Goal: Task Accomplishment & Management: Complete application form

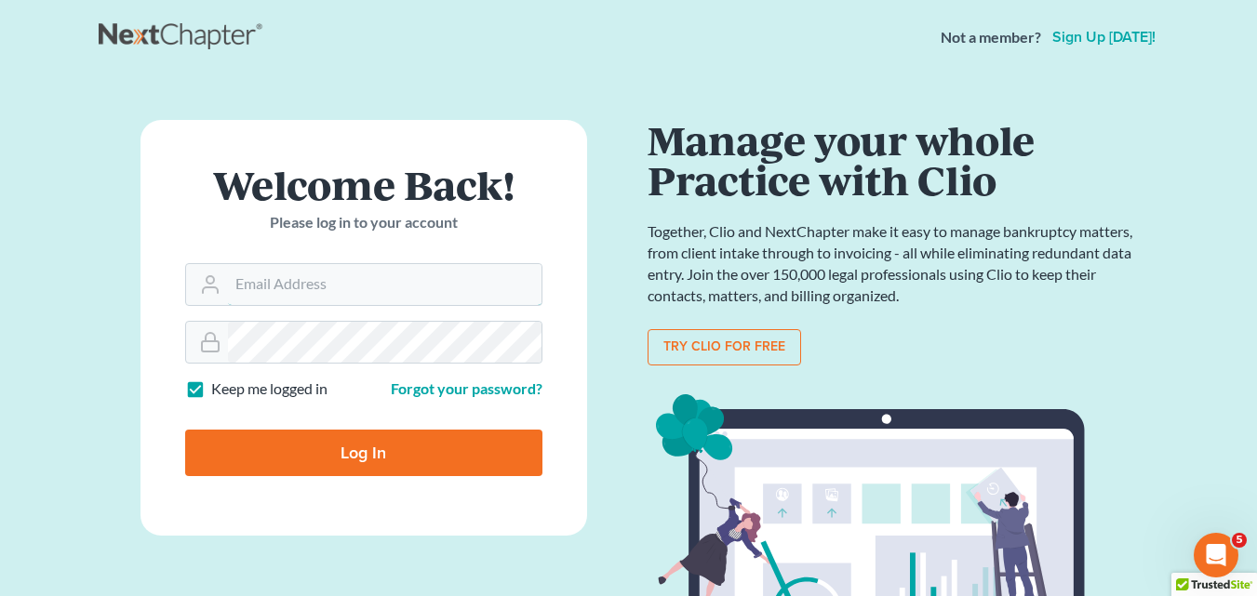
type input "[EMAIL_ADDRESS][DOMAIN_NAME]"
click at [296, 452] on input "Log In" at bounding box center [363, 453] width 357 height 47
type input "Thinking..."
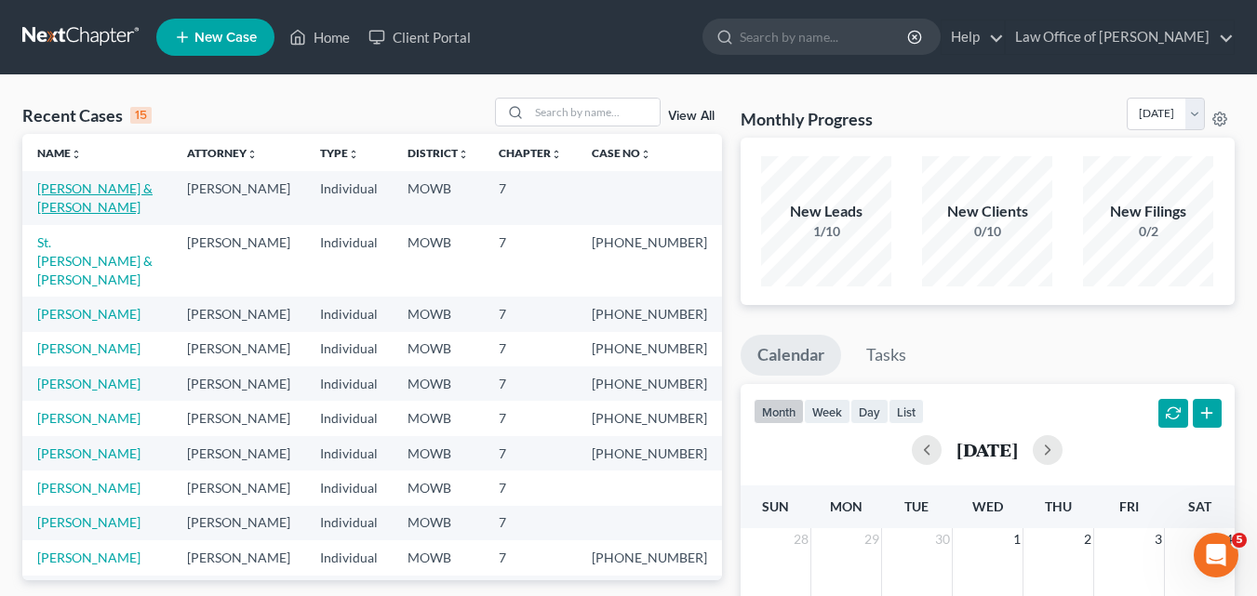
click at [100, 193] on link "[PERSON_NAME] & [PERSON_NAME]" at bounding box center [94, 197] width 115 height 34
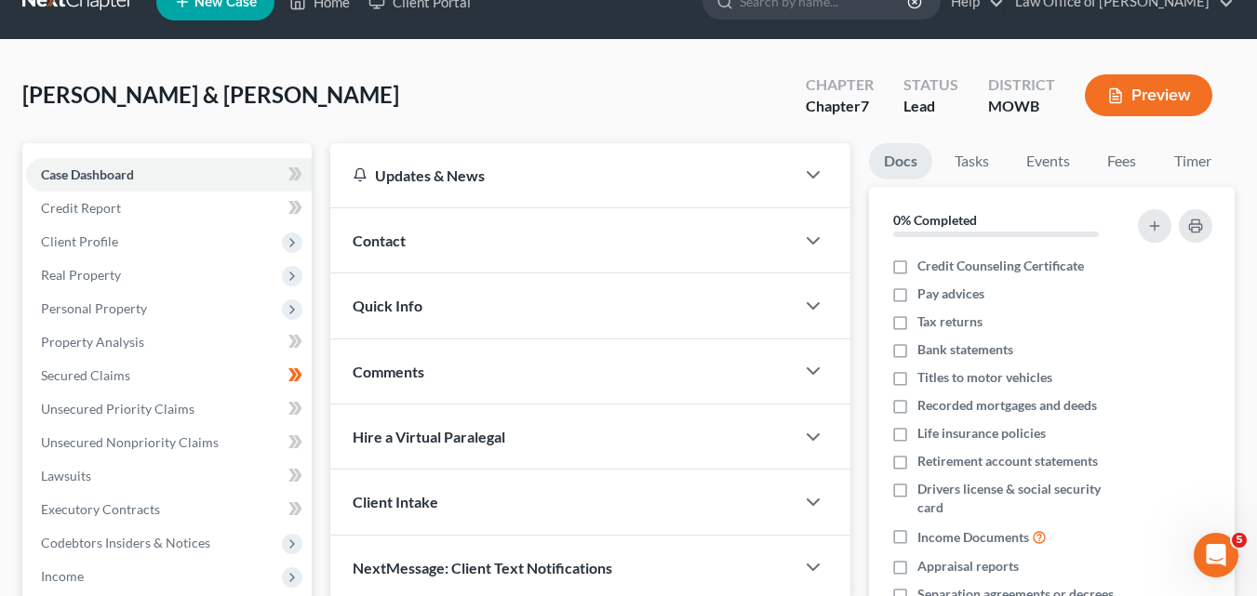
scroll to position [93, 0]
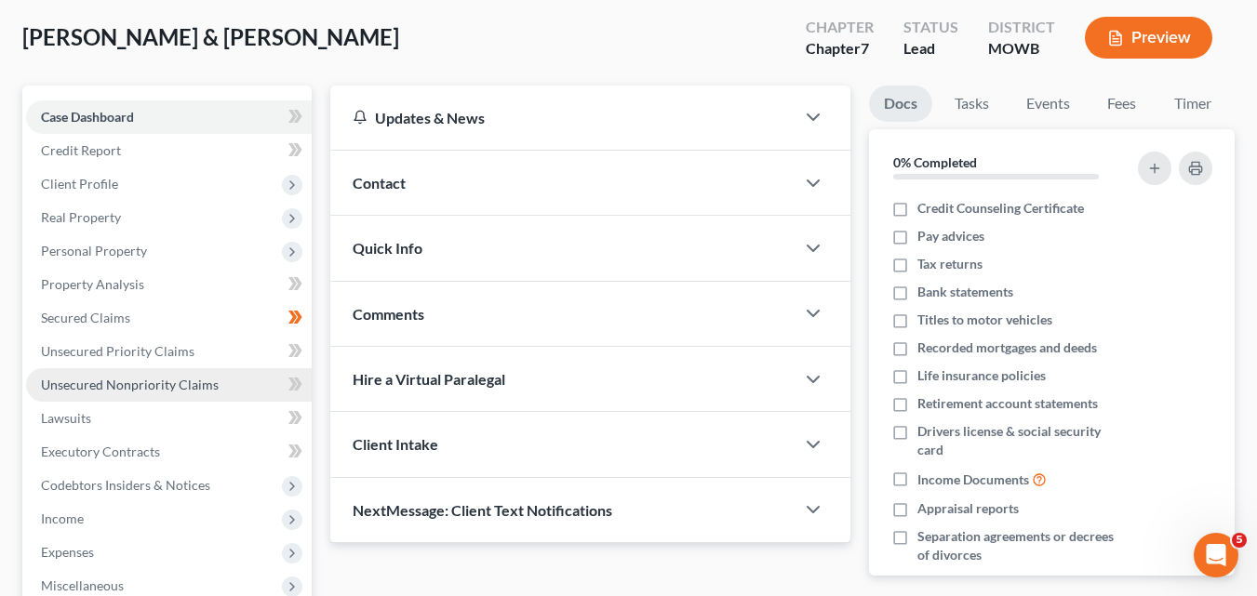
click at [173, 390] on span "Unsecured Nonpriority Claims" at bounding box center [130, 385] width 178 height 16
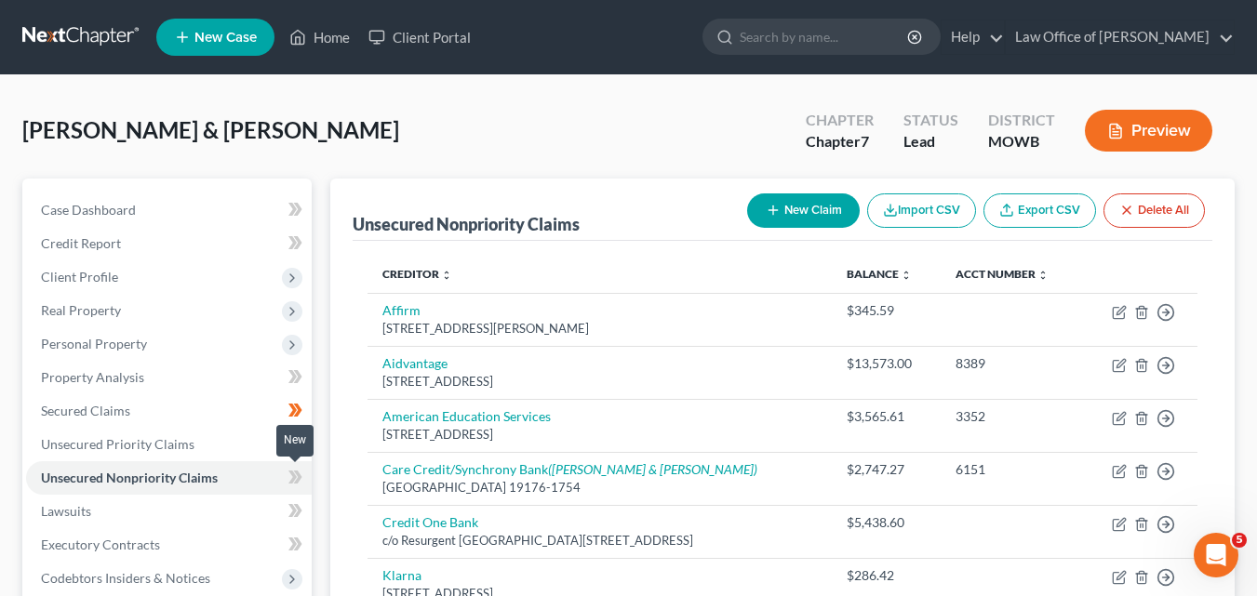
click at [289, 479] on icon at bounding box center [295, 477] width 14 height 23
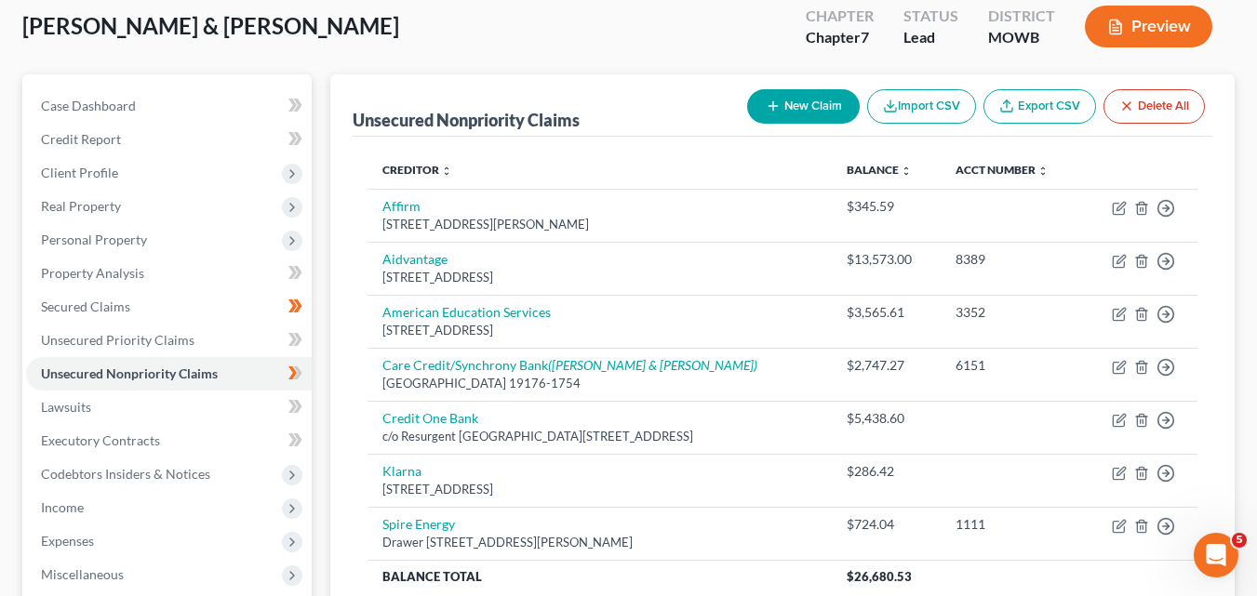
scroll to position [93, 0]
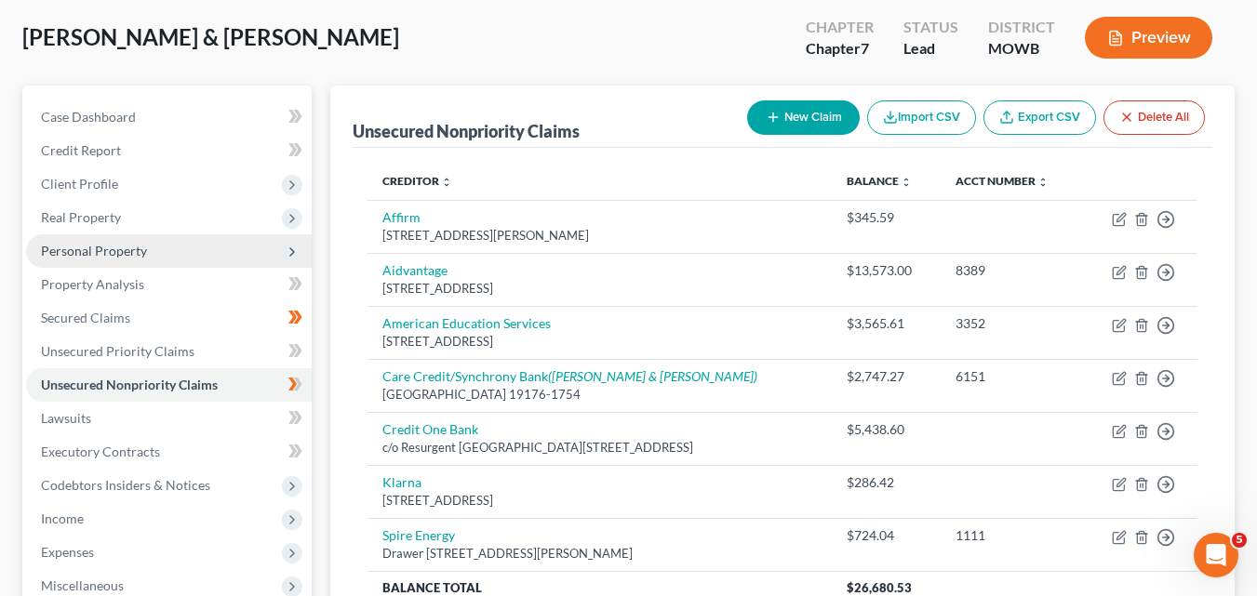
click at [86, 252] on span "Personal Property" at bounding box center [94, 251] width 106 height 16
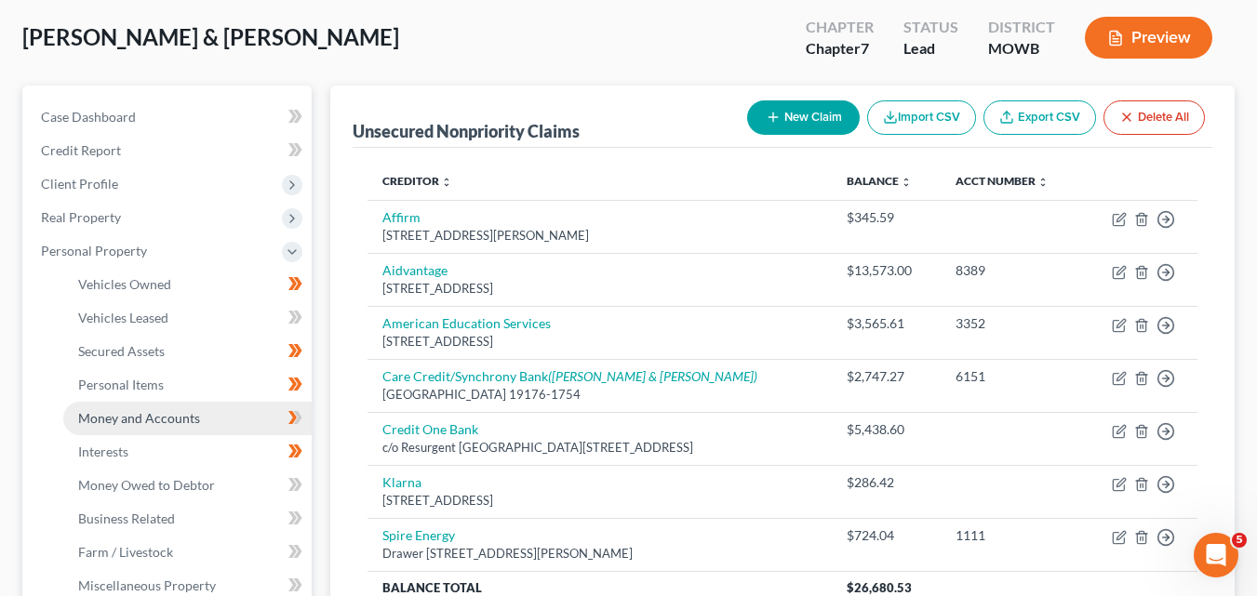
click at [141, 420] on span "Money and Accounts" at bounding box center [139, 418] width 122 height 16
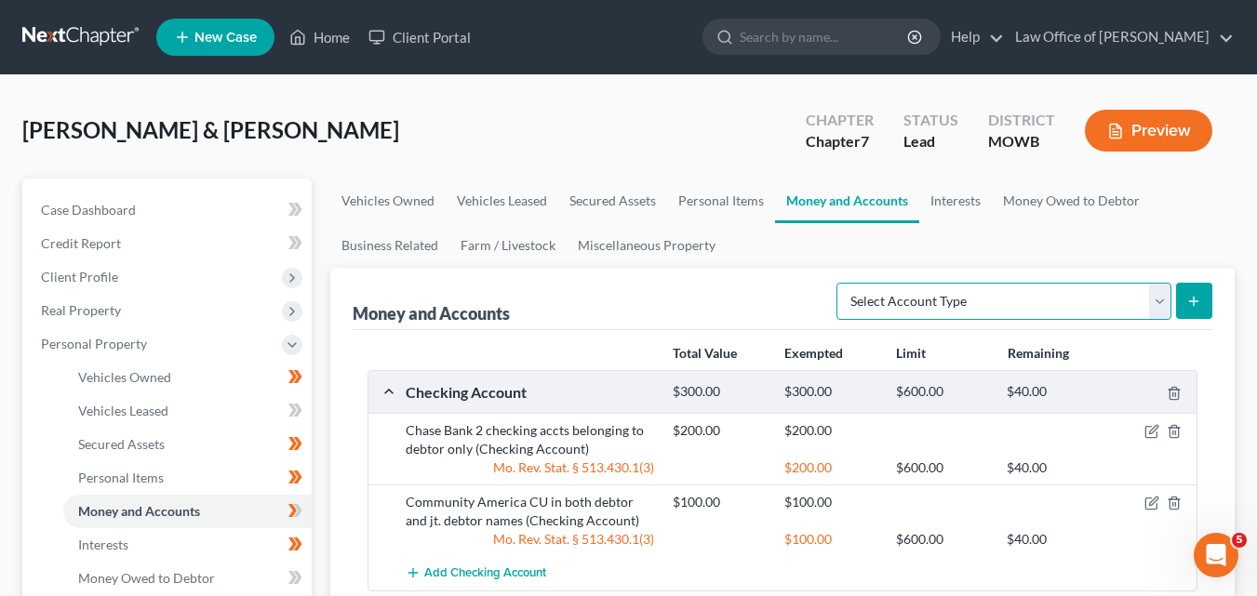
click at [1157, 297] on select "Select Account Type Brokerage Cash on Hand Certificates of Deposit Checking Acc…" at bounding box center [1003, 301] width 335 height 37
select select "other"
click at [840, 283] on select "Select Account Type Brokerage Cash on Hand Certificates of Deposit Checking Acc…" at bounding box center [1003, 301] width 335 height 37
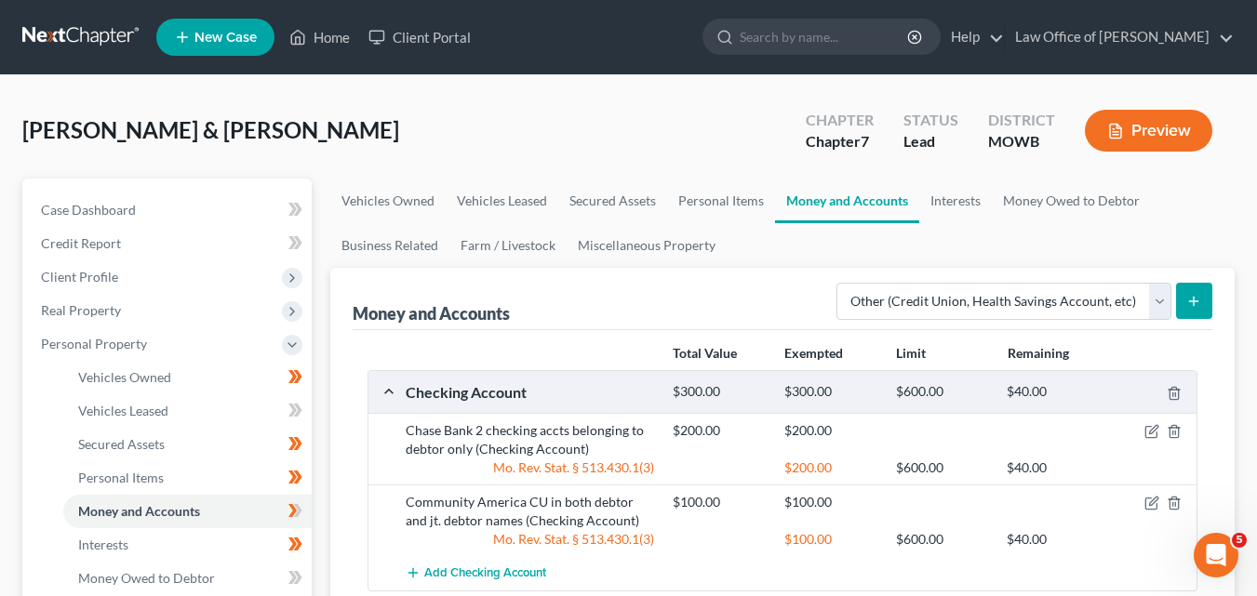
click at [1195, 297] on icon "submit" at bounding box center [1193, 301] width 15 height 15
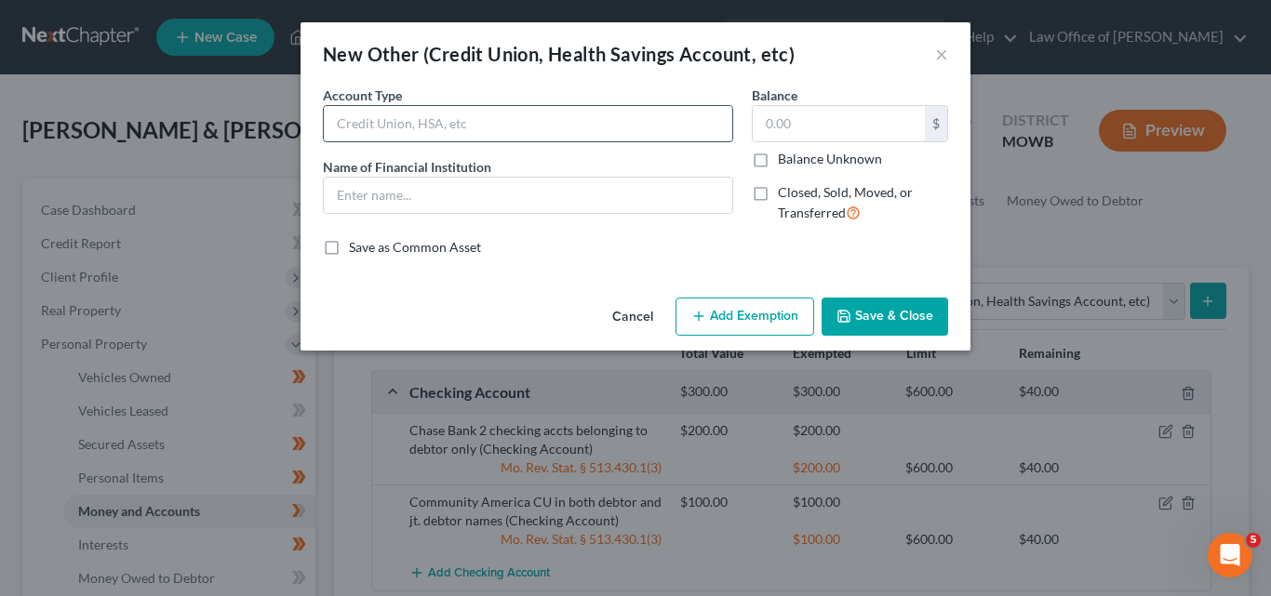
click at [344, 122] on input "text" at bounding box center [528, 123] width 408 height 35
click at [366, 119] on input "VenmoV" at bounding box center [528, 123] width 408 height 35
click at [404, 126] on input "Venmo belonds to debtor only" at bounding box center [528, 123] width 408 height 35
type input "Venmo belongs to debtor only"
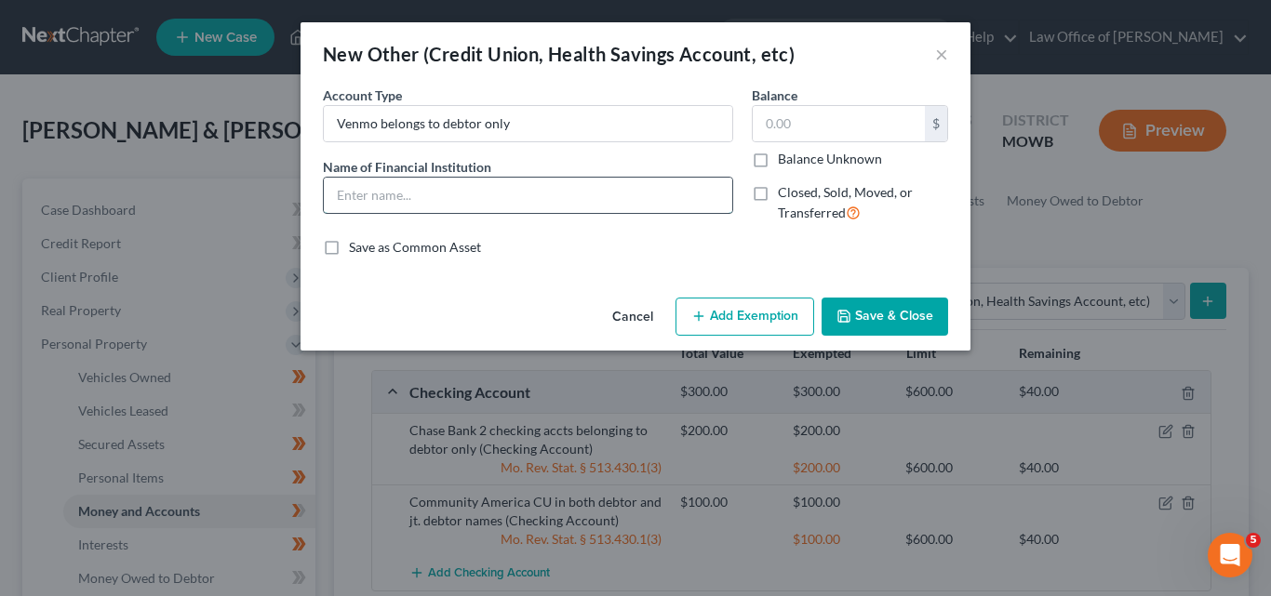
click at [344, 198] on input "text" at bounding box center [528, 195] width 408 height 35
type input "Bancorp Bank"
click at [768, 117] on input "text" at bounding box center [839, 123] width 172 height 35
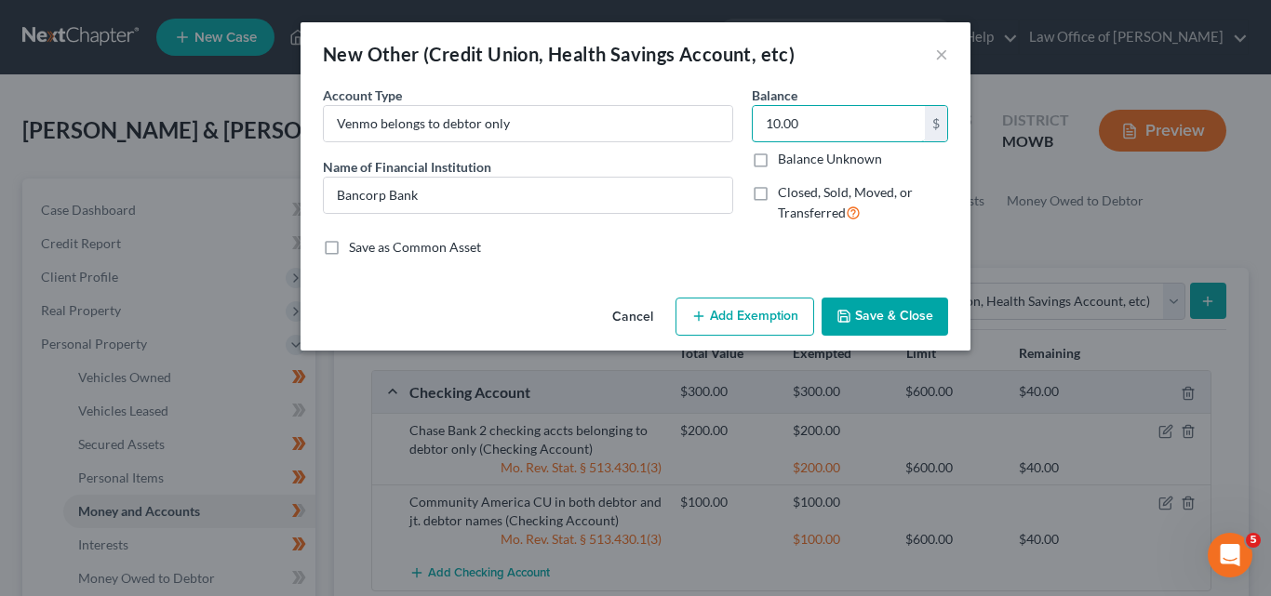
type input "10.00"
click at [731, 315] on button "Add Exemption" at bounding box center [744, 317] width 139 height 39
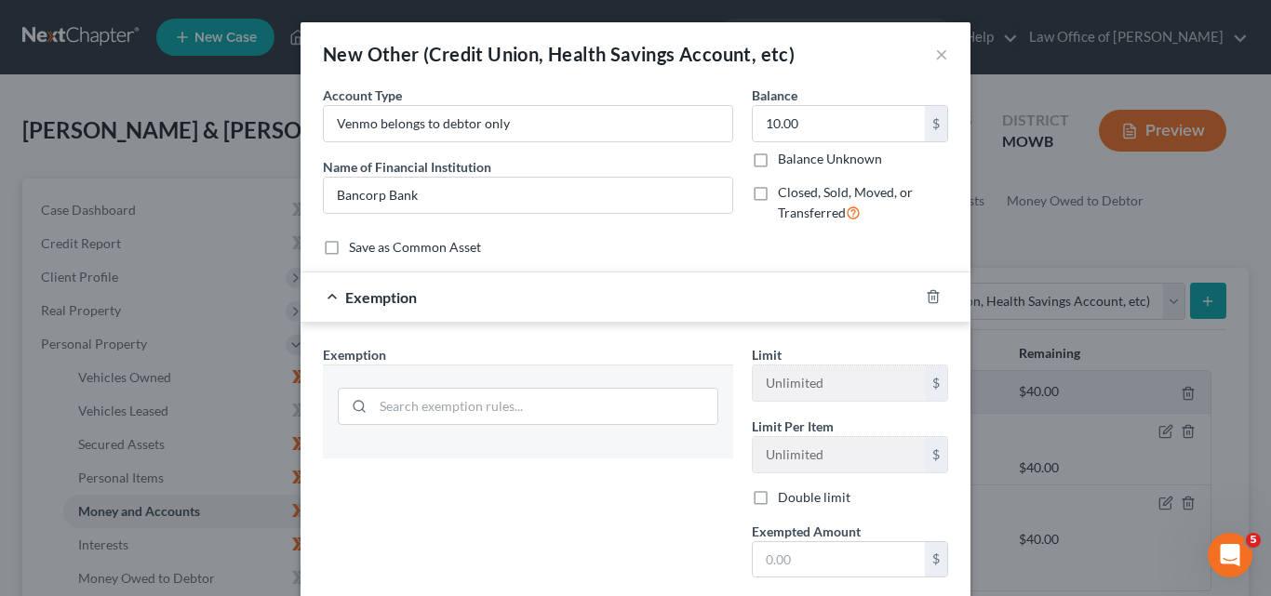
scroll to position [186, 0]
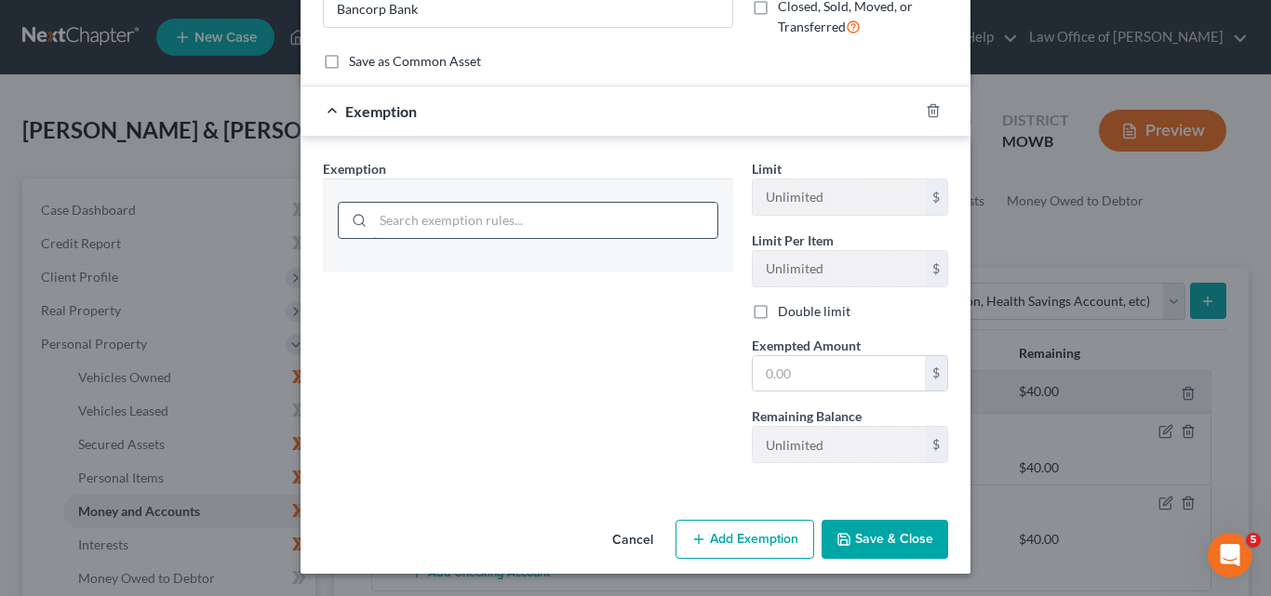
click at [521, 235] on input "search" at bounding box center [545, 220] width 344 height 35
click at [643, 218] on input "search" at bounding box center [545, 220] width 344 height 35
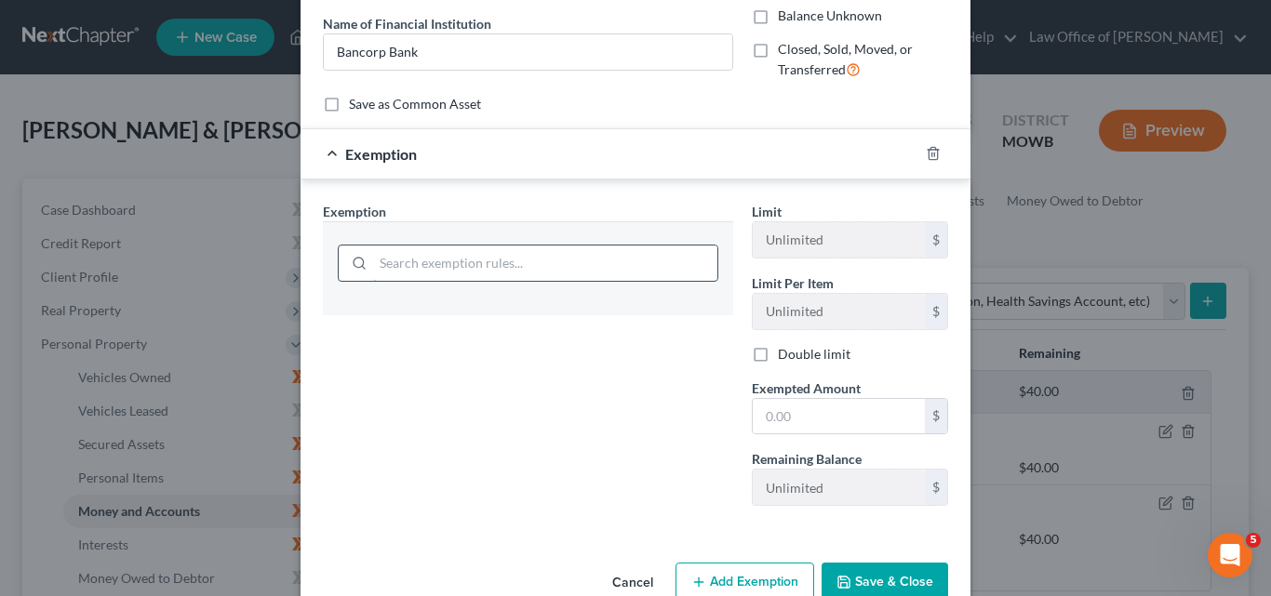
scroll to position [0, 0]
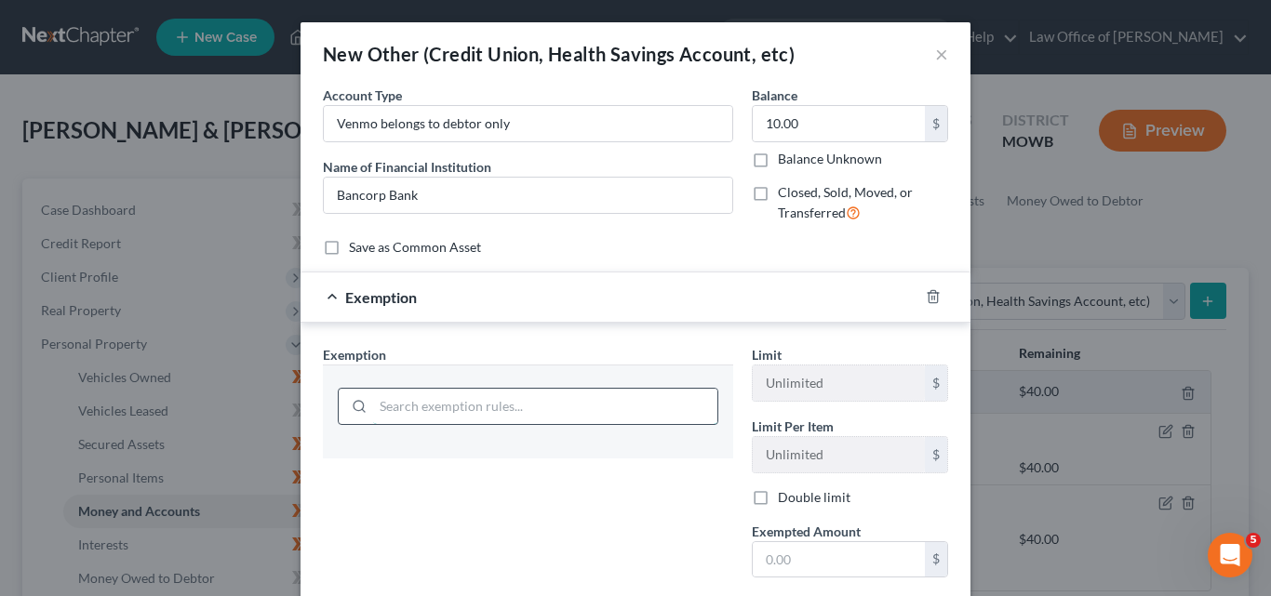
click at [438, 399] on input "search" at bounding box center [545, 406] width 344 height 35
click at [391, 402] on input "search" at bounding box center [545, 406] width 344 height 35
click at [373, 413] on input "search" at bounding box center [545, 406] width 344 height 35
click at [449, 409] on input "search" at bounding box center [545, 406] width 344 height 35
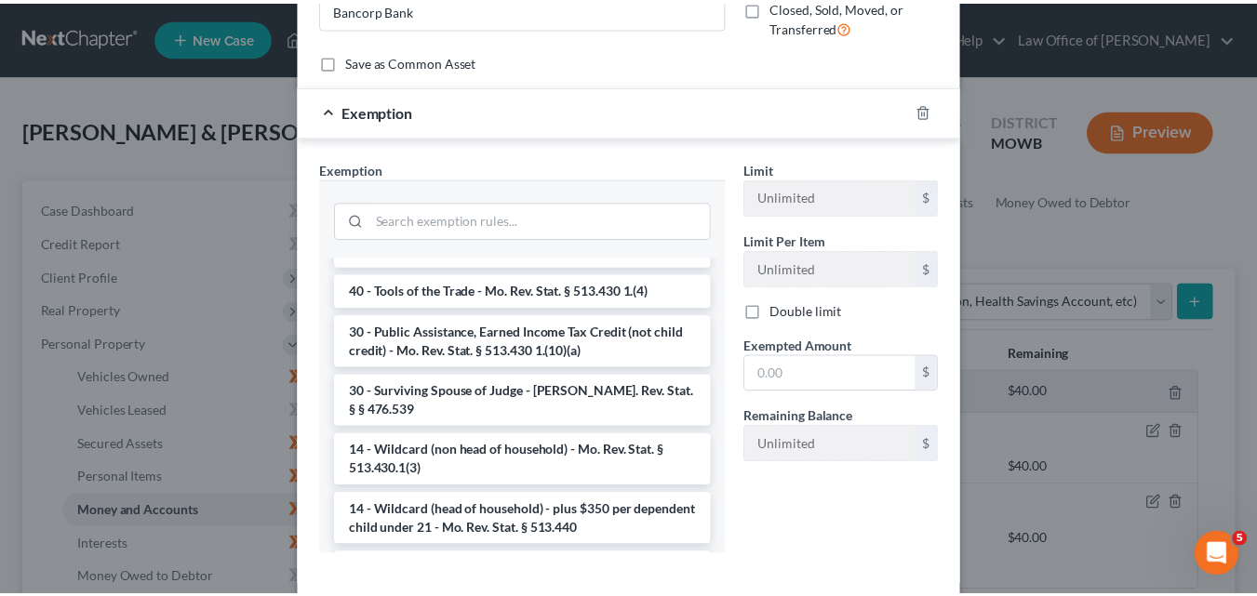
scroll to position [1595, 0]
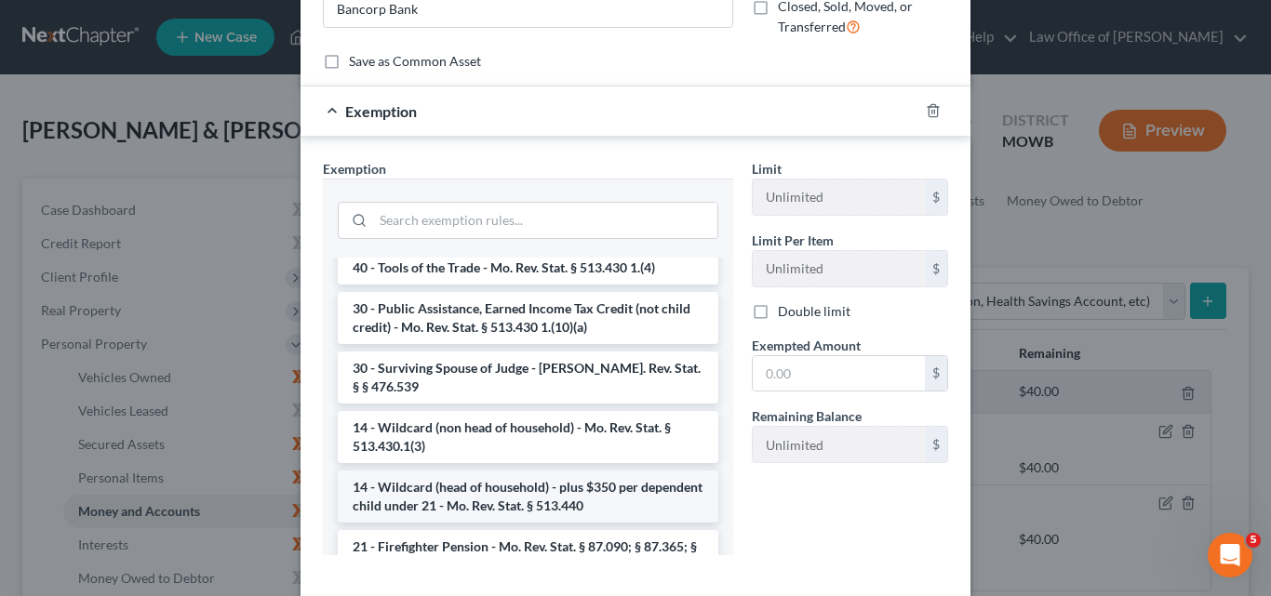
click at [515, 505] on li "14 - Wildcard (head of household) - plus $350 per dependent child under 21 - Mo…" at bounding box center [528, 497] width 380 height 52
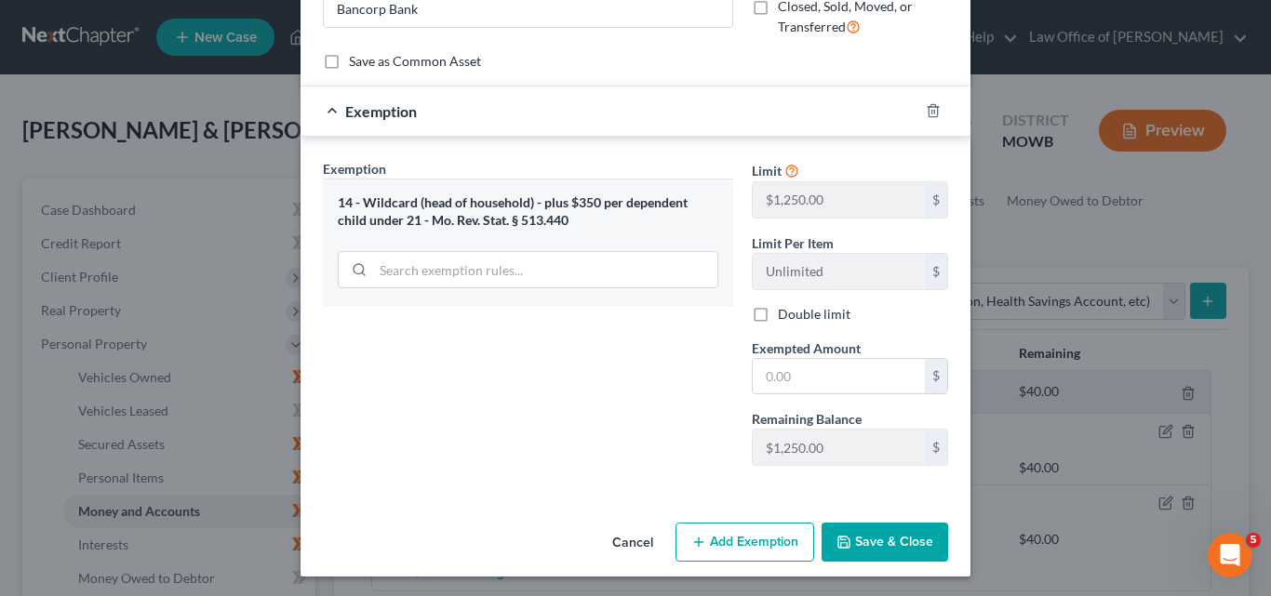
click at [624, 540] on button "Cancel" at bounding box center [632, 543] width 71 height 37
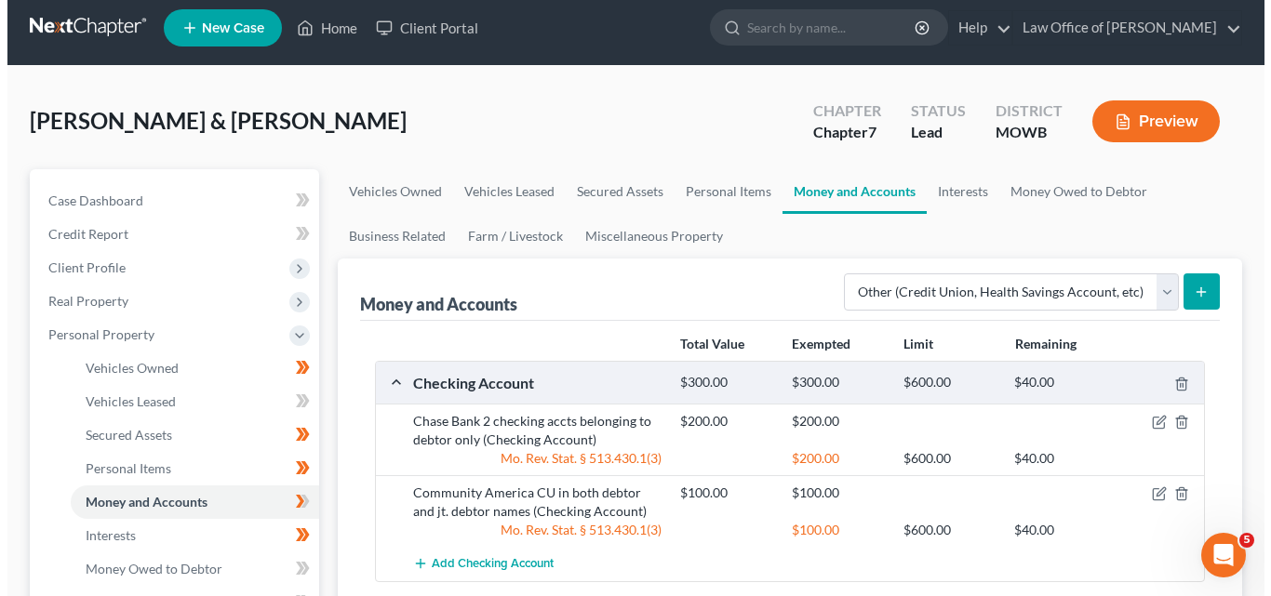
scroll to position [0, 0]
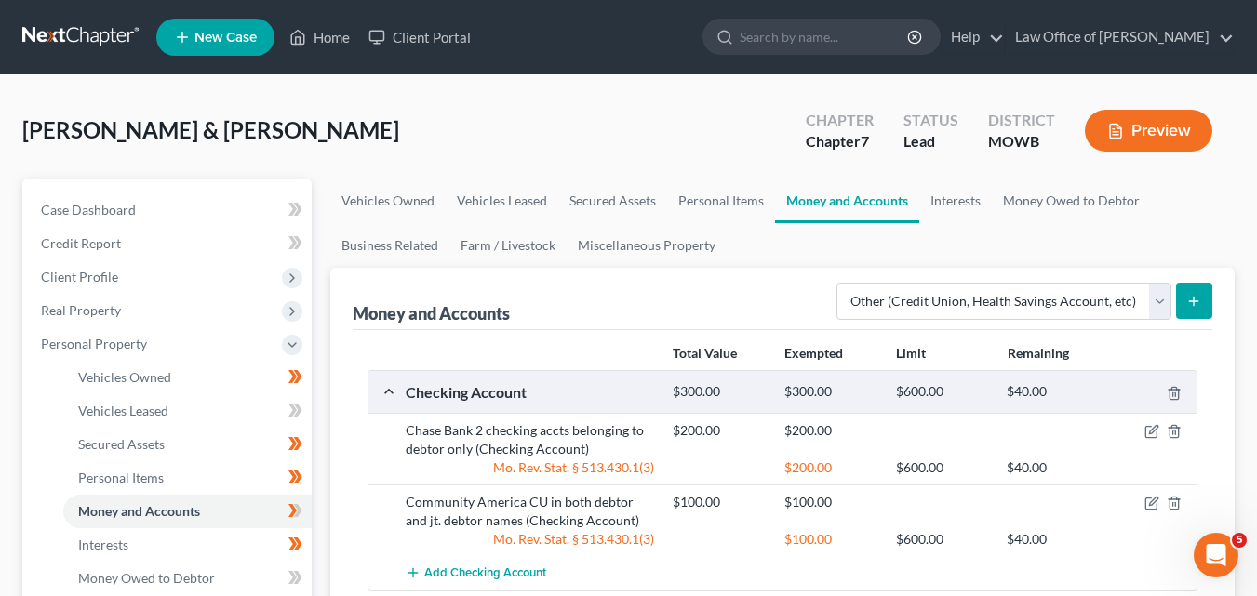
click at [1194, 297] on line "submit" at bounding box center [1194, 301] width 0 height 8
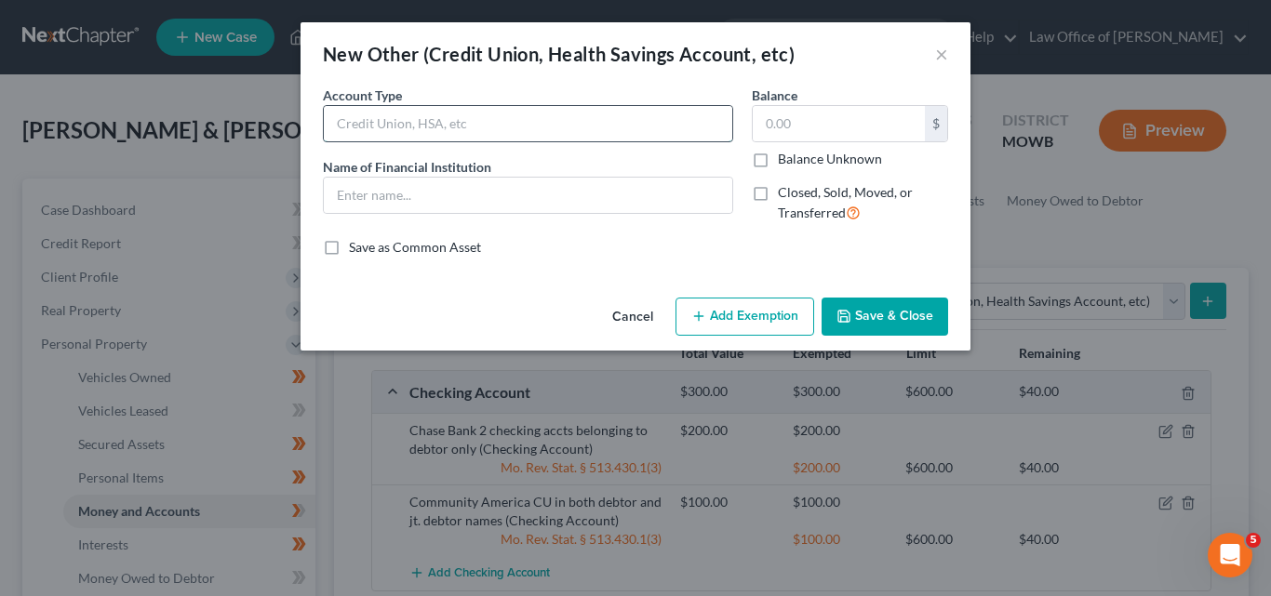
click at [362, 120] on input "text" at bounding box center [528, 123] width 408 height 35
type input "Venmo belongs to debtor only"
click at [340, 193] on input "text" at bounding box center [528, 195] width 408 height 35
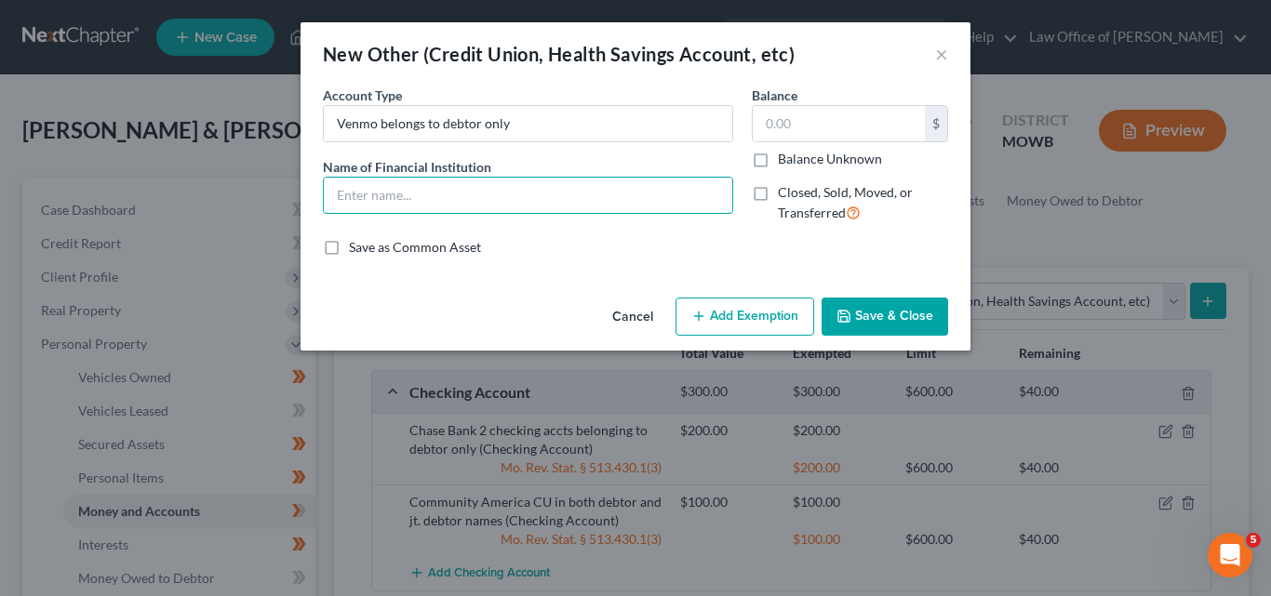
type input "Bancorp Bank"
click at [764, 117] on input "text" at bounding box center [839, 123] width 172 height 35
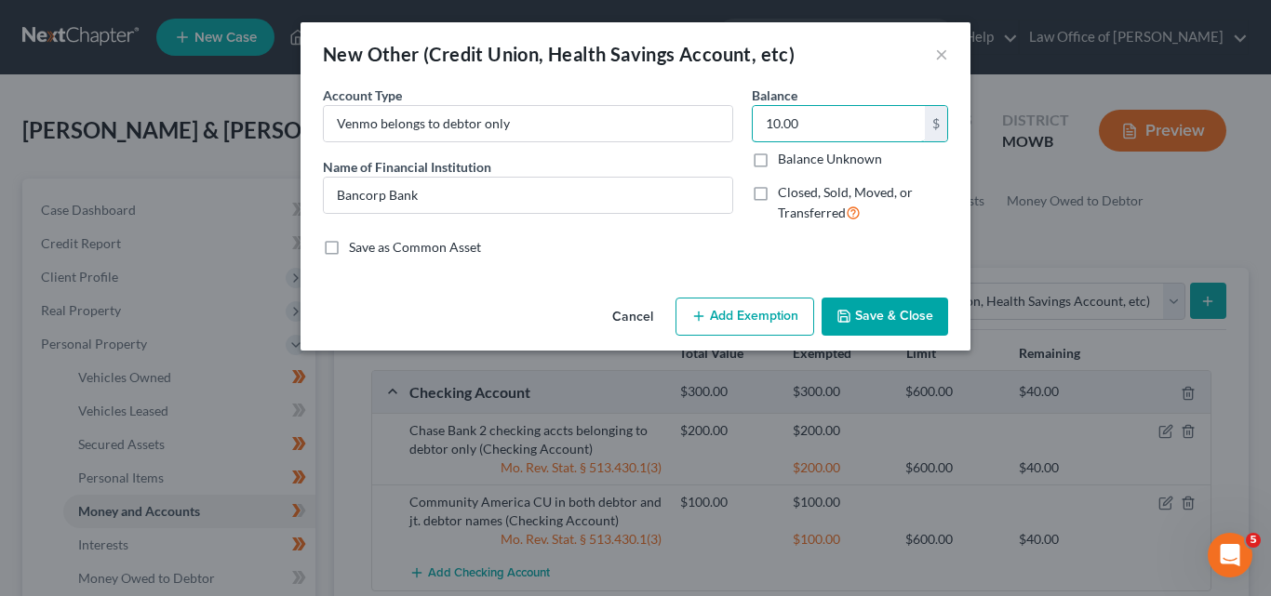
type input "10.00"
click at [745, 314] on button "Add Exemption" at bounding box center [744, 317] width 139 height 39
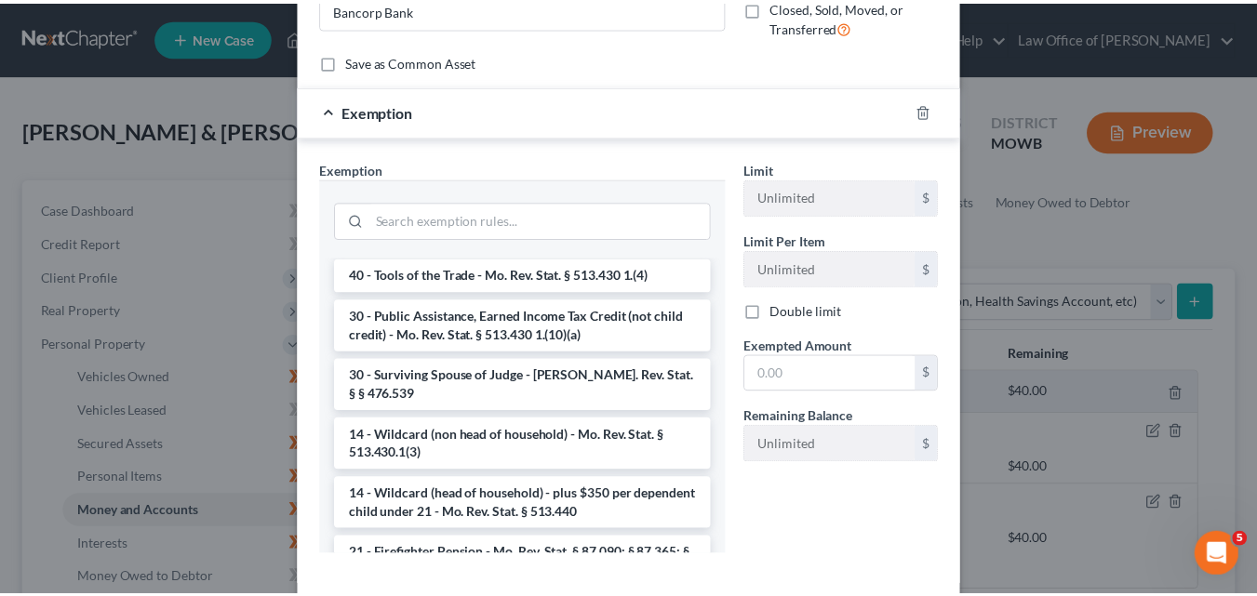
scroll to position [1604, 0]
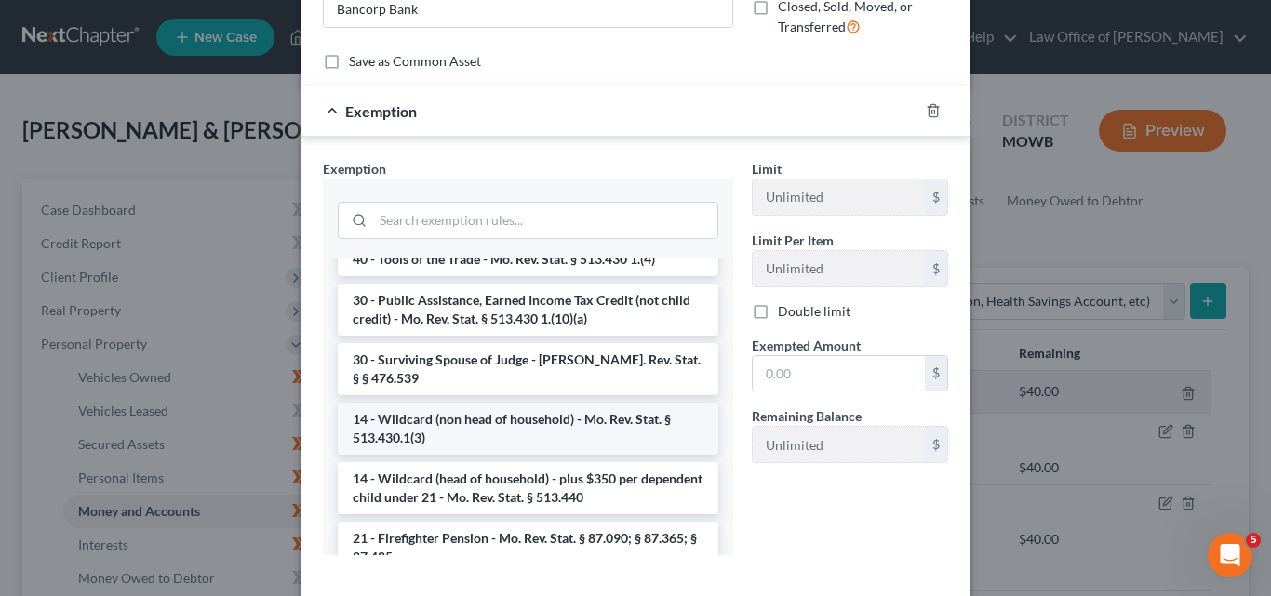
click at [500, 438] on li "14 - Wildcard (non head of household) - Mo. Rev. Stat. § 513.430.1(3)" at bounding box center [528, 429] width 380 height 52
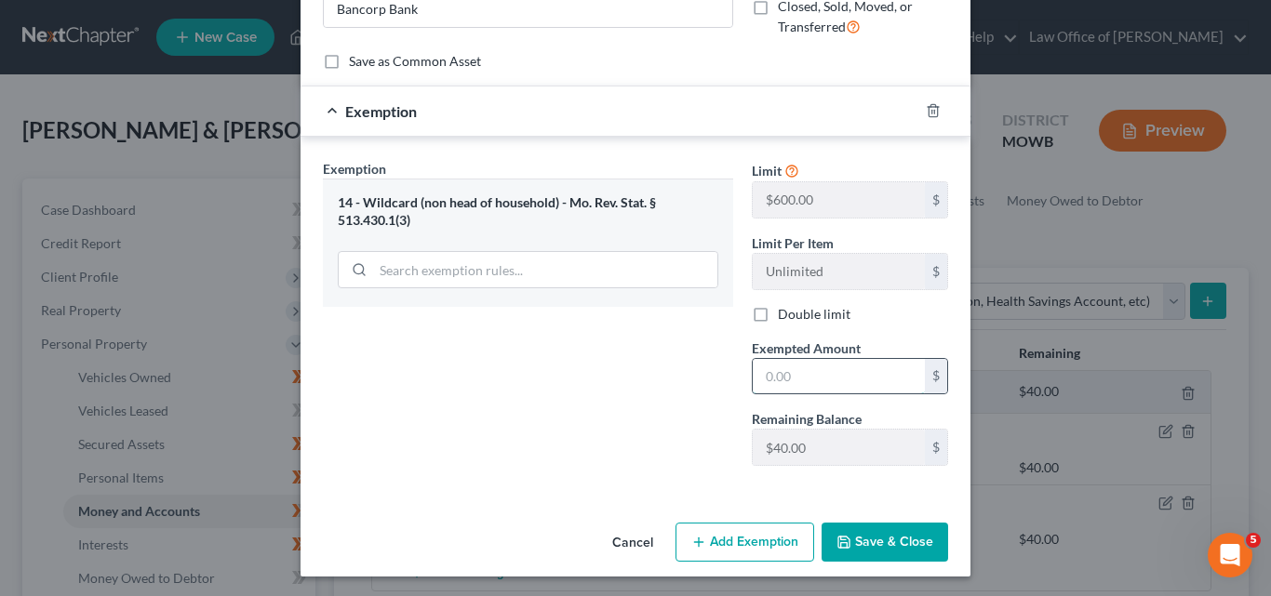
click at [759, 378] on input "text" at bounding box center [839, 376] width 172 height 35
type input "10.00"
click at [855, 538] on button "Save & Close" at bounding box center [884, 542] width 127 height 39
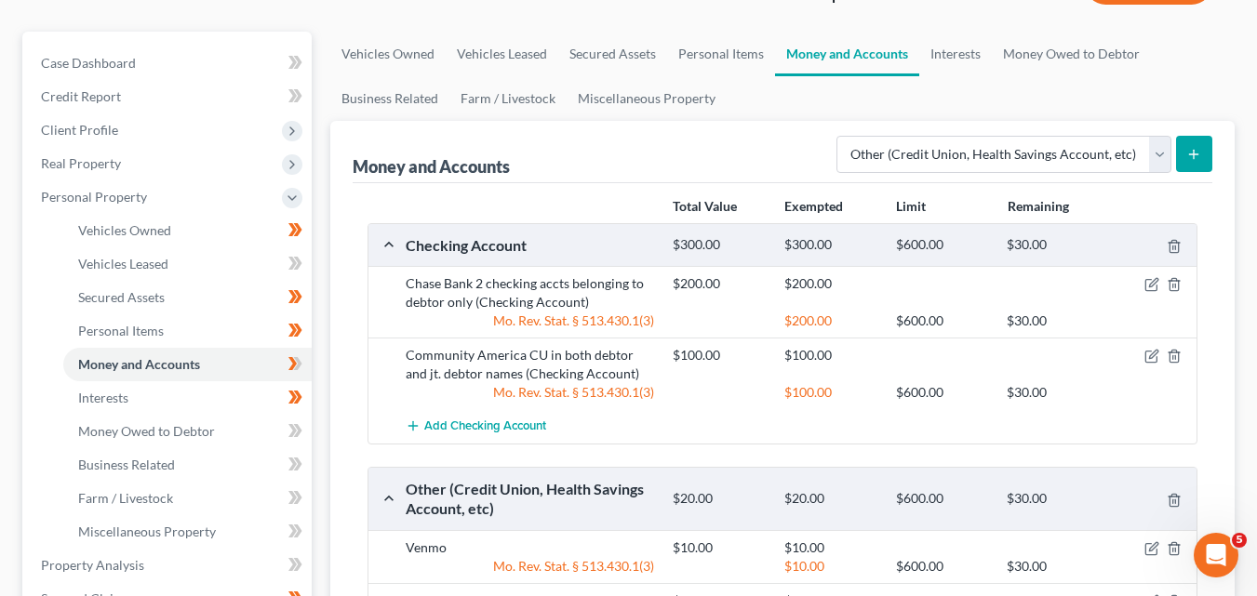
scroll to position [279, 0]
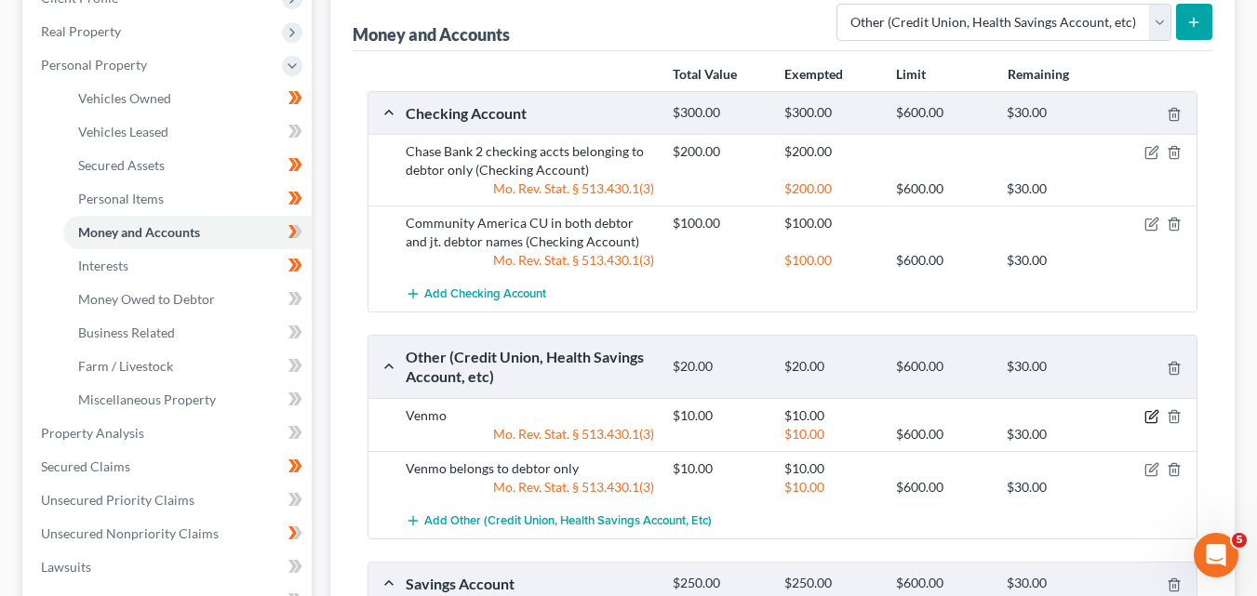
click at [1152, 417] on icon "button" at bounding box center [1151, 416] width 15 height 15
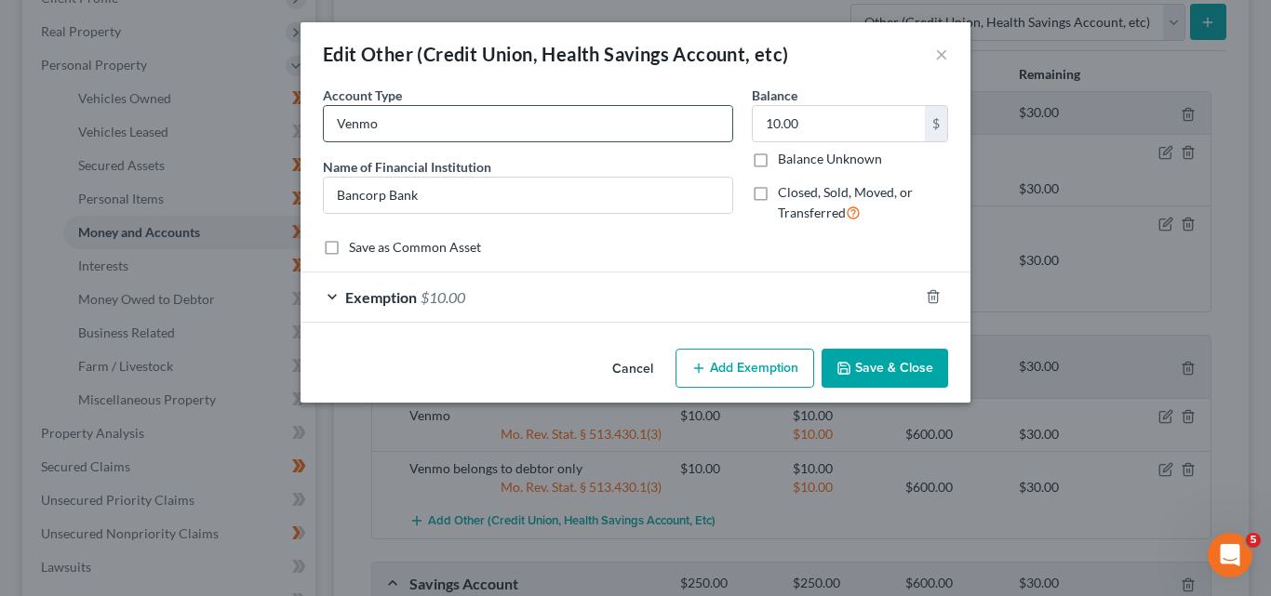
click at [414, 136] on input "Venmo" at bounding box center [528, 123] width 408 height 35
type input "Venmo belongs to jt. debtor only"
click at [884, 371] on button "Save & Close" at bounding box center [884, 368] width 127 height 39
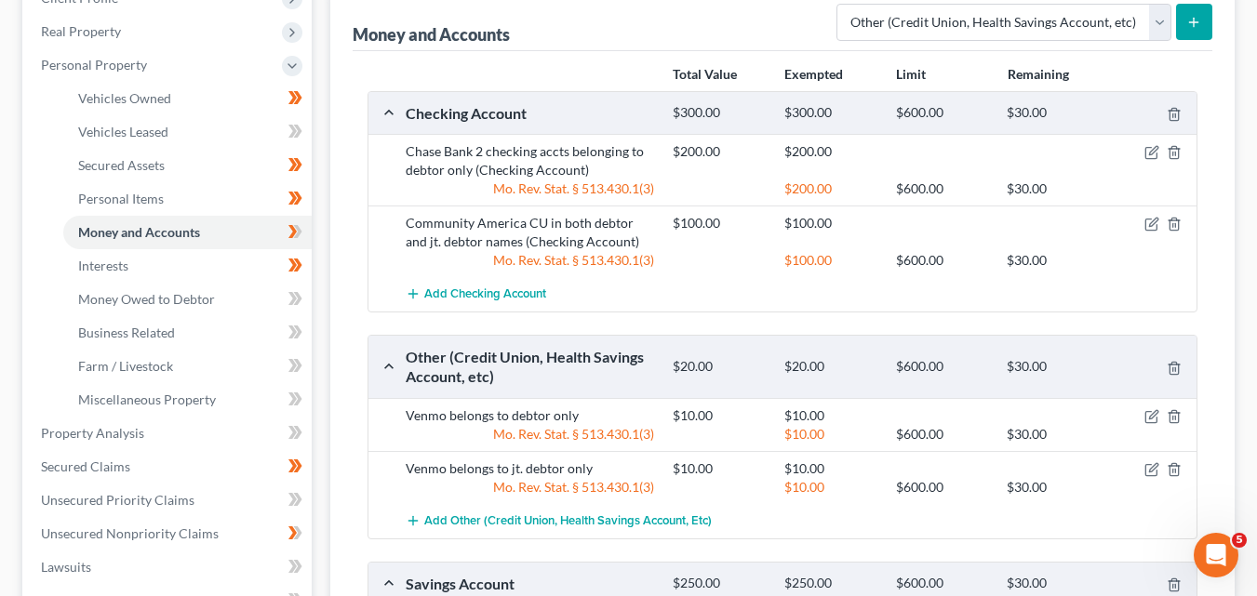
scroll to position [465, 0]
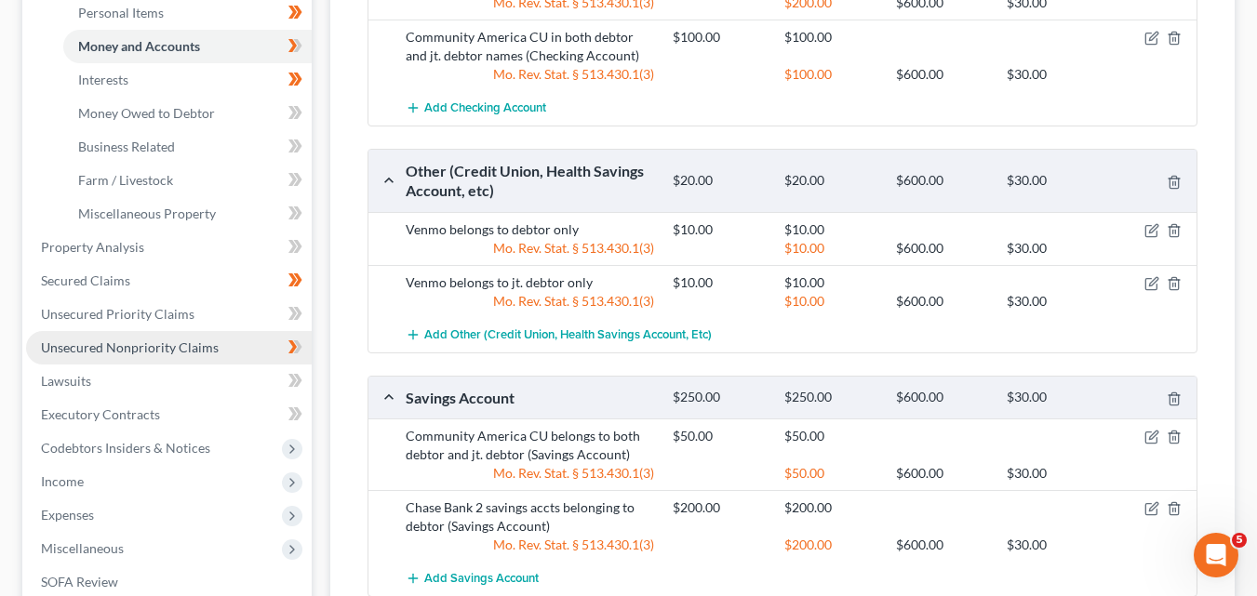
click at [201, 345] on span "Unsecured Nonpriority Claims" at bounding box center [130, 348] width 178 height 16
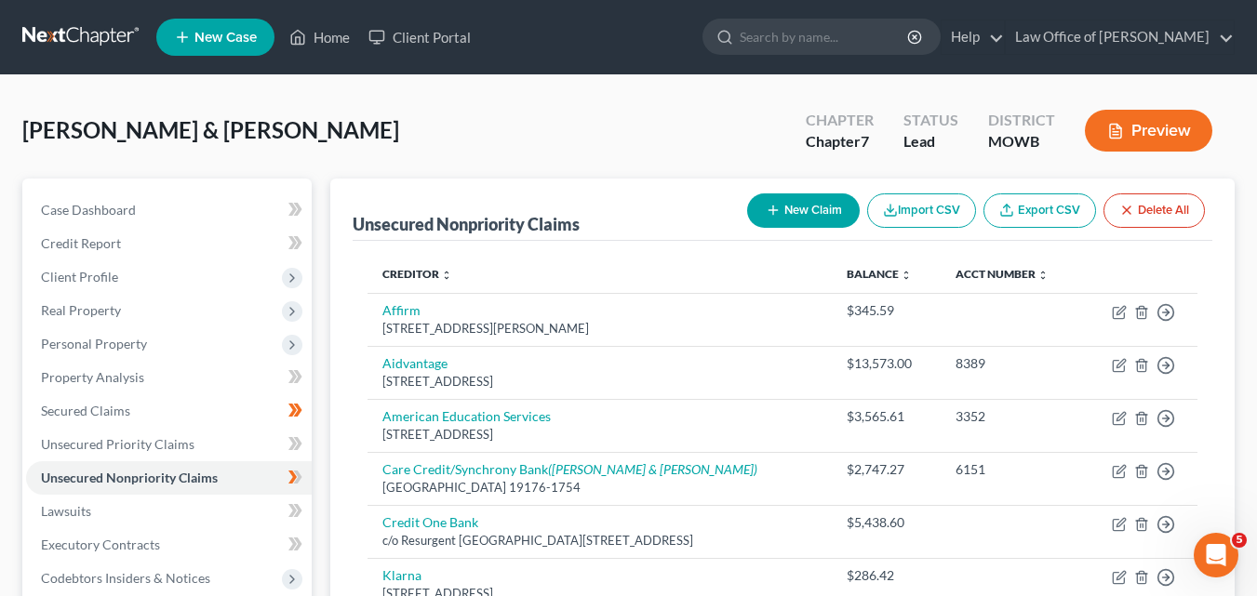
click at [797, 203] on button "New Claim" at bounding box center [803, 211] width 113 height 34
select select "2"
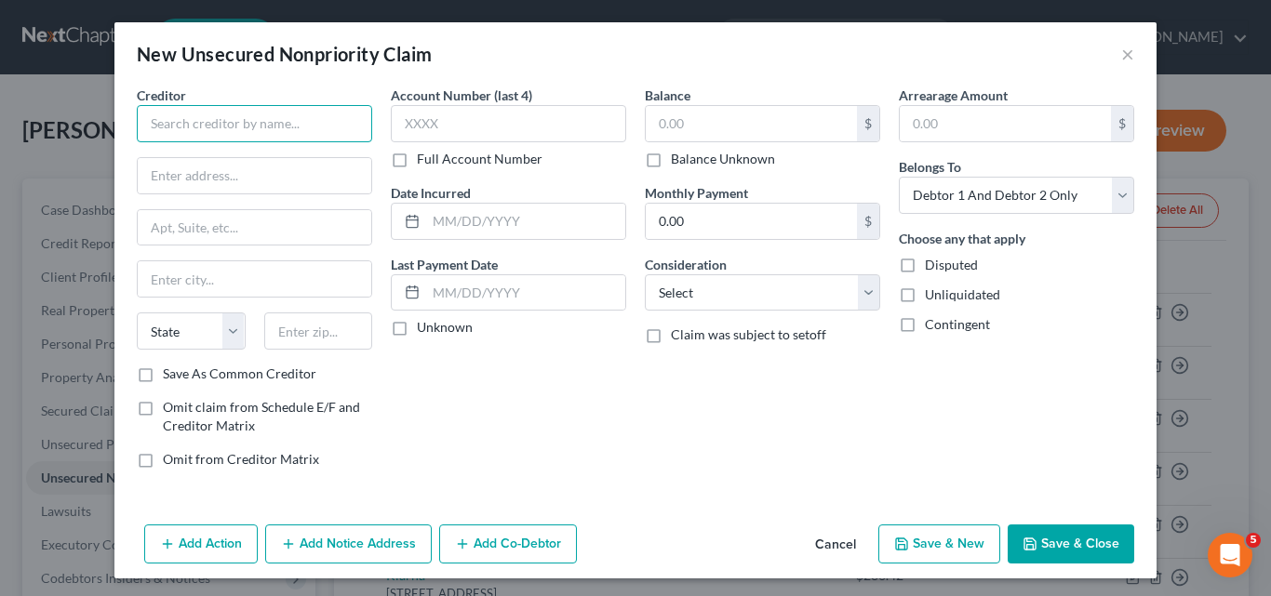
click at [142, 116] on input "text" at bounding box center [254, 123] width 235 height 37
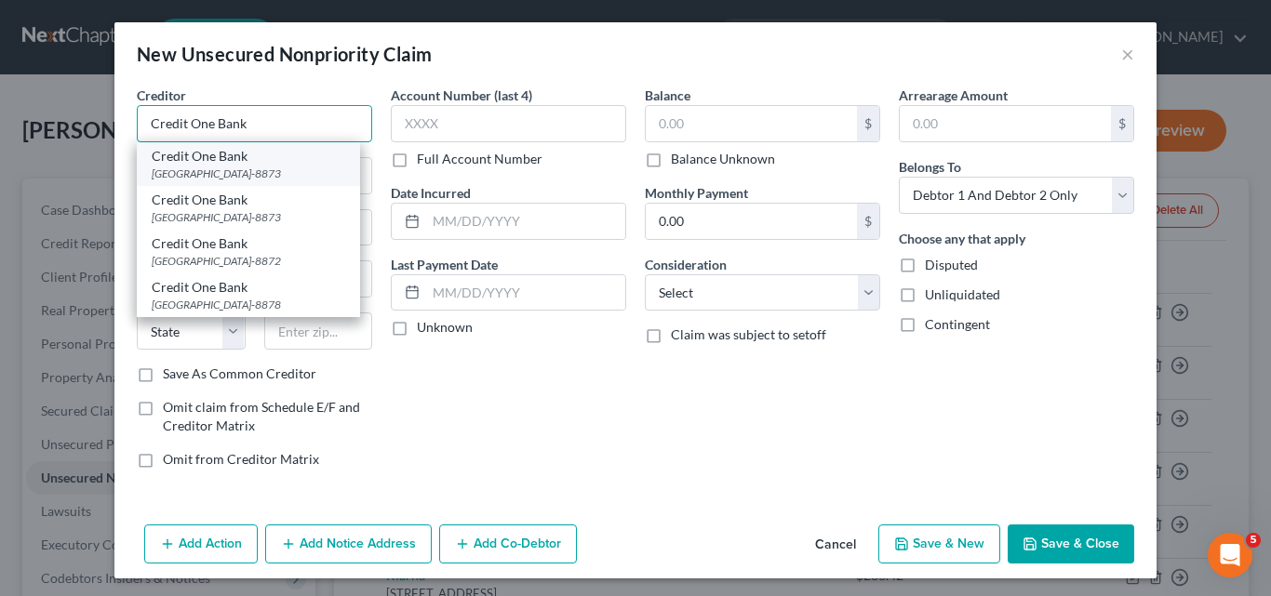
type input "Credit One Bank"
click at [213, 156] on div "Credit One Bank" at bounding box center [249, 156] width 194 height 19
type input "PO Box 98873"
type input "[GEOGRAPHIC_DATA]"
select select "31"
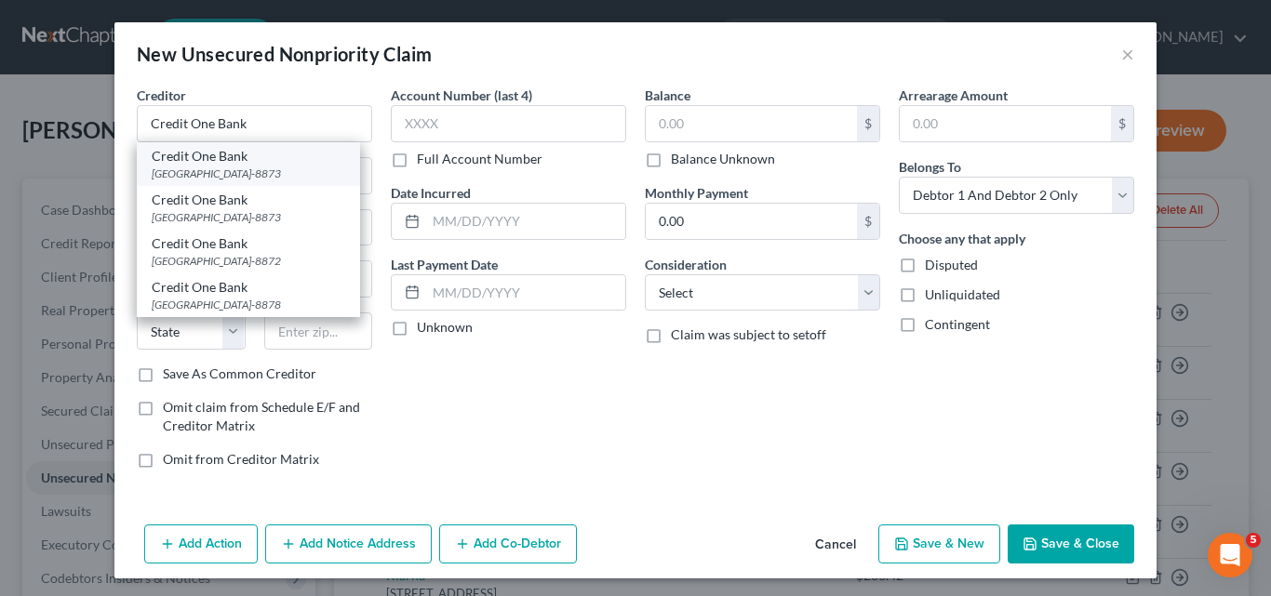
type input "89193-8873"
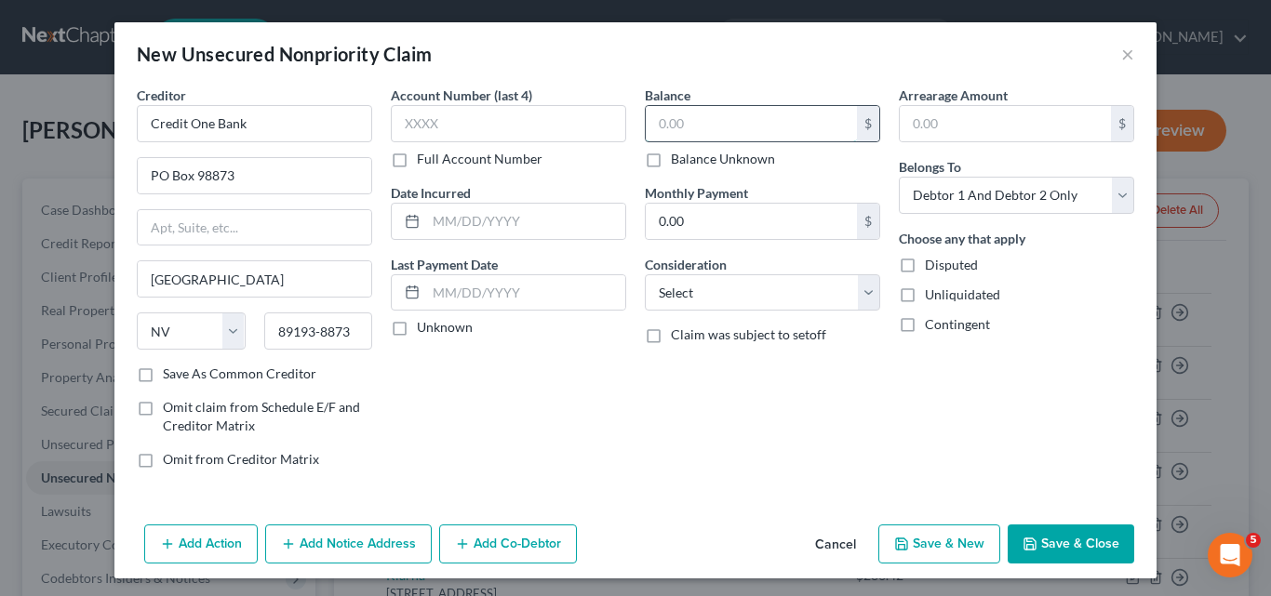
click at [650, 125] on input "text" at bounding box center [751, 123] width 211 height 35
type input "4,053.10"
click at [855, 296] on select "Select Cable / Satellite Services Collection Agency Credit Card Debt Debt Couns…" at bounding box center [762, 292] width 235 height 37
select select "2"
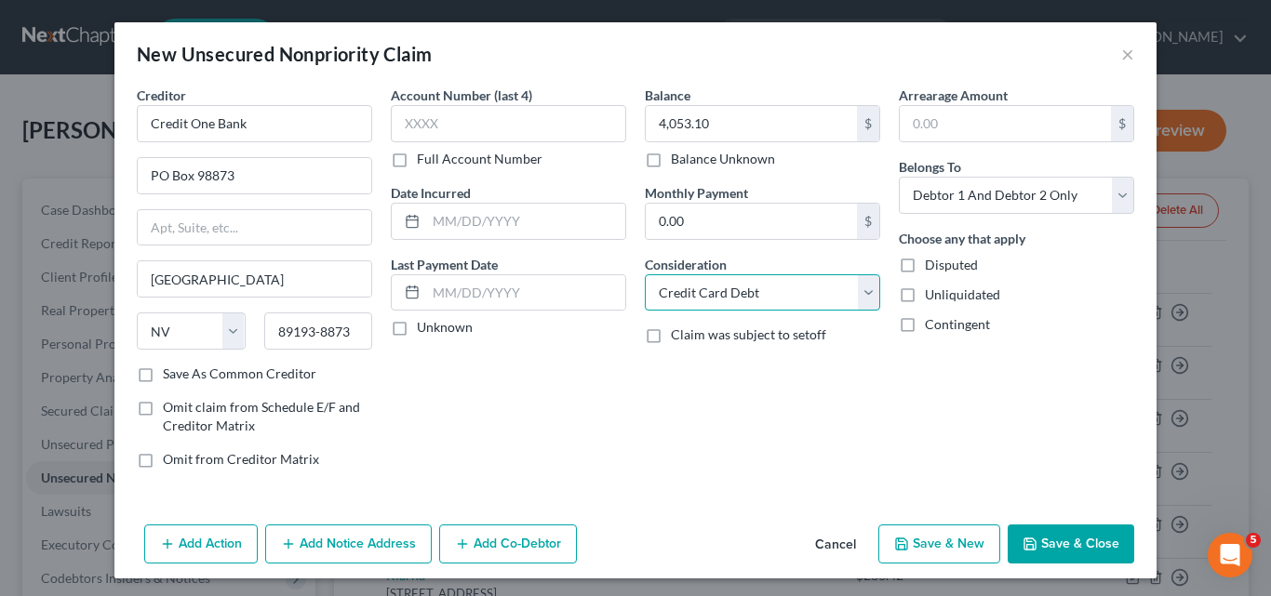
click at [645, 274] on select "Select Cable / Satellite Services Collection Agency Credit Card Debt Debt Couns…" at bounding box center [762, 292] width 235 height 37
click at [939, 549] on button "Save & New" at bounding box center [939, 544] width 122 height 39
select select "2"
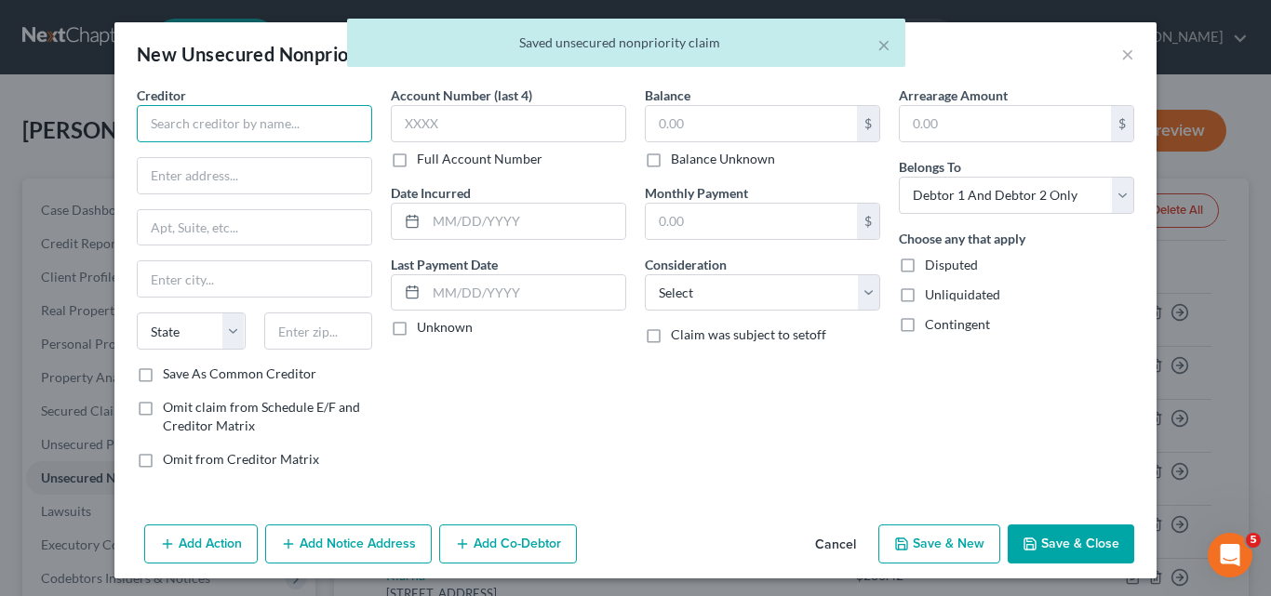
click at [144, 122] on input "text" at bounding box center [254, 123] width 235 height 37
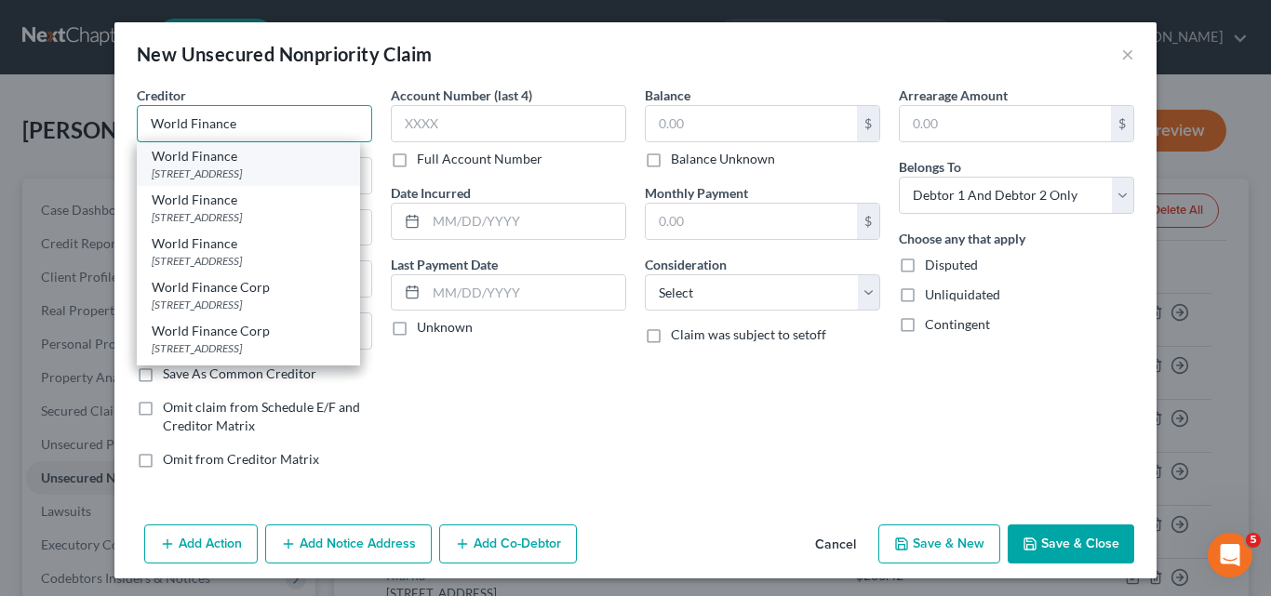
type input "World Finance"
click at [175, 158] on div "World Finance" at bounding box center [249, 156] width 194 height 19
type input "PO Box 6429"
type input "[GEOGRAPHIC_DATA]"
select select "42"
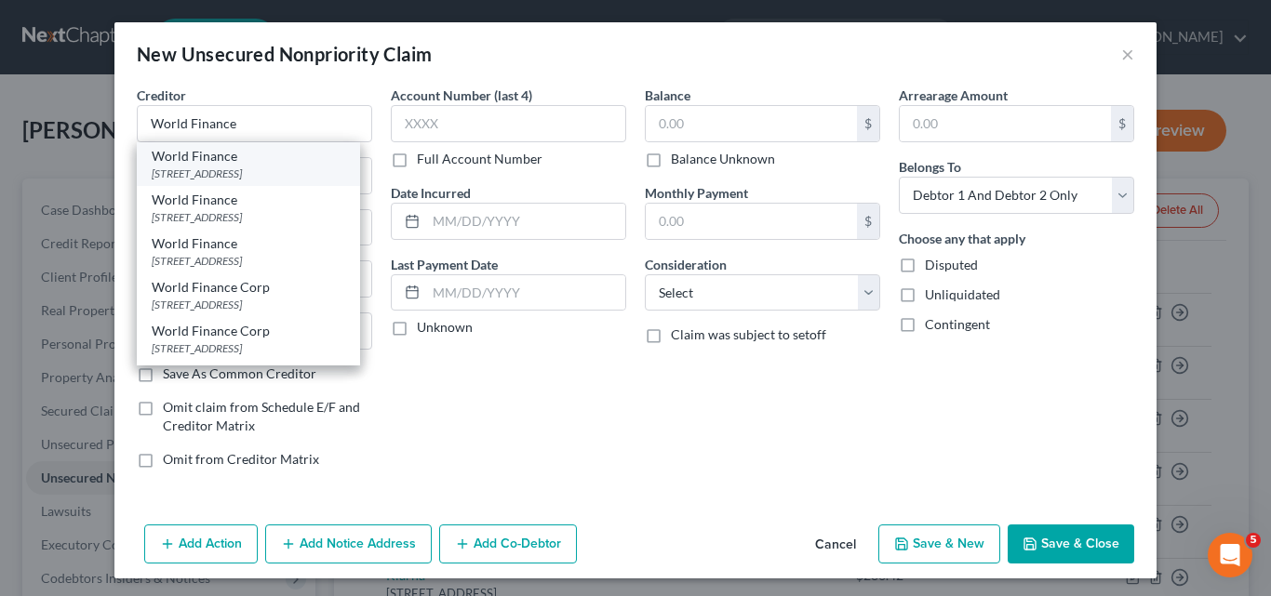
type input "29606"
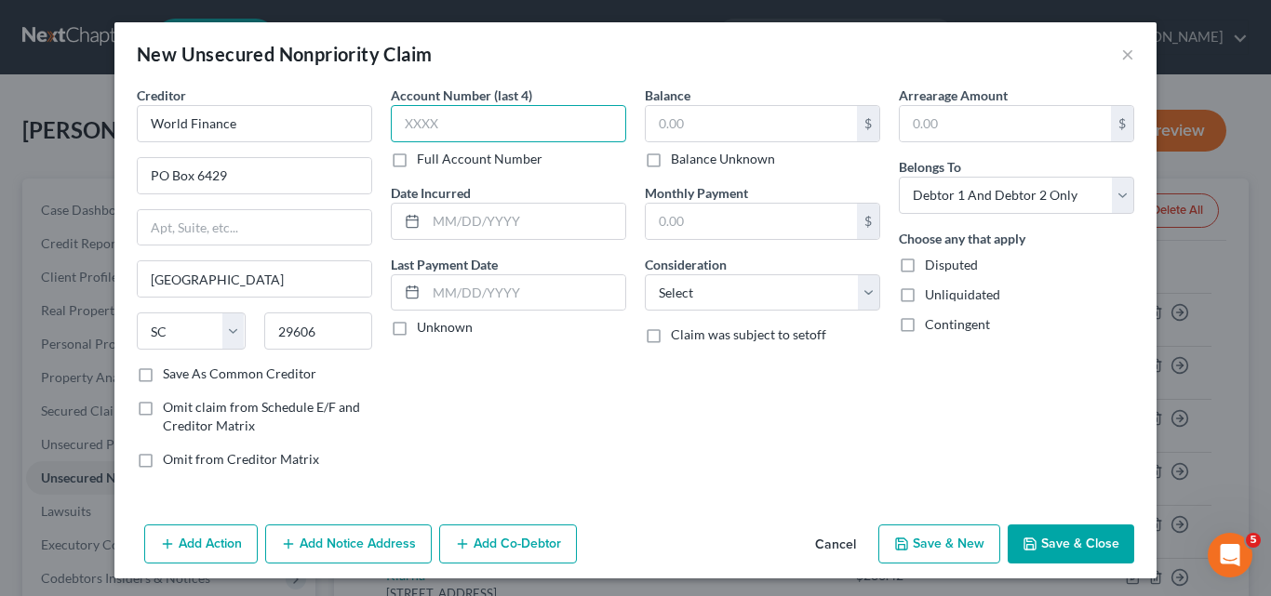
click at [399, 116] on input "text" at bounding box center [508, 123] width 235 height 37
type input "5"
type input "4568"
click at [655, 126] on input "text" at bounding box center [751, 123] width 211 height 35
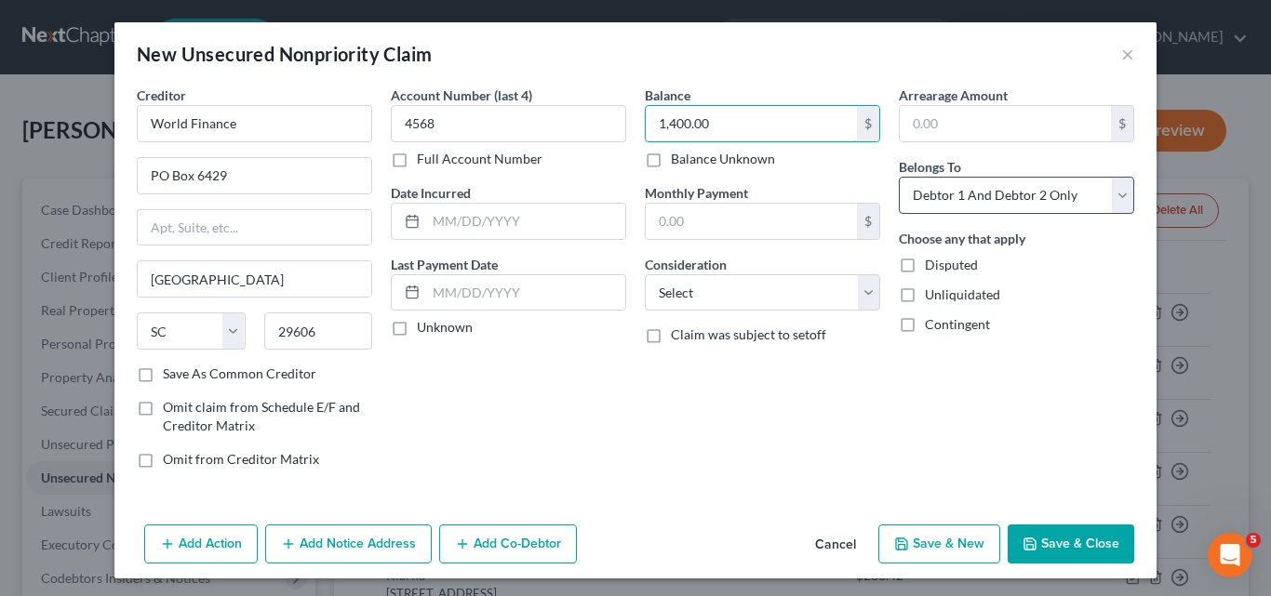
type input "1,400.00"
click at [1113, 189] on select "Select Debtor 1 Only Debtor 2 Only Debtor 1 And Debtor 2 Only At Least One Of T…" at bounding box center [1016, 195] width 235 height 37
select select "1"
click at [899, 177] on select "Select Debtor 1 Only Debtor 2 Only Debtor 1 And Debtor 2 Only At Least One Of T…" at bounding box center [1016, 195] width 235 height 37
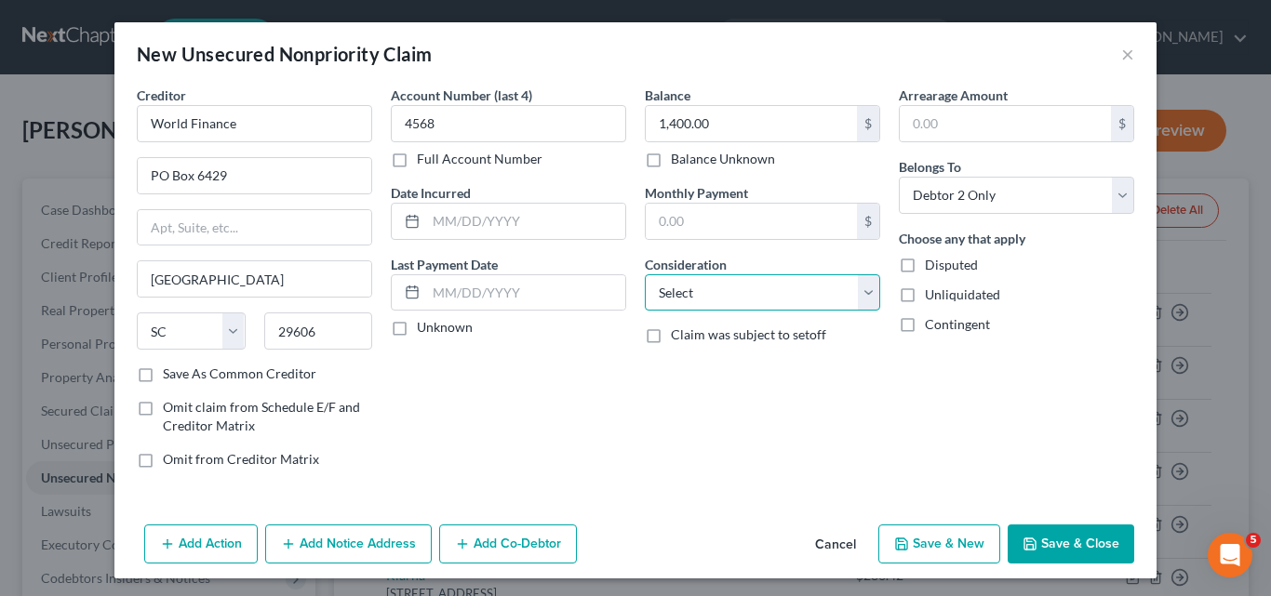
click at [861, 292] on select "Select Cable / Satellite Services Collection Agency Credit Card Debt Debt Couns…" at bounding box center [762, 292] width 235 height 37
select select "10"
click at [645, 274] on select "Select Cable / Satellite Services Collection Agency Credit Card Debt Debt Couns…" at bounding box center [762, 292] width 235 height 37
click at [945, 553] on button "Save & New" at bounding box center [939, 544] width 122 height 39
select select "2"
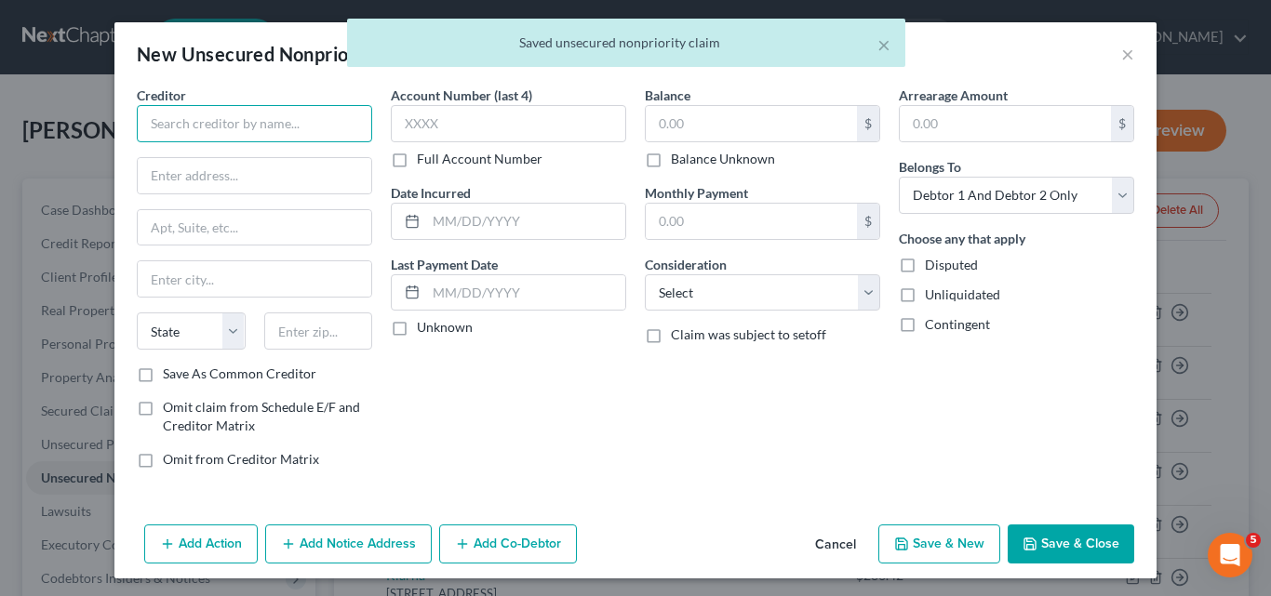
click at [170, 125] on input "text" at bounding box center [254, 123] width 235 height 37
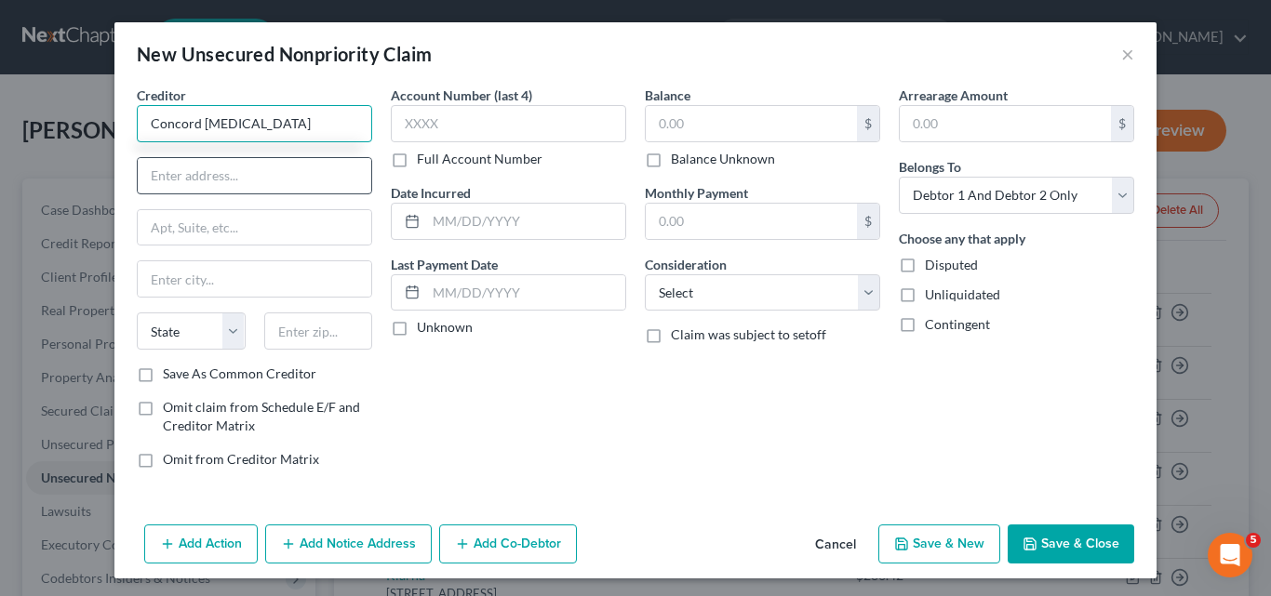
type input "Concord [MEDICAL_DATA]"
click at [151, 176] on input "text" at bounding box center [255, 175] width 234 height 35
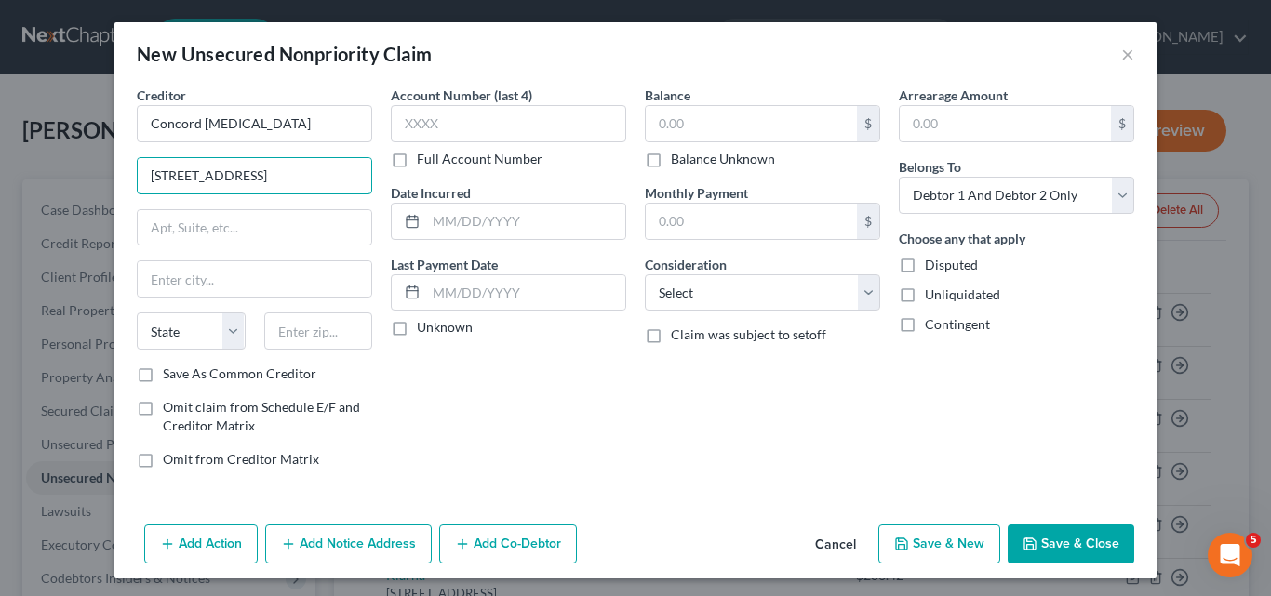
type input "[STREET_ADDRESS]"
type input "[GEOGRAPHIC_DATA]"
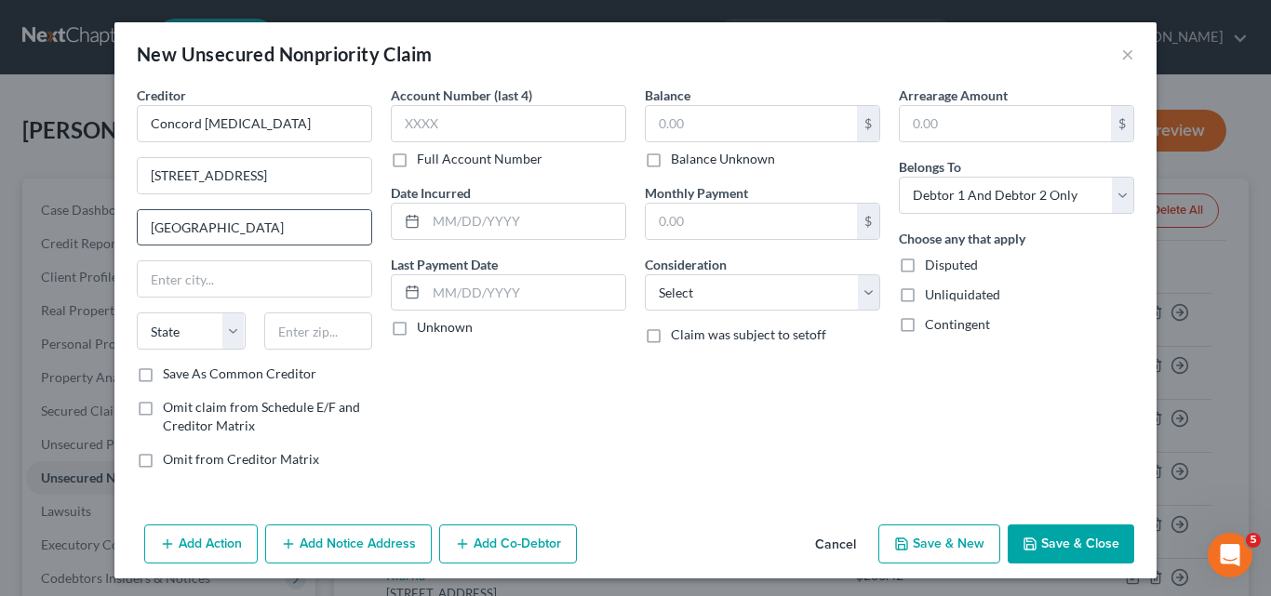
drag, startPoint x: 201, startPoint y: 232, endPoint x: 132, endPoint y: 233, distance: 68.8
click at [138, 233] on input "[GEOGRAPHIC_DATA]" at bounding box center [255, 227] width 234 height 35
click at [158, 280] on input "text" at bounding box center [255, 278] width 234 height 35
paste input "[GEOGRAPHIC_DATA]"
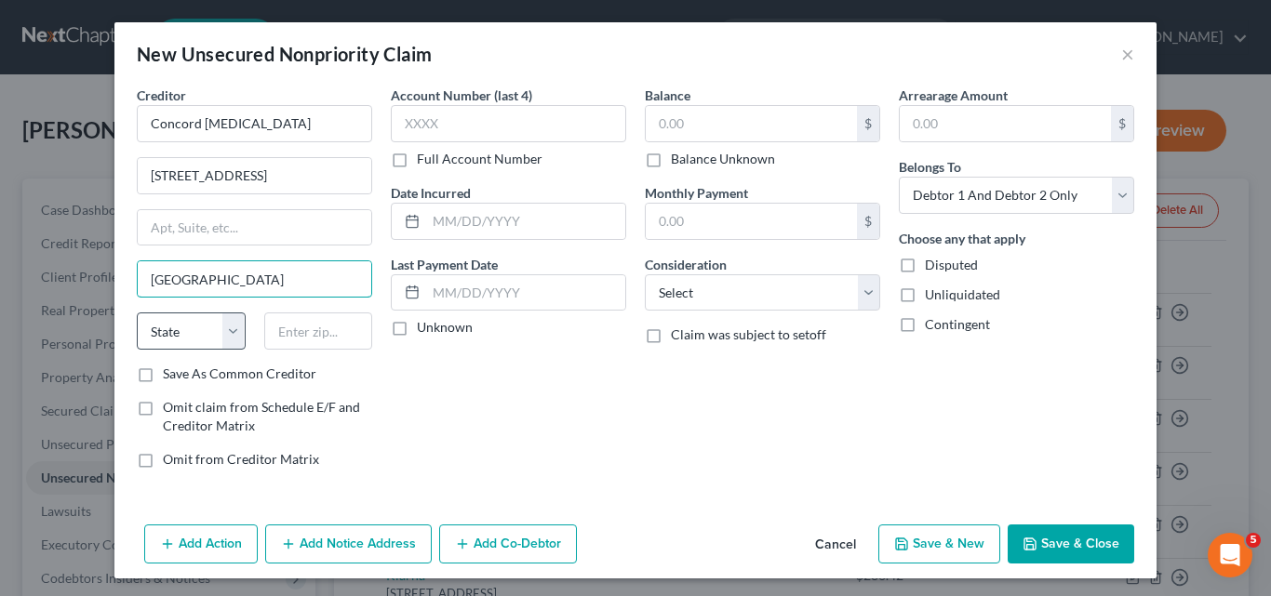
type input "[GEOGRAPHIC_DATA]"
click at [230, 335] on select "State [US_STATE] AK AR AZ CA CO CT DE DC [GEOGRAPHIC_DATA] [GEOGRAPHIC_DATA] GU…" at bounding box center [191, 331] width 109 height 37
select select "45"
click at [137, 313] on select "State [US_STATE] AK AR AZ CA CO CT DE DC [GEOGRAPHIC_DATA] [GEOGRAPHIC_DATA] GU…" at bounding box center [191, 331] width 109 height 37
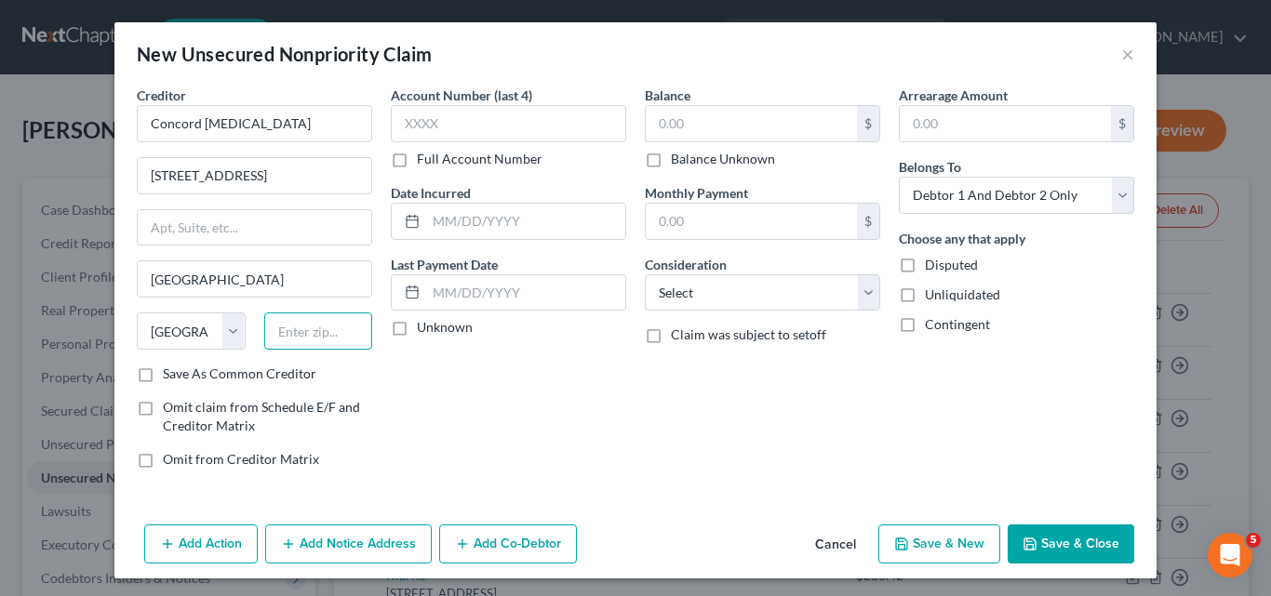
click at [269, 327] on input "text" at bounding box center [318, 331] width 109 height 37
type input "77210-4897"
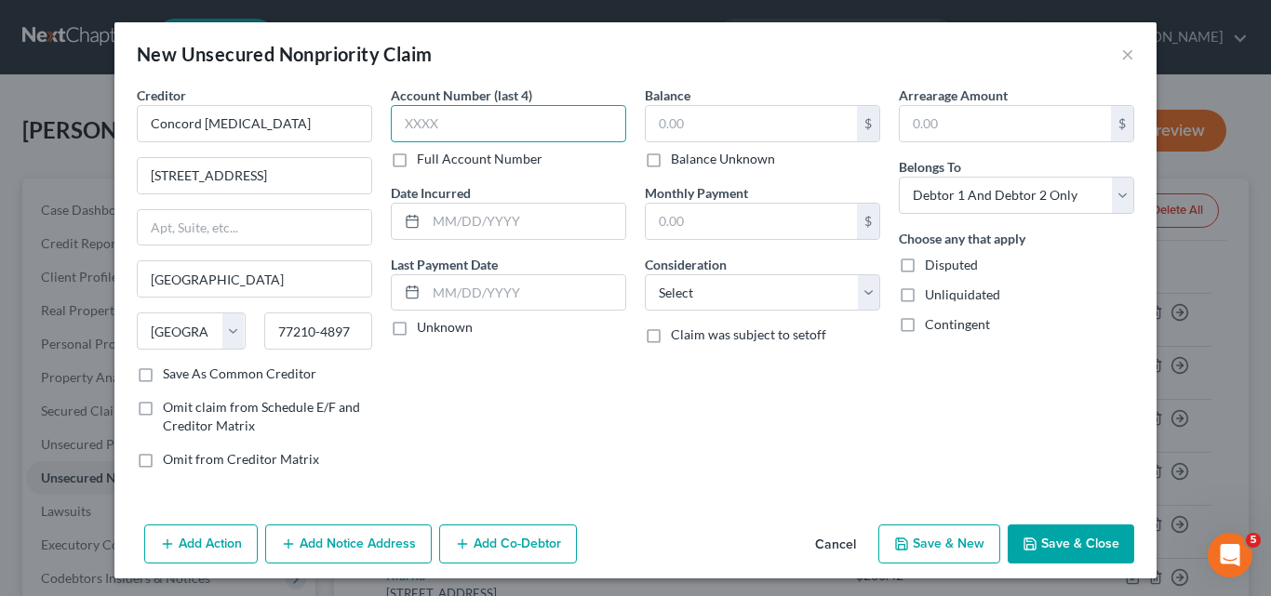
click at [403, 118] on input "text" at bounding box center [508, 123] width 235 height 37
type input "7271"
click at [432, 224] on input "text" at bounding box center [525, 221] width 199 height 35
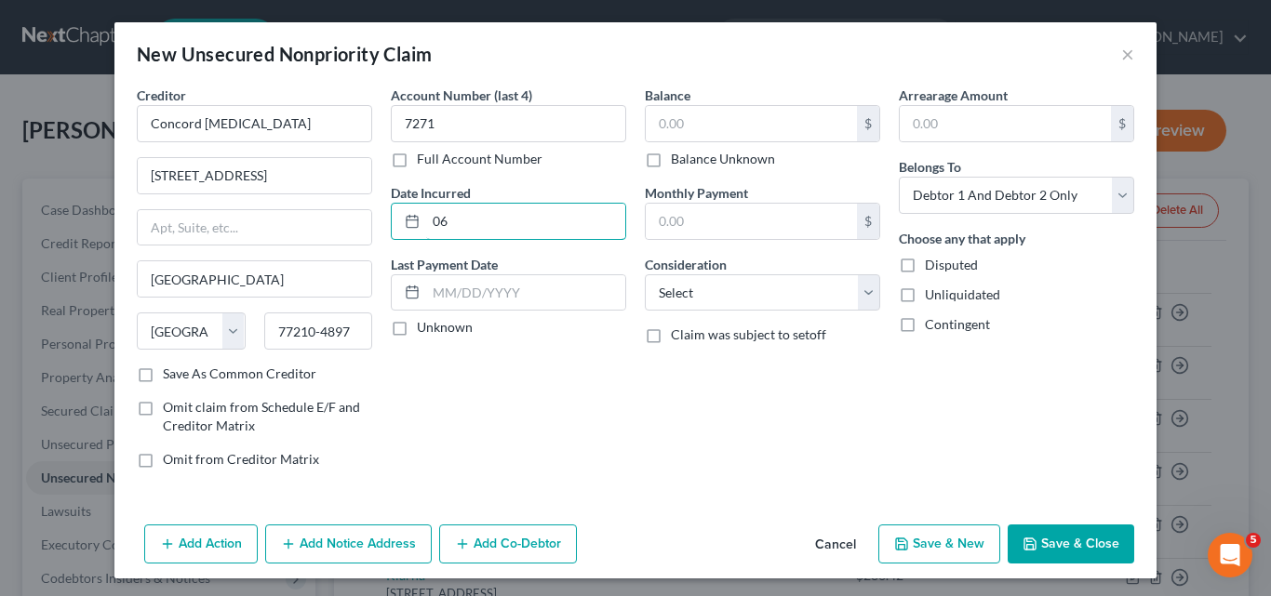
type input "0"
click at [653, 121] on input "text" at bounding box center [751, 123] width 211 height 35
type input "5"
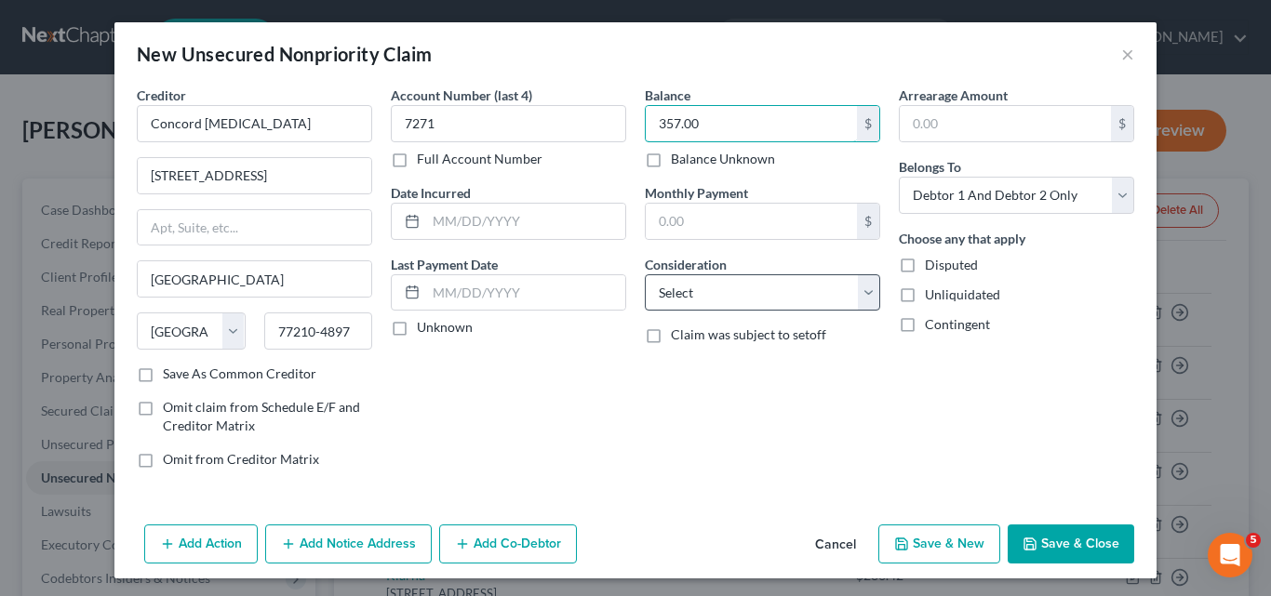
type input "357.00"
click at [861, 297] on select "Select Cable / Satellite Services Collection Agency Credit Card Debt Debt Couns…" at bounding box center [762, 292] width 235 height 37
select select "9"
click at [645, 274] on select "Select Cable / Satellite Services Collection Agency Credit Card Debt Debt Couns…" at bounding box center [762, 292] width 235 height 37
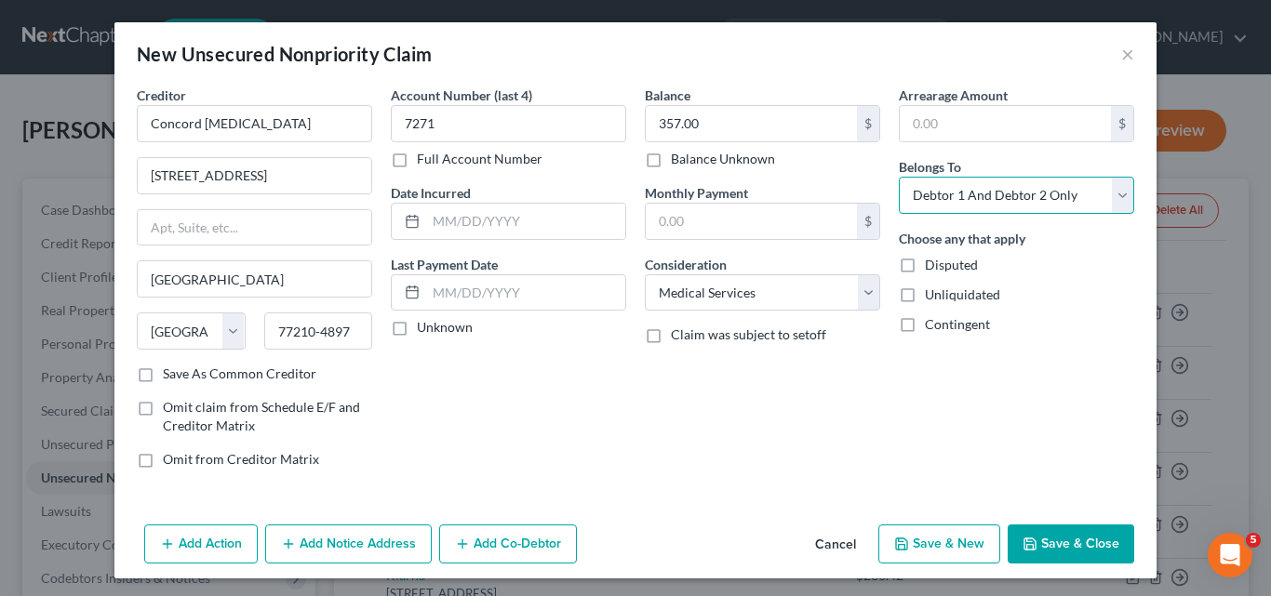
click at [1107, 189] on select "Select Debtor 1 Only Debtor 2 Only Debtor 1 And Debtor 2 Only At Least One Of T…" at bounding box center [1016, 195] width 235 height 37
select select "1"
click at [899, 177] on select "Select Debtor 1 Only Debtor 2 Only Debtor 1 And Debtor 2 Only At Least One Of T…" at bounding box center [1016, 195] width 235 height 37
click at [946, 544] on button "Save & New" at bounding box center [939, 544] width 122 height 39
select select "2"
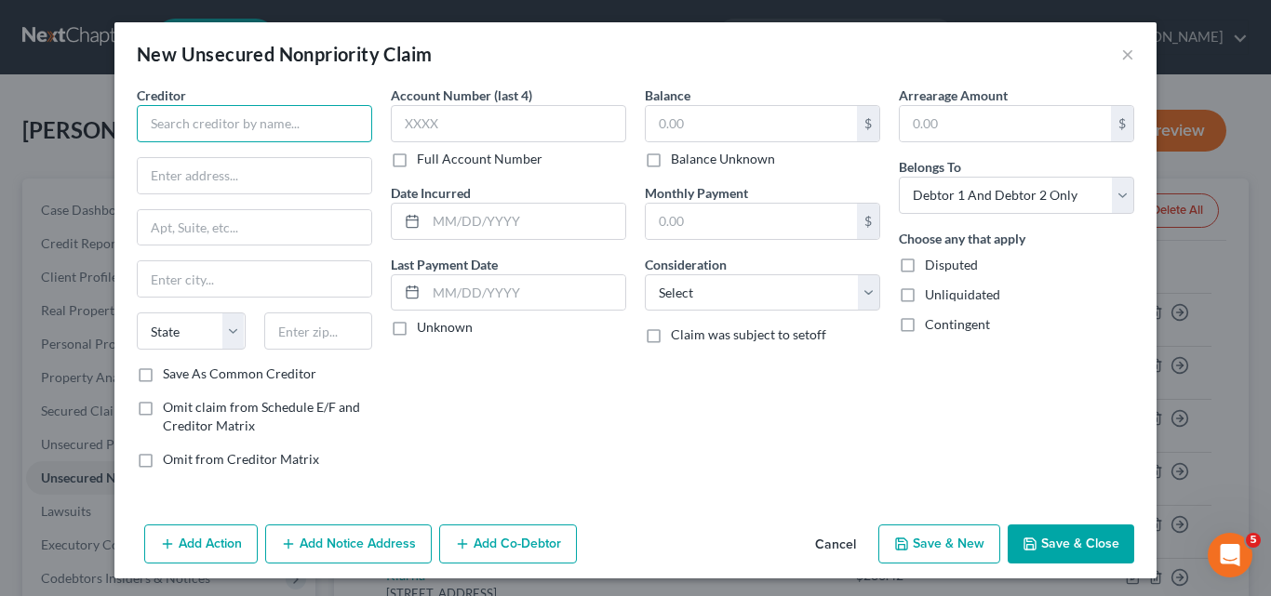
click at [153, 117] on input "text" at bounding box center [254, 123] width 235 height 37
type input "Northland [MEDICAL_DATA]"
click at [146, 178] on input "text" at bounding box center [255, 175] width 234 height 35
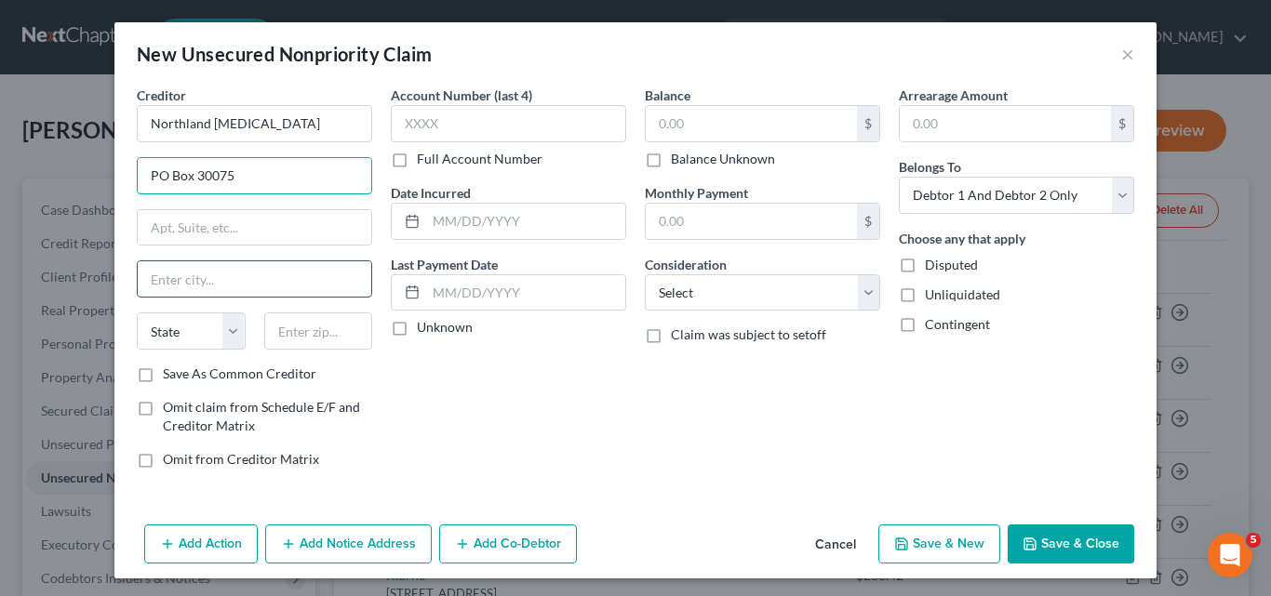
type input "PO Box 30075"
drag, startPoint x: 153, startPoint y: 278, endPoint x: 136, endPoint y: 253, distance: 30.2
click at [153, 278] on input "text" at bounding box center [255, 278] width 234 height 35
type input "[GEOGRAPHIC_DATA]"
click at [411, 406] on div "Account Number (last 4) Full Account Number Date Incurred Last Payment Date Unk…" at bounding box center [508, 285] width 254 height 398
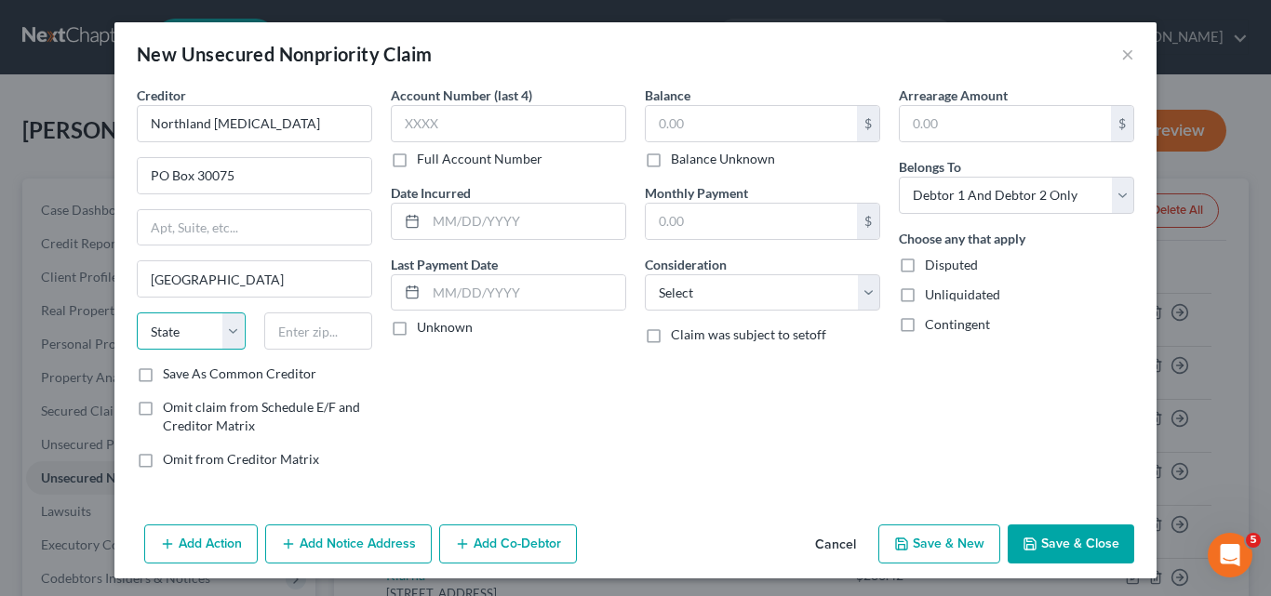
click at [222, 330] on select "State [US_STATE] AK AR AZ CA CO CT DE DC [GEOGRAPHIC_DATA] [GEOGRAPHIC_DATA] GU…" at bounding box center [191, 331] width 109 height 37
select select "30"
click at [137, 313] on select "State [US_STATE] AK AR AZ CA CO CT DE DC [GEOGRAPHIC_DATA] [GEOGRAPHIC_DATA] GU…" at bounding box center [191, 331] width 109 height 37
click at [271, 329] on input "text" at bounding box center [318, 331] width 109 height 37
type input "68103-1175"
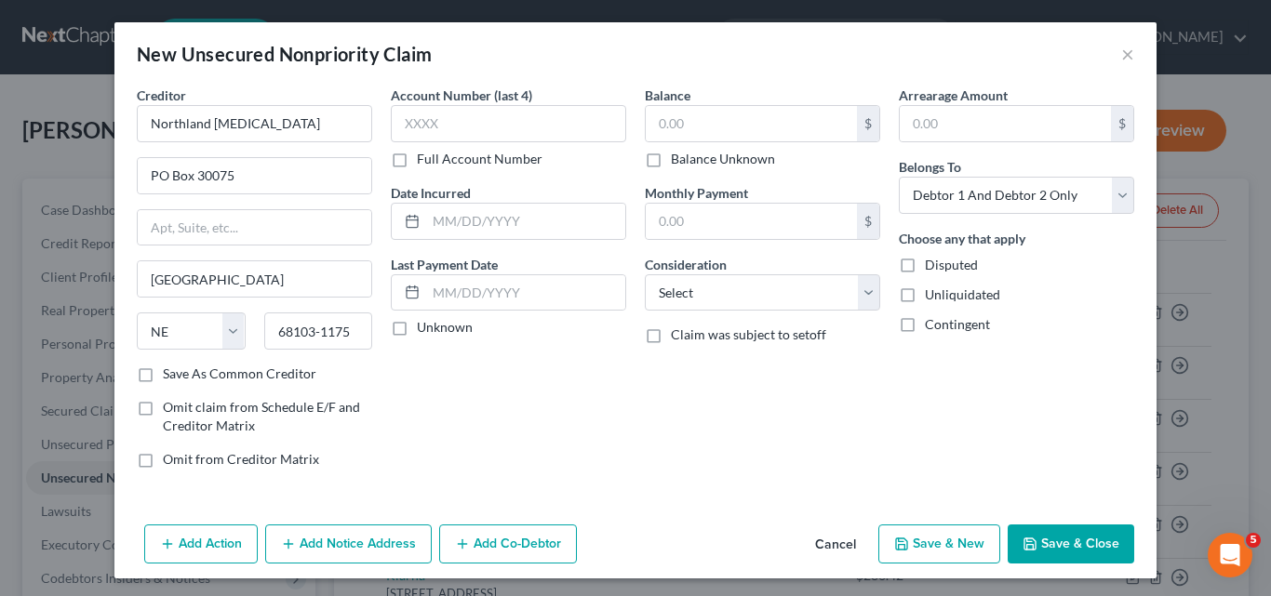
click at [163, 376] on label "Save As Common Creditor" at bounding box center [240, 374] width 154 height 19
click at [170, 376] on input "Save As Common Creditor" at bounding box center [176, 371] width 12 height 12
checkbox input "true"
click at [398, 117] on input "text" at bounding box center [508, 123] width 235 height 37
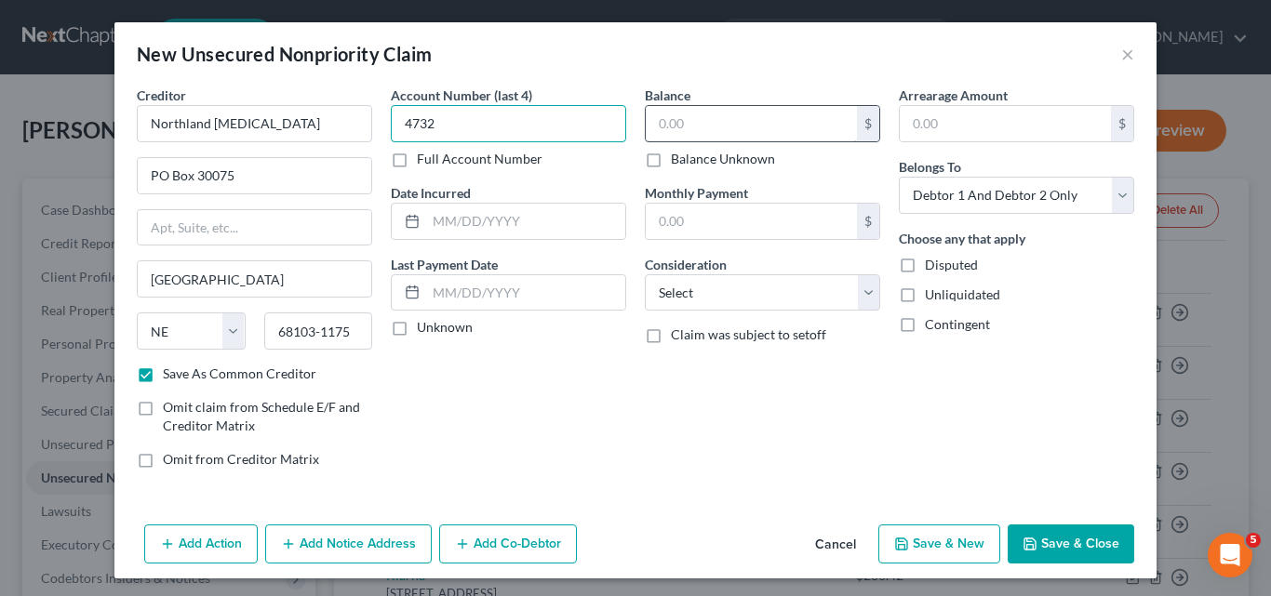
type input "4732"
click at [656, 123] on input "text" at bounding box center [751, 123] width 211 height 35
type input "446.40"
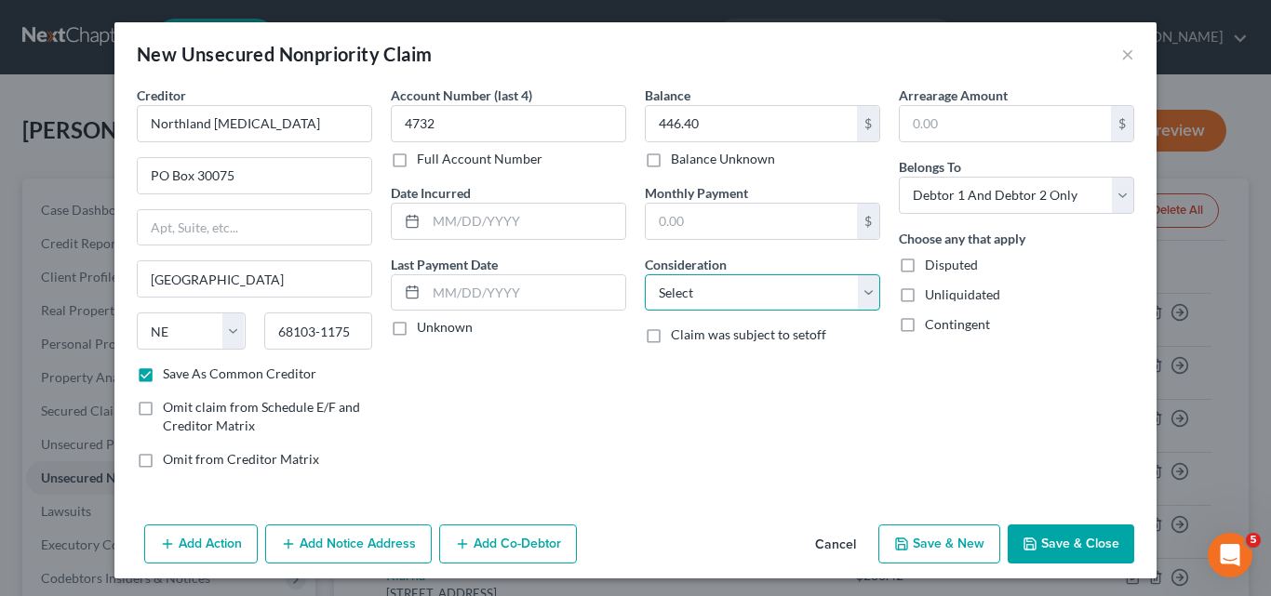
click at [861, 300] on select "Select Cable / Satellite Services Collection Agency Credit Card Debt Debt Couns…" at bounding box center [762, 292] width 235 height 37
select select "9"
click at [645, 274] on select "Select Cable / Satellite Services Collection Agency Credit Card Debt Debt Couns…" at bounding box center [762, 292] width 235 height 37
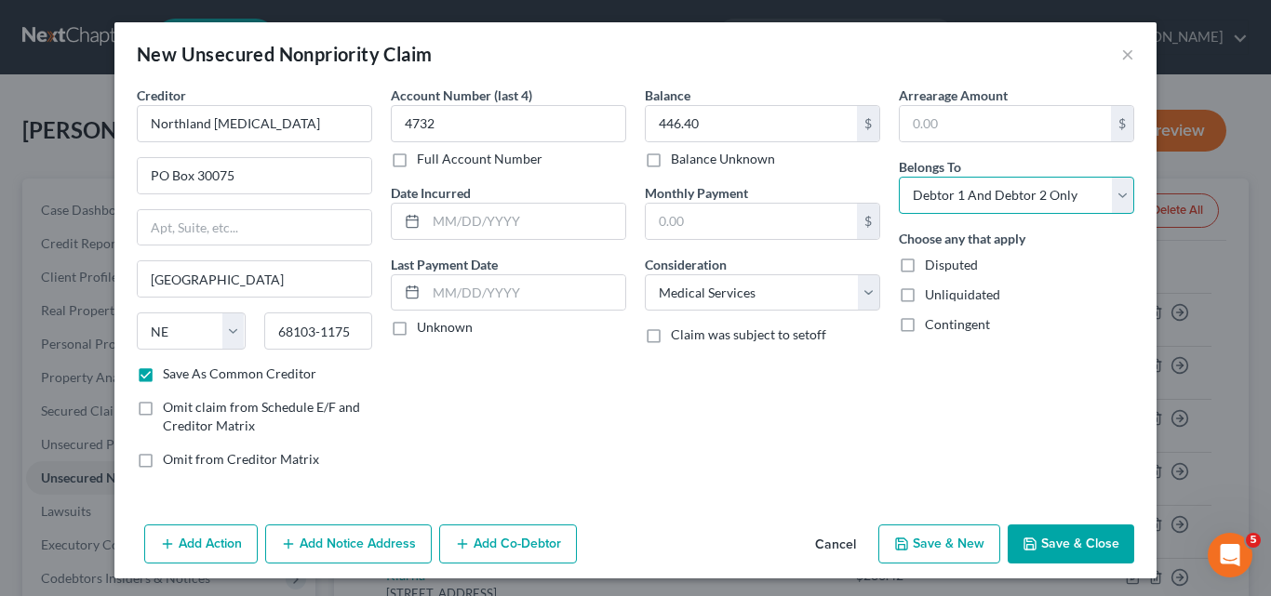
click at [1111, 190] on select "Select Debtor 1 Only Debtor 2 Only Debtor 1 And Debtor 2 Only At Least One Of T…" at bounding box center [1016, 195] width 235 height 37
select select "1"
click at [899, 177] on select "Select Debtor 1 Only Debtor 2 Only Debtor 1 And Debtor 2 Only At Least One Of T…" at bounding box center [1016, 195] width 235 height 37
click at [298, 548] on button "Add Notice Address" at bounding box center [348, 544] width 167 height 39
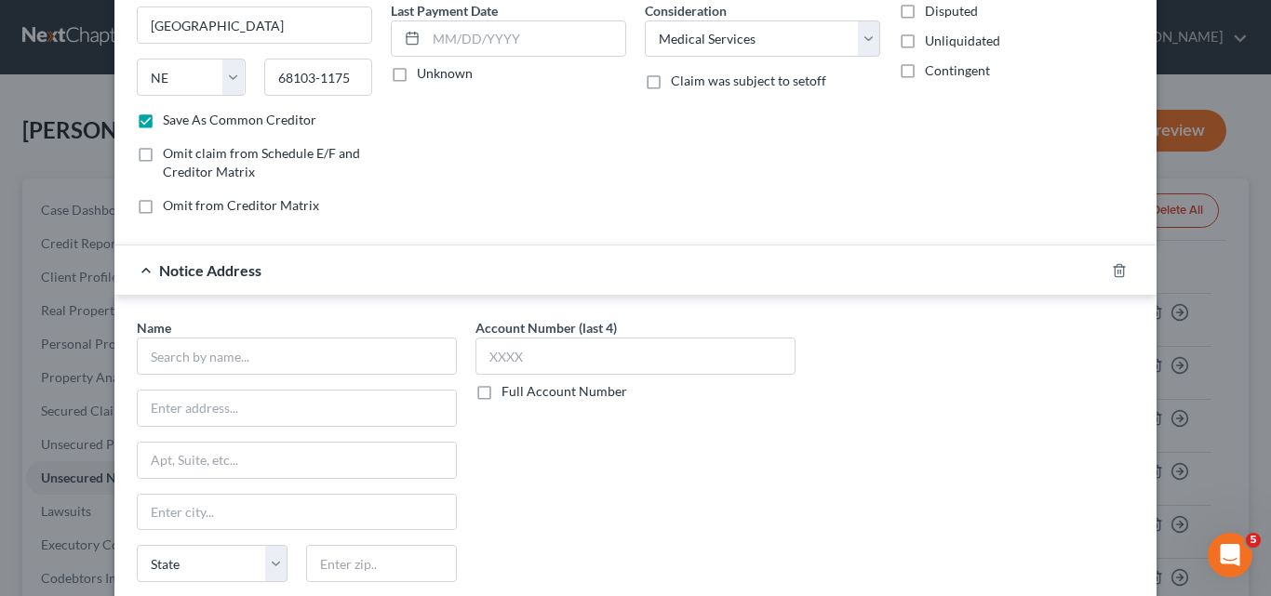
scroll to position [279, 0]
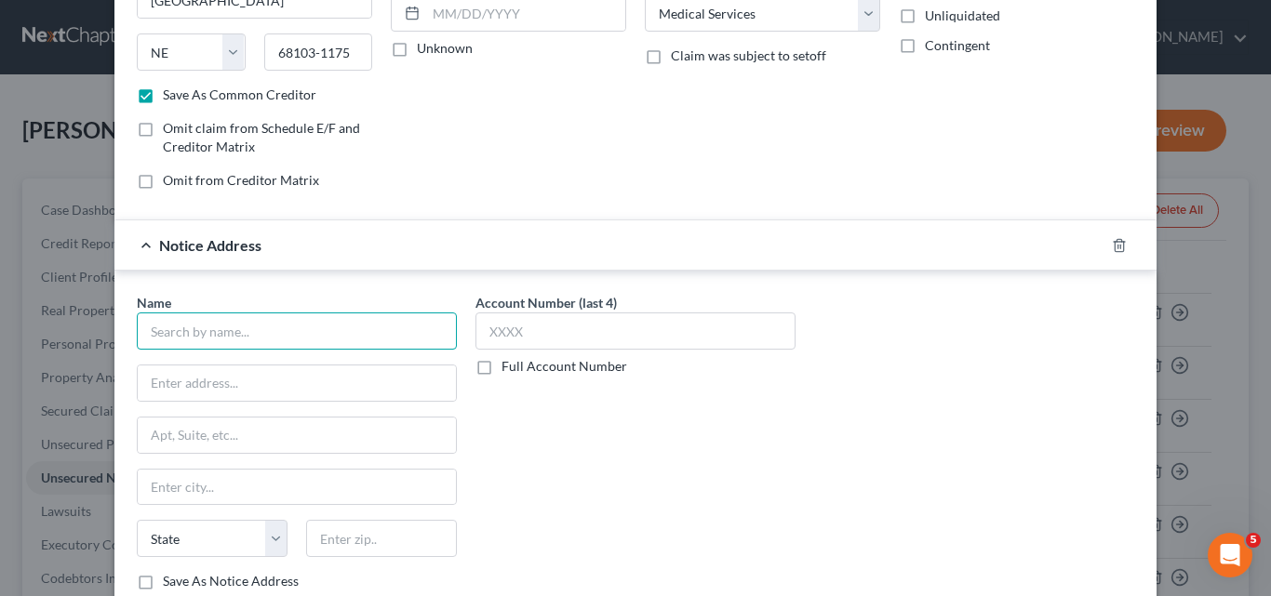
click at [143, 326] on input "text" at bounding box center [297, 331] width 320 height 37
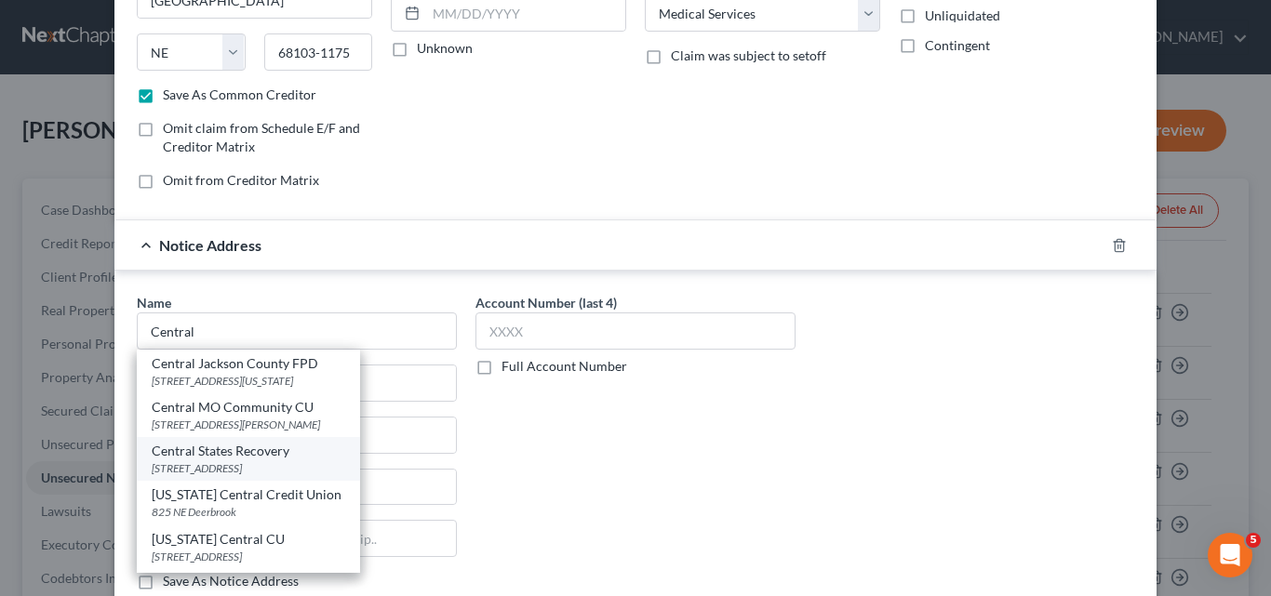
click at [178, 456] on div "Central States Recovery" at bounding box center [249, 451] width 194 height 19
type input "Central States Recovery"
type input "PO Box 3130"
type input "[PERSON_NAME]"
select select "17"
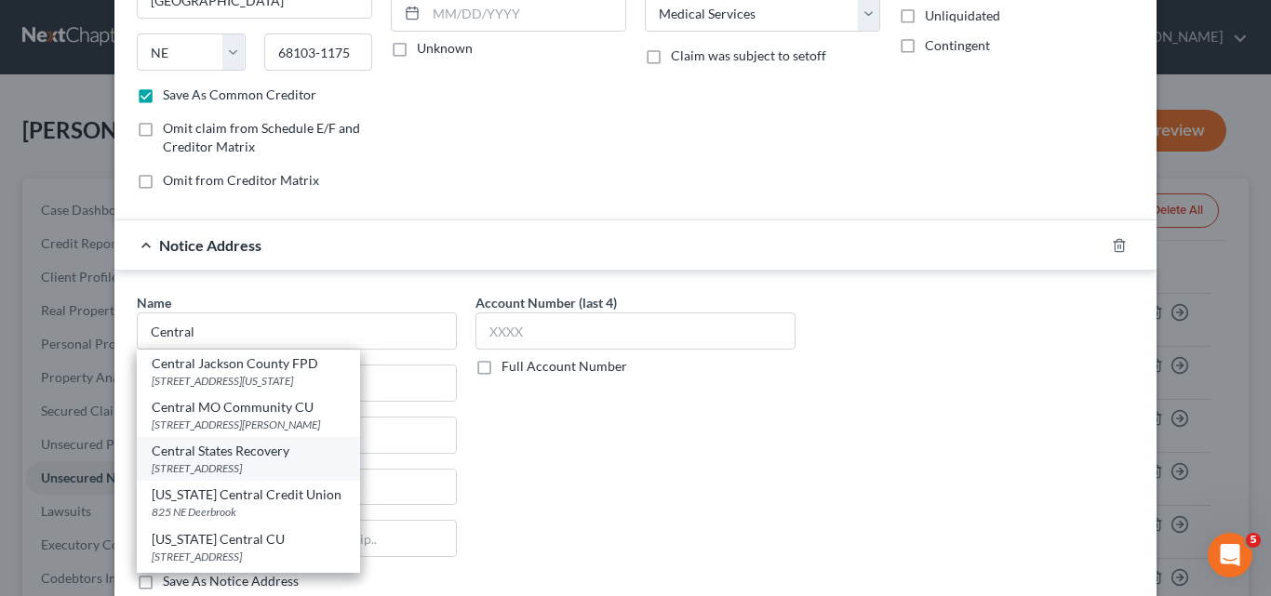
type input "67504-3130"
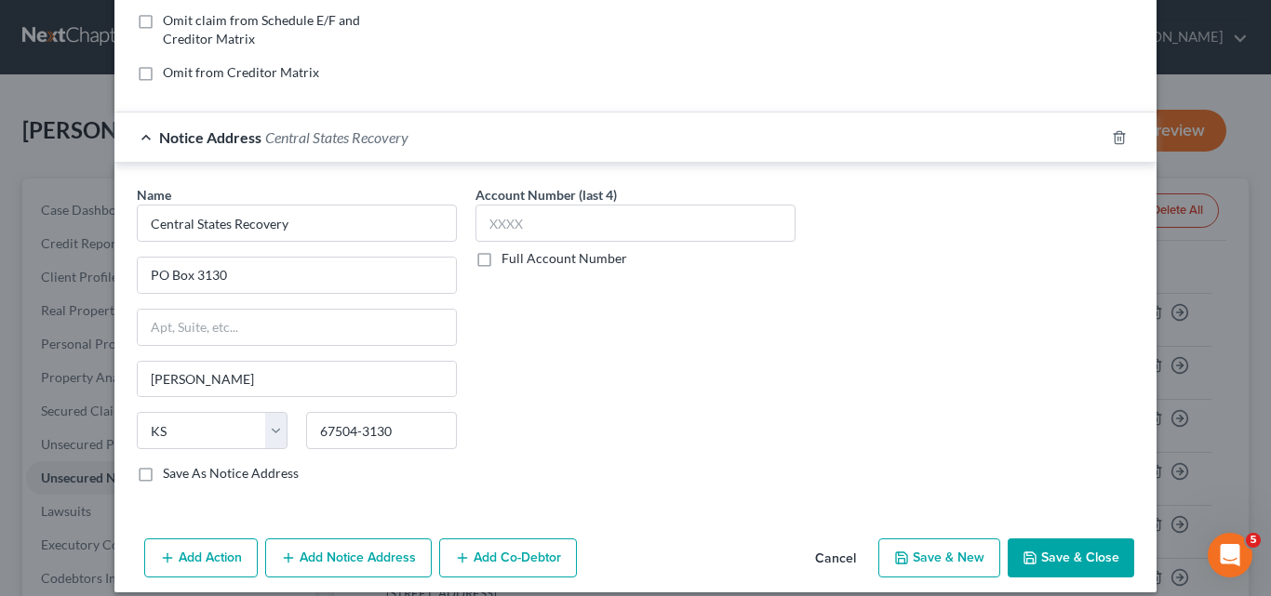
scroll to position [406, 0]
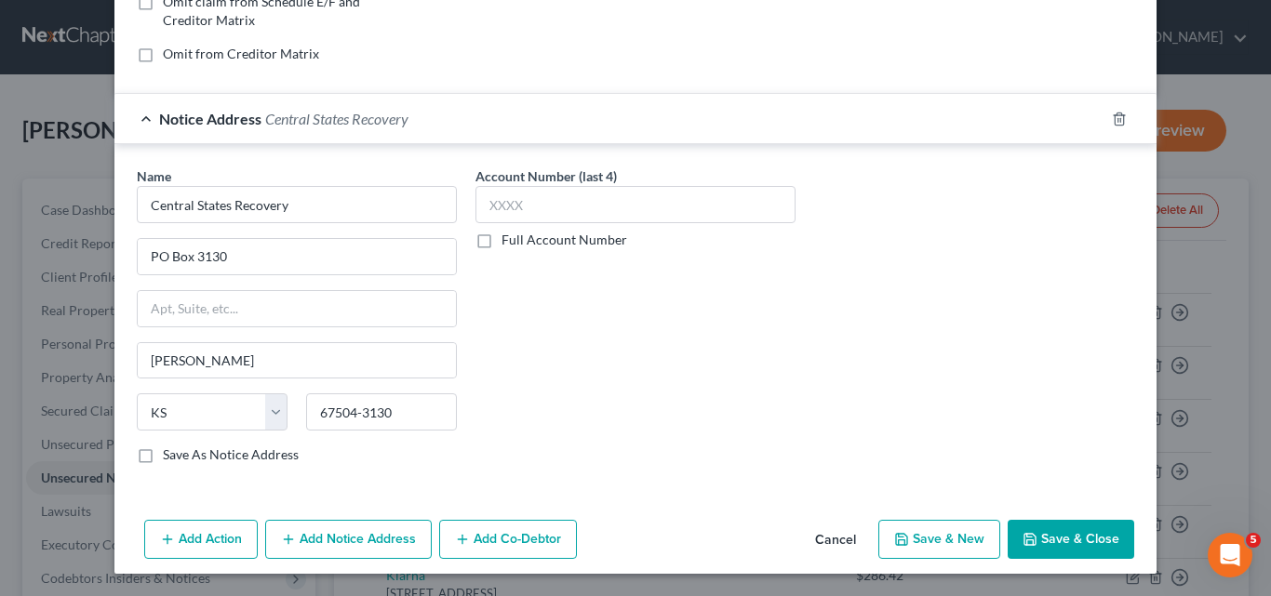
click at [926, 532] on button "Save & New" at bounding box center [939, 539] width 122 height 39
select select "2"
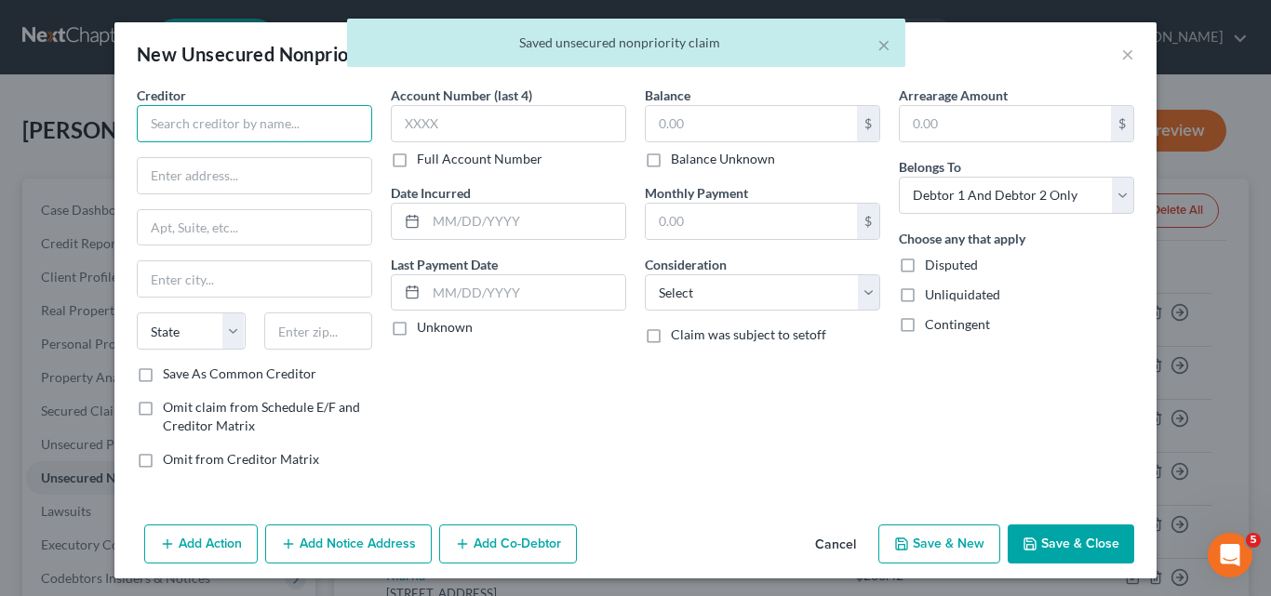
click at [148, 121] on input "text" at bounding box center [254, 123] width 235 height 37
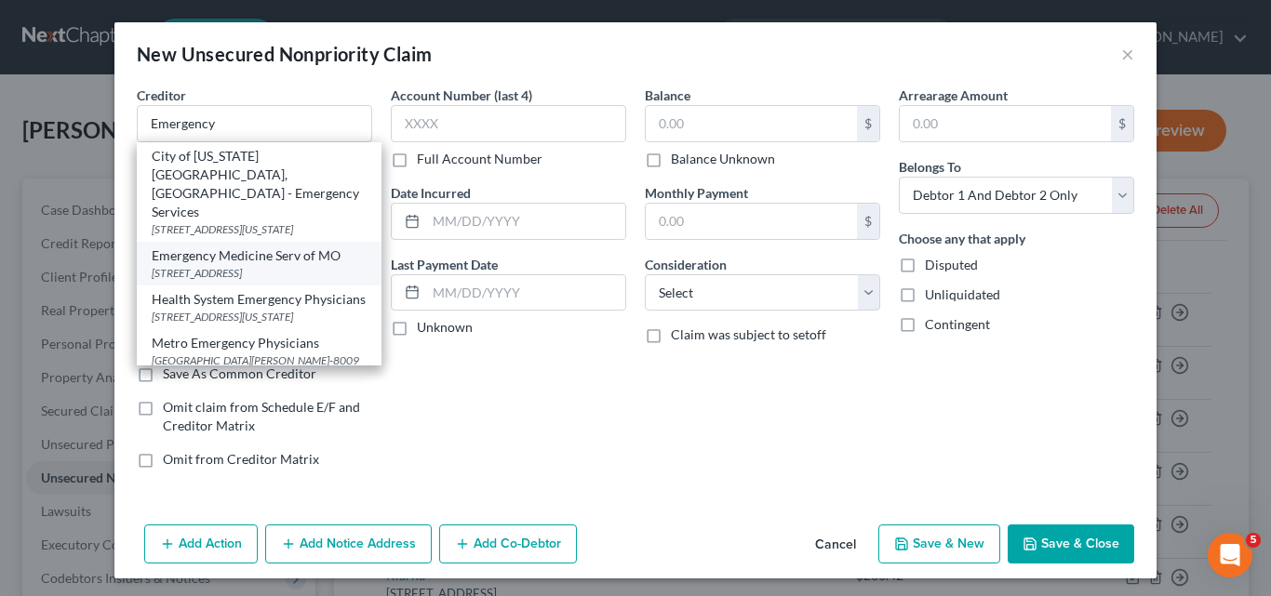
click at [206, 247] on div "Emergency Medicine Serv of MO" at bounding box center [259, 256] width 215 height 19
type input "Emergency Medicine Serv of MO"
type input "PO Box 668"
type input "Brentwood"
select select "44"
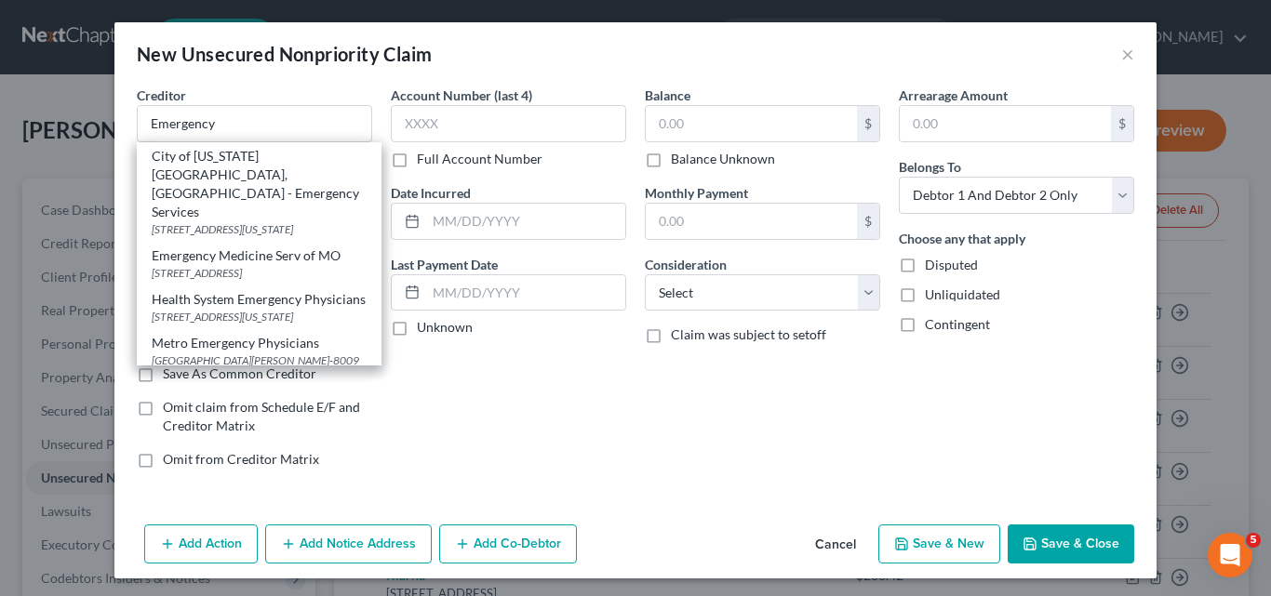
type input "37024-0668"
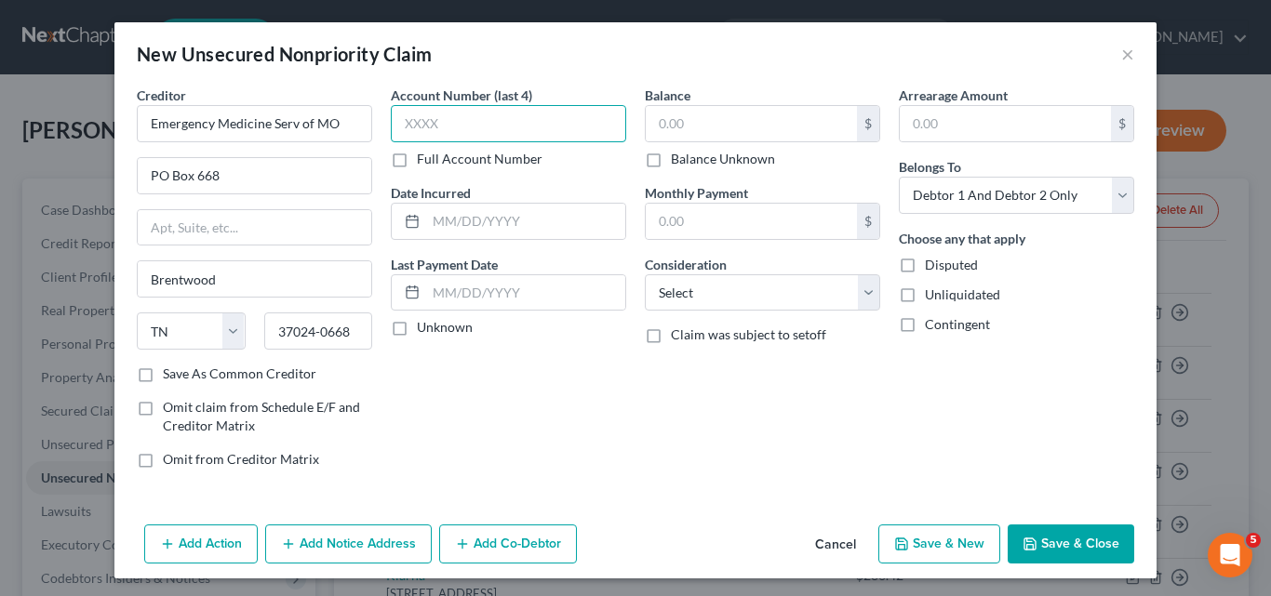
click at [399, 114] on input "text" at bounding box center [508, 123] width 235 height 37
type input "9917"
click at [651, 113] on input "text" at bounding box center [751, 123] width 211 height 35
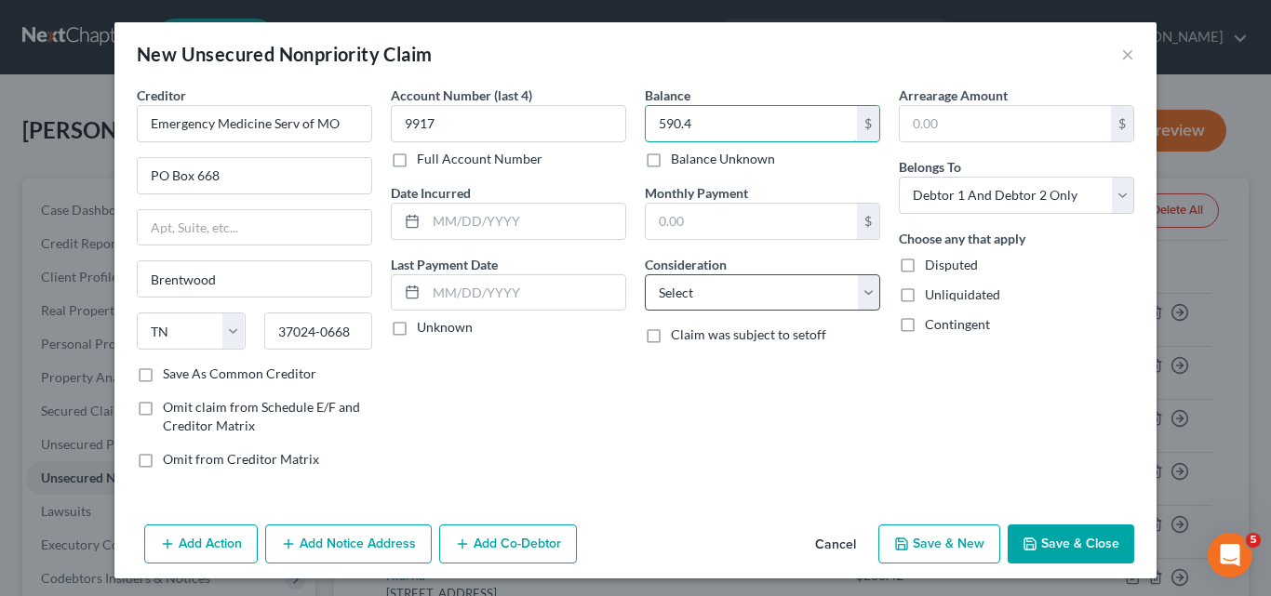
type input "590.4"
click at [859, 301] on select "Select Cable / Satellite Services Collection Agency Credit Card Debt Debt Couns…" at bounding box center [762, 292] width 235 height 37
select select "9"
click at [645, 274] on select "Select Cable / Satellite Services Collection Agency Credit Card Debt Debt Couns…" at bounding box center [762, 292] width 235 height 37
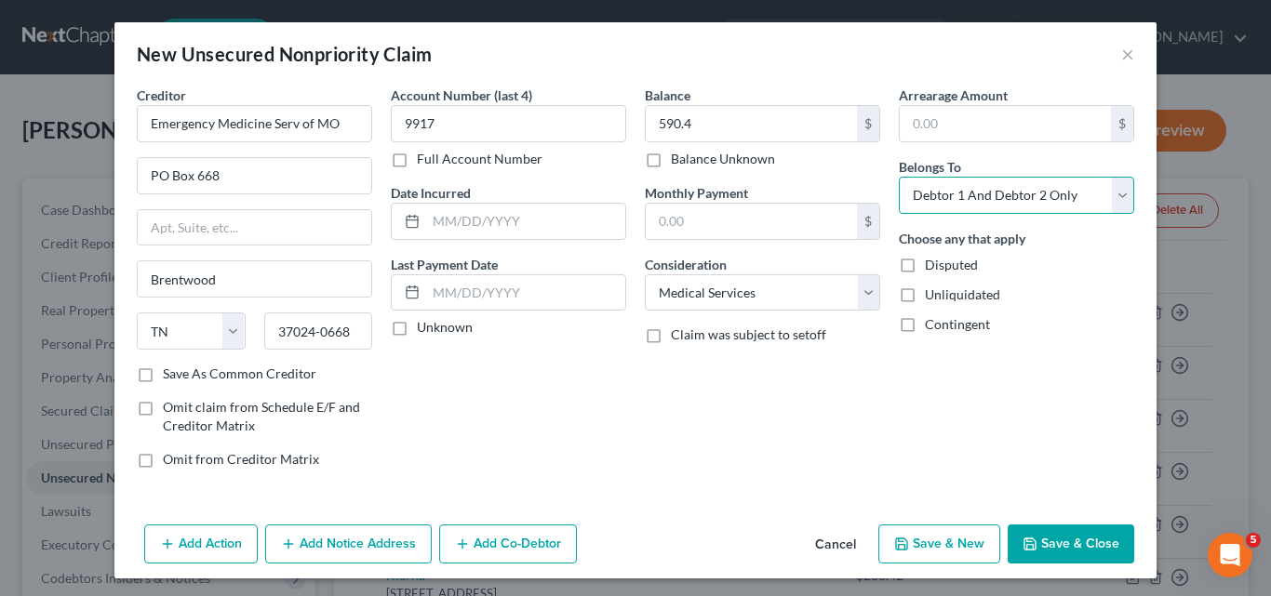
click at [1119, 195] on select "Select Debtor 1 Only Debtor 2 Only Debtor 1 And Debtor 2 Only At Least One Of T…" at bounding box center [1016, 195] width 235 height 37
select select "1"
click at [899, 177] on select "Select Debtor 1 Only Debtor 2 Only Debtor 1 And Debtor 2 Only At Least One Of T…" at bounding box center [1016, 195] width 235 height 37
click at [934, 544] on button "Save & New" at bounding box center [939, 544] width 122 height 39
select select "2"
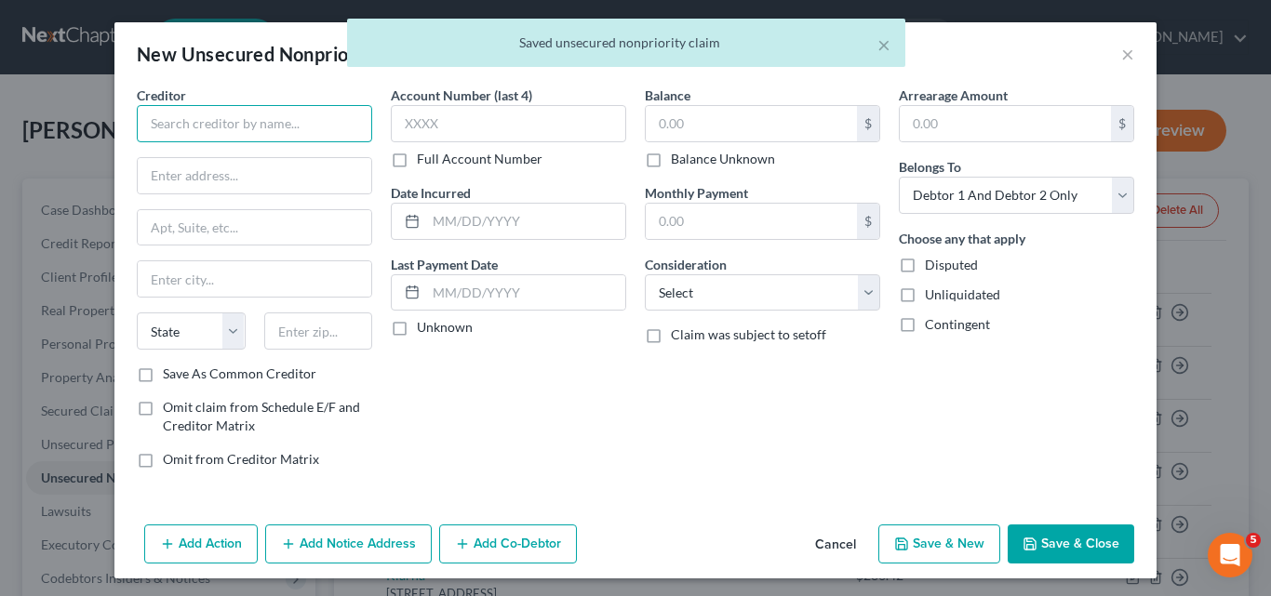
click at [150, 115] on input "text" at bounding box center [254, 123] width 235 height 37
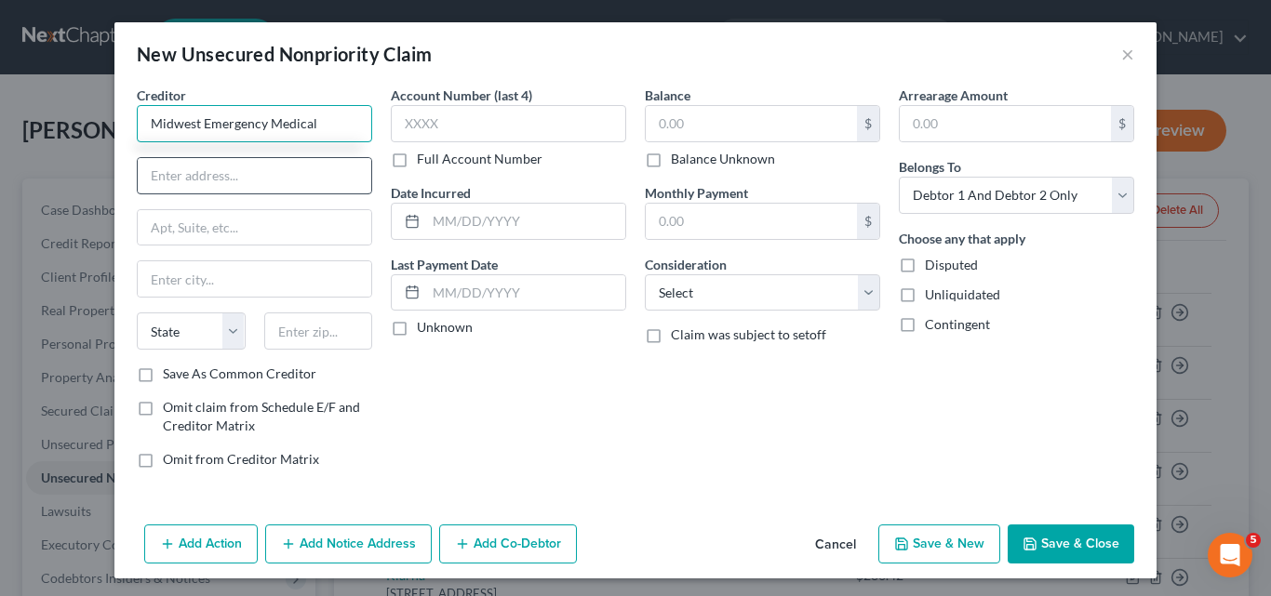
type input "Midwest Emergency Medical"
click at [169, 182] on input "text" at bounding box center [255, 175] width 234 height 35
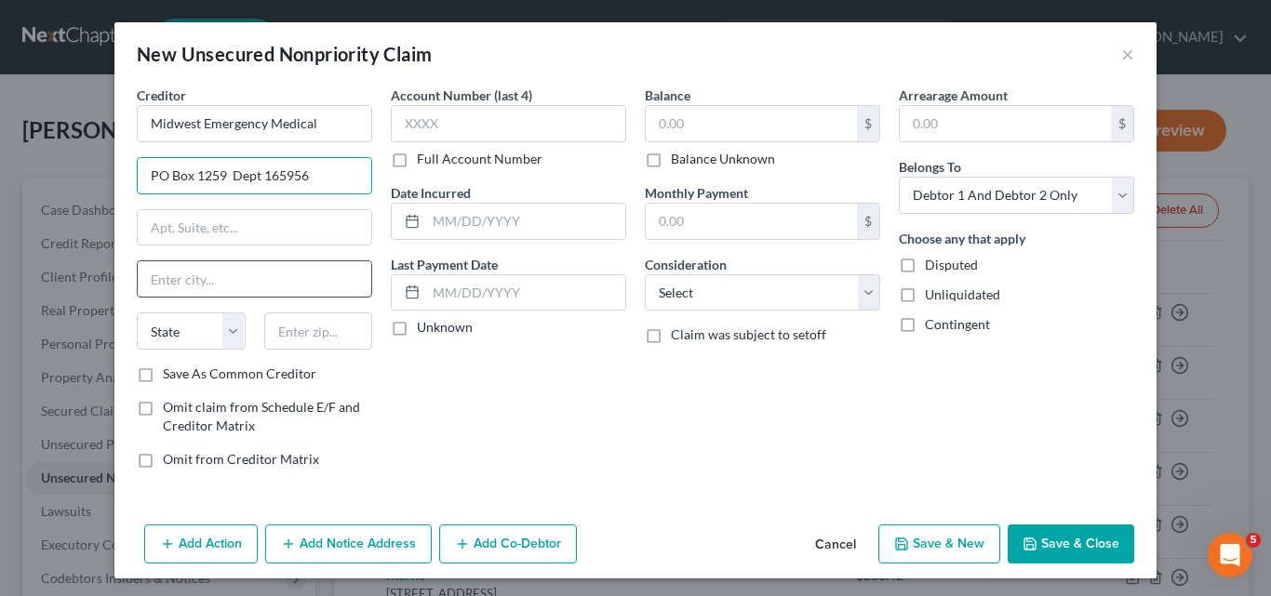
type input "PO Box 1259 Dept 165956"
click at [150, 276] on input "text" at bounding box center [255, 278] width 234 height 35
type input "Oaks"
click at [469, 427] on div "Account Number (last 4) Full Account Number Date Incurred Last Payment Date Unk…" at bounding box center [508, 285] width 254 height 398
click at [226, 336] on select "State [US_STATE] AK AR AZ CA CO CT DE DC [GEOGRAPHIC_DATA] [GEOGRAPHIC_DATA] GU…" at bounding box center [191, 331] width 109 height 37
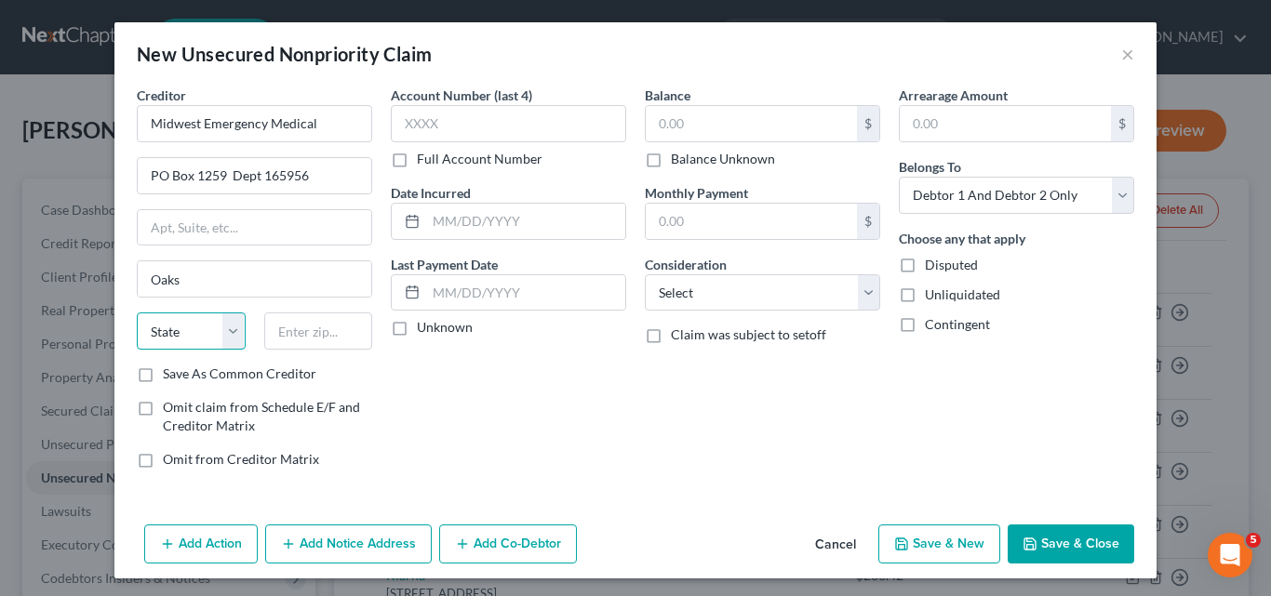
select select "39"
click at [137, 313] on select "State [US_STATE] AK AR AZ CA CO CT DE DC [GEOGRAPHIC_DATA] [GEOGRAPHIC_DATA] GU…" at bounding box center [191, 331] width 109 height 37
click at [272, 328] on input "text" at bounding box center [318, 331] width 109 height 37
type input "19456"
click at [163, 373] on label "Save As Common Creditor" at bounding box center [240, 374] width 154 height 19
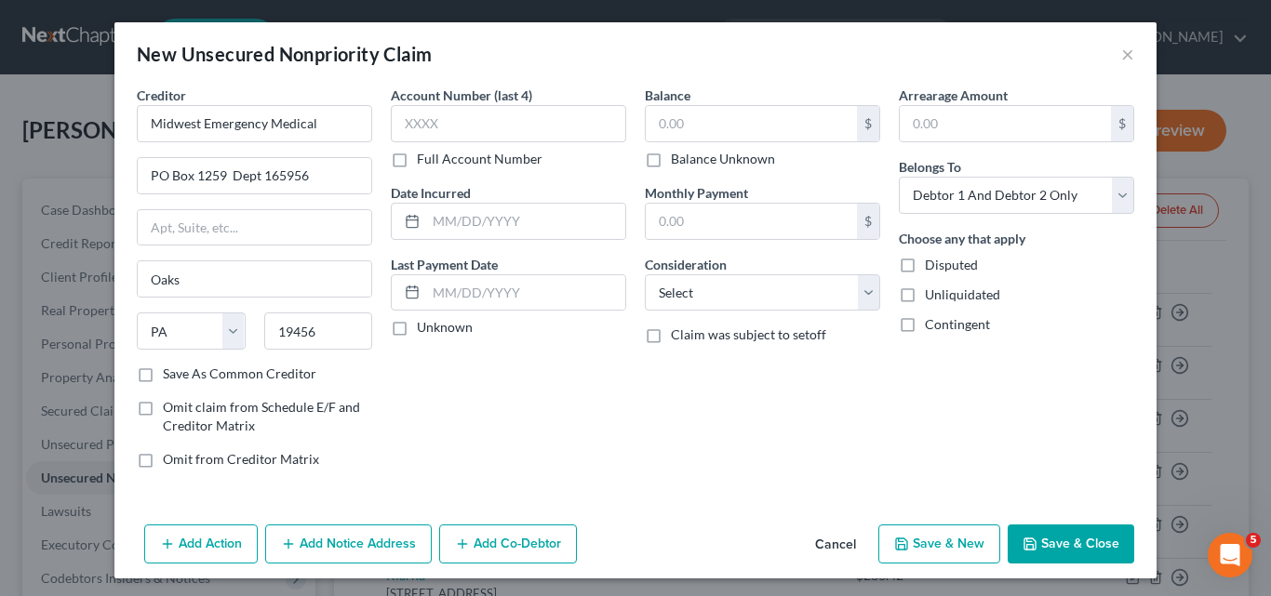
click at [170, 373] on input "Save As Common Creditor" at bounding box center [176, 371] width 12 height 12
checkbox input "true"
click at [394, 116] on input "text" at bounding box center [508, 123] width 235 height 37
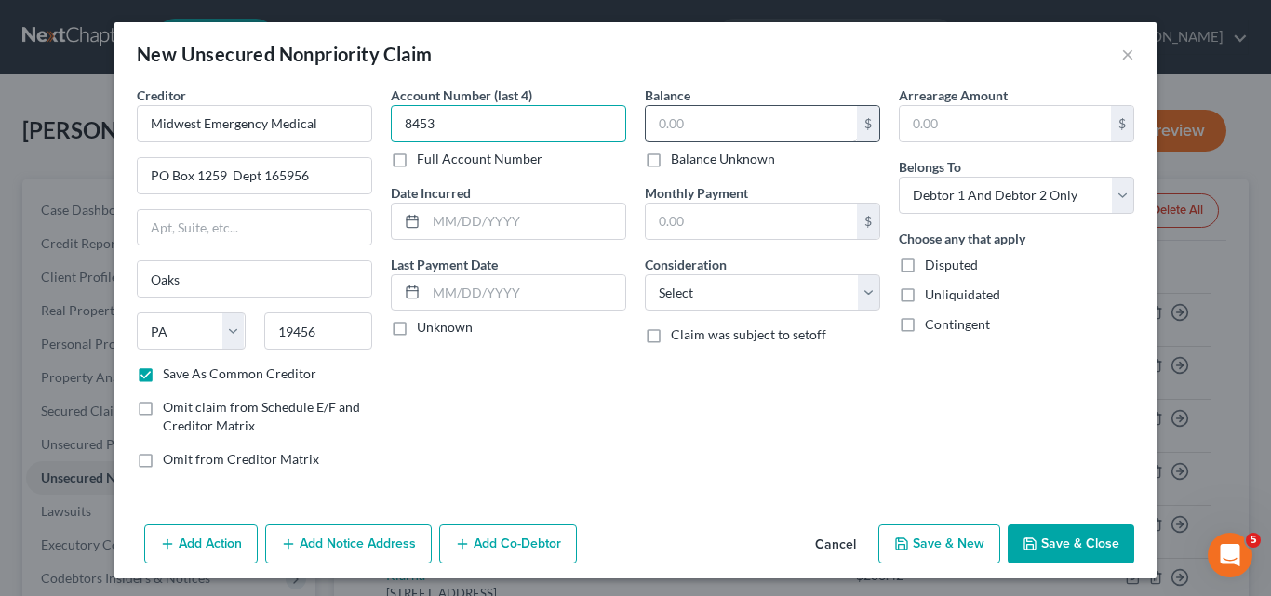
type input "8453"
click at [657, 121] on input "text" at bounding box center [751, 123] width 211 height 35
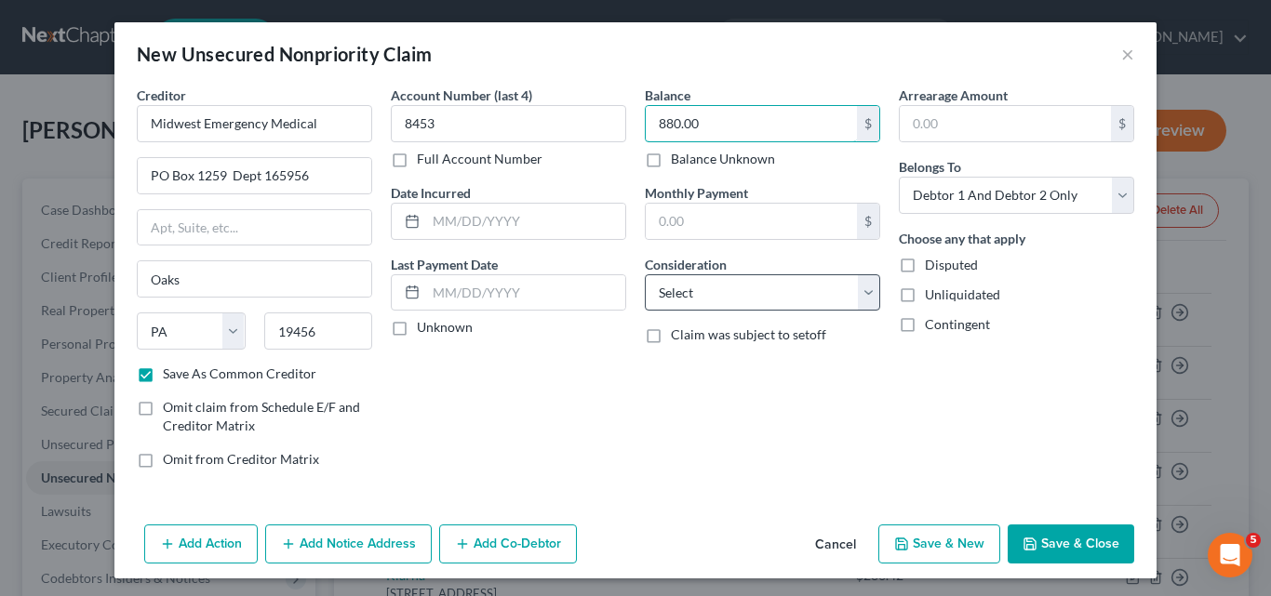
type input "880.00"
click at [867, 298] on select "Select Cable / Satellite Services Collection Agency Credit Card Debt Debt Couns…" at bounding box center [762, 292] width 235 height 37
select select "9"
click at [645, 274] on select "Select Cable / Satellite Services Collection Agency Credit Card Debt Debt Couns…" at bounding box center [762, 292] width 235 height 37
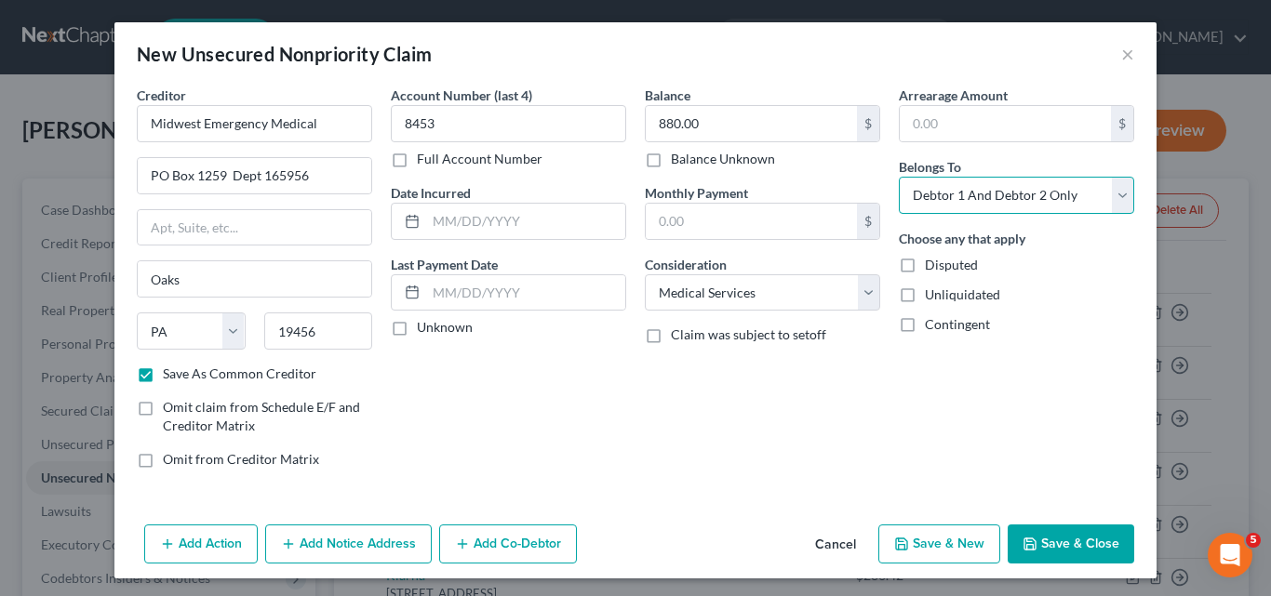
drag, startPoint x: 1115, startPoint y: 197, endPoint x: 1101, endPoint y: 197, distance: 14.9
click at [1115, 197] on select "Select Debtor 1 Only Debtor 2 Only Debtor 1 And Debtor 2 Only At Least One Of T…" at bounding box center [1016, 195] width 235 height 37
select select "1"
click at [899, 177] on select "Select Debtor 1 Only Debtor 2 Only Debtor 1 And Debtor 2 Only At Least One Of T…" at bounding box center [1016, 195] width 235 height 37
click at [925, 536] on button "Save & New" at bounding box center [939, 544] width 122 height 39
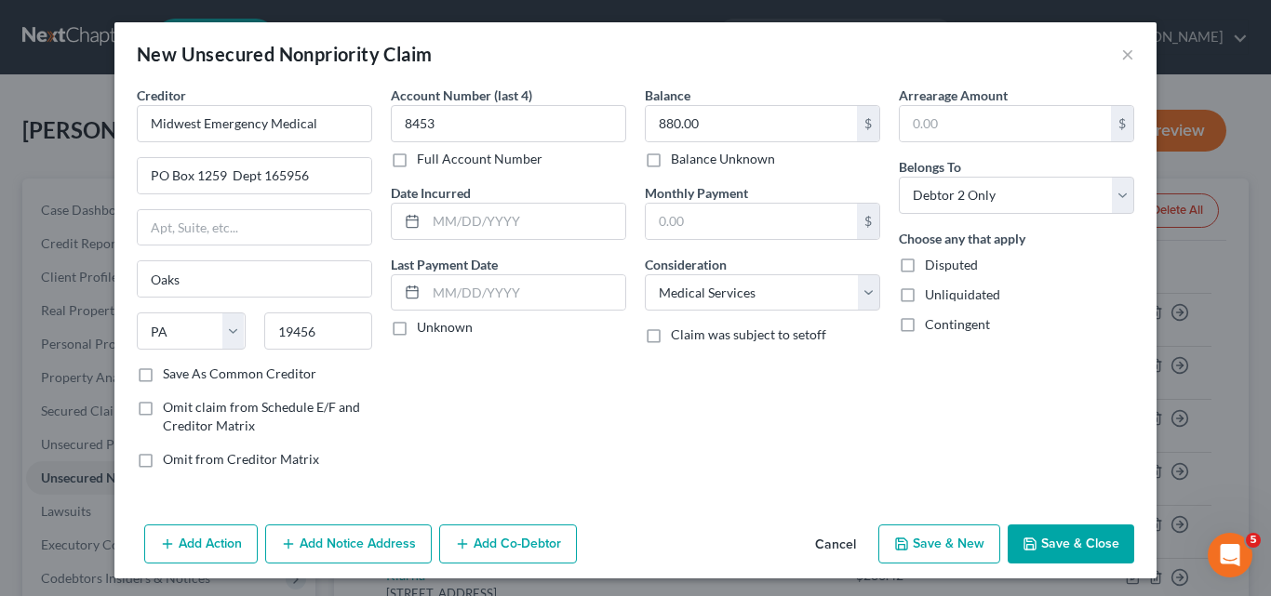
select select "2"
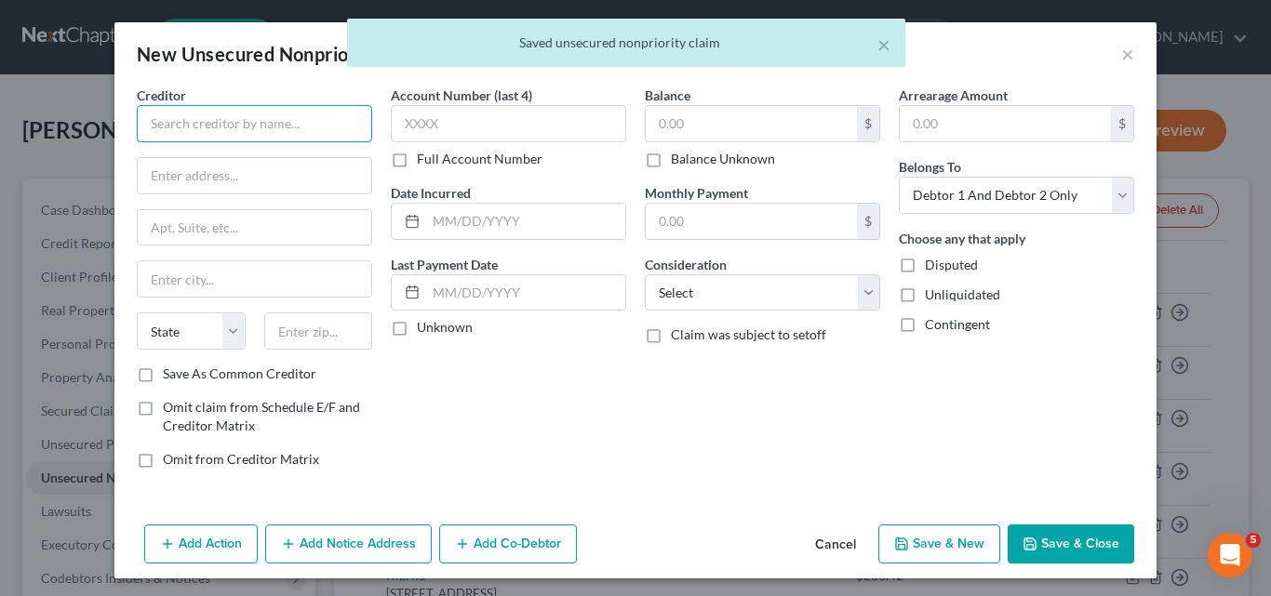
click at [152, 122] on input "text" at bounding box center [254, 123] width 235 height 37
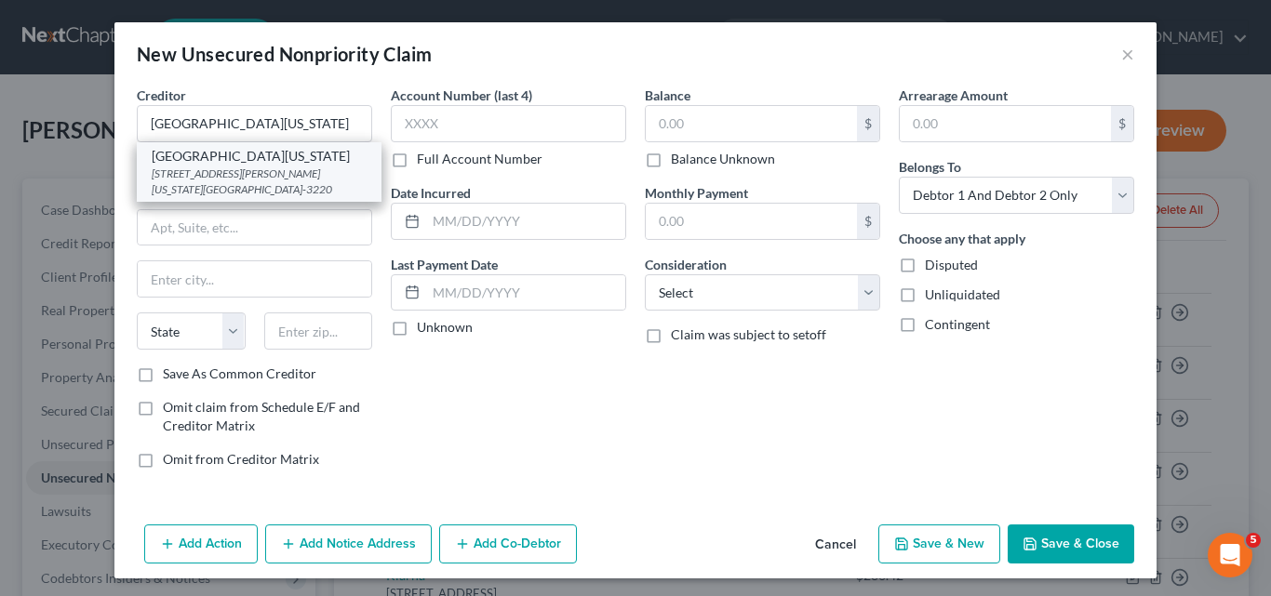
click at [219, 161] on div "[GEOGRAPHIC_DATA][US_STATE]" at bounding box center [259, 156] width 215 height 19
type input "[GEOGRAPHIC_DATA][US_STATE]"
type input "2800 [PERSON_NAME] Dr"
type input "No. [US_STATE][GEOGRAPHIC_DATA]"
select select "26"
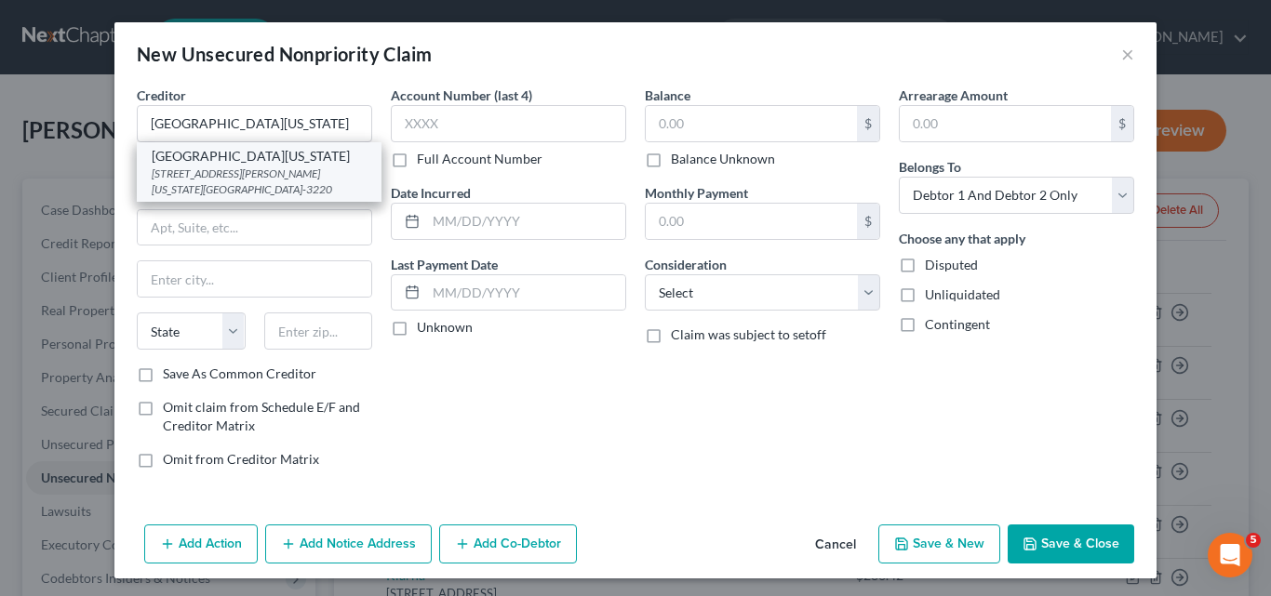
type input "64116-3220"
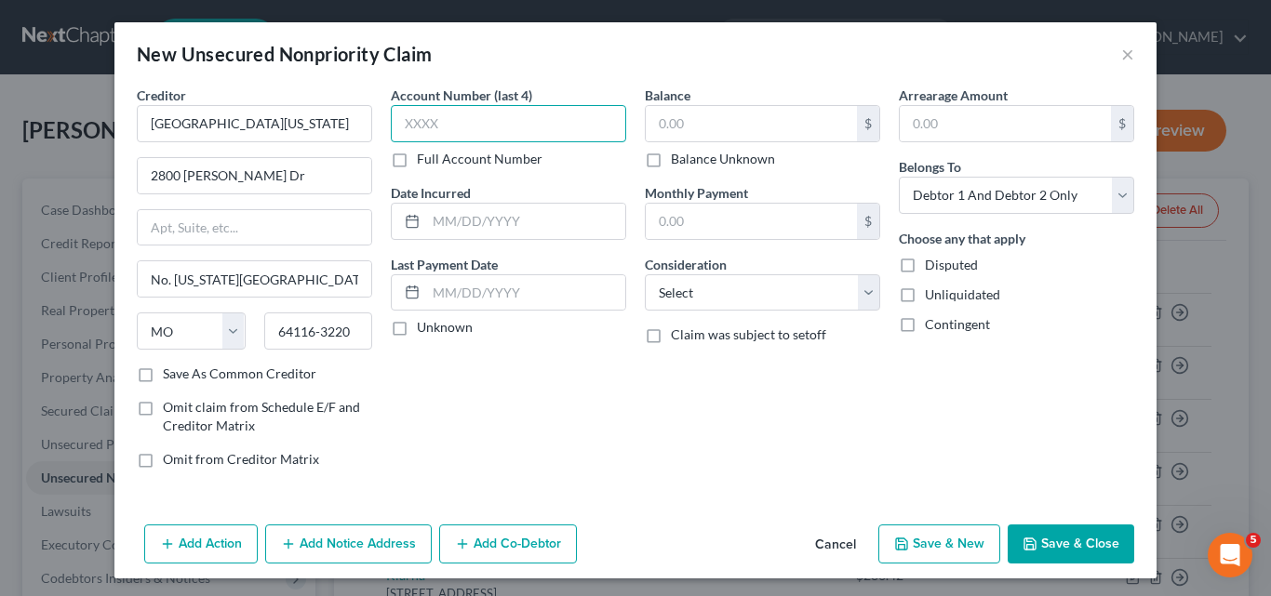
click at [403, 122] on input "text" at bounding box center [508, 123] width 235 height 37
type input "9112"
click at [440, 221] on input "text" at bounding box center [525, 221] width 199 height 35
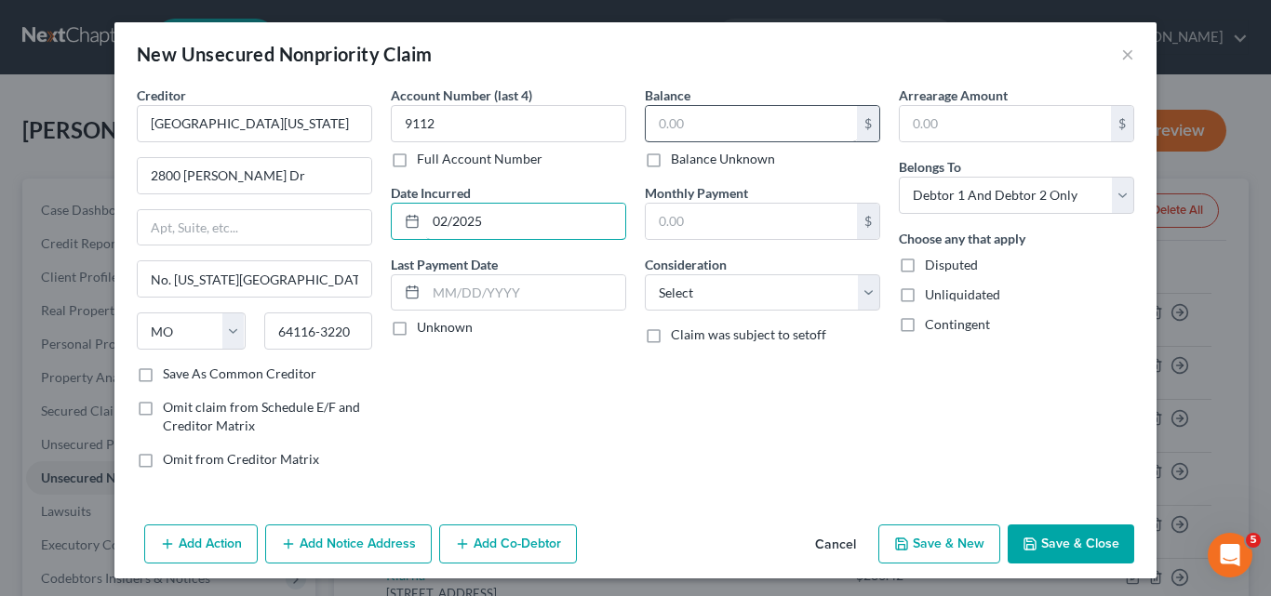
type input "02/2025"
click at [652, 117] on input "text" at bounding box center [751, 123] width 211 height 35
type input "1,914.17"
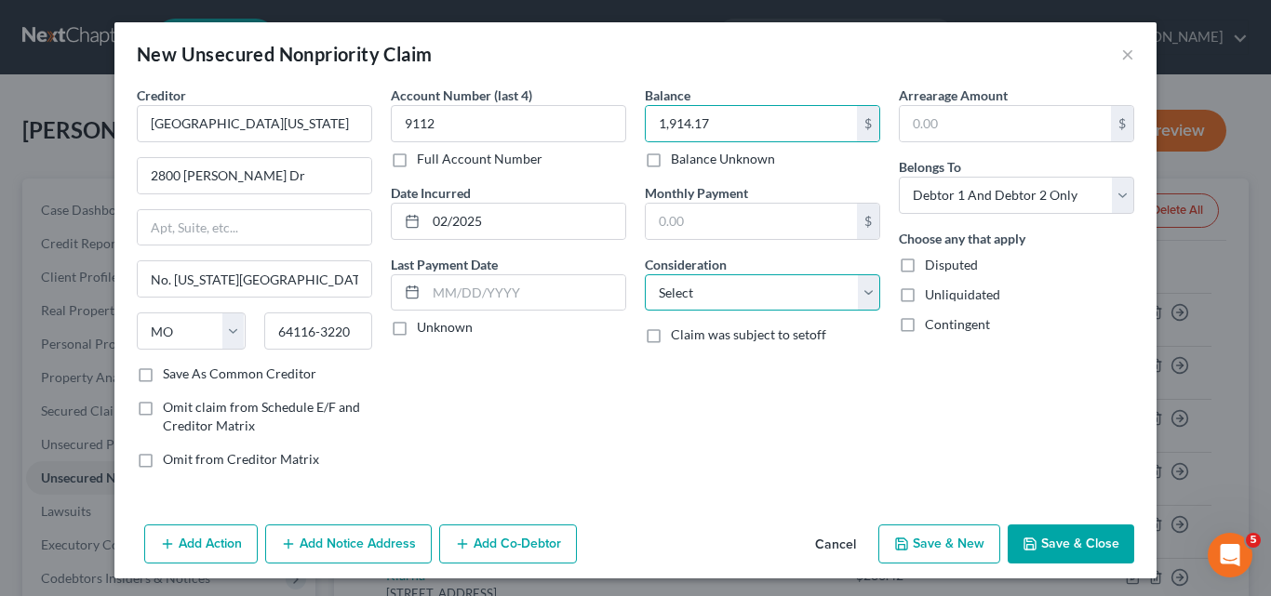
click at [862, 293] on select "Select Cable / Satellite Services Collection Agency Credit Card Debt Debt Couns…" at bounding box center [762, 292] width 235 height 37
select select "9"
click at [645, 274] on select "Select Cable / Satellite Services Collection Agency Credit Card Debt Debt Couns…" at bounding box center [762, 292] width 235 height 37
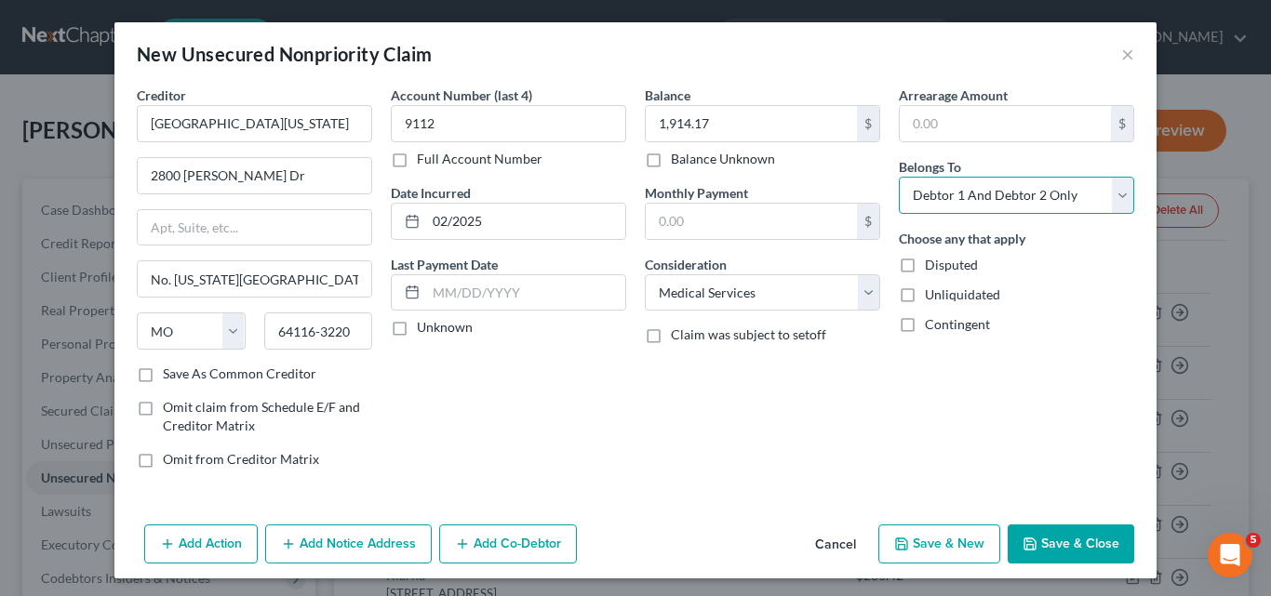
drag, startPoint x: 1114, startPoint y: 194, endPoint x: 1102, endPoint y: 199, distance: 12.1
click at [1114, 194] on select "Select Debtor 1 Only Debtor 2 Only Debtor 1 And Debtor 2 Only At Least One Of T…" at bounding box center [1016, 195] width 235 height 37
select select "1"
click at [899, 177] on select "Select Debtor 1 Only Debtor 2 Only Debtor 1 And Debtor 2 Only At Least One Of T…" at bounding box center [1016, 195] width 235 height 37
click at [332, 549] on button "Add Notice Address" at bounding box center [348, 544] width 167 height 39
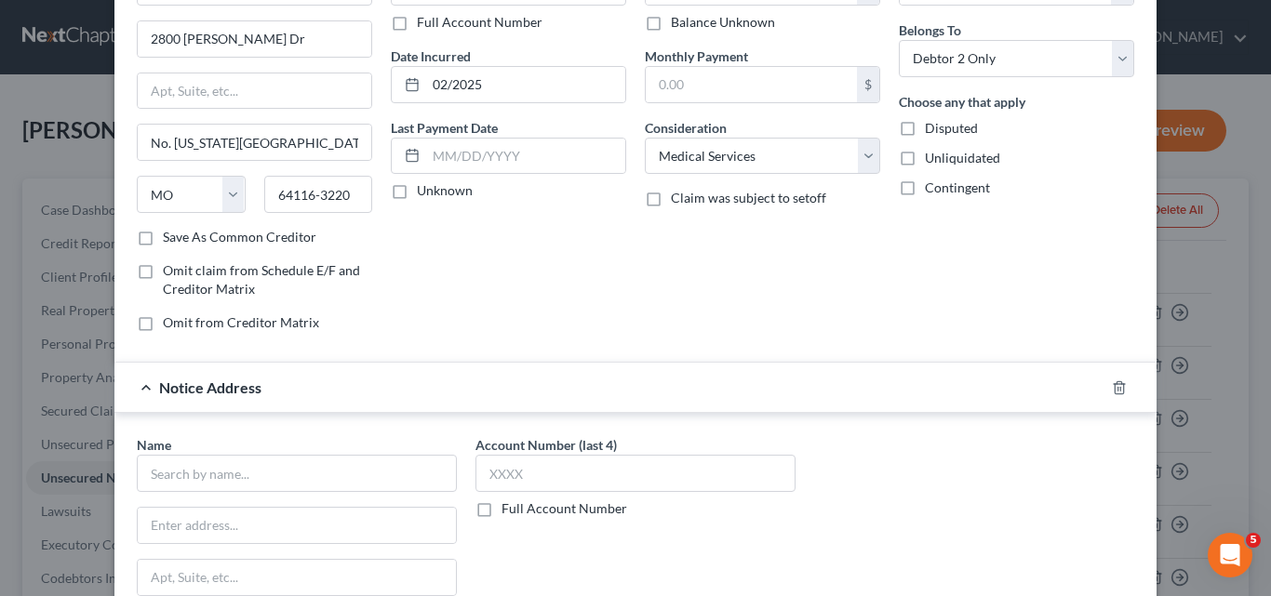
scroll to position [279, 0]
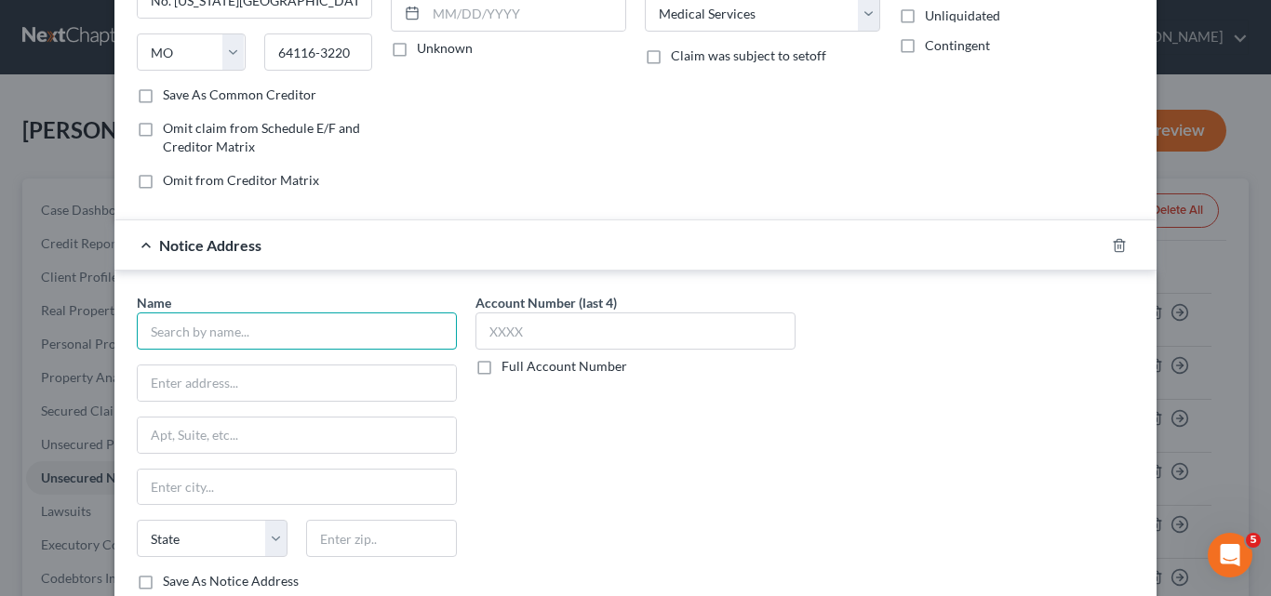
click at [147, 331] on input "text" at bounding box center [297, 331] width 320 height 37
type input "Consumer Collection Mgmt"
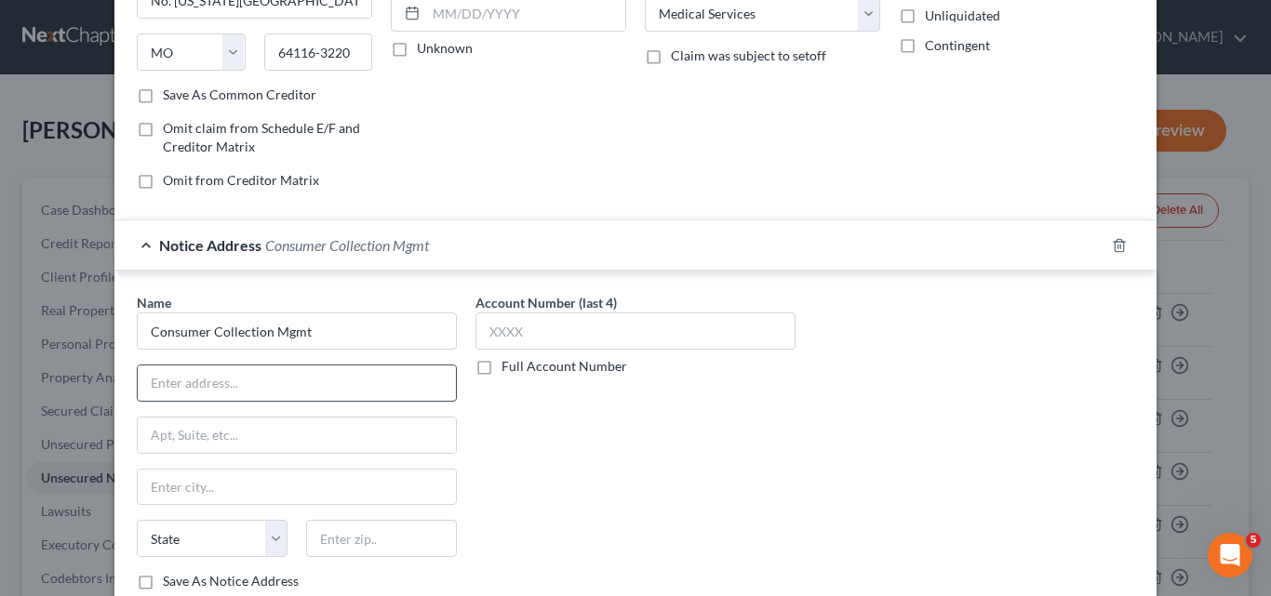
click at [154, 373] on input "text" at bounding box center [297, 383] width 318 height 35
type input "PO Box 1839"
click at [148, 493] on input "text" at bounding box center [297, 487] width 318 height 35
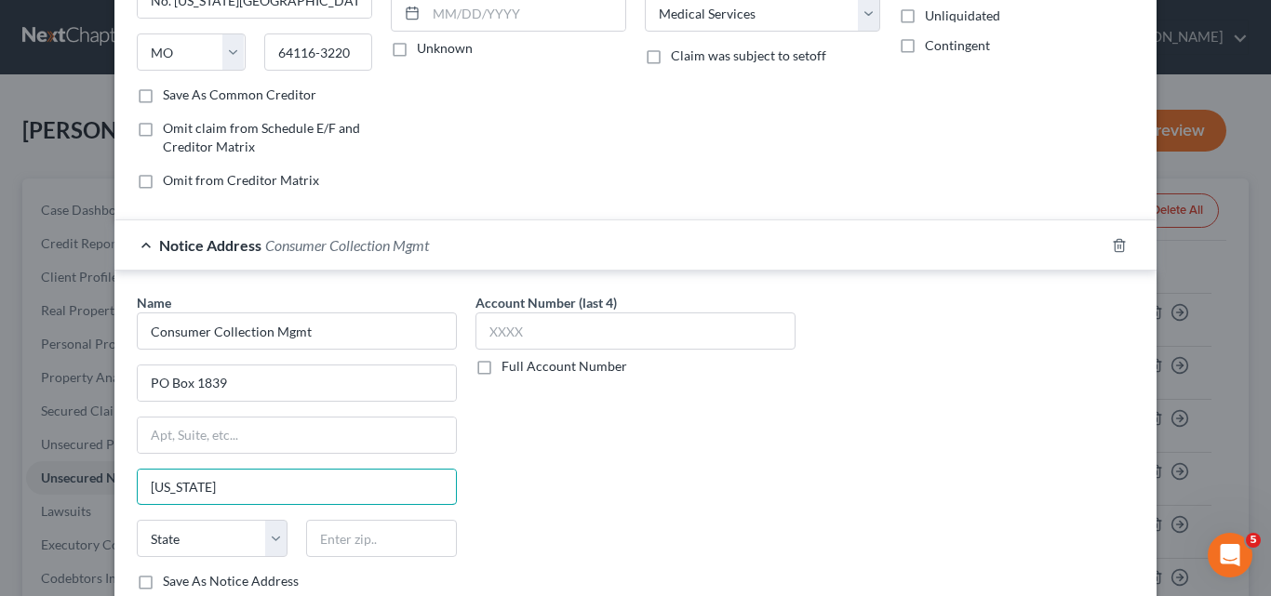
type input "[US_STATE][GEOGRAPHIC_DATA]"
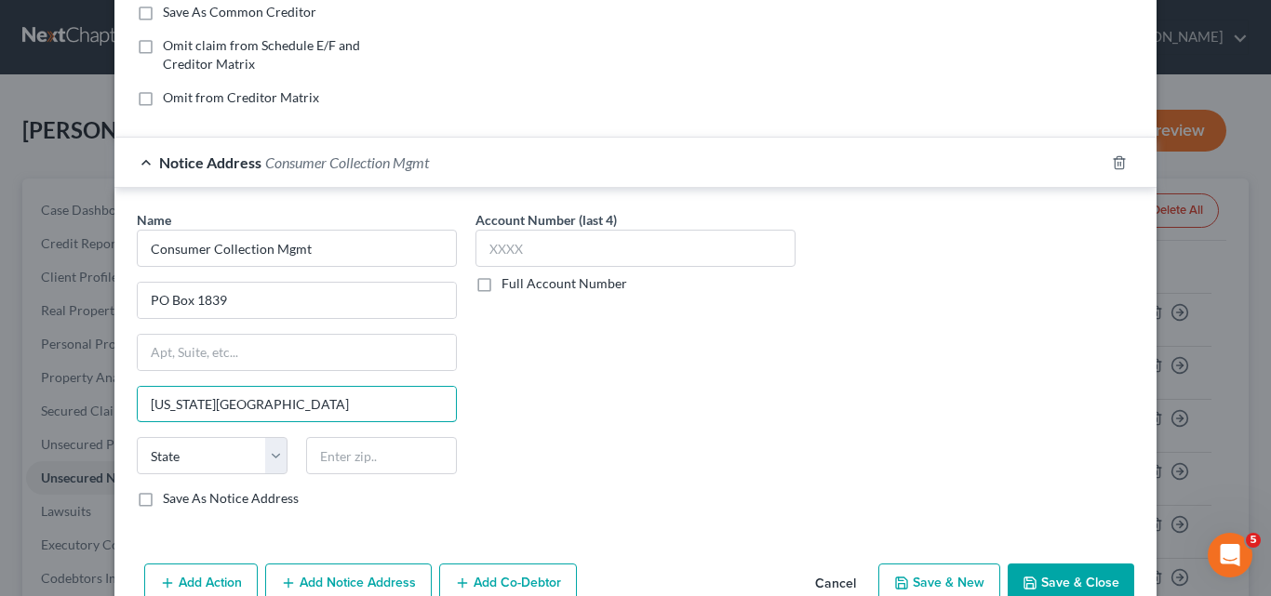
scroll to position [406, 0]
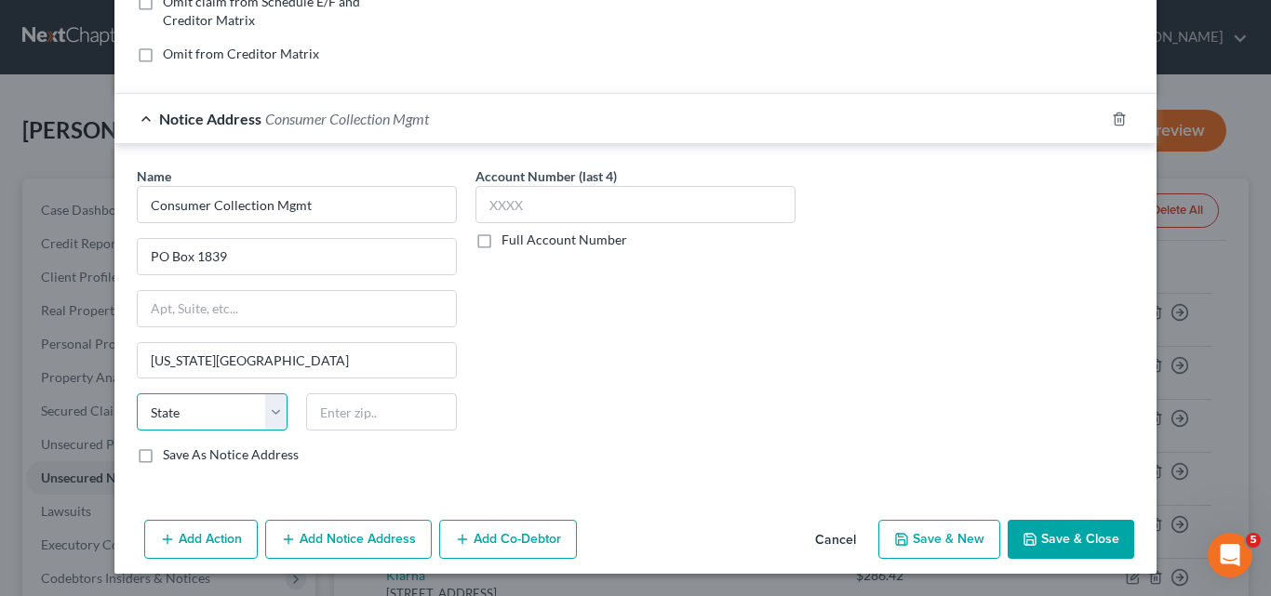
click at [274, 425] on select "State [US_STATE] AK AR AZ CA CO CT DE DC [GEOGRAPHIC_DATA] [GEOGRAPHIC_DATA] GU…" at bounding box center [212, 412] width 151 height 37
select select "26"
click at [137, 394] on select "State [US_STATE] AK AR AZ CA CO CT DE DC [GEOGRAPHIC_DATA] [GEOGRAPHIC_DATA] GU…" at bounding box center [212, 412] width 151 height 37
click at [324, 409] on input "text" at bounding box center [381, 412] width 151 height 37
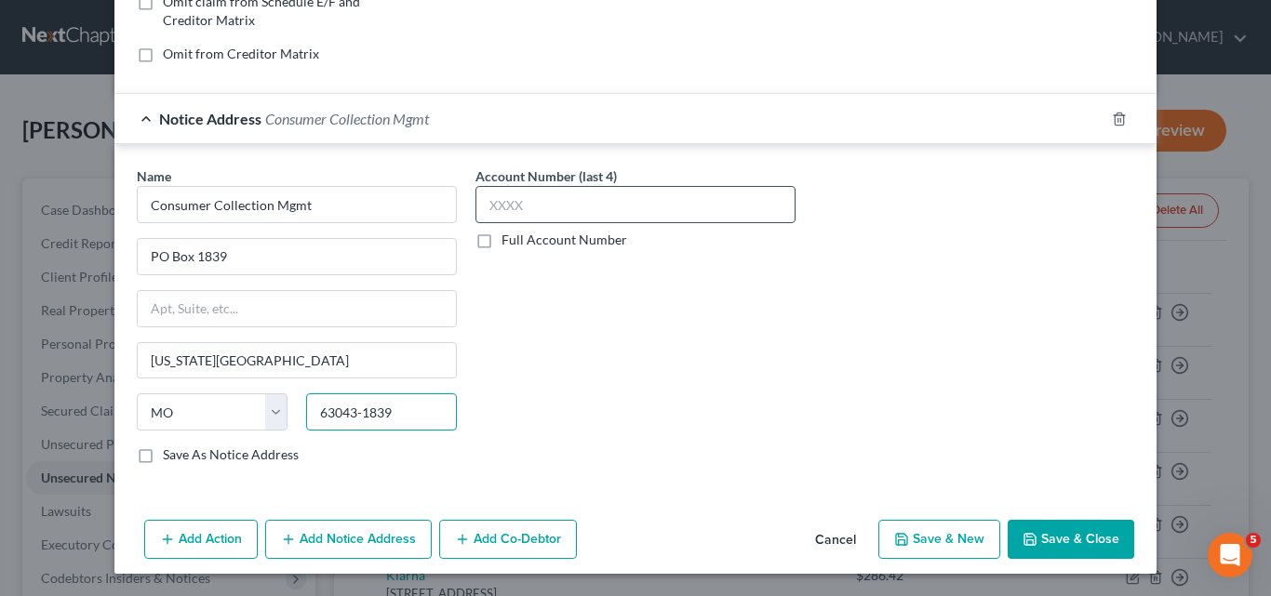
type input "63043-1839"
click at [480, 199] on input "text" at bounding box center [635, 204] width 320 height 37
type input "1261"
click at [927, 539] on button "Save & New" at bounding box center [939, 539] width 122 height 39
select select "2"
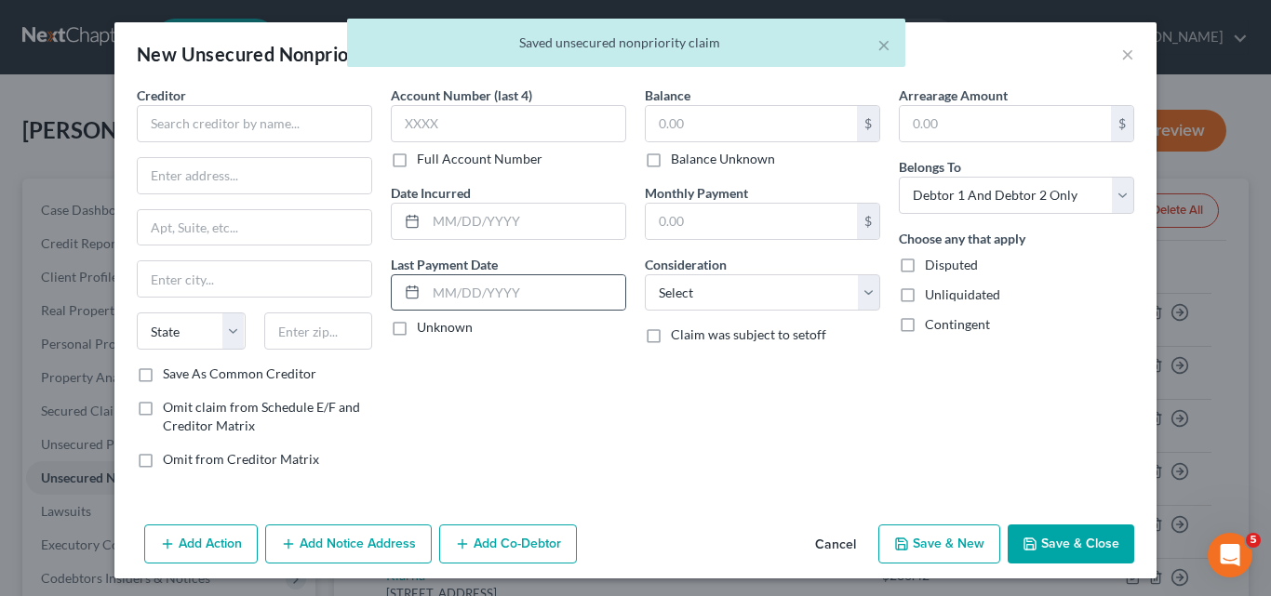
scroll to position [0, 0]
click at [146, 119] on input "text" at bounding box center [254, 123] width 235 height 37
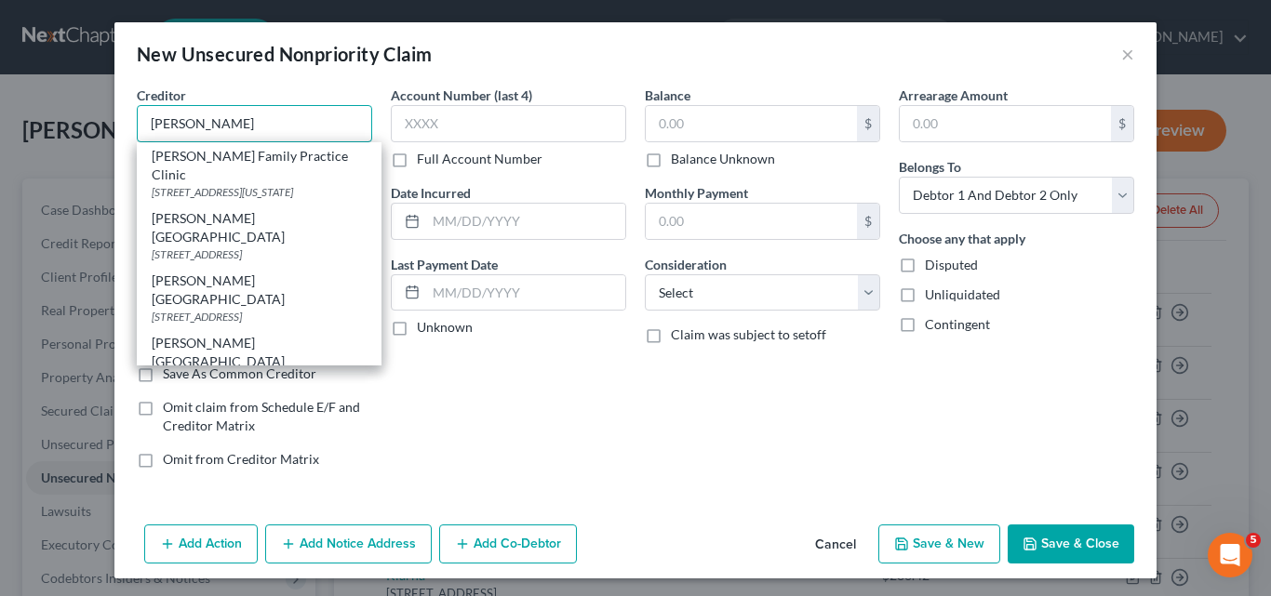
click at [204, 123] on input "[PERSON_NAME]" at bounding box center [254, 123] width 235 height 37
click at [268, 116] on input "[PERSON_NAME] Regional" at bounding box center [254, 123] width 235 height 37
type input "[PERSON_NAME][GEOGRAPHIC_DATA]"
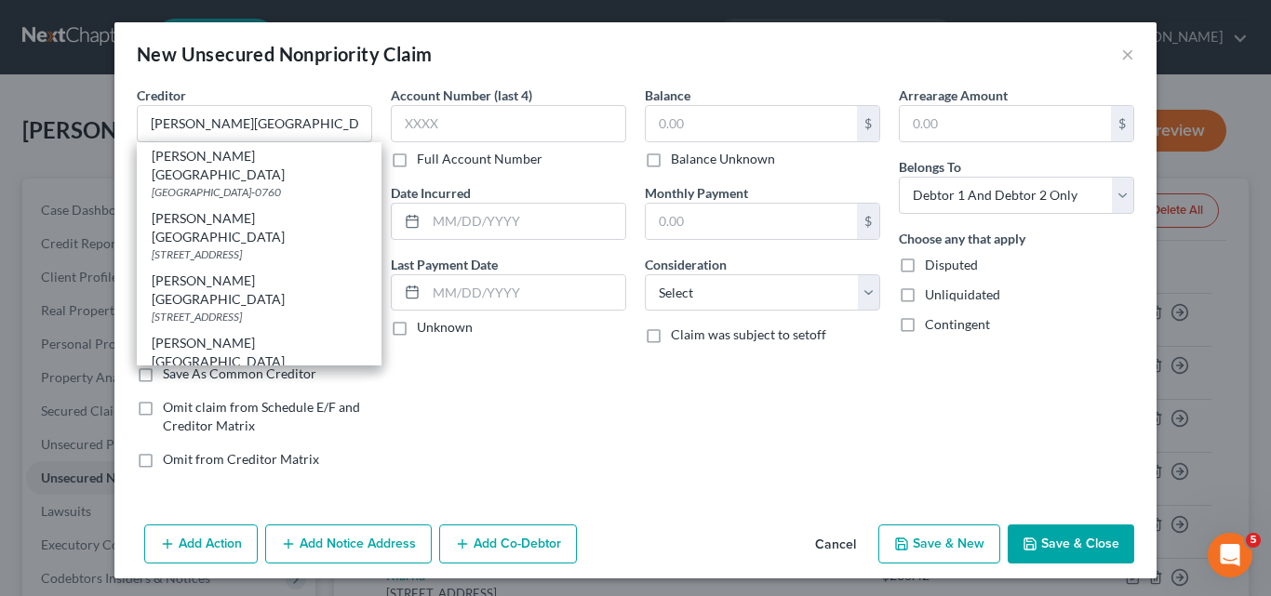
click at [486, 407] on div "Account Number (last 4) Full Account Number Date Incurred Last Payment Date Unk…" at bounding box center [508, 285] width 254 height 398
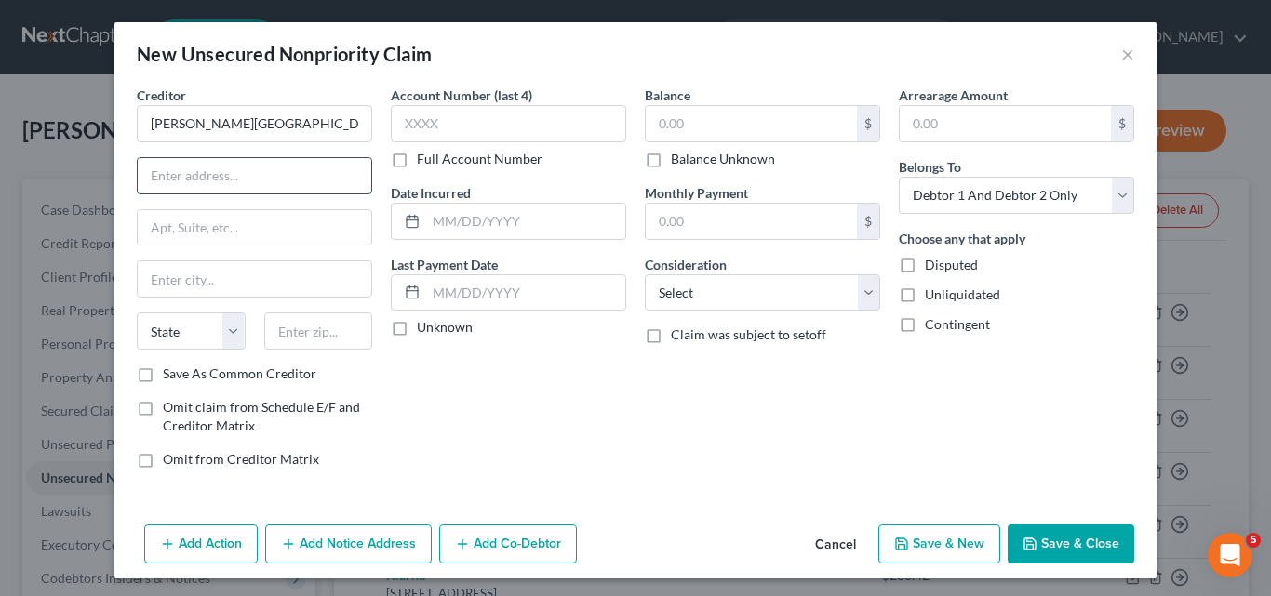
click at [143, 178] on input "text" at bounding box center [255, 175] width 234 height 35
type input "PO Box 291569"
click at [154, 271] on input "text" at bounding box center [255, 278] width 234 height 35
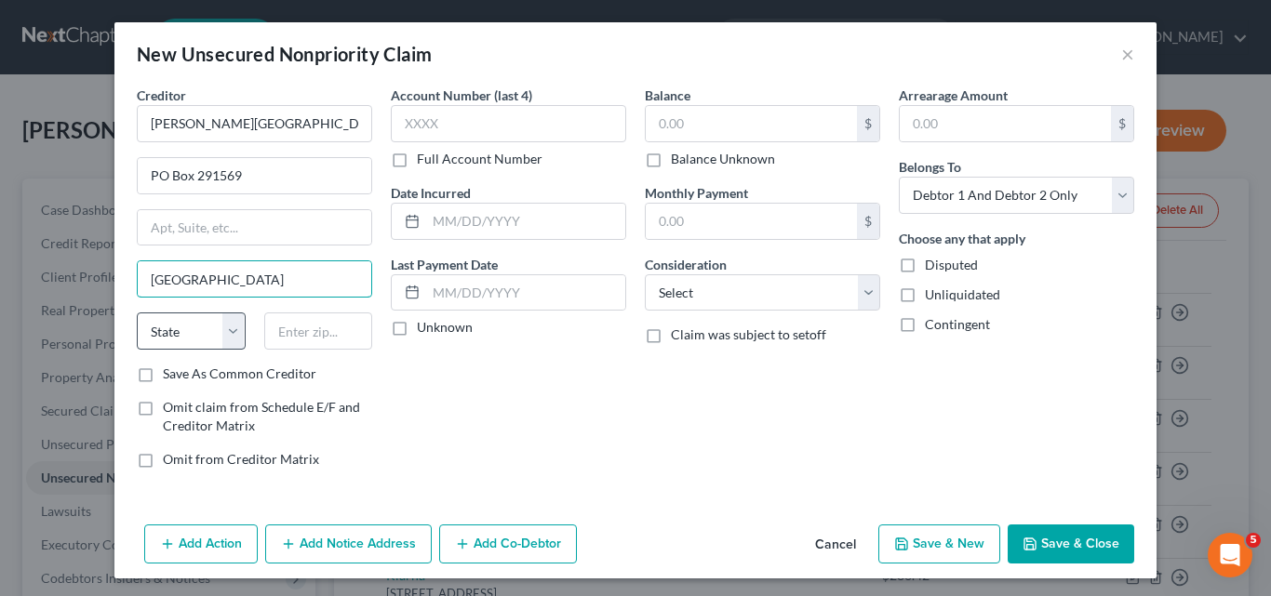
type input "[GEOGRAPHIC_DATA]"
click at [228, 331] on select "State [US_STATE] AK AR AZ CA CO CT DE DC [GEOGRAPHIC_DATA] [GEOGRAPHIC_DATA] GU…" at bounding box center [191, 331] width 109 height 37
select select "44"
click at [137, 313] on select "State [US_STATE] AK AR AZ CA CO CT DE DC [GEOGRAPHIC_DATA] [GEOGRAPHIC_DATA] GU…" at bounding box center [191, 331] width 109 height 37
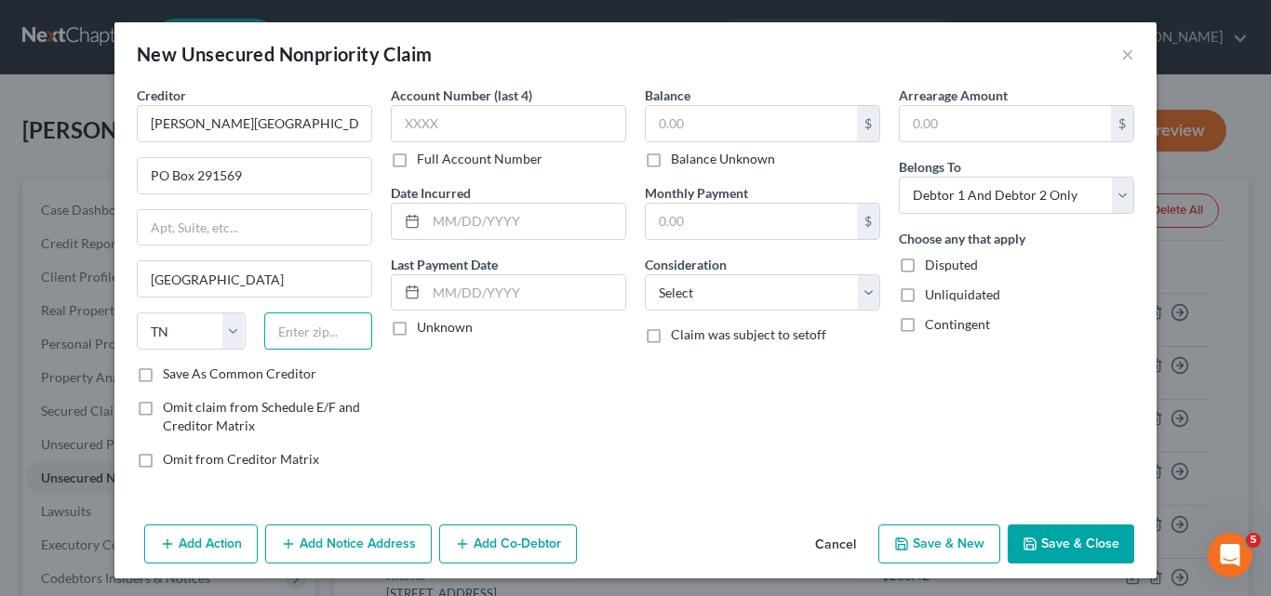
click at [271, 329] on input "text" at bounding box center [318, 331] width 109 height 37
type input "37229-1569"
click at [163, 375] on label "Save As Common Creditor" at bounding box center [240, 374] width 154 height 19
click at [170, 375] on input "Save As Common Creditor" at bounding box center [176, 371] width 12 height 12
checkbox input "true"
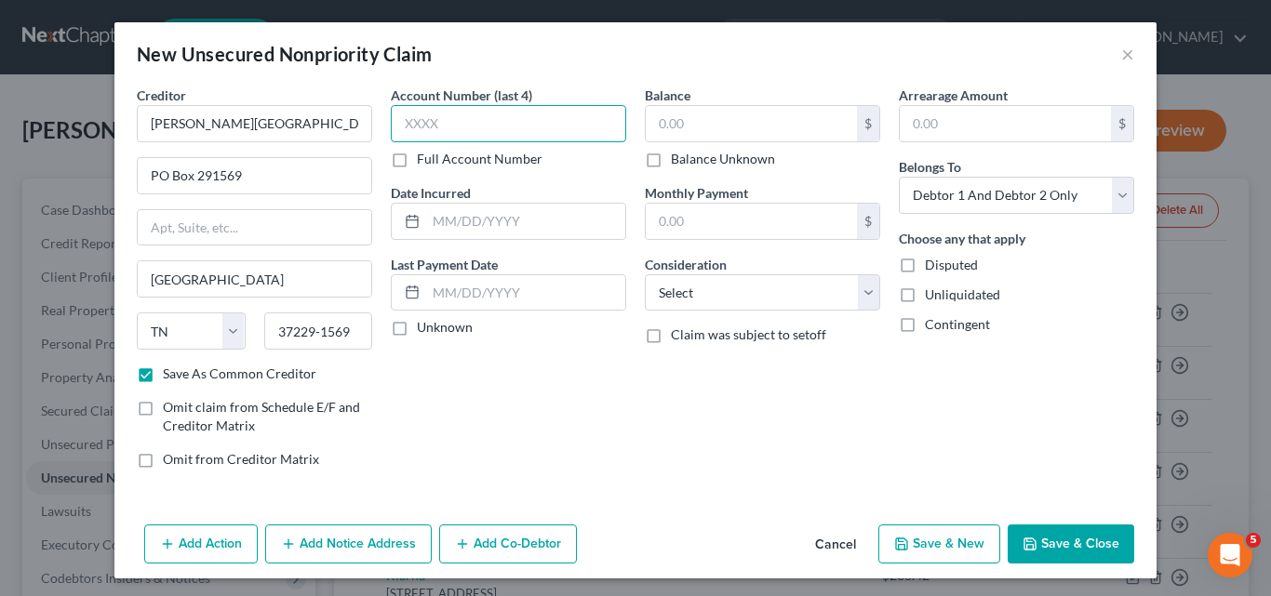
click at [406, 119] on input "text" at bounding box center [508, 123] width 235 height 37
click at [656, 119] on input "text" at bounding box center [751, 123] width 211 height 35
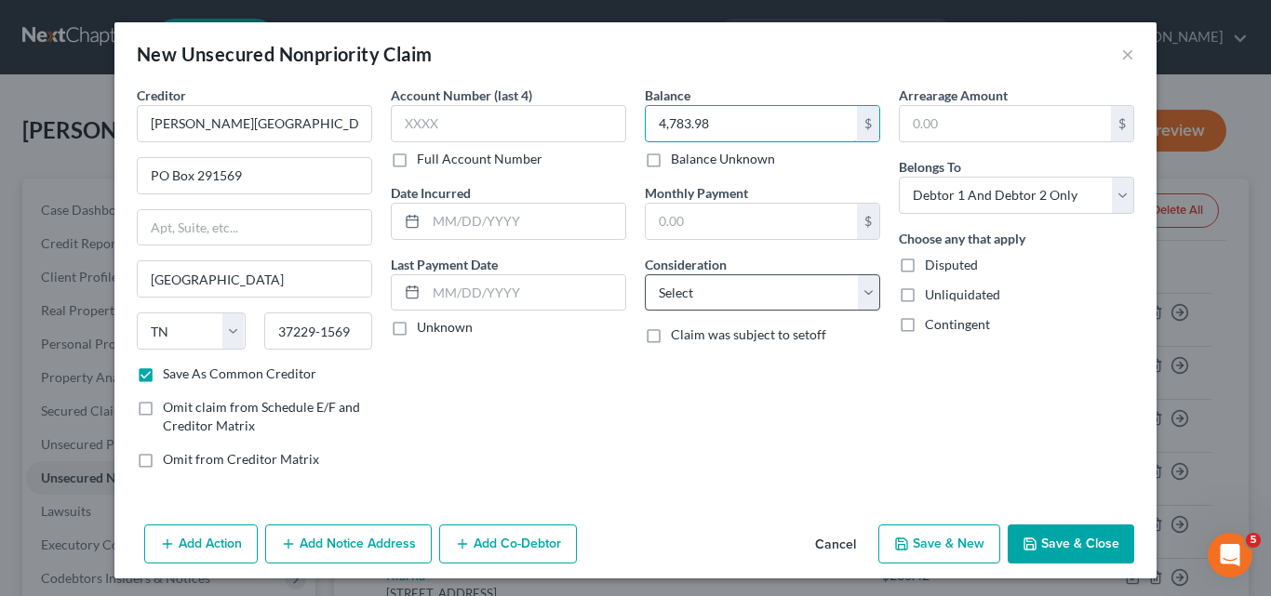
type input "4,783.98"
click at [866, 296] on select "Select Cable / Satellite Services Collection Agency Credit Card Debt Debt Couns…" at bounding box center [762, 292] width 235 height 37
select select "9"
click at [645, 274] on select "Select Cable / Satellite Services Collection Agency Credit Card Debt Debt Couns…" at bounding box center [762, 292] width 235 height 37
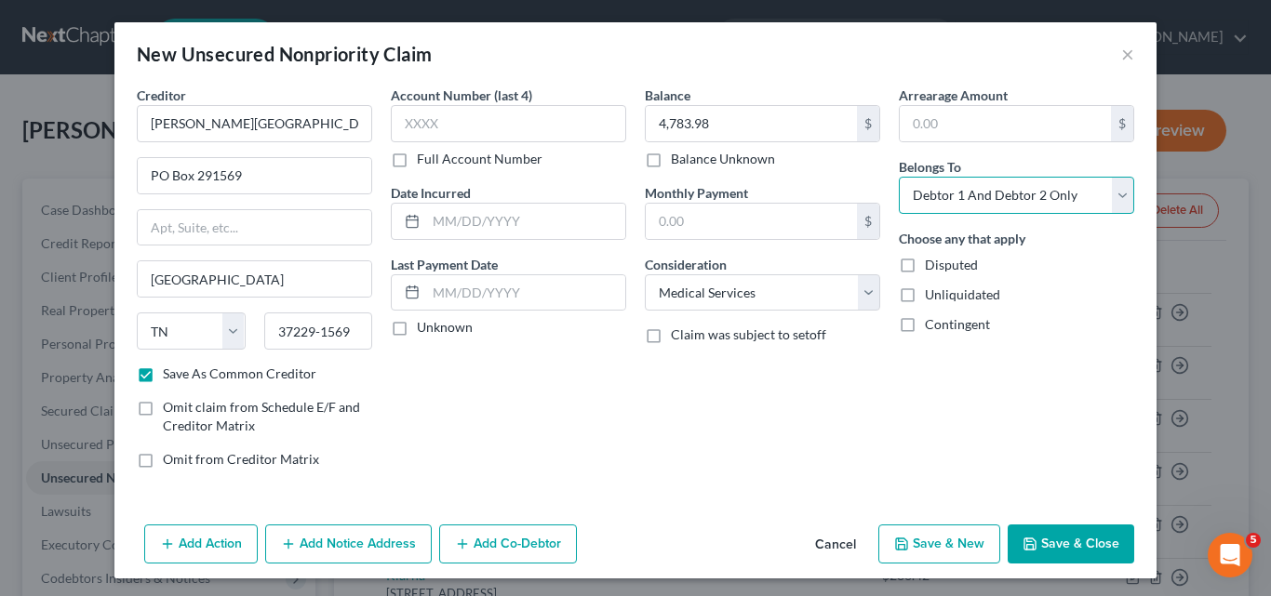
click at [1121, 206] on select "Select Debtor 1 Only Debtor 2 Only Debtor 1 And Debtor 2 Only At Least One Of T…" at bounding box center [1016, 195] width 235 height 37
select select "1"
click at [899, 177] on select "Select Debtor 1 Only Debtor 2 Only Debtor 1 And Debtor 2 Only At Least One Of T…" at bounding box center [1016, 195] width 235 height 37
click at [940, 544] on button "Save & New" at bounding box center [939, 544] width 122 height 39
select select "2"
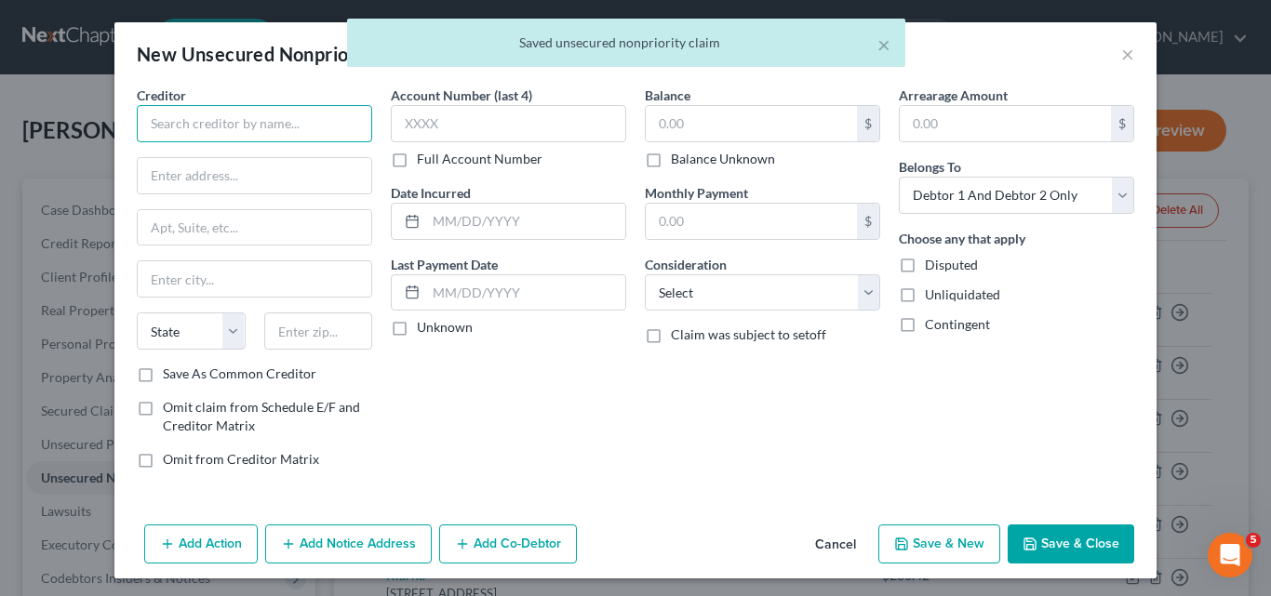
click at [156, 123] on input "text" at bounding box center [254, 123] width 235 height 37
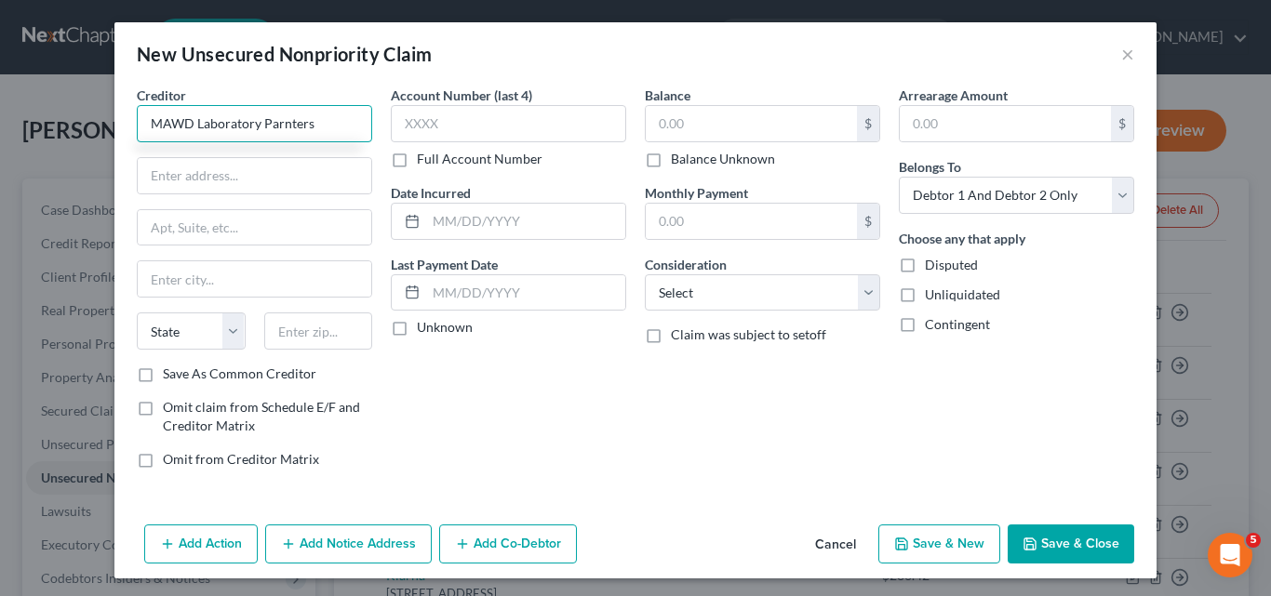
click at [279, 122] on input "MAWD Laboratory Parnters" at bounding box center [254, 123] width 235 height 37
type input "MAWD Laboratory Partners"
drag, startPoint x: 148, startPoint y: 175, endPoint x: 247, endPoint y: 140, distance: 105.3
click at [148, 175] on input "text" at bounding box center [255, 175] width 234 height 35
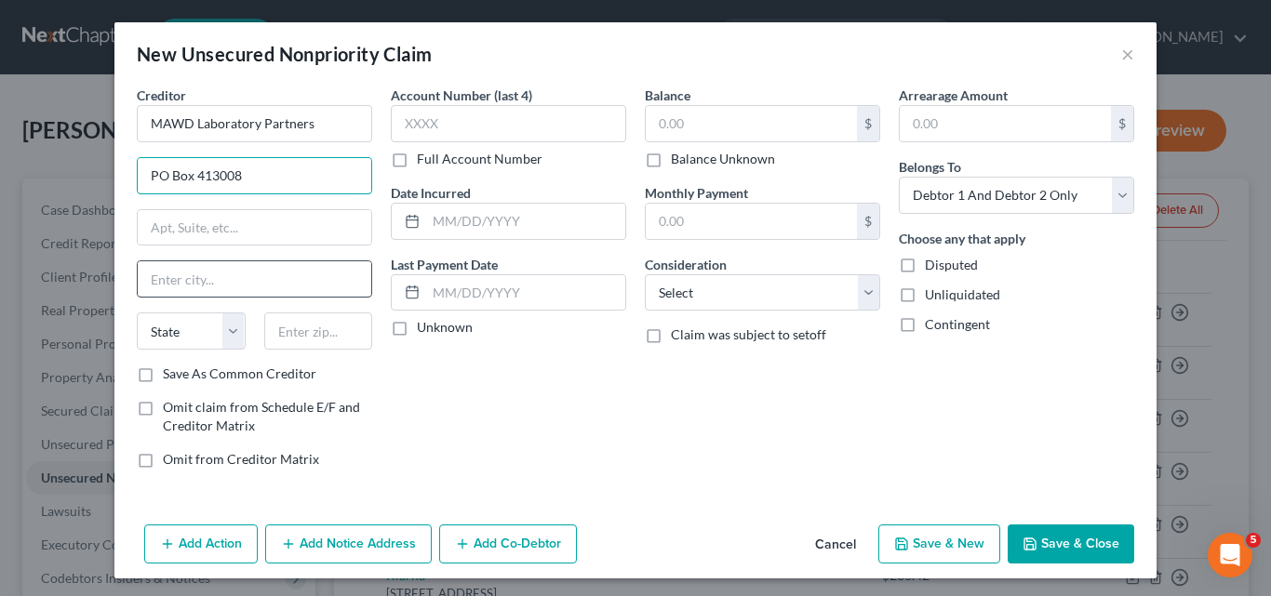
type input "PO Box 413008"
click at [145, 282] on input "text" at bounding box center [255, 278] width 234 height 35
type input "[US_STATE][GEOGRAPHIC_DATA]"
click at [505, 410] on div "Account Number (last 4) Full Account Number Date Incurred Last Payment Date Unk…" at bounding box center [508, 285] width 254 height 398
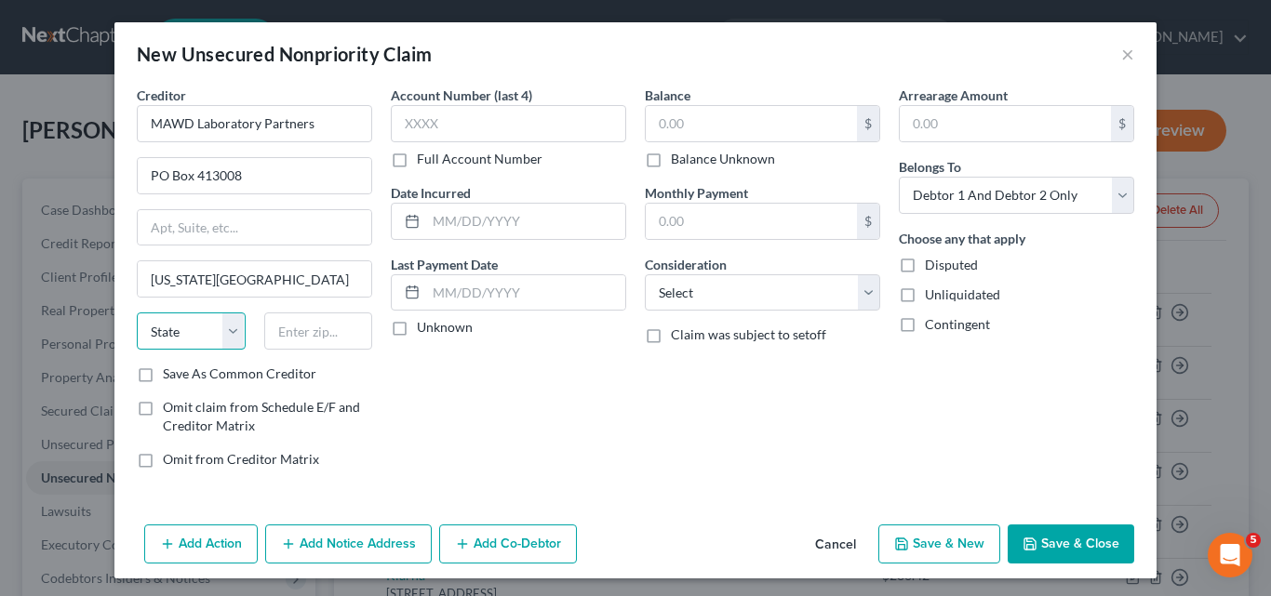
click at [226, 331] on select "State [US_STATE] AK AR AZ CA CO CT DE DC [GEOGRAPHIC_DATA] [GEOGRAPHIC_DATA] GU…" at bounding box center [191, 331] width 109 height 37
select select "26"
click at [137, 313] on select "State [US_STATE] AK AR AZ CA CO CT DE DC [GEOGRAPHIC_DATA] [GEOGRAPHIC_DATA] GU…" at bounding box center [191, 331] width 109 height 37
click at [283, 332] on input "text" at bounding box center [318, 331] width 109 height 37
type input "64141-3008"
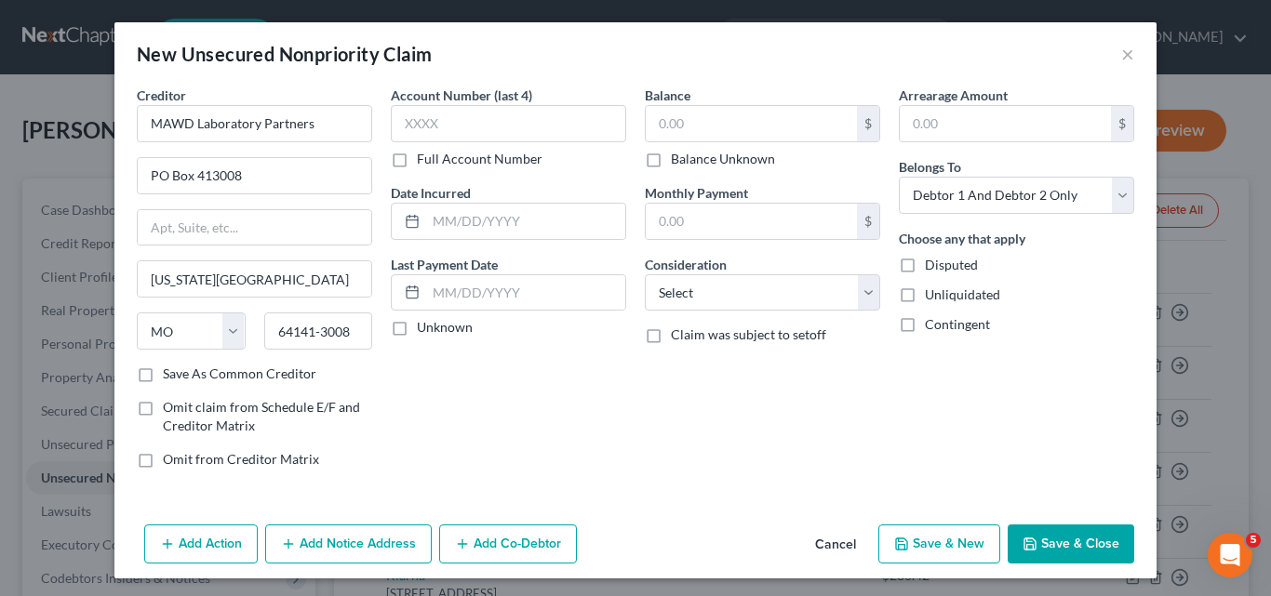
click at [163, 373] on label "Save As Common Creditor" at bounding box center [240, 374] width 154 height 19
click at [170, 373] on input "Save As Common Creditor" at bounding box center [176, 371] width 12 height 12
checkbox input "true"
click at [394, 119] on input "text" at bounding box center [508, 123] width 235 height 37
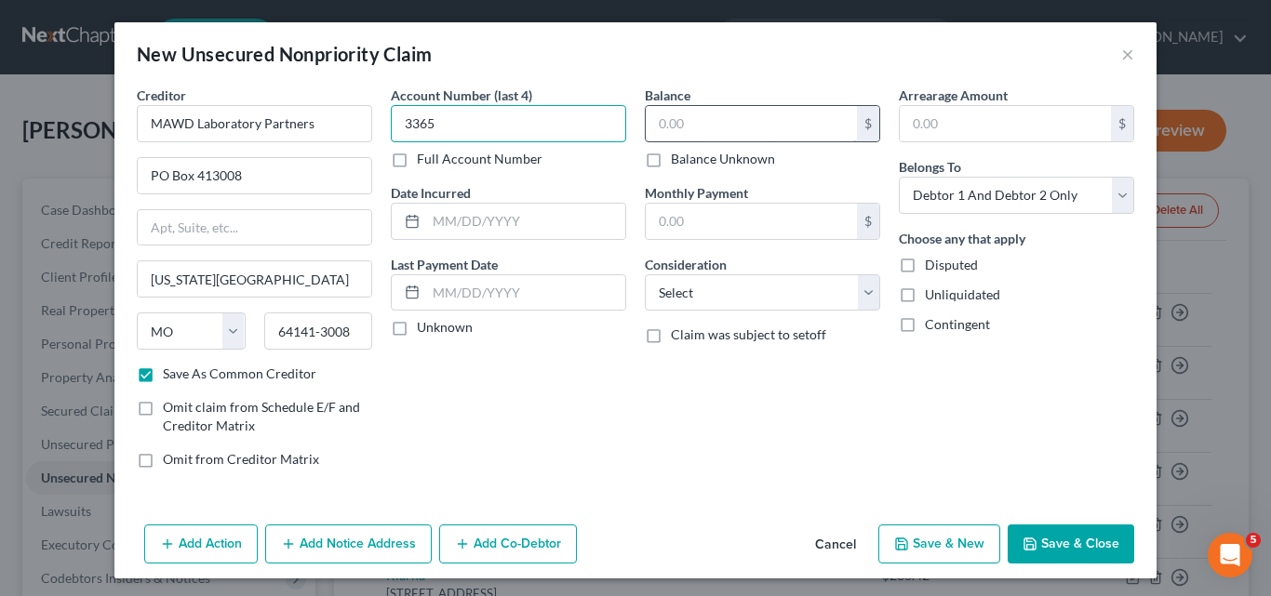
type input "3365"
click at [659, 115] on input "text" at bounding box center [751, 123] width 211 height 35
type input "41.35"
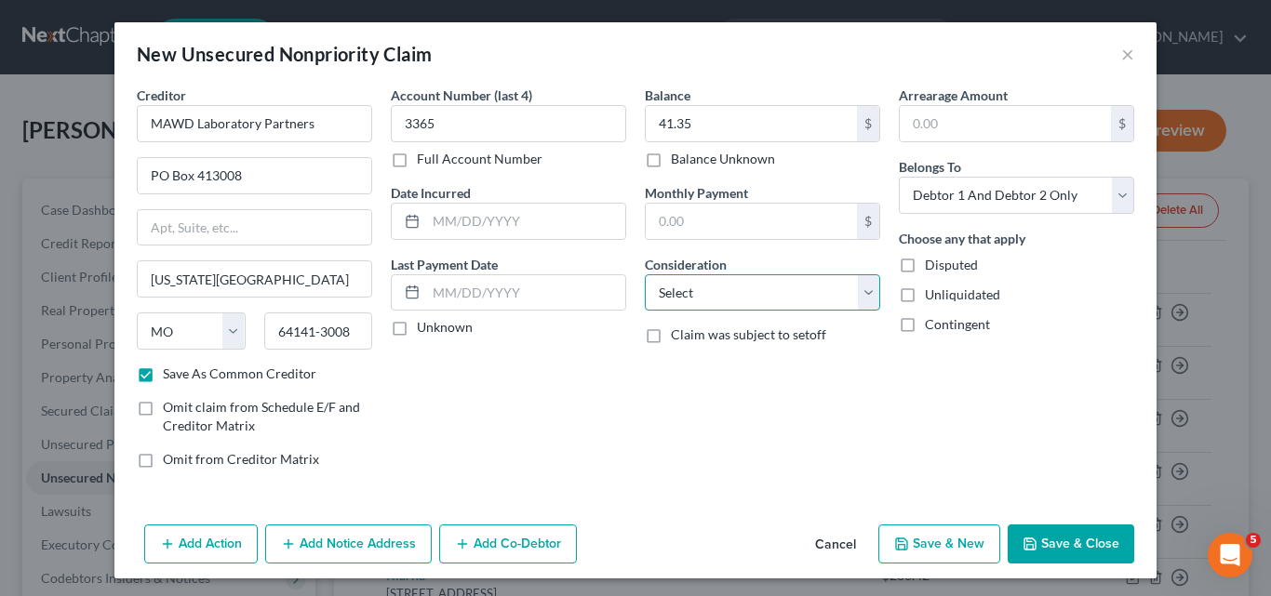
click at [860, 294] on select "Select Cable / Satellite Services Collection Agency Credit Card Debt Debt Couns…" at bounding box center [762, 292] width 235 height 37
select select "9"
click at [645, 274] on select "Select Cable / Satellite Services Collection Agency Credit Card Debt Debt Couns…" at bounding box center [762, 292] width 235 height 37
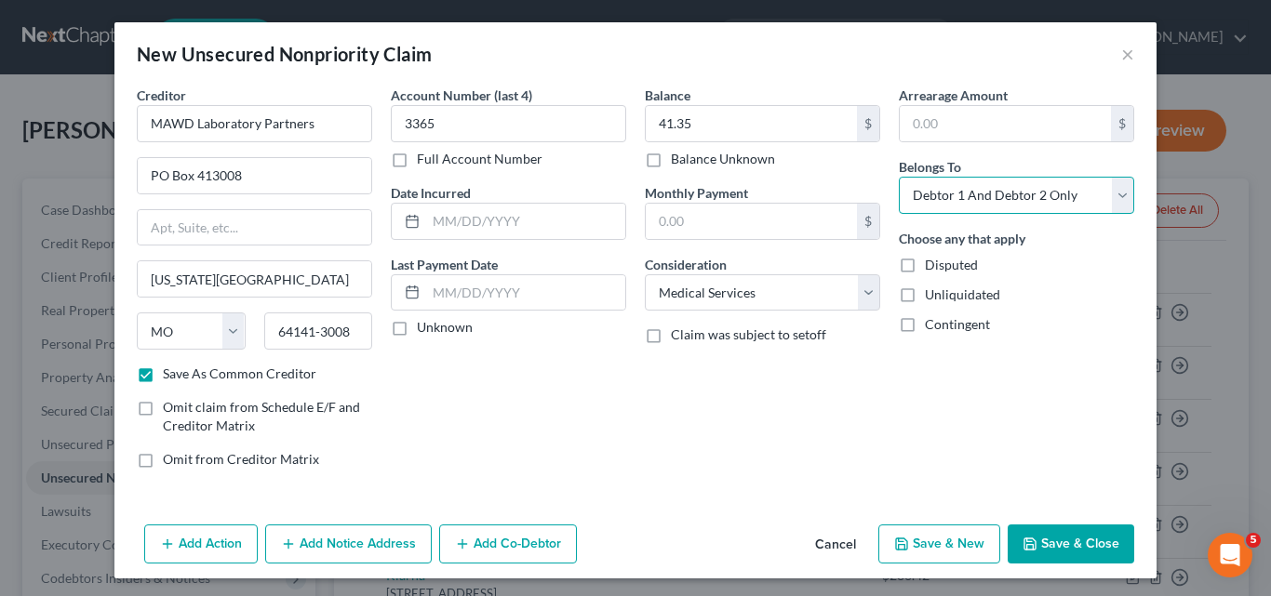
drag, startPoint x: 1115, startPoint y: 198, endPoint x: 1103, endPoint y: 202, distance: 11.8
click at [1115, 198] on select "Select Debtor 1 Only Debtor 2 Only Debtor 1 And Debtor 2 Only At Least One Of T…" at bounding box center [1016, 195] width 235 height 37
select select "1"
click at [899, 177] on select "Select Debtor 1 Only Debtor 2 Only Debtor 1 And Debtor 2 Only At Least One Of T…" at bounding box center [1016, 195] width 235 height 37
click at [951, 544] on button "Save & New" at bounding box center [939, 544] width 122 height 39
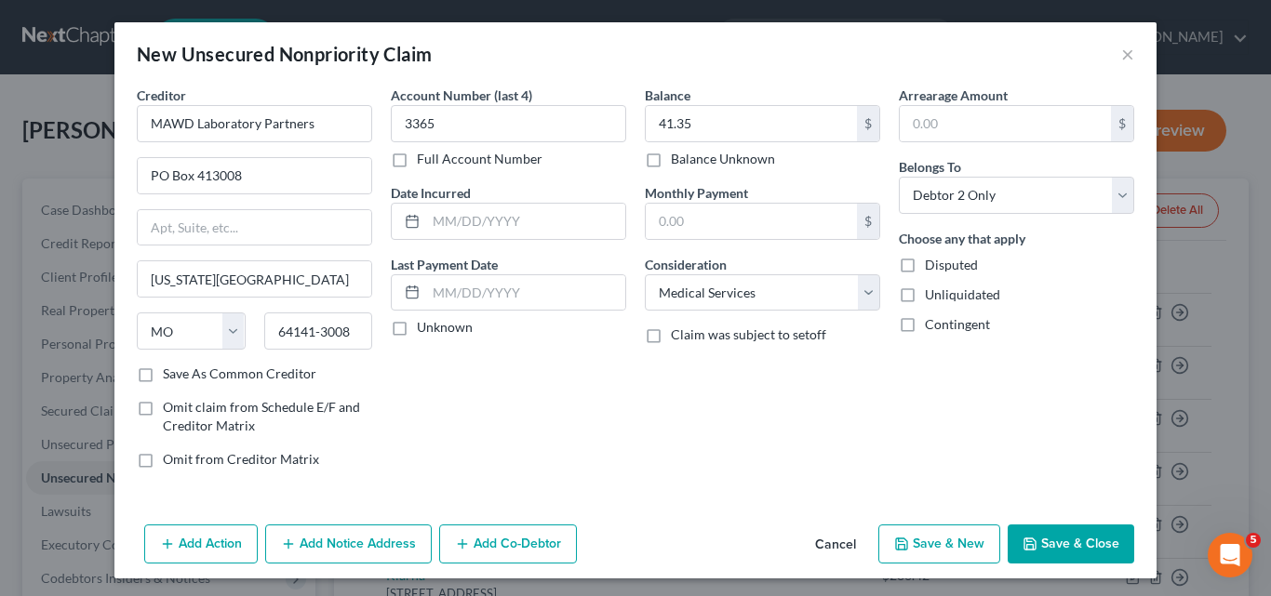
select select "2"
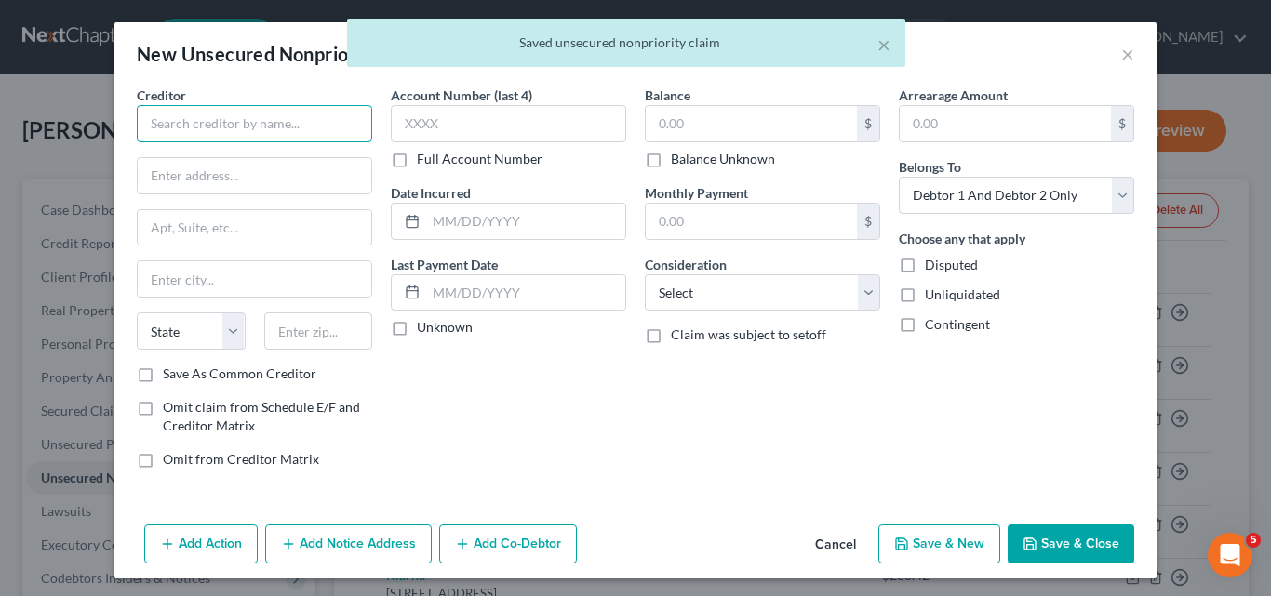
click at [153, 116] on input "text" at bounding box center [254, 123] width 235 height 37
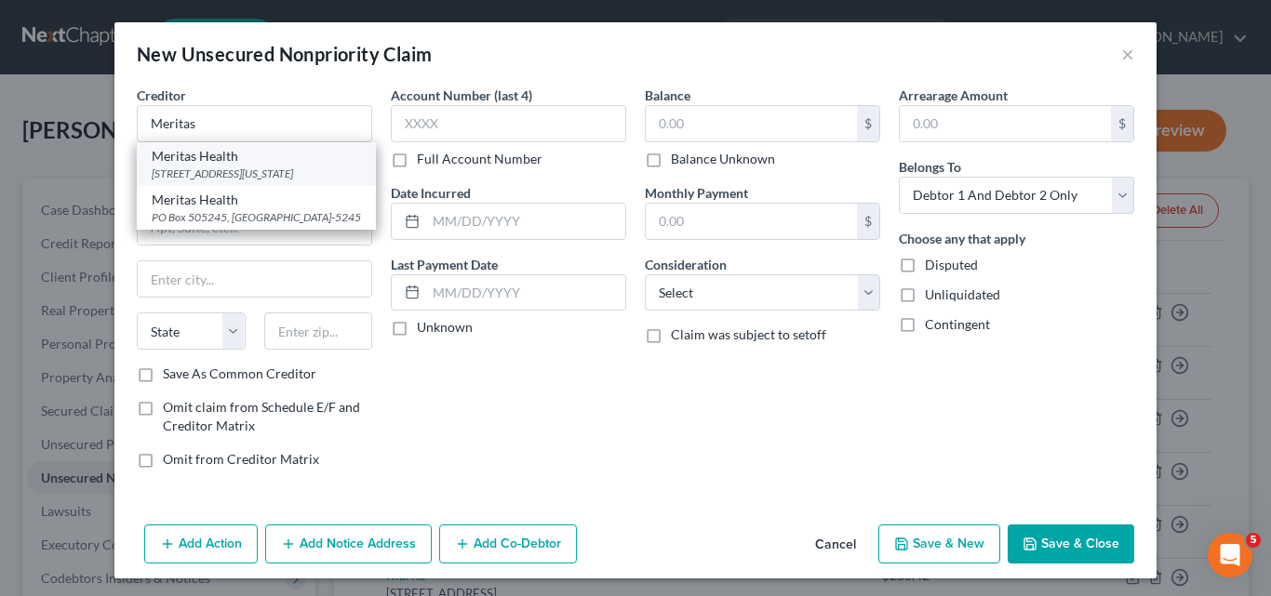
click at [220, 167] on div "[STREET_ADDRESS][US_STATE]" at bounding box center [256, 174] width 209 height 16
type input "Meritas Health"
type input "PO Box 844102"
type input "[US_STATE][GEOGRAPHIC_DATA]"
select select "26"
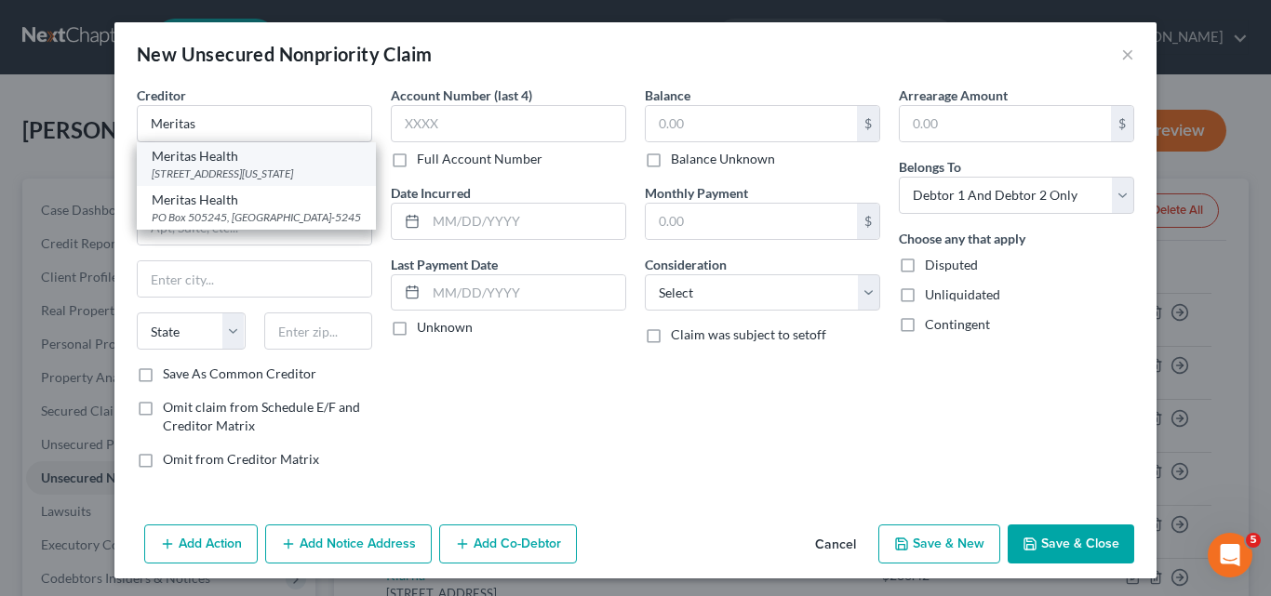
type input "64184"
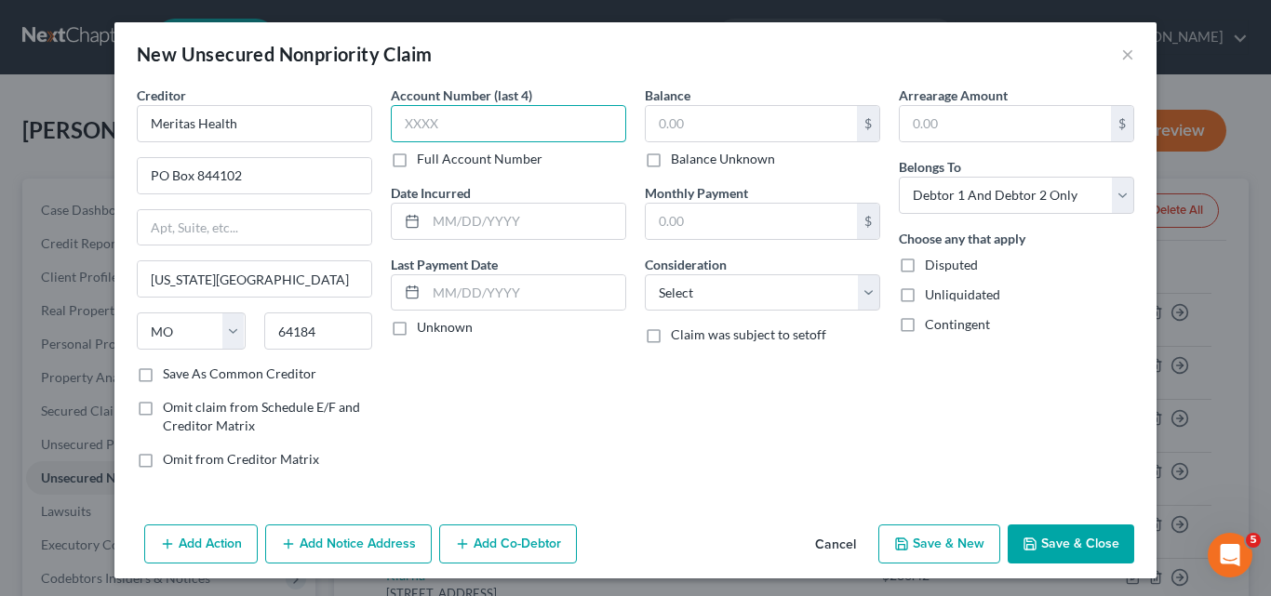
click at [394, 121] on input "text" at bounding box center [508, 123] width 235 height 37
type input "4415"
click at [653, 123] on input "text" at bounding box center [751, 123] width 211 height 35
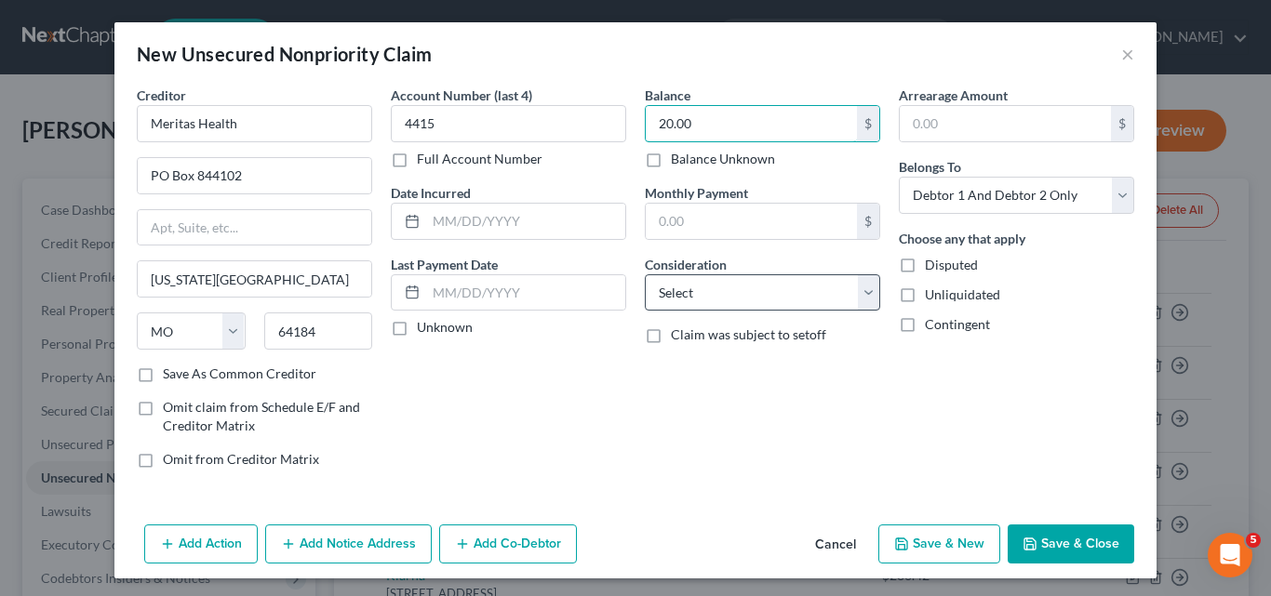
type input "20.00"
click at [866, 297] on select "Select Cable / Satellite Services Collection Agency Credit Card Debt Debt Couns…" at bounding box center [762, 292] width 235 height 37
select select "9"
click at [645, 274] on select "Select Cable / Satellite Services Collection Agency Credit Card Debt Debt Couns…" at bounding box center [762, 292] width 235 height 37
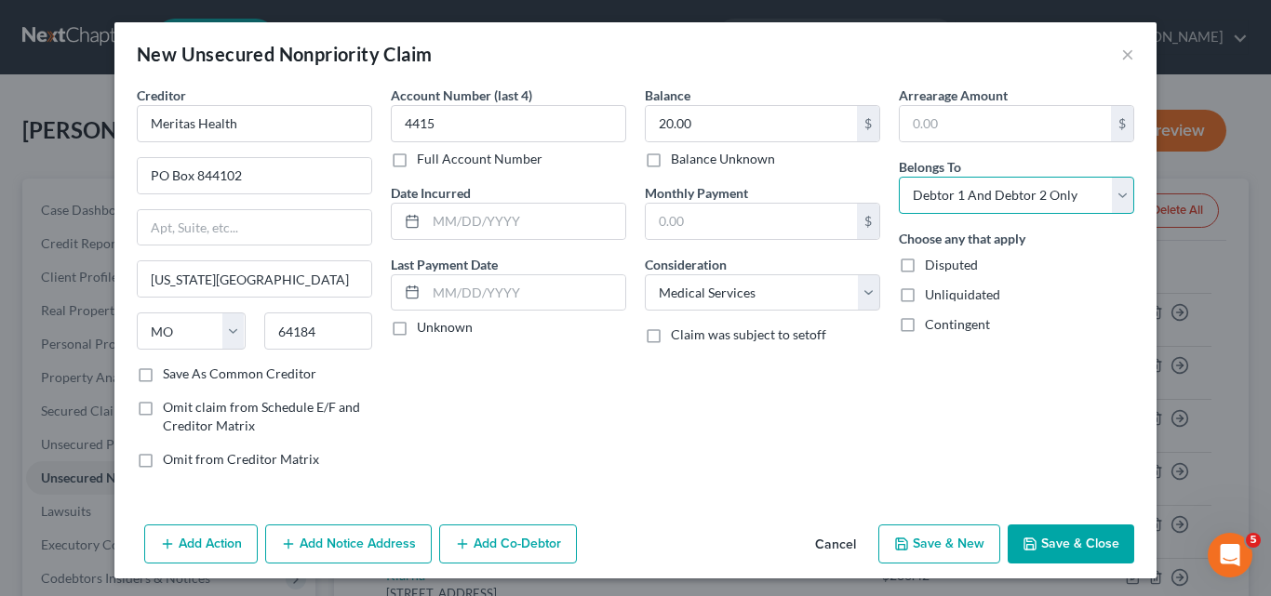
click at [1111, 199] on select "Select Debtor 1 Only Debtor 2 Only Debtor 1 And Debtor 2 Only At Least One Of T…" at bounding box center [1016, 195] width 235 height 37
select select "1"
click at [899, 177] on select "Select Debtor 1 Only Debtor 2 Only Debtor 1 And Debtor 2 Only At Least One Of T…" at bounding box center [1016, 195] width 235 height 37
click at [955, 541] on button "Save & New" at bounding box center [939, 544] width 122 height 39
select select "2"
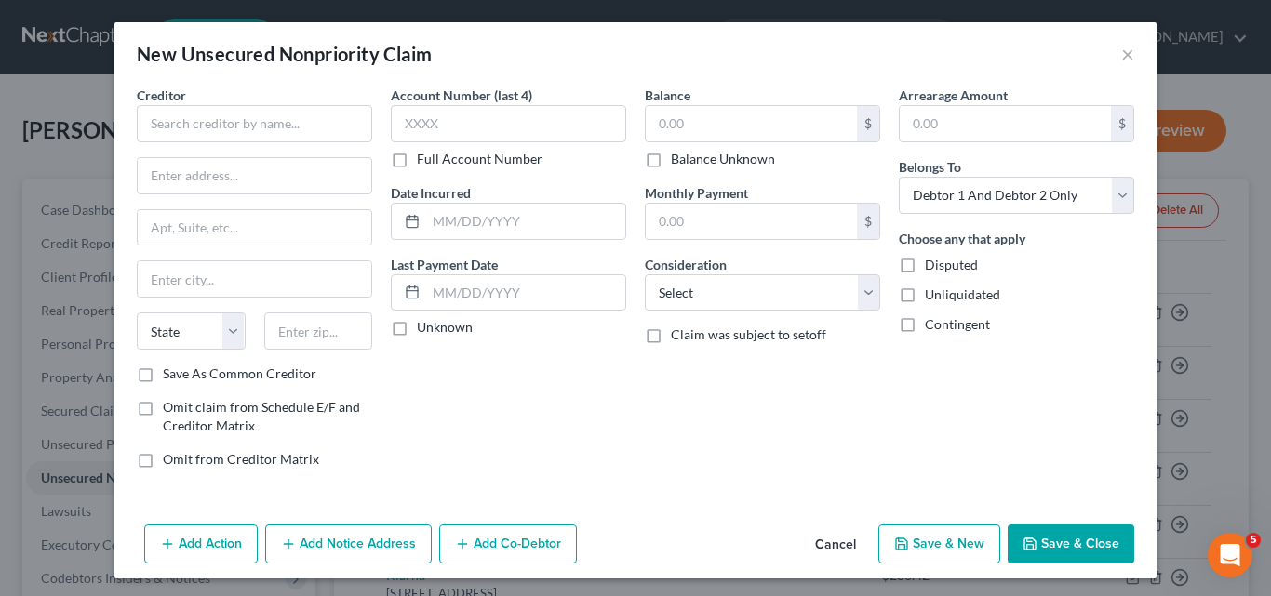
click at [825, 543] on button "Cancel" at bounding box center [835, 545] width 71 height 37
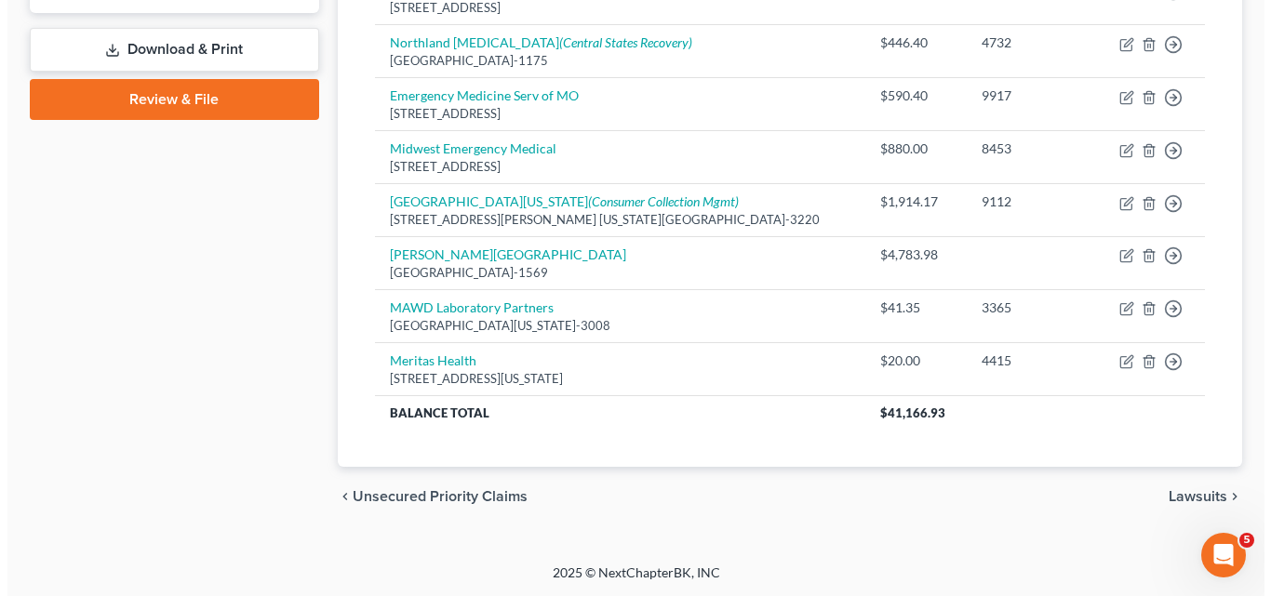
scroll to position [799, 0]
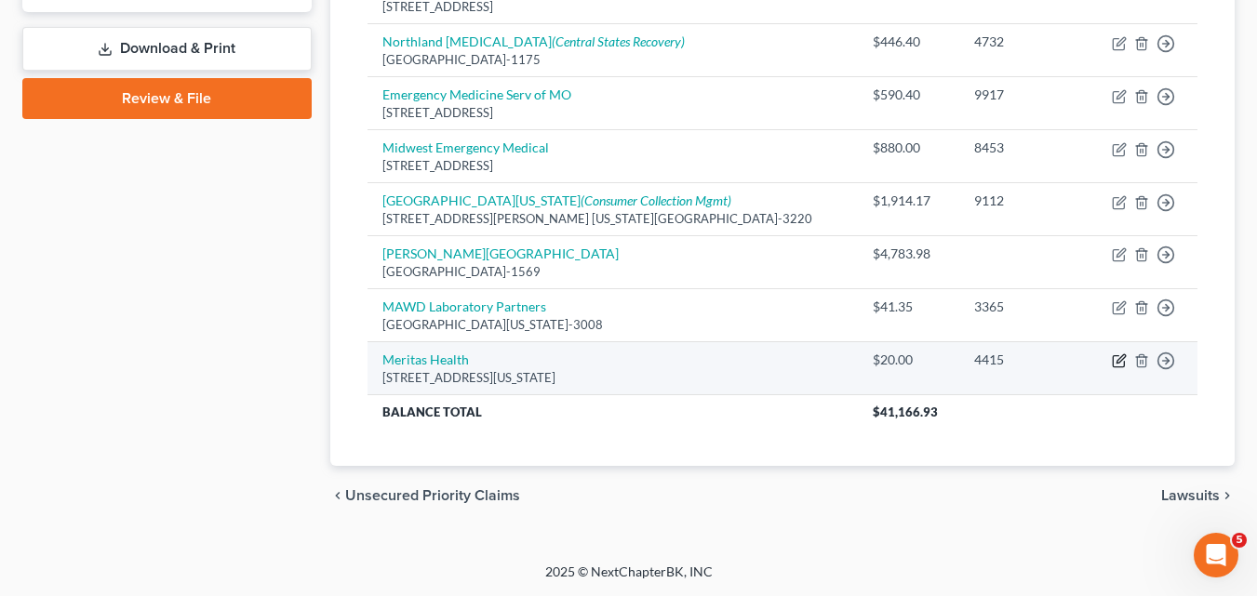
click at [1119, 358] on icon "button" at bounding box center [1119, 361] width 15 height 15
select select "26"
select select "9"
select select "1"
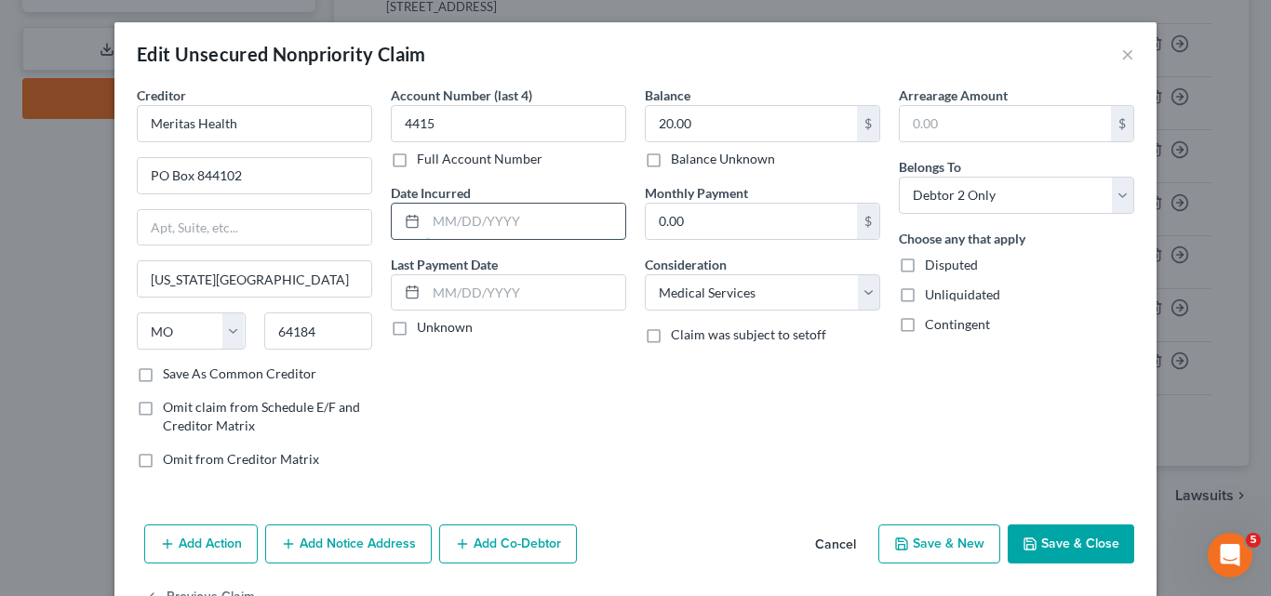
click at [426, 218] on input "text" at bounding box center [525, 221] width 199 height 35
type input "02/2025"
click at [925, 545] on button "Save & New" at bounding box center [939, 544] width 122 height 39
select select "2"
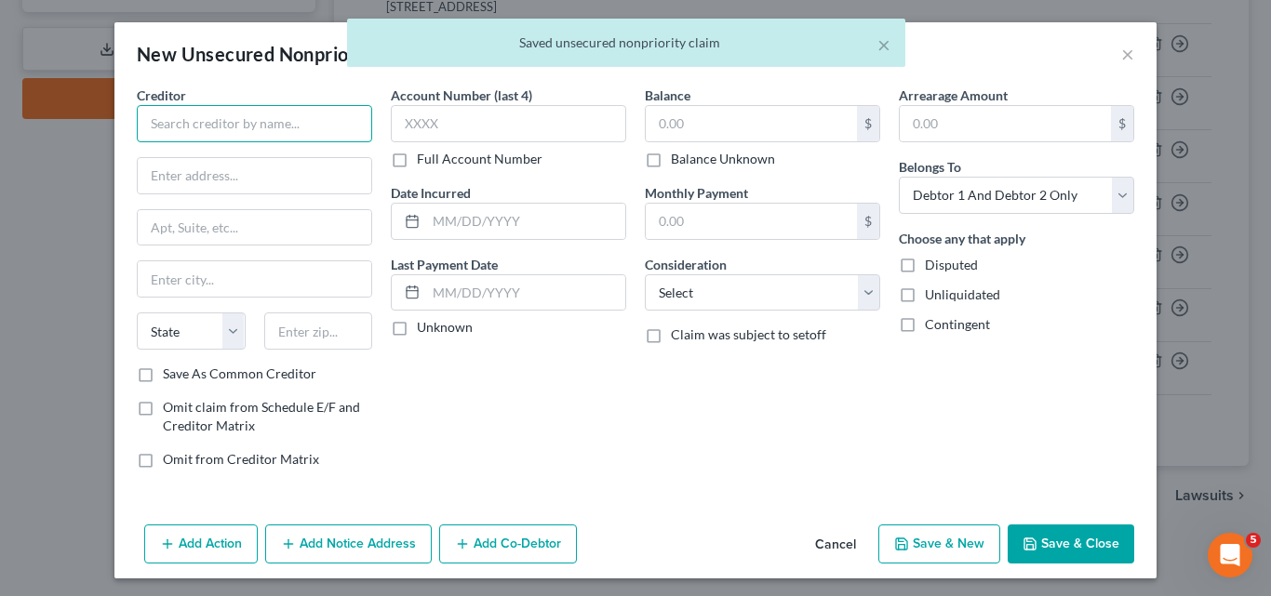
click at [154, 127] on input "text" at bounding box center [254, 123] width 235 height 37
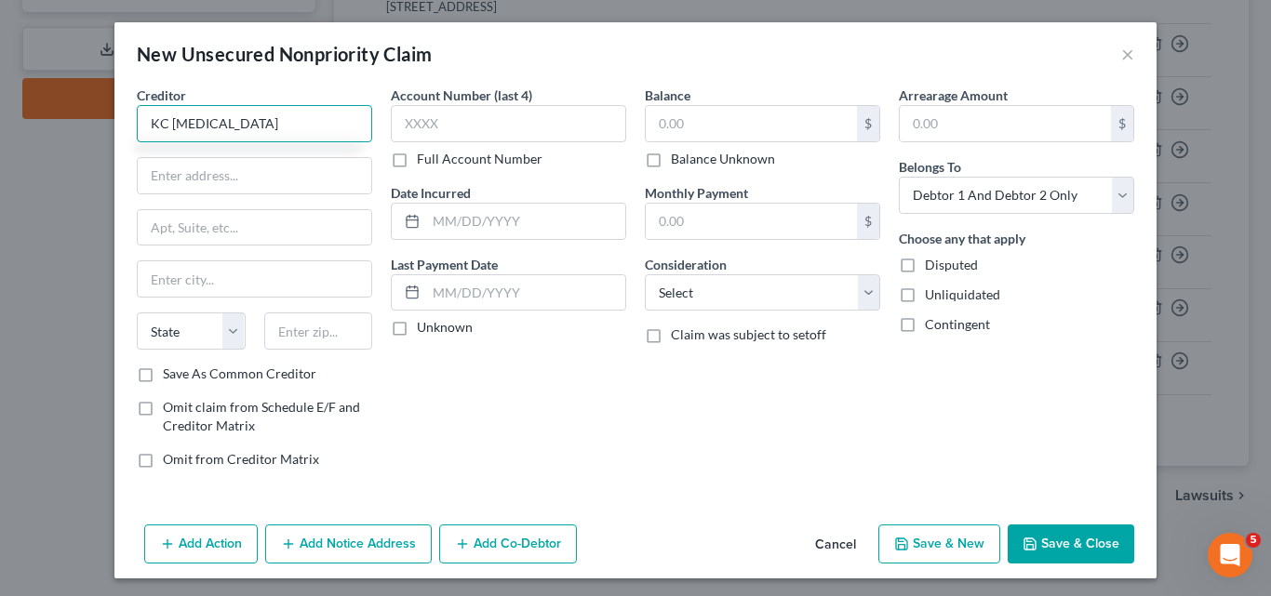
click at [246, 127] on input "KC [MEDICAL_DATA]" at bounding box center [254, 123] width 235 height 37
type input "KC [MEDICAL_DATA] & Hepatology"
click at [153, 173] on input "text" at bounding box center [255, 175] width 234 height 35
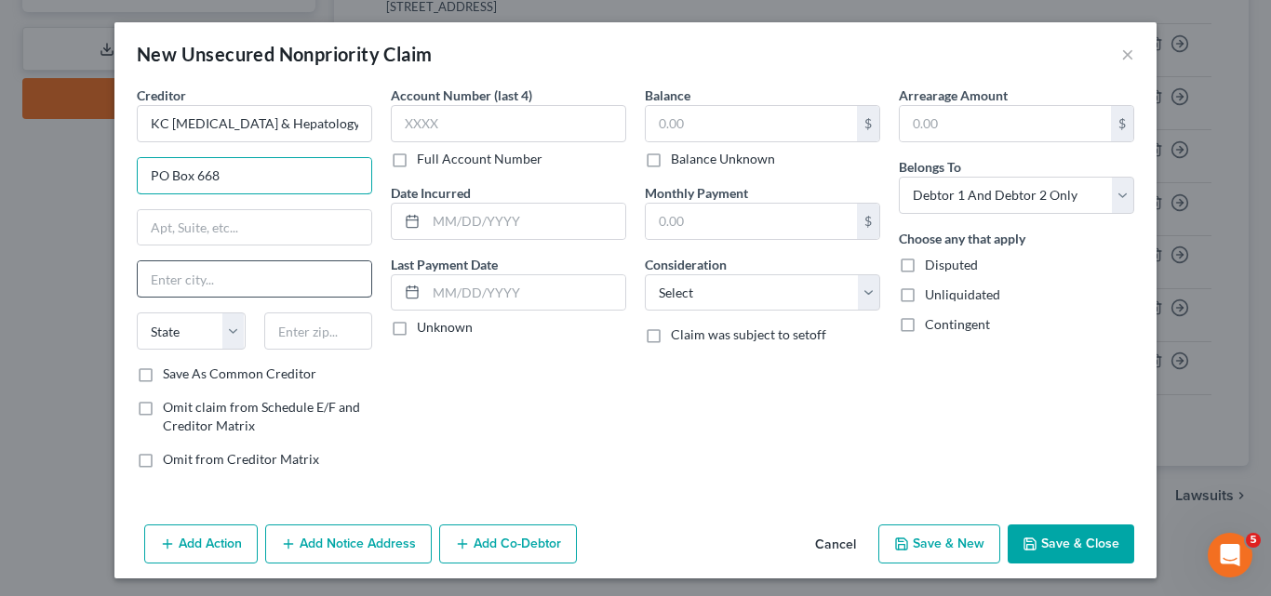
type input "PO Box 668"
click at [150, 284] on input "text" at bounding box center [255, 278] width 234 height 35
type input "Brentwood"
click at [232, 334] on select "State [US_STATE] AK AR AZ CA CO CT DE DC [GEOGRAPHIC_DATA] [GEOGRAPHIC_DATA] GU…" at bounding box center [191, 331] width 109 height 37
select select "44"
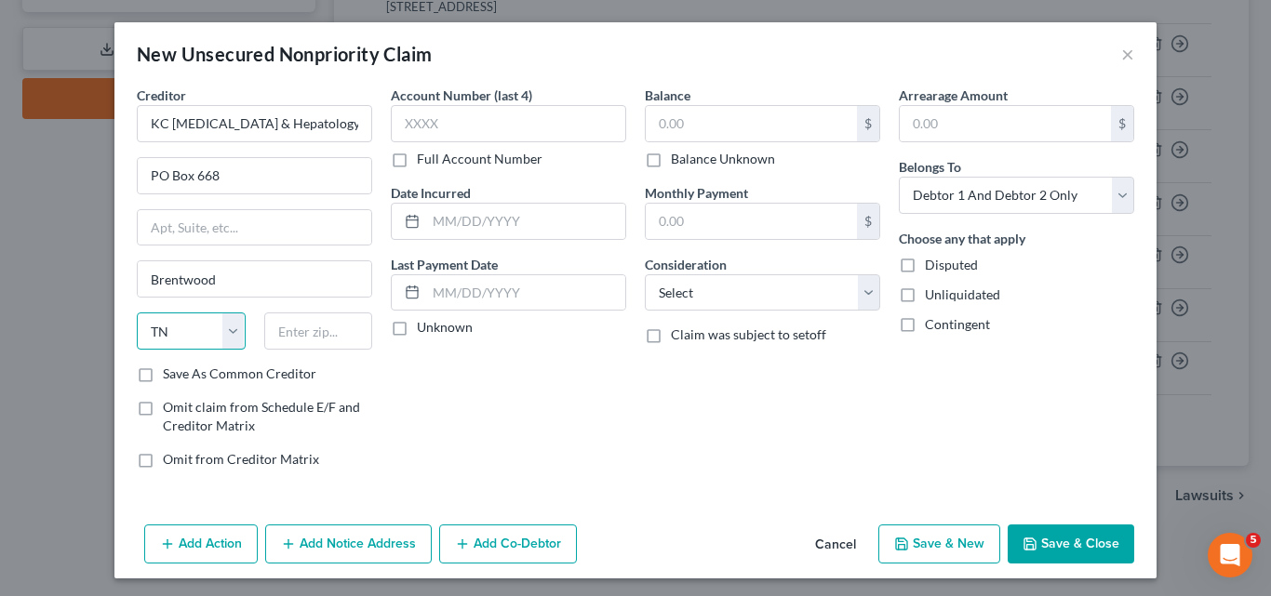
click at [137, 313] on select "State [US_STATE] AK AR AZ CA CO CT DE DC [GEOGRAPHIC_DATA] [GEOGRAPHIC_DATA] GU…" at bounding box center [191, 331] width 109 height 37
click at [277, 332] on input "text" at bounding box center [318, 331] width 109 height 37
type input "37024-0668"
click at [163, 375] on label "Save As Common Creditor" at bounding box center [240, 374] width 154 height 19
click at [170, 375] on input "Save As Common Creditor" at bounding box center [176, 371] width 12 height 12
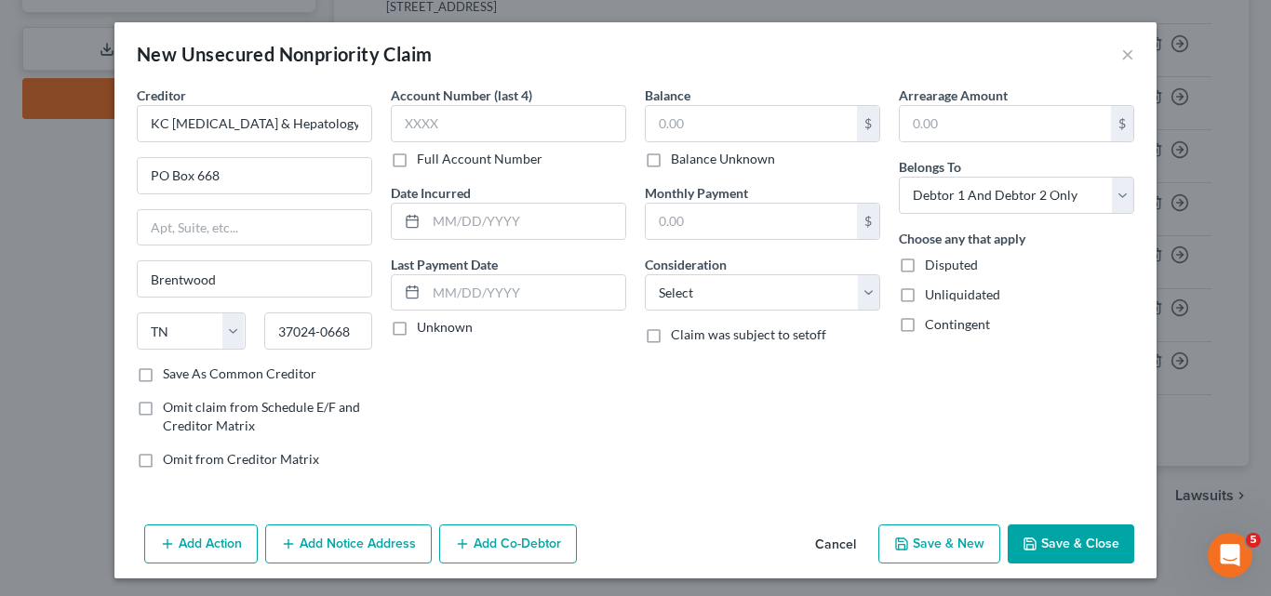
checkbox input "true"
click at [398, 119] on input "text" at bounding box center [508, 123] width 235 height 37
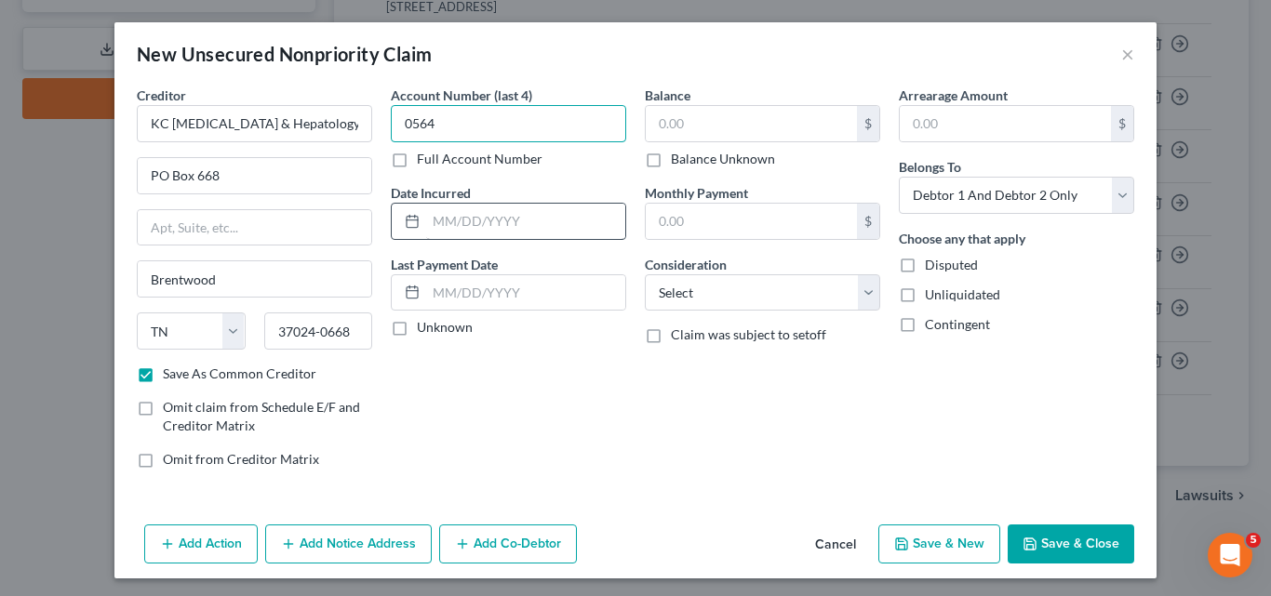
type input "0564"
click at [426, 221] on input "text" at bounding box center [525, 221] width 199 height 35
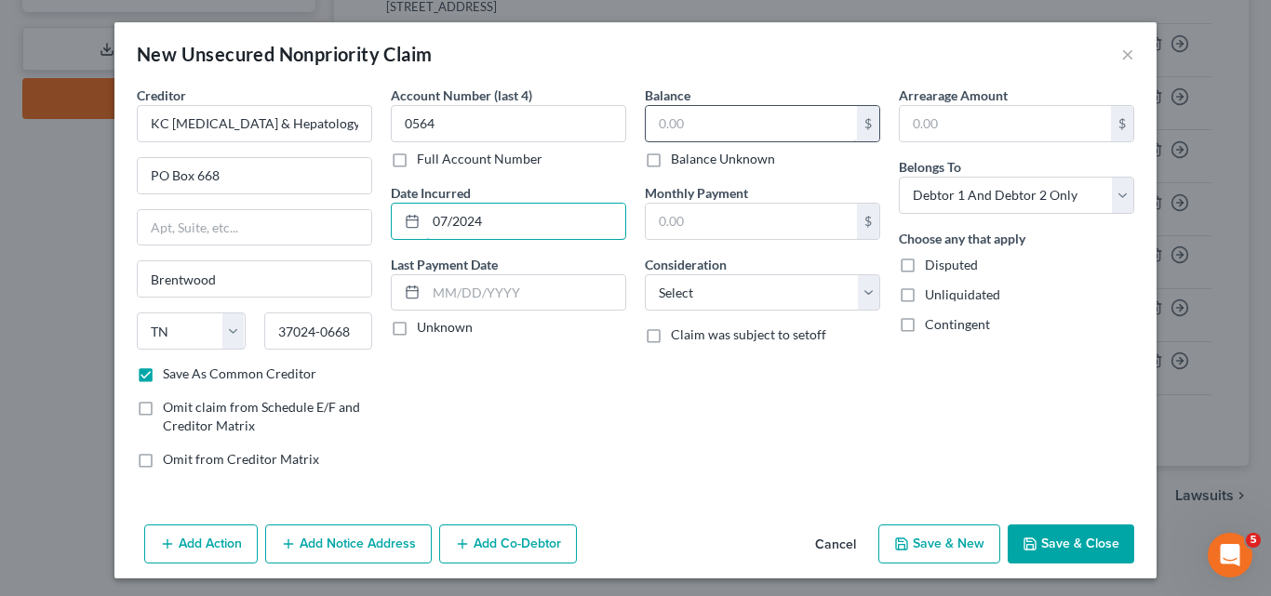
type input "07/2024"
click at [659, 118] on input "text" at bounding box center [751, 123] width 211 height 35
type input "206.05"
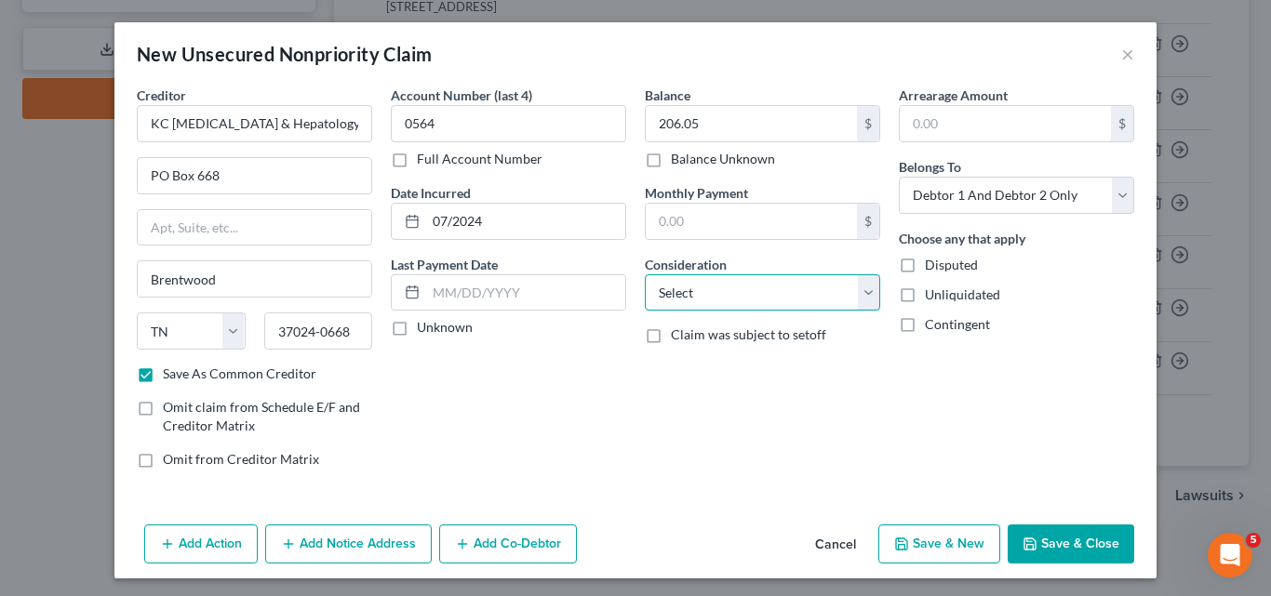
click at [859, 292] on select "Select Cable / Satellite Services Collection Agency Credit Card Debt Debt Couns…" at bounding box center [762, 292] width 235 height 37
select select "9"
click at [645, 274] on select "Select Cable / Satellite Services Collection Agency Credit Card Debt Debt Couns…" at bounding box center [762, 292] width 235 height 37
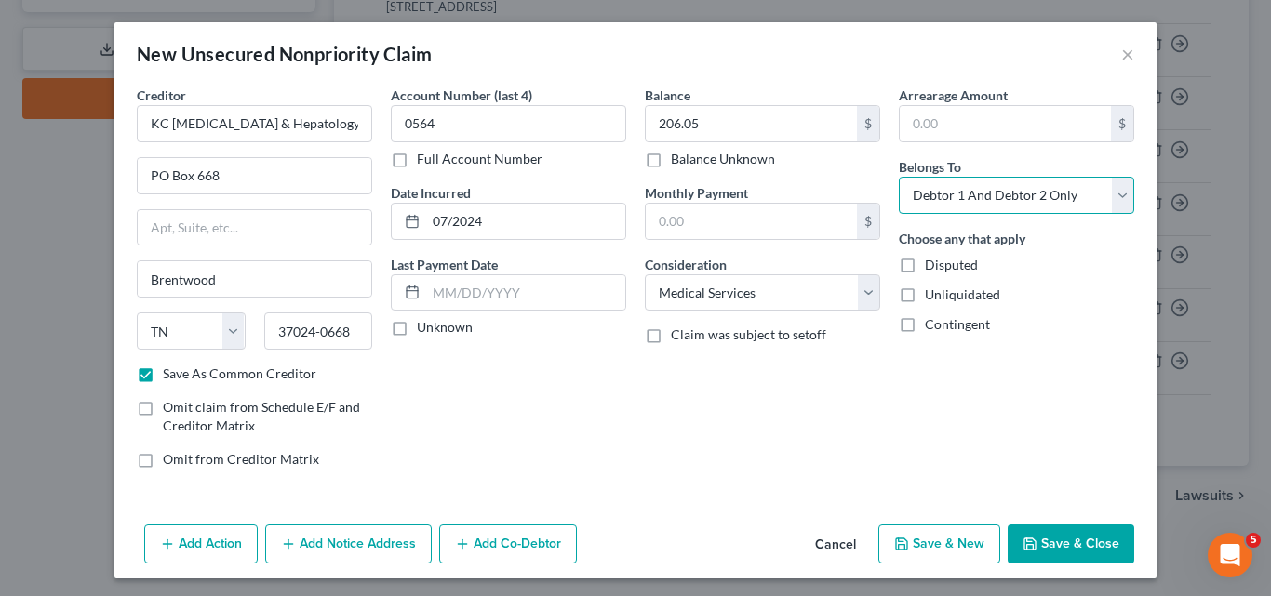
click at [1113, 196] on select "Select Debtor 1 Only Debtor 2 Only Debtor 1 And Debtor 2 Only At Least One Of T…" at bounding box center [1016, 195] width 235 height 37
select select "1"
click at [899, 177] on select "Select Debtor 1 Only Debtor 2 Only Debtor 1 And Debtor 2 Only At Least One Of T…" at bounding box center [1016, 195] width 235 height 37
click at [925, 544] on button "Save & New" at bounding box center [939, 544] width 122 height 39
select select "2"
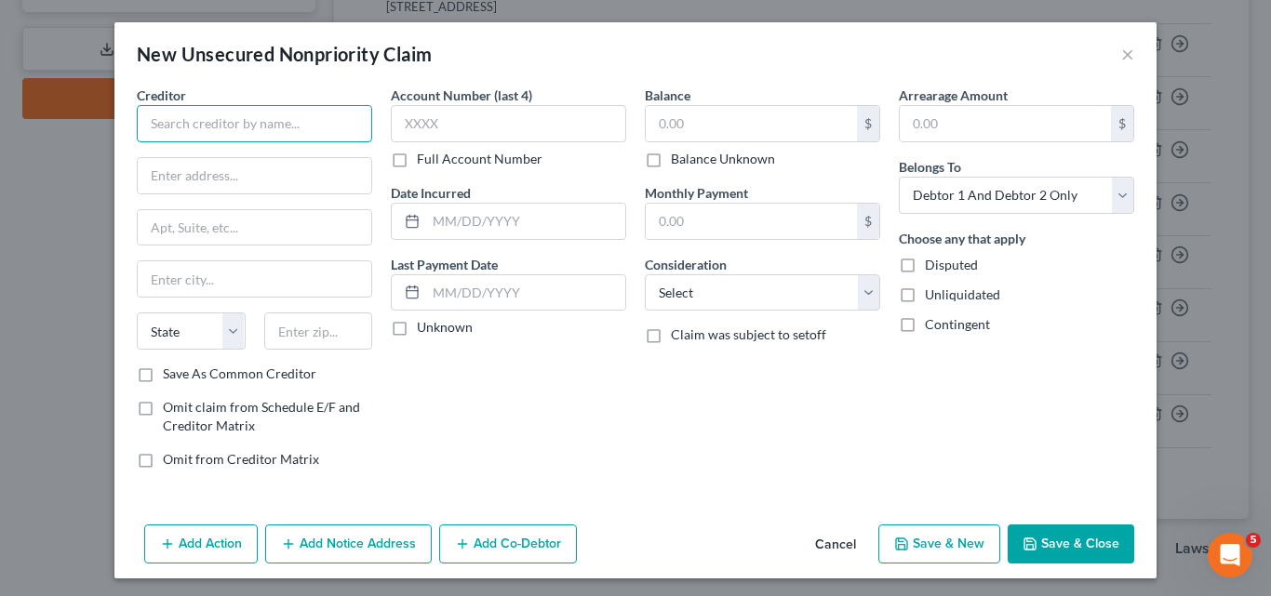
click at [154, 121] on input "text" at bounding box center [254, 123] width 235 height 37
type input "Digestive Health Specialists"
click at [154, 179] on input "text" at bounding box center [255, 175] width 234 height 35
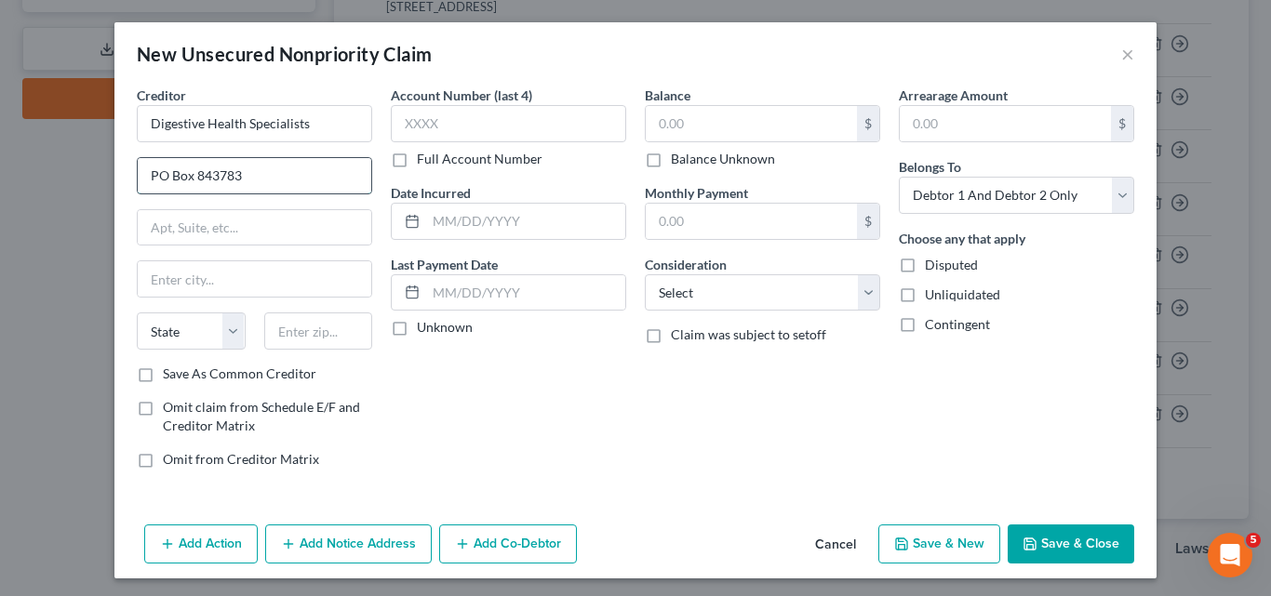
click at [187, 168] on input "PO Box 843783" at bounding box center [255, 175] width 234 height 35
type input "PO Box 843783"
click at [193, 273] on input "text" at bounding box center [255, 278] width 234 height 35
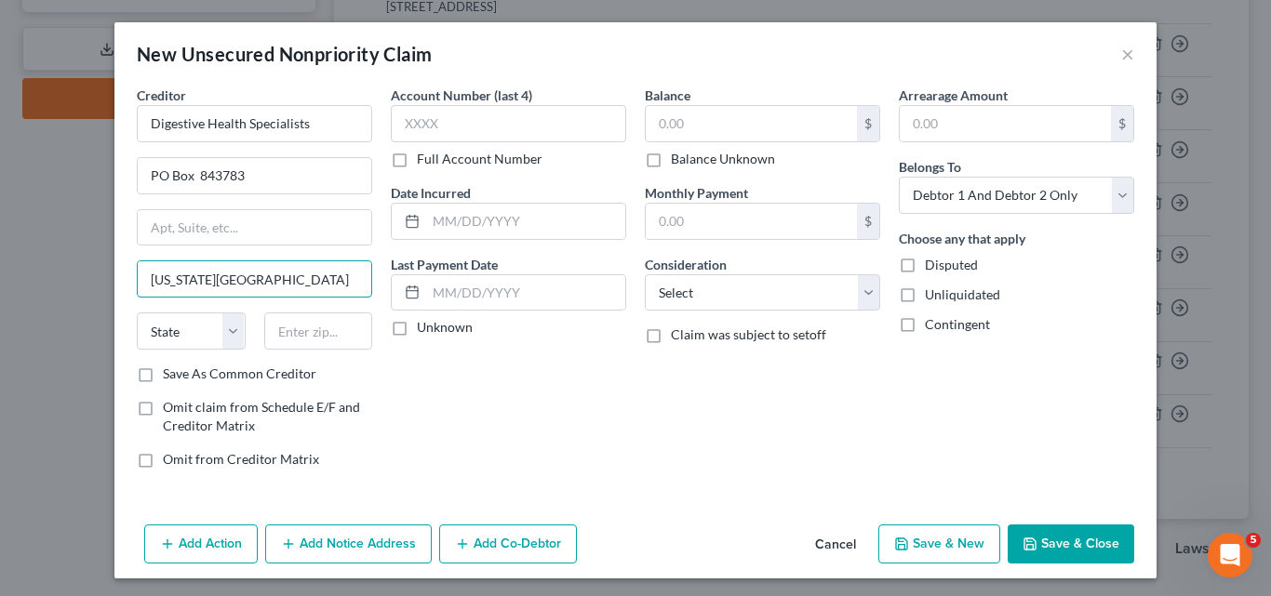
type input "[US_STATE][GEOGRAPHIC_DATA]"
click at [482, 430] on div "Account Number (last 4) Full Account Number Date Incurred Last Payment Date Unk…" at bounding box center [508, 285] width 254 height 398
click at [227, 332] on select "State [US_STATE] AK AR AZ CA CO CT DE DC [GEOGRAPHIC_DATA] [GEOGRAPHIC_DATA] GU…" at bounding box center [191, 331] width 109 height 37
select select "26"
click at [137, 313] on select "State [US_STATE] AK AR AZ CA CO CT DE DC [GEOGRAPHIC_DATA] [GEOGRAPHIC_DATA] GU…" at bounding box center [191, 331] width 109 height 37
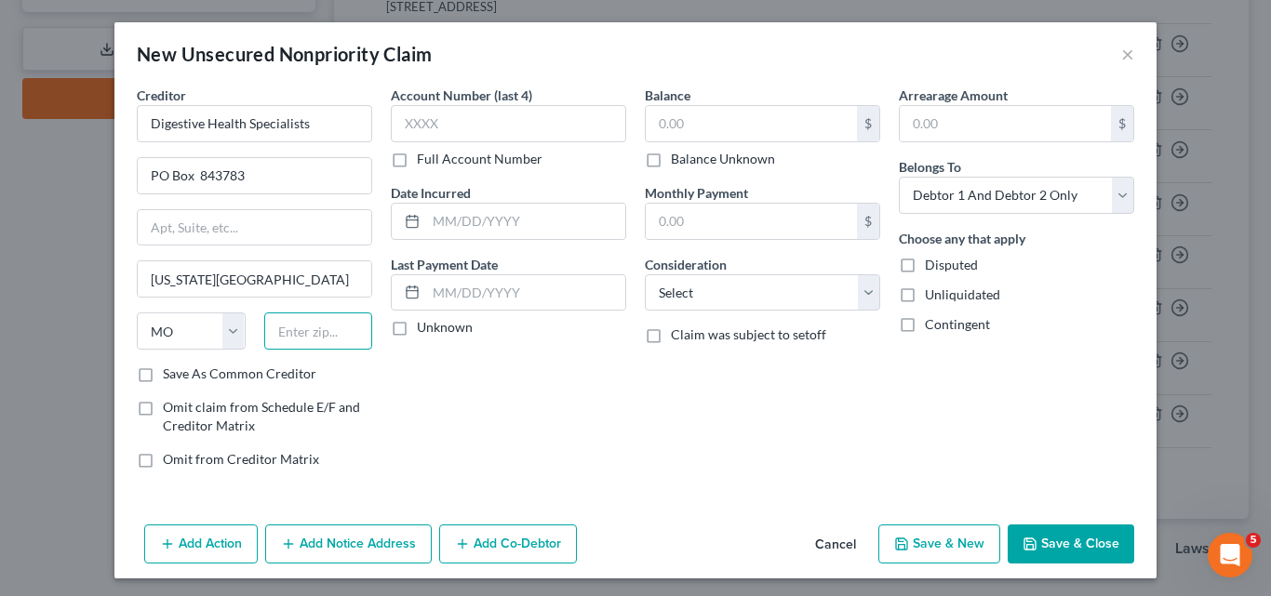
click at [273, 328] on input "text" at bounding box center [318, 331] width 109 height 37
type input "64184-9998"
click at [426, 211] on input "text" at bounding box center [525, 221] width 199 height 35
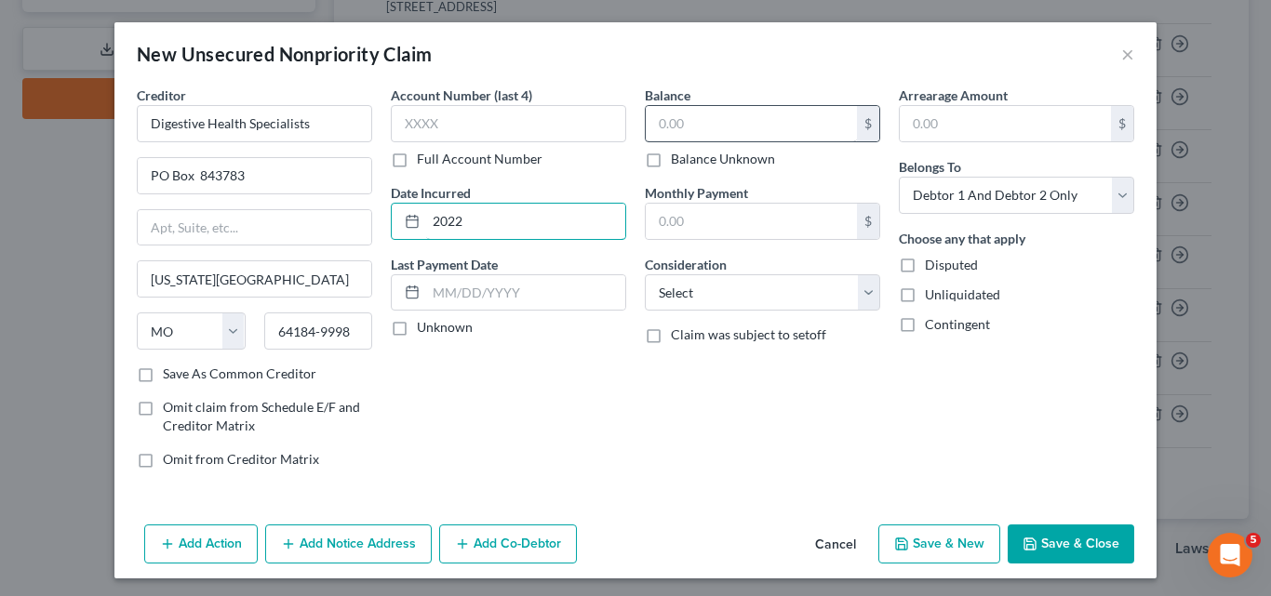
type input "2022"
click at [662, 119] on input "text" at bounding box center [751, 123] width 211 height 35
type input "635.50"
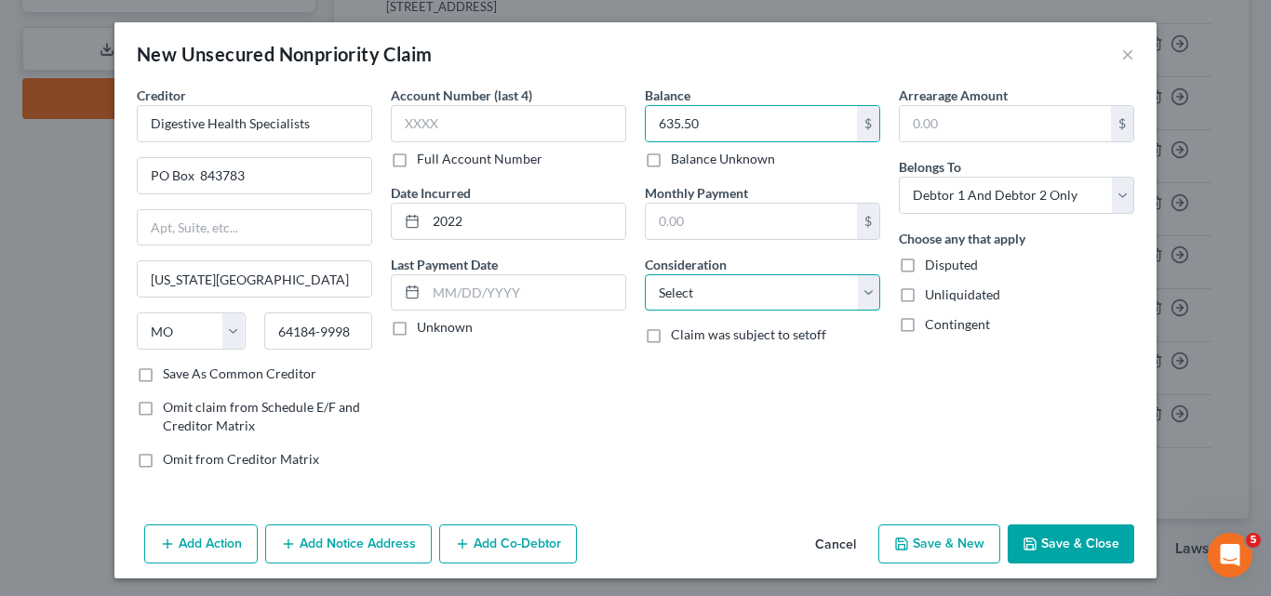
click at [855, 292] on select "Select Cable / Satellite Services Collection Agency Credit Card Debt Debt Couns…" at bounding box center [762, 292] width 235 height 37
select select "9"
click at [645, 274] on select "Select Cable / Satellite Services Collection Agency Credit Card Debt Debt Couns…" at bounding box center [762, 292] width 235 height 37
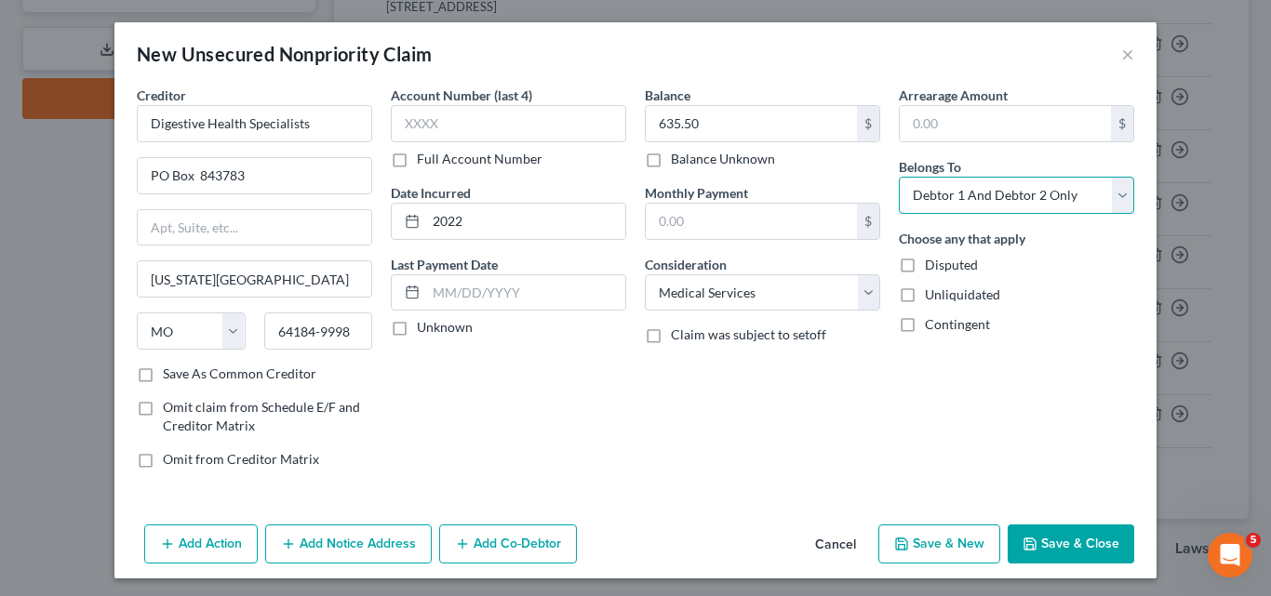
click at [1120, 200] on select "Select Debtor 1 Only Debtor 2 Only Debtor 1 And Debtor 2 Only At Least One Of T…" at bounding box center [1016, 195] width 235 height 37
select select "1"
click at [899, 177] on select "Select Debtor 1 Only Debtor 2 Only Debtor 1 And Debtor 2 Only At Least One Of T…" at bounding box center [1016, 195] width 235 height 37
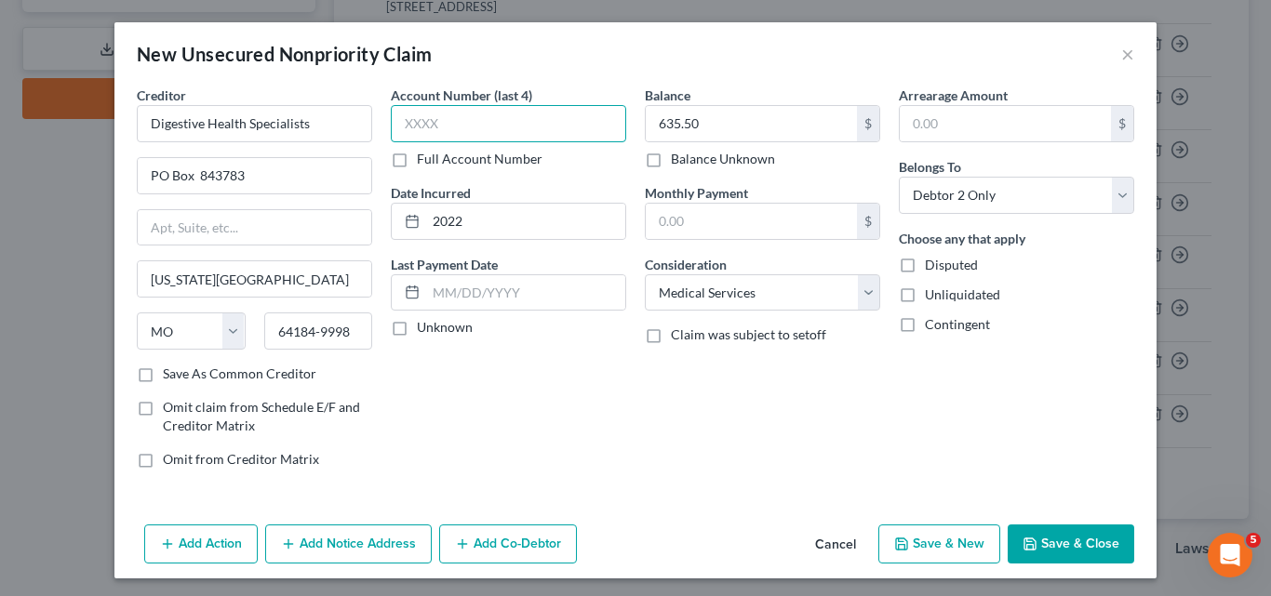
click at [409, 124] on input "text" at bounding box center [508, 123] width 235 height 37
type input "6437"
click at [926, 545] on button "Save & New" at bounding box center [939, 544] width 122 height 39
select select "2"
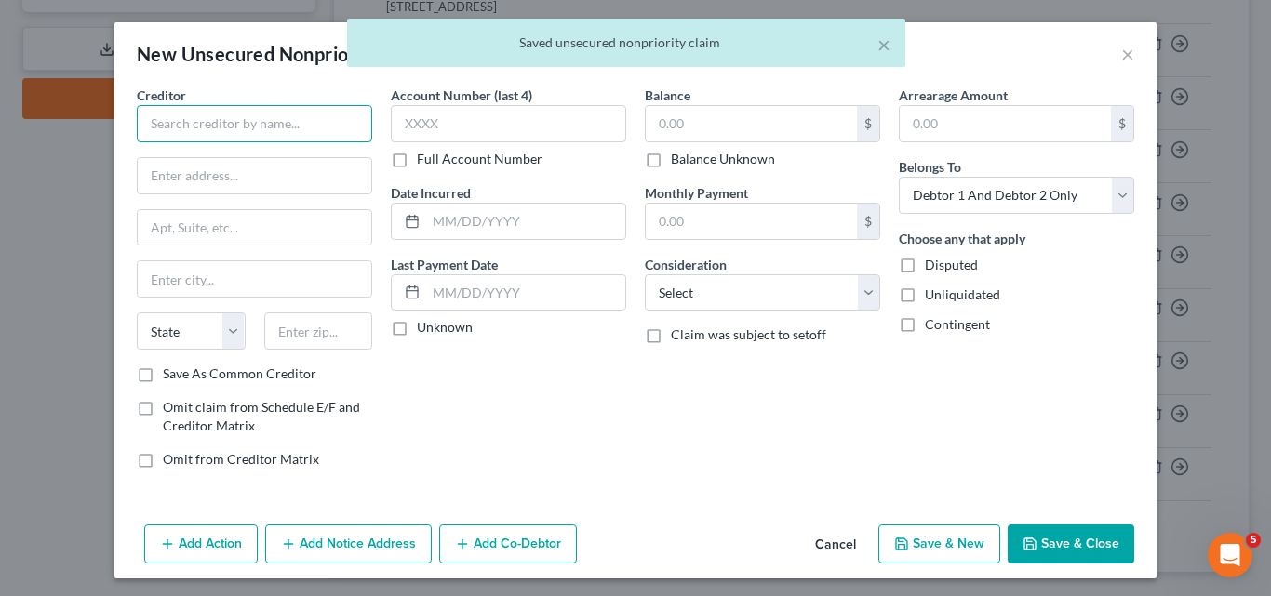
click at [172, 126] on input "text" at bounding box center [254, 123] width 235 height 37
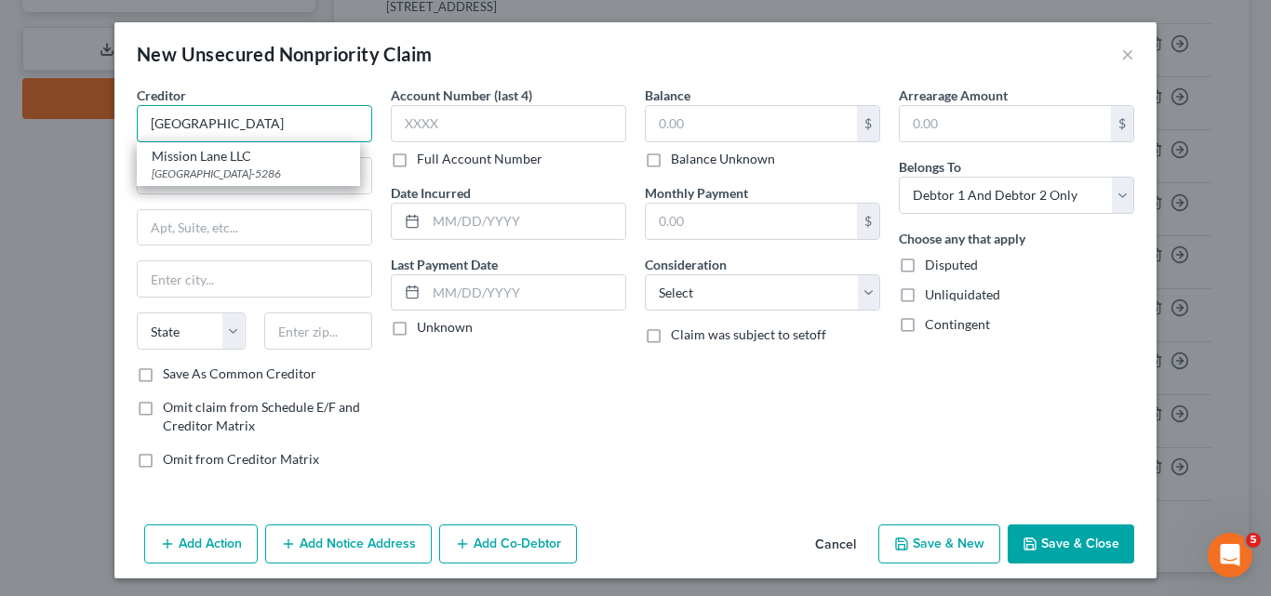
type input "[GEOGRAPHIC_DATA]"
click at [219, 130] on input "[GEOGRAPHIC_DATA]" at bounding box center [254, 123] width 235 height 37
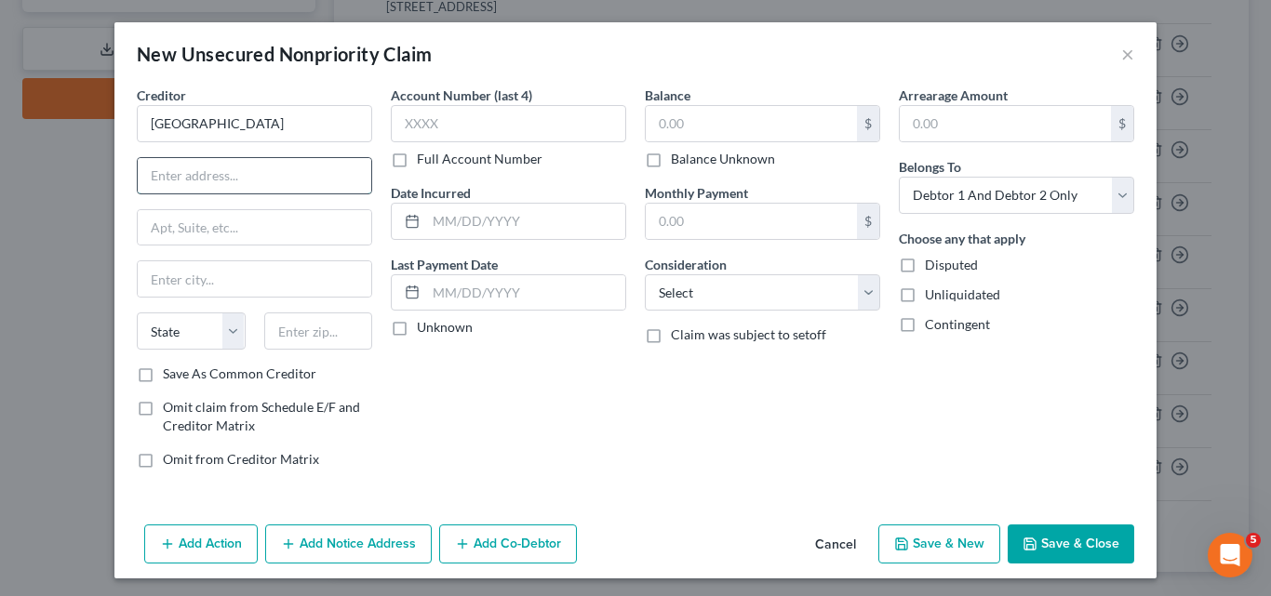
click at [147, 175] on input "text" at bounding box center [255, 175] width 234 height 35
type input "PO Box 105286"
click at [149, 276] on input "text" at bounding box center [255, 278] width 234 height 35
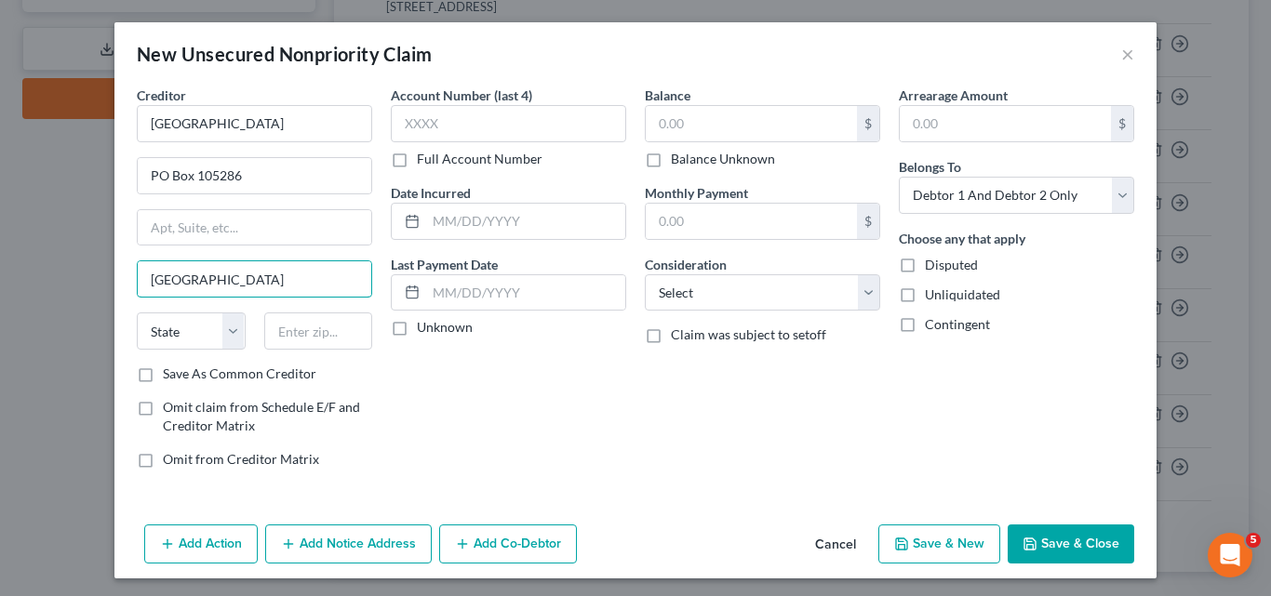
type input "[GEOGRAPHIC_DATA]"
click at [432, 445] on div "Account Number (last 4) Full Account Number Date Incurred Last Payment Date Unk…" at bounding box center [508, 285] width 254 height 398
click at [230, 330] on select "State [US_STATE] AK AR AZ CA CO CT DE DC [GEOGRAPHIC_DATA] [GEOGRAPHIC_DATA] GU…" at bounding box center [191, 331] width 109 height 37
select select "10"
click at [137, 313] on select "State [US_STATE] AK AR AZ CA CO CT DE DC [GEOGRAPHIC_DATA] [GEOGRAPHIC_DATA] GU…" at bounding box center [191, 331] width 109 height 37
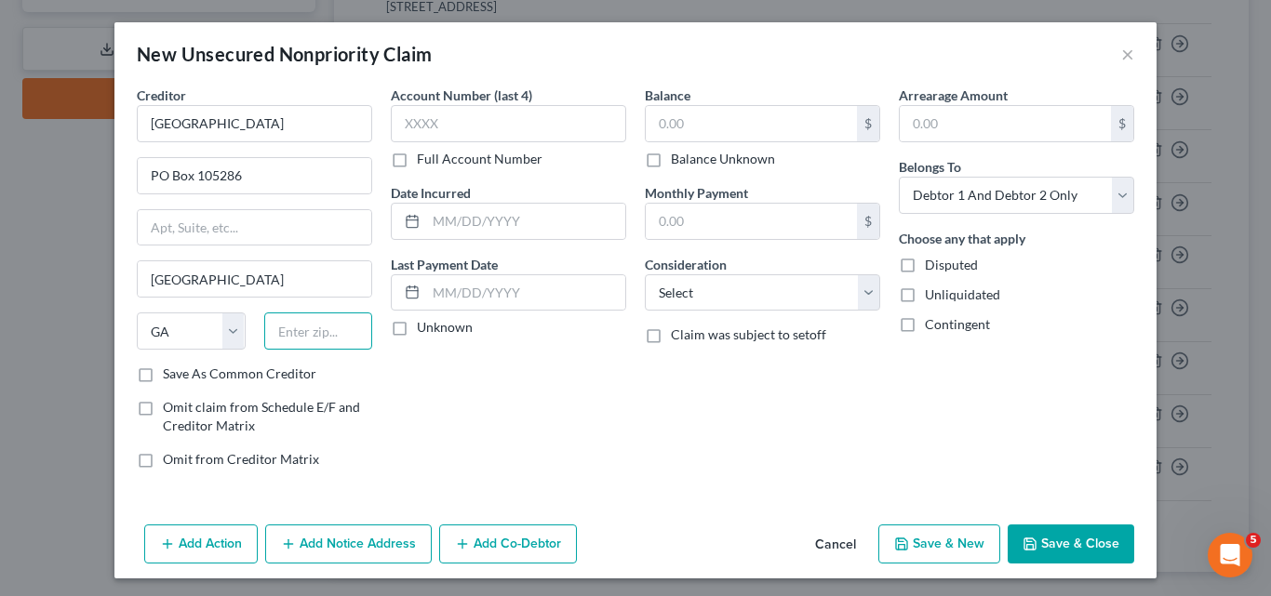
click at [265, 327] on input "text" at bounding box center [318, 331] width 109 height 37
type input "30348-5286"
click at [163, 375] on label "Save As Common Creditor" at bounding box center [240, 374] width 154 height 19
click at [170, 375] on input "Save As Common Creditor" at bounding box center [176, 371] width 12 height 12
checkbox input "true"
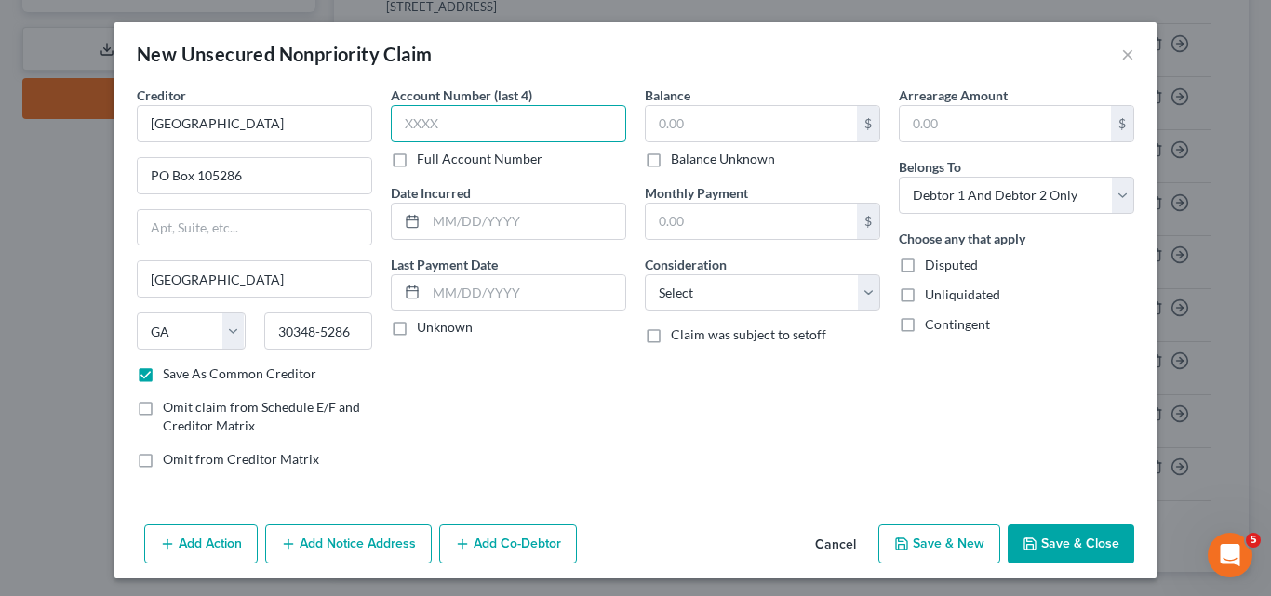
click at [400, 115] on input "text" at bounding box center [508, 123] width 235 height 37
type input "4176"
click at [426, 219] on input "text" at bounding box center [525, 221] width 199 height 35
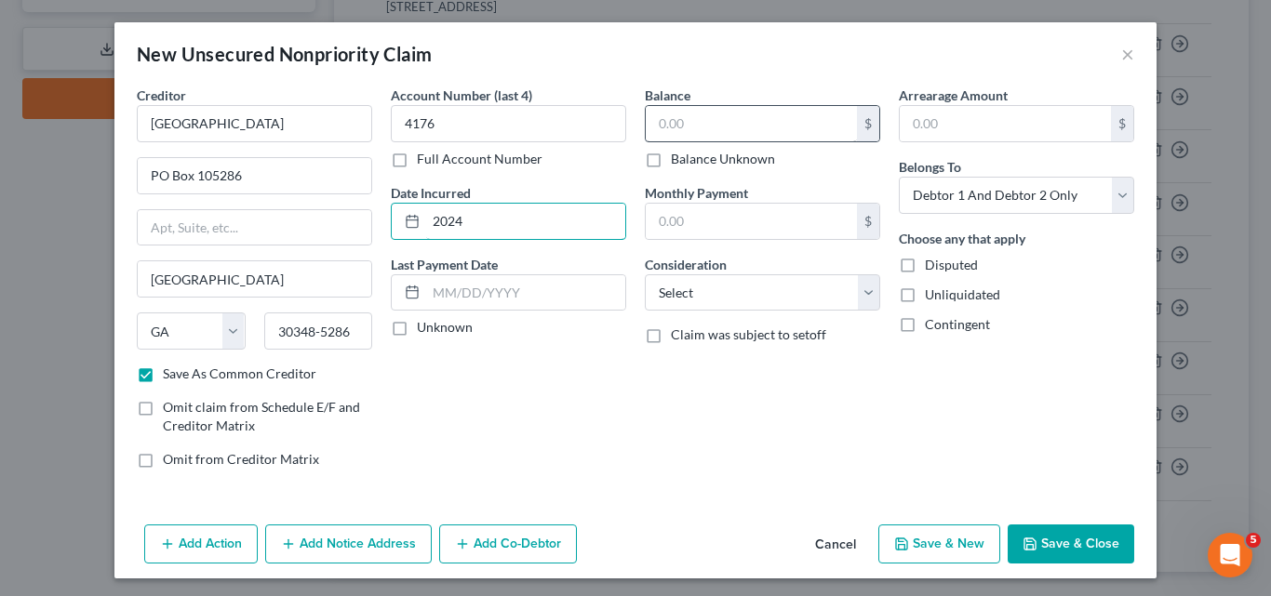
type input "2024"
click at [661, 111] on input "text" at bounding box center [751, 123] width 211 height 35
type input "1,705.86"
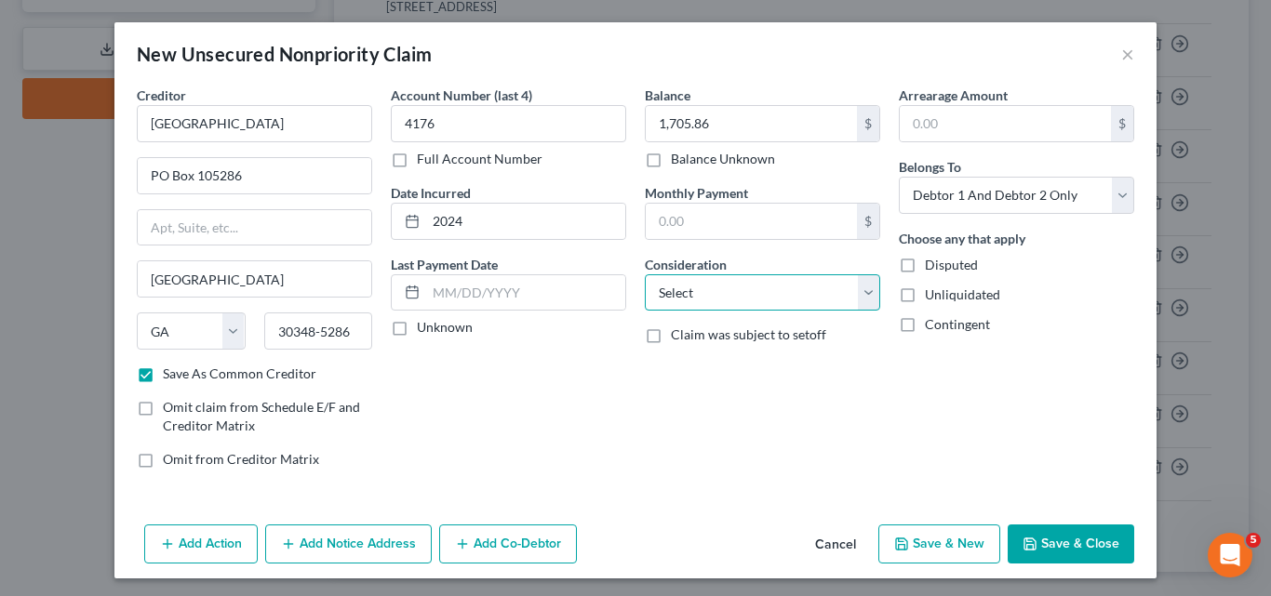
click at [864, 293] on select "Select Cable / Satellite Services Collection Agency Credit Card Debt Debt Couns…" at bounding box center [762, 292] width 235 height 37
select select "2"
click at [645, 274] on select "Select Cable / Satellite Services Collection Agency Credit Card Debt Debt Couns…" at bounding box center [762, 292] width 235 height 37
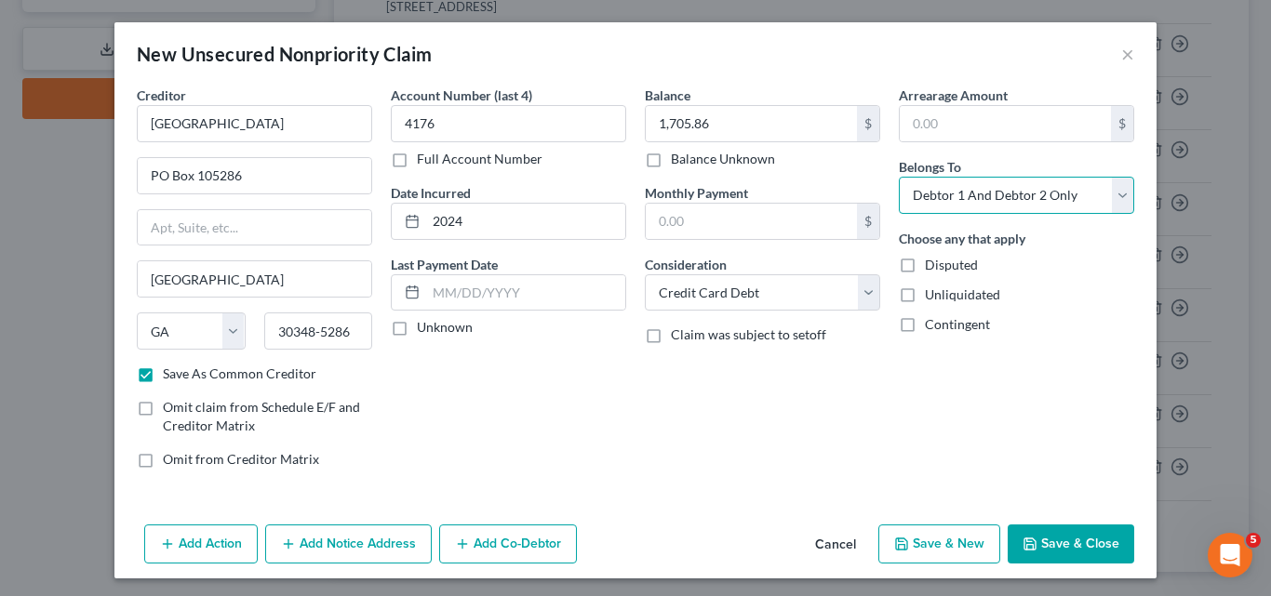
drag, startPoint x: 1117, startPoint y: 194, endPoint x: 1093, endPoint y: 198, distance: 24.6
click at [1117, 194] on select "Select Debtor 1 Only Debtor 2 Only Debtor 1 And Debtor 2 Only At Least One Of T…" at bounding box center [1016, 195] width 235 height 37
select select "1"
click at [899, 177] on select "Select Debtor 1 Only Debtor 2 Only Debtor 1 And Debtor 2 Only At Least One Of T…" at bounding box center [1016, 195] width 235 height 37
click at [958, 539] on button "Save & New" at bounding box center [939, 544] width 122 height 39
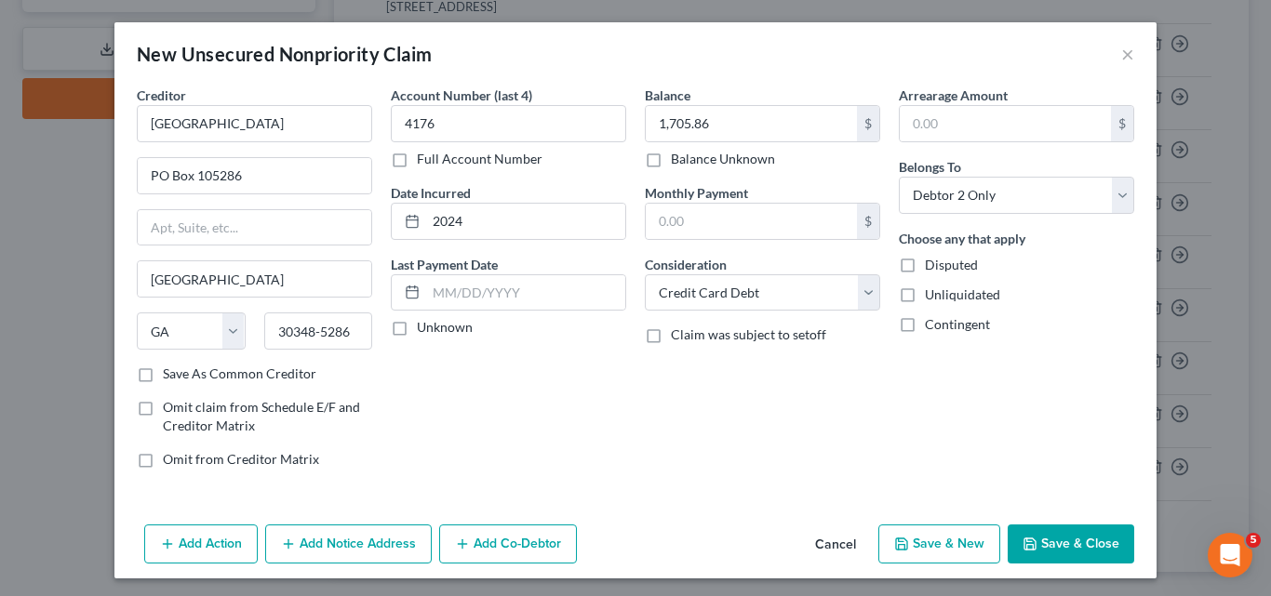
select select "2"
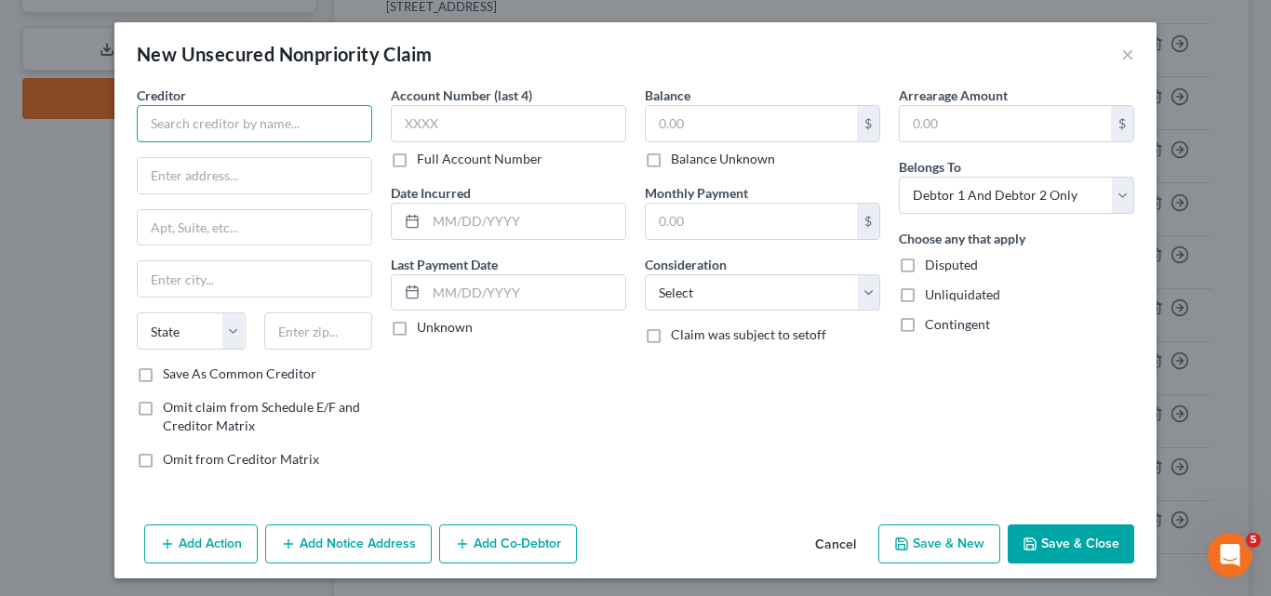
click at [156, 115] on input "text" at bounding box center [254, 123] width 235 height 37
type input "Discount Tire"
drag, startPoint x: 227, startPoint y: 126, endPoint x: 137, endPoint y: 128, distance: 90.3
click at [137, 128] on input "Discount Tire" at bounding box center [254, 123] width 235 height 37
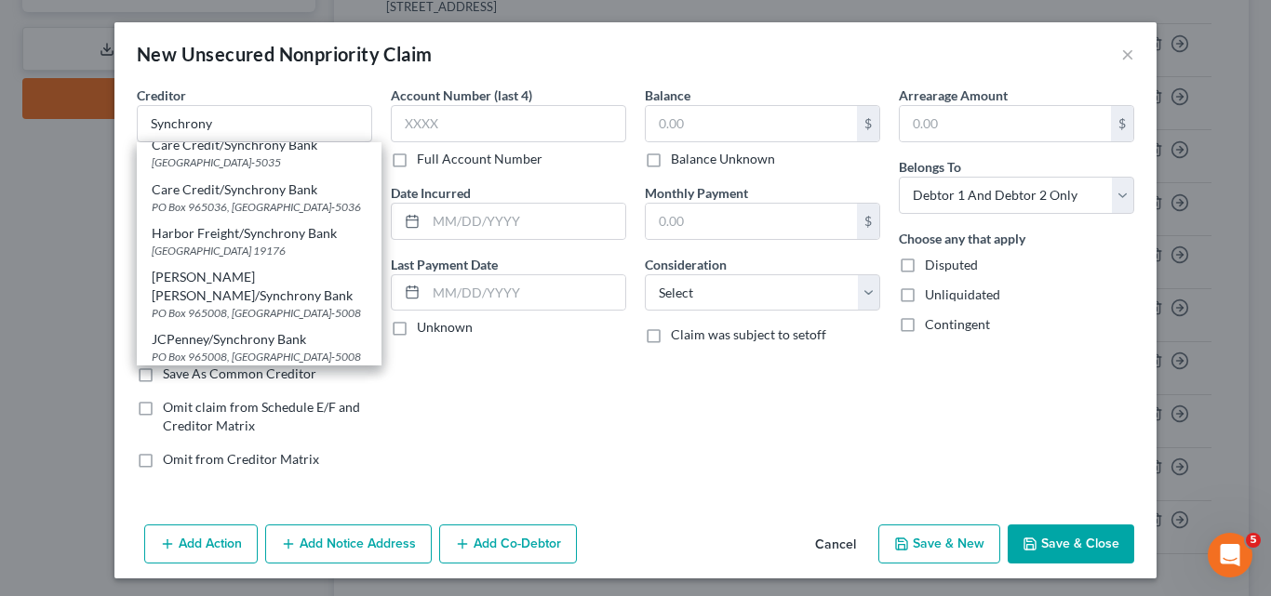
scroll to position [484, 0]
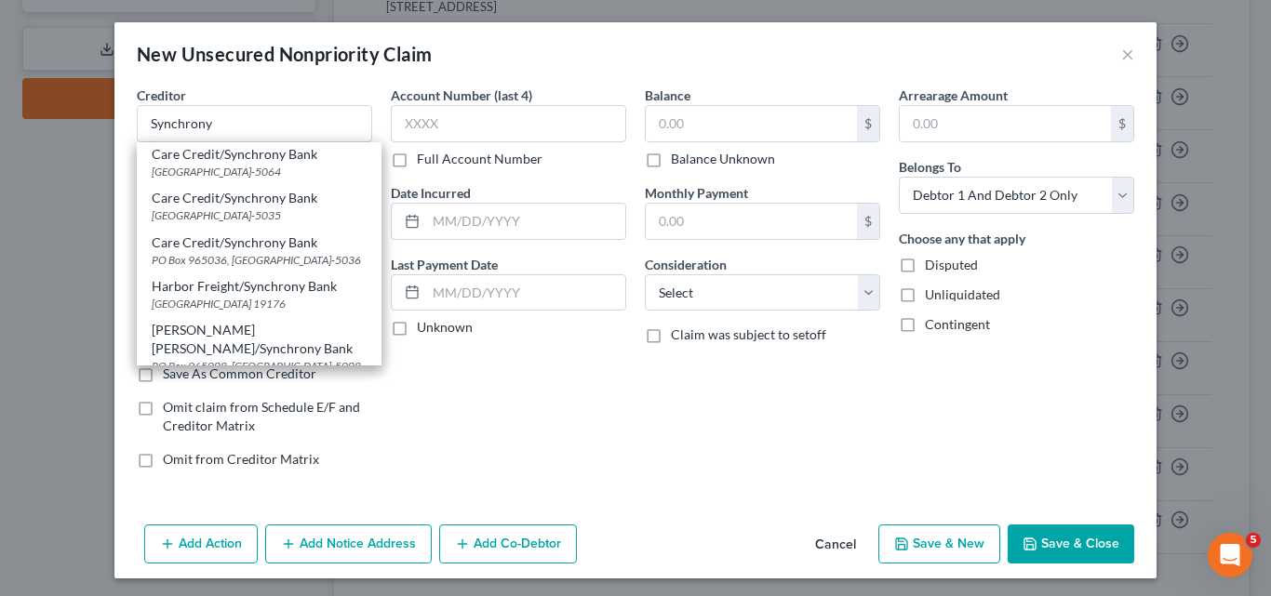
drag, startPoint x: 522, startPoint y: 417, endPoint x: 491, endPoint y: 389, distance: 41.5
click at [522, 414] on div "Account Number (last 4) Full Account Number Date Incurred Last Payment Date Unk…" at bounding box center [508, 285] width 254 height 398
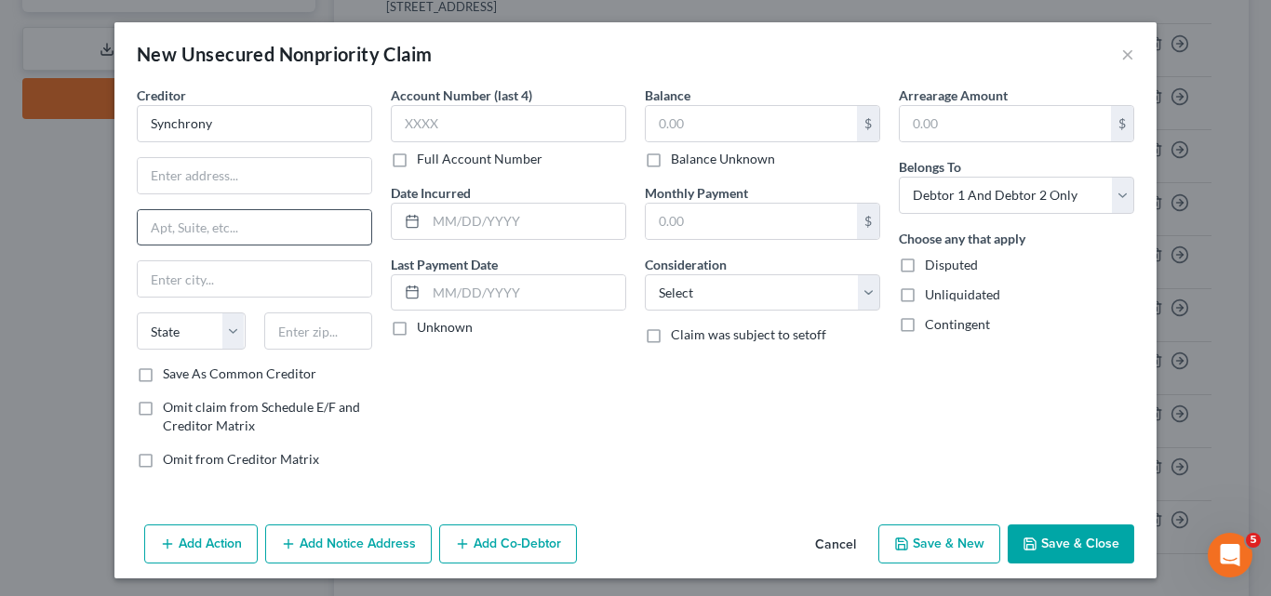
scroll to position [0, 0]
click at [275, 121] on input "Synchrony" at bounding box center [254, 123] width 235 height 37
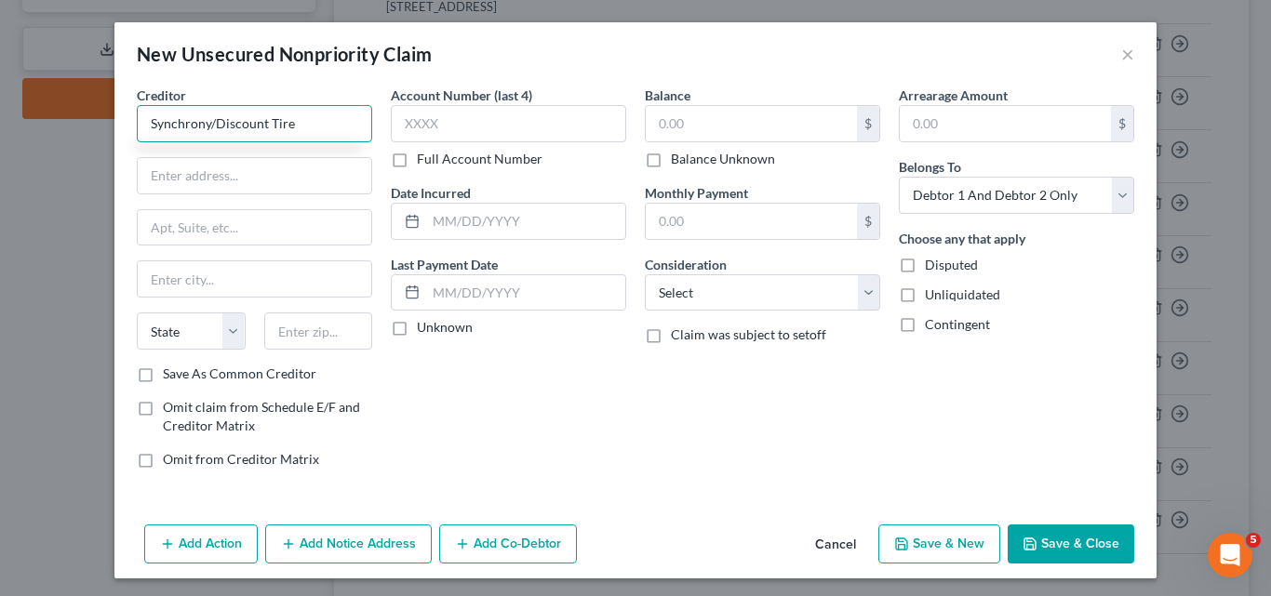
click at [202, 118] on input "Synchrony/Discount Tire" at bounding box center [254, 123] width 235 height 37
type input "Synchrony Bank/Discount Tire"
click at [193, 169] on input "text" at bounding box center [255, 175] width 234 height 35
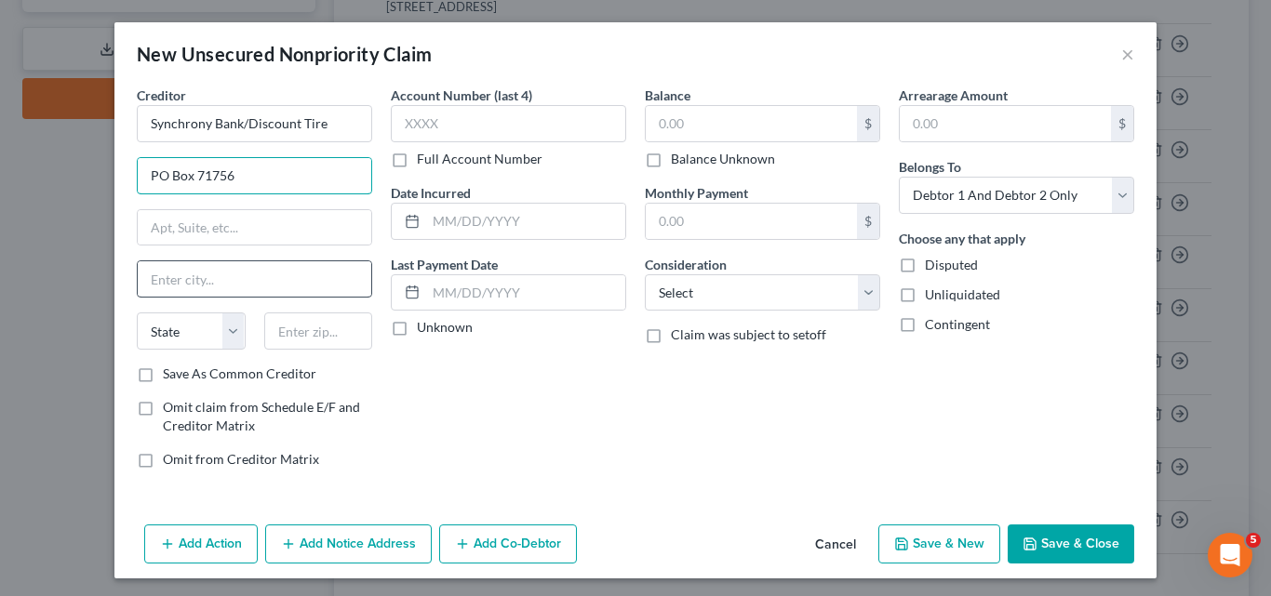
type input "PO Box 71756"
click at [163, 279] on input "text" at bounding box center [255, 278] width 234 height 35
click at [166, 278] on input "Philidelphia" at bounding box center [255, 278] width 234 height 35
type input "[GEOGRAPHIC_DATA]"
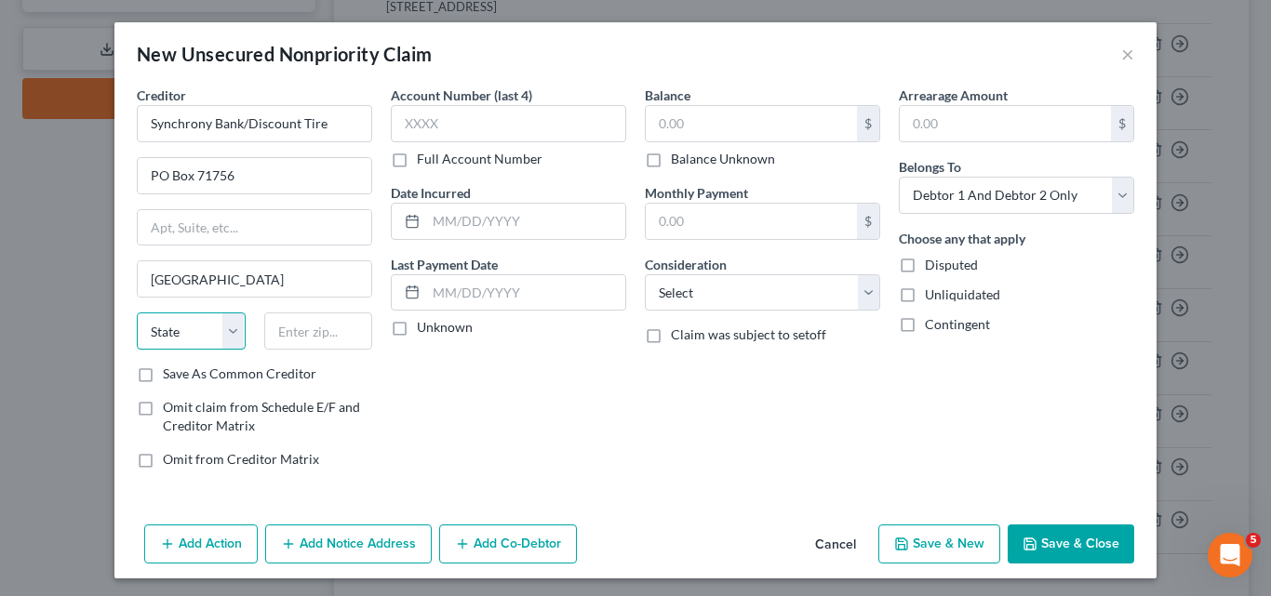
click at [229, 332] on select "State [US_STATE] AK AR AZ CA CO CT DE DC [GEOGRAPHIC_DATA] [GEOGRAPHIC_DATA] GU…" at bounding box center [191, 331] width 109 height 37
select select "39"
click at [137, 313] on select "State [US_STATE] AK AR AZ CA CO CT DE DC [GEOGRAPHIC_DATA] [GEOGRAPHIC_DATA] GU…" at bounding box center [191, 331] width 109 height 37
click at [282, 328] on input "text" at bounding box center [318, 331] width 109 height 37
type input "19176-1756"
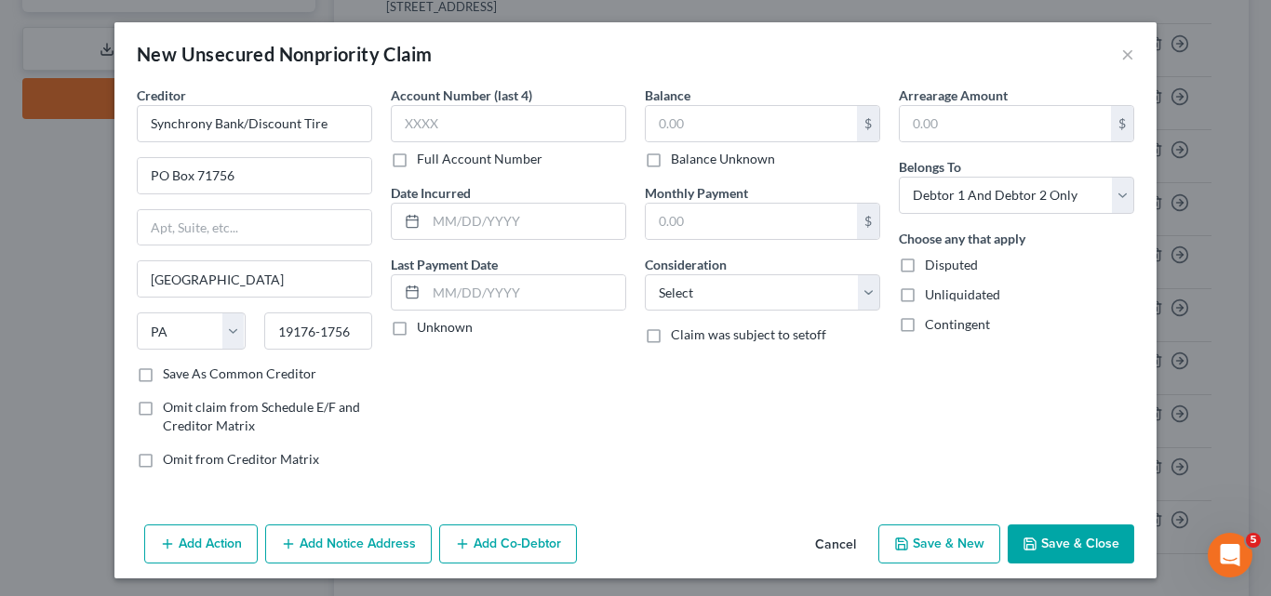
click at [163, 372] on label "Save As Common Creditor" at bounding box center [240, 374] width 154 height 19
click at [170, 372] on input "Save As Common Creditor" at bounding box center [176, 371] width 12 height 12
checkbox input "true"
click at [398, 122] on input "text" at bounding box center [508, 123] width 235 height 37
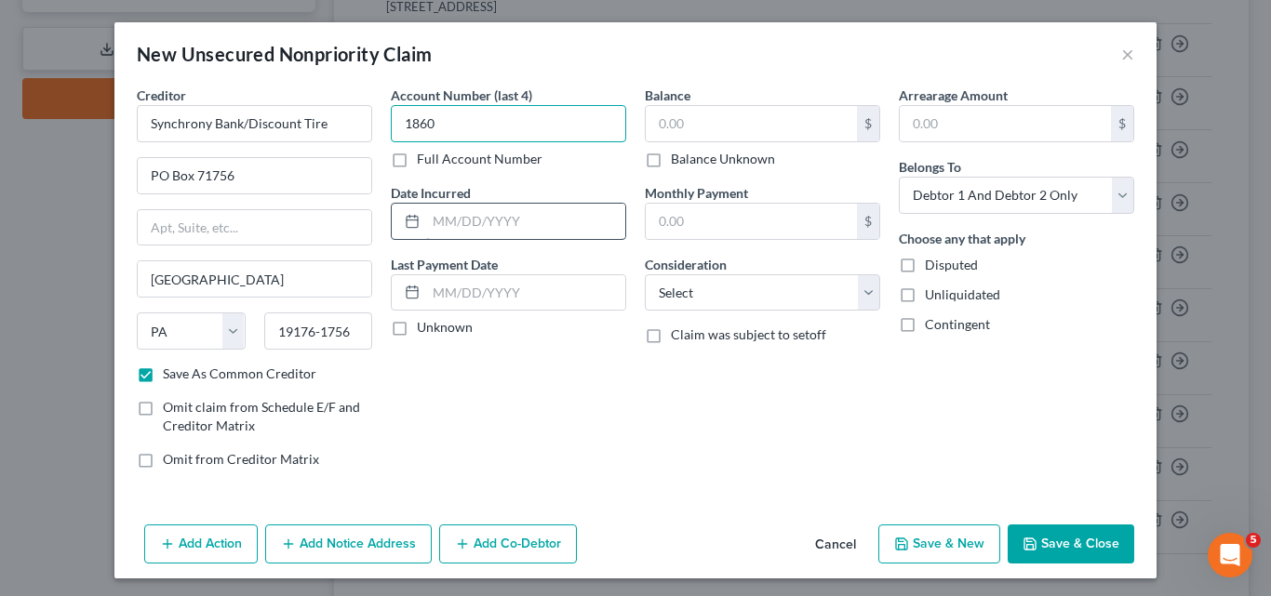
type input "1860"
click at [434, 221] on input "text" at bounding box center [525, 221] width 199 height 35
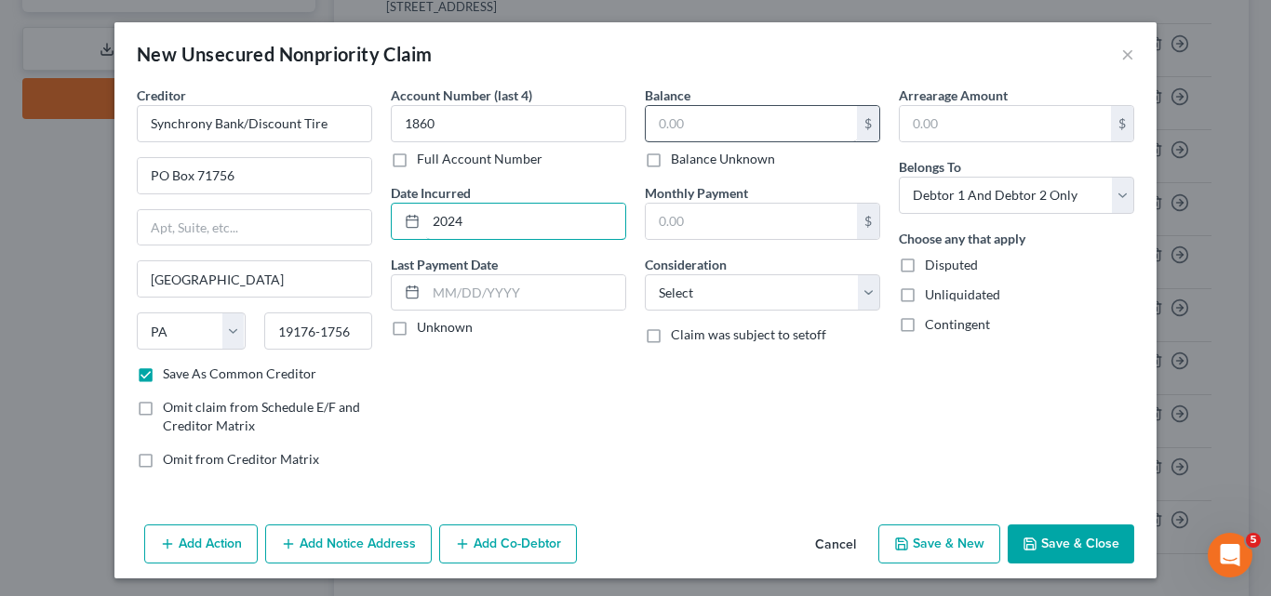
type input "2024"
click at [651, 121] on input "text" at bounding box center [751, 123] width 211 height 35
type input "351.91"
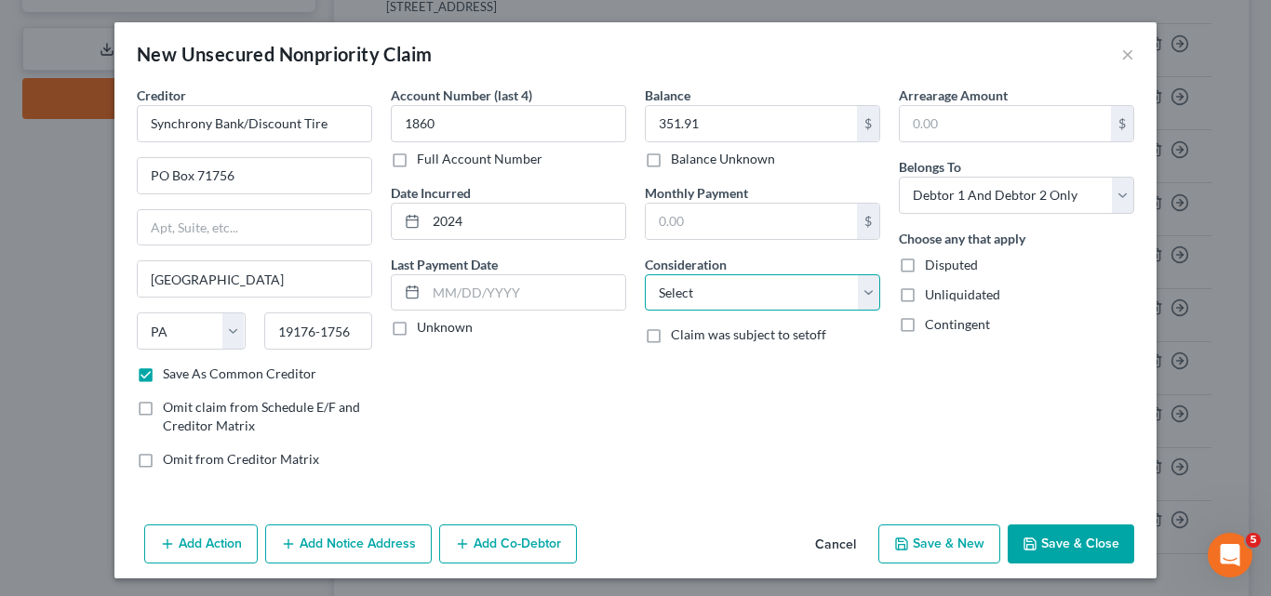
click at [862, 288] on select "Select Cable / Satellite Services Collection Agency Credit Card Debt Debt Couns…" at bounding box center [762, 292] width 235 height 37
select select "2"
click at [645, 274] on select "Select Cable / Satellite Services Collection Agency Credit Card Debt Debt Couns…" at bounding box center [762, 292] width 235 height 37
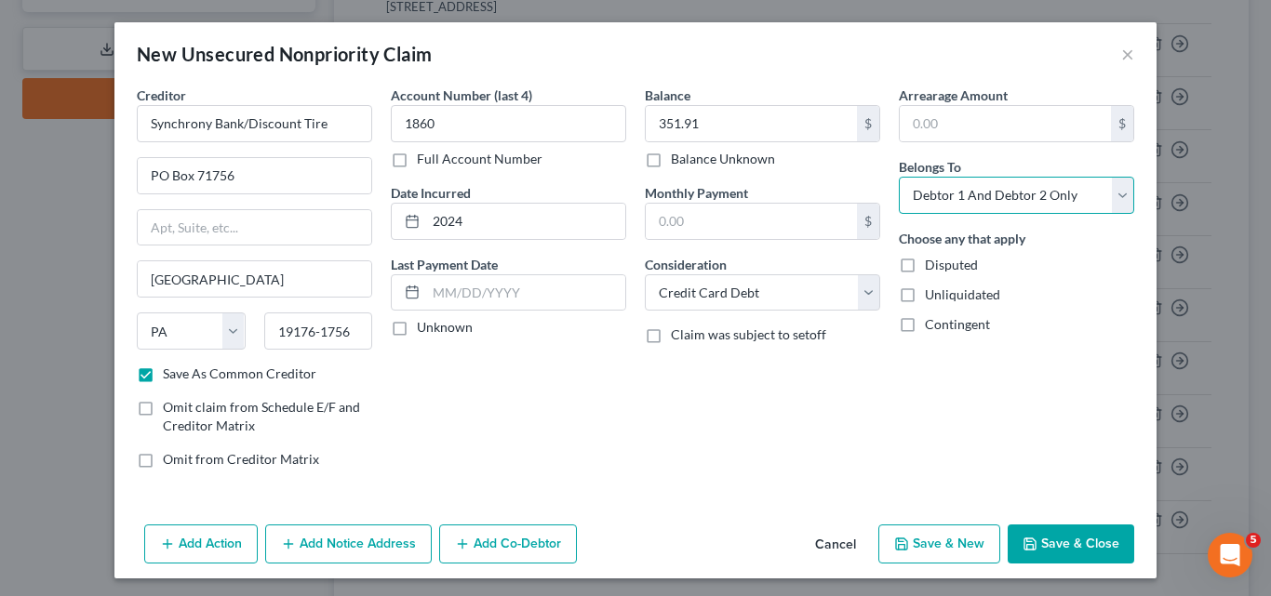
drag, startPoint x: 1115, startPoint y: 203, endPoint x: 1100, endPoint y: 205, distance: 15.9
click at [1115, 203] on select "Select Debtor 1 Only Debtor 2 Only Debtor 1 And Debtor 2 Only At Least One Of T…" at bounding box center [1016, 195] width 235 height 37
select select "1"
click at [899, 177] on select "Select Debtor 1 Only Debtor 2 Only Debtor 1 And Debtor 2 Only At Least One Of T…" at bounding box center [1016, 195] width 235 height 37
click at [928, 548] on button "Save & New" at bounding box center [939, 544] width 122 height 39
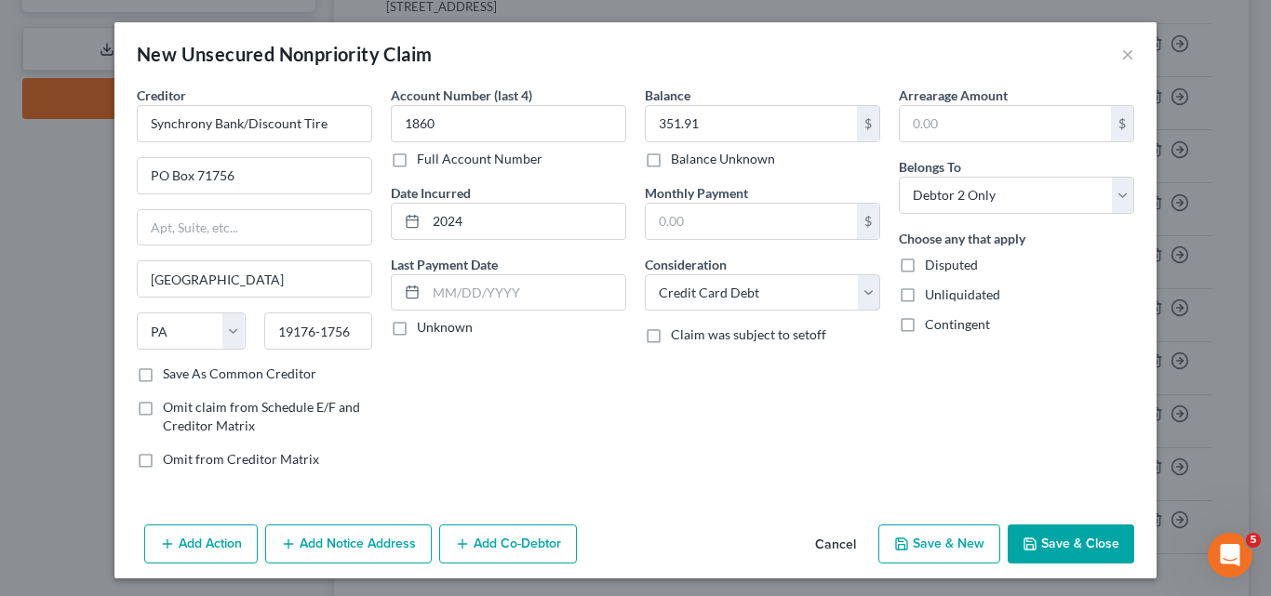
select select "2"
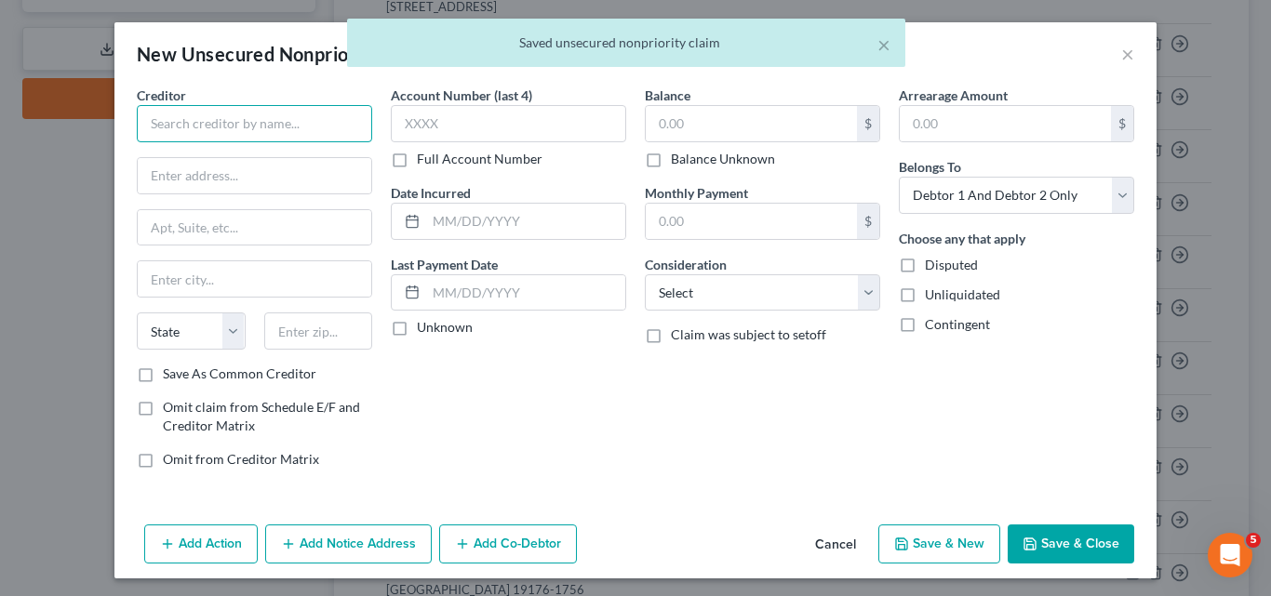
click at [153, 119] on input "text" at bounding box center [254, 123] width 235 height 37
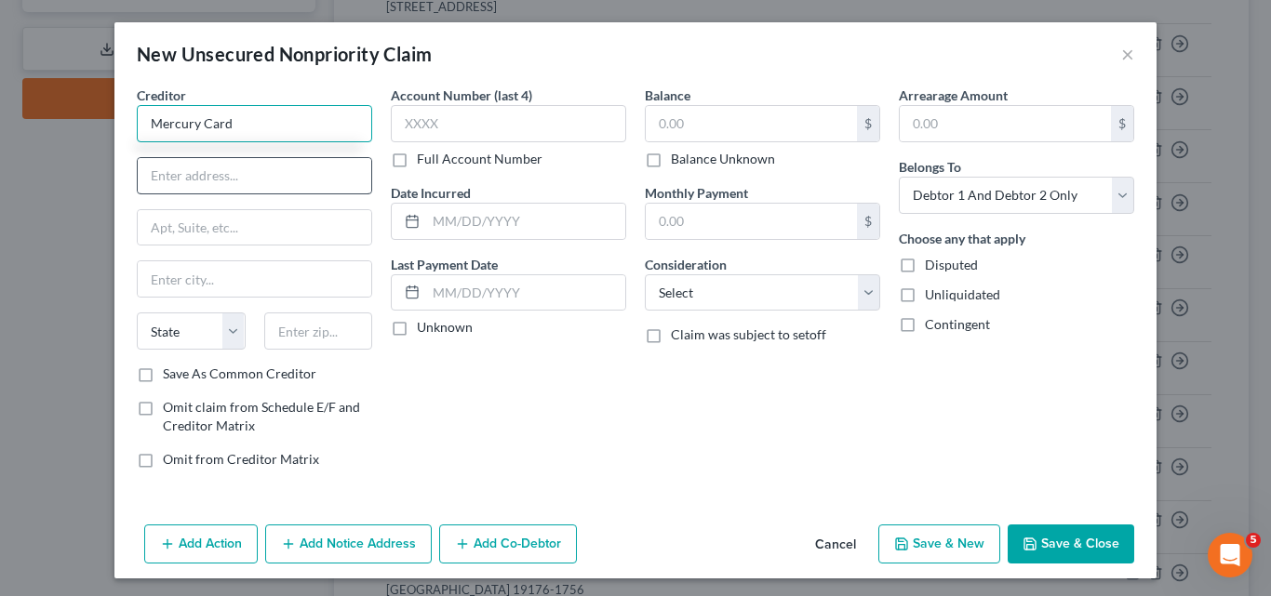
type input "Mercury Card"
click at [153, 170] on input "text" at bounding box center [255, 175] width 234 height 35
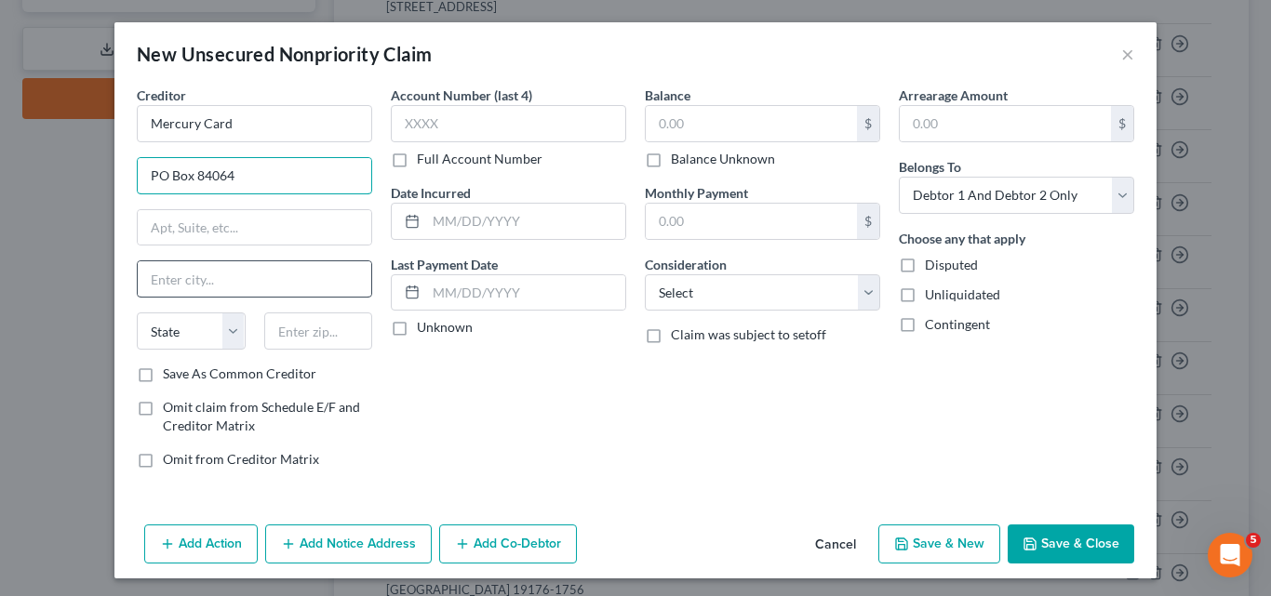
type input "PO Box 84064"
drag, startPoint x: 143, startPoint y: 274, endPoint x: 155, endPoint y: 219, distance: 57.1
click at [143, 274] on input "text" at bounding box center [255, 278] width 234 height 35
type input "Columbus"
click at [381, 420] on div "Account Number (last 4) Full Account Number Date Incurred Last Payment Date Unk…" at bounding box center [508, 285] width 254 height 398
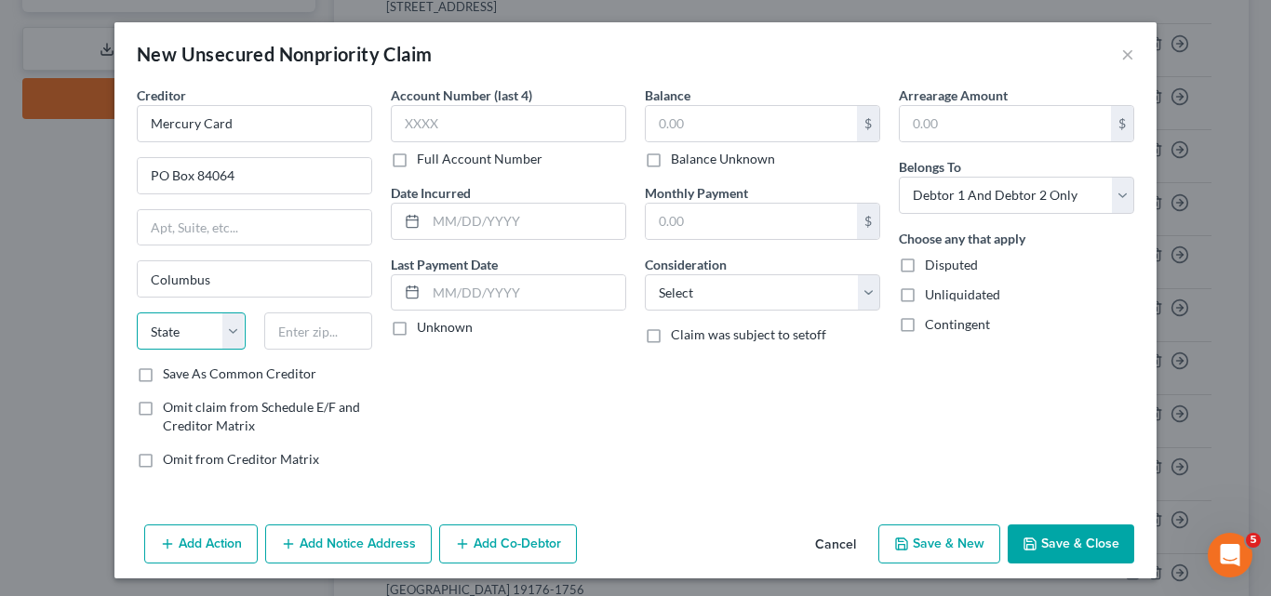
click at [230, 336] on select "State [US_STATE] AK AR AZ CA CO CT DE DC [GEOGRAPHIC_DATA] [GEOGRAPHIC_DATA] GU…" at bounding box center [191, 331] width 109 height 37
select select "10"
click at [137, 313] on select "State [US_STATE] AK AR AZ CA CO CT DE DC [GEOGRAPHIC_DATA] [GEOGRAPHIC_DATA] GU…" at bounding box center [191, 331] width 109 height 37
click at [277, 328] on input "text" at bounding box center [318, 331] width 109 height 37
type input "31908-4064"
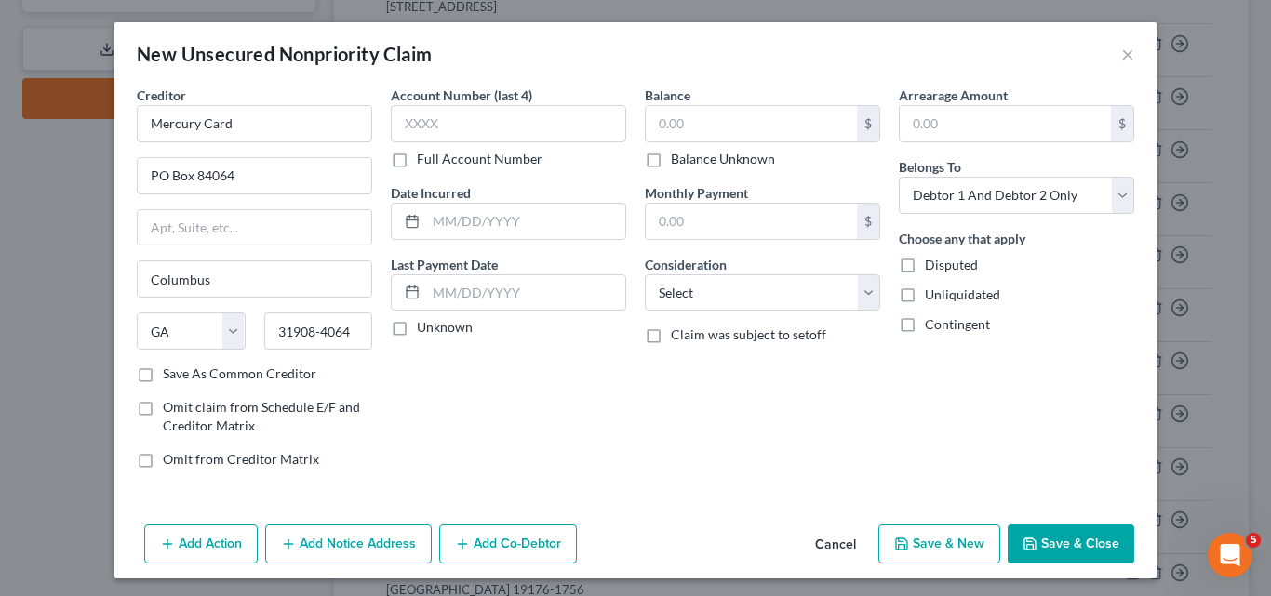
click at [163, 373] on label "Save As Common Creditor" at bounding box center [240, 374] width 154 height 19
click at [170, 373] on input "Save As Common Creditor" at bounding box center [176, 371] width 12 height 12
checkbox input "true"
click at [398, 116] on input "text" at bounding box center [508, 123] width 235 height 37
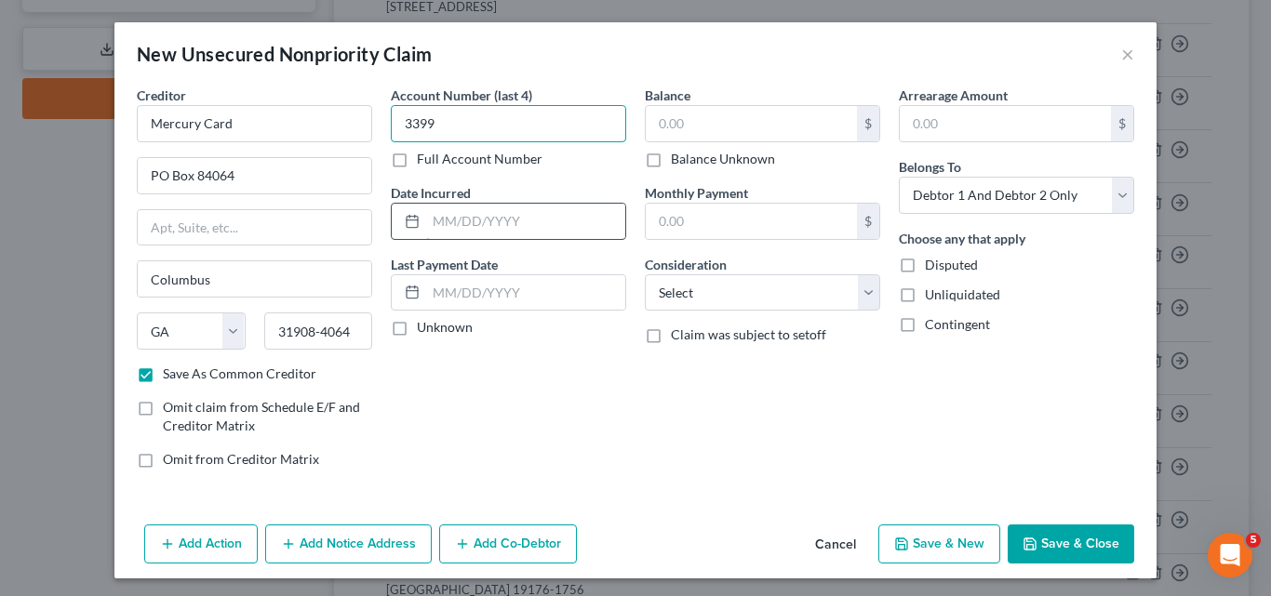
type input "3399"
click at [426, 221] on input "text" at bounding box center [525, 221] width 199 height 35
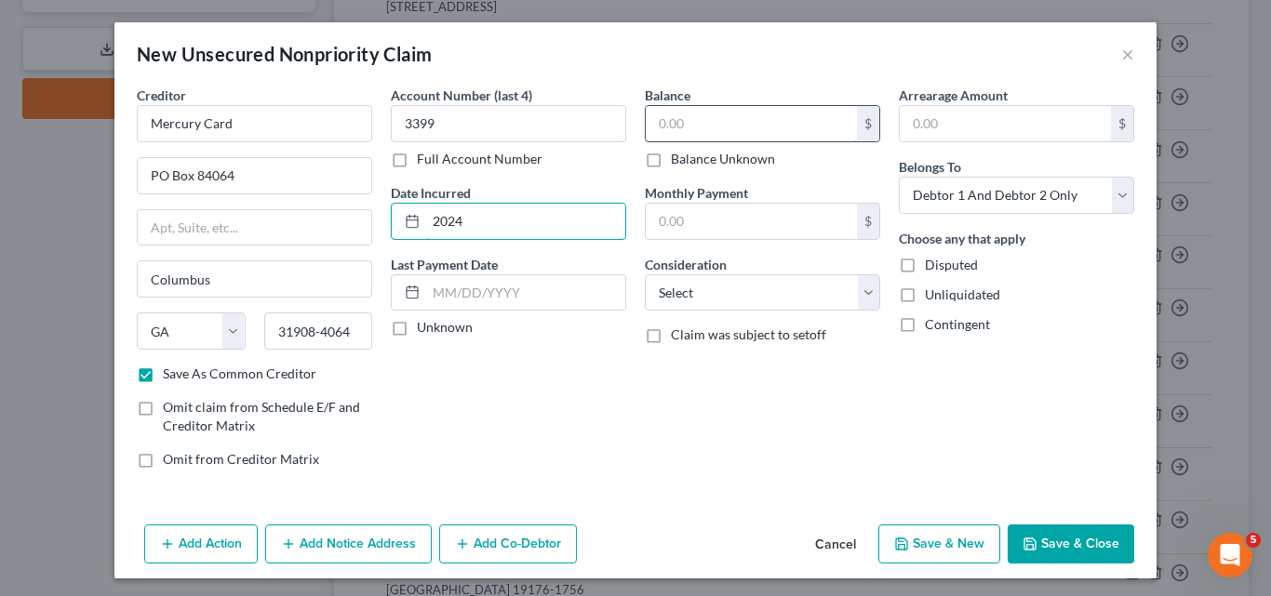
type input "2024"
click at [660, 120] on input "text" at bounding box center [751, 123] width 211 height 35
type input "1,925.26"
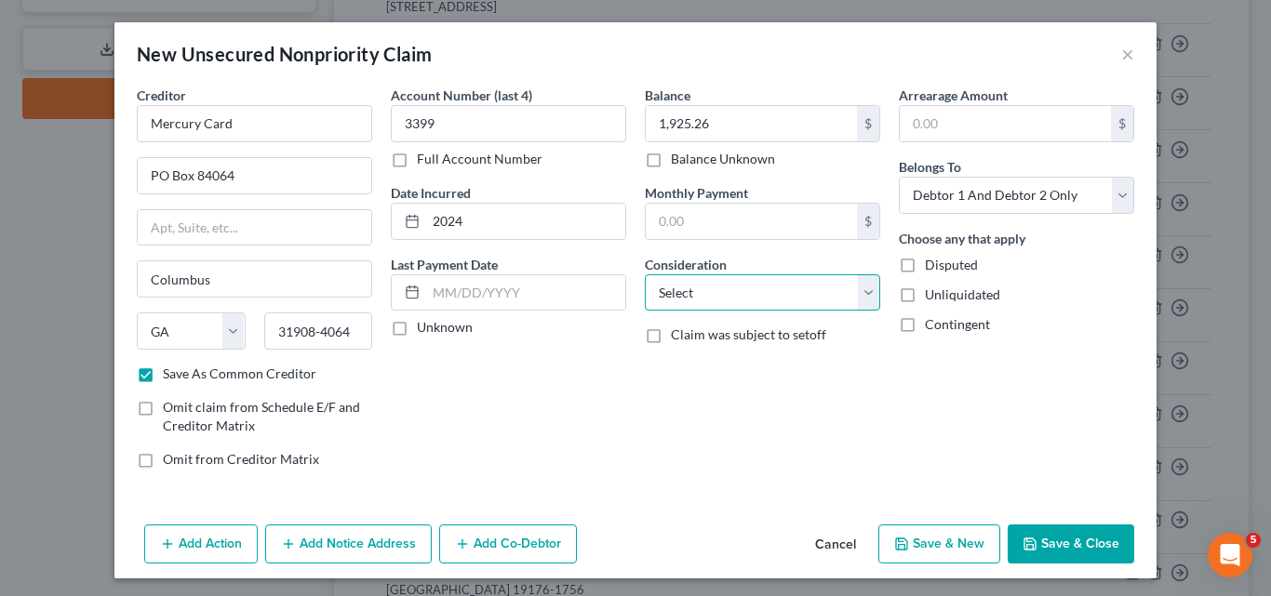
click at [864, 296] on select "Select Cable / Satellite Services Collection Agency Credit Card Debt Debt Couns…" at bounding box center [762, 292] width 235 height 37
select select "2"
click at [645, 274] on select "Select Cable / Satellite Services Collection Agency Credit Card Debt Debt Couns…" at bounding box center [762, 292] width 235 height 37
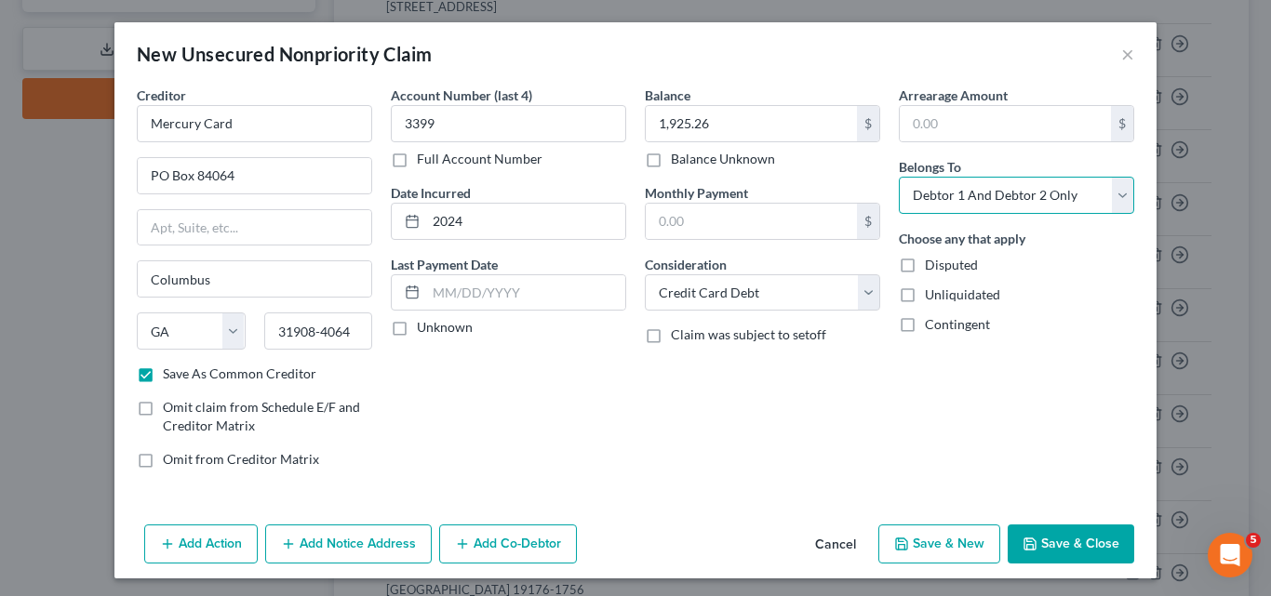
click at [1122, 194] on select "Select Debtor 1 Only Debtor 2 Only Debtor 1 And Debtor 2 Only At Least One Of T…" at bounding box center [1016, 195] width 235 height 37
select select "1"
click at [899, 177] on select "Select Debtor 1 Only Debtor 2 Only Debtor 1 And Debtor 2 Only At Least One Of T…" at bounding box center [1016, 195] width 235 height 37
click at [949, 545] on button "Save & New" at bounding box center [939, 544] width 122 height 39
select select "2"
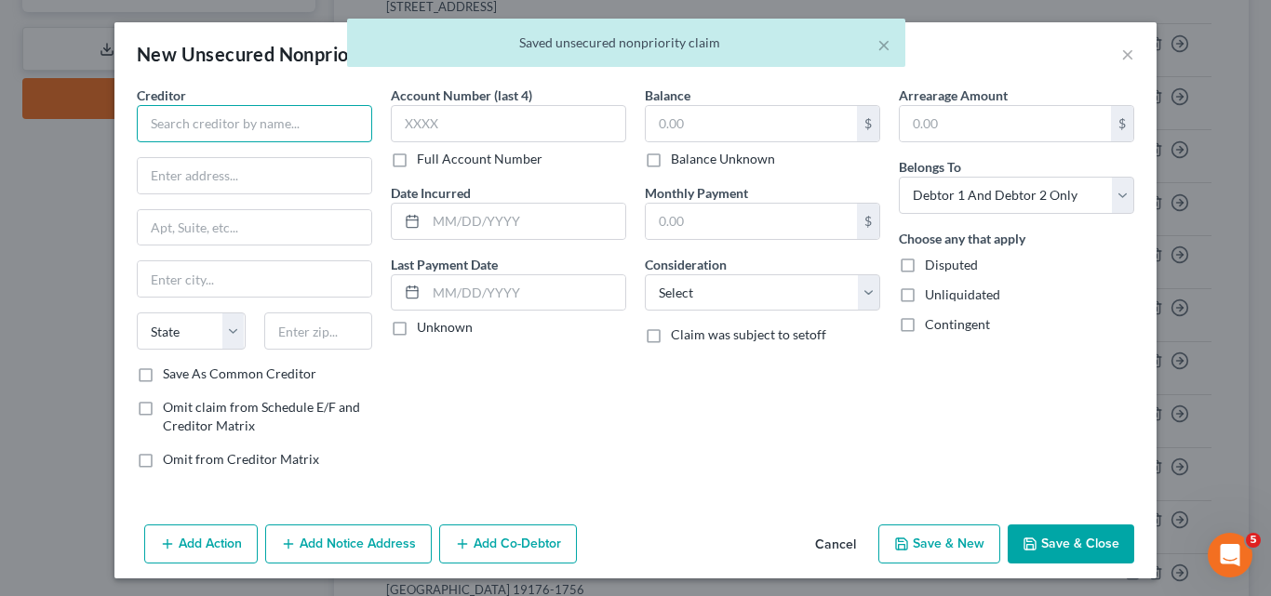
click at [152, 123] on input "text" at bounding box center [254, 123] width 235 height 37
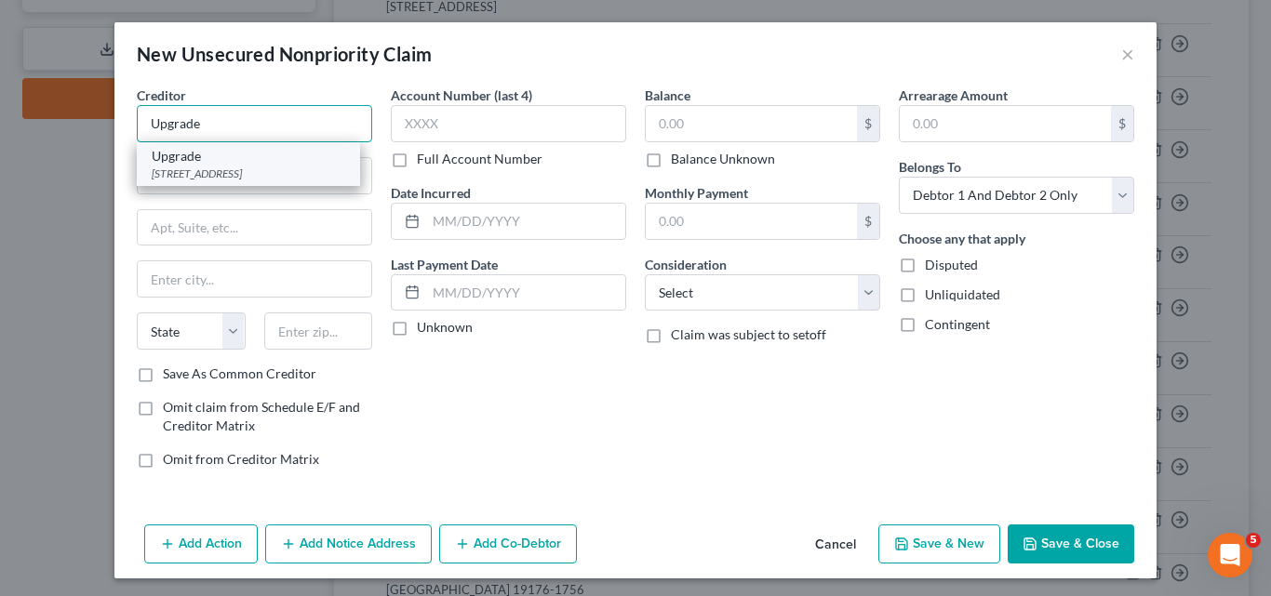
type input "Upgrade"
click at [211, 175] on div "[STREET_ADDRESS]" at bounding box center [249, 174] width 194 height 16
type input "[STREET_ADDRESS]"
type input "Phoenix"
select select "3"
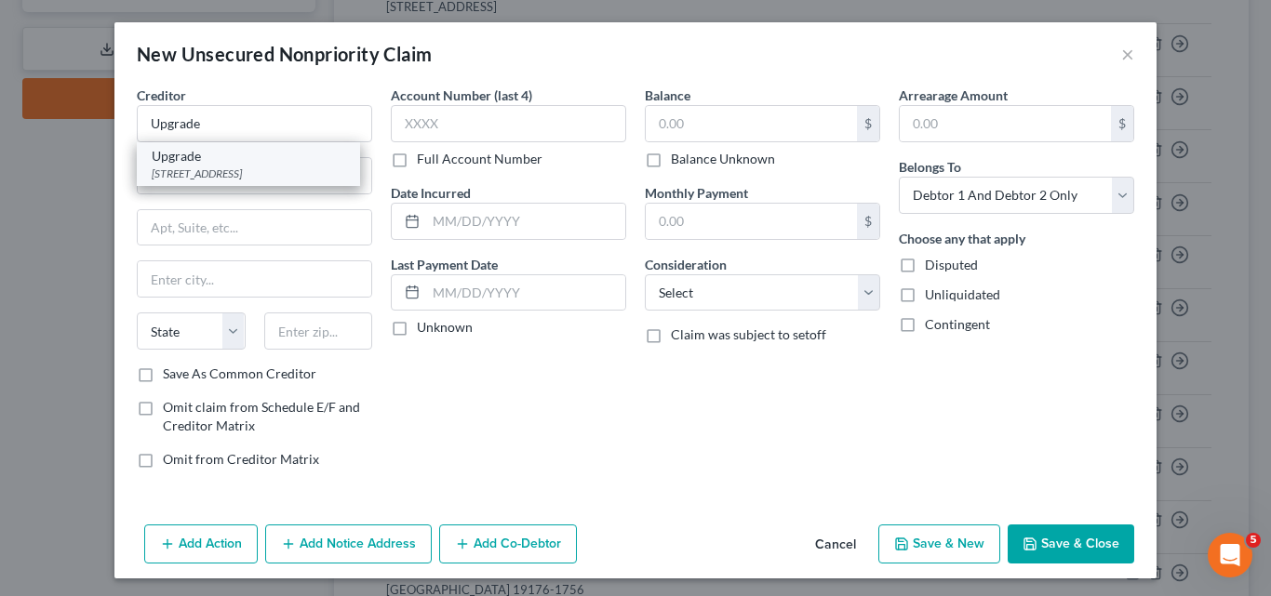
type input "85004"
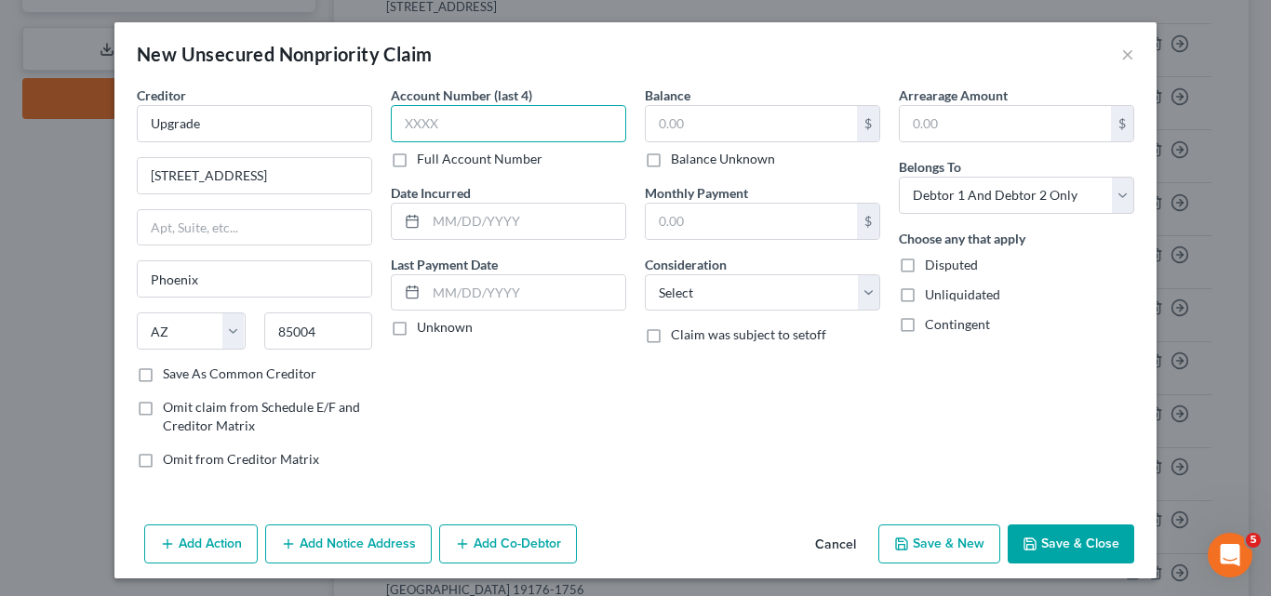
click at [394, 117] on input "text" at bounding box center [508, 123] width 235 height 37
type input "5551"
drag, startPoint x: 426, startPoint y: 219, endPoint x: 417, endPoint y: 198, distance: 22.5
click at [426, 219] on input "text" at bounding box center [525, 221] width 199 height 35
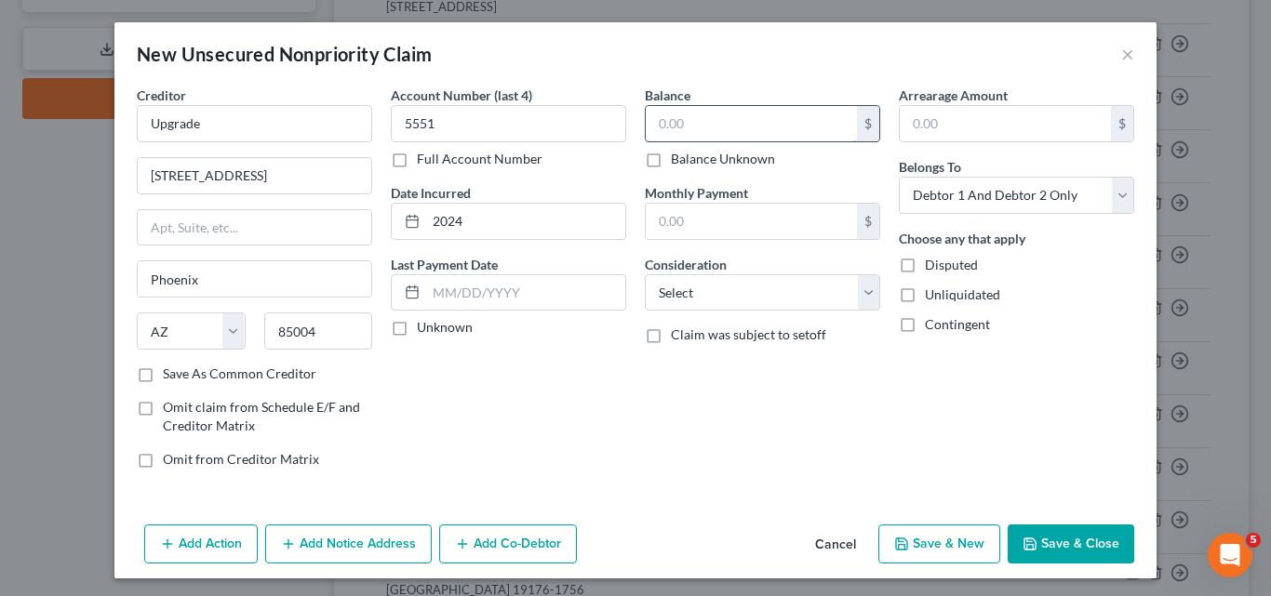
click at [652, 126] on input "text" at bounding box center [751, 123] width 211 height 35
click at [861, 286] on select "Select Cable / Satellite Services Collection Agency Credit Card Debt Debt Couns…" at bounding box center [762, 292] width 235 height 37
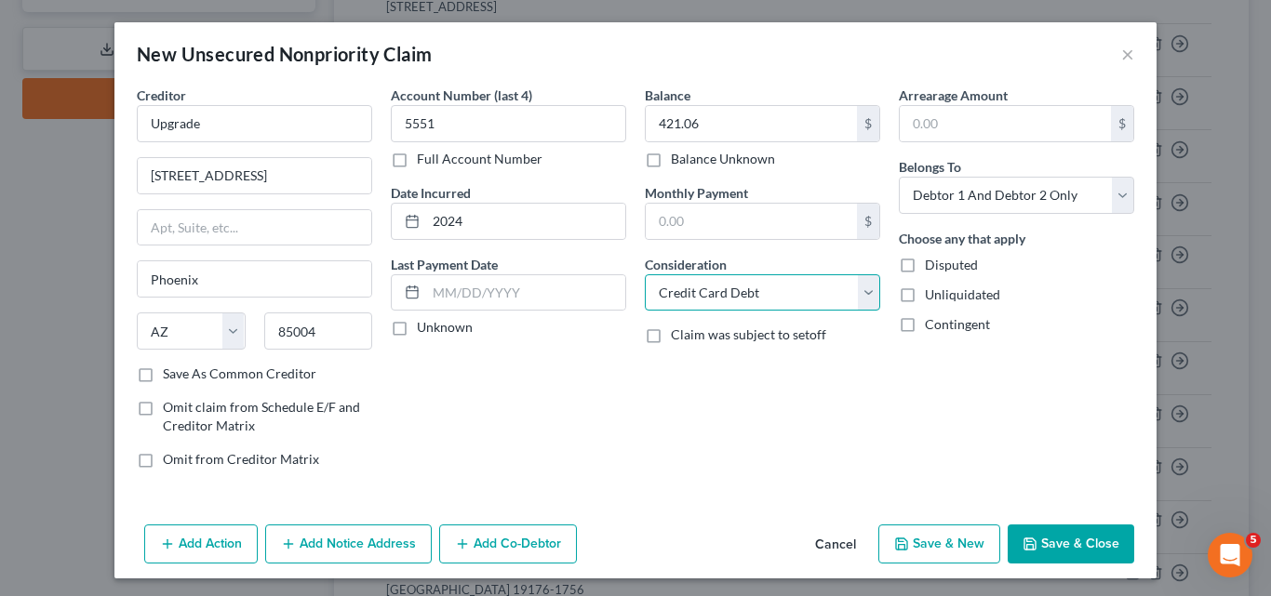
click at [645, 274] on select "Select Cable / Satellite Services Collection Agency Credit Card Debt Debt Couns…" at bounding box center [762, 292] width 235 height 37
click at [936, 536] on button "Save & New" at bounding box center [939, 544] width 122 height 39
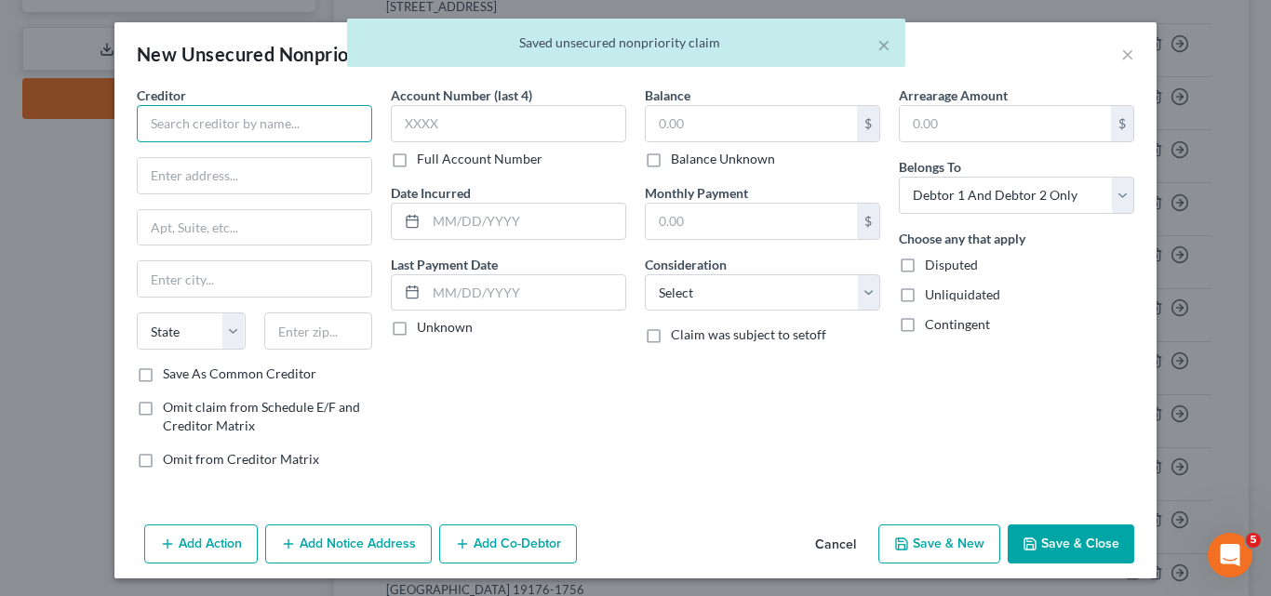
click at [151, 124] on input "text" at bounding box center [254, 123] width 235 height 37
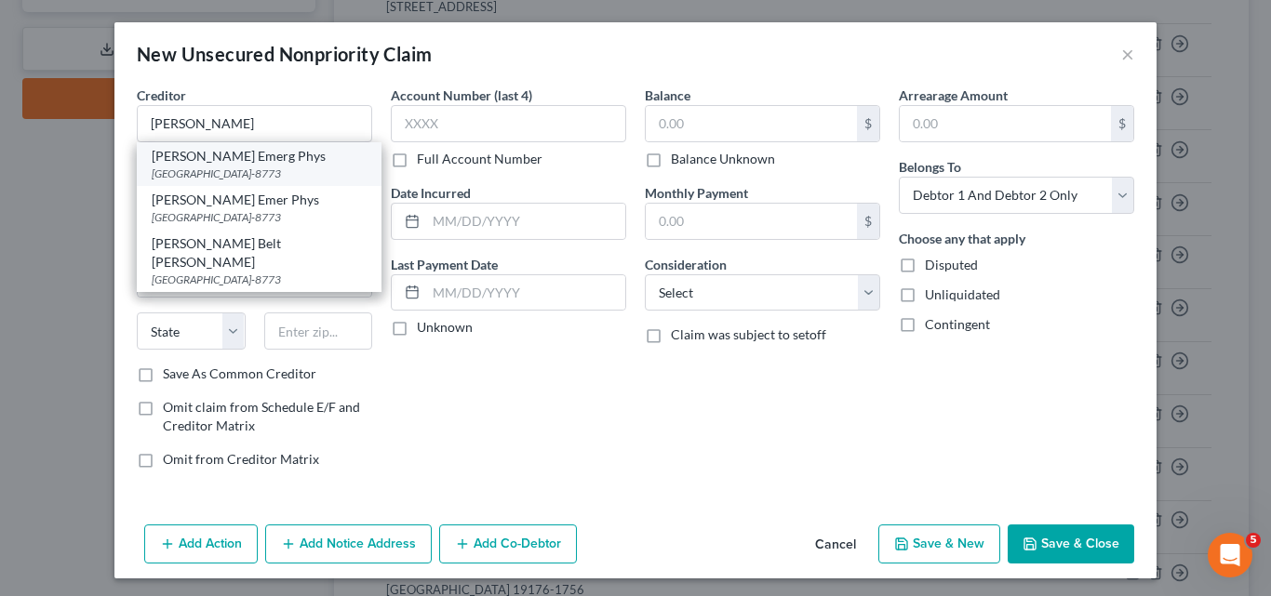
click at [221, 171] on div "[GEOGRAPHIC_DATA]-8773" at bounding box center [259, 174] width 215 height 16
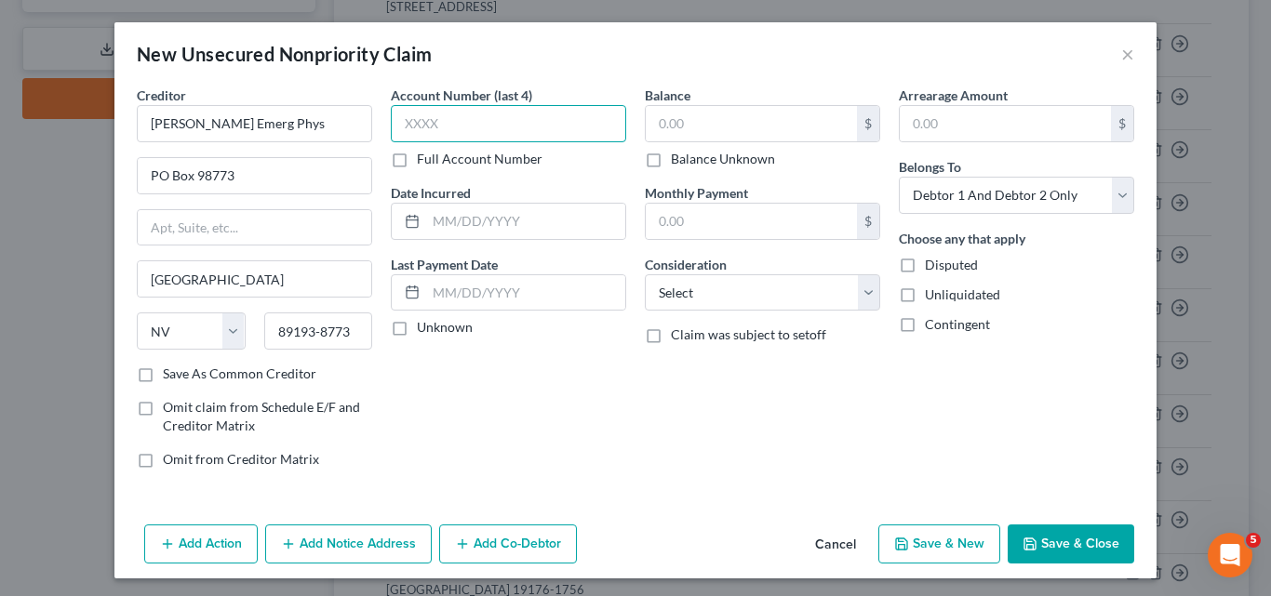
click at [399, 124] on input "text" at bounding box center [508, 123] width 235 height 37
click at [429, 225] on input "text" at bounding box center [525, 221] width 199 height 35
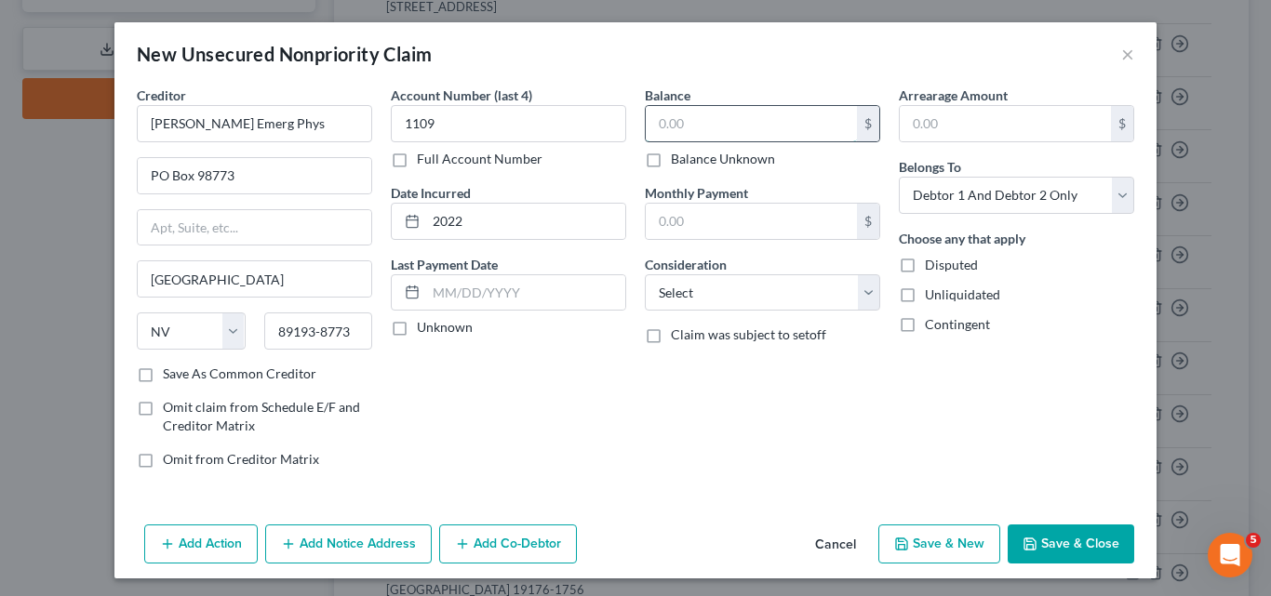
click at [654, 115] on input "text" at bounding box center [751, 123] width 211 height 35
click at [860, 294] on select "Select Cable / Satellite Services Collection Agency Credit Card Debt Debt Couns…" at bounding box center [762, 292] width 235 height 37
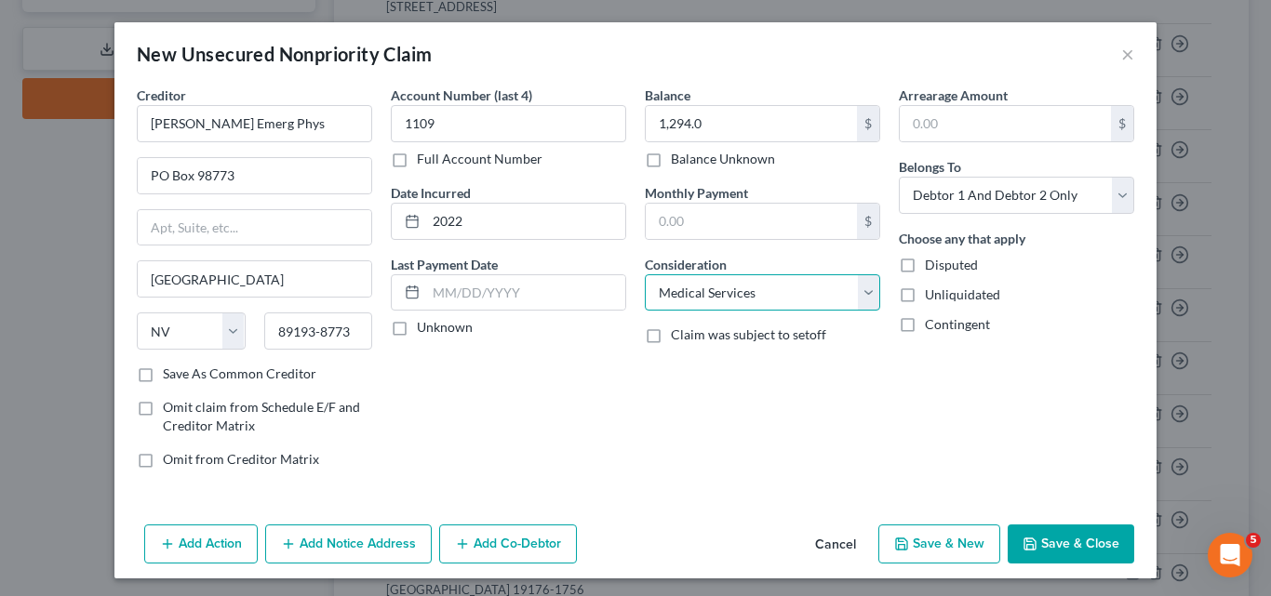
click at [645, 274] on select "Select Cable / Satellite Services Collection Agency Credit Card Debt Debt Couns…" at bounding box center [762, 292] width 235 height 37
click at [1115, 195] on select "Select Debtor 1 Only Debtor 2 Only Debtor 1 And Debtor 2 Only At Least One Of T…" at bounding box center [1016, 195] width 235 height 37
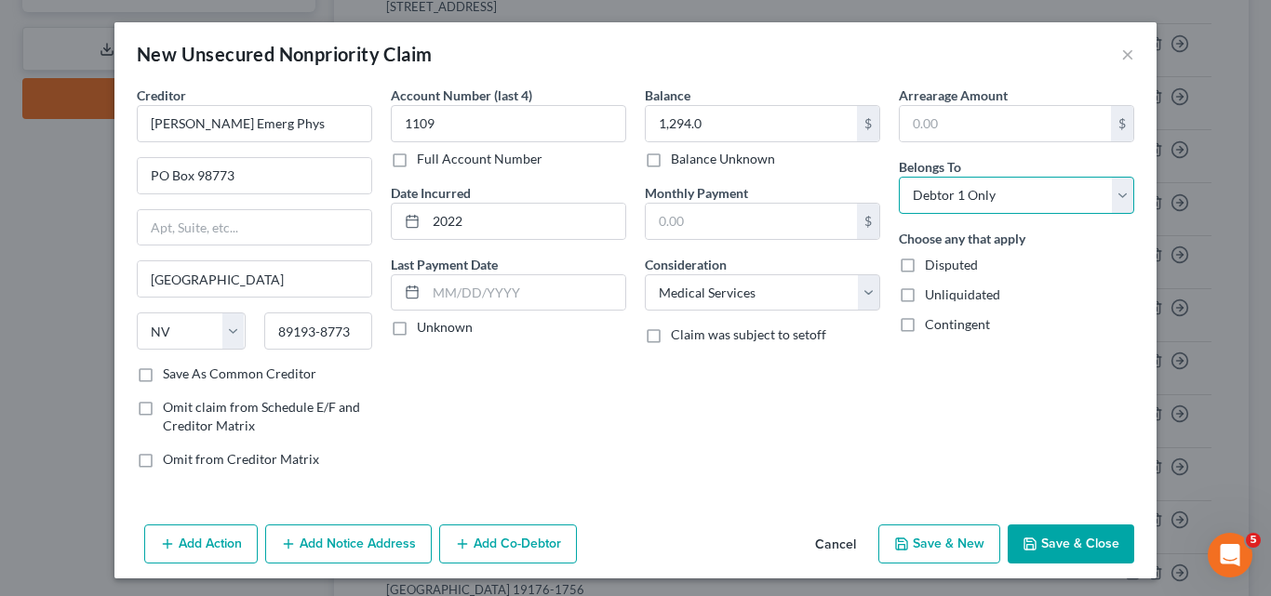
click at [899, 177] on select "Select Debtor 1 Only Debtor 2 Only Debtor 1 And Debtor 2 Only At Least One Of T…" at bounding box center [1016, 195] width 235 height 37
click at [333, 548] on button "Add Notice Address" at bounding box center [348, 544] width 167 height 39
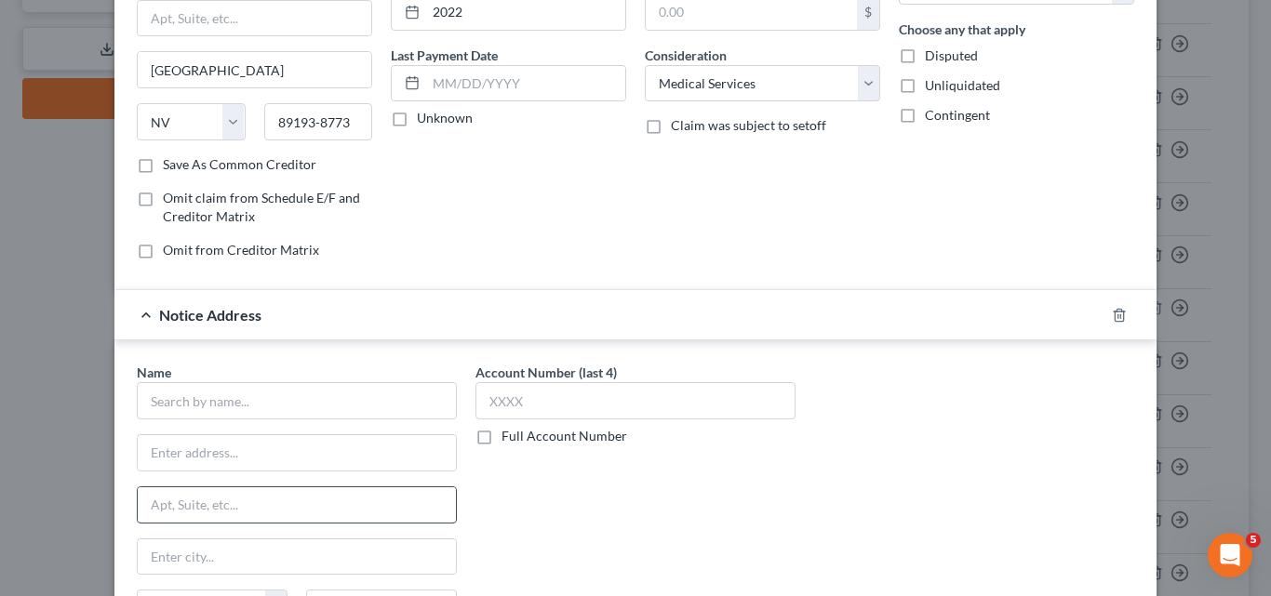
scroll to position [279, 0]
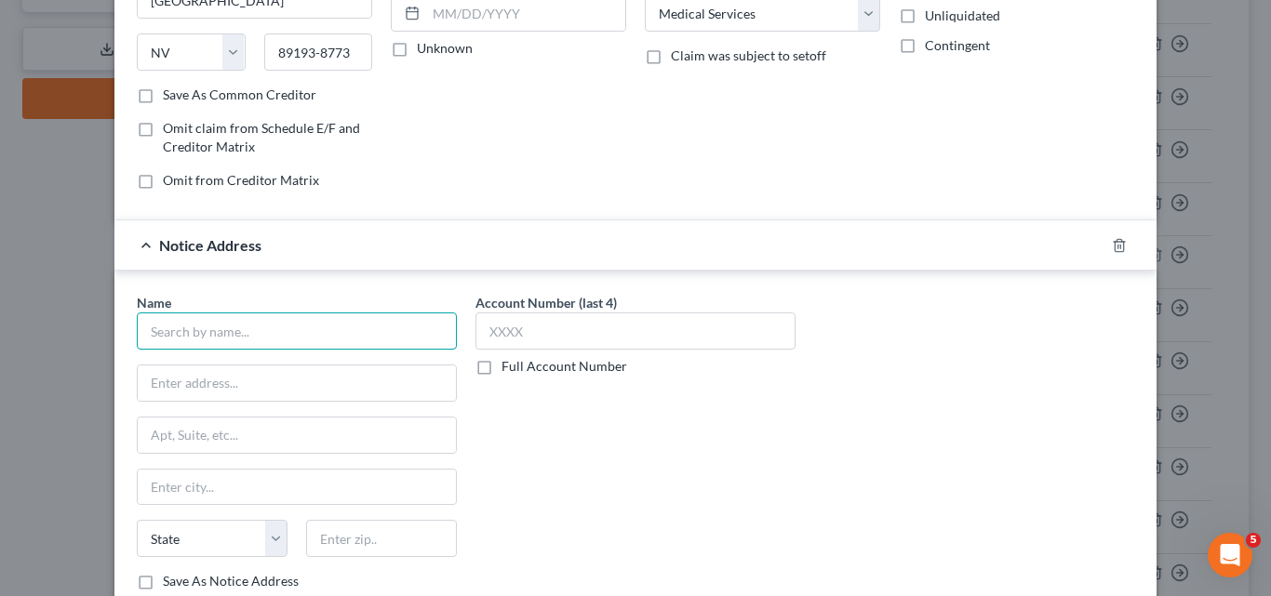
click at [153, 330] on input "text" at bounding box center [297, 331] width 320 height 37
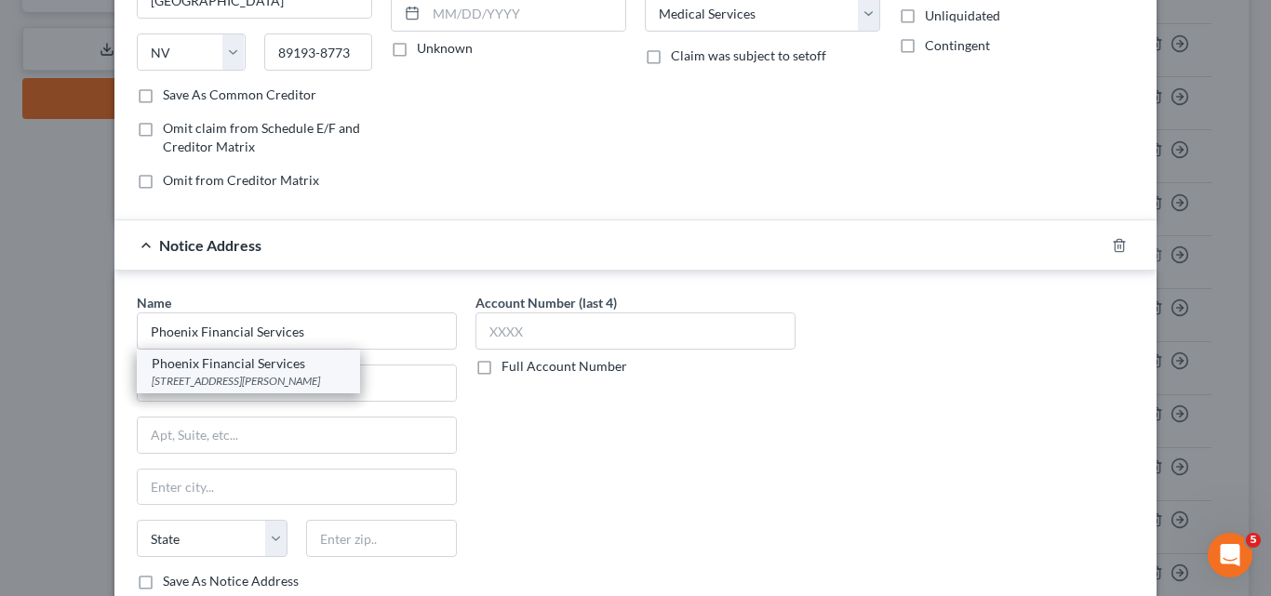
click at [280, 376] on div "[STREET_ADDRESS][PERSON_NAME]" at bounding box center [249, 381] width 194 height 16
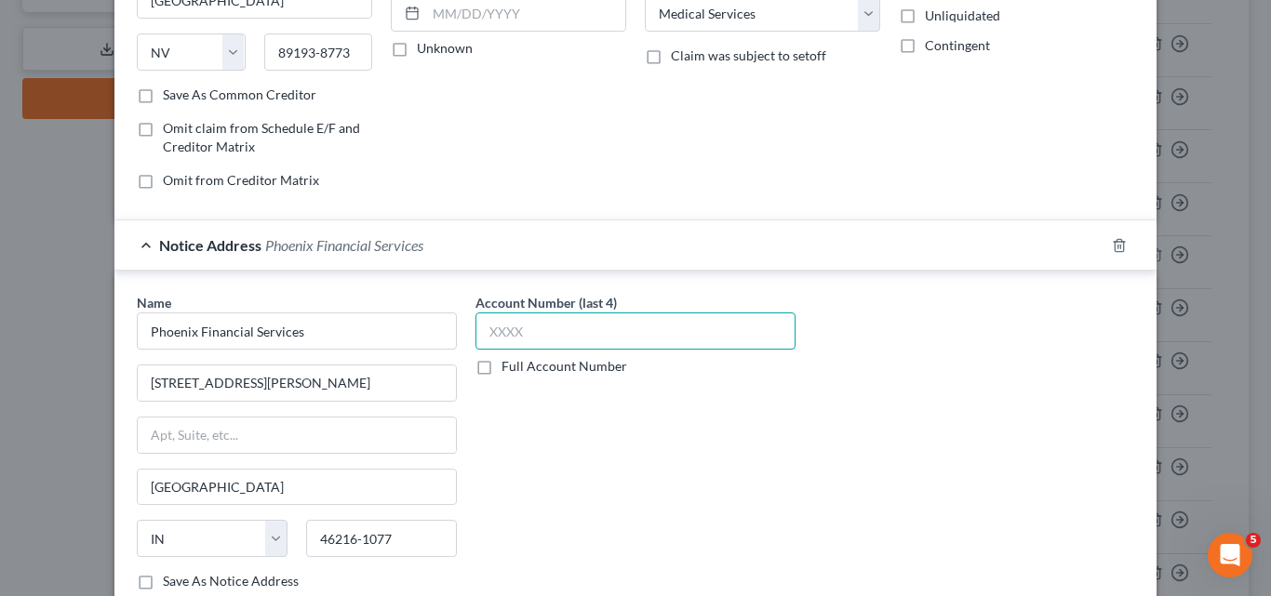
click at [491, 328] on input "text" at bounding box center [635, 331] width 320 height 37
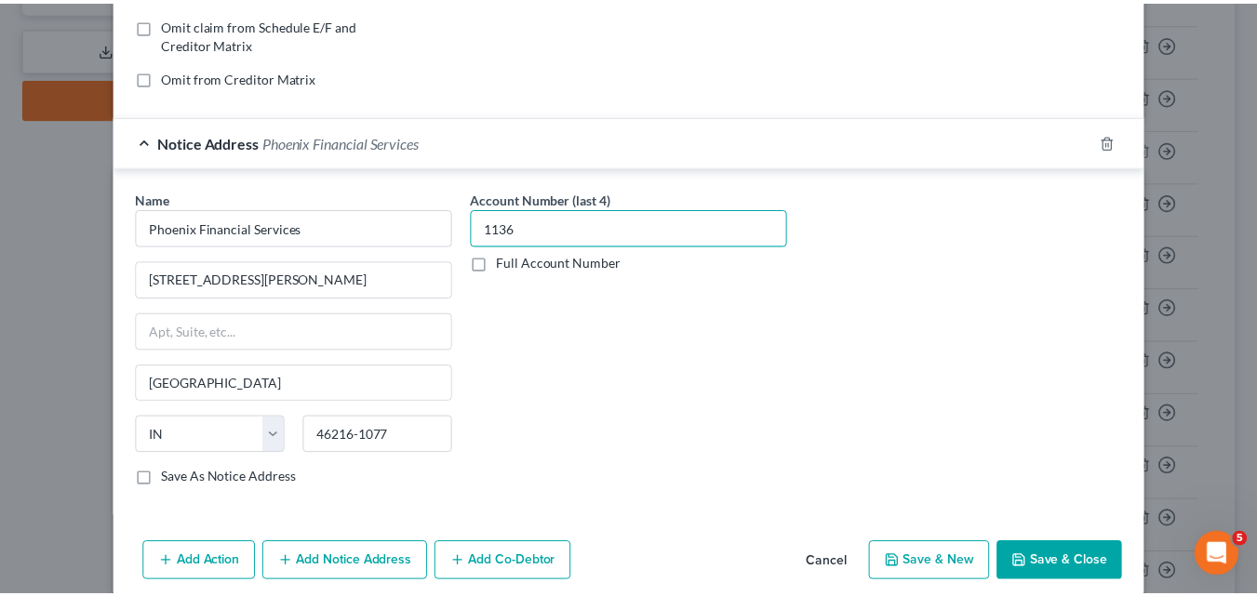
scroll to position [406, 0]
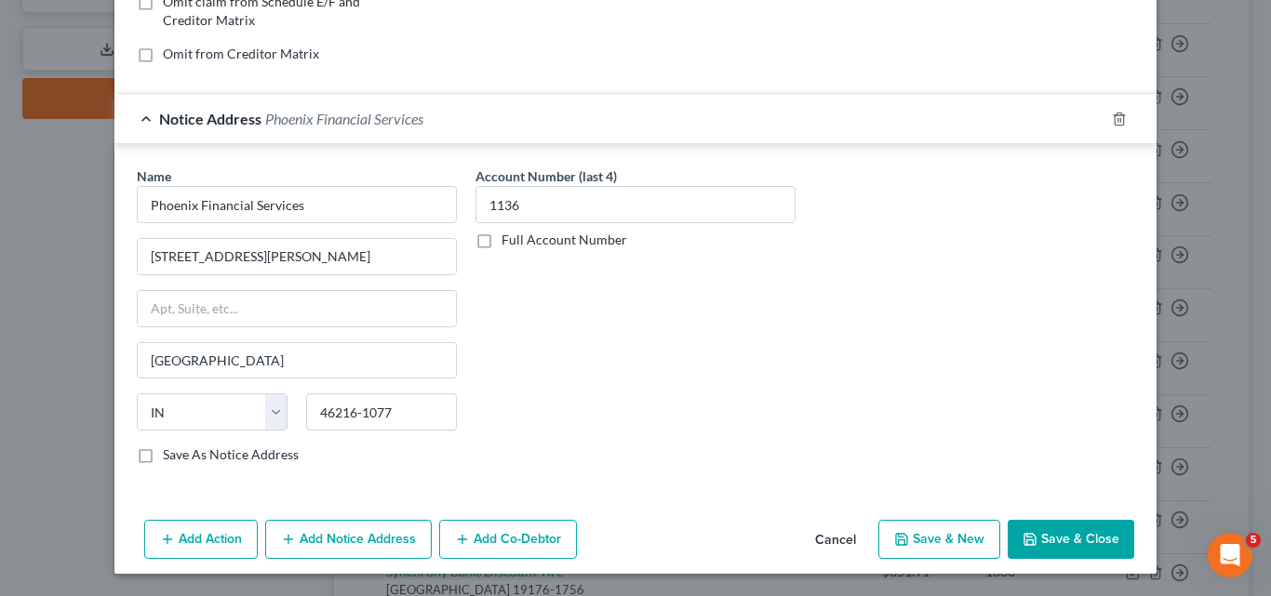
click at [920, 538] on button "Save & New" at bounding box center [939, 539] width 122 height 39
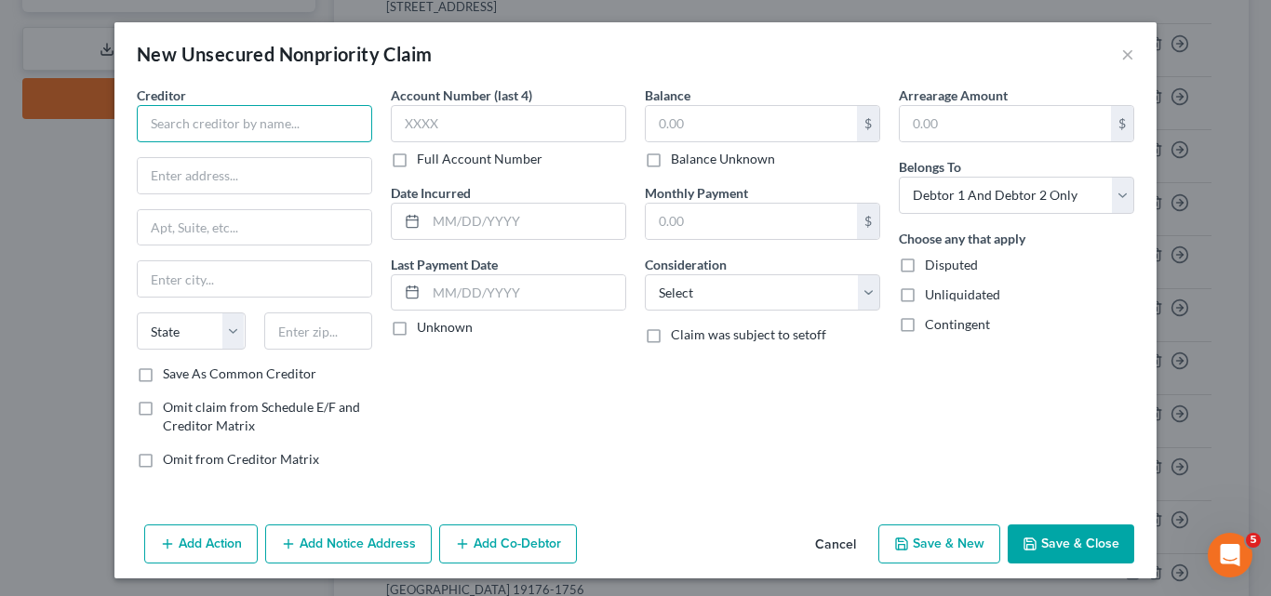
click at [186, 125] on input "text" at bounding box center [254, 123] width 235 height 37
drag, startPoint x: 269, startPoint y: 127, endPoint x: 180, endPoint y: 115, distance: 89.1
click at [180, 115] on input "Chase Freedom Flex" at bounding box center [254, 123] width 235 height 37
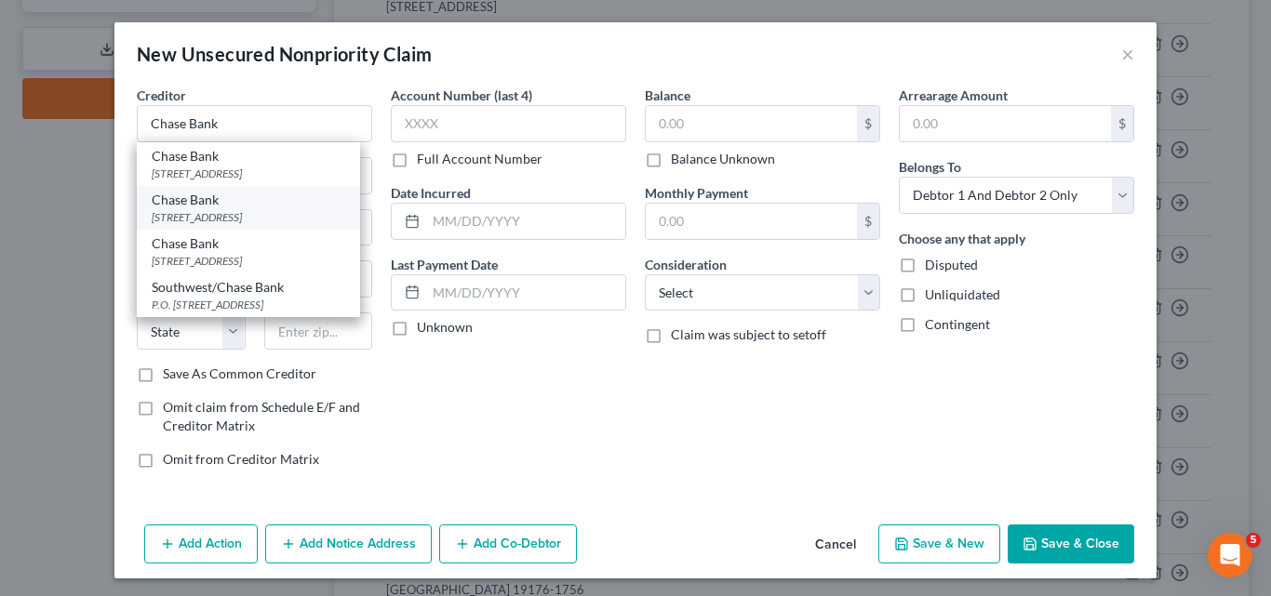
click at [218, 225] on div "[STREET_ADDRESS]" at bounding box center [249, 217] width 194 height 16
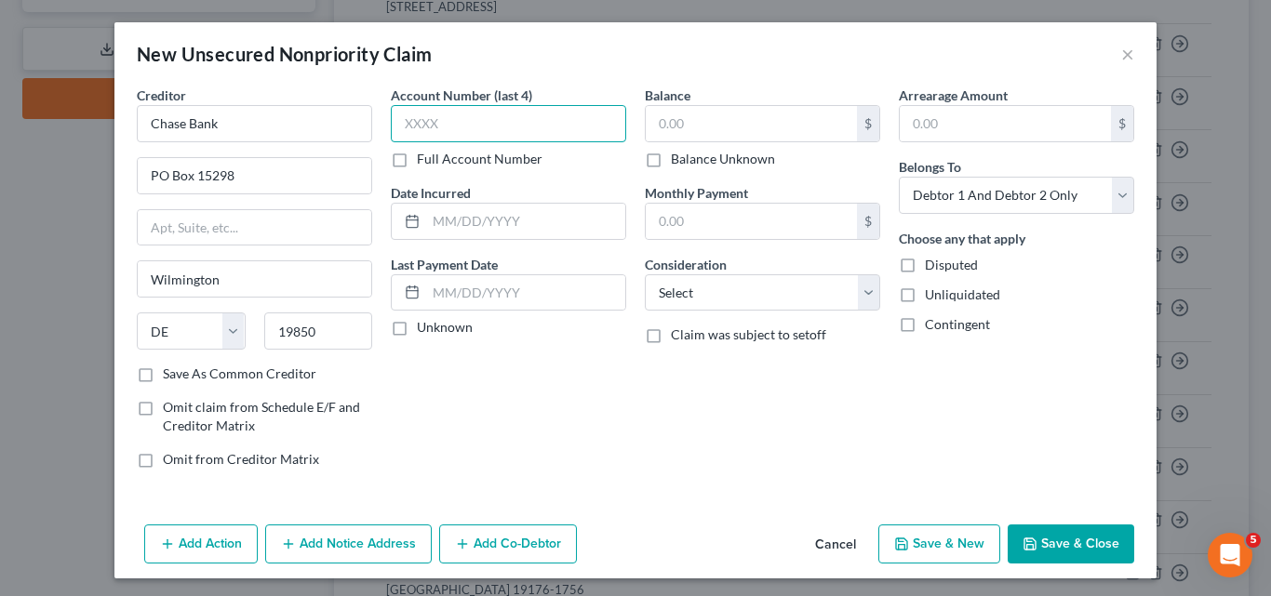
click at [396, 118] on input "text" at bounding box center [508, 123] width 235 height 37
click at [447, 223] on input "text" at bounding box center [525, 221] width 199 height 35
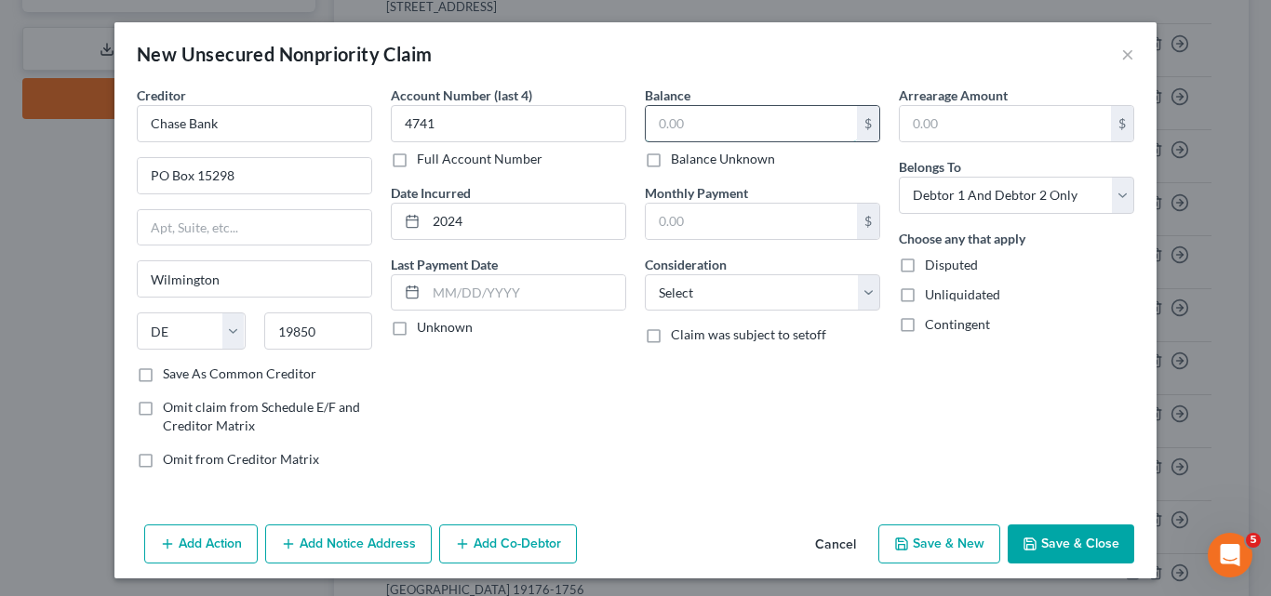
click at [673, 122] on input "text" at bounding box center [751, 123] width 211 height 35
click at [867, 298] on select "Select Cable / Satellite Services Collection Agency Credit Card Debt Debt Couns…" at bounding box center [762, 292] width 235 height 37
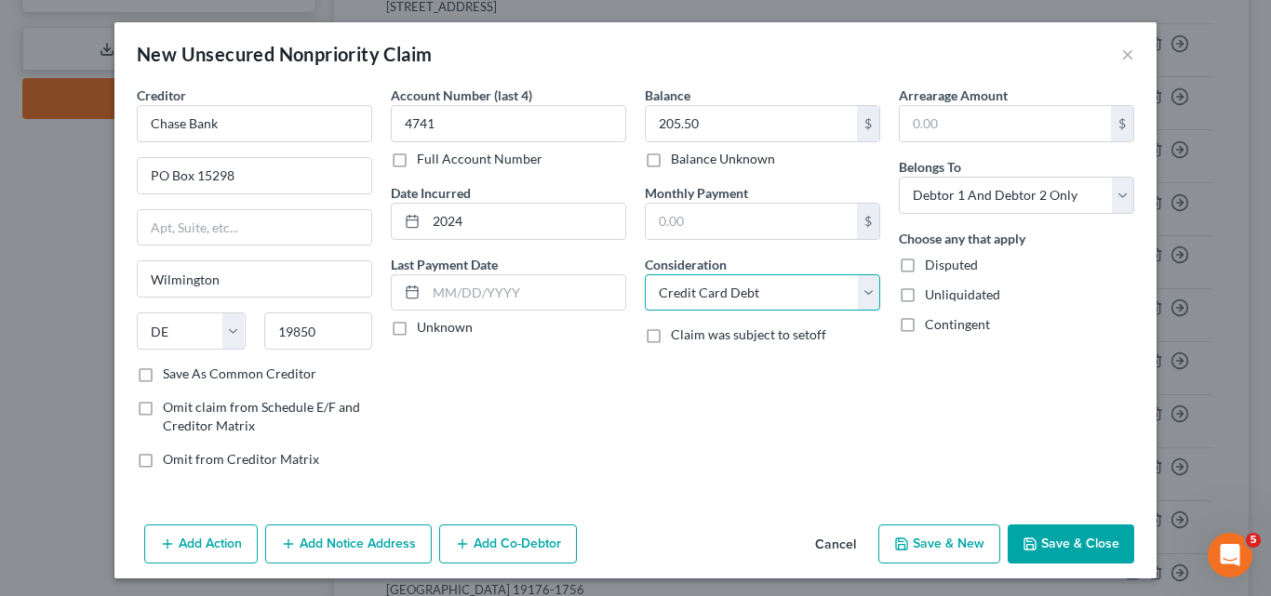
click at [645, 274] on select "Select Cable / Satellite Services Collection Agency Credit Card Debt Debt Couns…" at bounding box center [762, 292] width 235 height 37
drag, startPoint x: 1114, startPoint y: 193, endPoint x: 1069, endPoint y: 199, distance: 45.1
click at [1114, 193] on select "Select Debtor 1 Only Debtor 2 Only Debtor 1 And Debtor 2 Only At Least One Of T…" at bounding box center [1016, 195] width 235 height 37
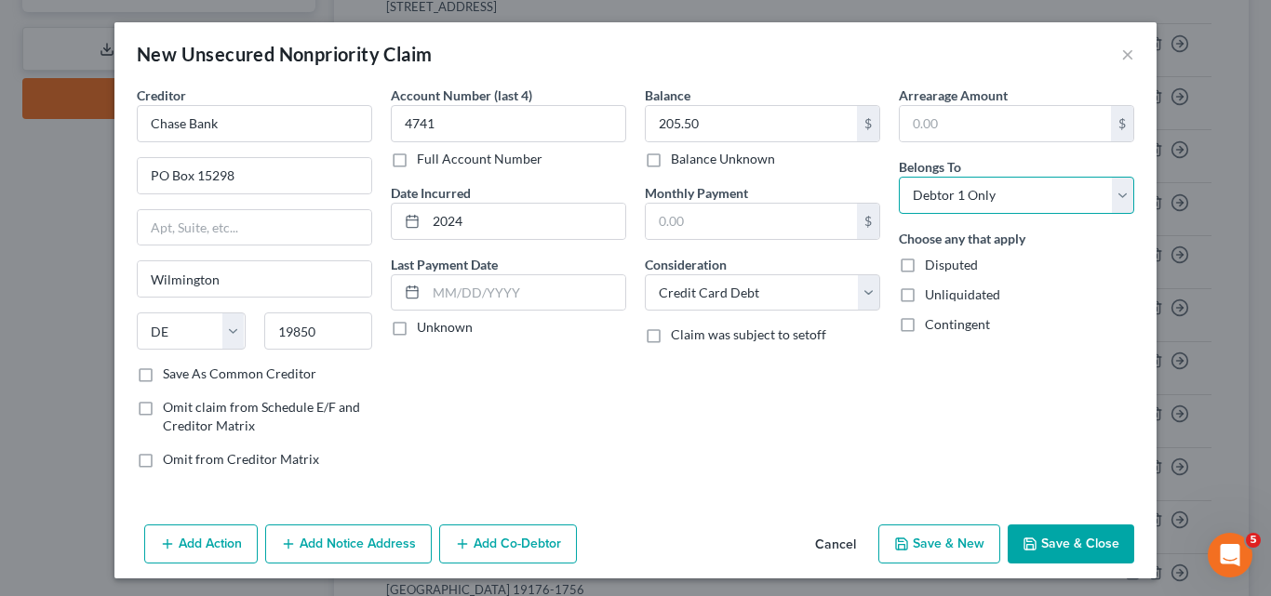
click at [899, 177] on select "Select Debtor 1 Only Debtor 2 Only Debtor 1 And Debtor 2 Only At Least One Of T…" at bounding box center [1016, 195] width 235 height 37
click at [1071, 542] on button "Save & Close" at bounding box center [1071, 544] width 127 height 39
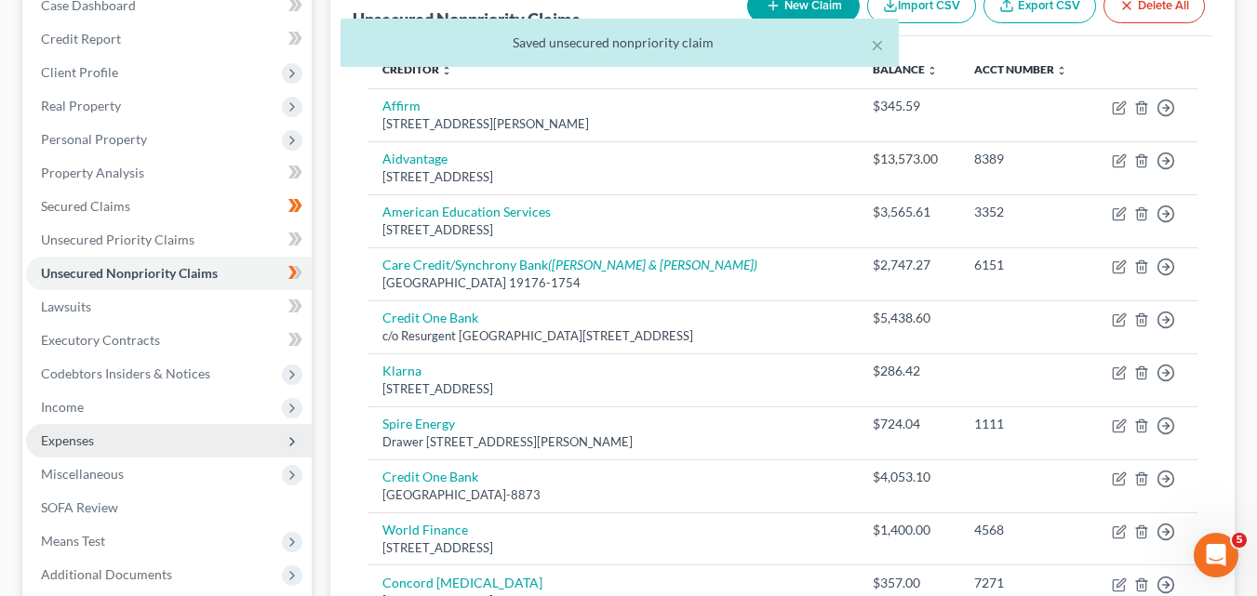
scroll to position [334, 0]
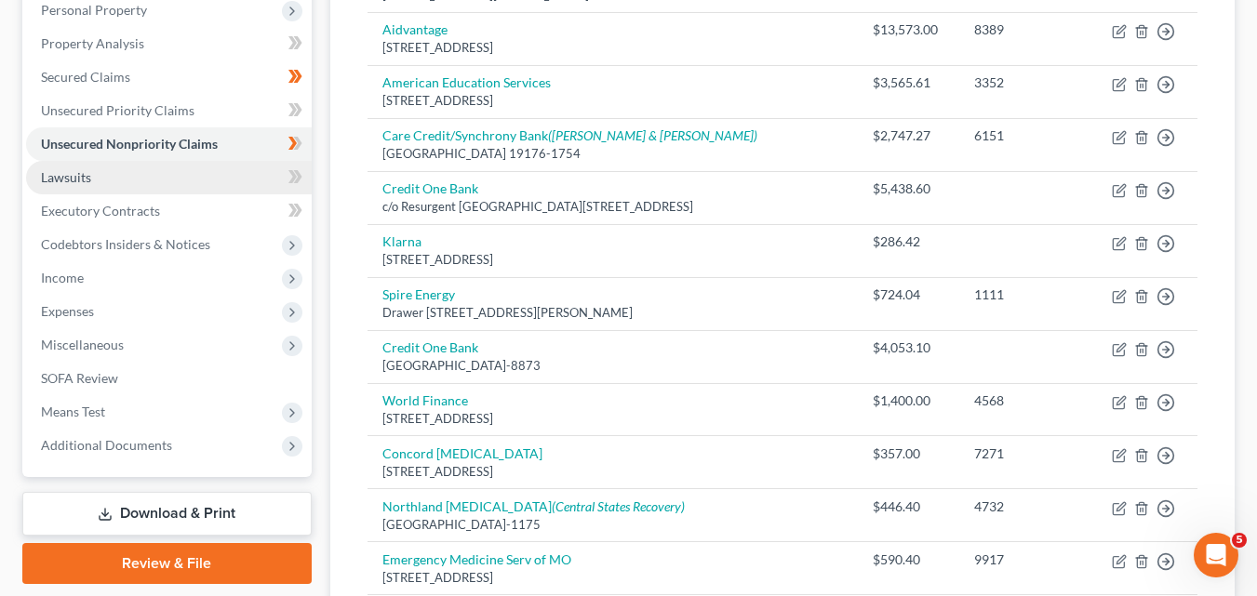
click at [110, 178] on link "Lawsuits" at bounding box center [169, 177] width 286 height 33
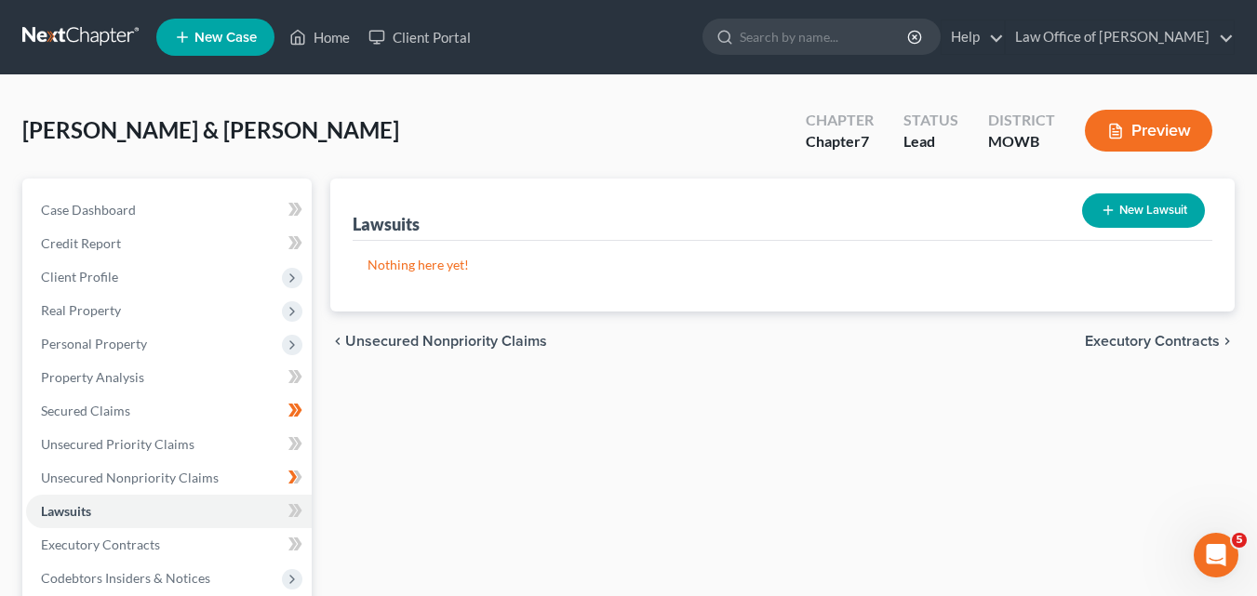
click at [1160, 206] on button "New Lawsuit" at bounding box center [1143, 211] width 123 height 34
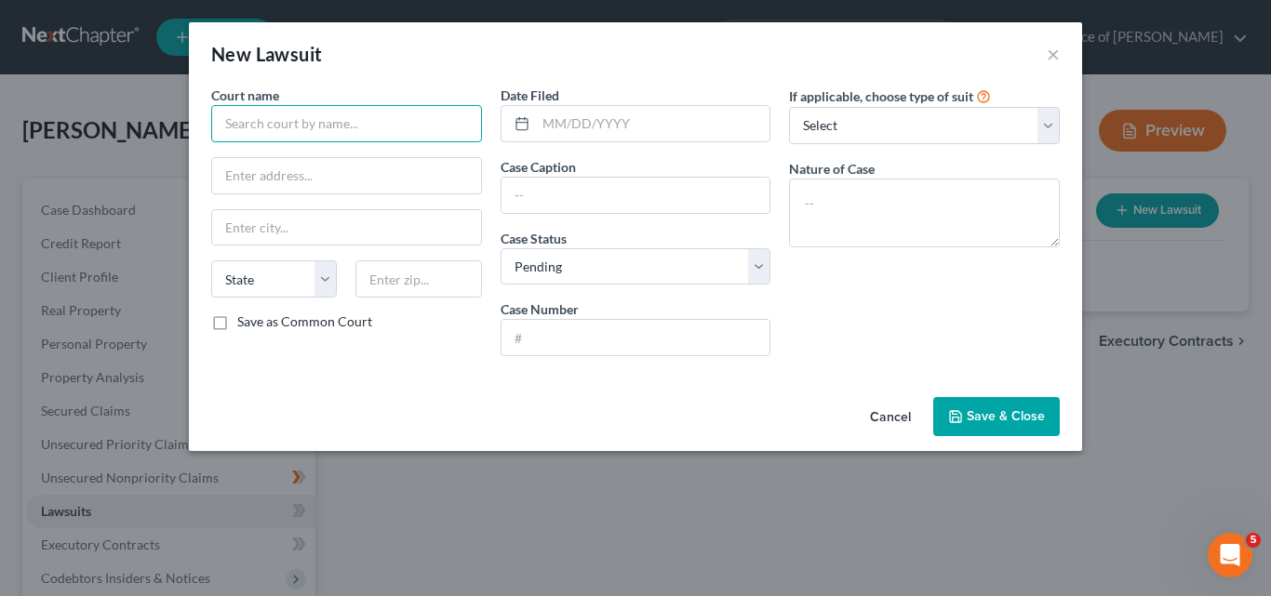
click at [224, 114] on input "text" at bounding box center [346, 123] width 271 height 37
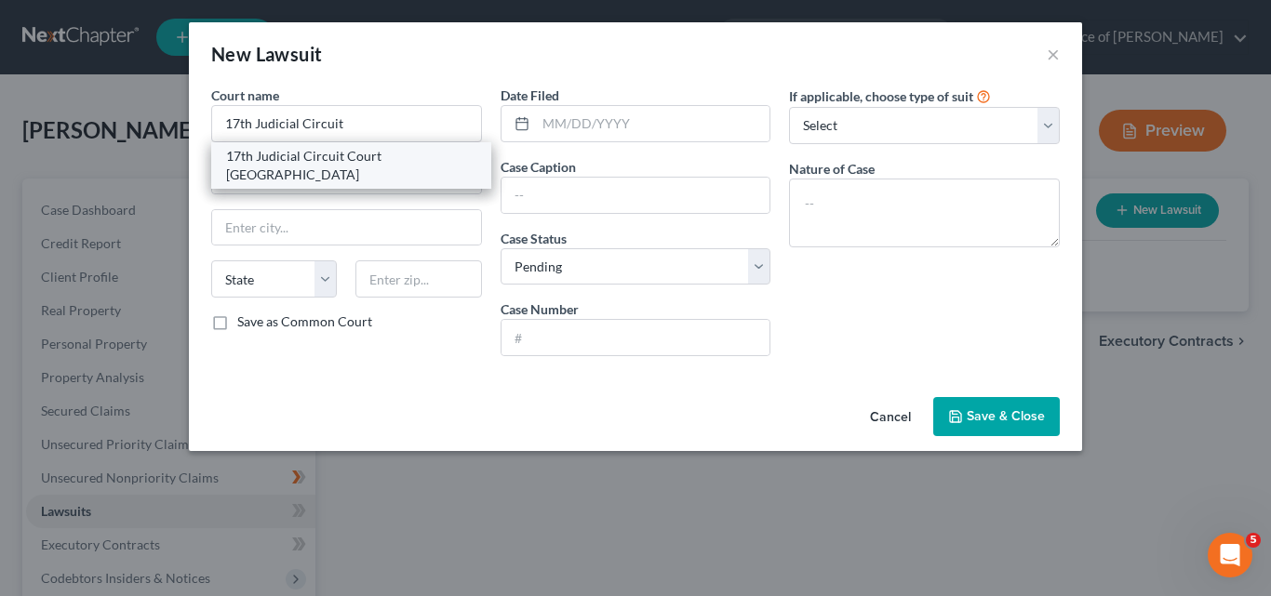
click at [307, 155] on div "17th Judicial Circuit Court [GEOGRAPHIC_DATA]" at bounding box center [351, 165] width 250 height 37
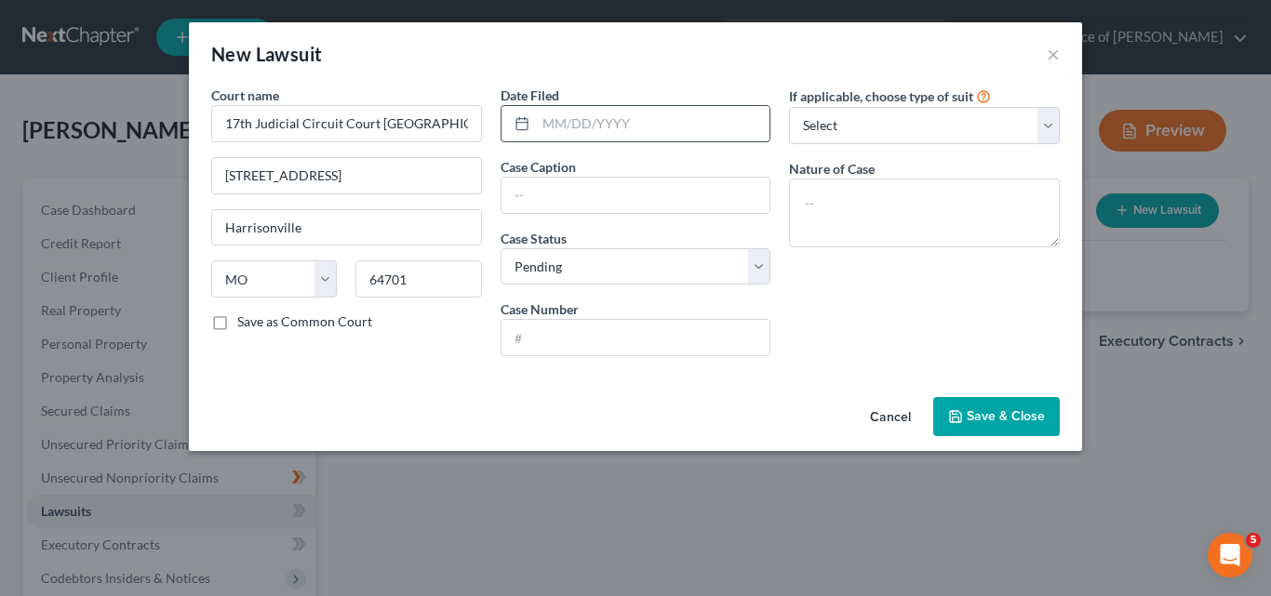
click at [547, 117] on input "text" at bounding box center [653, 123] width 234 height 35
click at [527, 190] on input "text" at bounding box center [635, 195] width 269 height 35
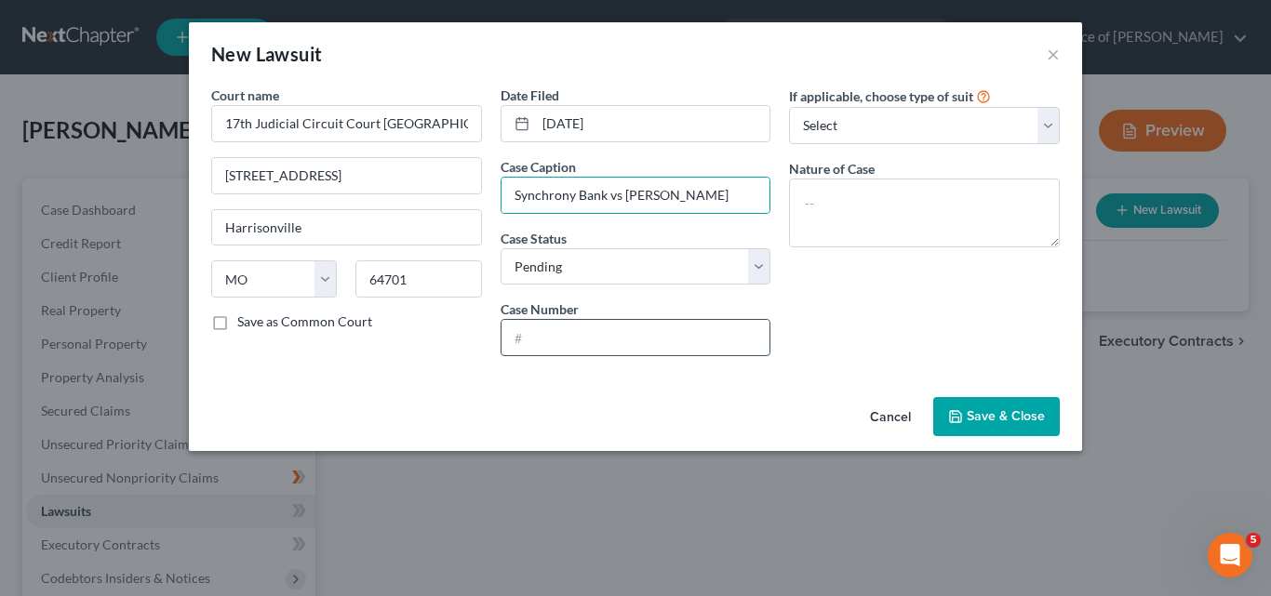
click at [562, 339] on input "text" at bounding box center [635, 337] width 269 height 35
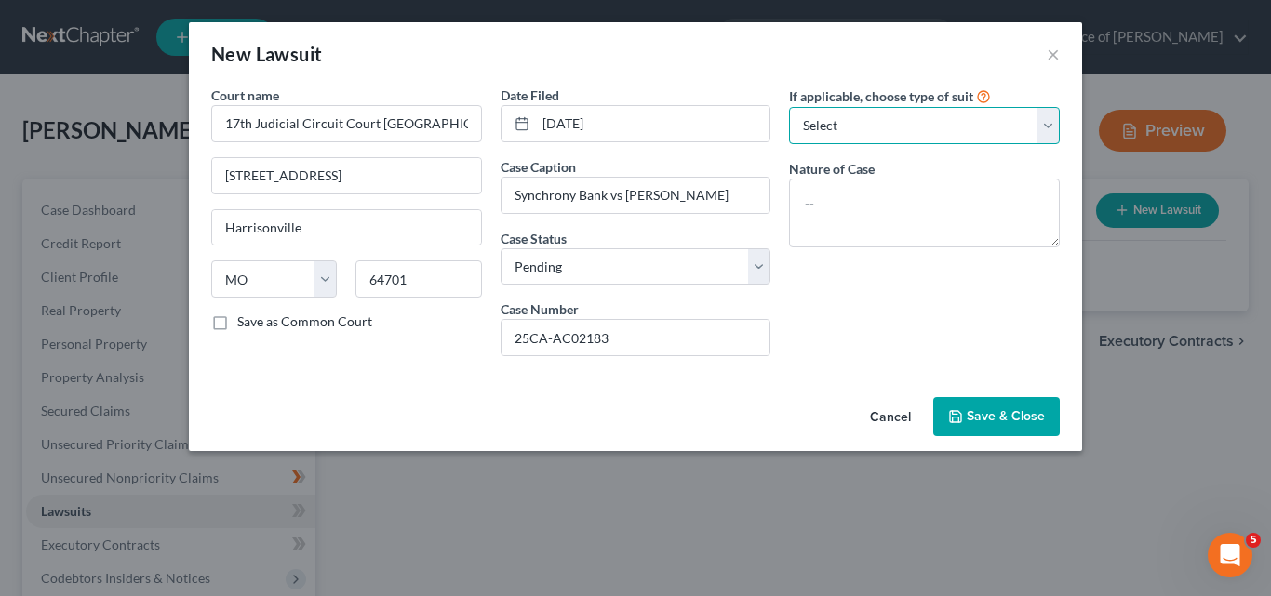
click at [1048, 126] on select "Select Repossession Garnishment Foreclosure Attached, Seized, Or Levied Other" at bounding box center [924, 125] width 271 height 37
click at [832, 330] on div "If applicable, choose type of suit Select Repossession Garnishment Foreclosure …" at bounding box center [924, 229] width 289 height 286
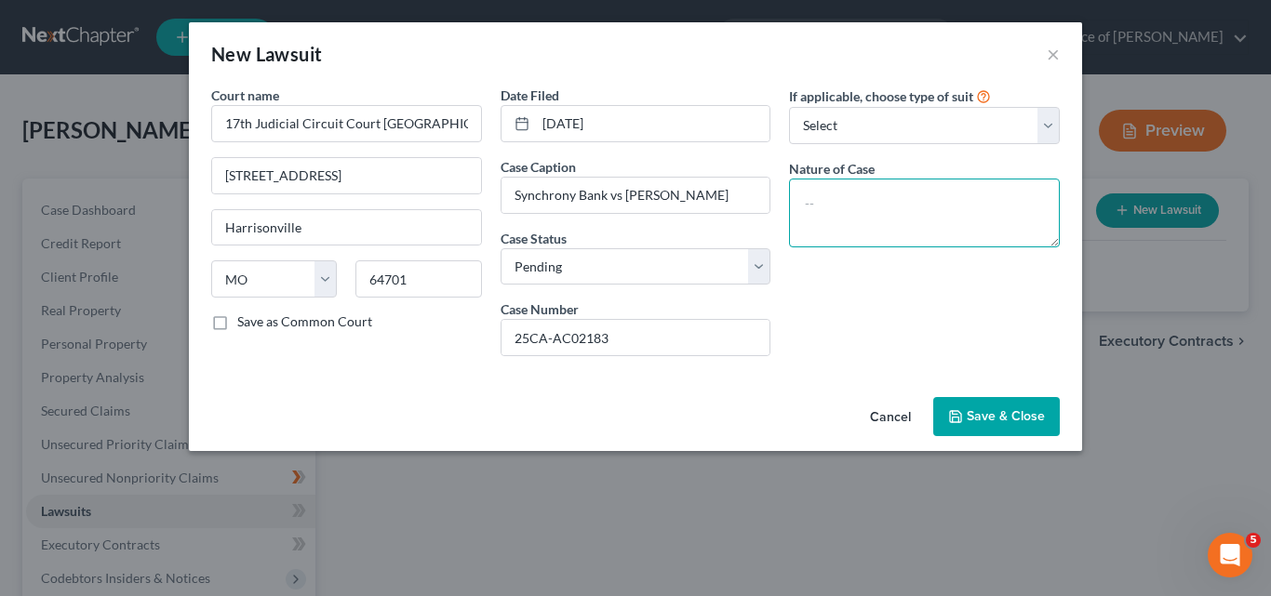
click at [824, 207] on textarea at bounding box center [924, 213] width 271 height 69
click at [993, 412] on span "Save & Close" at bounding box center [1006, 416] width 78 height 16
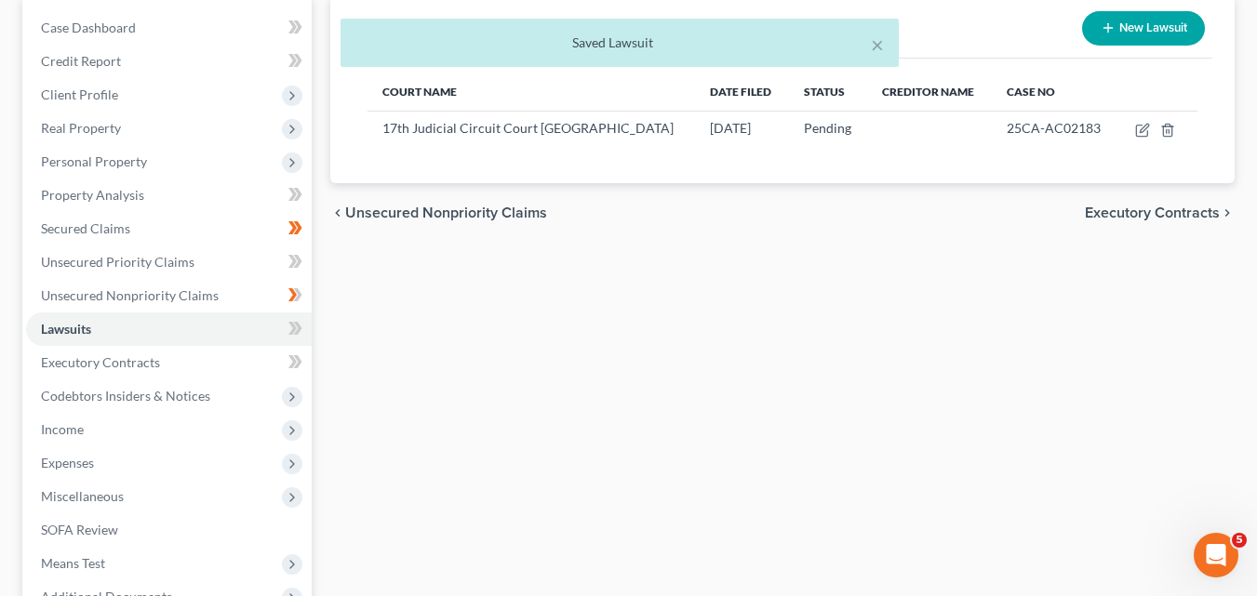
scroll to position [372, 0]
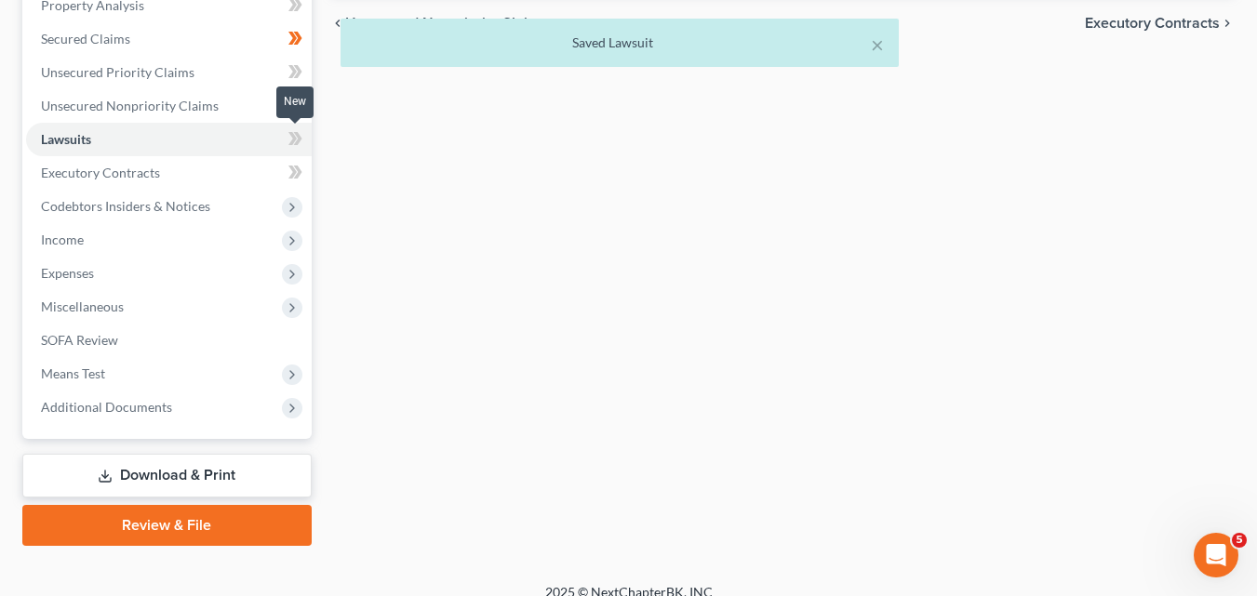
click at [289, 143] on icon at bounding box center [292, 138] width 8 height 13
click at [298, 140] on icon at bounding box center [297, 138] width 8 height 13
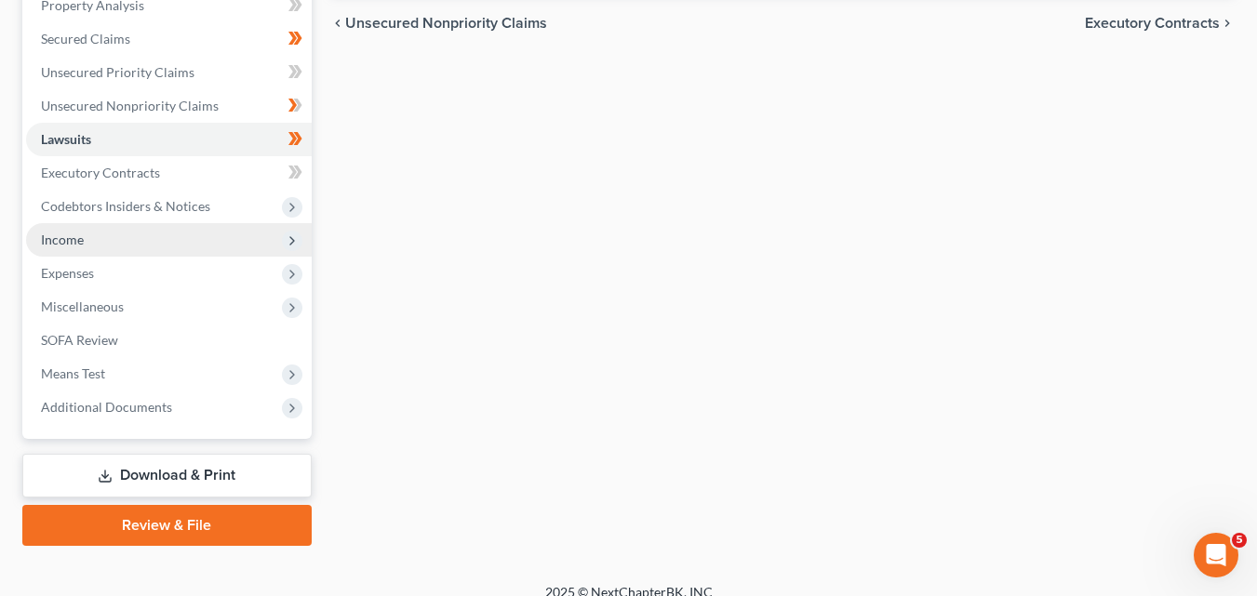
scroll to position [186, 0]
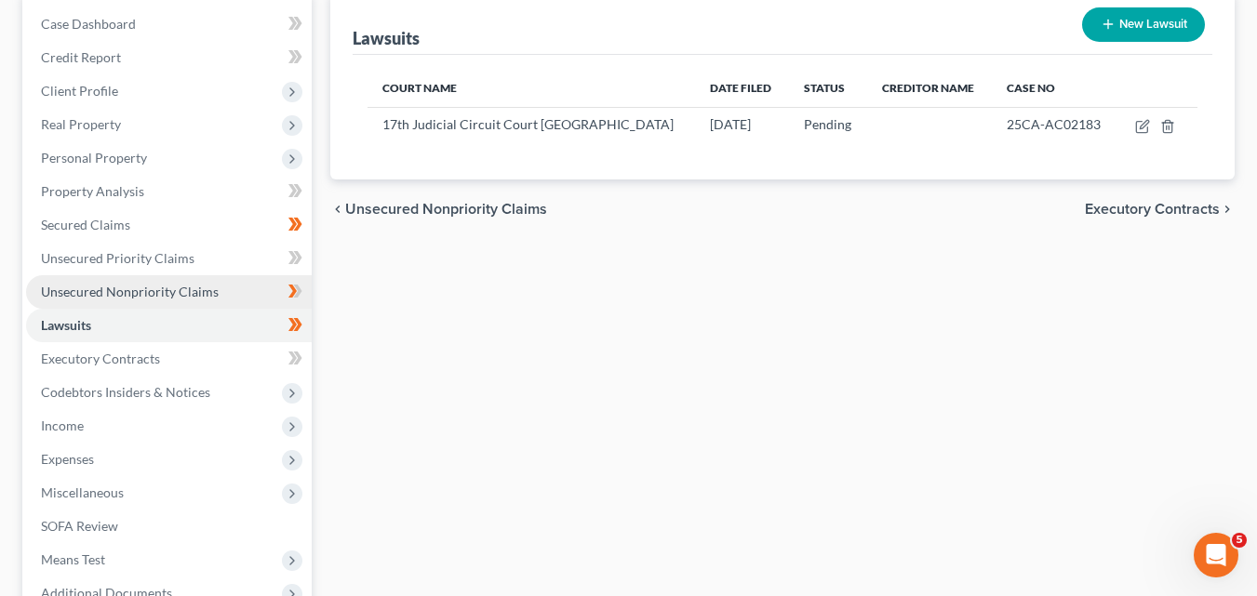
click at [143, 287] on span "Unsecured Nonpriority Claims" at bounding box center [130, 292] width 178 height 16
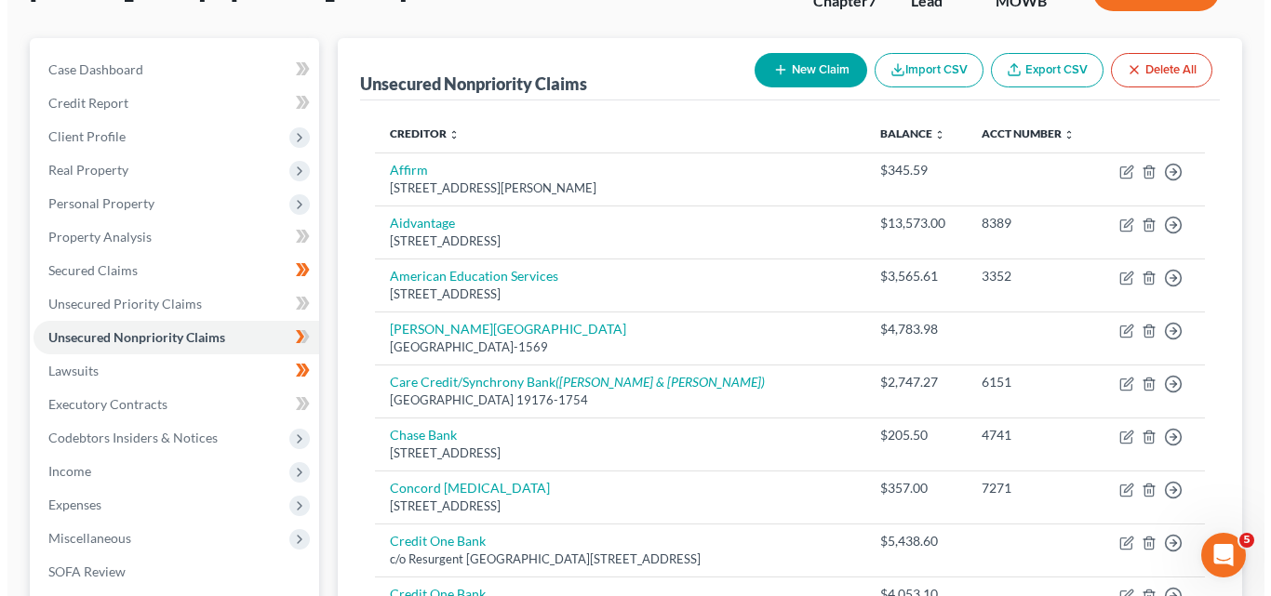
scroll to position [14, 0]
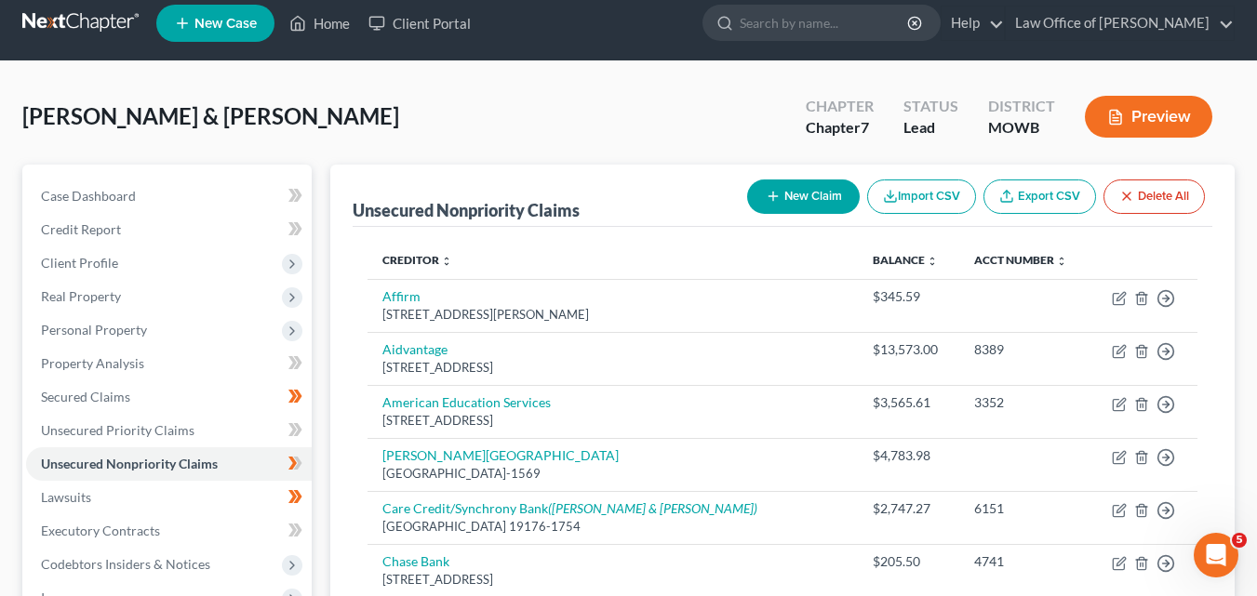
click at [787, 194] on button "New Claim" at bounding box center [803, 197] width 113 height 34
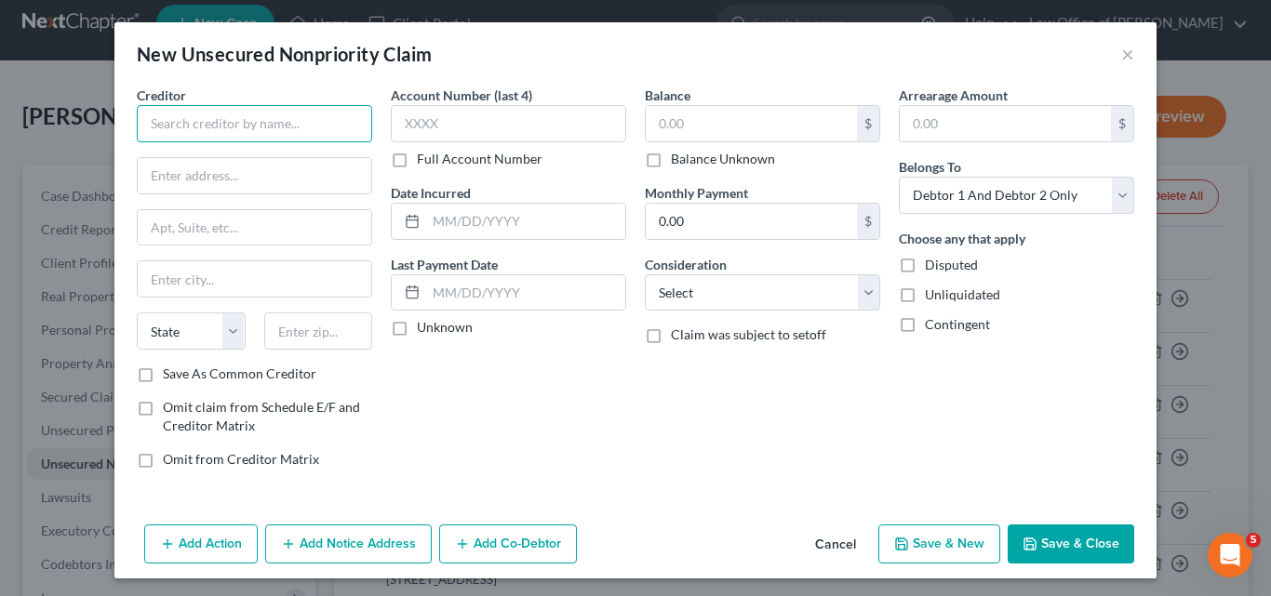
click at [184, 127] on input "text" at bounding box center [254, 123] width 235 height 37
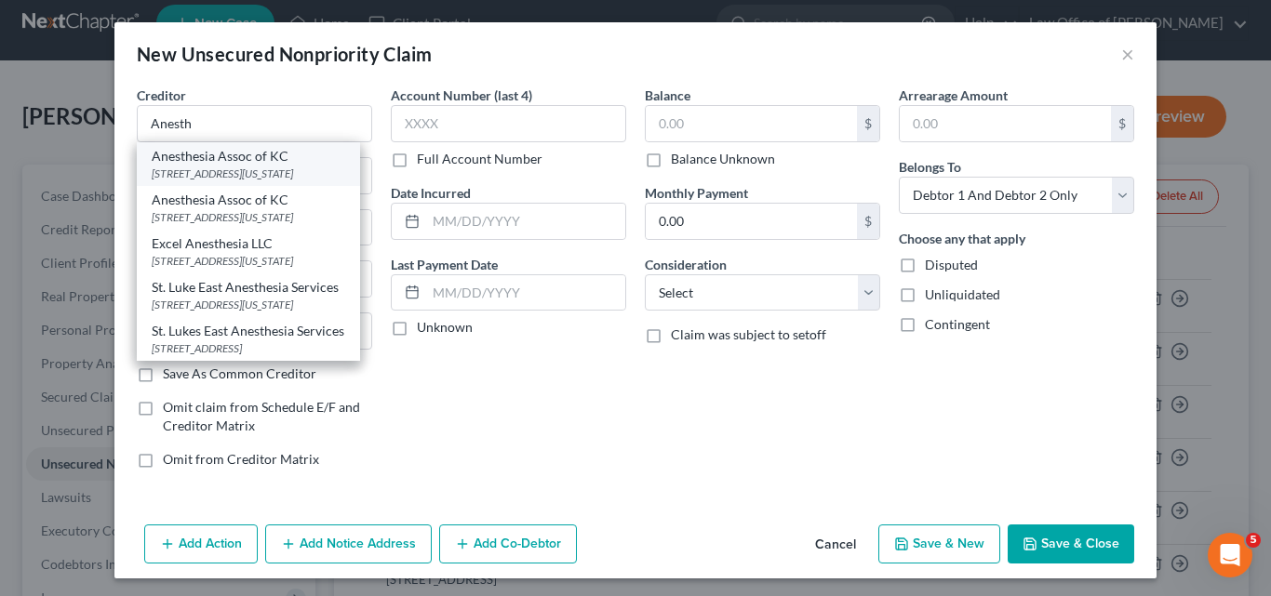
click at [237, 162] on div "Anesthesia Assoc of KC" at bounding box center [249, 156] width 194 height 19
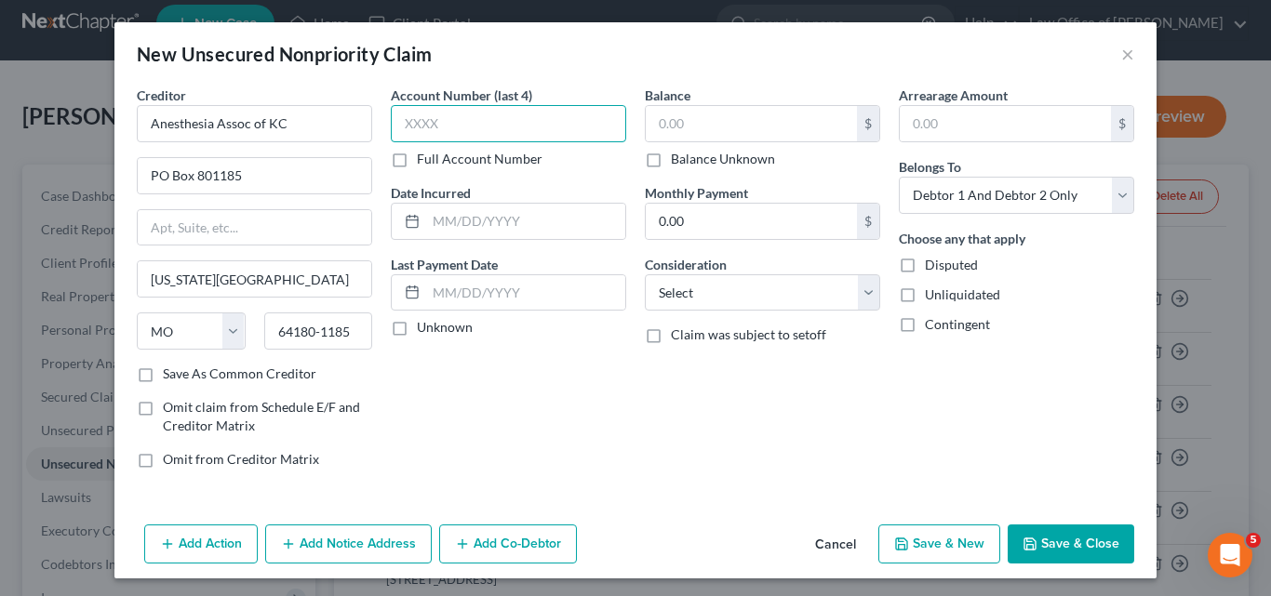
click at [400, 119] on input "text" at bounding box center [508, 123] width 235 height 37
click at [436, 216] on input "text" at bounding box center [525, 221] width 199 height 35
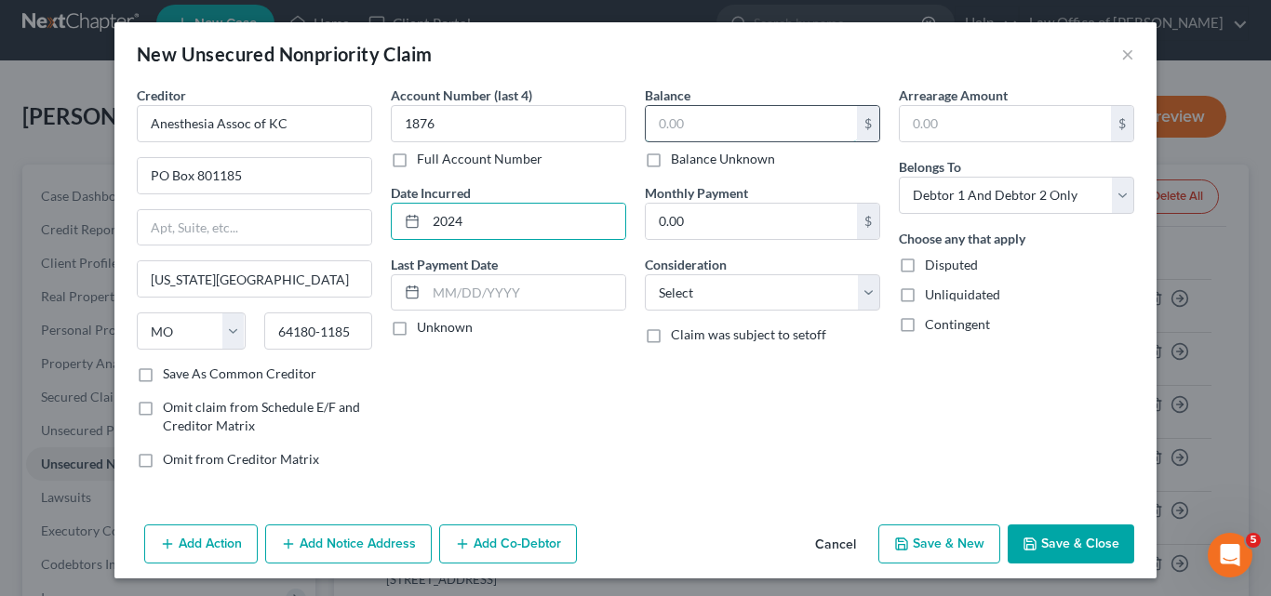
click at [650, 121] on input "text" at bounding box center [751, 123] width 211 height 35
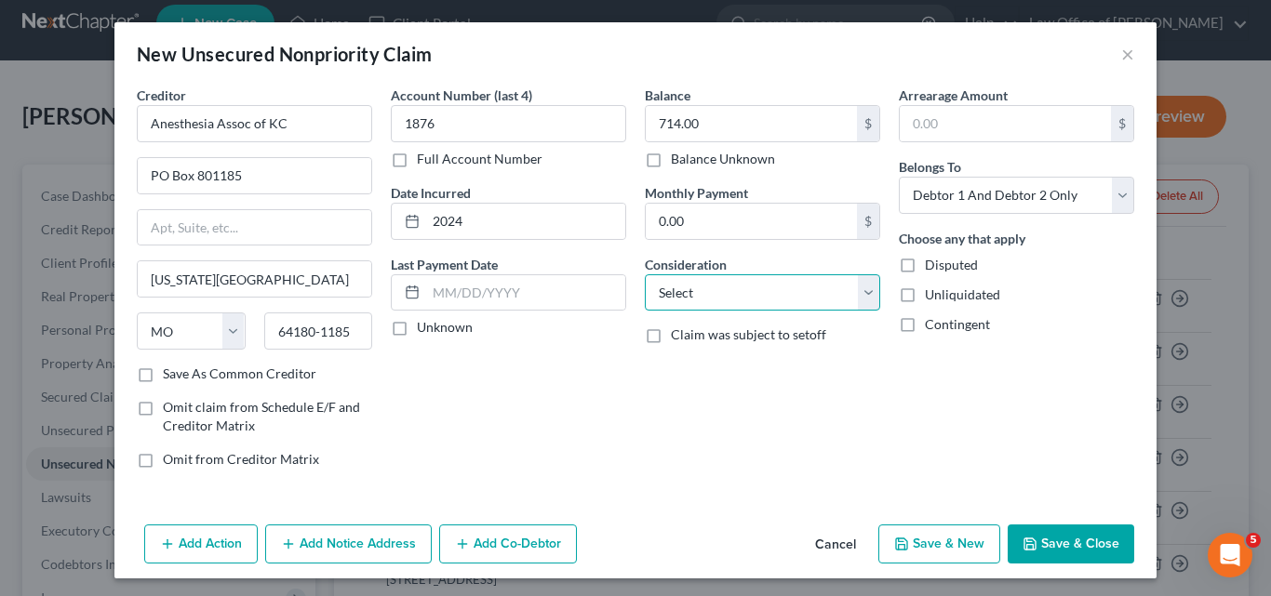
drag, startPoint x: 857, startPoint y: 283, endPoint x: 866, endPoint y: 281, distance: 9.5
click at [861, 284] on select "Select Cable / Satellite Services Collection Agency Credit Card Debt Debt Couns…" at bounding box center [762, 292] width 235 height 37
click at [645, 274] on select "Select Cable / Satellite Services Collection Agency Credit Card Debt Debt Couns…" at bounding box center [762, 292] width 235 height 37
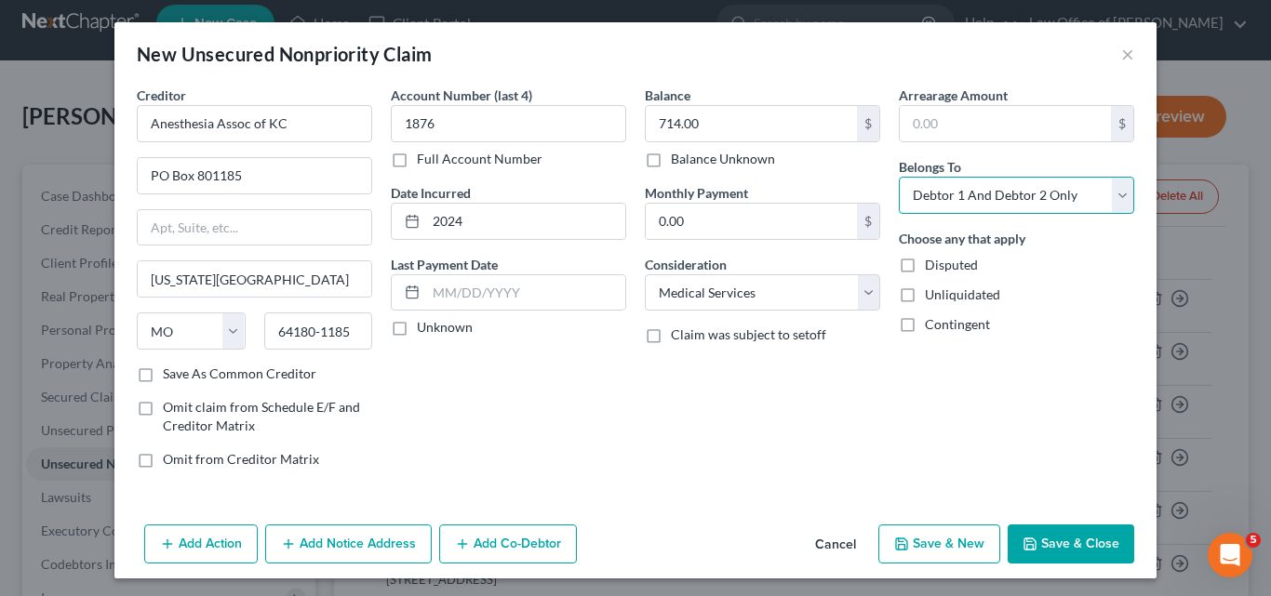
drag, startPoint x: 1118, startPoint y: 196, endPoint x: 1074, endPoint y: 200, distance: 44.8
click at [1118, 196] on select "Select Debtor 1 Only Debtor 2 Only Debtor 1 And Debtor 2 Only At Least One Of T…" at bounding box center [1016, 195] width 235 height 37
click at [899, 177] on select "Select Debtor 1 Only Debtor 2 Only Debtor 1 And Debtor 2 Only At Least One Of T…" at bounding box center [1016, 195] width 235 height 37
click at [338, 548] on button "Add Notice Address" at bounding box center [348, 544] width 167 height 39
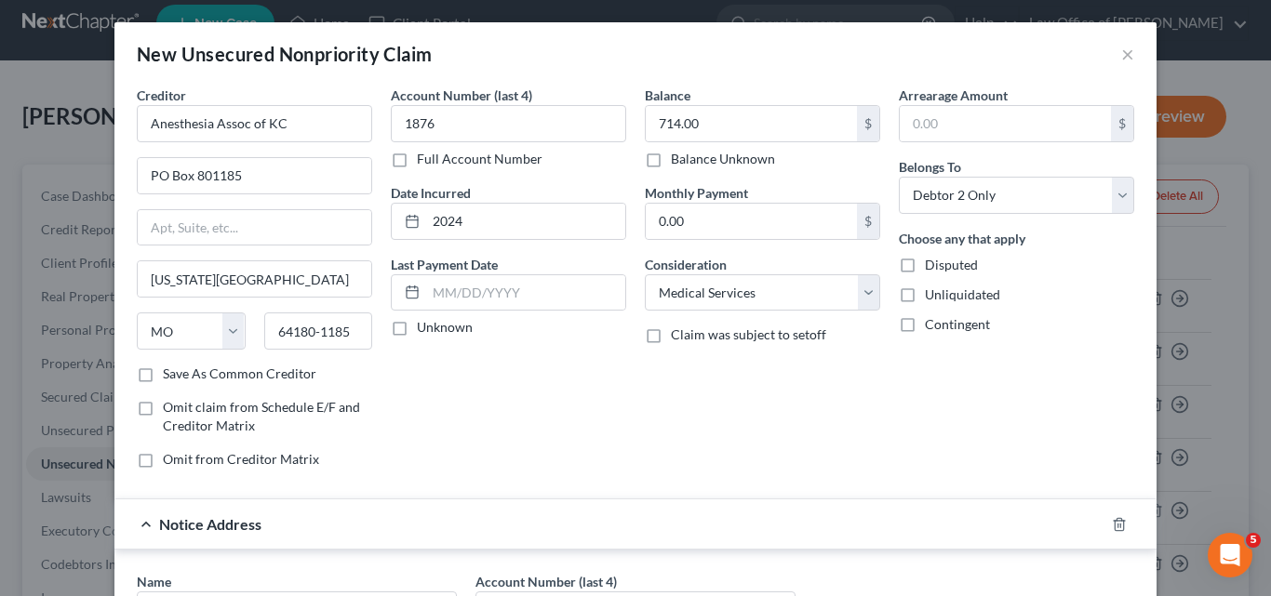
scroll to position [279, 0]
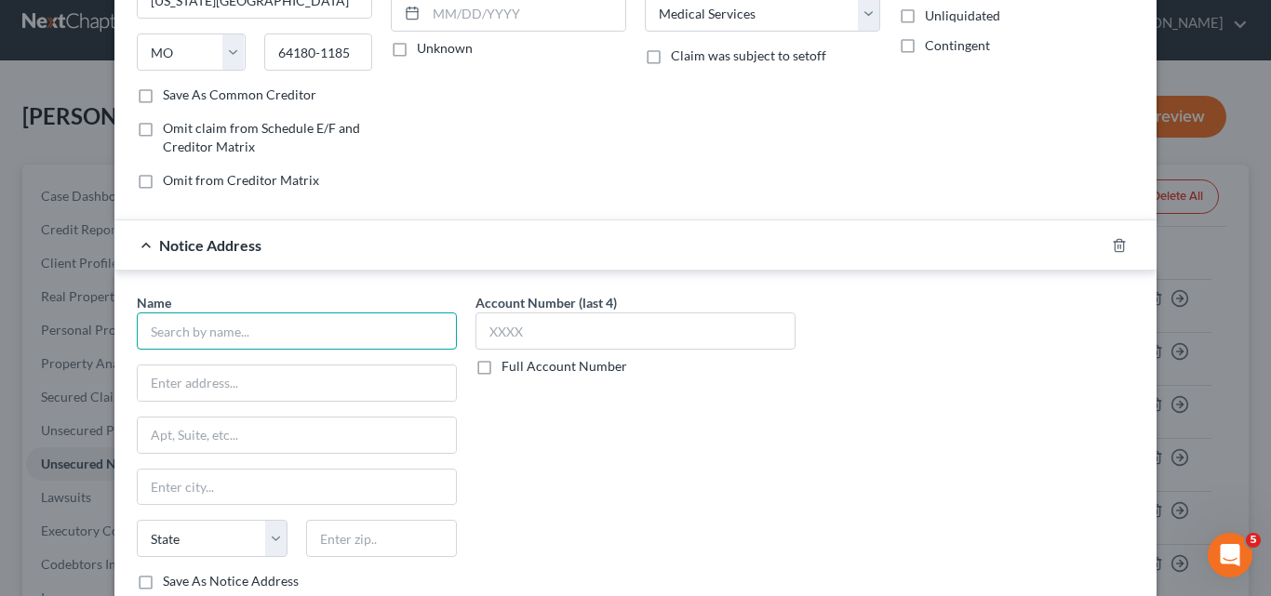
click at [154, 334] on input "text" at bounding box center [297, 331] width 320 height 37
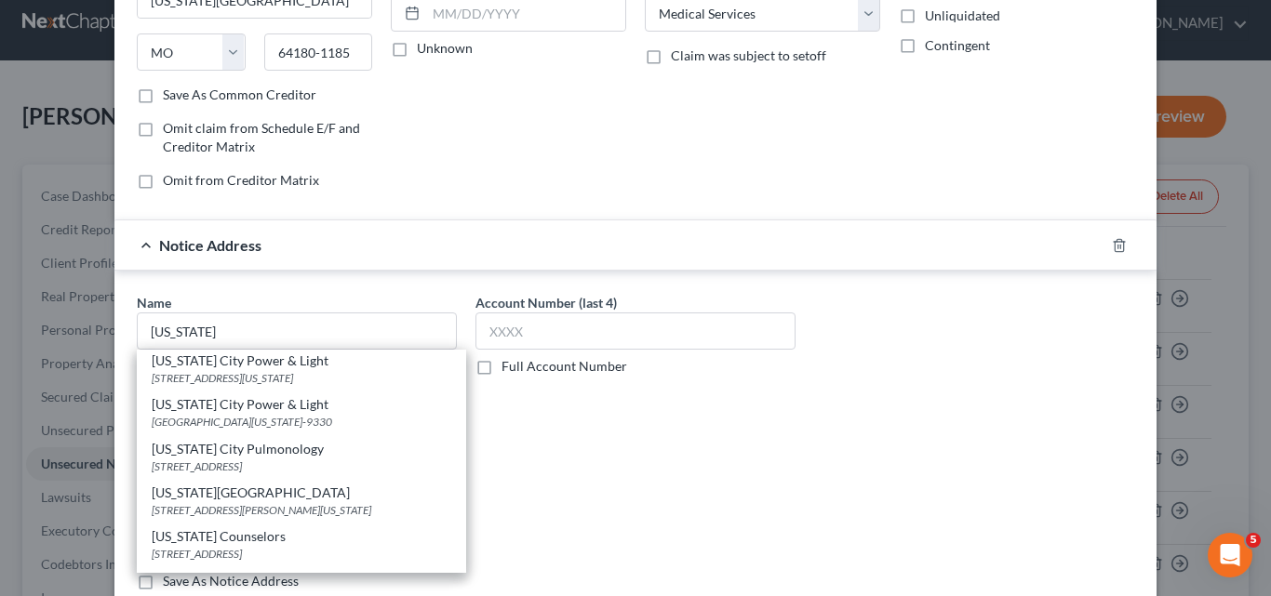
scroll to position [119, 0]
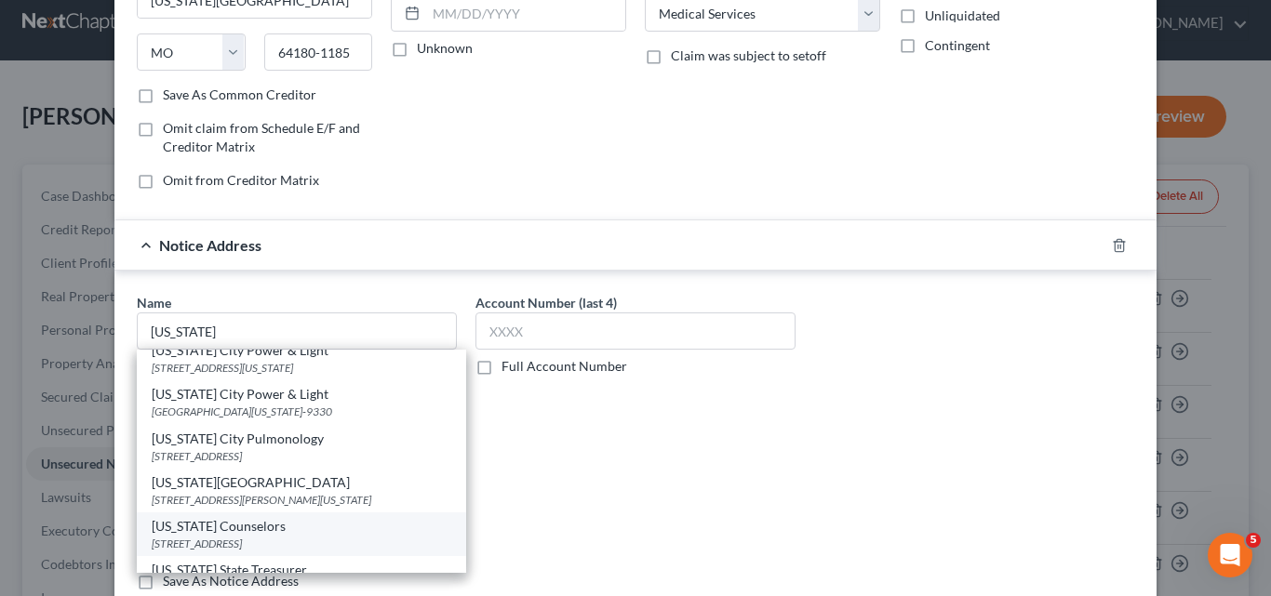
click at [189, 536] on div "[STREET_ADDRESS]" at bounding box center [302, 544] width 300 height 16
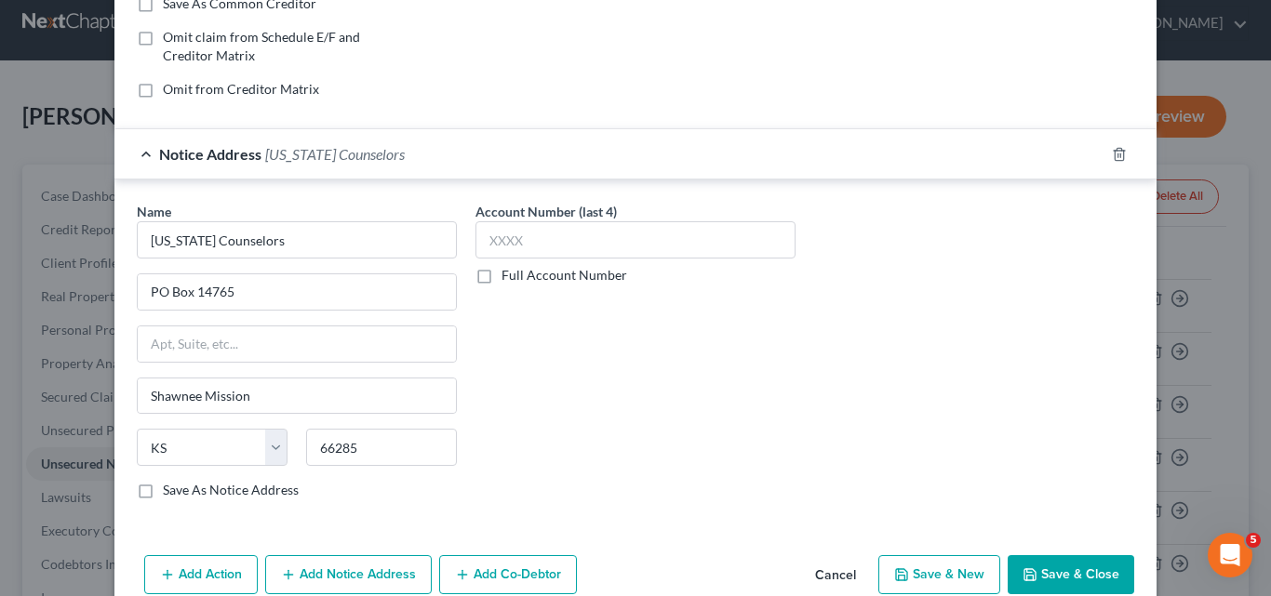
scroll to position [406, 0]
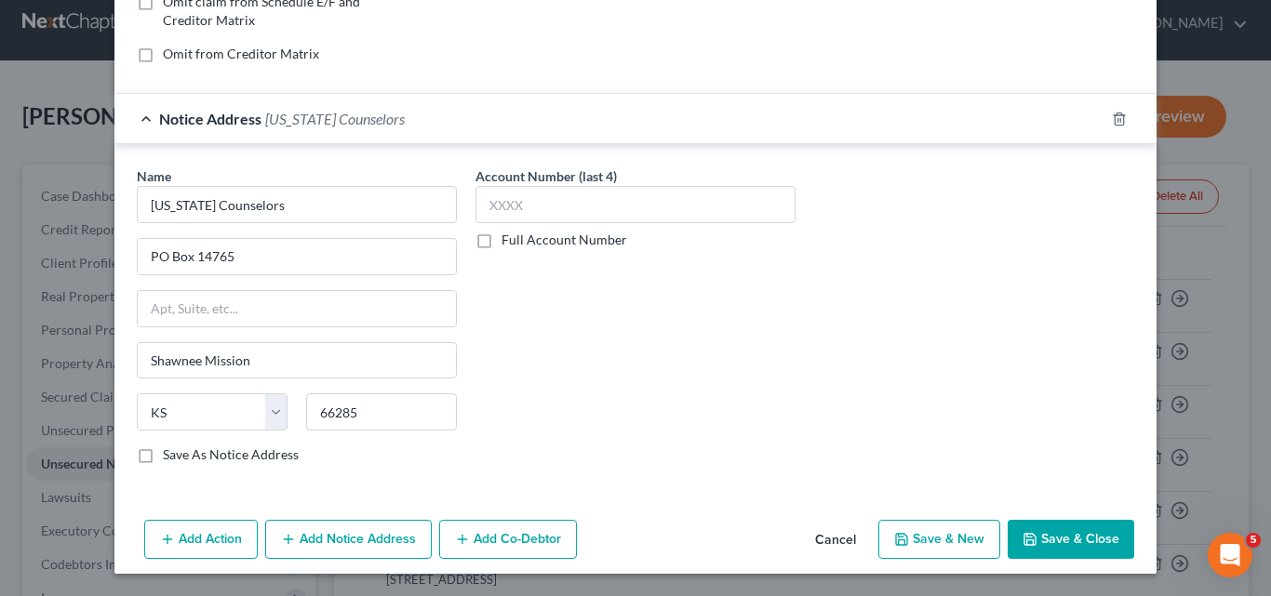
click at [930, 533] on button "Save & New" at bounding box center [939, 539] width 122 height 39
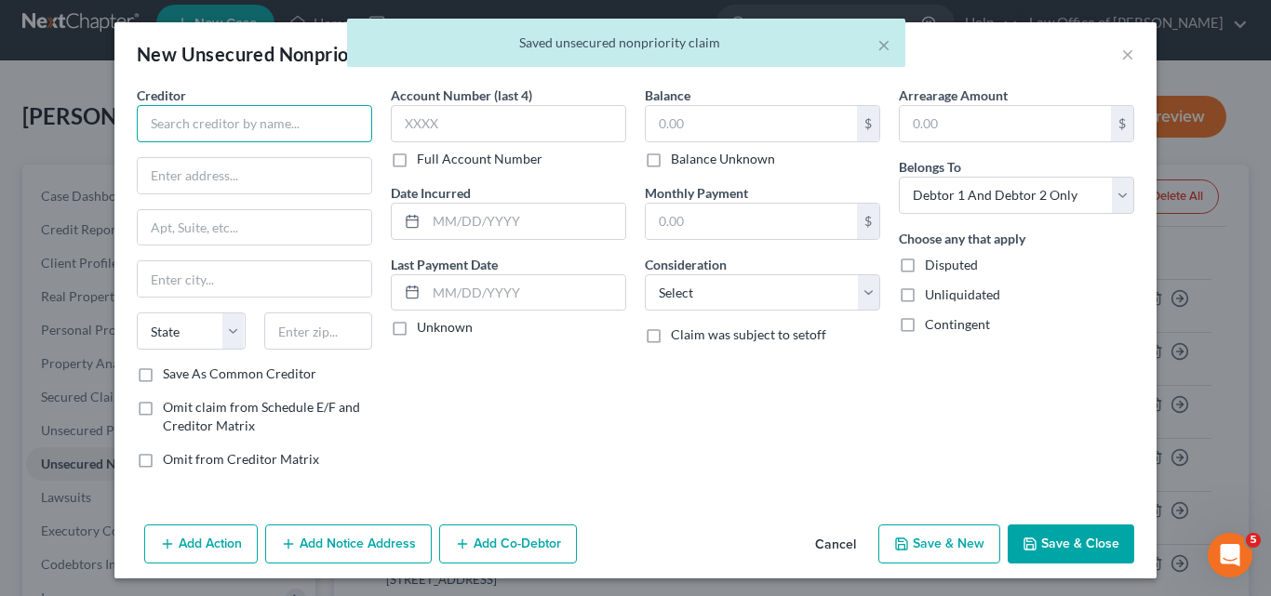
click at [152, 123] on input "text" at bounding box center [254, 123] width 235 height 37
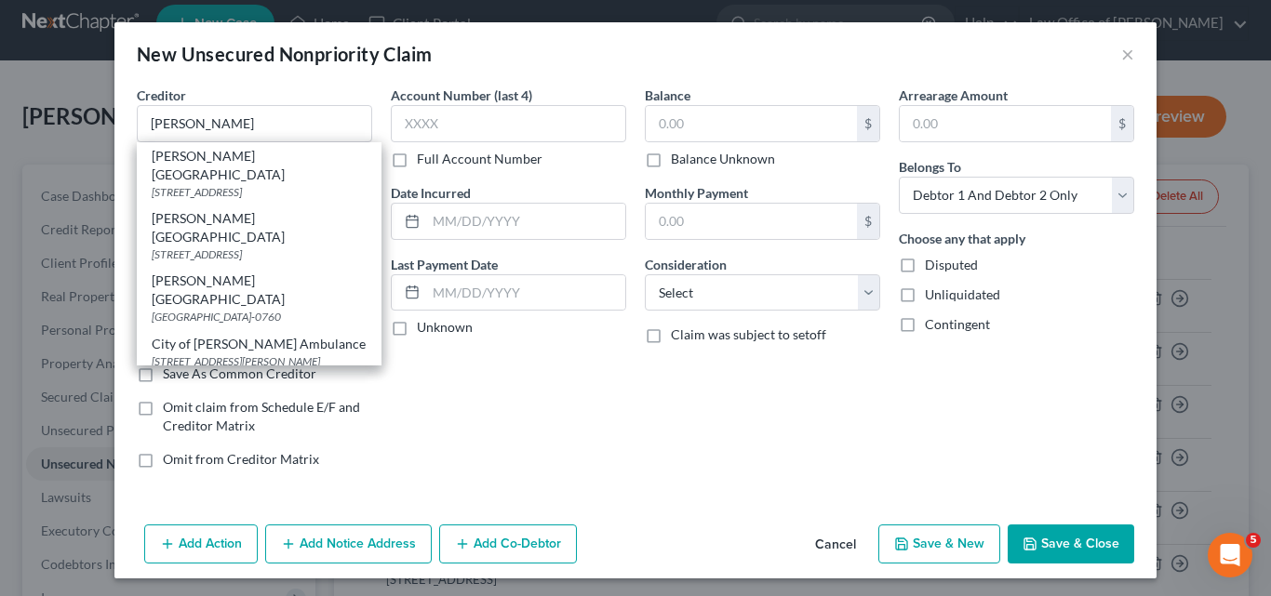
scroll to position [194, 0]
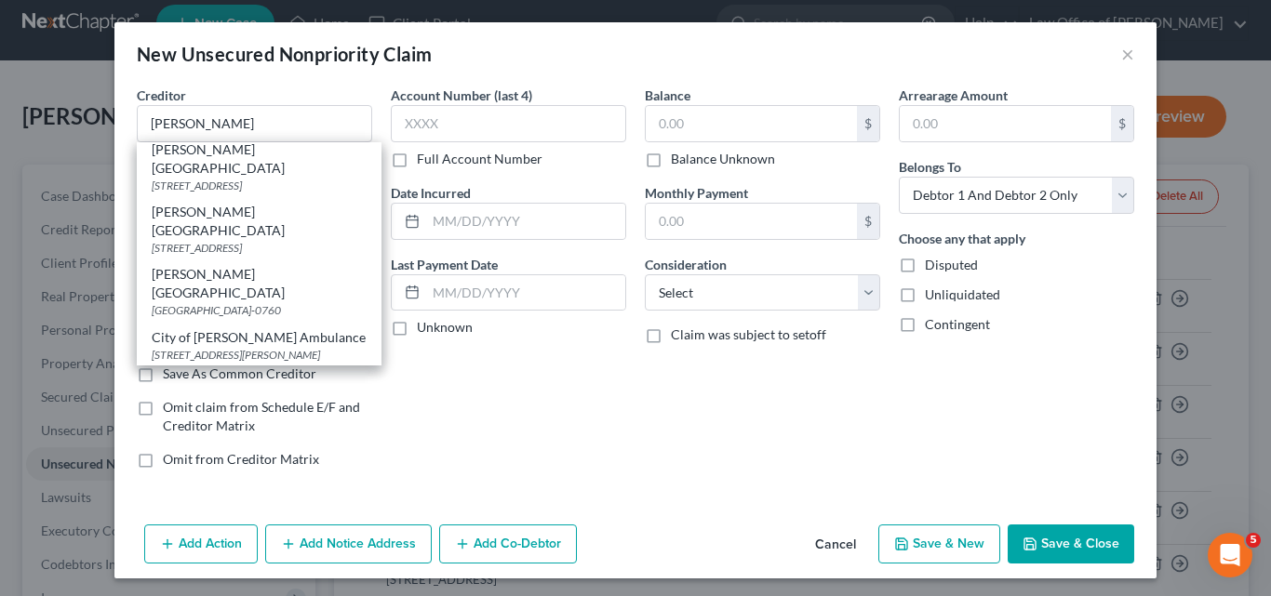
click at [199, 372] on div "City of [PERSON_NAME] Ambulance" at bounding box center [259, 381] width 215 height 19
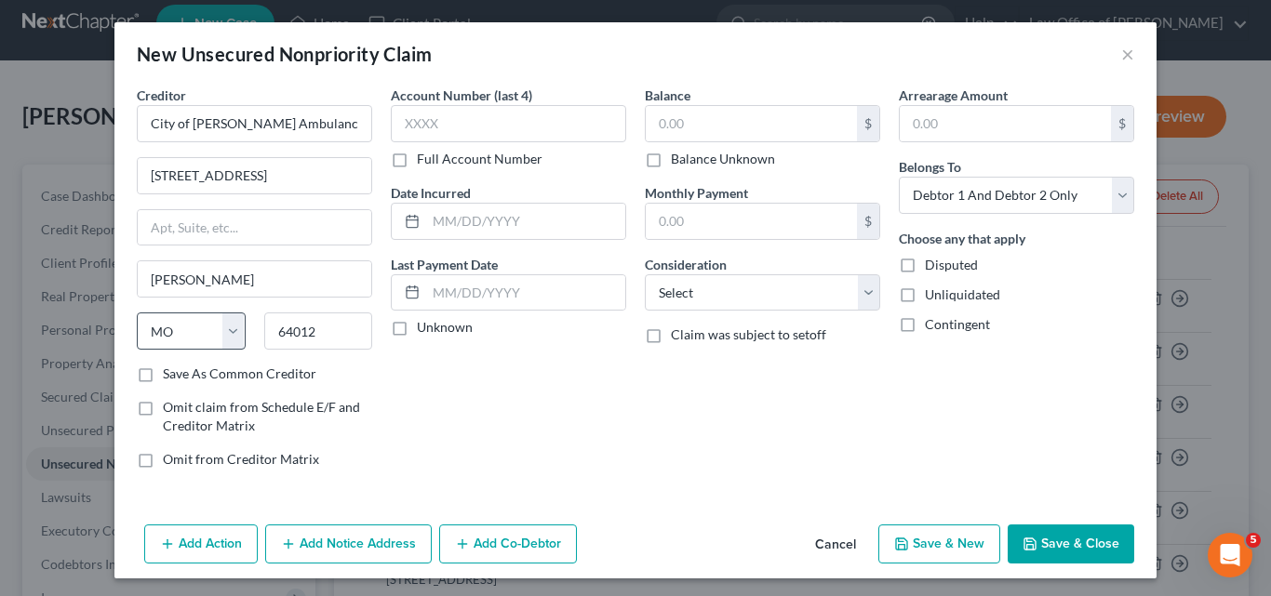
scroll to position [0, 0]
click at [394, 117] on input "text" at bounding box center [508, 123] width 235 height 37
click at [429, 219] on input "text" at bounding box center [525, 221] width 199 height 35
click at [652, 117] on input "text" at bounding box center [751, 123] width 211 height 35
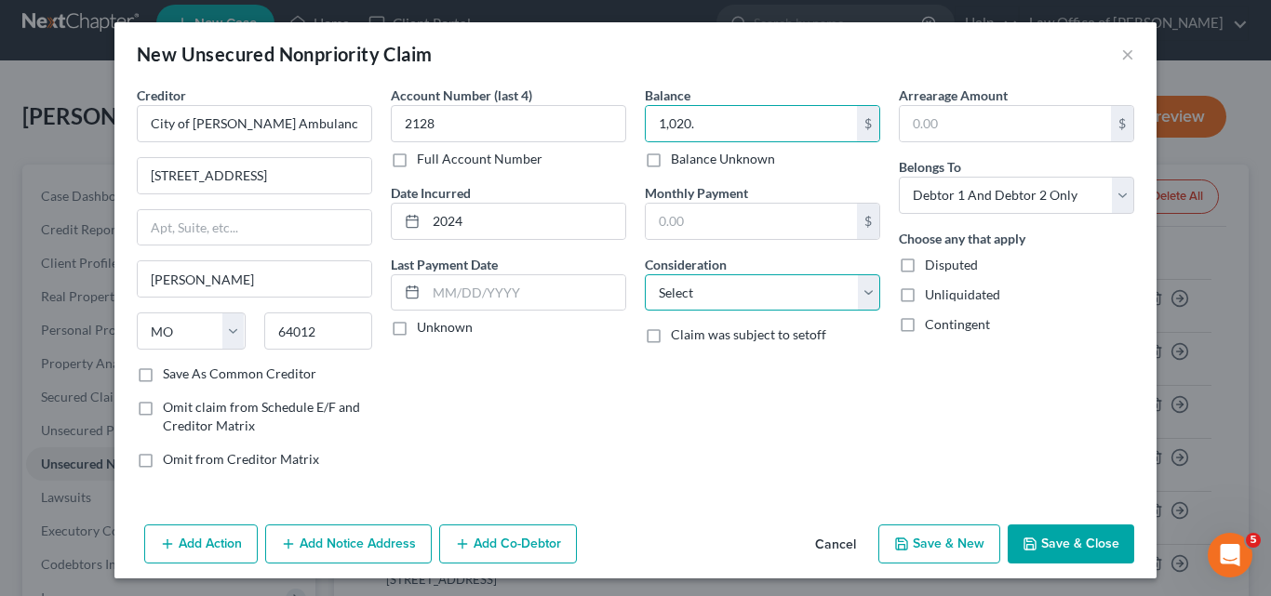
click at [862, 294] on select "Select Cable / Satellite Services Collection Agency Credit Card Debt Debt Couns…" at bounding box center [762, 292] width 235 height 37
click at [645, 274] on select "Select Cable / Satellite Services Collection Agency Credit Card Debt Debt Couns…" at bounding box center [762, 292] width 235 height 37
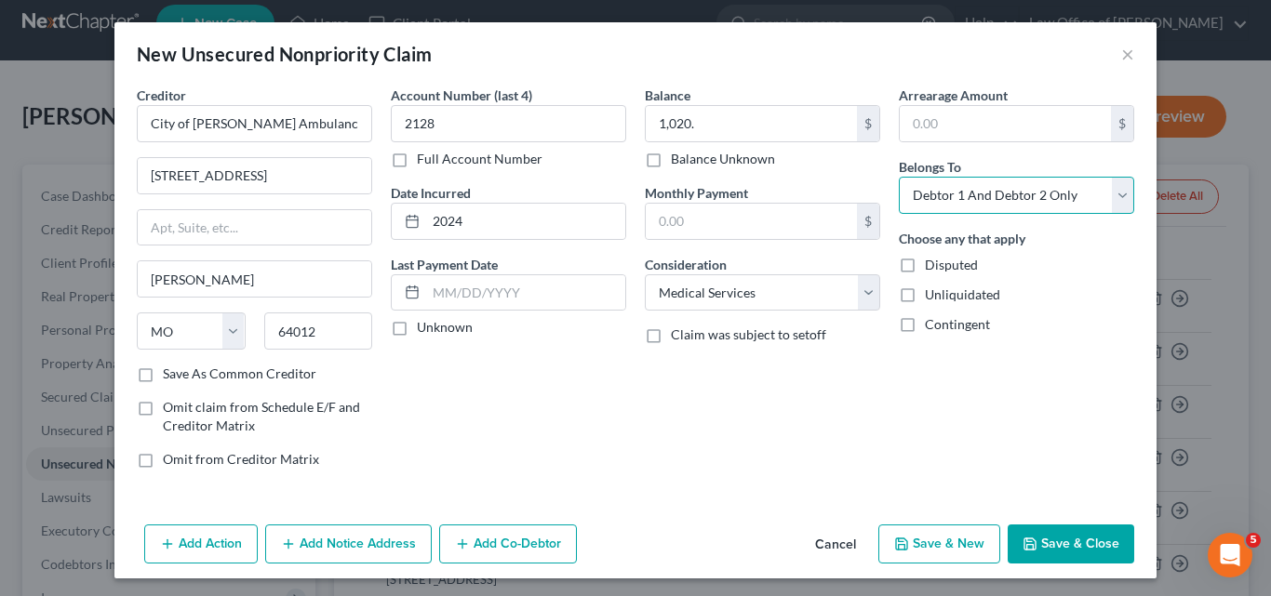
click at [1123, 194] on select "Select Debtor 1 Only Debtor 2 Only Debtor 1 And Debtor 2 Only At Least One Of T…" at bounding box center [1016, 195] width 235 height 37
click at [899, 177] on select "Select Debtor 1 Only Debtor 2 Only Debtor 1 And Debtor 2 Only At Least One Of T…" at bounding box center [1016, 195] width 235 height 37
click at [349, 541] on button "Add Notice Address" at bounding box center [348, 544] width 167 height 39
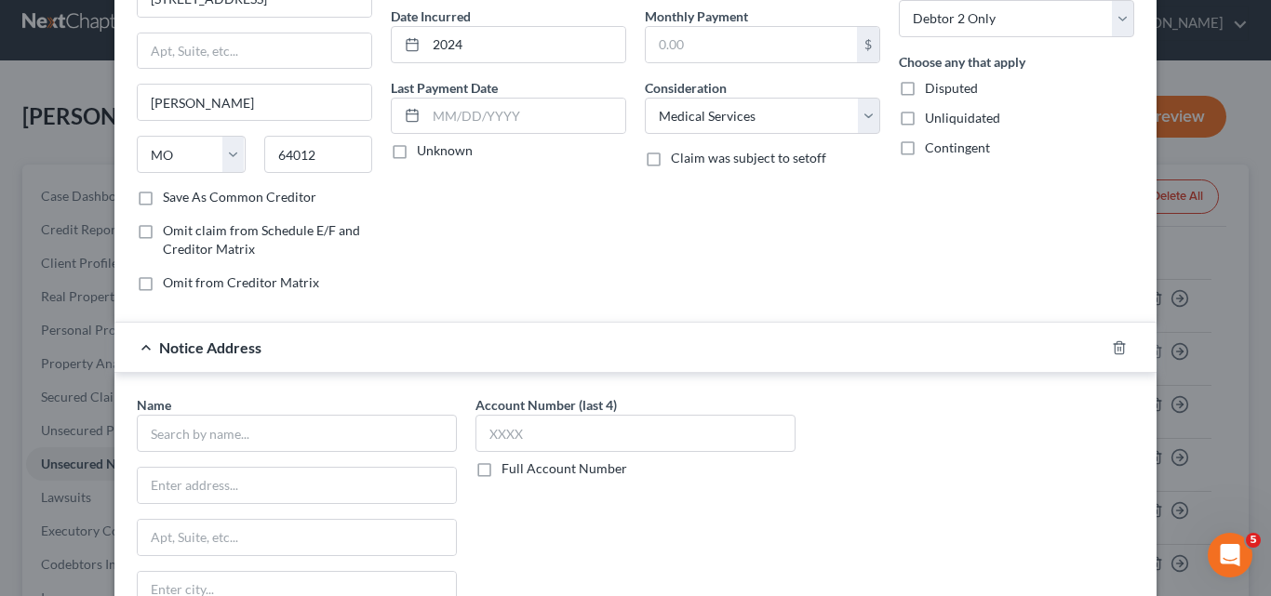
scroll to position [186, 0]
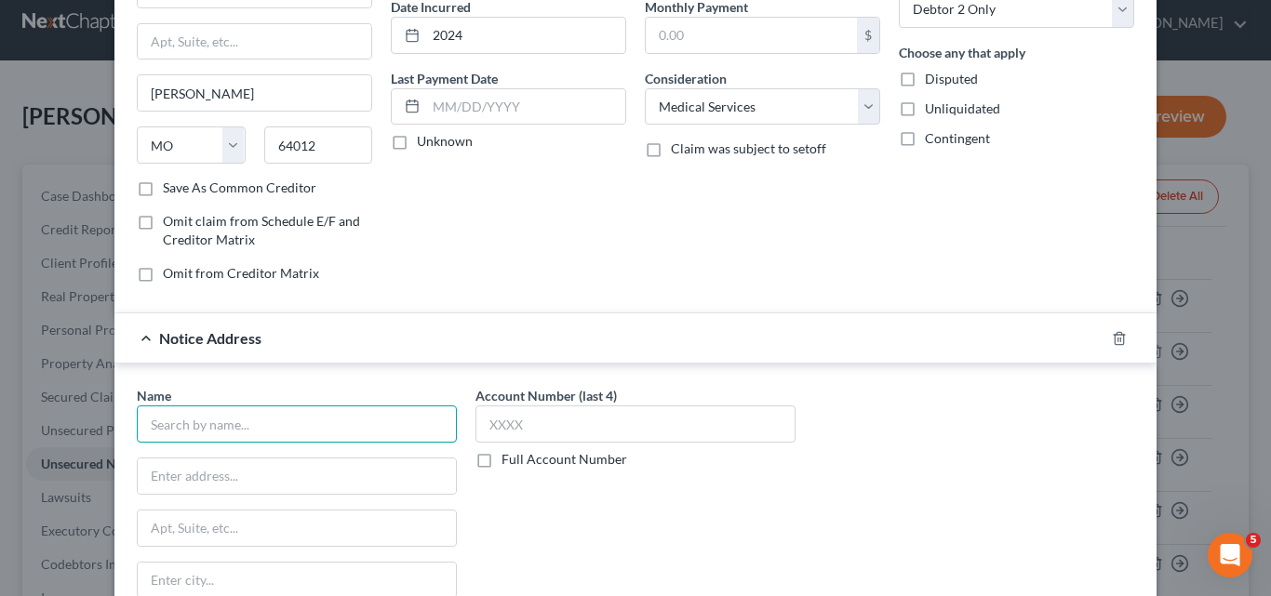
click at [162, 417] on input "text" at bounding box center [297, 424] width 320 height 37
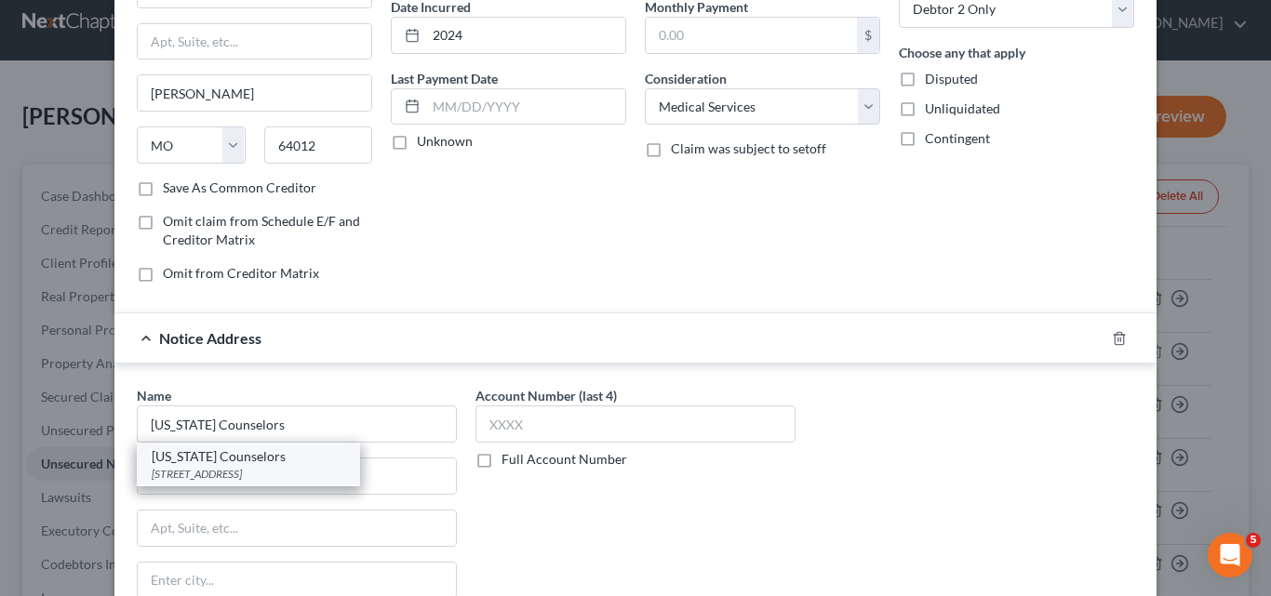
click at [214, 462] on div "[US_STATE] Counselors" at bounding box center [249, 456] width 194 height 19
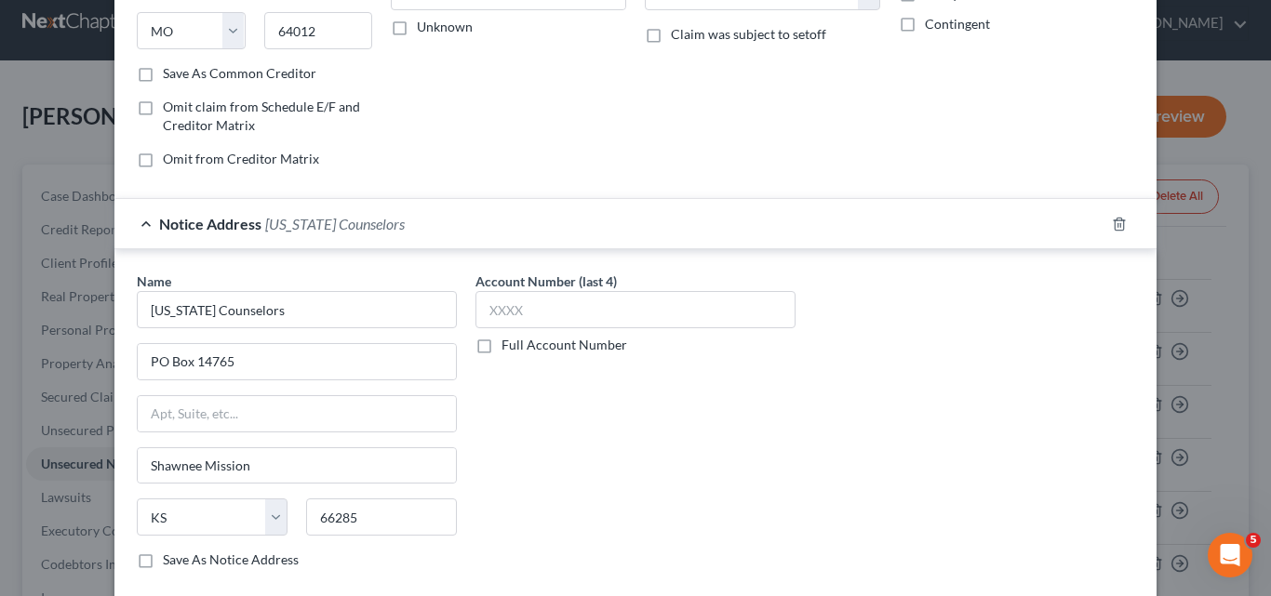
scroll to position [406, 0]
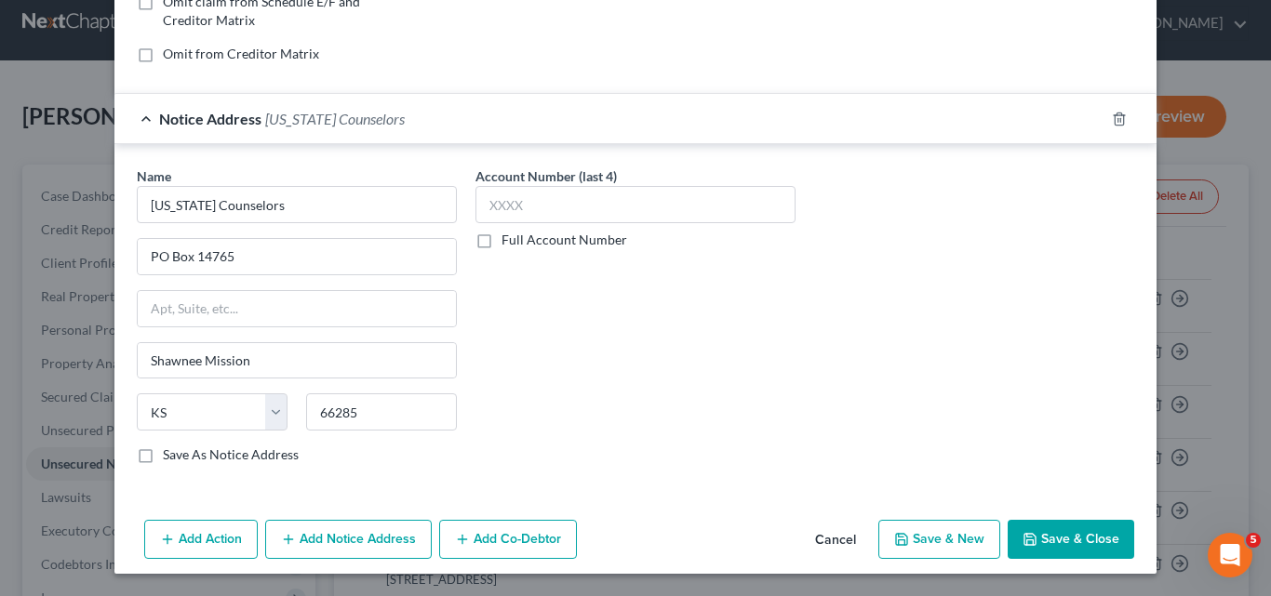
click at [959, 545] on button "Save & New" at bounding box center [939, 539] width 122 height 39
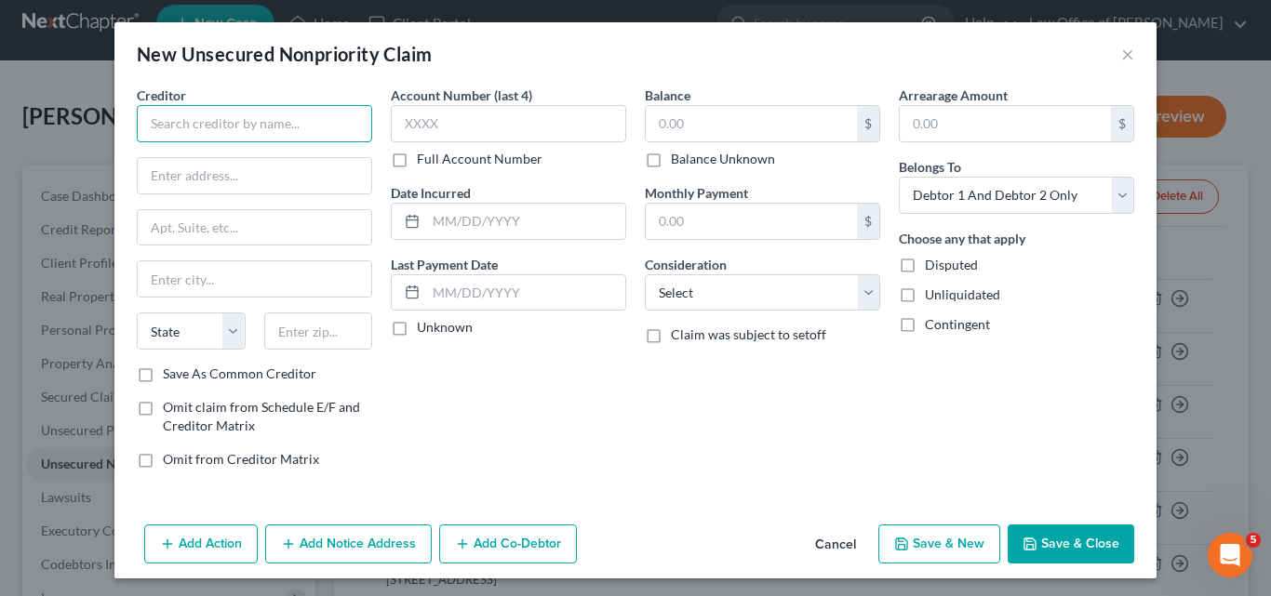
click at [172, 126] on input "text" at bounding box center [254, 123] width 235 height 37
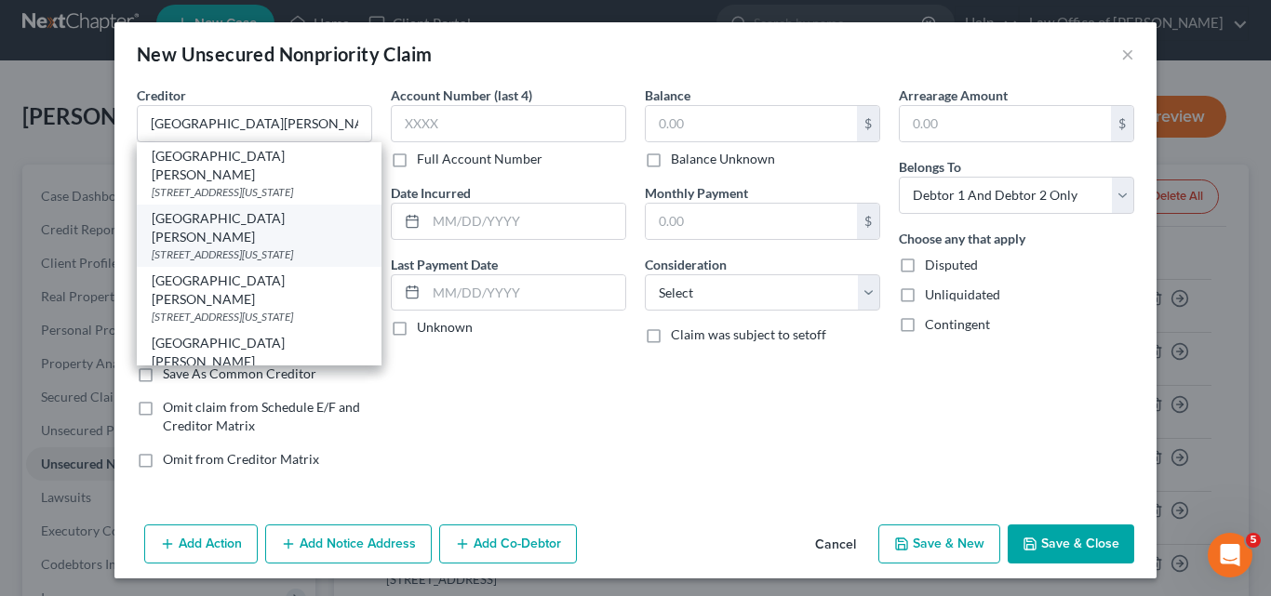
click at [191, 247] on div "[STREET_ADDRESS][US_STATE]" at bounding box center [259, 255] width 215 height 16
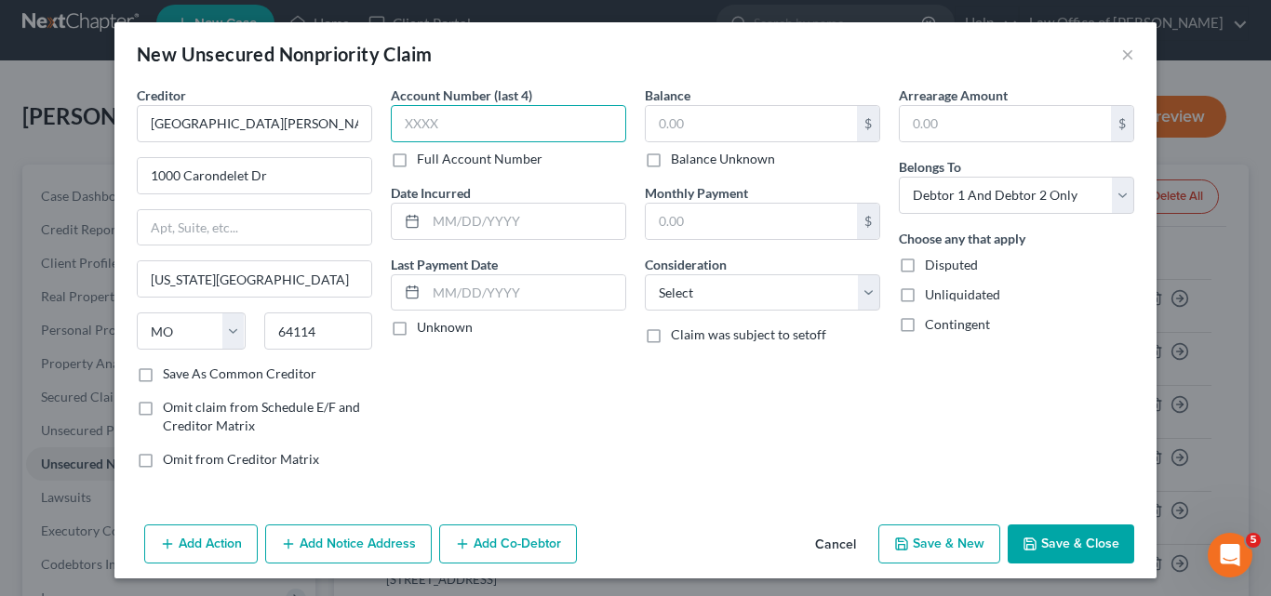
click at [400, 124] on input "text" at bounding box center [508, 123] width 235 height 37
click at [426, 217] on input "text" at bounding box center [525, 221] width 199 height 35
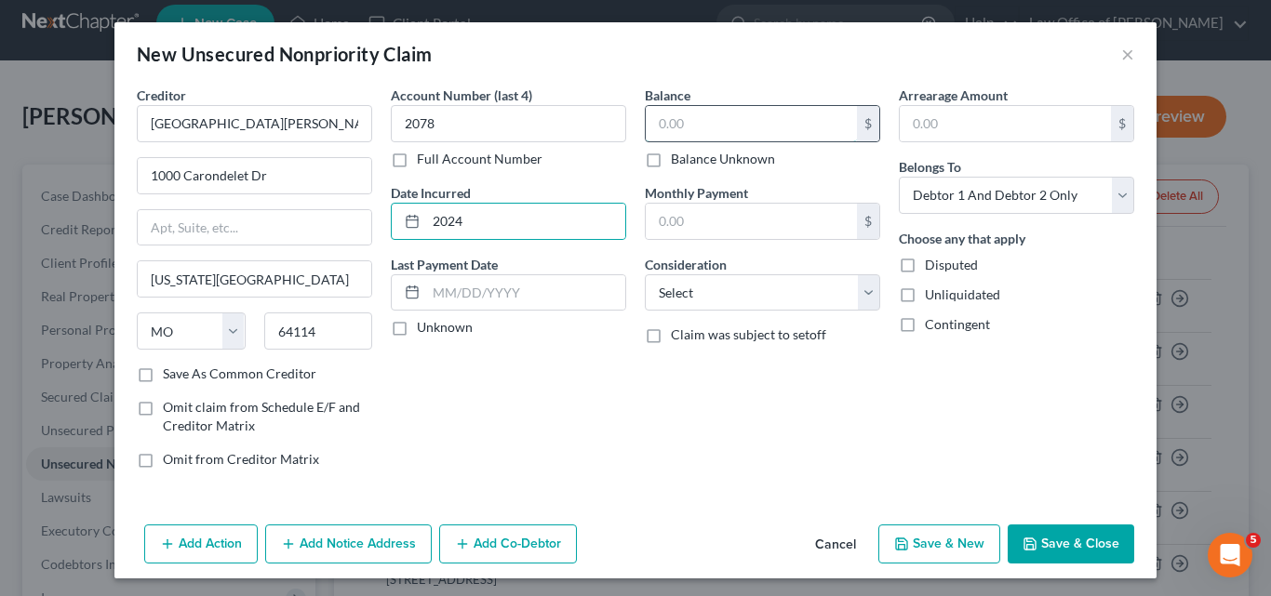
click at [649, 116] on input "text" at bounding box center [751, 123] width 211 height 35
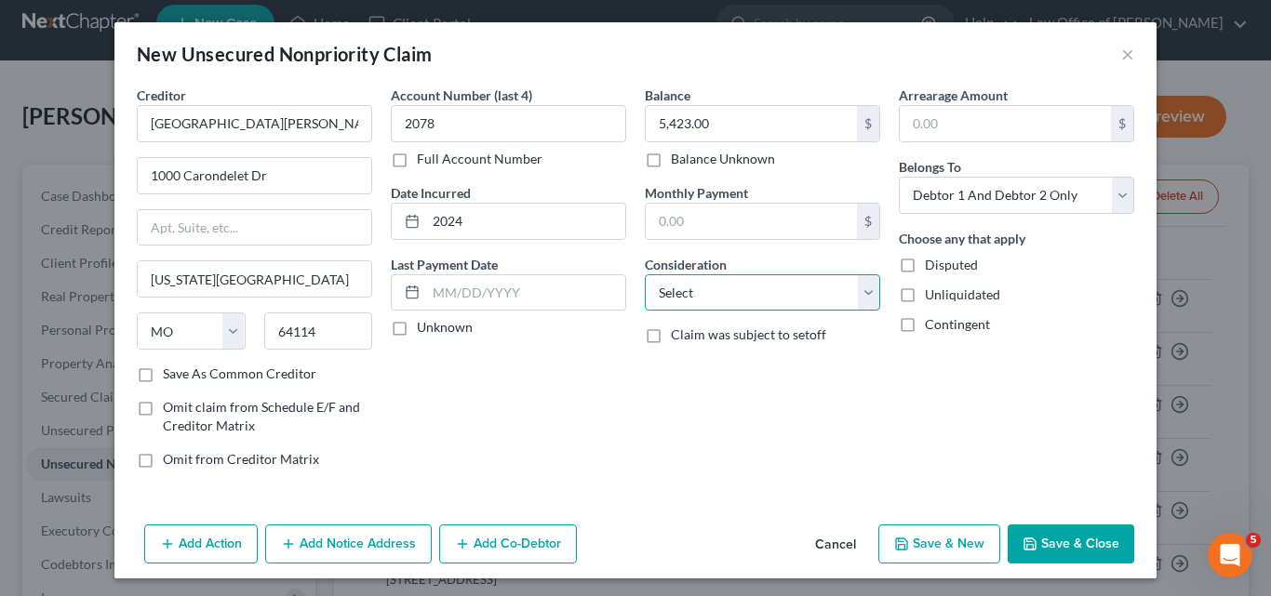
click at [859, 293] on select "Select Cable / Satellite Services Collection Agency Credit Card Debt Debt Couns…" at bounding box center [762, 292] width 235 height 37
click at [645, 274] on select "Select Cable / Satellite Services Collection Agency Credit Card Debt Debt Couns…" at bounding box center [762, 292] width 235 height 37
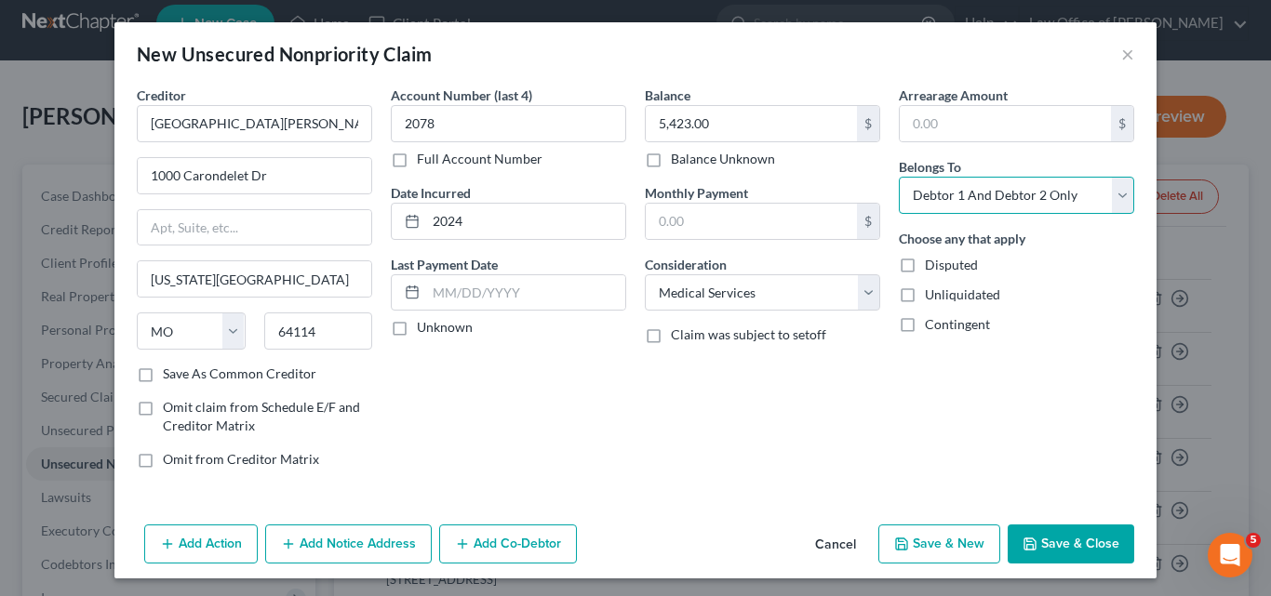
drag, startPoint x: 1113, startPoint y: 198, endPoint x: 1058, endPoint y: 209, distance: 56.0
click at [1113, 198] on select "Select Debtor 1 Only Debtor 2 Only Debtor 1 And Debtor 2 Only At Least One Of T…" at bounding box center [1016, 195] width 235 height 37
click at [899, 177] on select "Select Debtor 1 Only Debtor 2 Only Debtor 1 And Debtor 2 Only At Least One Of T…" at bounding box center [1016, 195] width 235 height 37
click at [320, 545] on button "Add Notice Address" at bounding box center [348, 544] width 167 height 39
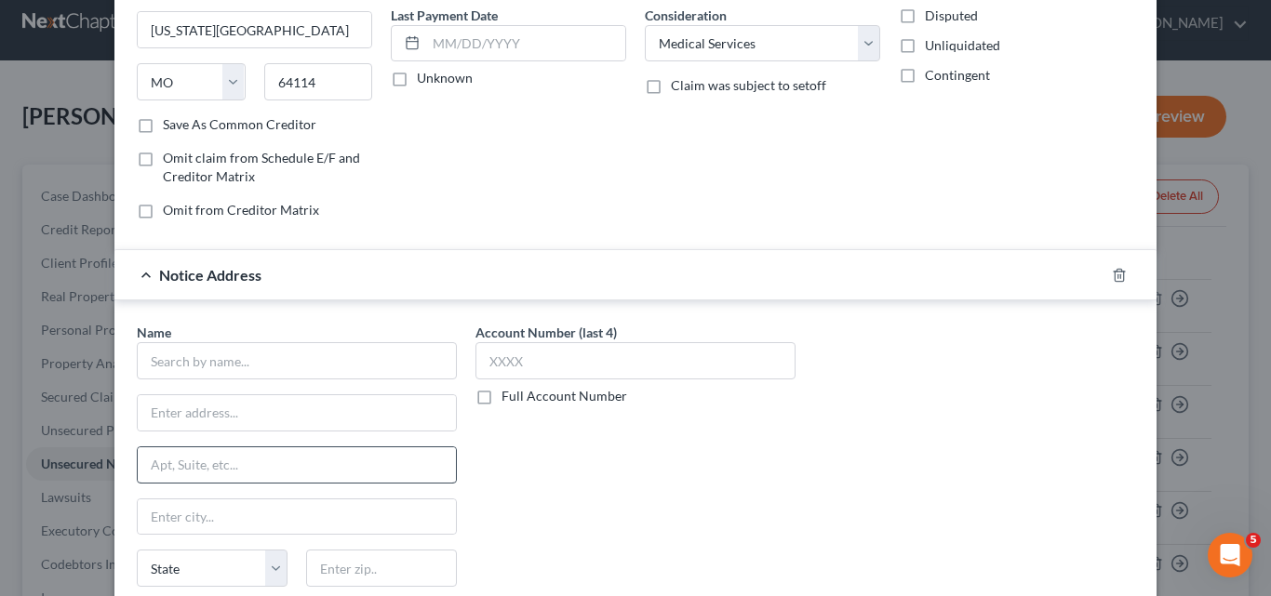
scroll to position [279, 0]
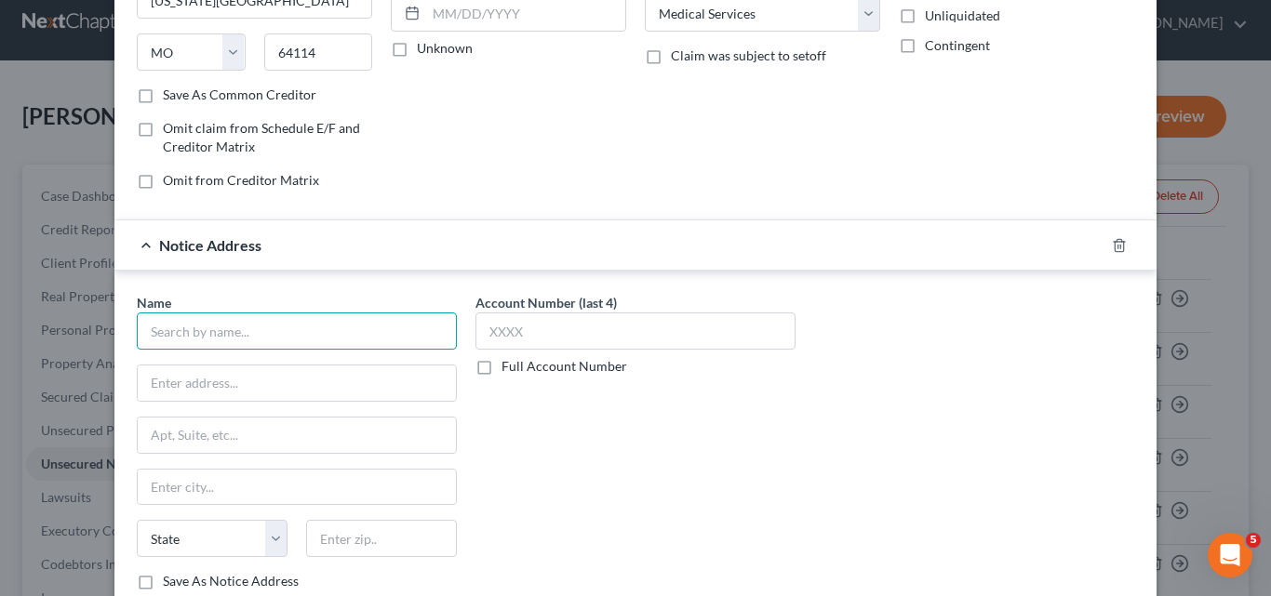
click at [158, 333] on input "text" at bounding box center [297, 331] width 320 height 37
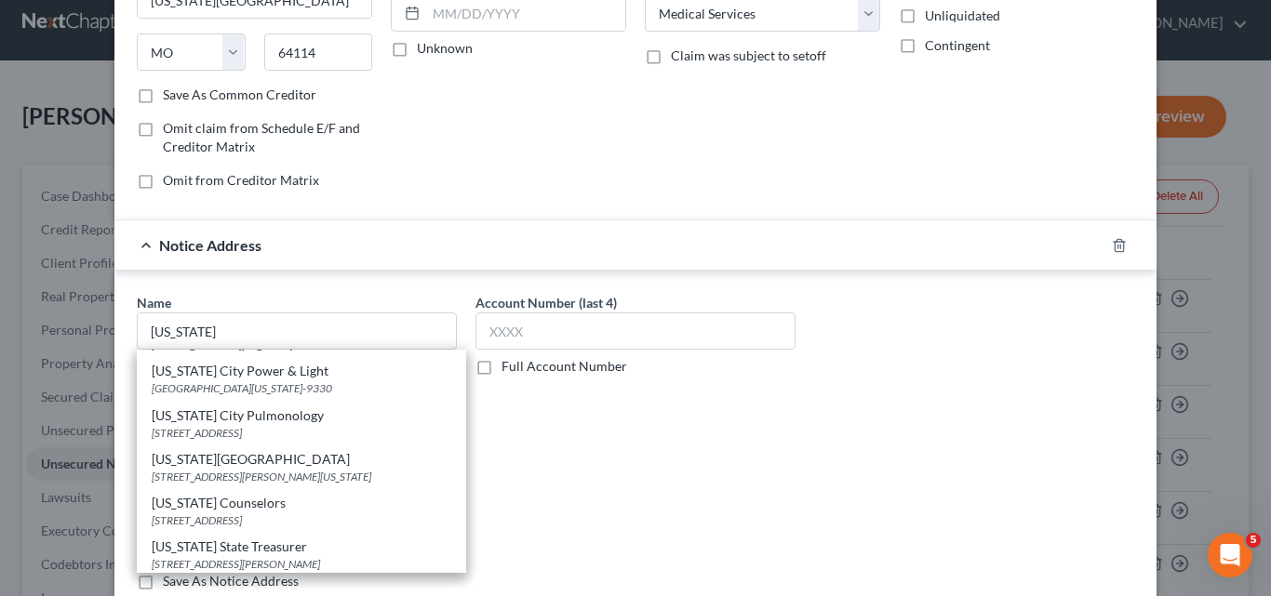
scroll to position [164, 0]
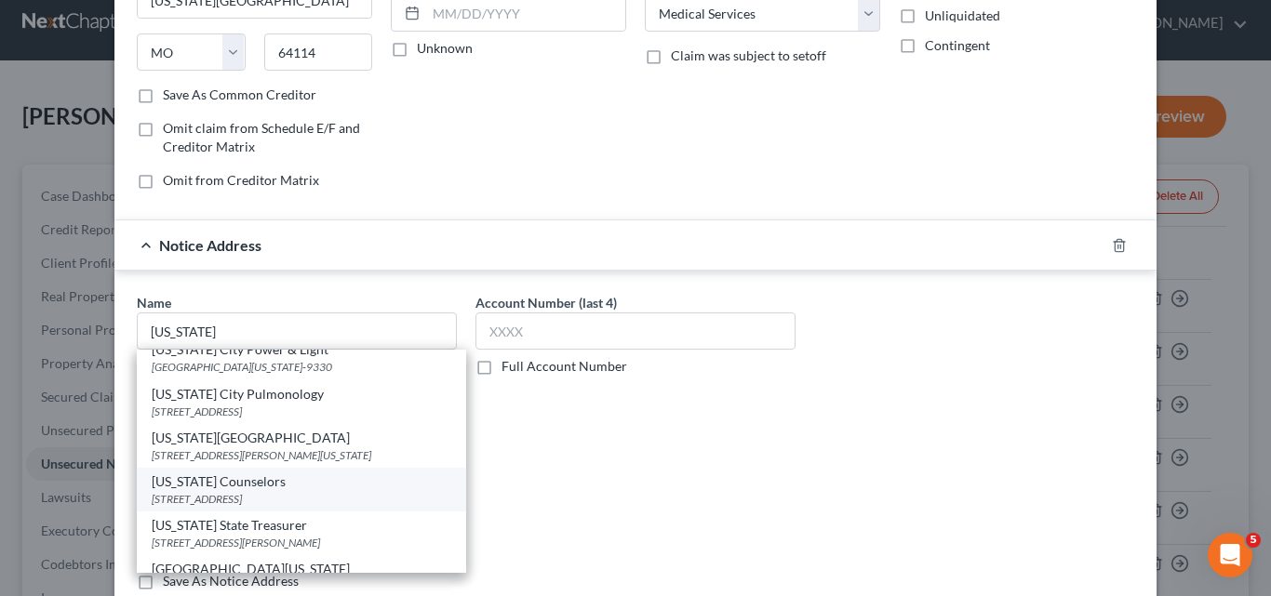
click at [267, 491] on div "[STREET_ADDRESS]" at bounding box center [302, 499] width 300 height 16
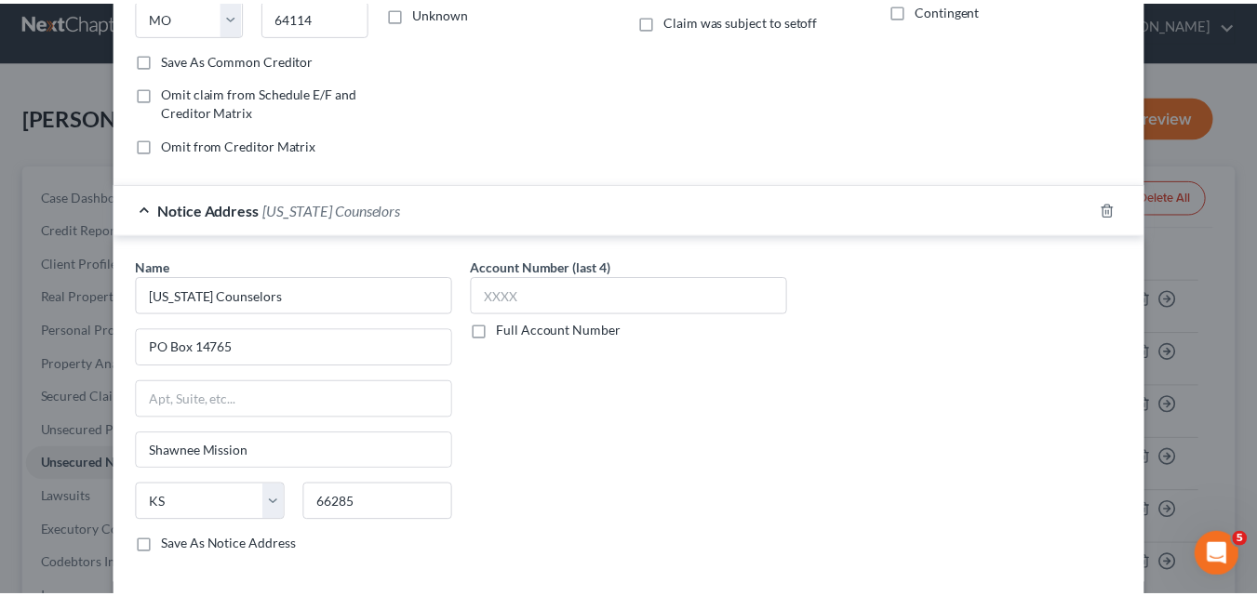
scroll to position [406, 0]
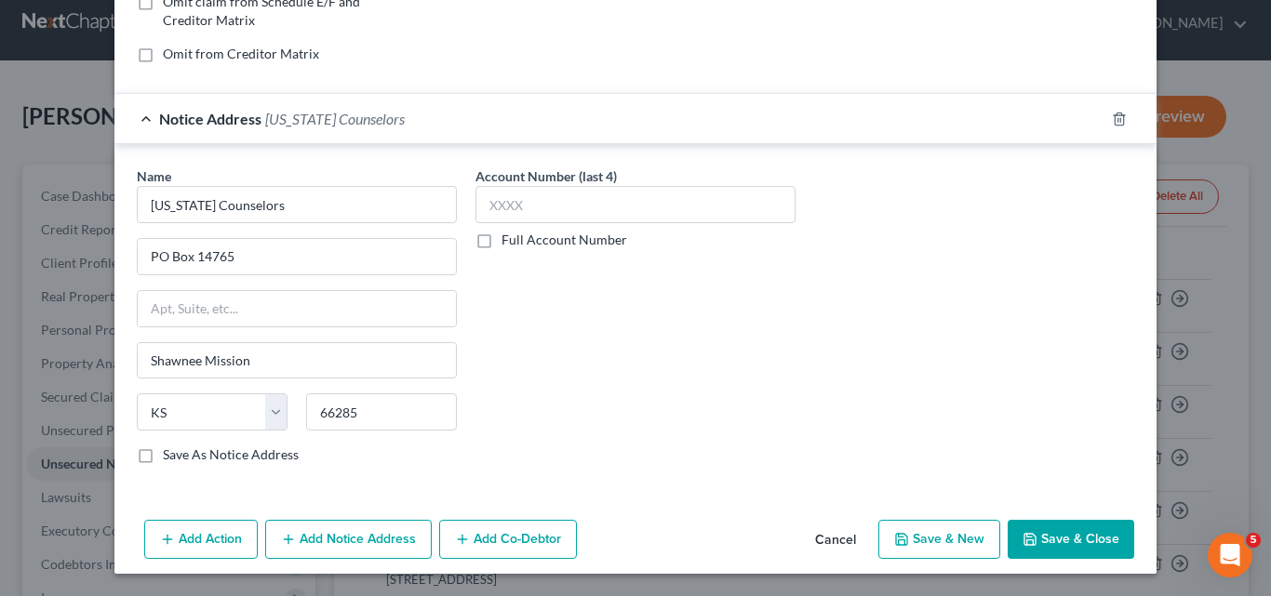
click at [1061, 542] on button "Save & Close" at bounding box center [1071, 539] width 127 height 39
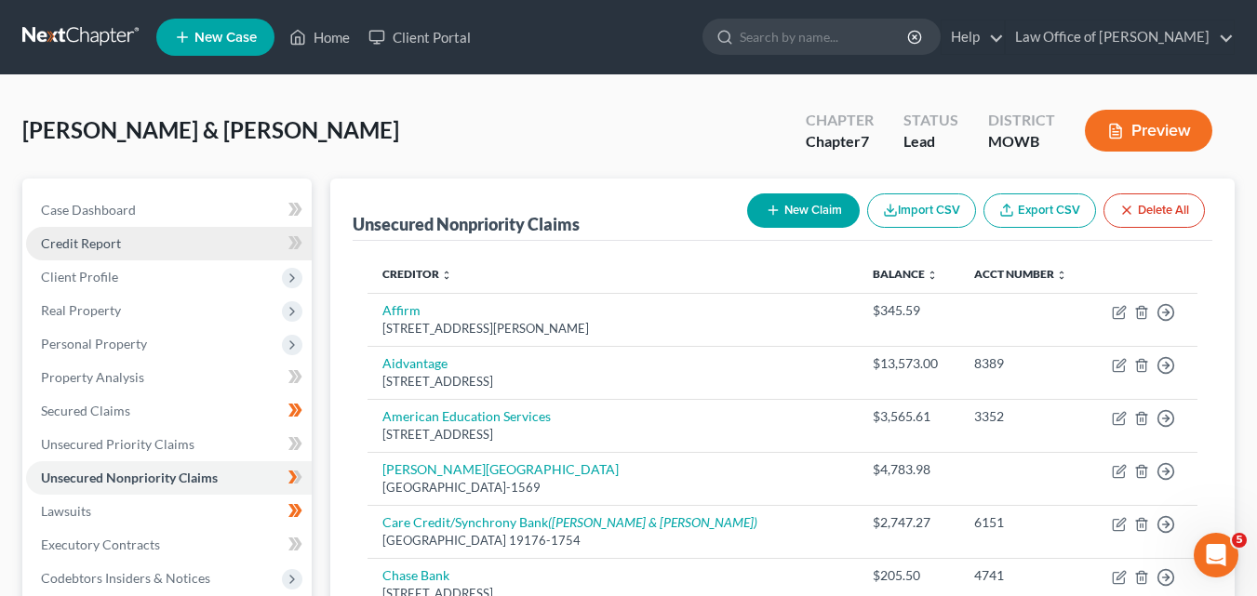
scroll to position [186, 0]
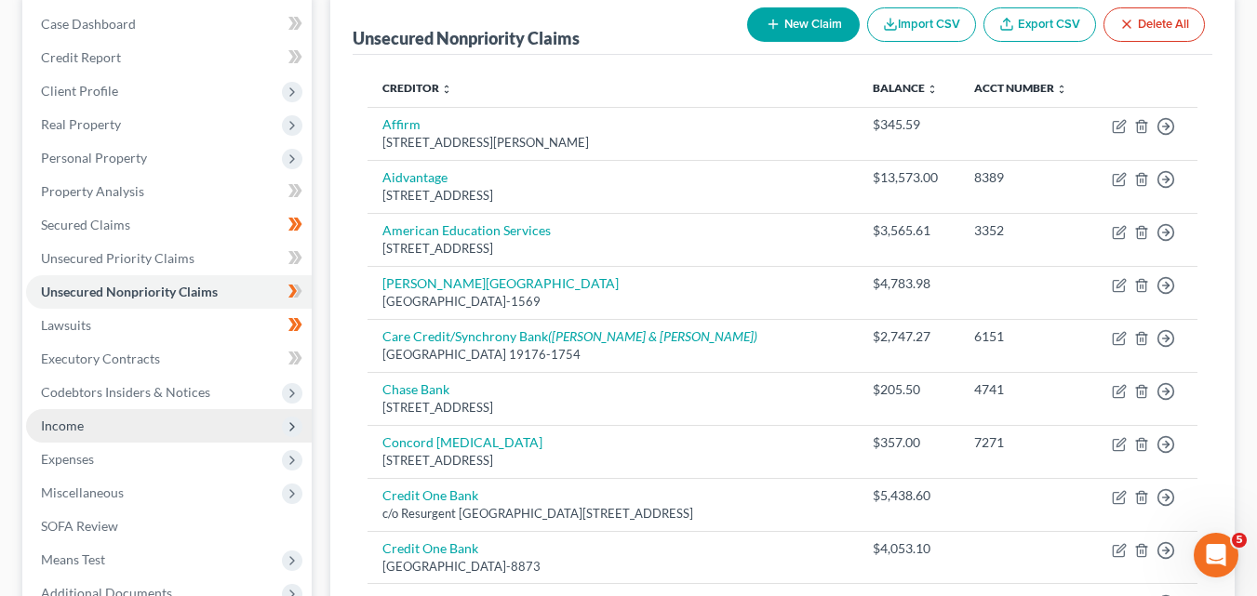
click at [72, 429] on span "Income" at bounding box center [62, 426] width 43 height 16
click at [114, 421] on span "Income" at bounding box center [169, 425] width 286 height 33
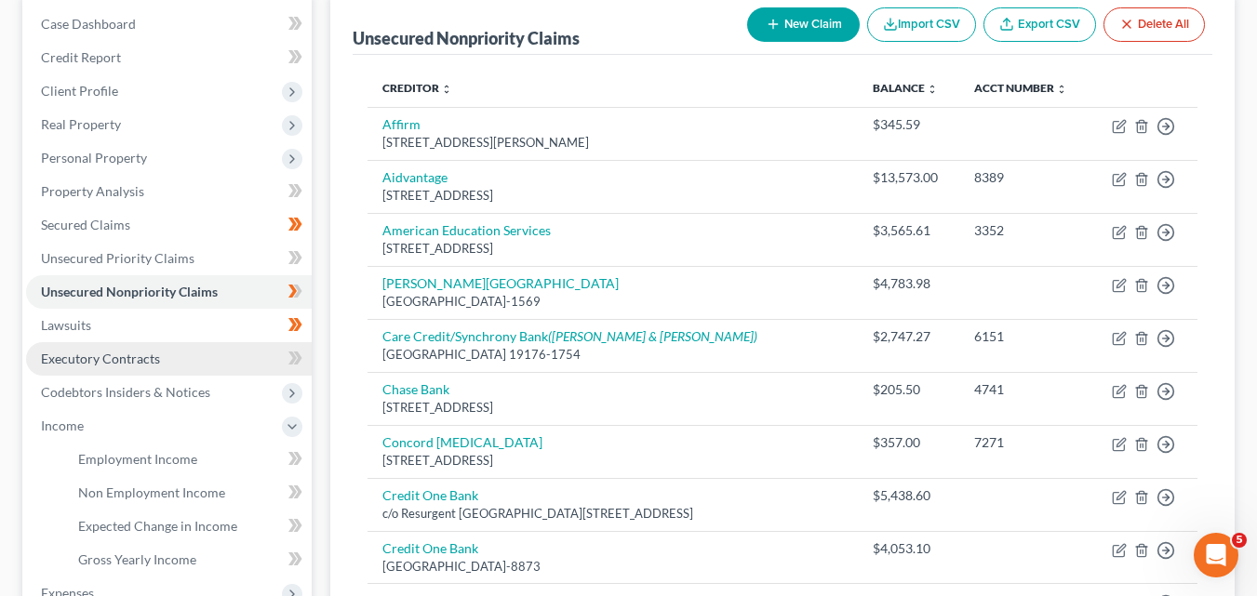
click at [128, 358] on span "Executory Contracts" at bounding box center [100, 359] width 119 height 16
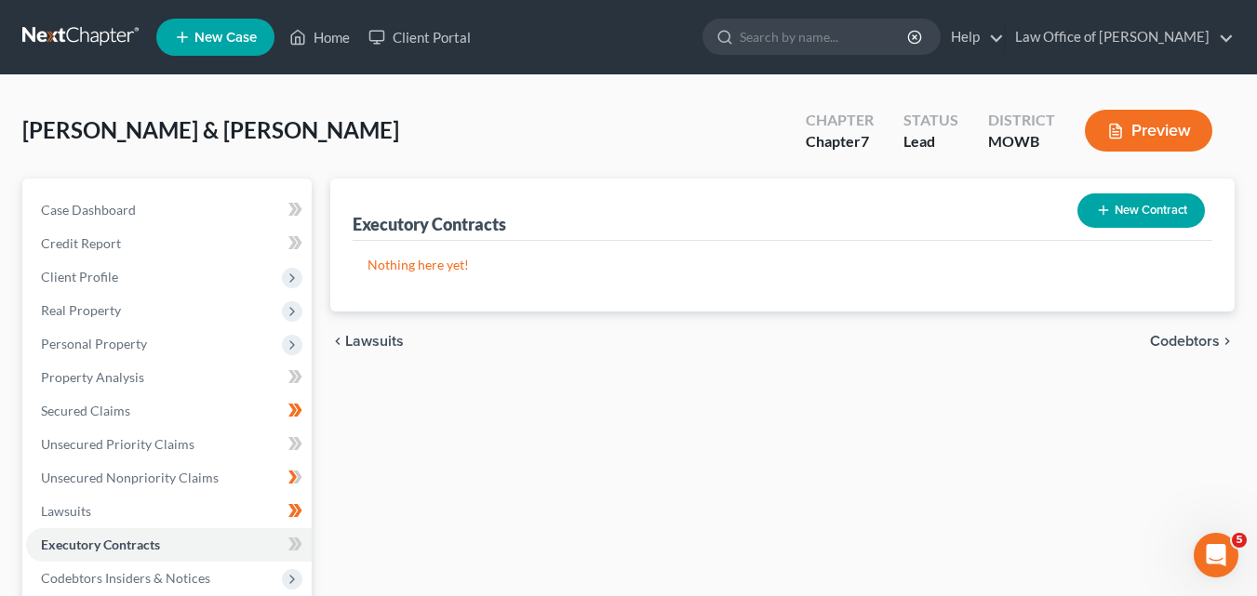
click at [1112, 208] on button "New Contract" at bounding box center [1140, 211] width 127 height 34
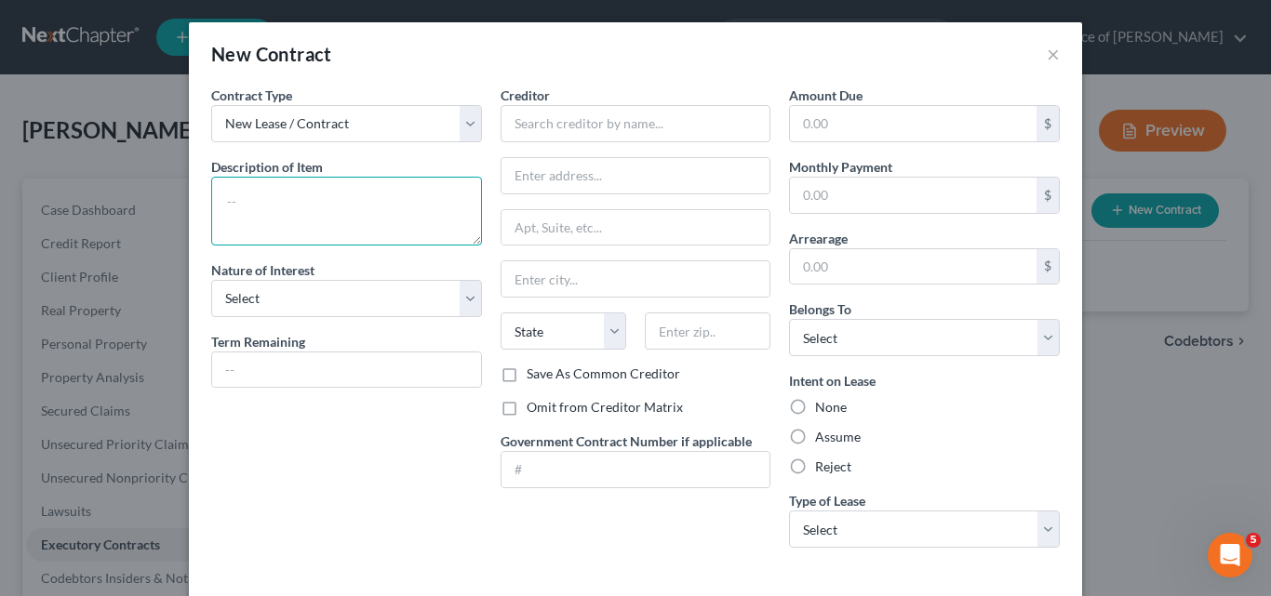
click at [243, 194] on textarea at bounding box center [346, 211] width 271 height 69
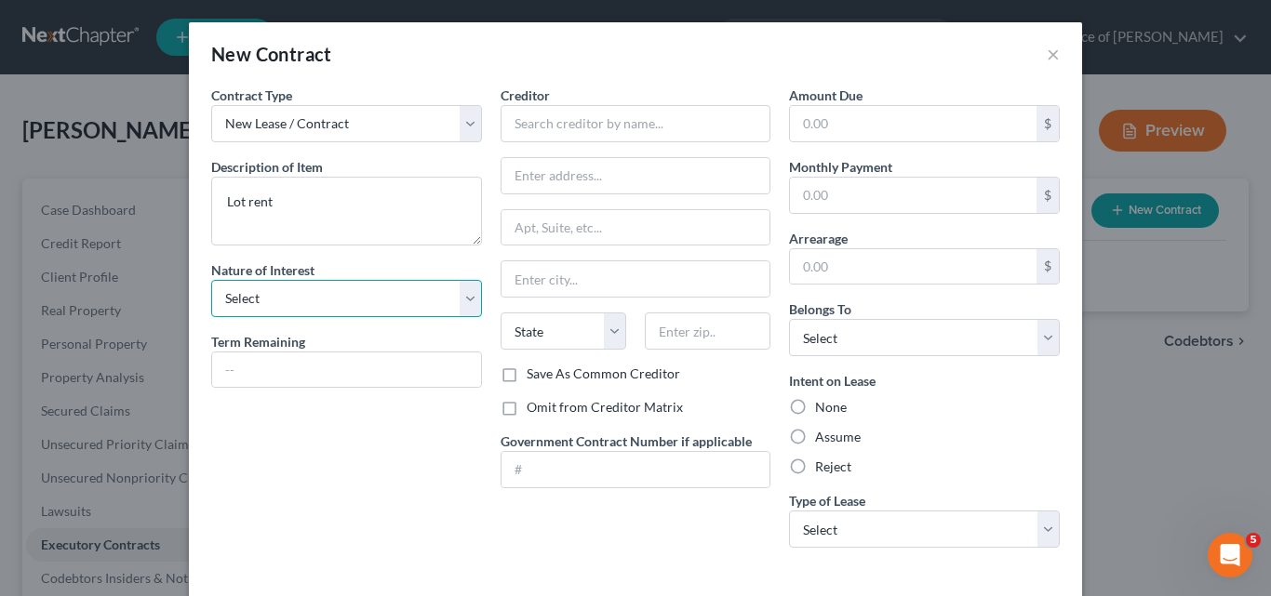
click at [468, 297] on select "Select Purchaser Agent Lessor Lessee" at bounding box center [346, 298] width 271 height 37
click at [211, 280] on select "Select Purchaser Agent Lessor Lessee" at bounding box center [346, 298] width 271 height 37
click at [245, 369] on input "text" at bounding box center [346, 370] width 269 height 35
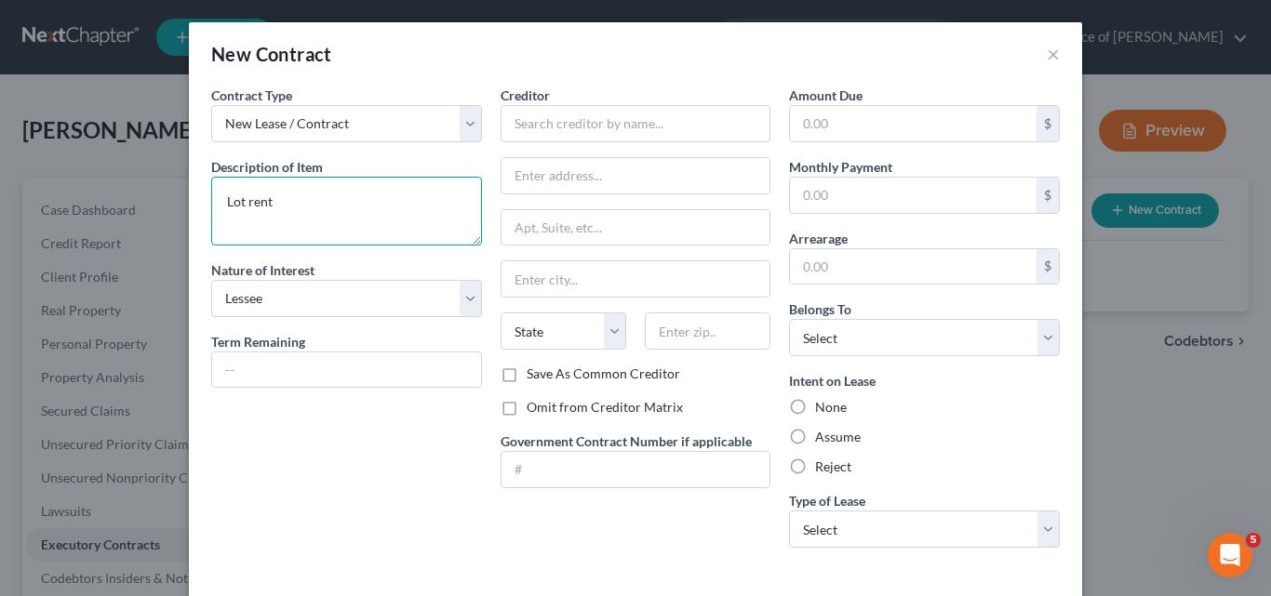
click at [289, 199] on textarea "Lot rent" at bounding box center [346, 211] width 271 height 69
click at [815, 436] on label "Assume" at bounding box center [838, 437] width 46 height 19
click at [822, 436] on input "Assume" at bounding box center [828, 434] width 12 height 12
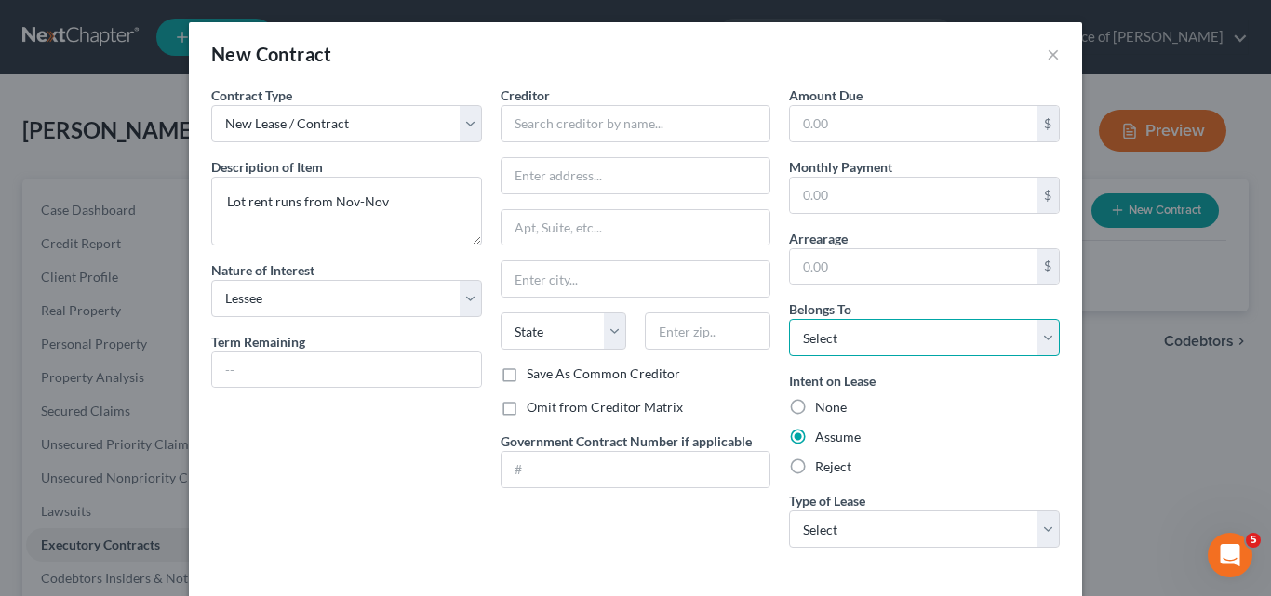
click at [1036, 340] on select "Select Debtor 1 Only Debtor 2 Only Debtor 1 And Debtor 2 Only At Least One Of T…" at bounding box center [924, 337] width 271 height 37
click at [789, 319] on select "Select Debtor 1 Only Debtor 2 Only Debtor 1 And Debtor 2 Only At Least One Of T…" at bounding box center [924, 337] width 271 height 37
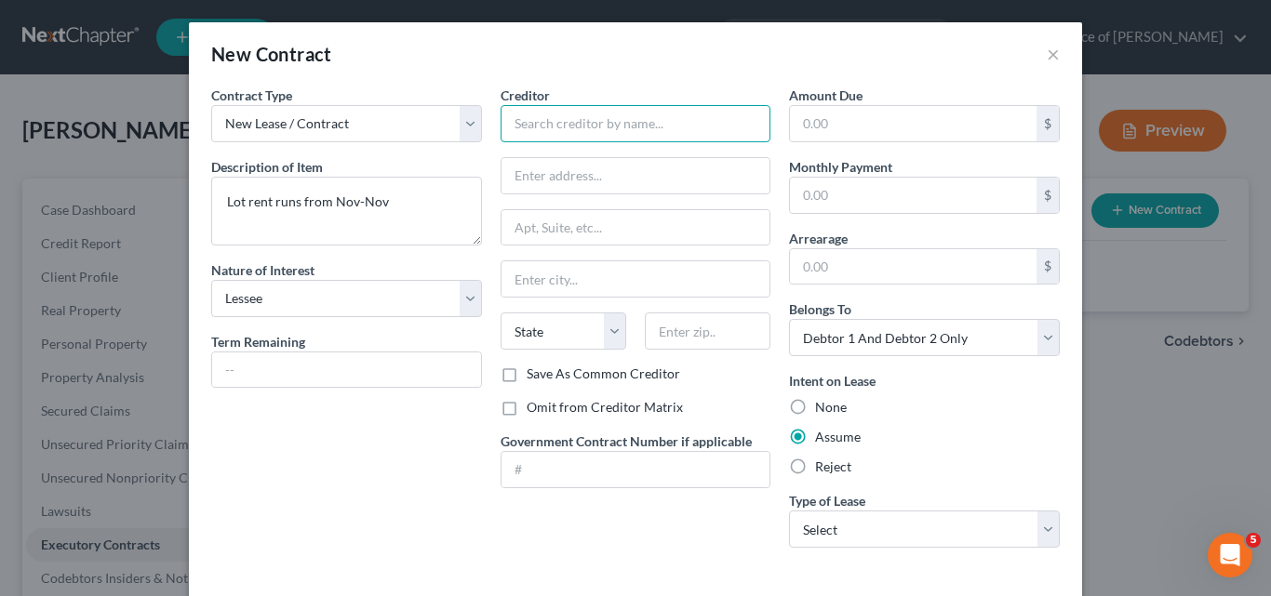
click at [524, 117] on input "text" at bounding box center [636, 123] width 271 height 37
click at [527, 410] on label "Omit from Creditor Matrix" at bounding box center [605, 407] width 156 height 19
click at [534, 410] on input "Omit from Creditor Matrix" at bounding box center [540, 404] width 12 height 12
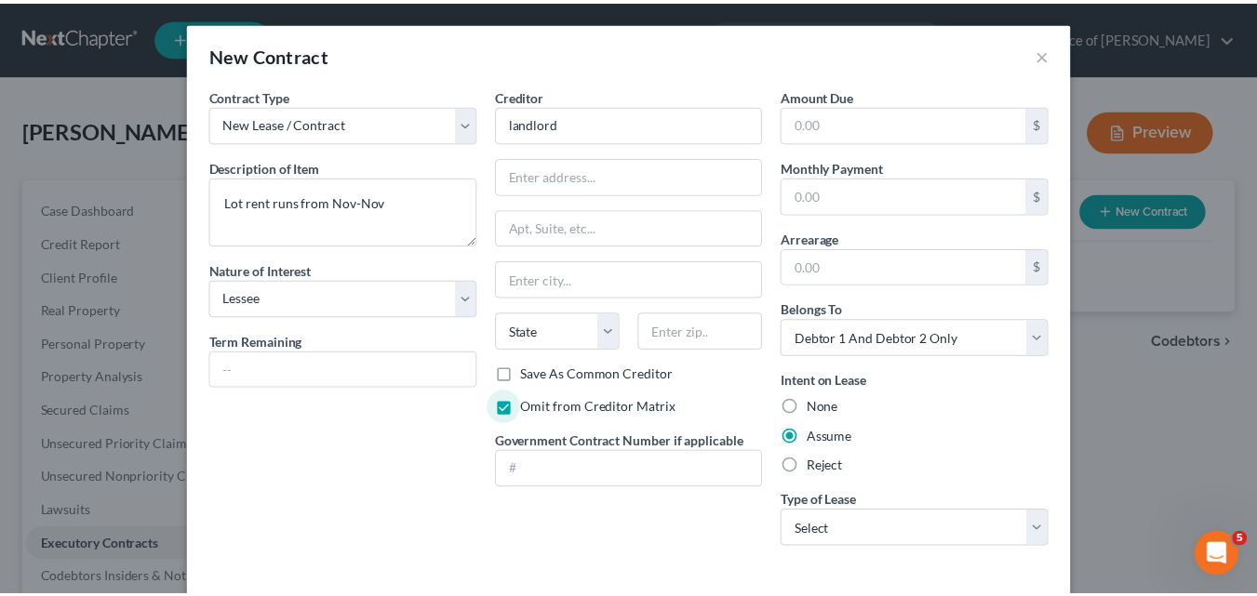
scroll to position [84, 0]
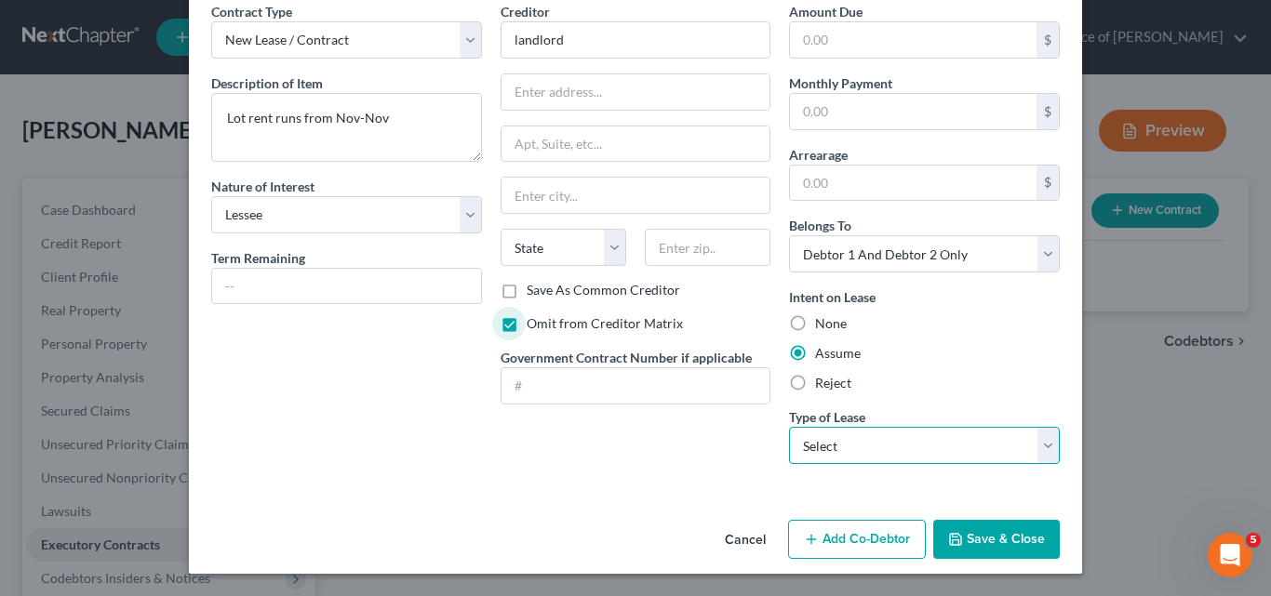
click at [1039, 447] on select "Select Real Estate Car Other" at bounding box center [924, 445] width 271 height 37
click at [789, 427] on select "Select Real Estate Car Other" at bounding box center [924, 445] width 271 height 37
click at [982, 538] on button "Save & Close" at bounding box center [996, 539] width 127 height 39
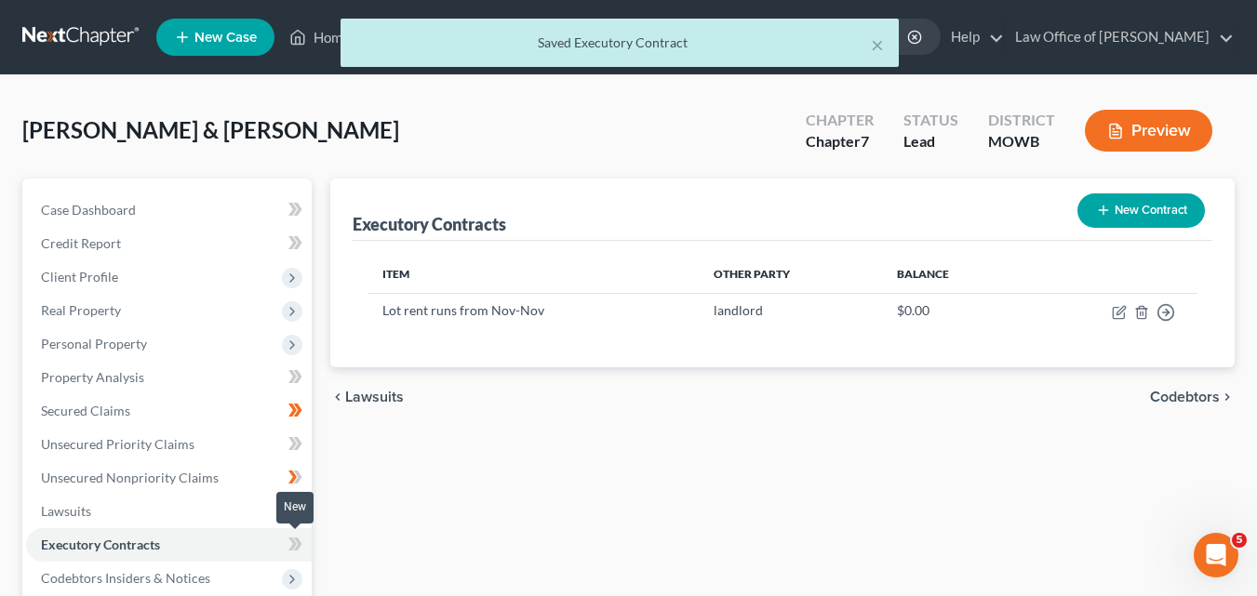
click at [300, 543] on icon at bounding box center [297, 544] width 8 height 13
click at [289, 548] on icon at bounding box center [295, 544] width 14 height 23
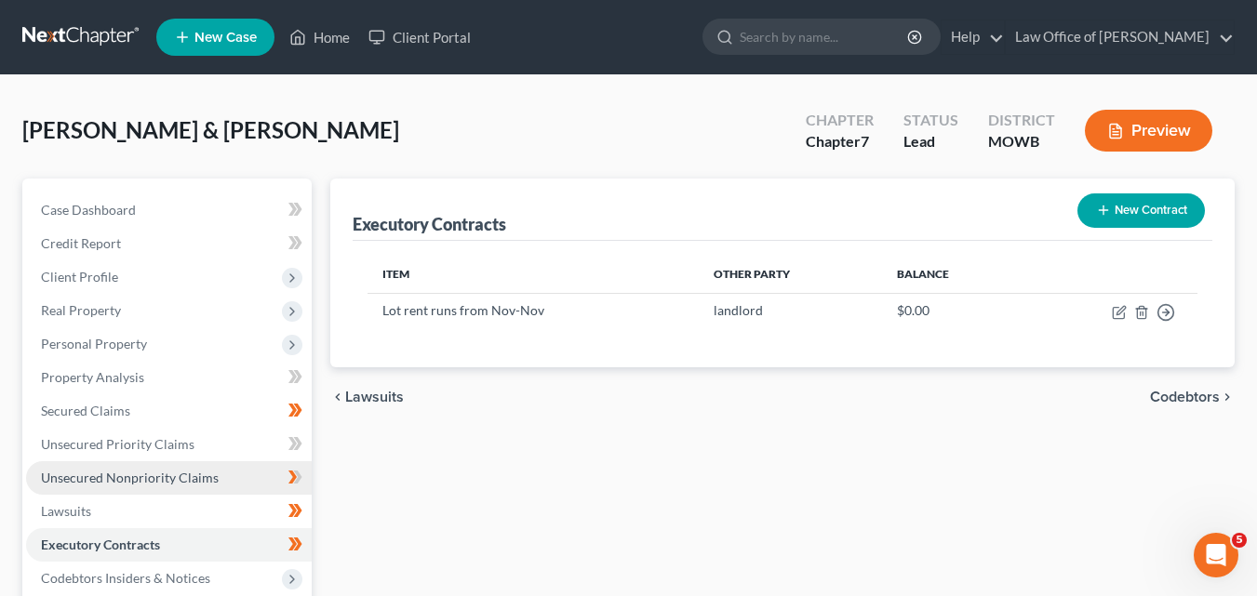
click at [128, 474] on span "Unsecured Nonpriority Claims" at bounding box center [130, 478] width 178 height 16
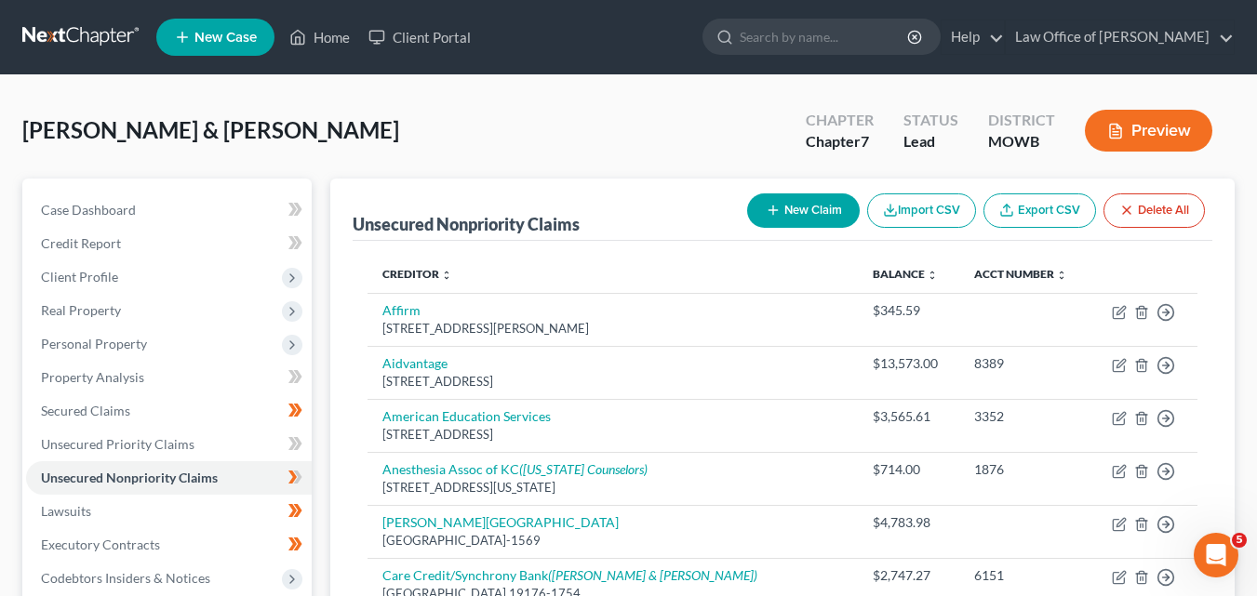
click at [805, 210] on button "New Claim" at bounding box center [803, 211] width 113 height 34
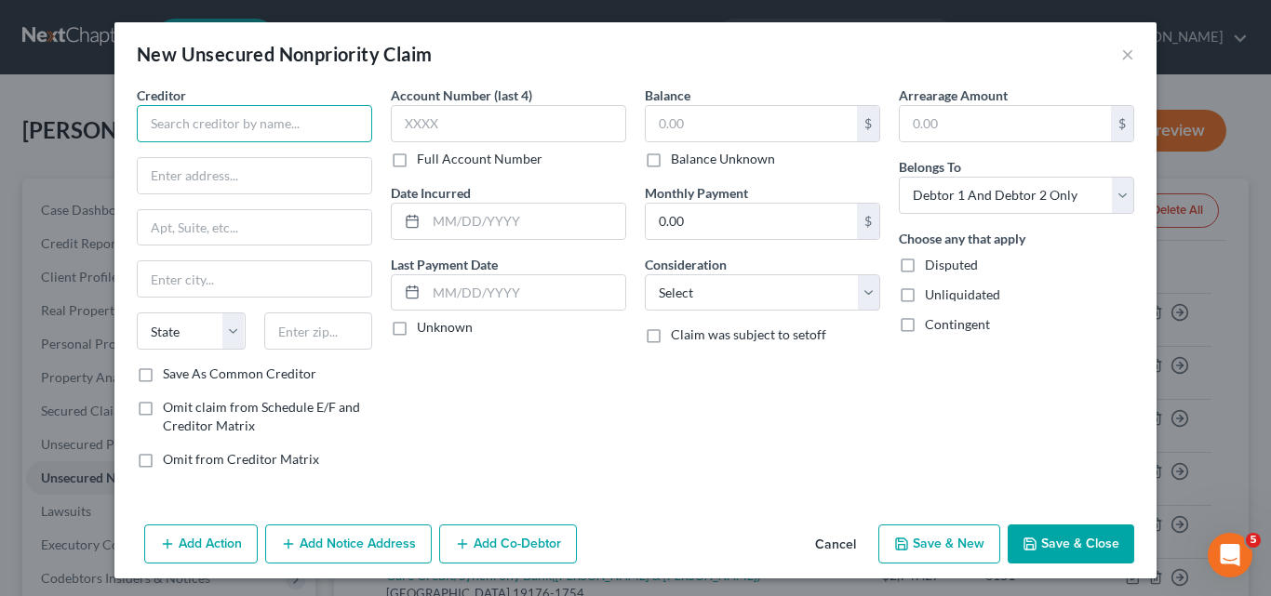
click at [145, 115] on input "text" at bounding box center [254, 123] width 235 height 37
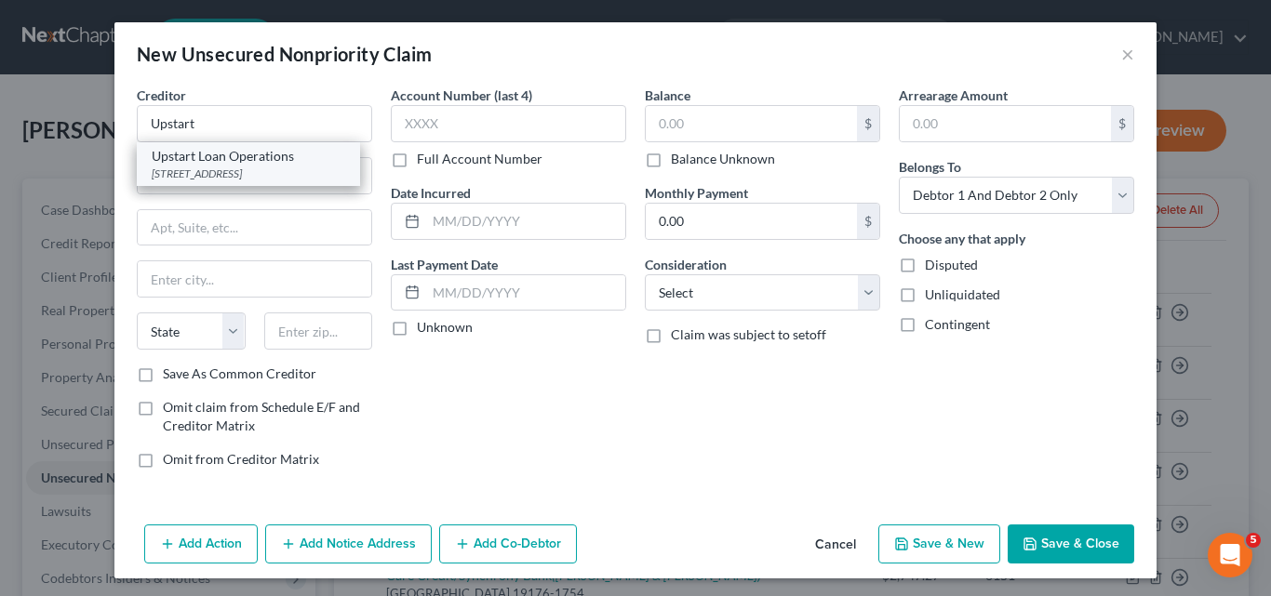
click at [214, 156] on div "Upstart Loan Operations" at bounding box center [249, 156] width 194 height 19
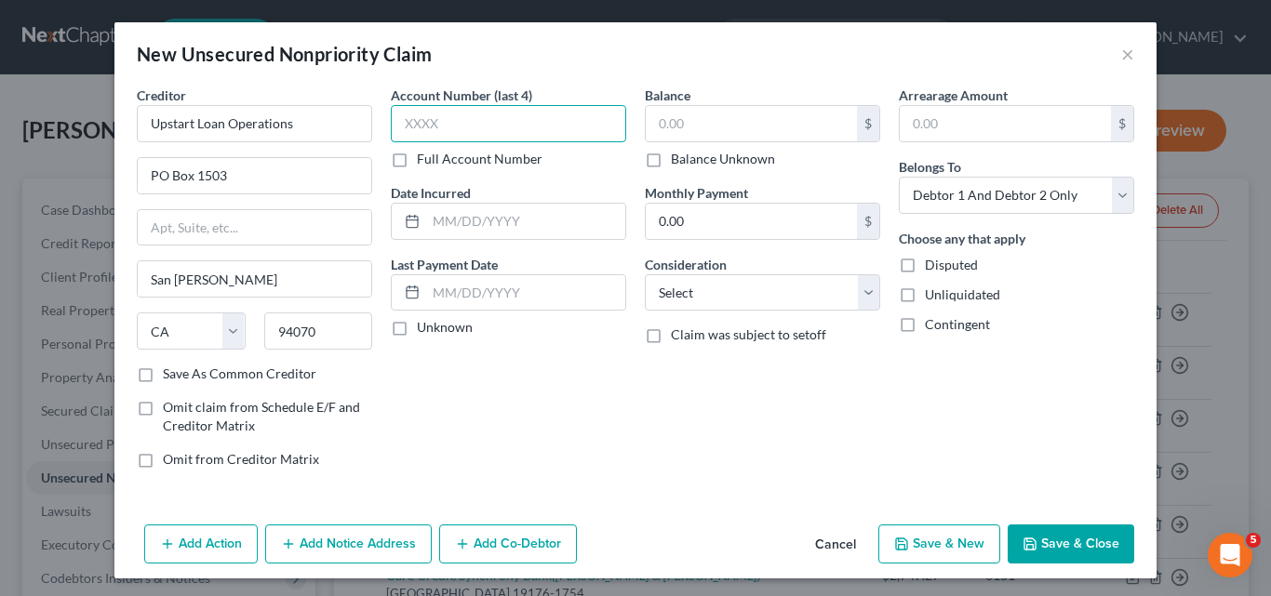
click at [402, 123] on input "text" at bounding box center [508, 123] width 235 height 37
drag, startPoint x: 1117, startPoint y: 198, endPoint x: 1063, endPoint y: 211, distance: 55.5
click at [1117, 198] on select "Select Debtor 1 Only Debtor 2 Only Debtor 1 And Debtor 2 Only At Least One Of T…" at bounding box center [1016, 195] width 235 height 37
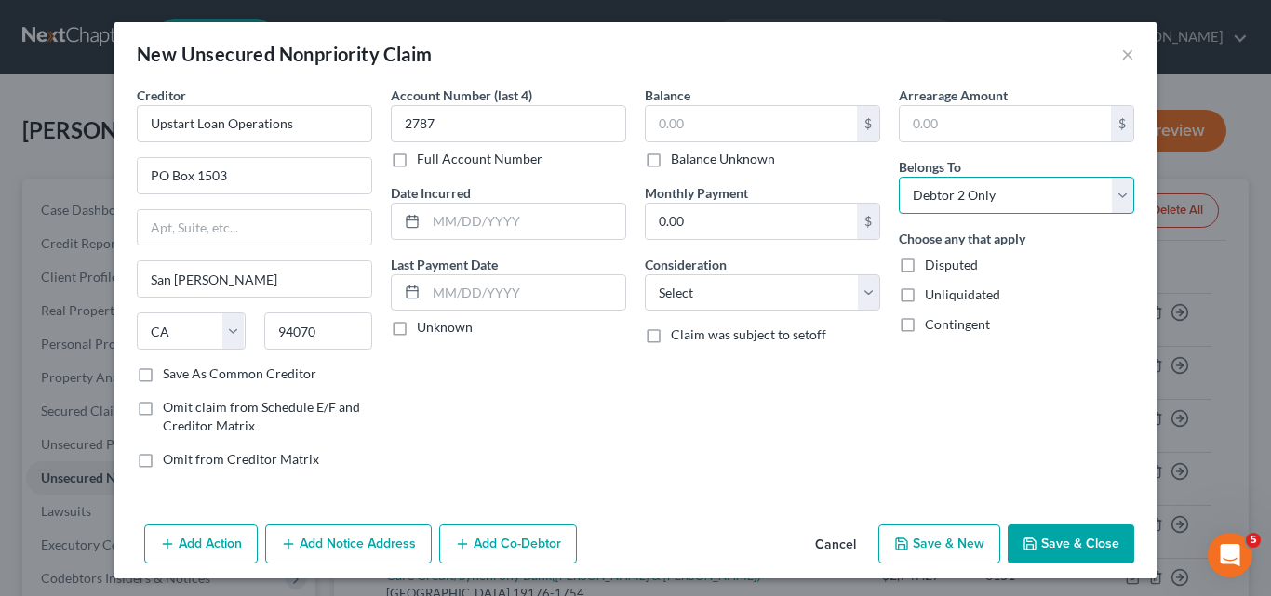
click at [899, 177] on select "Select Debtor 1 Only Debtor 2 Only Debtor 1 And Debtor 2 Only At Least One Of T…" at bounding box center [1016, 195] width 235 height 37
click at [428, 220] on input "text" at bounding box center [525, 221] width 199 height 35
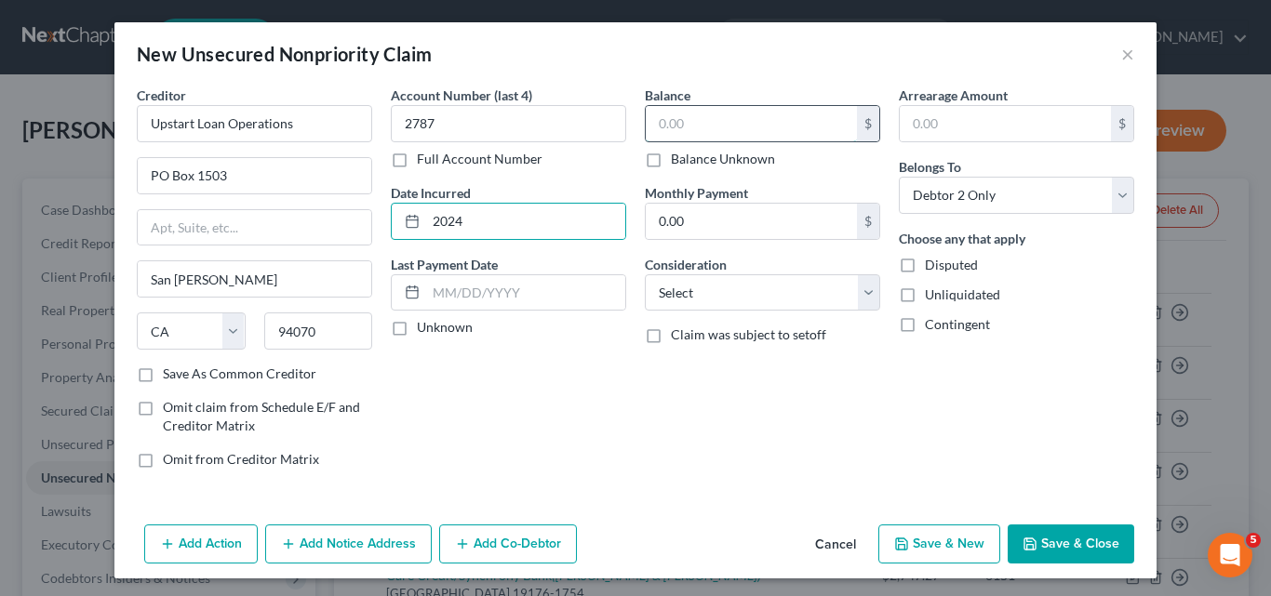
click at [650, 116] on input "text" at bounding box center [751, 123] width 211 height 35
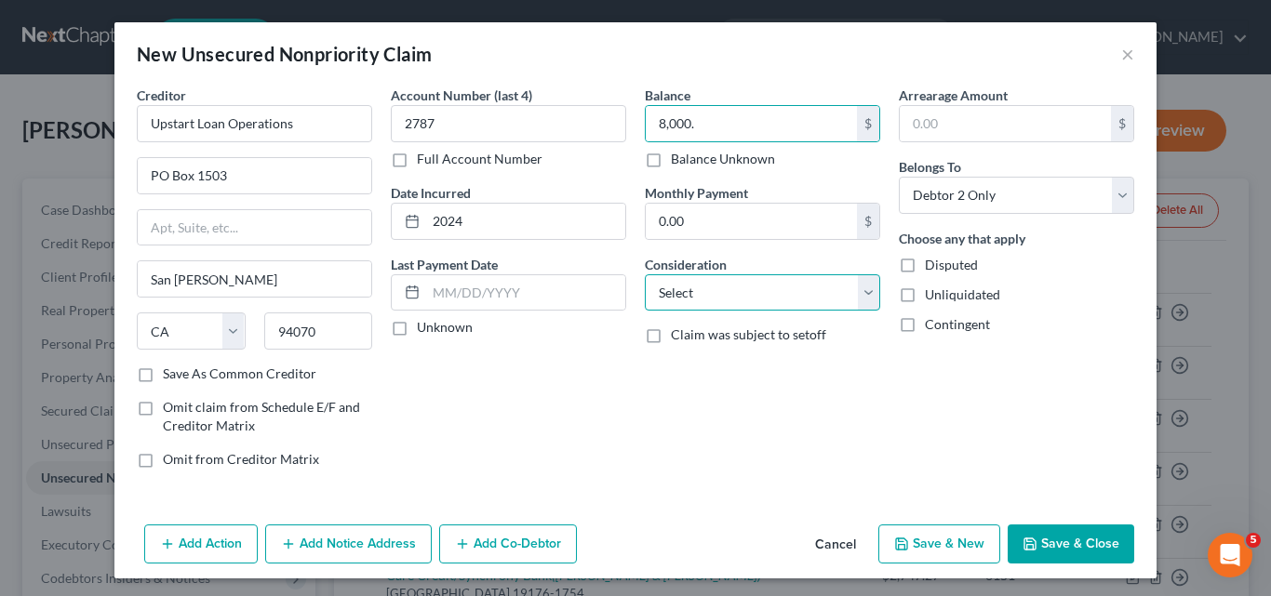
click at [861, 294] on select "Select Cable / Satellite Services Collection Agency Credit Card Debt Debt Couns…" at bounding box center [762, 292] width 235 height 37
click at [645, 274] on select "Select Cable / Satellite Services Collection Agency Credit Card Debt Debt Couns…" at bounding box center [762, 292] width 235 height 37
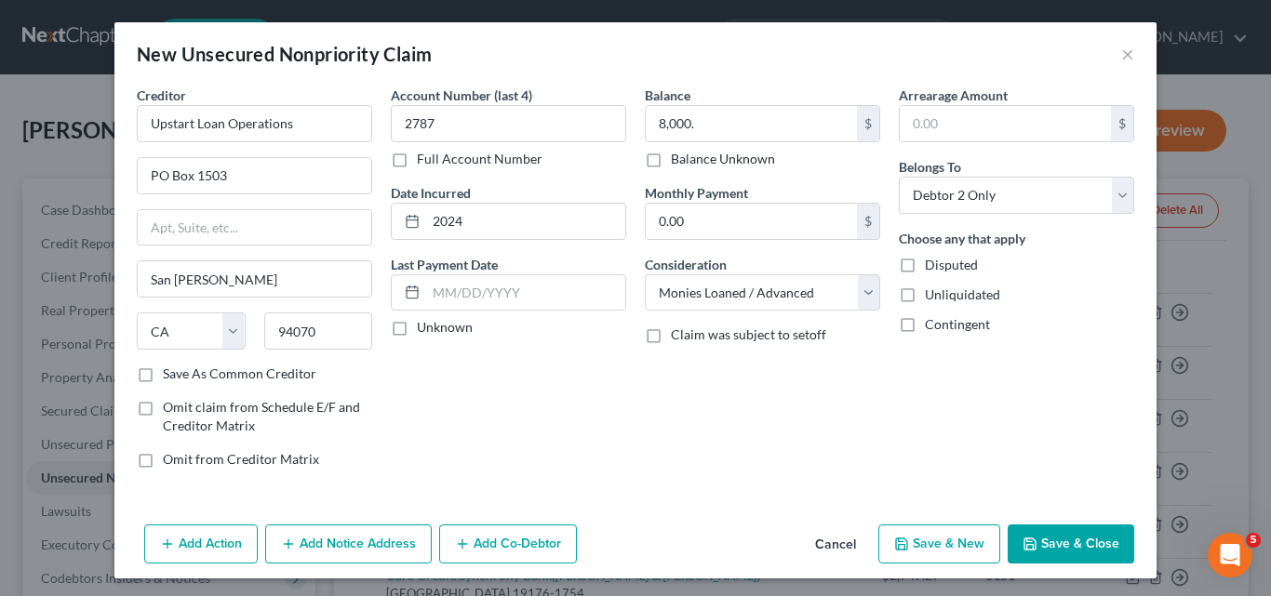
click at [1061, 543] on button "Save & Close" at bounding box center [1071, 544] width 127 height 39
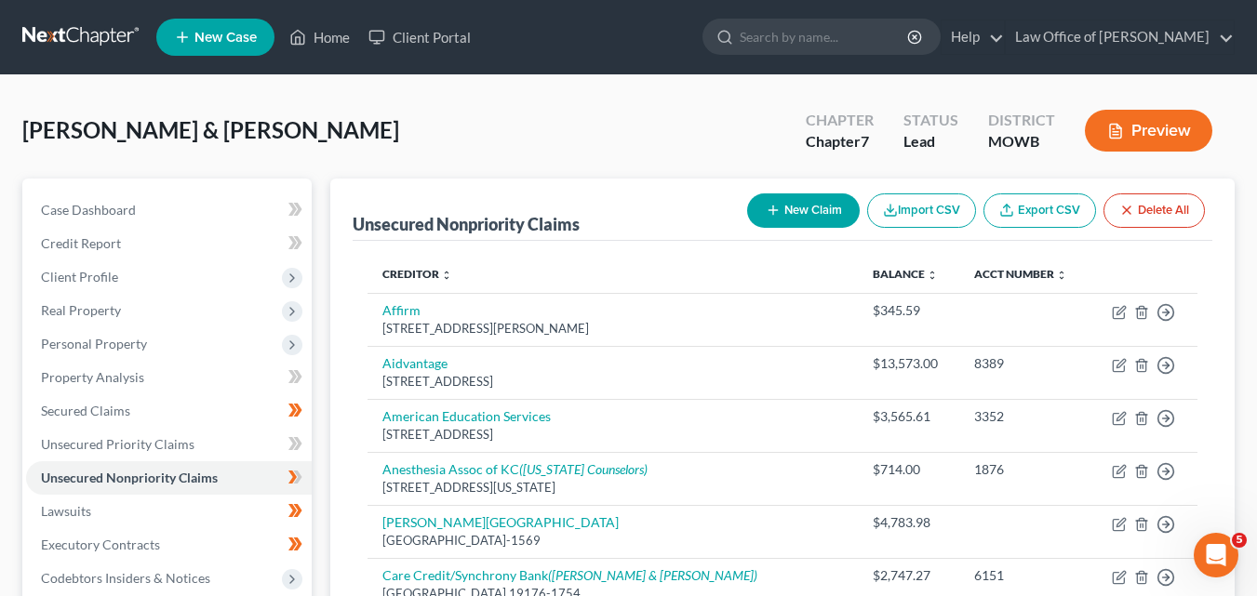
click at [803, 204] on button "New Claim" at bounding box center [803, 211] width 113 height 34
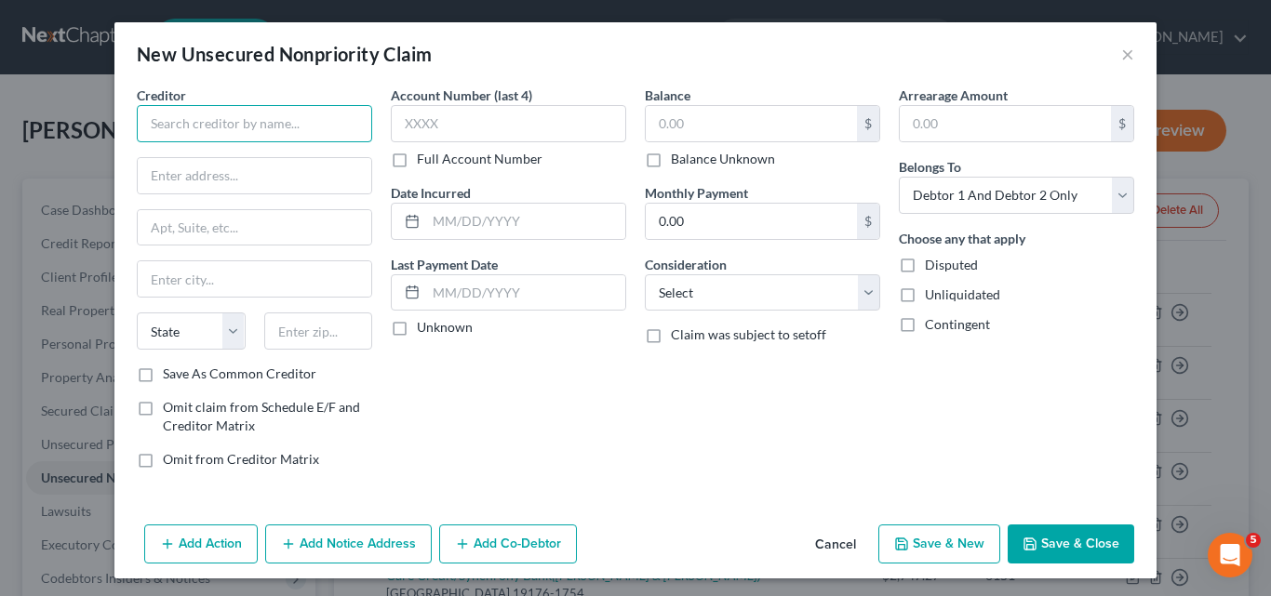
click at [149, 119] on input "text" at bounding box center [254, 123] width 235 height 37
click at [175, 172] on input "text" at bounding box center [255, 175] width 234 height 35
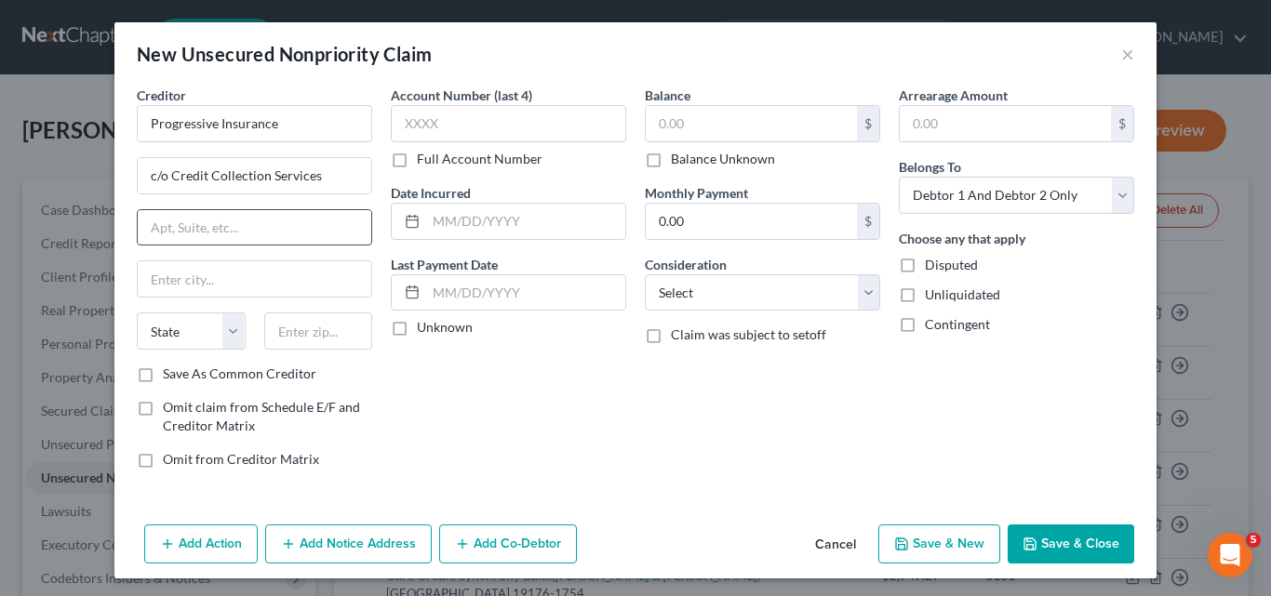
click at [151, 229] on input "text" at bounding box center [255, 227] width 234 height 35
click at [145, 279] on input "text" at bounding box center [255, 278] width 234 height 35
click at [188, 278] on input "Norwoood" at bounding box center [255, 278] width 234 height 35
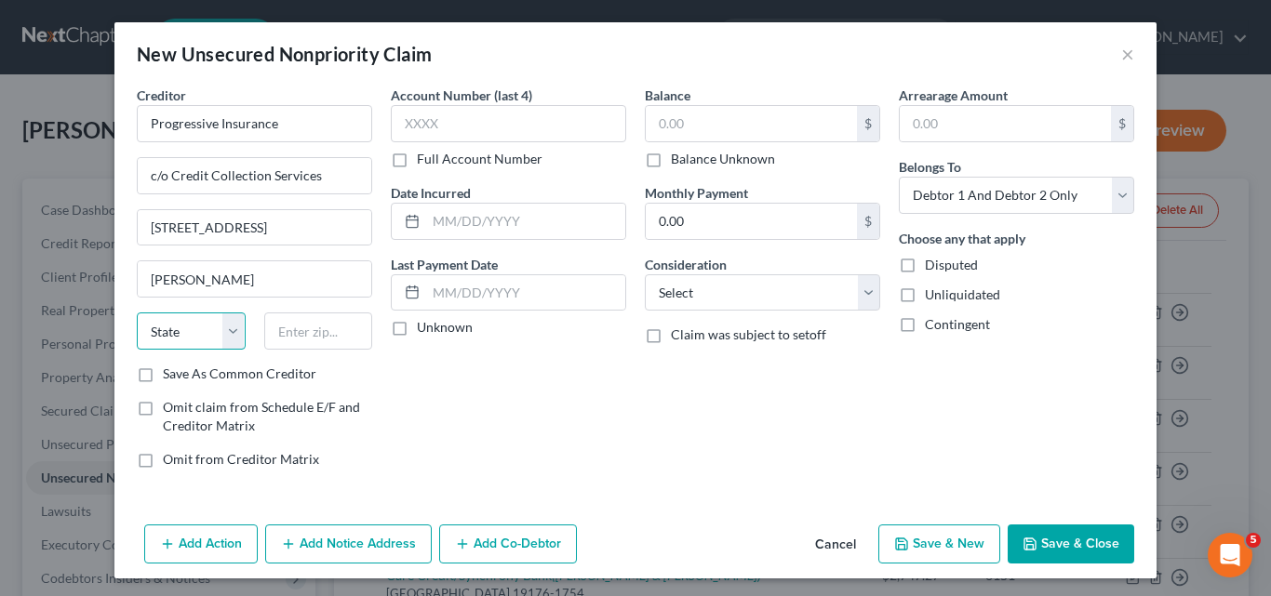
click at [222, 327] on select "State [US_STATE] AK AR AZ CA CO CT DE DC [GEOGRAPHIC_DATA] [GEOGRAPHIC_DATA] GU…" at bounding box center [191, 331] width 109 height 37
click at [137, 313] on select "State [US_STATE] AK AR AZ CA CO CT DE DC [GEOGRAPHIC_DATA] [GEOGRAPHIC_DATA] GU…" at bounding box center [191, 331] width 109 height 37
click at [268, 326] on input "text" at bounding box center [318, 331] width 109 height 37
click at [428, 220] on input "text" at bounding box center [525, 221] width 199 height 35
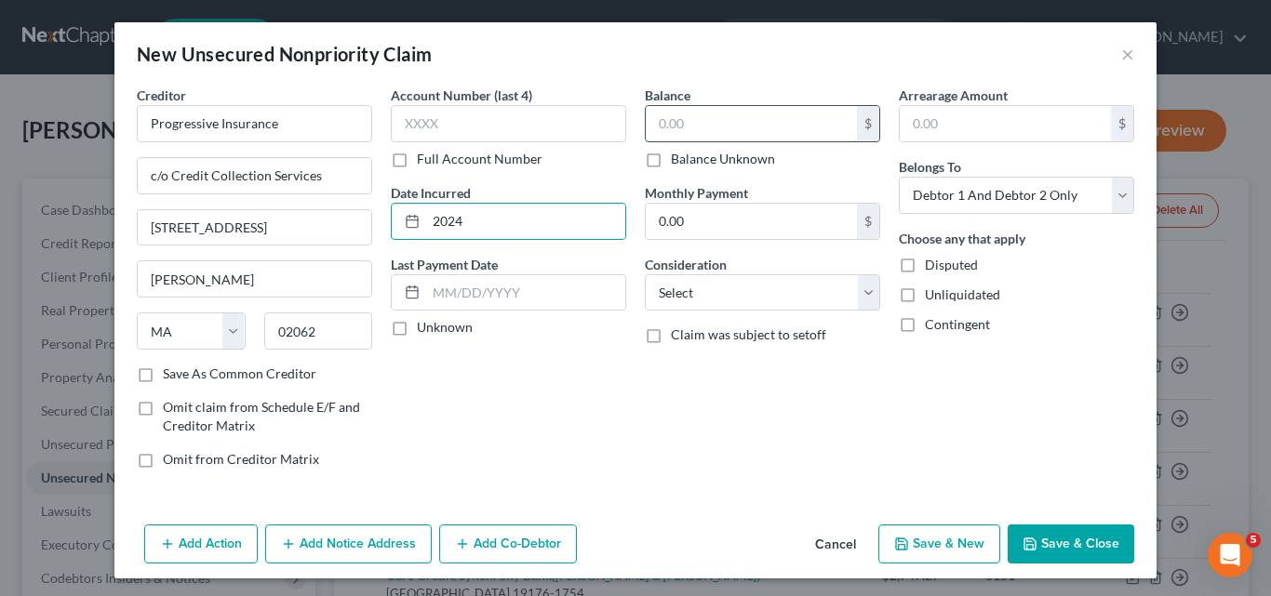
click at [653, 122] on input "text" at bounding box center [751, 123] width 211 height 35
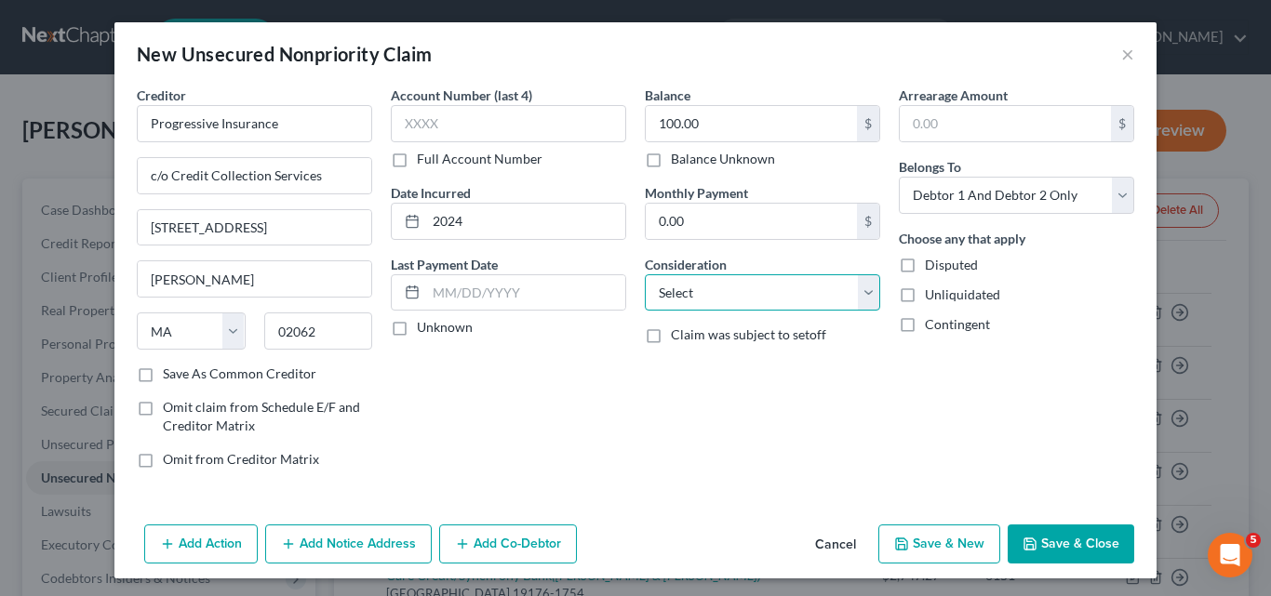
click at [860, 293] on select "Select Cable / Satellite Services Collection Agency Credit Card Debt Debt Couns…" at bounding box center [762, 292] width 235 height 37
click at [645, 274] on select "Select Cable / Satellite Services Collection Agency Credit Card Debt Debt Couns…" at bounding box center [762, 292] width 235 height 37
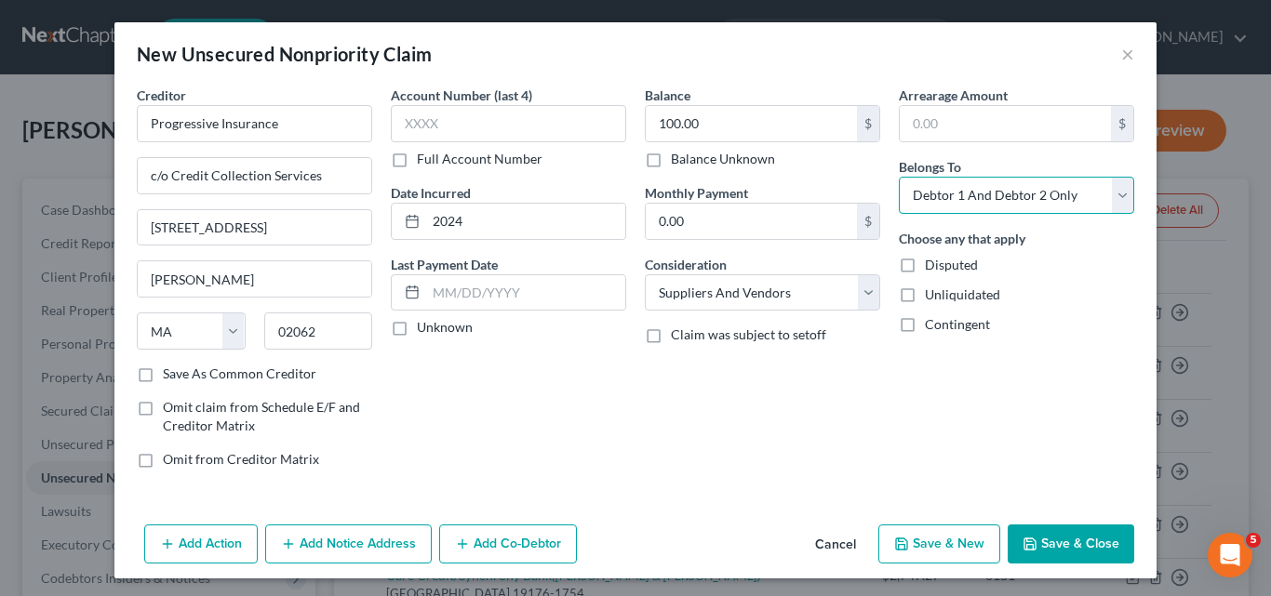
click at [1116, 192] on select "Select Debtor 1 Only Debtor 2 Only Debtor 1 And Debtor 2 Only At Least One Of T…" at bounding box center [1016, 195] width 235 height 37
click at [899, 177] on select "Select Debtor 1 Only Debtor 2 Only Debtor 1 And Debtor 2 Only At Least One Of T…" at bounding box center [1016, 195] width 235 height 37
click at [1072, 534] on button "Save & Close" at bounding box center [1071, 544] width 127 height 39
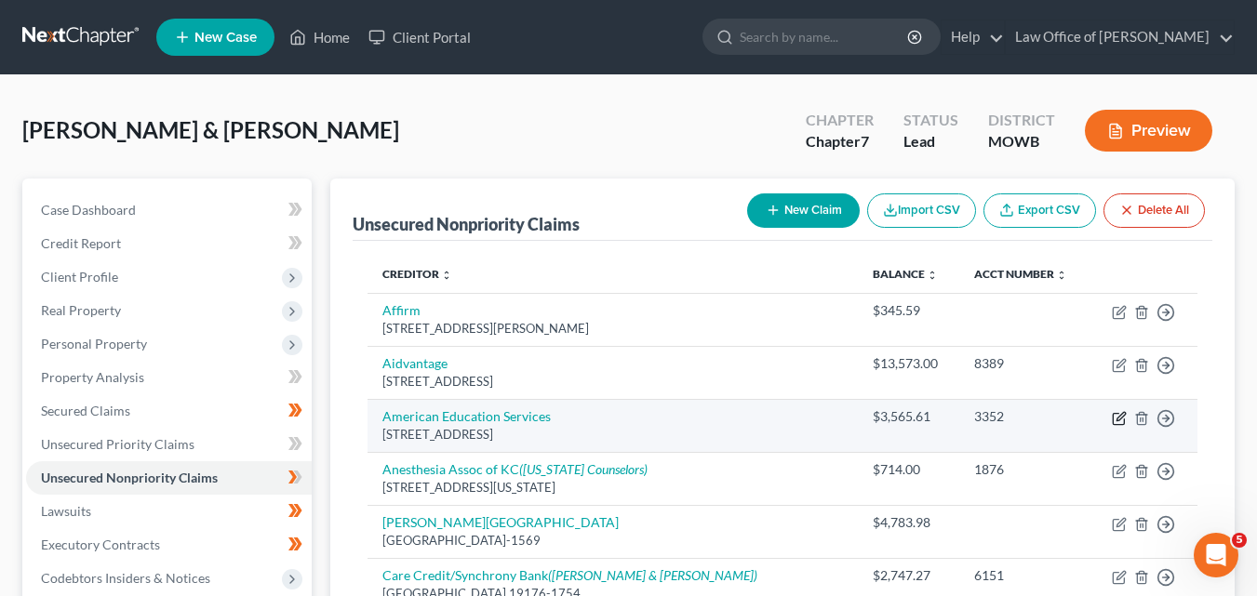
click at [1118, 418] on icon "button" at bounding box center [1120, 416] width 8 height 8
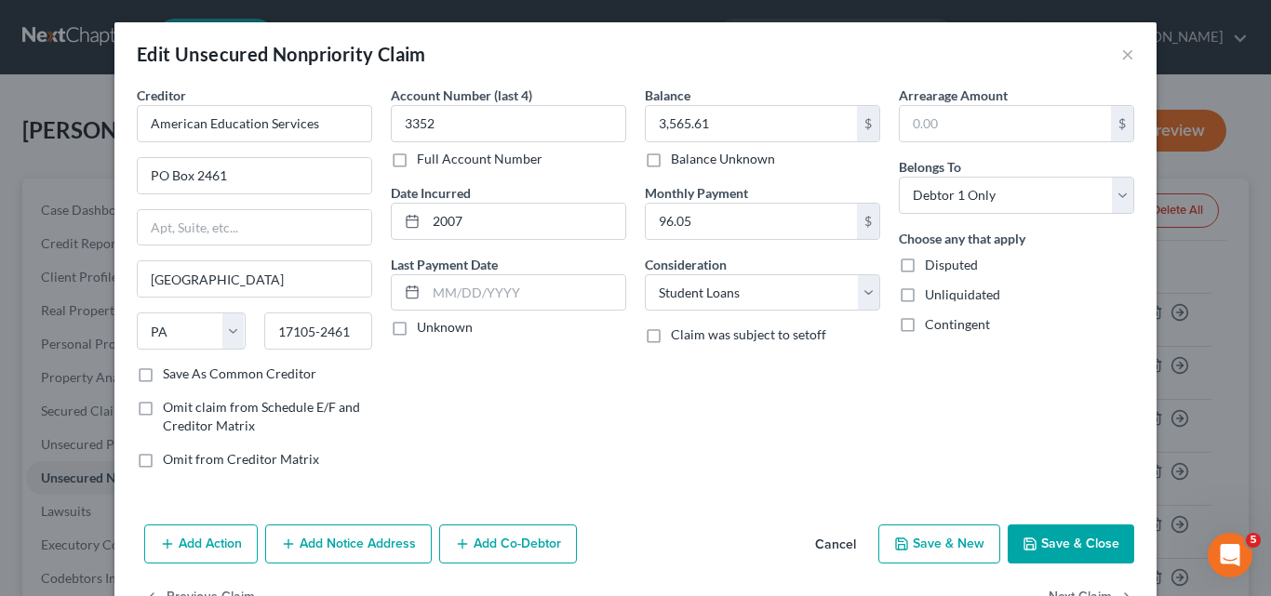
scroll to position [58, 0]
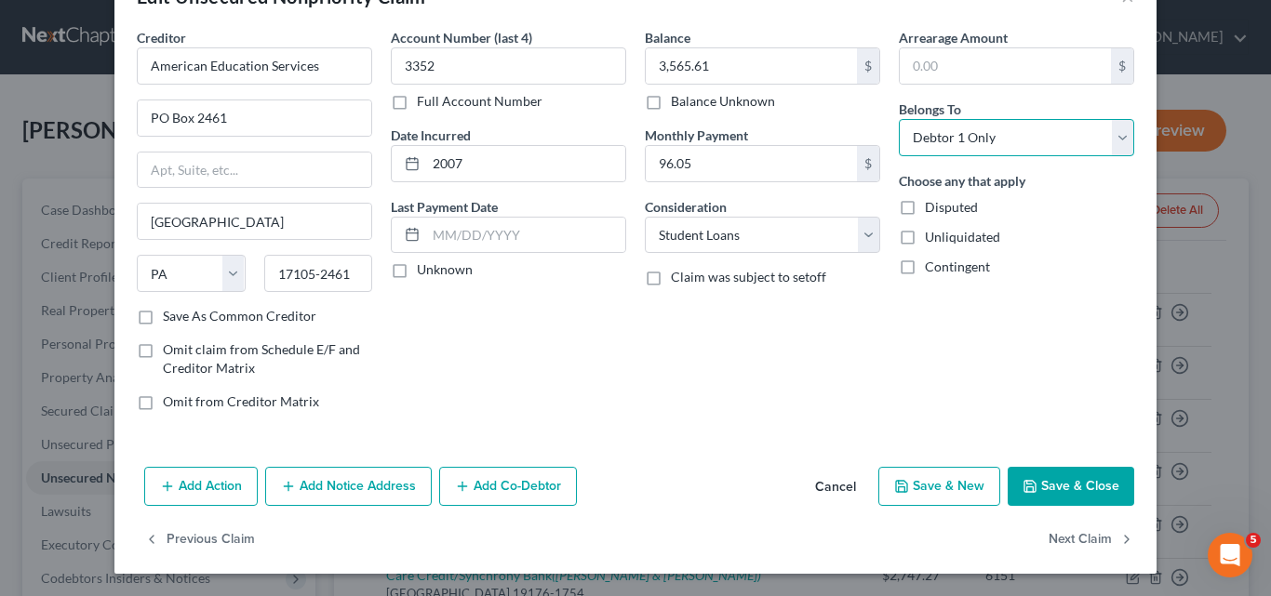
click at [1112, 132] on select "Select Debtor 1 Only Debtor 2 Only Debtor 1 And Debtor 2 Only At Least One Of T…" at bounding box center [1016, 137] width 235 height 37
click at [899, 119] on select "Select Debtor 1 Only Debtor 2 Only Debtor 1 And Debtor 2 Only At Least One Of T…" at bounding box center [1016, 137] width 235 height 37
click at [513, 487] on button "Add Co-Debtor" at bounding box center [508, 486] width 138 height 39
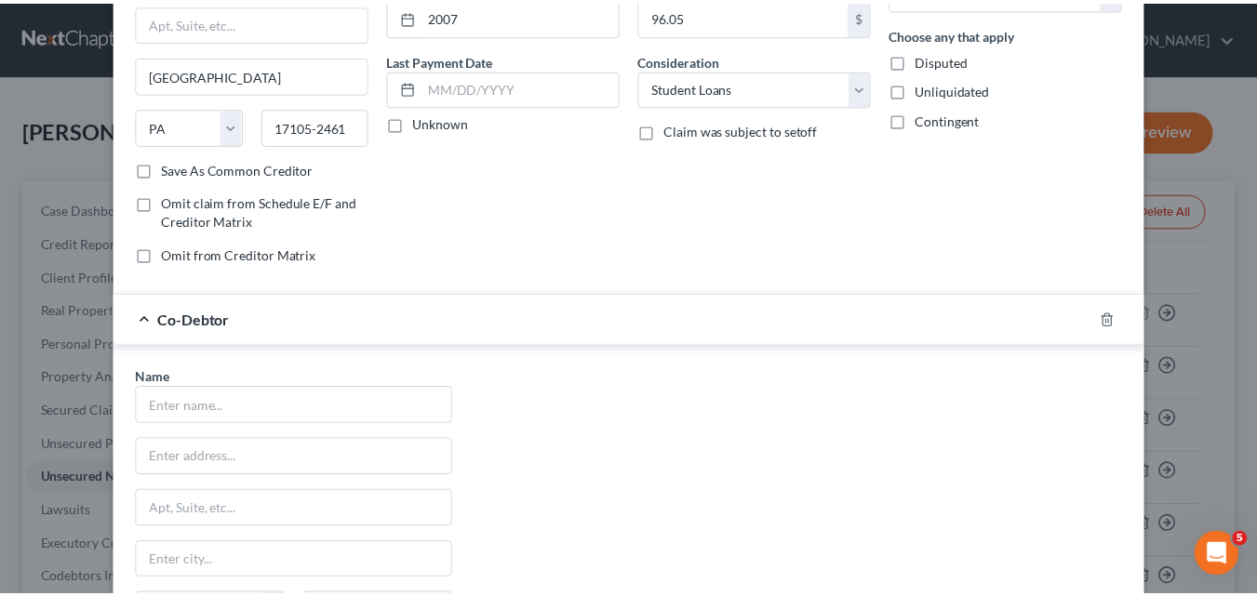
scroll to position [430, 0]
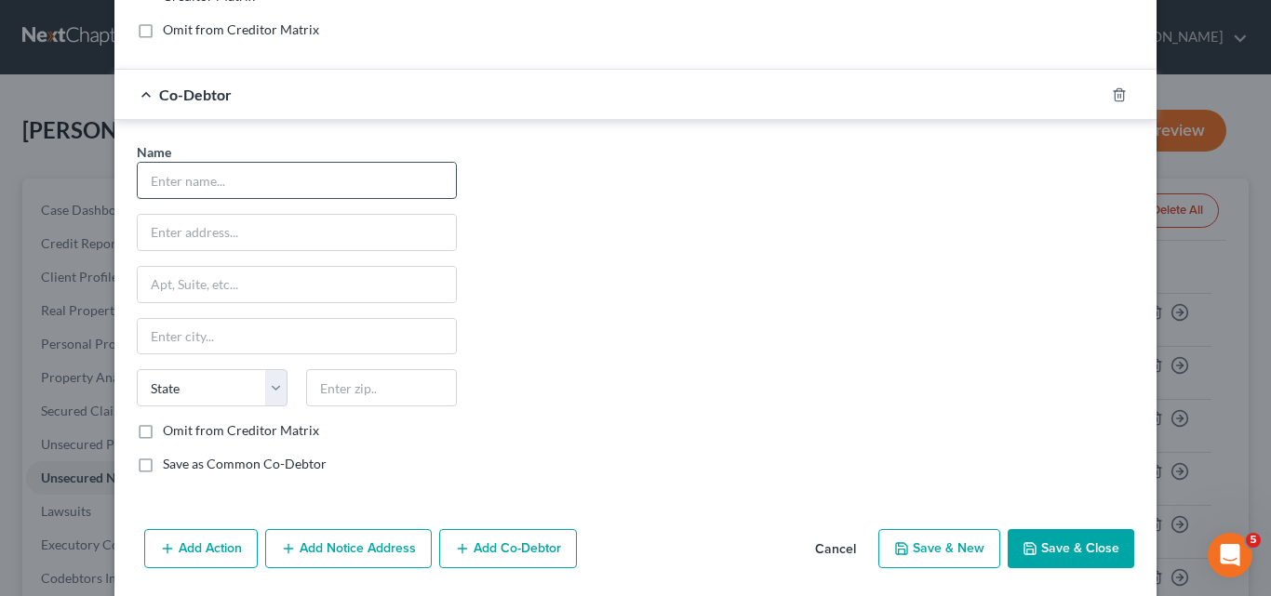
click at [152, 169] on input "text" at bounding box center [297, 180] width 318 height 35
drag, startPoint x: 146, startPoint y: 231, endPoint x: 197, endPoint y: 230, distance: 51.2
click at [146, 231] on input "text" at bounding box center [297, 232] width 318 height 35
click at [173, 337] on input "text" at bounding box center [297, 336] width 318 height 35
click at [513, 474] on div "Name * [PERSON_NAME] 417 W Sunrise [PERSON_NAME] State [US_STATE] AK AR AZ CA C…" at bounding box center [635, 315] width 1016 height 346
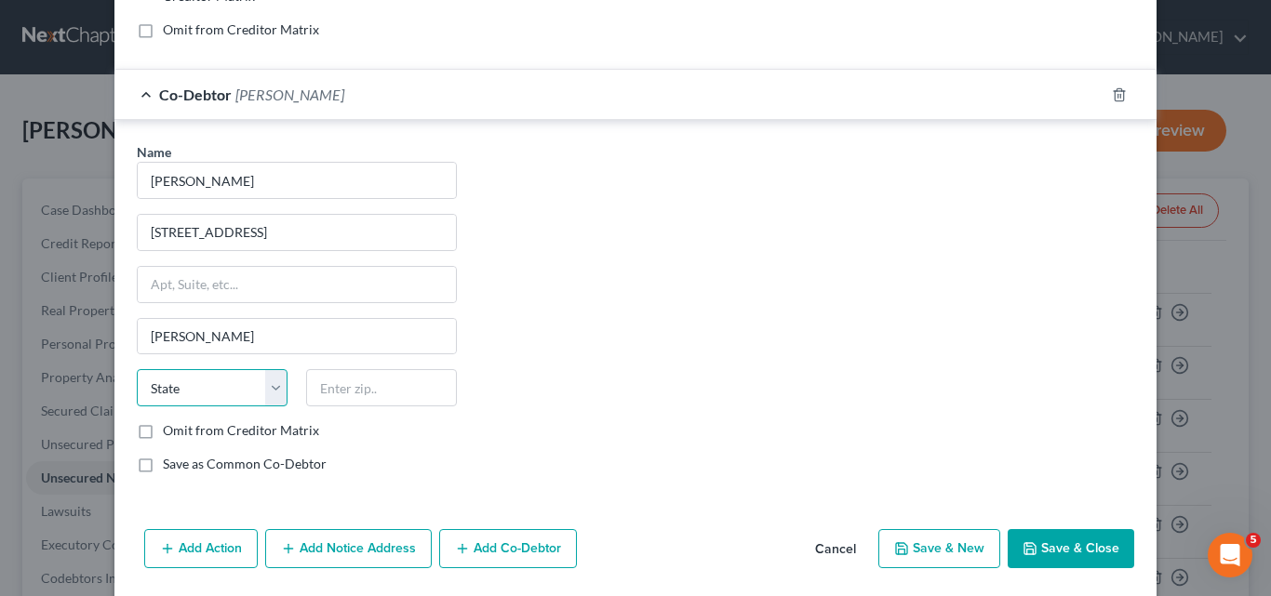
click at [269, 386] on select "State [US_STATE] AK AR AZ CA CO CT DE DC [GEOGRAPHIC_DATA] [GEOGRAPHIC_DATA] GU…" at bounding box center [212, 387] width 151 height 37
click at [137, 369] on select "State [US_STATE] AK AR AZ CA CO CT DE DC [GEOGRAPHIC_DATA] [GEOGRAPHIC_DATA] GU…" at bounding box center [212, 387] width 151 height 37
drag, startPoint x: 326, startPoint y: 383, endPoint x: 212, endPoint y: 336, distance: 123.0
click at [326, 383] on input "text" at bounding box center [381, 387] width 151 height 37
click at [612, 231] on div "Name * [PERSON_NAME] 417 W Sunrise [PERSON_NAME] State [US_STATE] AK AR AZ CA C…" at bounding box center [635, 315] width 1016 height 346
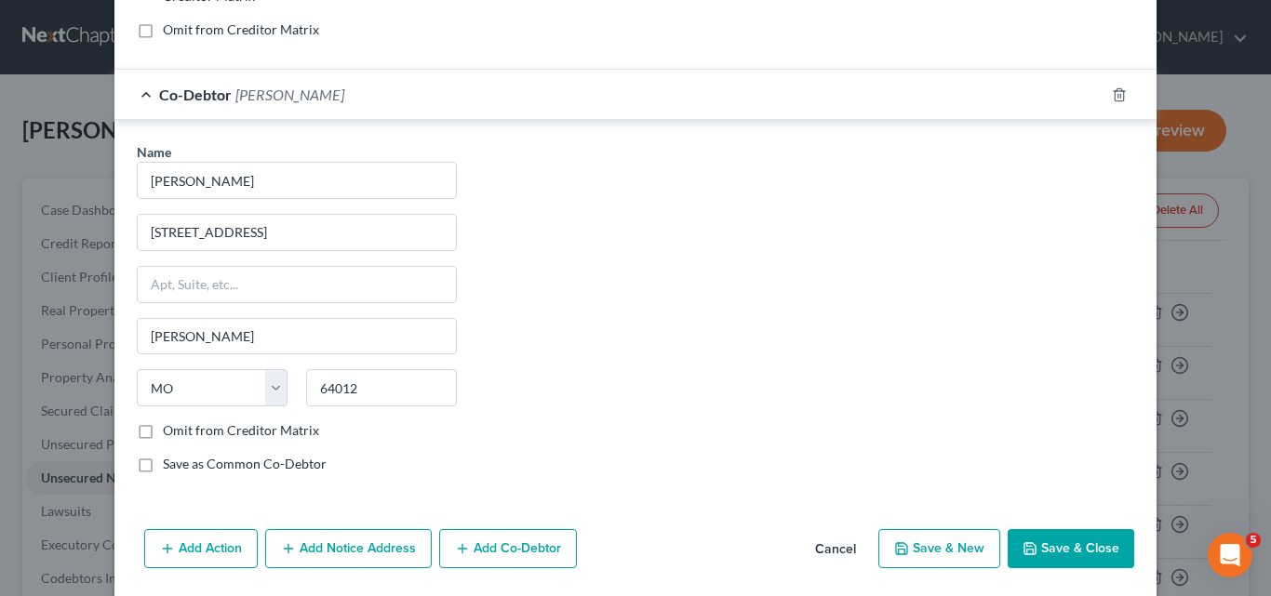
click at [1067, 541] on button "Save & Close" at bounding box center [1071, 548] width 127 height 39
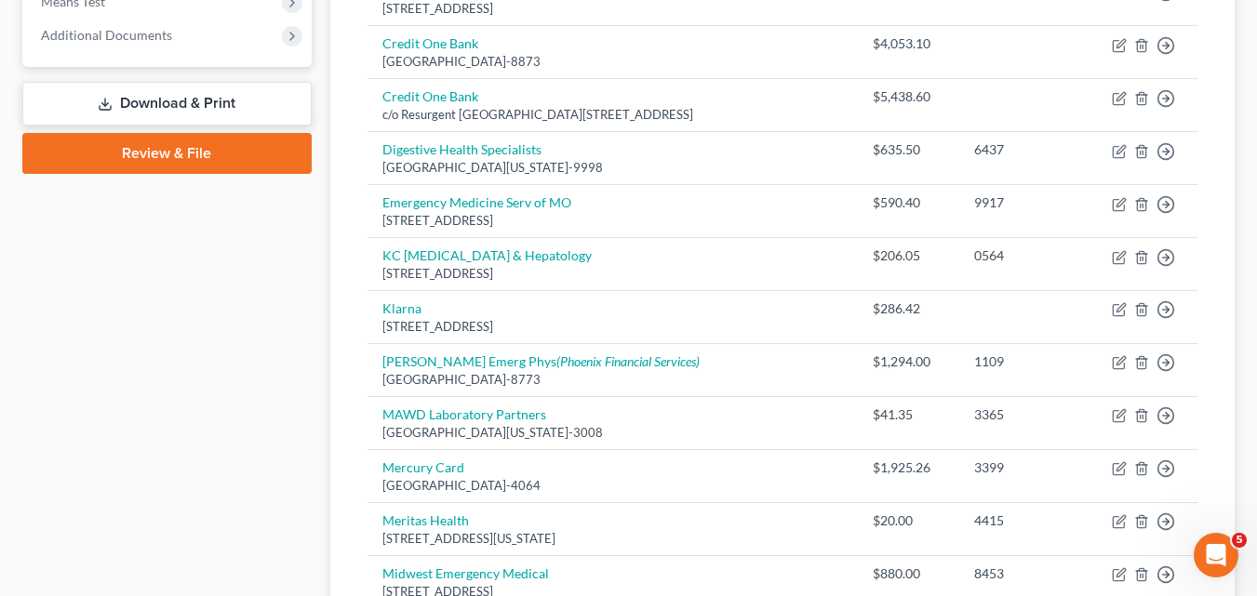
scroll to position [930, 0]
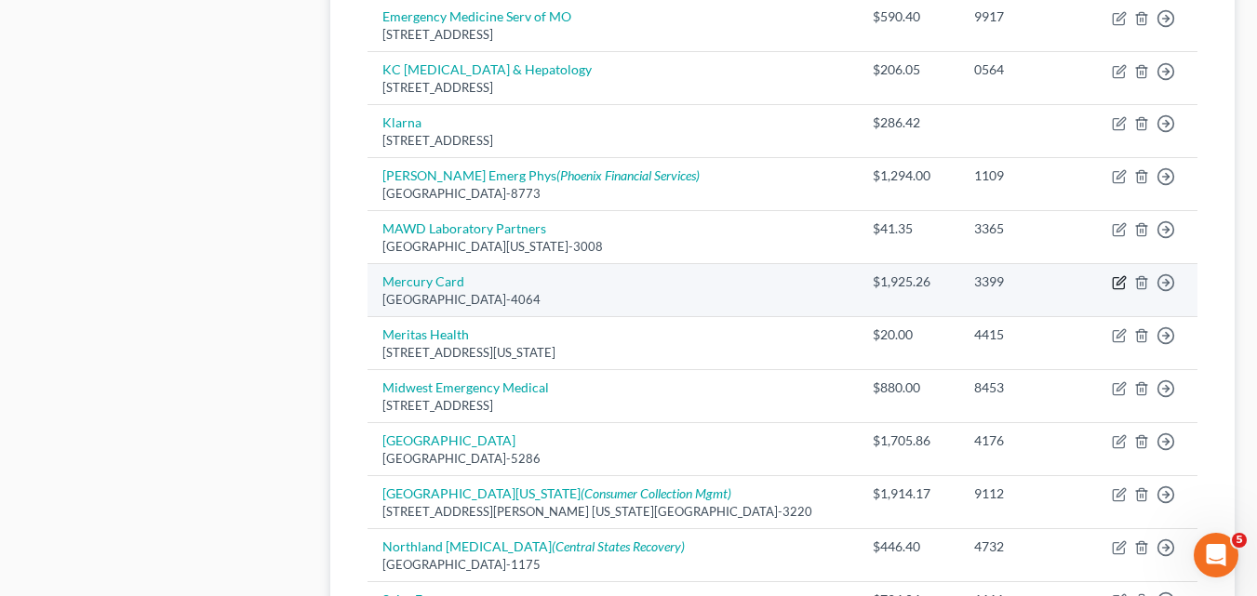
click at [1120, 281] on icon "button" at bounding box center [1120, 281] width 8 height 8
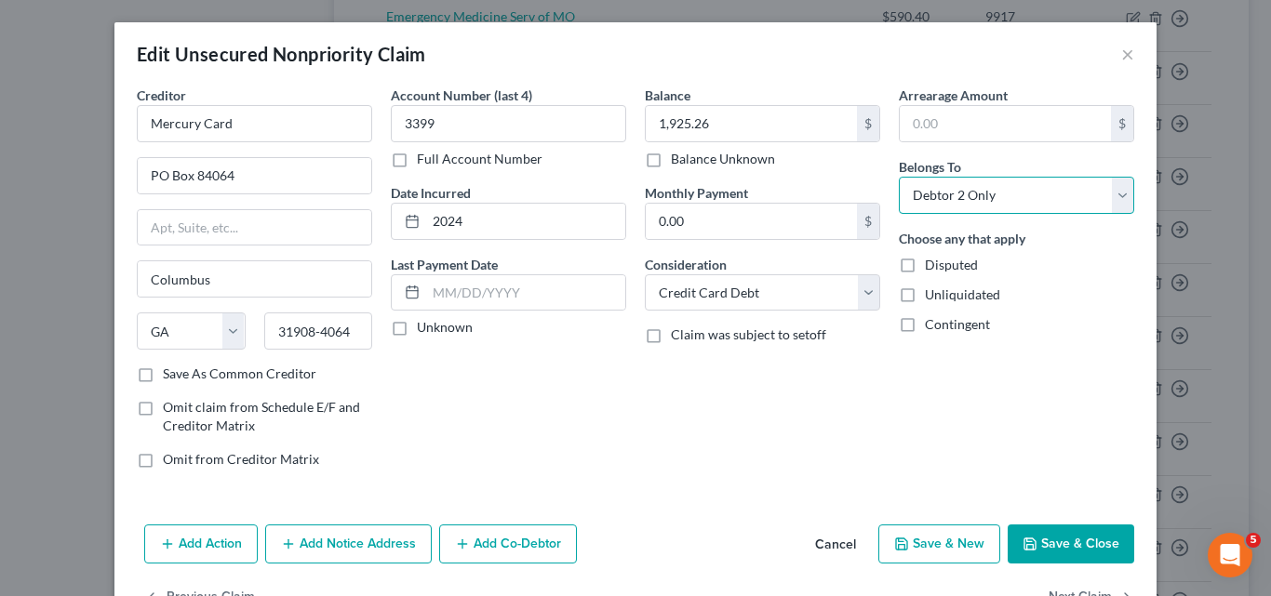
drag, startPoint x: 1112, startPoint y: 190, endPoint x: 1080, endPoint y: 192, distance: 31.7
click at [1112, 190] on select "Select Debtor 1 Only Debtor 2 Only Debtor 1 And Debtor 2 Only At Least One Of T…" at bounding box center [1016, 195] width 235 height 37
click at [899, 177] on select "Select Debtor 1 Only Debtor 2 Only Debtor 1 And Debtor 2 Only At Least One Of T…" at bounding box center [1016, 195] width 235 height 37
click at [1050, 536] on button "Save & Close" at bounding box center [1071, 544] width 127 height 39
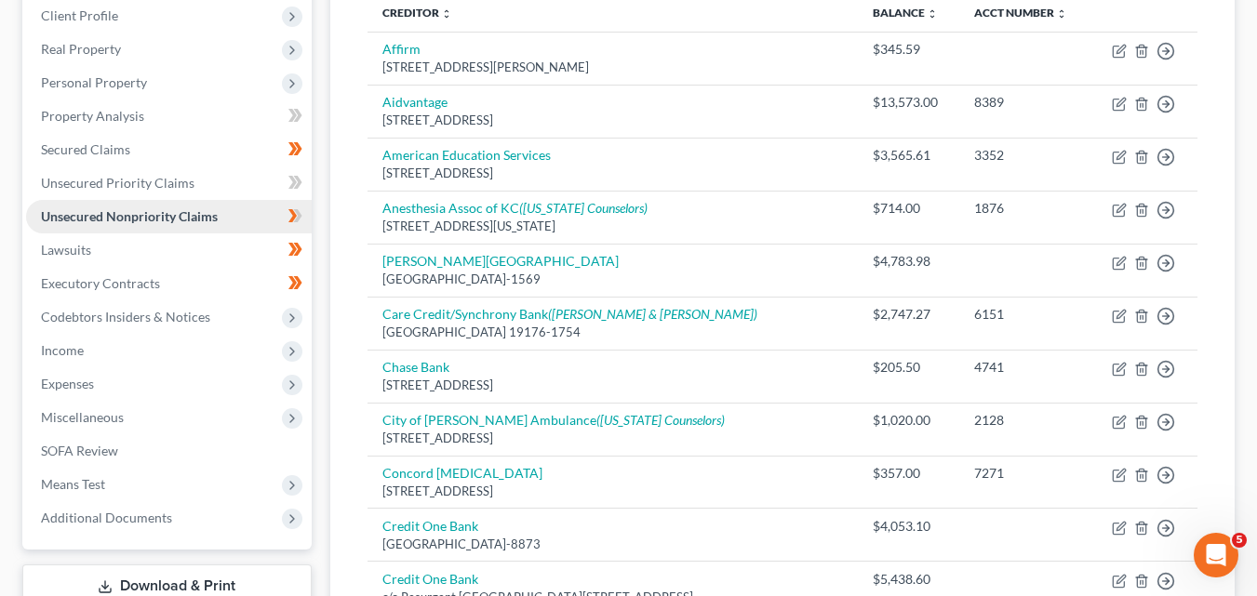
scroll to position [186, 0]
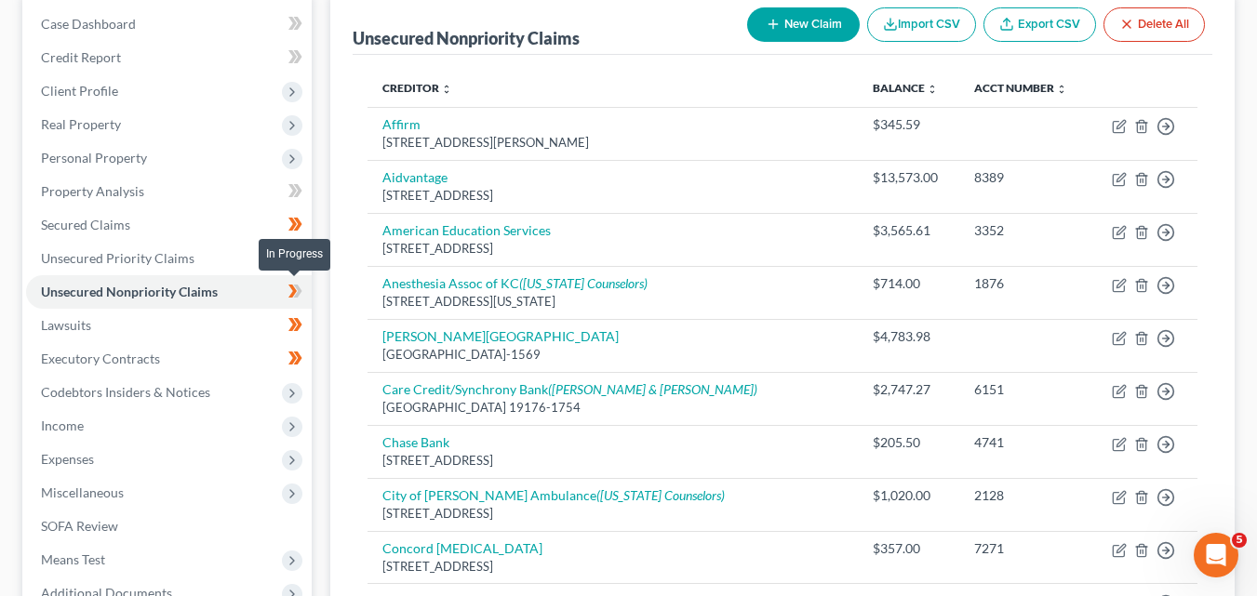
click at [299, 293] on icon at bounding box center [297, 291] width 8 height 13
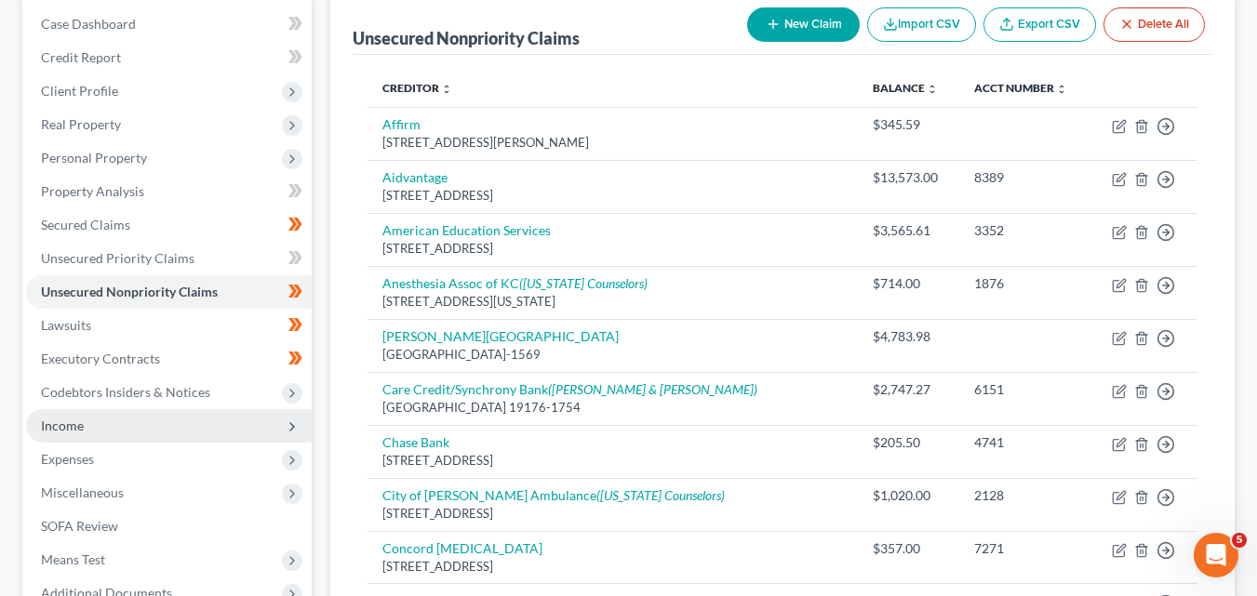
click at [78, 424] on span "Income" at bounding box center [62, 426] width 43 height 16
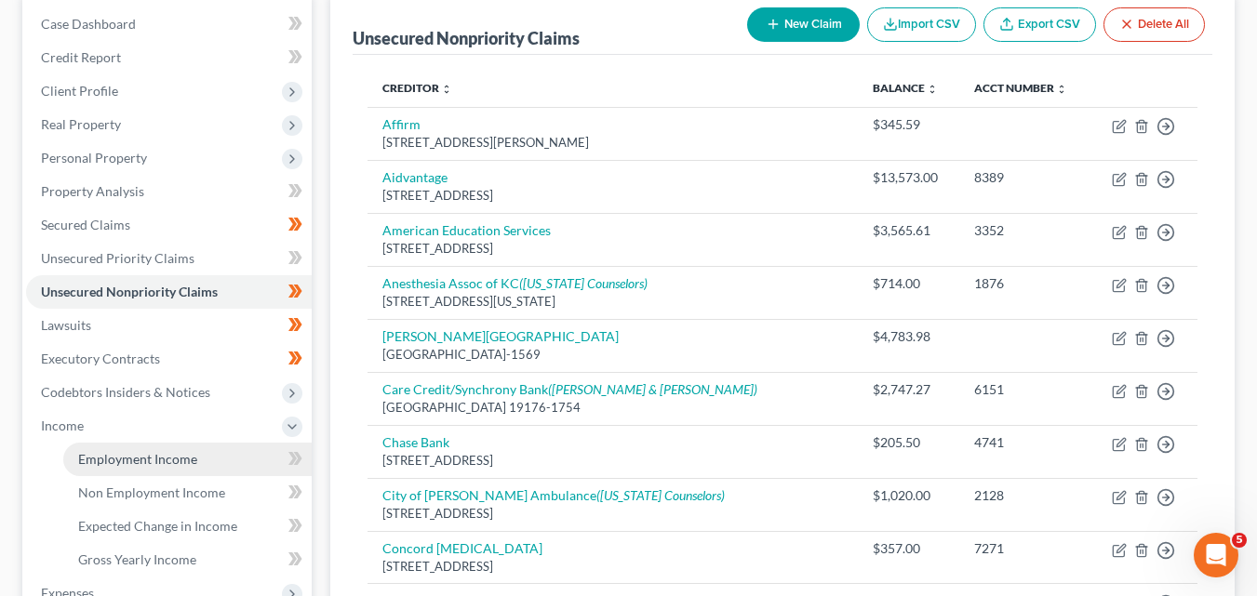
click at [130, 459] on span "Employment Income" at bounding box center [137, 459] width 119 height 16
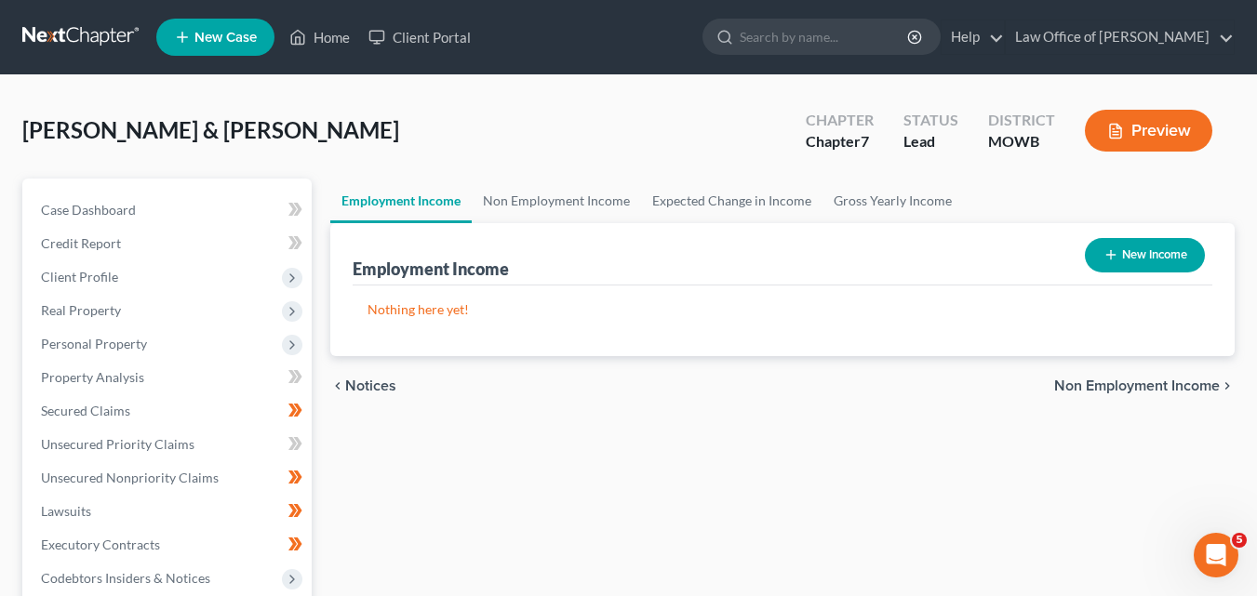
click at [1138, 252] on button "New Income" at bounding box center [1145, 255] width 120 height 34
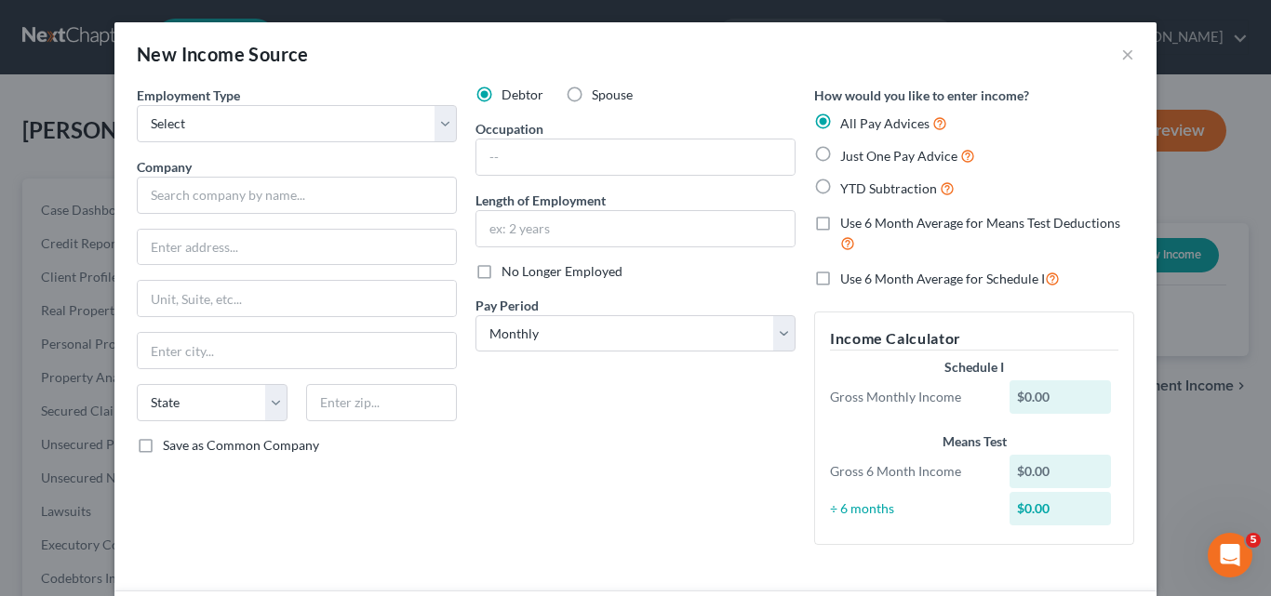
click at [592, 95] on label "Spouse" at bounding box center [612, 95] width 41 height 19
click at [599, 95] on input "Spouse" at bounding box center [605, 92] width 12 height 12
click at [440, 127] on select "Select Full or [DEMOGRAPHIC_DATA] Employment Self Employment" at bounding box center [297, 123] width 320 height 37
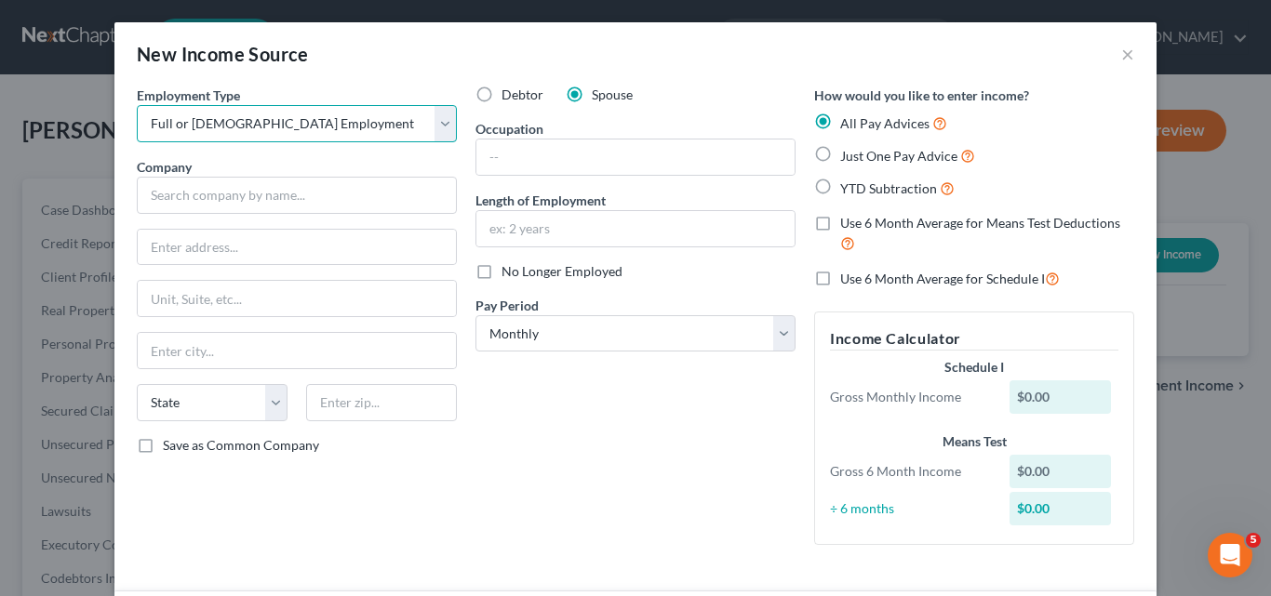
click at [137, 105] on select "Select Full or [DEMOGRAPHIC_DATA] Employment Self Employment" at bounding box center [297, 123] width 320 height 37
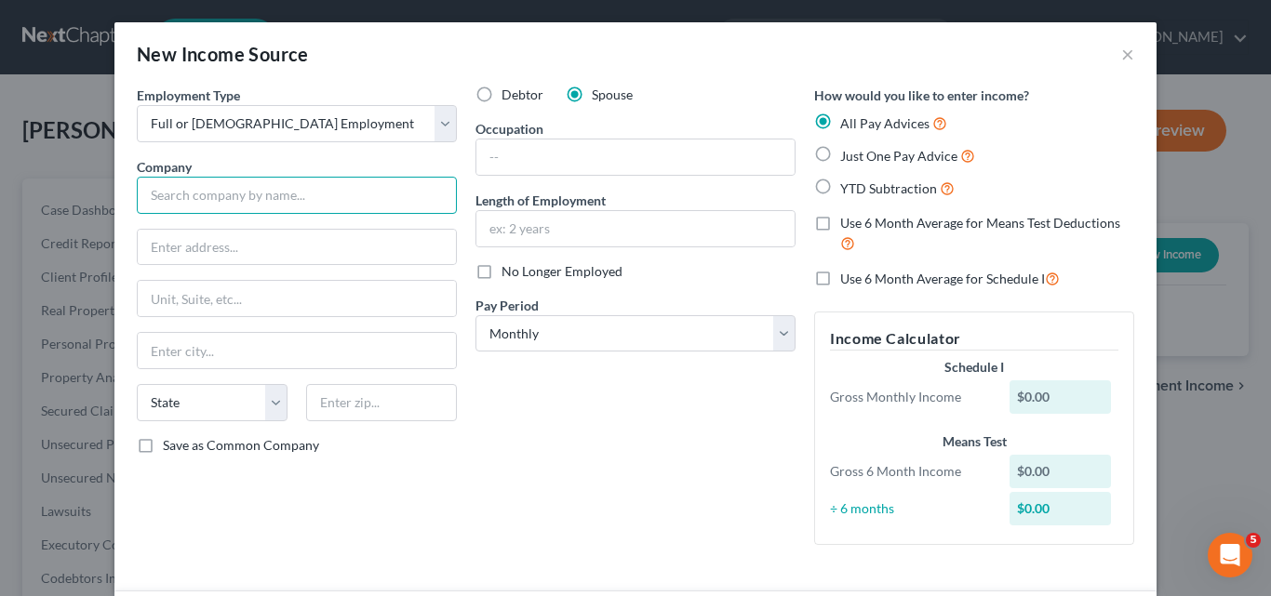
click at [160, 202] on input "text" at bounding box center [297, 195] width 320 height 37
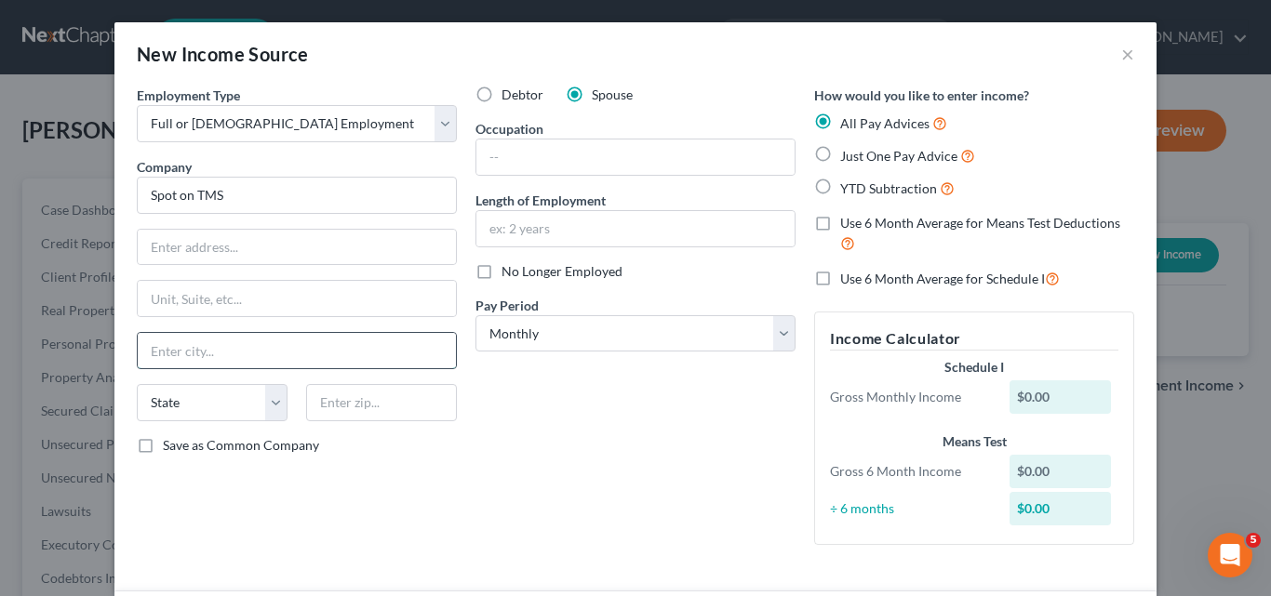
click at [167, 347] on input "text" at bounding box center [297, 350] width 318 height 35
click at [261, 403] on select "State [US_STATE] AK AR AZ CA CO CT DE DC [GEOGRAPHIC_DATA] [GEOGRAPHIC_DATA] GU…" at bounding box center [212, 402] width 151 height 37
click at [137, 384] on select "State [US_STATE] AK AR AZ CA CO CT DE DC [GEOGRAPHIC_DATA] [GEOGRAPHIC_DATA] GU…" at bounding box center [212, 402] width 151 height 37
click at [498, 156] on input "text" at bounding box center [635, 157] width 318 height 35
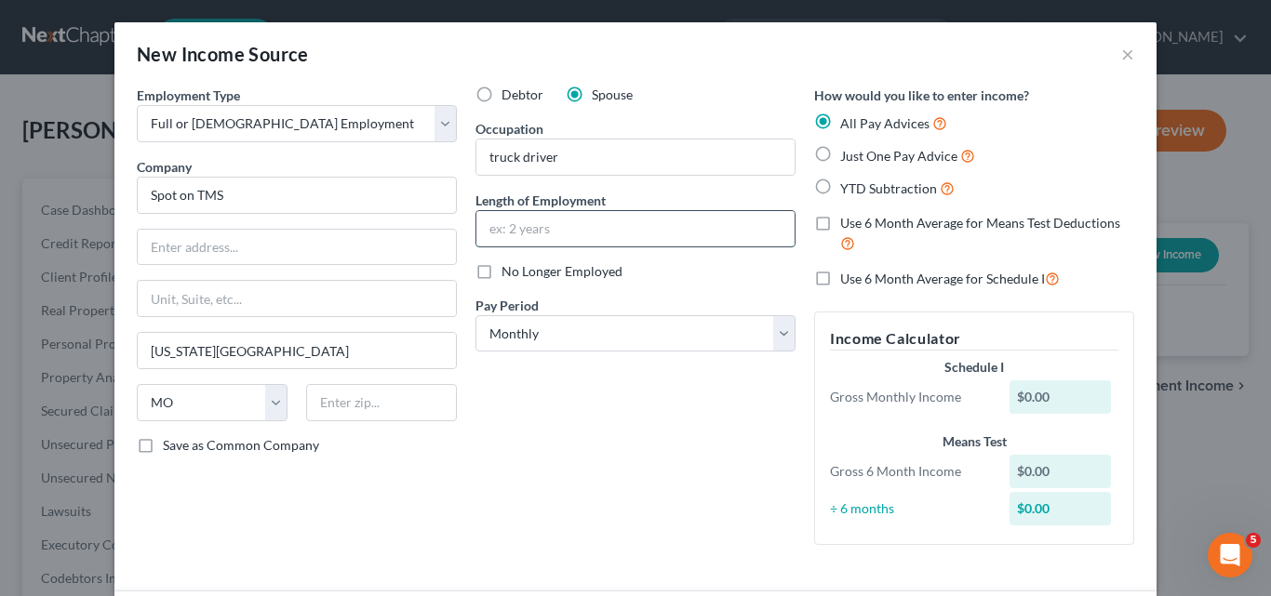
click at [503, 225] on input "text" at bounding box center [635, 228] width 318 height 35
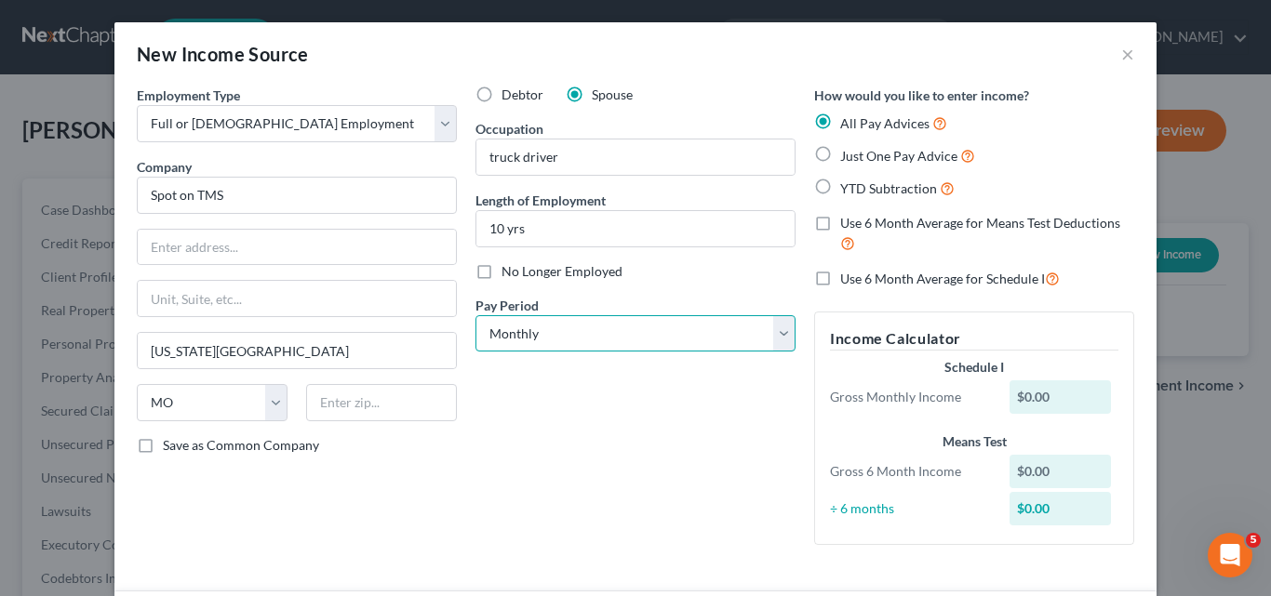
click at [778, 340] on select "Select Monthly Twice Monthly Every Other Week Weekly" at bounding box center [635, 333] width 320 height 37
click at [475, 315] on select "Select Monthly Twice Monthly Every Other Week Weekly" at bounding box center [635, 333] width 320 height 37
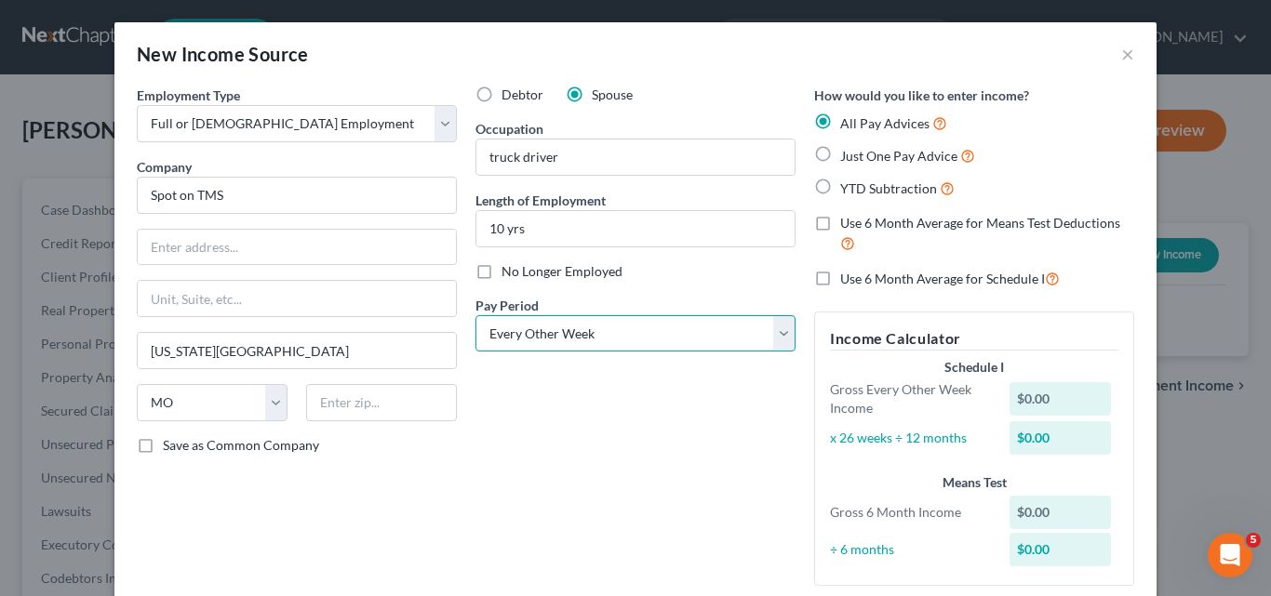
click at [775, 329] on select "Select Monthly Twice Monthly Every Other Week Weekly" at bounding box center [635, 333] width 320 height 37
click at [475, 315] on select "Select Monthly Twice Monthly Every Other Week Weekly" at bounding box center [635, 333] width 320 height 37
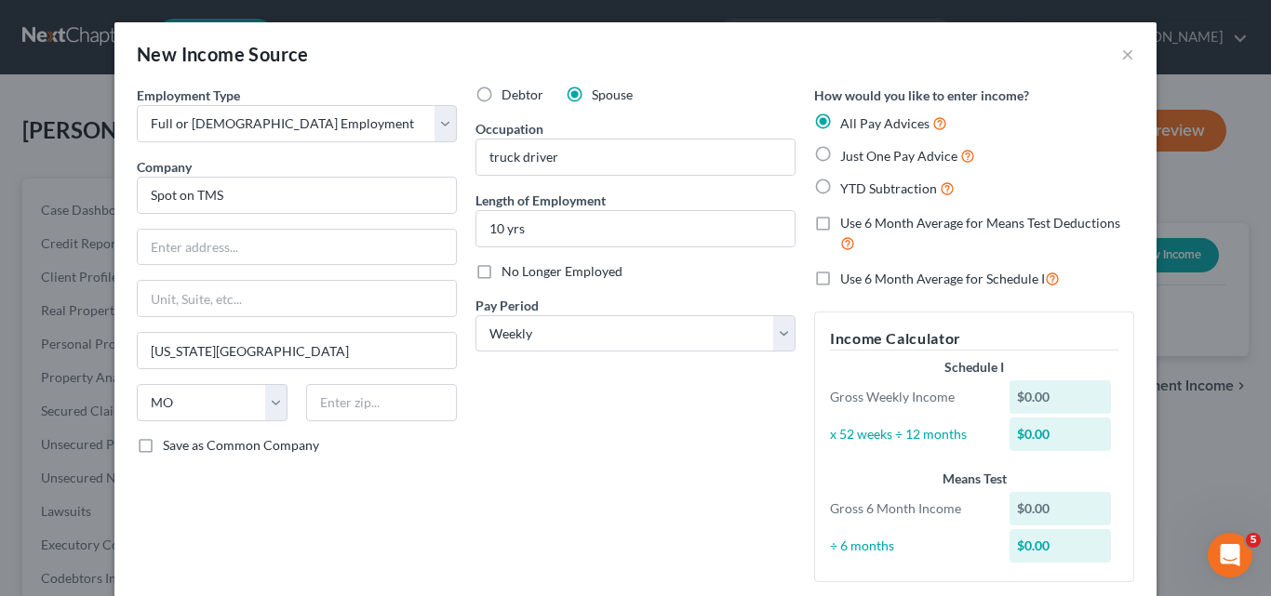
click at [840, 151] on label "Just One Pay Advice" at bounding box center [907, 155] width 135 height 21
click at [848, 151] on input "Just One Pay Advice" at bounding box center [854, 151] width 12 height 12
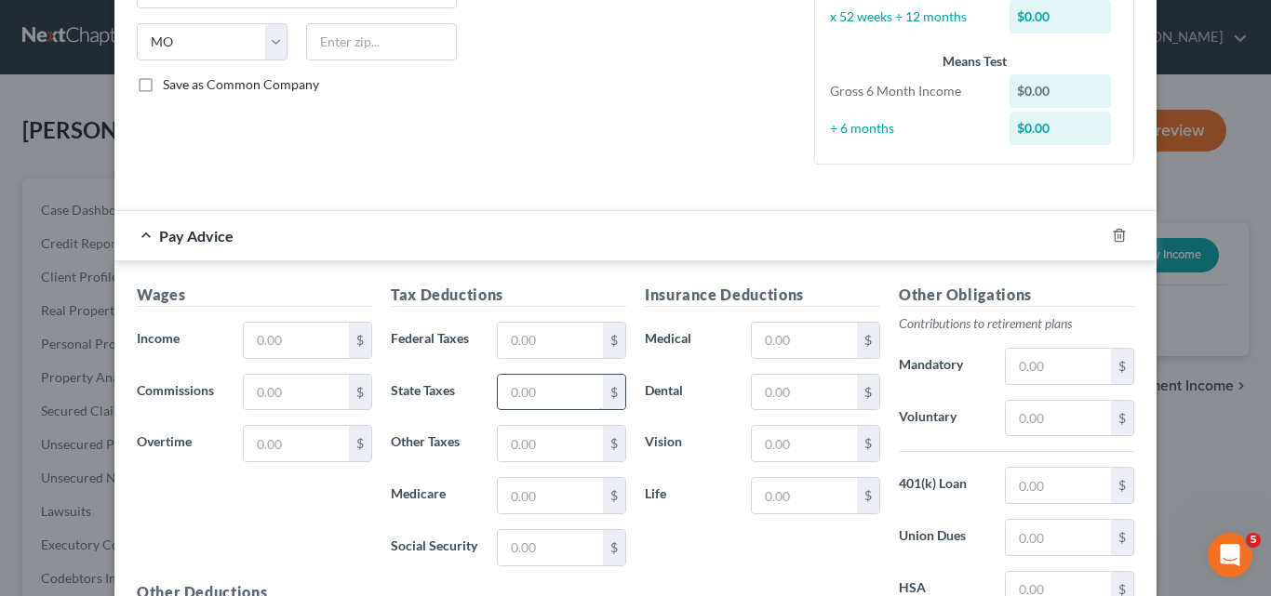
scroll to position [372, 0]
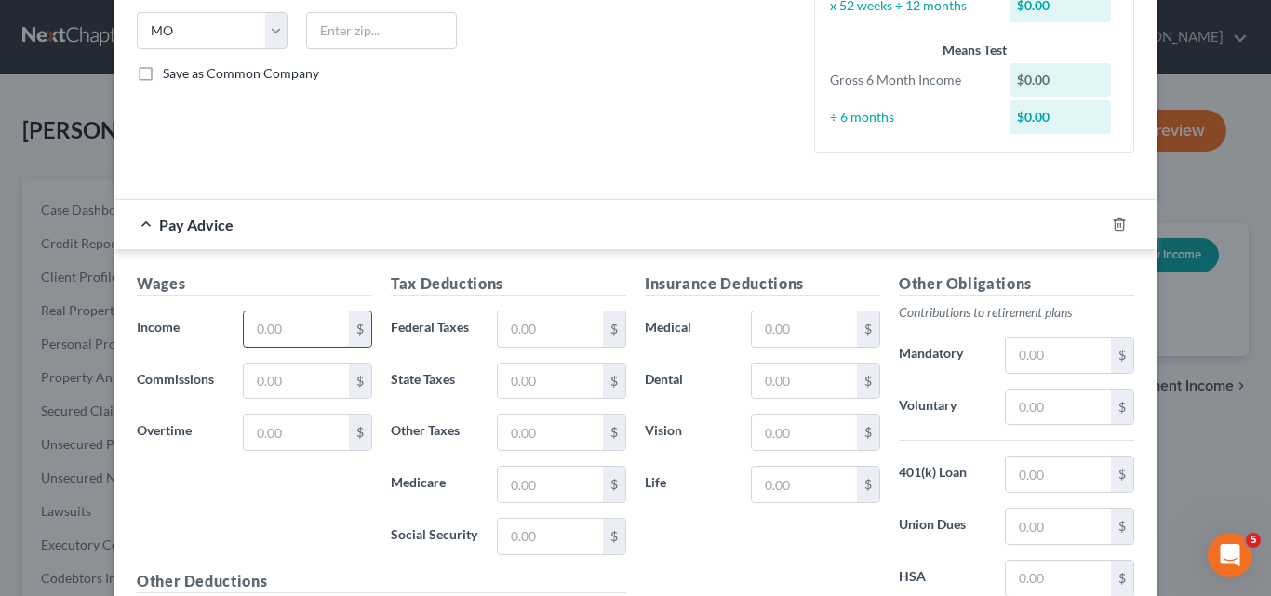
click at [255, 330] on input "text" at bounding box center [296, 329] width 105 height 35
click at [500, 324] on input "text" at bounding box center [550, 329] width 105 height 35
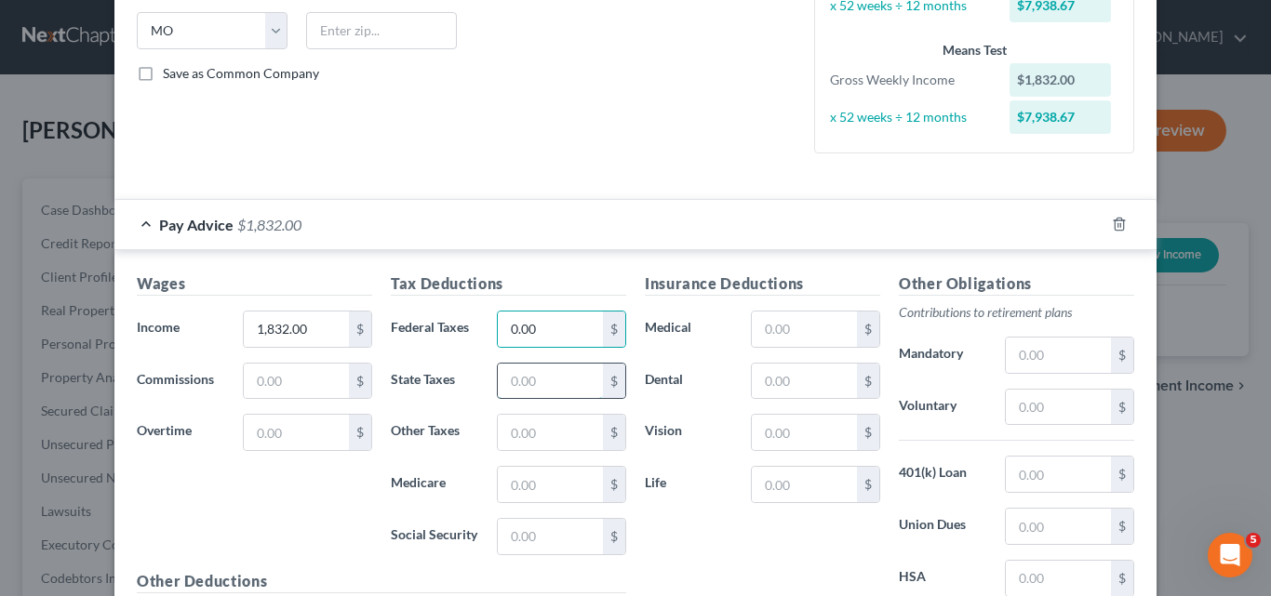
click at [510, 380] on input "text" at bounding box center [550, 381] width 105 height 35
click at [544, 434] on input "text" at bounding box center [550, 432] width 105 height 35
click at [535, 540] on input "text" at bounding box center [550, 536] width 105 height 35
click at [516, 481] on input "text" at bounding box center [550, 484] width 105 height 35
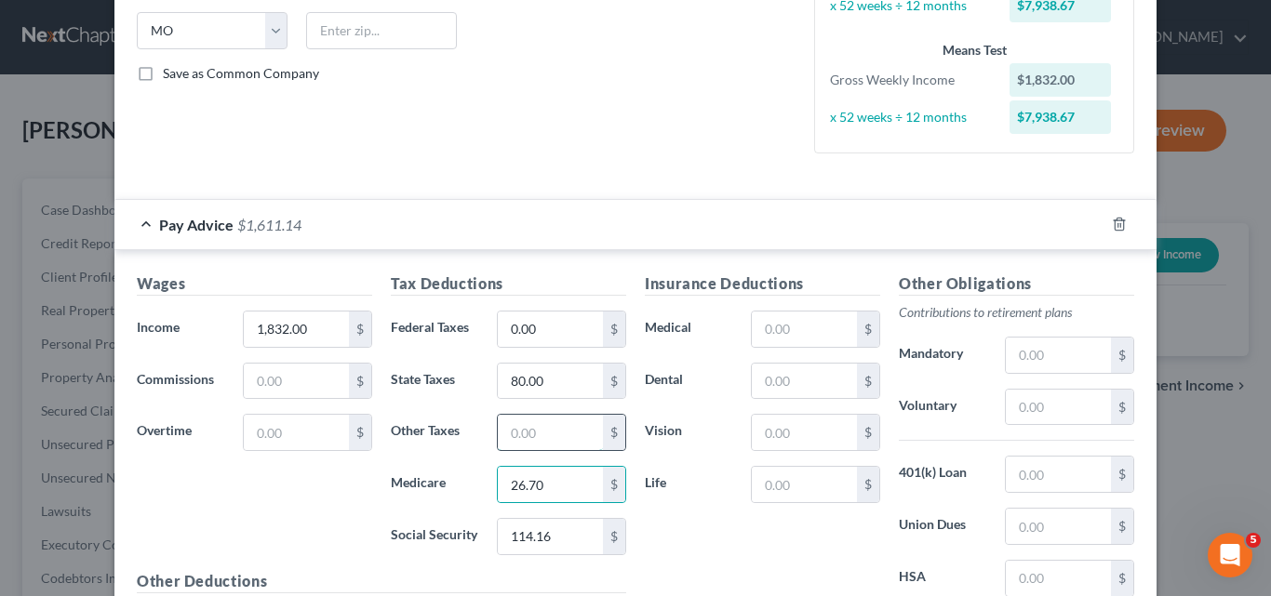
click at [527, 434] on input "text" at bounding box center [550, 432] width 105 height 35
click at [762, 326] on input "text" at bounding box center [804, 329] width 105 height 35
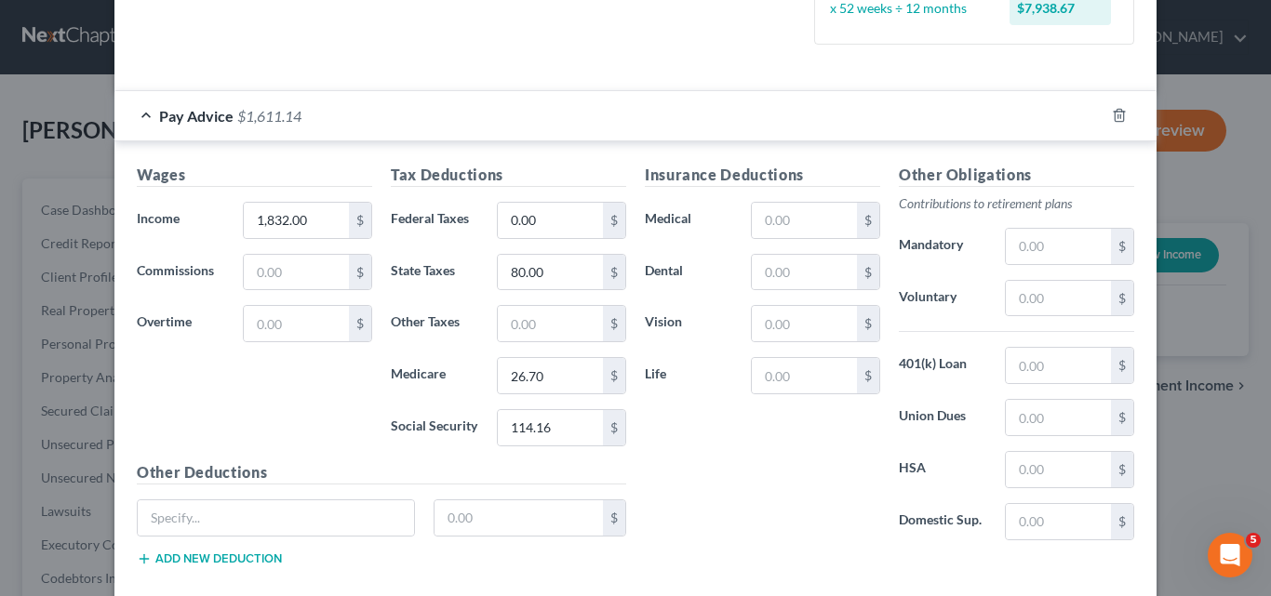
scroll to position [558, 0]
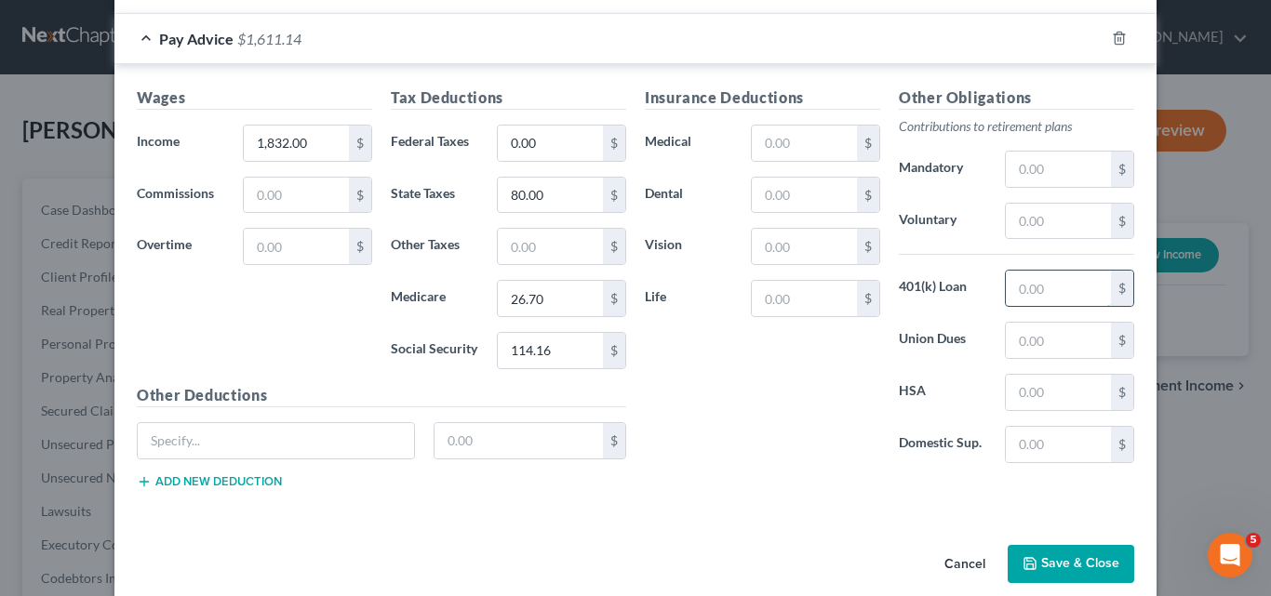
click at [1011, 278] on input "text" at bounding box center [1058, 288] width 105 height 35
click at [1021, 218] on input "text" at bounding box center [1058, 221] width 105 height 35
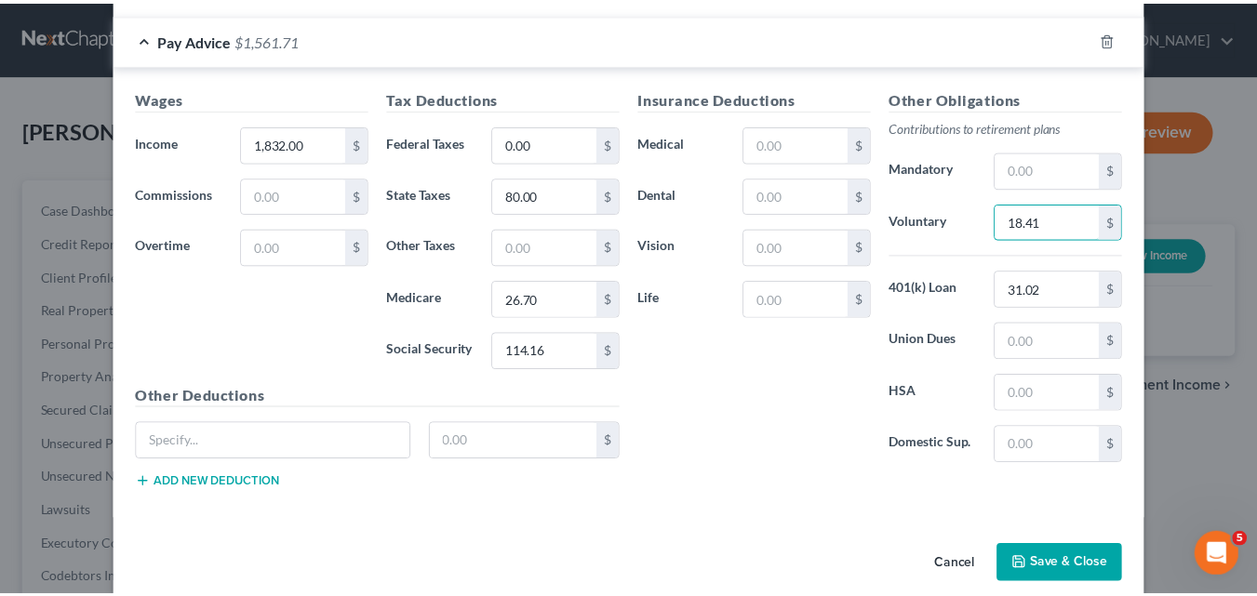
scroll to position [582, 0]
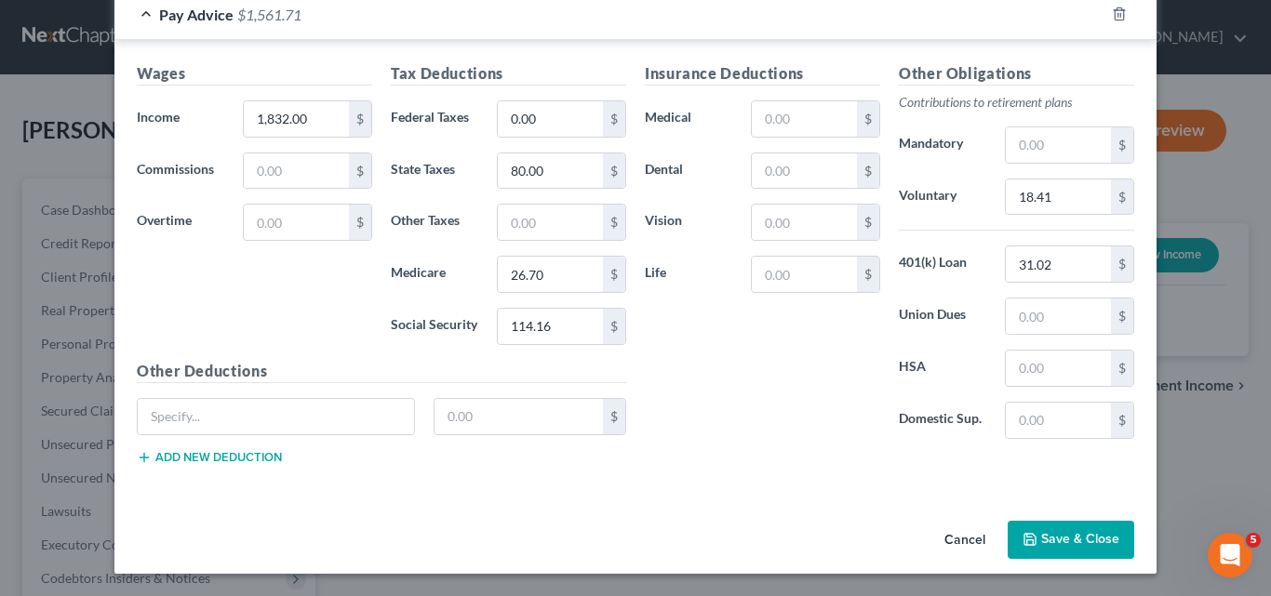
click at [1056, 535] on button "Save & Close" at bounding box center [1071, 540] width 127 height 39
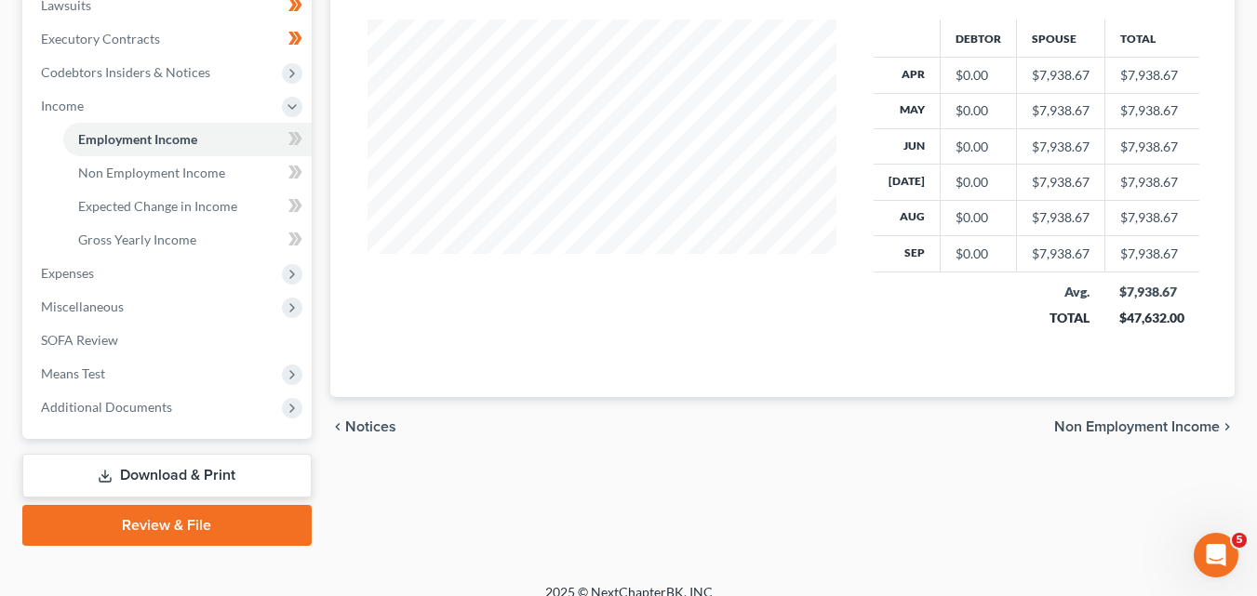
scroll to position [527, 0]
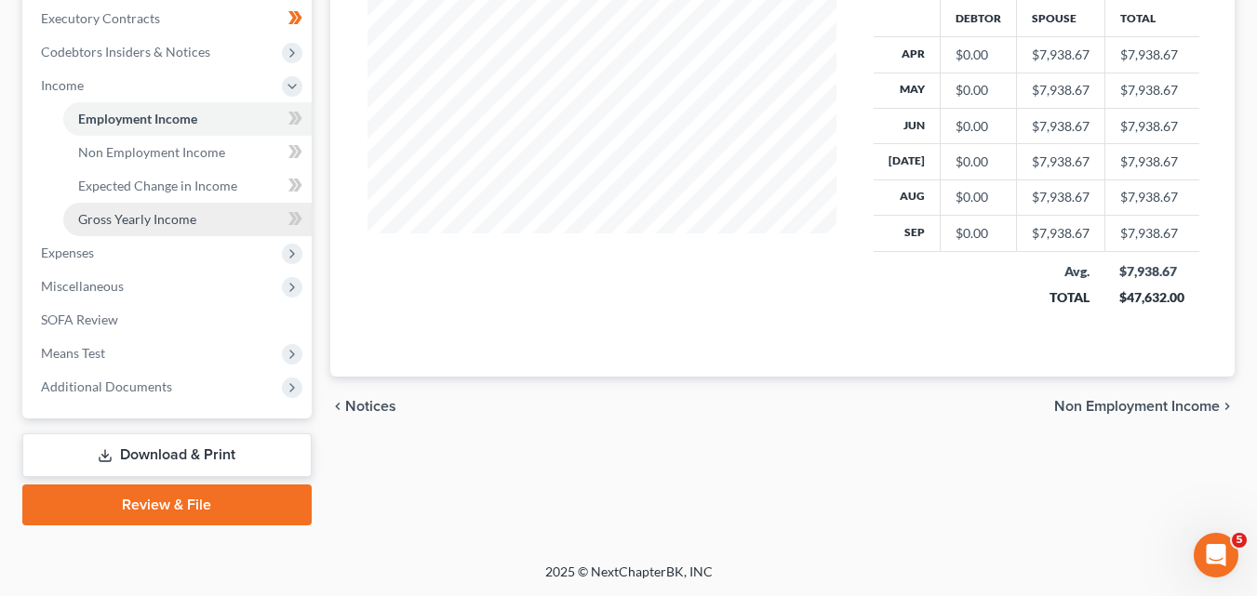
click at [140, 215] on span "Gross Yearly Income" at bounding box center [137, 219] width 118 height 16
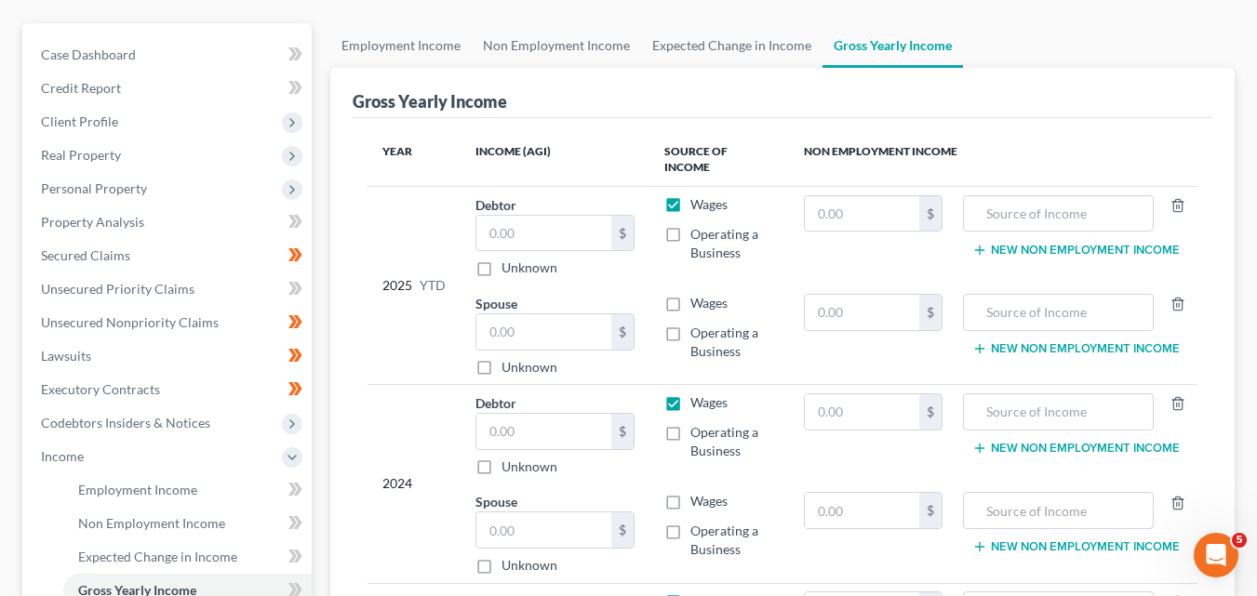
scroll to position [186, 0]
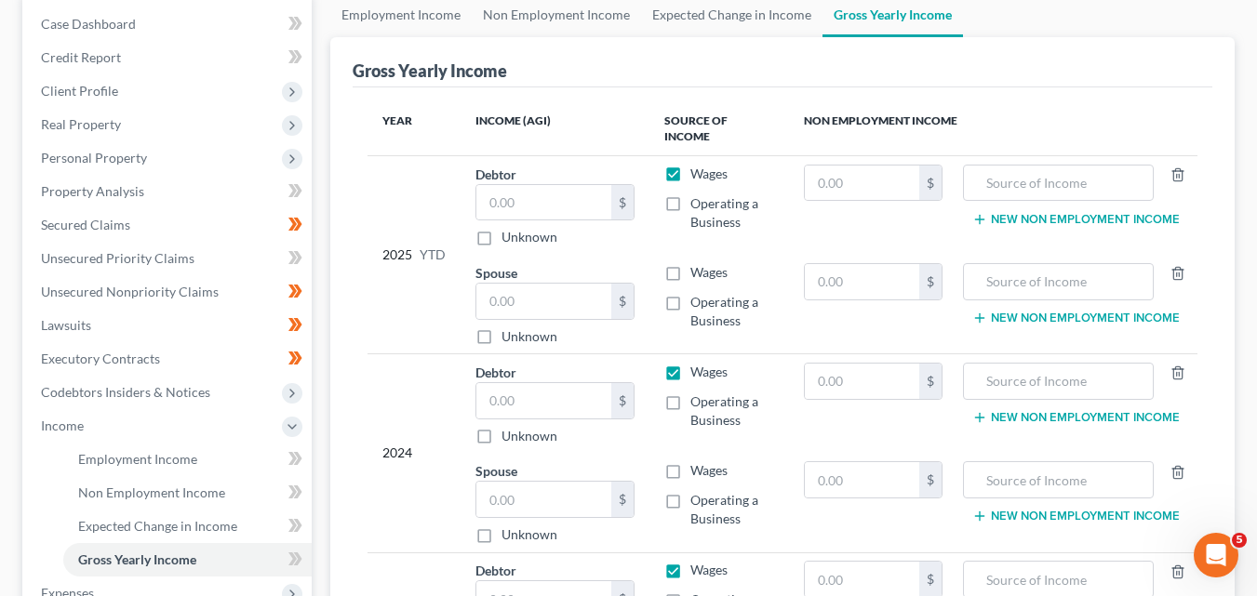
click at [690, 165] on label "Wages" at bounding box center [708, 174] width 37 height 19
click at [698, 165] on input "Wages" at bounding box center [704, 171] width 12 height 12
click at [493, 284] on input "text" at bounding box center [543, 301] width 135 height 35
click at [690, 263] on label "Wages" at bounding box center [708, 272] width 37 height 19
click at [698, 263] on input "Wages" at bounding box center [704, 269] width 12 height 12
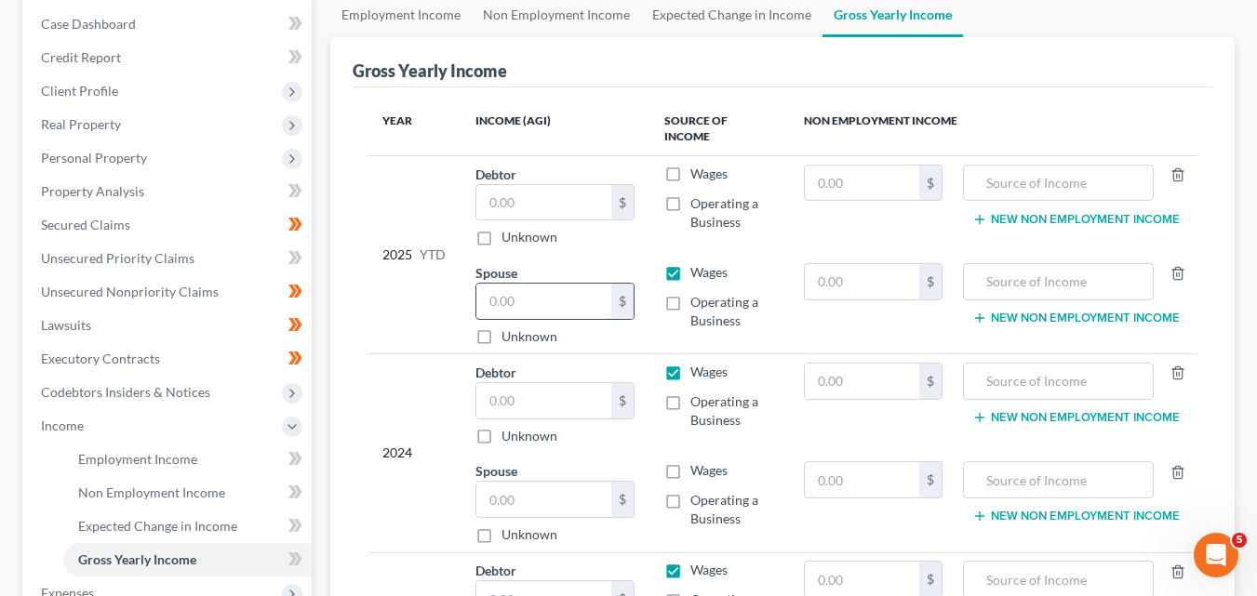
click at [487, 284] on input "text" at bounding box center [543, 301] width 135 height 35
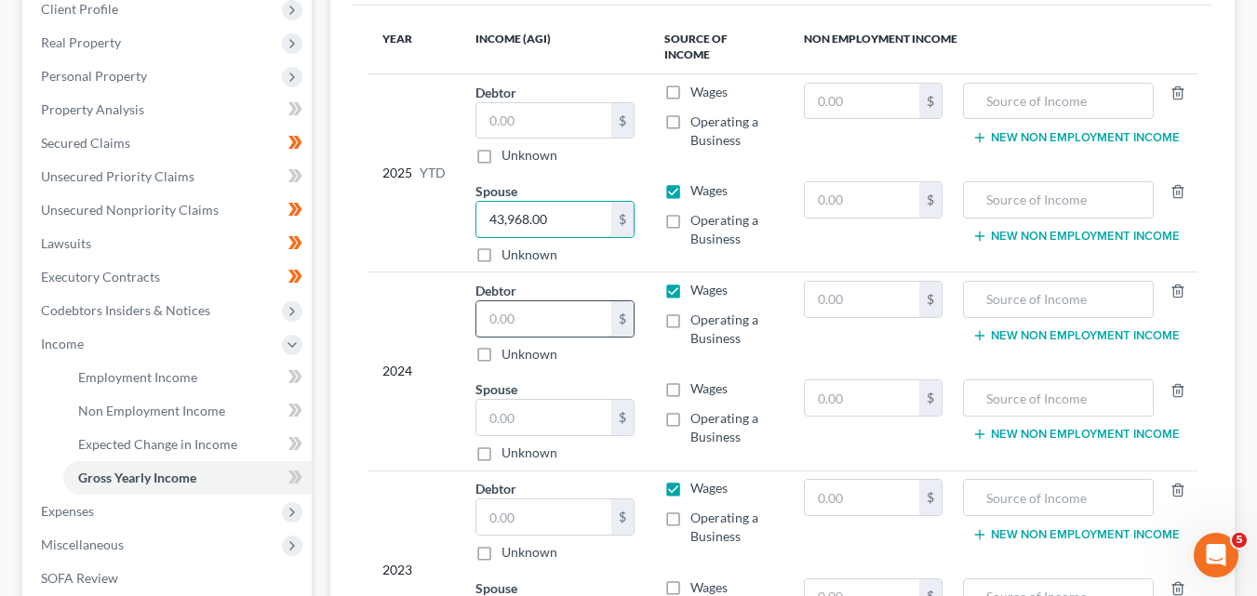
scroll to position [279, 0]
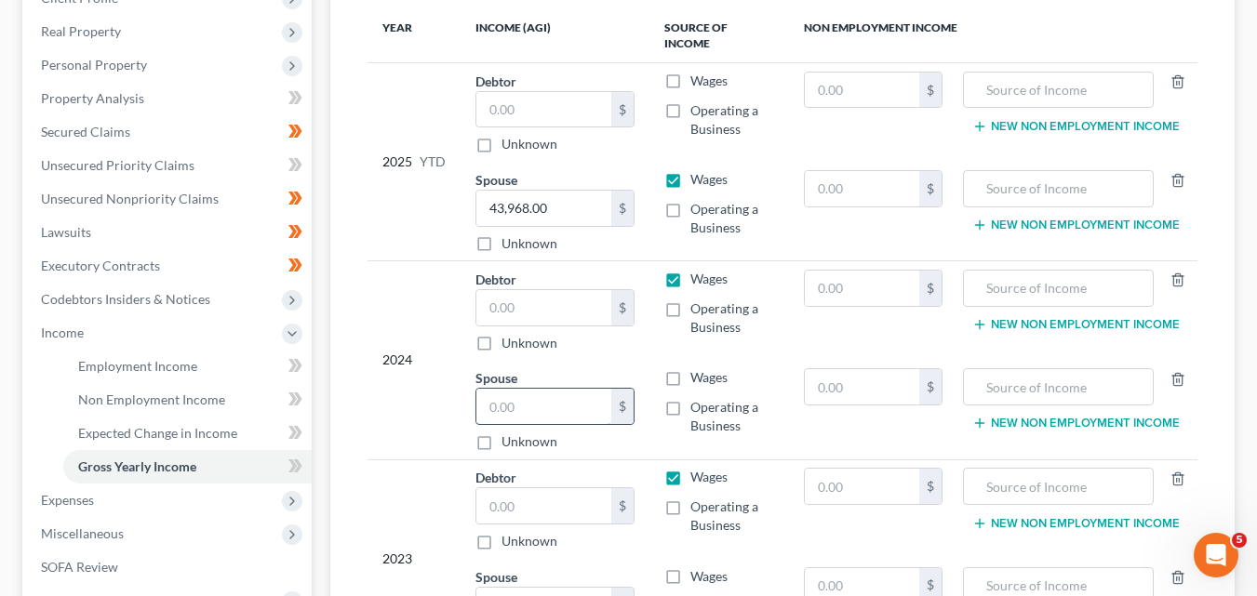
click at [503, 393] on input "text" at bounding box center [543, 406] width 135 height 35
click at [690, 368] on label "Wages" at bounding box center [708, 377] width 37 height 19
click at [698, 368] on input "Wages" at bounding box center [704, 374] width 12 height 12
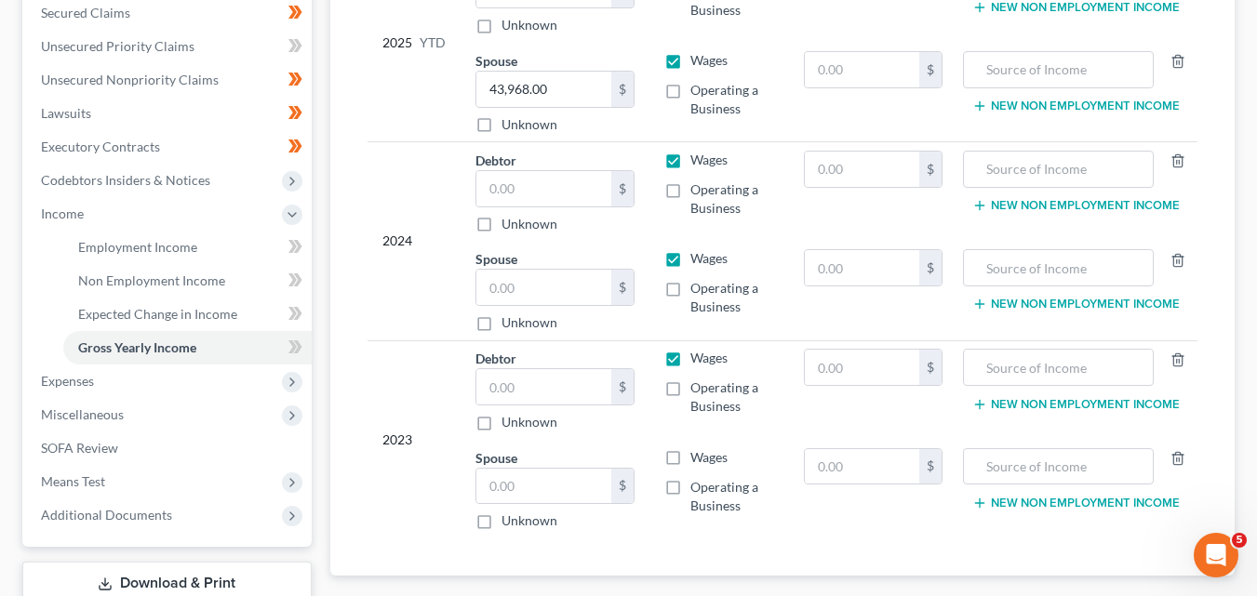
scroll to position [340, 0]
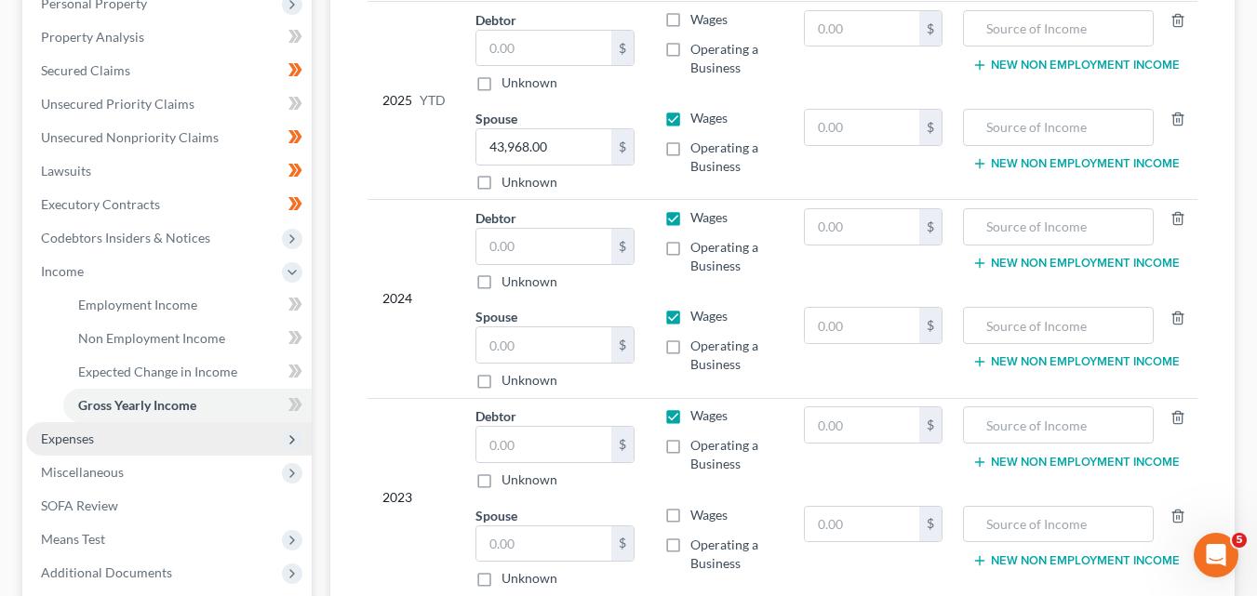
click at [102, 443] on span "Expenses" at bounding box center [169, 438] width 286 height 33
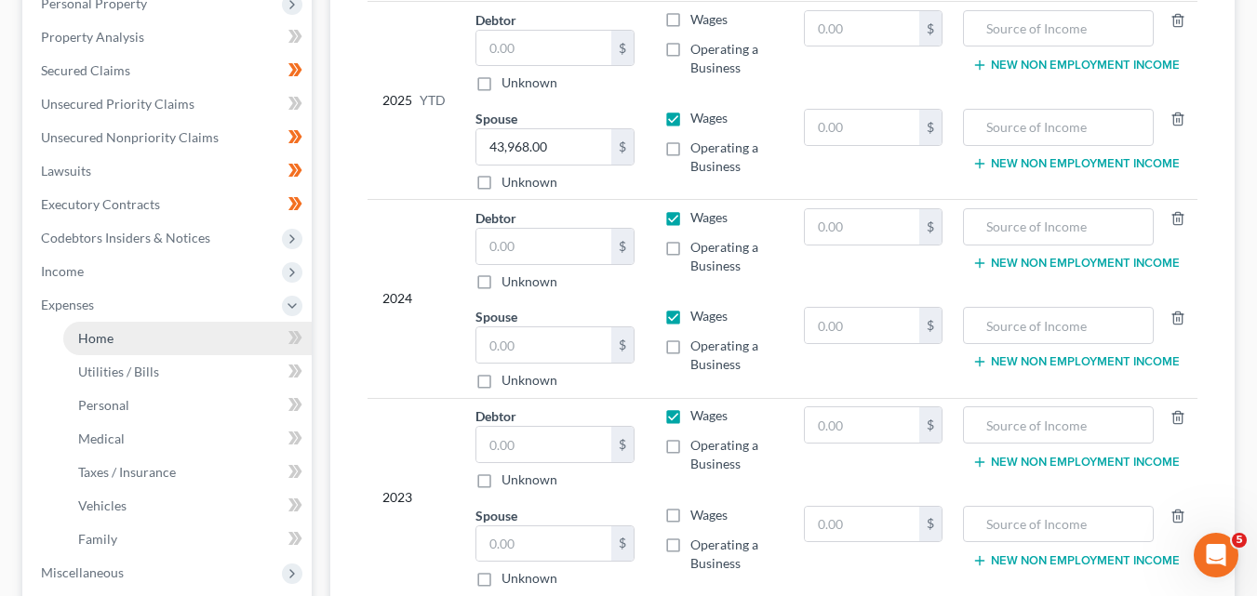
click at [120, 331] on link "Home" at bounding box center [187, 338] width 248 height 33
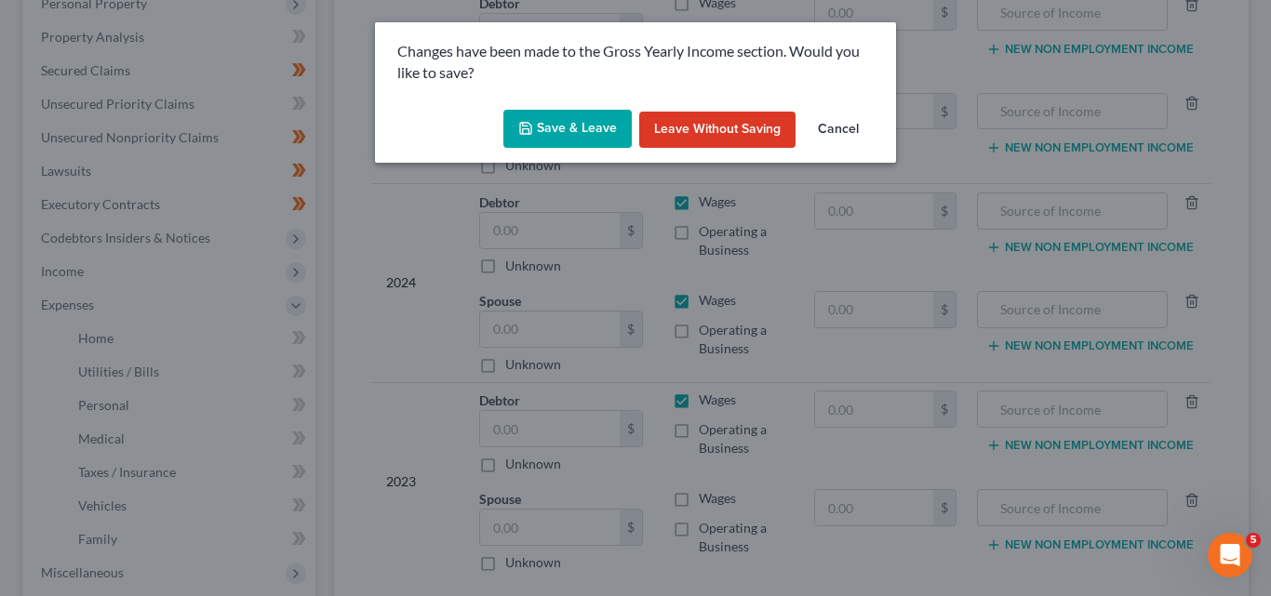
click at [567, 127] on button "Save & Leave" at bounding box center [567, 129] width 128 height 39
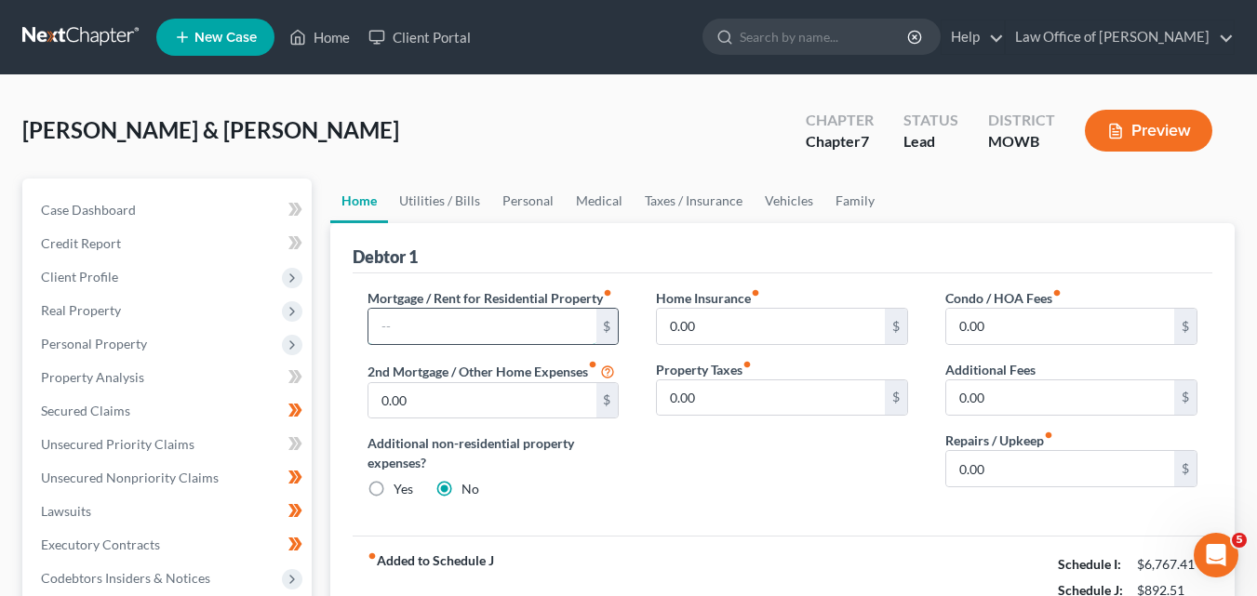
click at [395, 327] on input "text" at bounding box center [482, 326] width 228 height 35
click at [959, 394] on input "0.00" at bounding box center [1060, 397] width 228 height 35
click at [425, 201] on link "Utilities / Bills" at bounding box center [439, 201] width 103 height 45
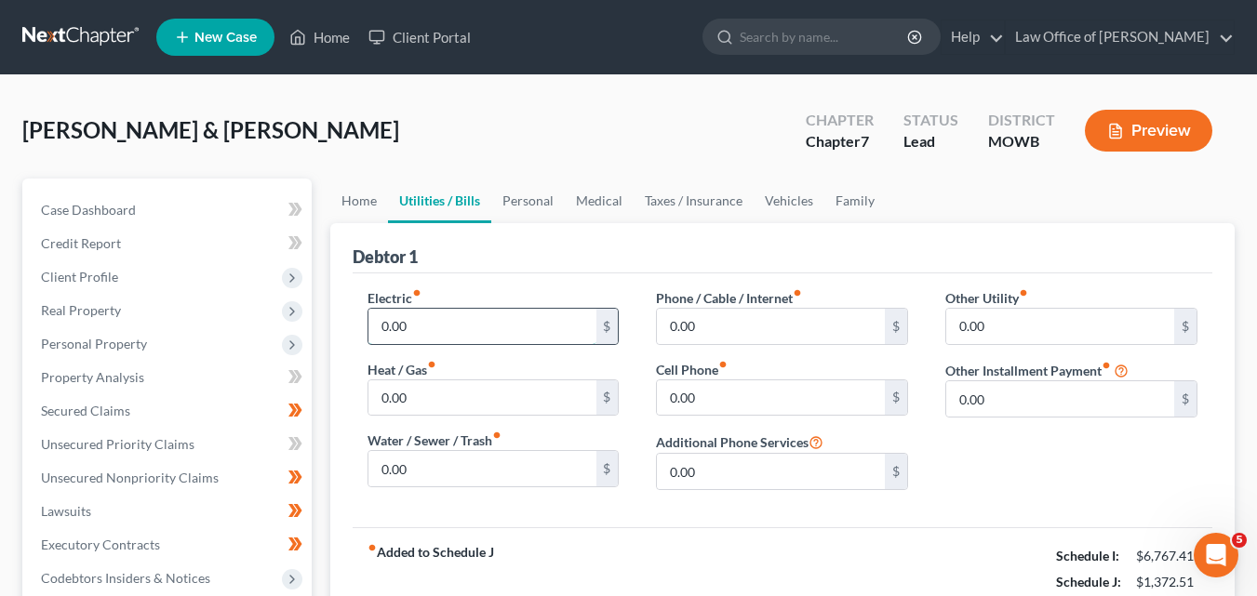
click at [380, 326] on input "0.00" at bounding box center [482, 326] width 228 height 35
click at [379, 396] on input "0.00" at bounding box center [482, 397] width 228 height 35
click at [381, 466] on input "0.00" at bounding box center [482, 468] width 228 height 35
click at [670, 324] on input "0.00" at bounding box center [771, 326] width 228 height 35
click at [673, 392] on input "0.00" at bounding box center [771, 397] width 228 height 35
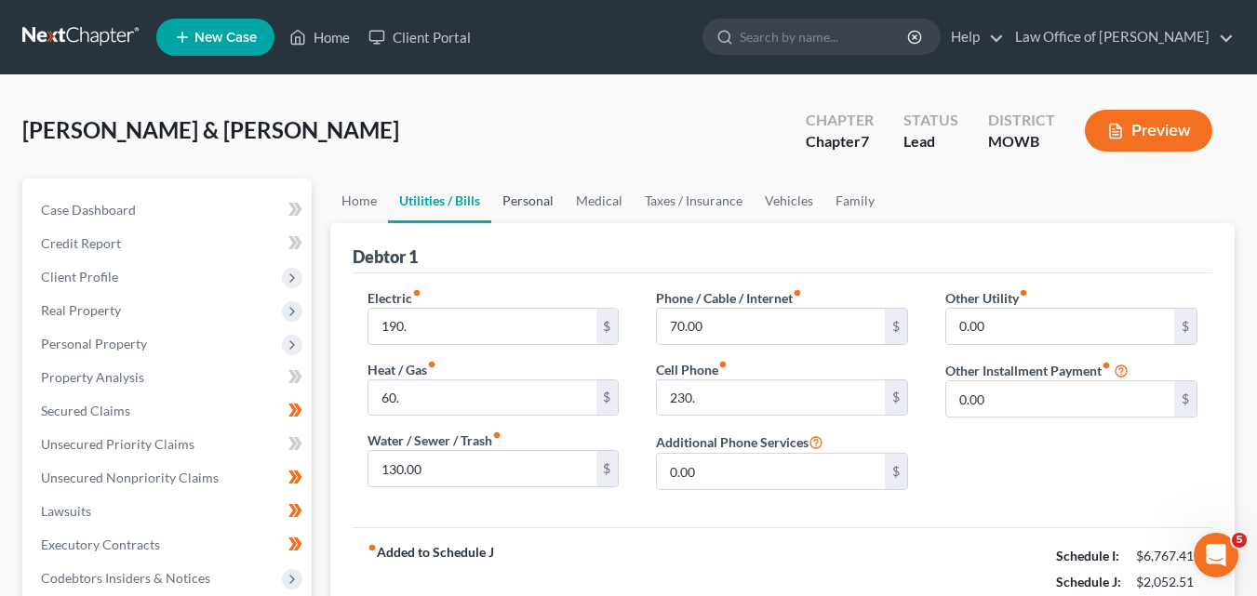
click at [524, 196] on link "Personal" at bounding box center [527, 201] width 73 height 45
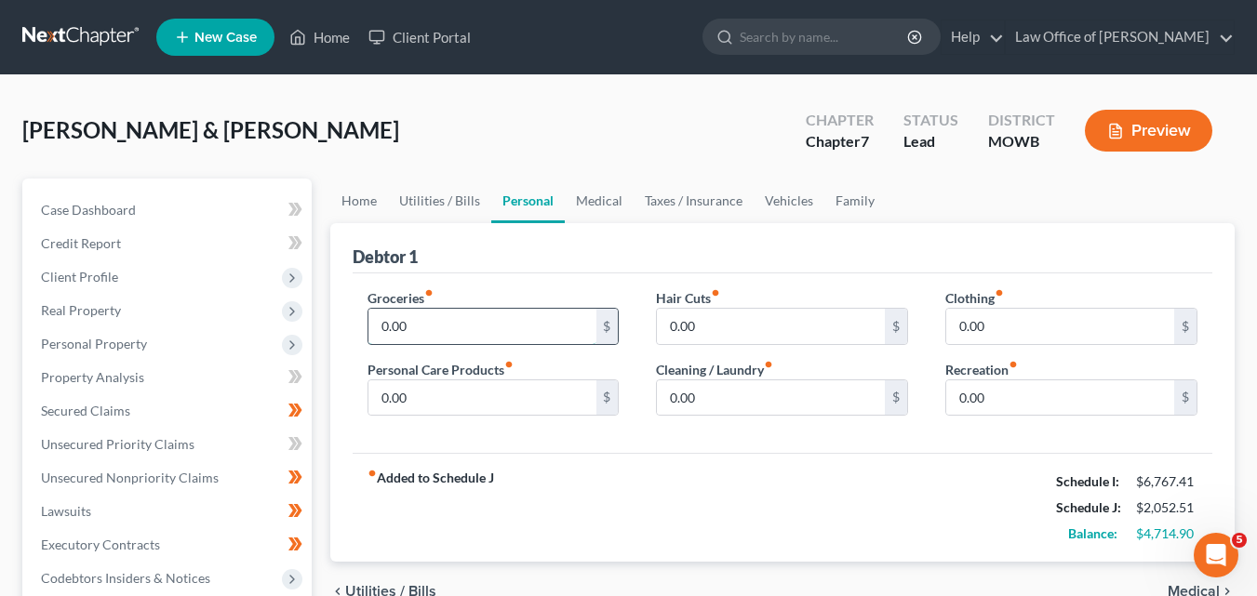
click at [380, 320] on input "0.00" at bounding box center [482, 326] width 228 height 35
click at [958, 325] on input "0.00" at bounding box center [1060, 326] width 228 height 35
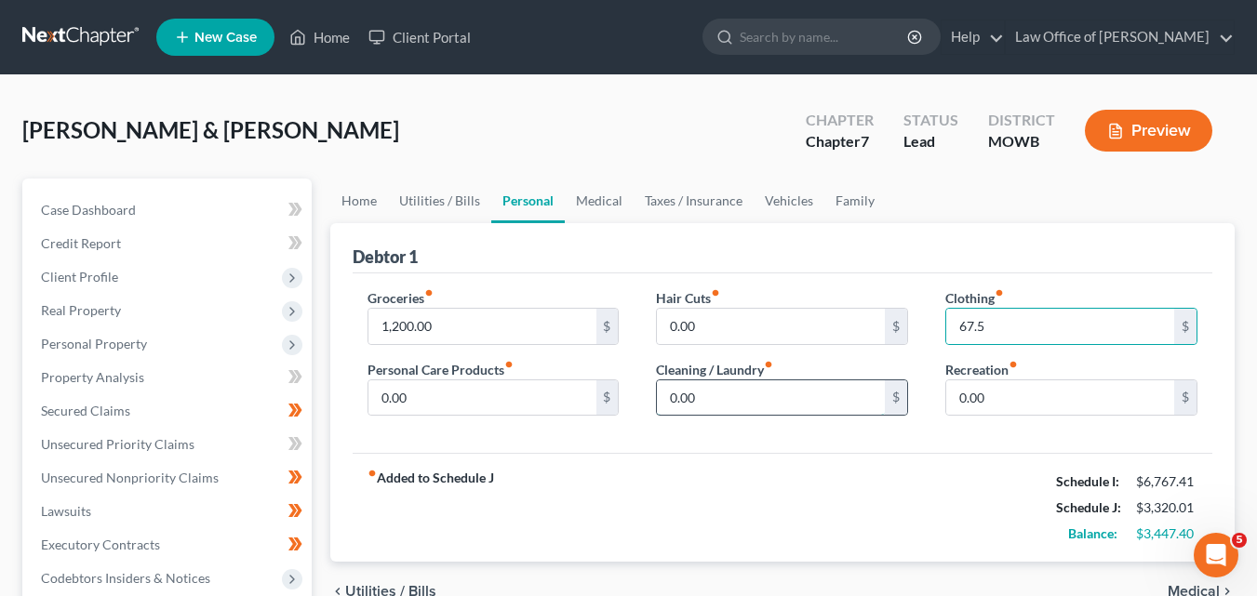
click at [671, 396] on input "0.00" at bounding box center [771, 397] width 228 height 35
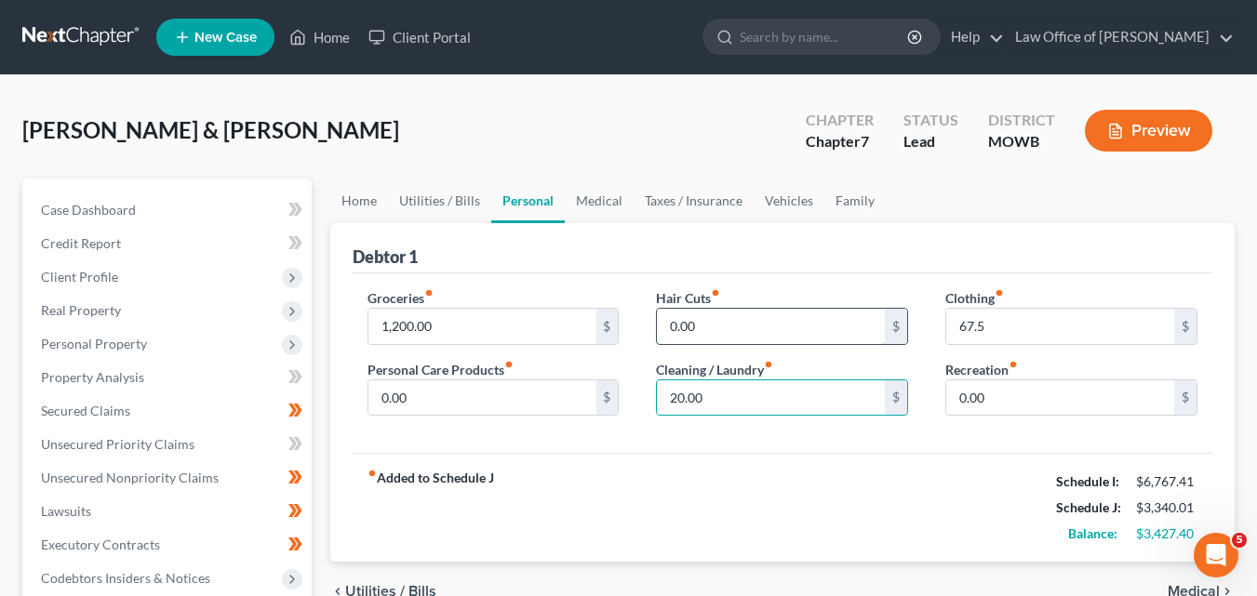
click at [672, 326] on input "0.00" at bounding box center [771, 326] width 228 height 35
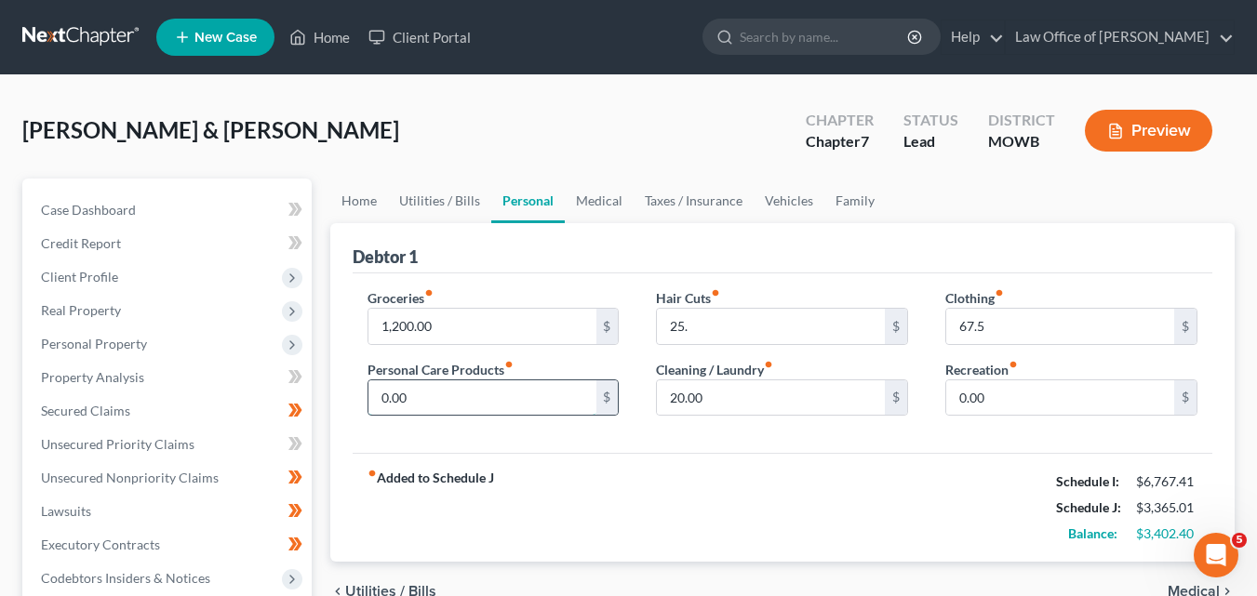
click at [382, 394] on input "0.00" at bounding box center [482, 397] width 228 height 35
click at [680, 322] on input "25." at bounding box center [771, 326] width 228 height 35
click at [877, 465] on div "fiber_manual_record Added to Schedule J Schedule I: $6,767.41 Schedule J: $3,38…" at bounding box center [783, 507] width 860 height 109
click at [700, 329] on input "20." at bounding box center [771, 326] width 228 height 35
click at [816, 461] on div "fiber_manual_record Added to Schedule J Schedule I: $6,767.41 Schedule J: $3,38…" at bounding box center [783, 507] width 860 height 109
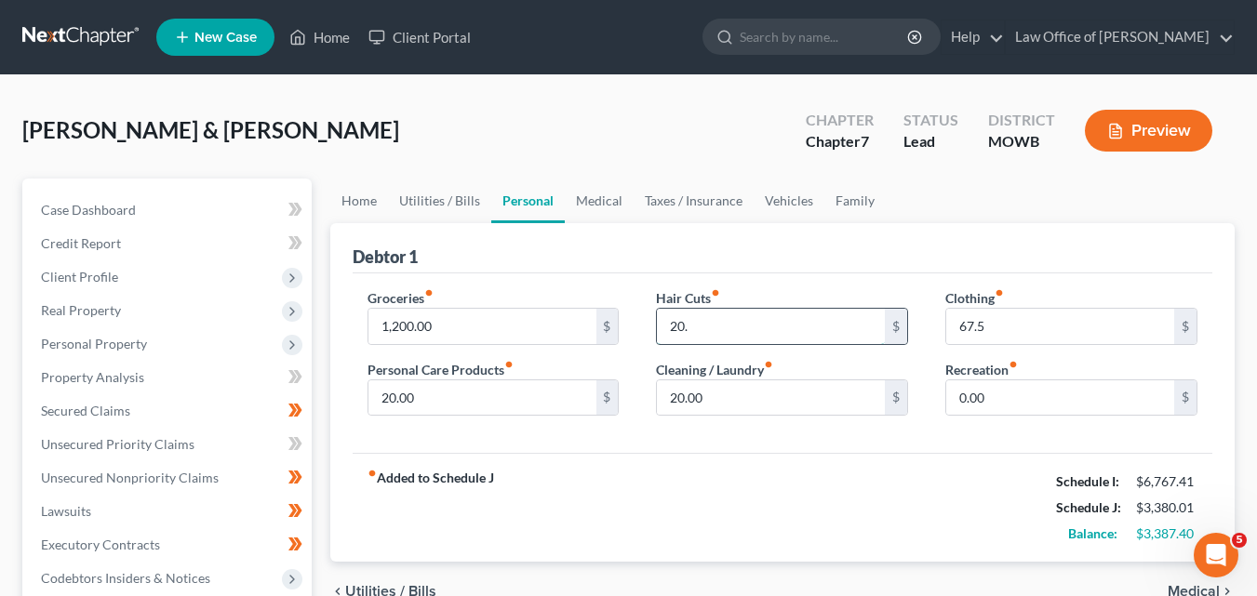
click at [695, 326] on input "20." at bounding box center [771, 326] width 228 height 35
click at [961, 396] on input "0.00" at bounding box center [1060, 397] width 228 height 35
click at [593, 204] on link "Medical" at bounding box center [599, 201] width 69 height 45
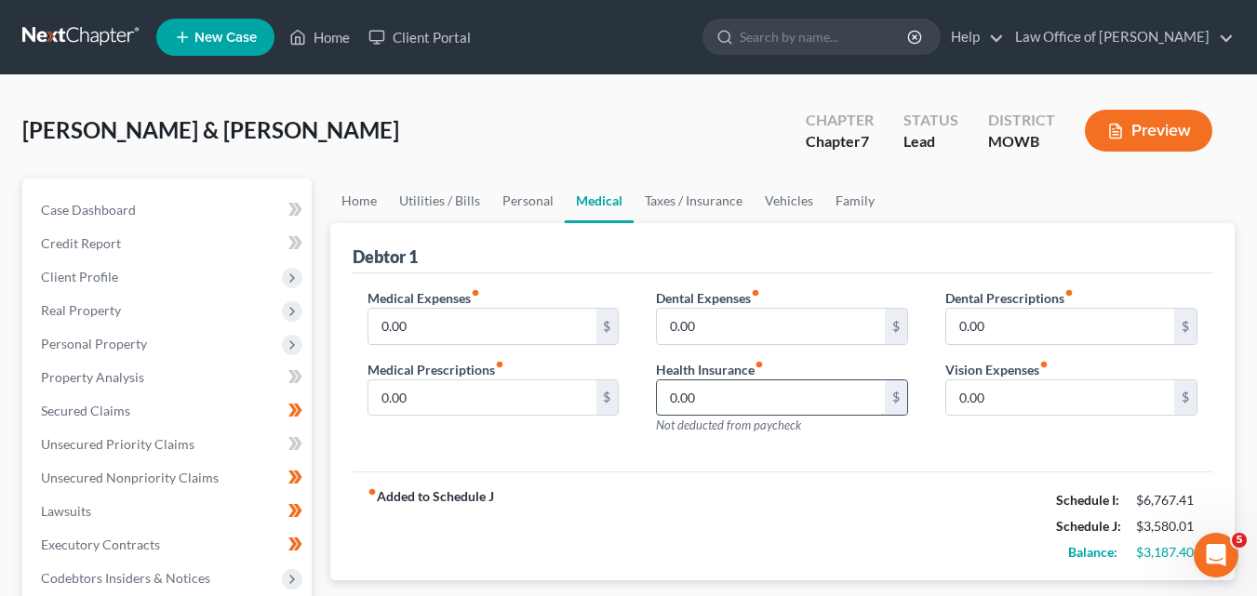
click at [672, 394] on input "0.00" at bounding box center [771, 397] width 228 height 35
click at [376, 327] on input "0.00" at bounding box center [482, 326] width 228 height 35
click at [781, 199] on link "Vehicles" at bounding box center [789, 201] width 71 height 45
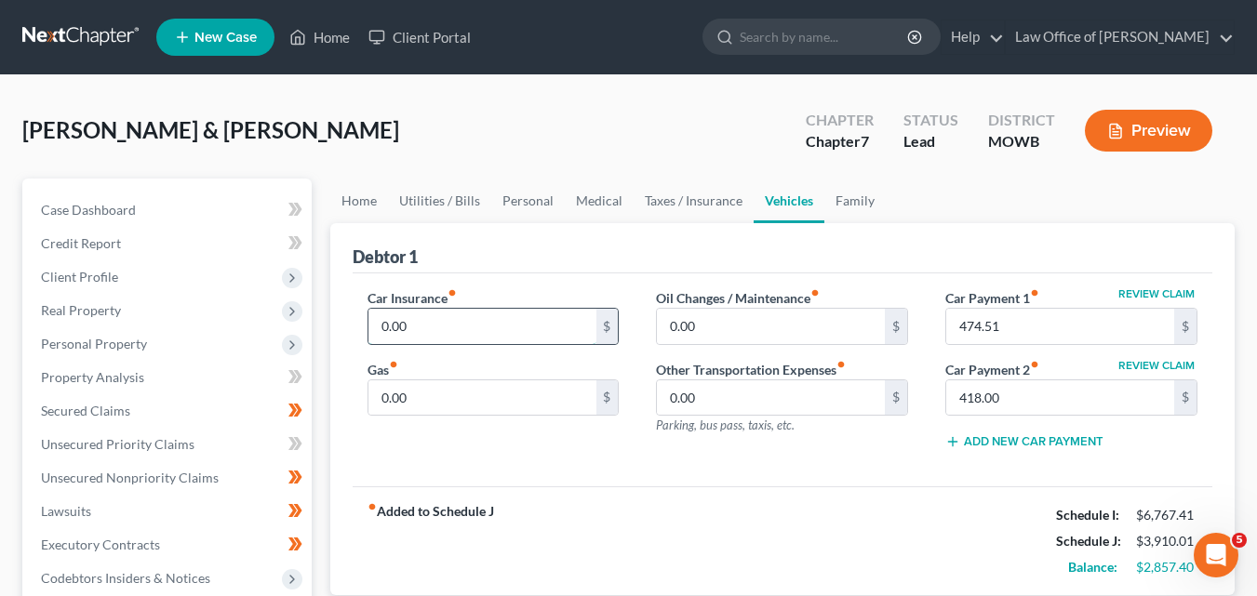
click at [380, 323] on input "0.00" at bounding box center [482, 326] width 228 height 35
click at [380, 398] on input "0.00" at bounding box center [482, 397] width 228 height 35
click at [669, 326] on input "0.00" at bounding box center [771, 326] width 228 height 35
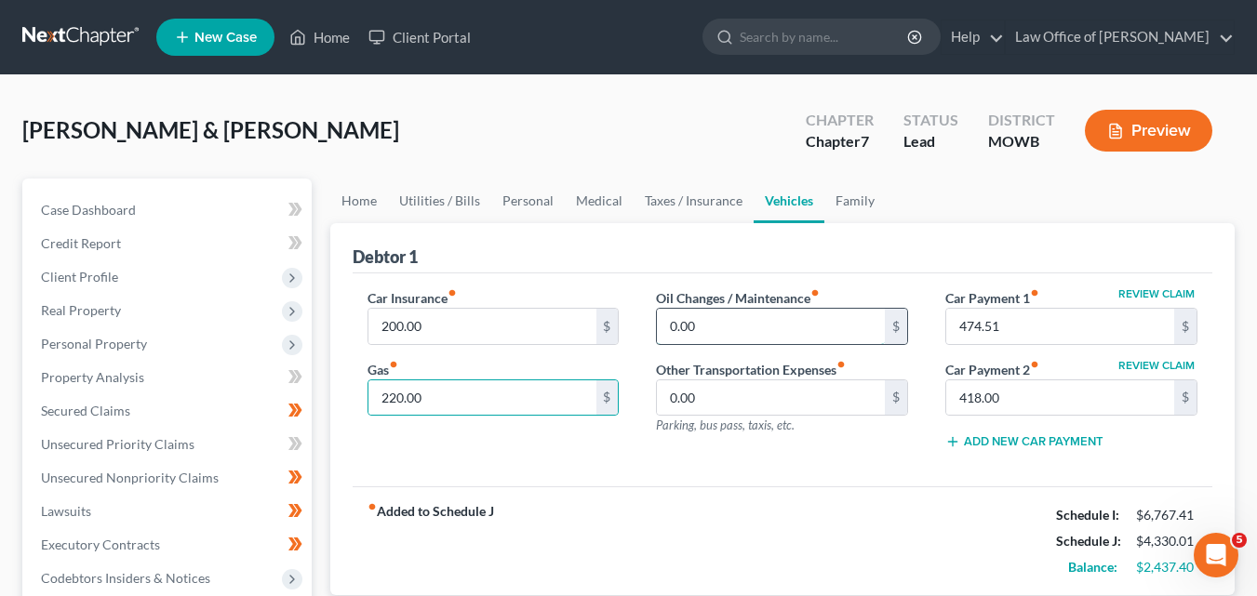
click at [671, 323] on input "0.00" at bounding box center [771, 326] width 228 height 35
drag, startPoint x: 693, startPoint y: 323, endPoint x: 671, endPoint y: 327, distance: 22.8
click at [671, 327] on input "30." at bounding box center [771, 326] width 228 height 35
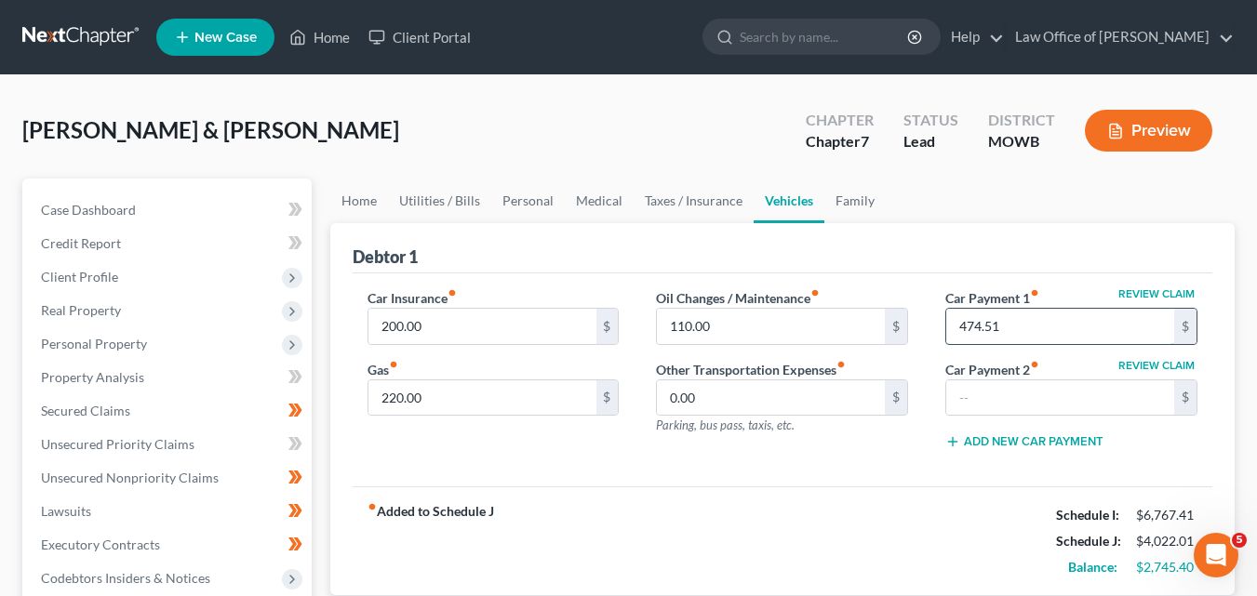
click at [1012, 324] on input "474.51" at bounding box center [1060, 326] width 228 height 35
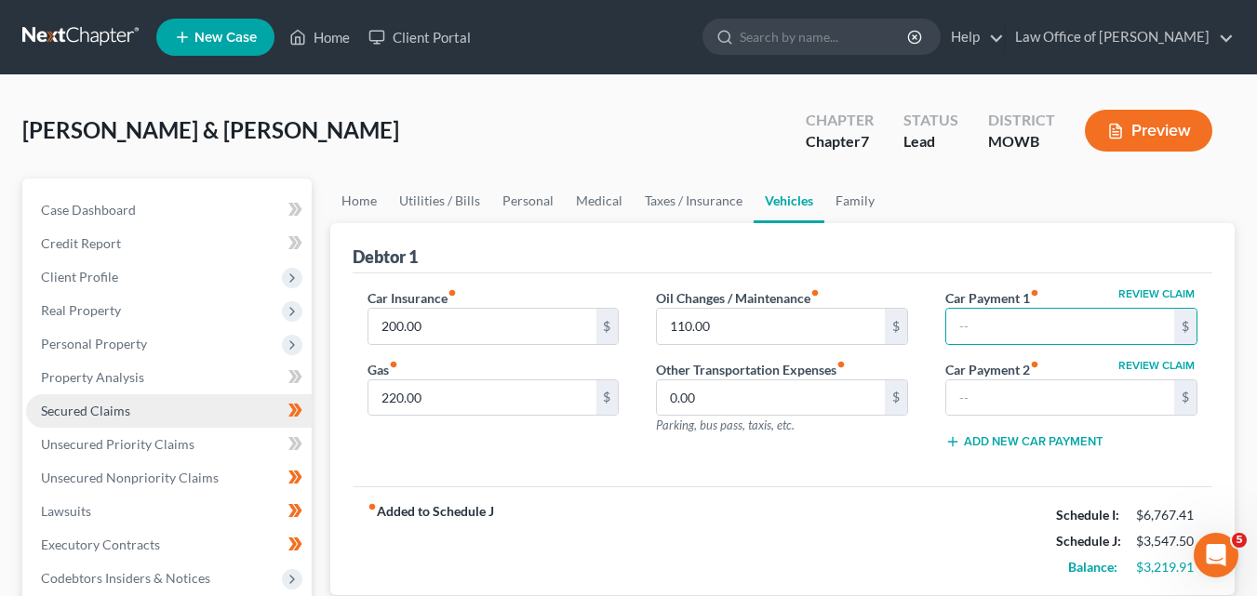
click at [95, 407] on span "Secured Claims" at bounding box center [85, 411] width 89 height 16
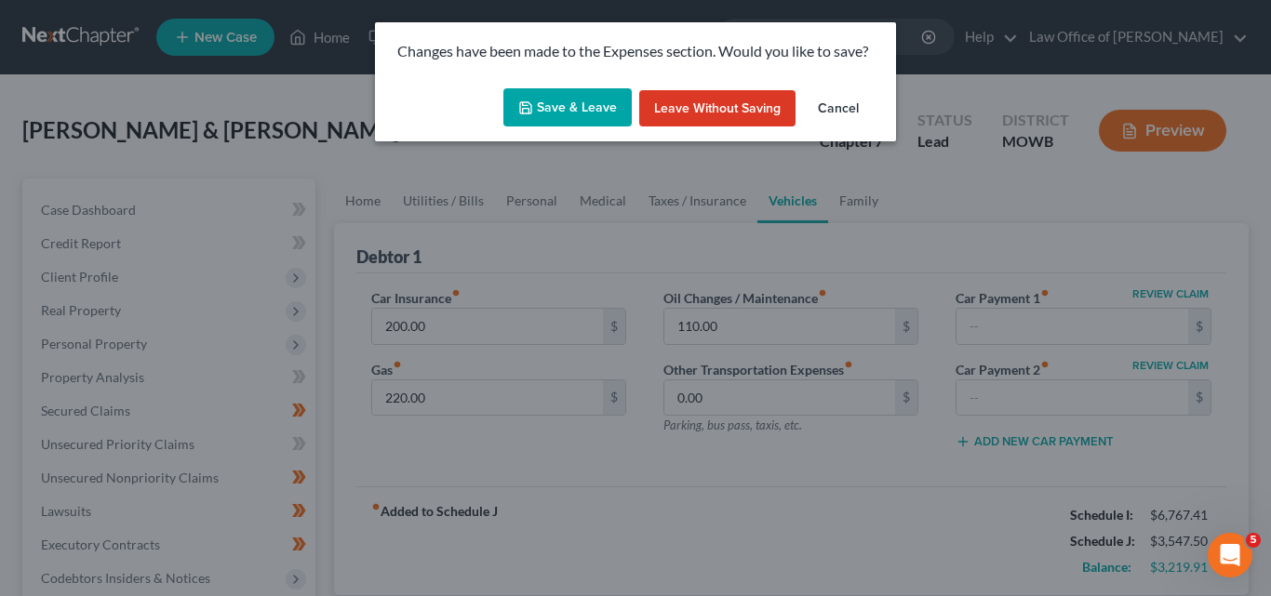
click at [560, 101] on button "Save & Leave" at bounding box center [567, 107] width 128 height 39
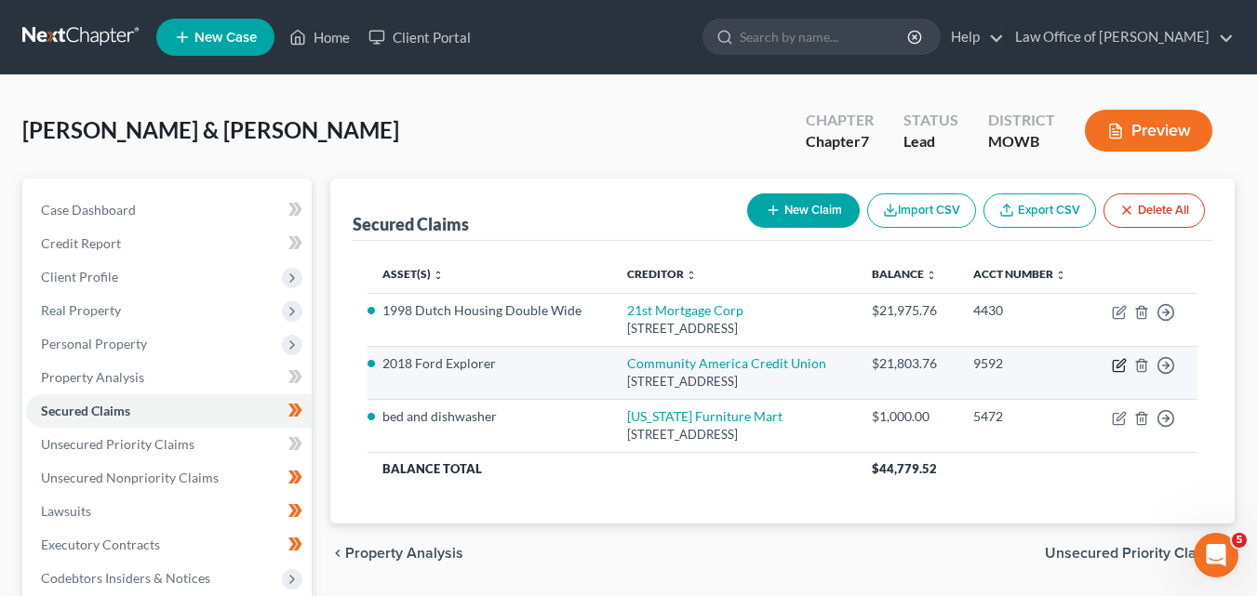
click at [1117, 366] on icon "button" at bounding box center [1120, 363] width 8 height 8
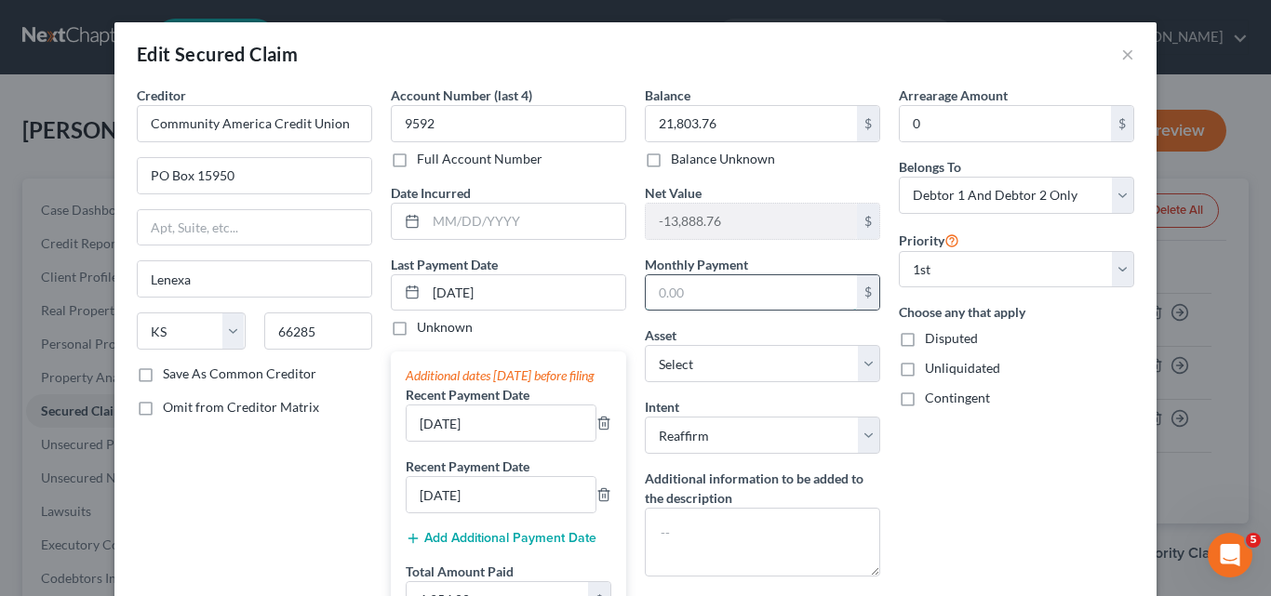
click at [650, 284] on input "text" at bounding box center [751, 292] width 211 height 35
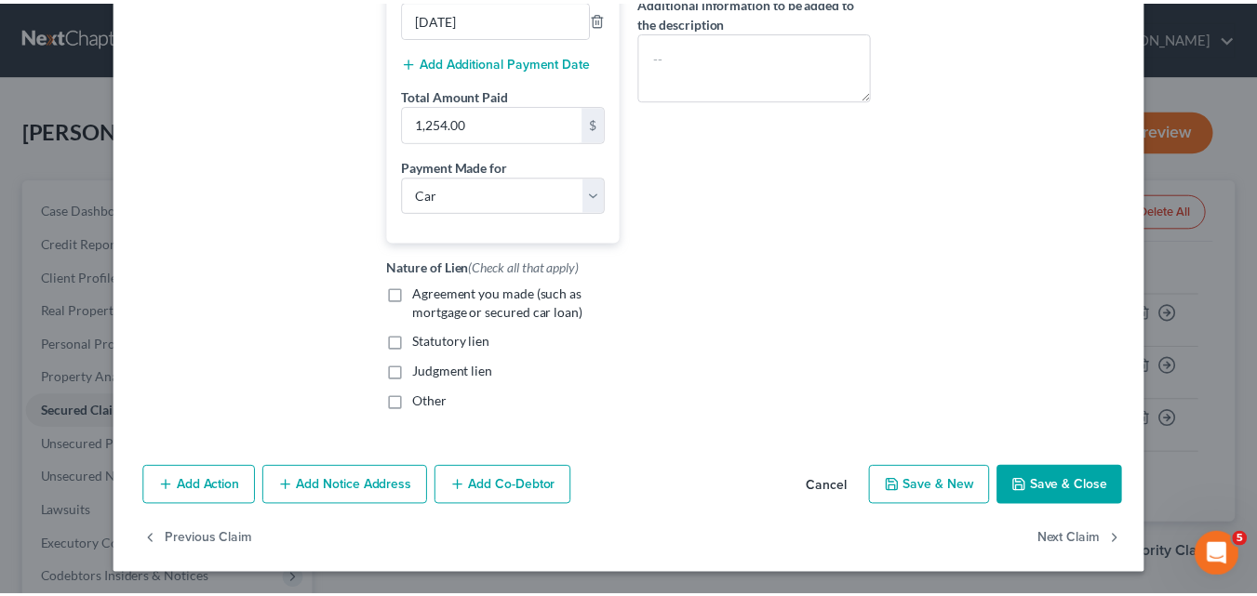
scroll to position [496, 0]
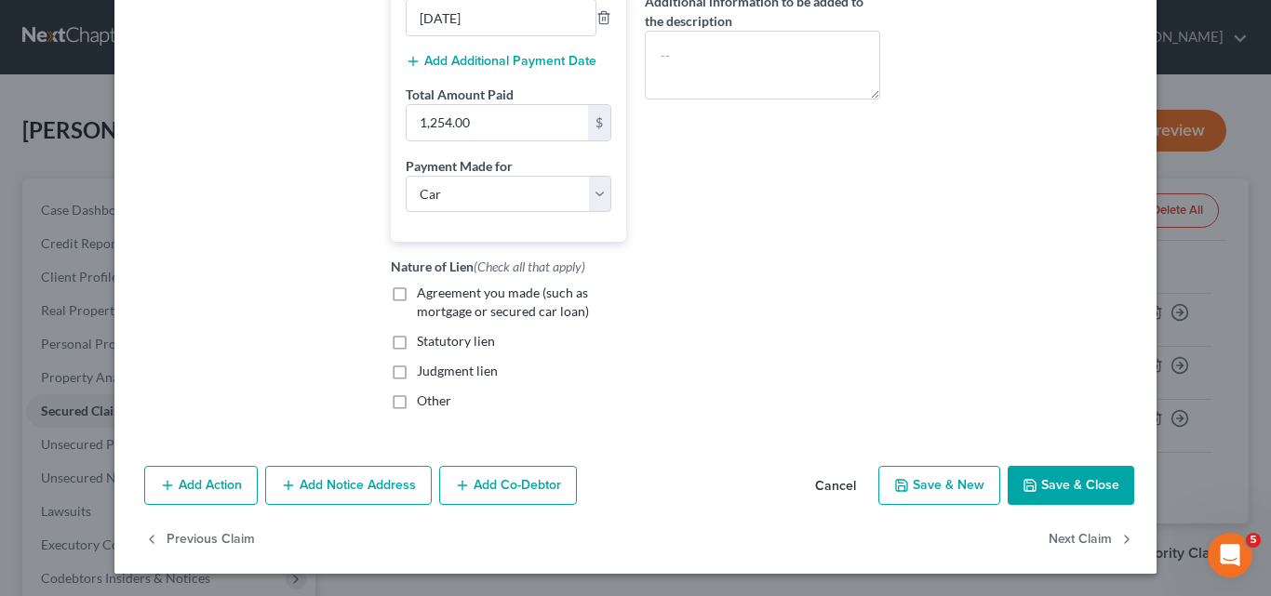
click at [1057, 480] on button "Save & Close" at bounding box center [1071, 485] width 127 height 39
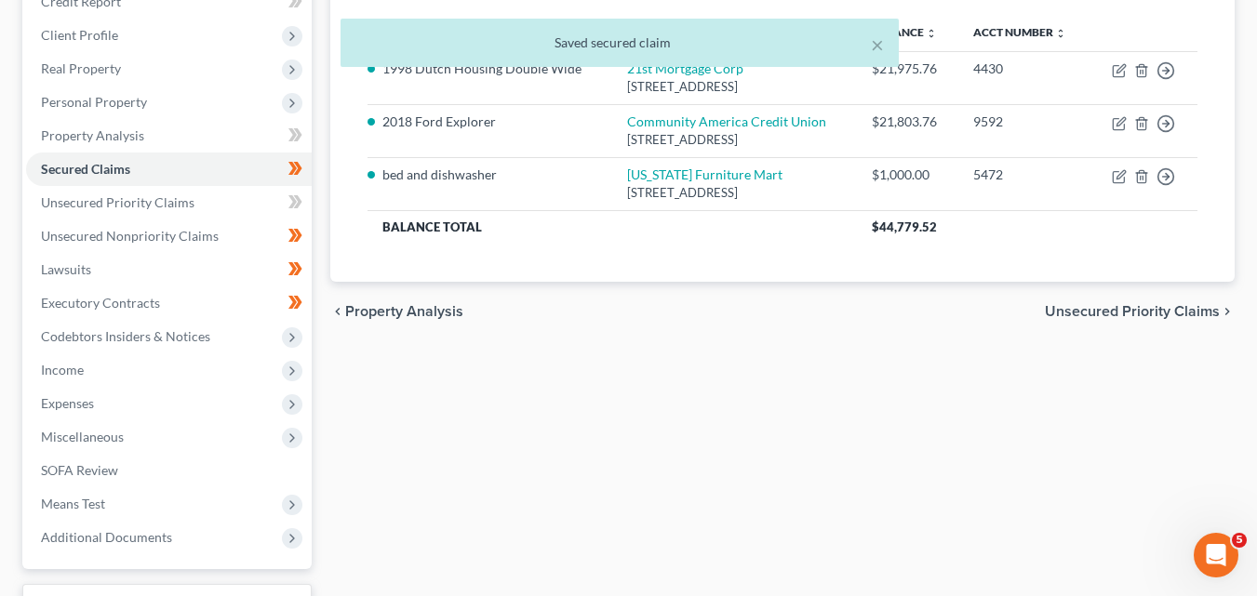
scroll to position [279, 0]
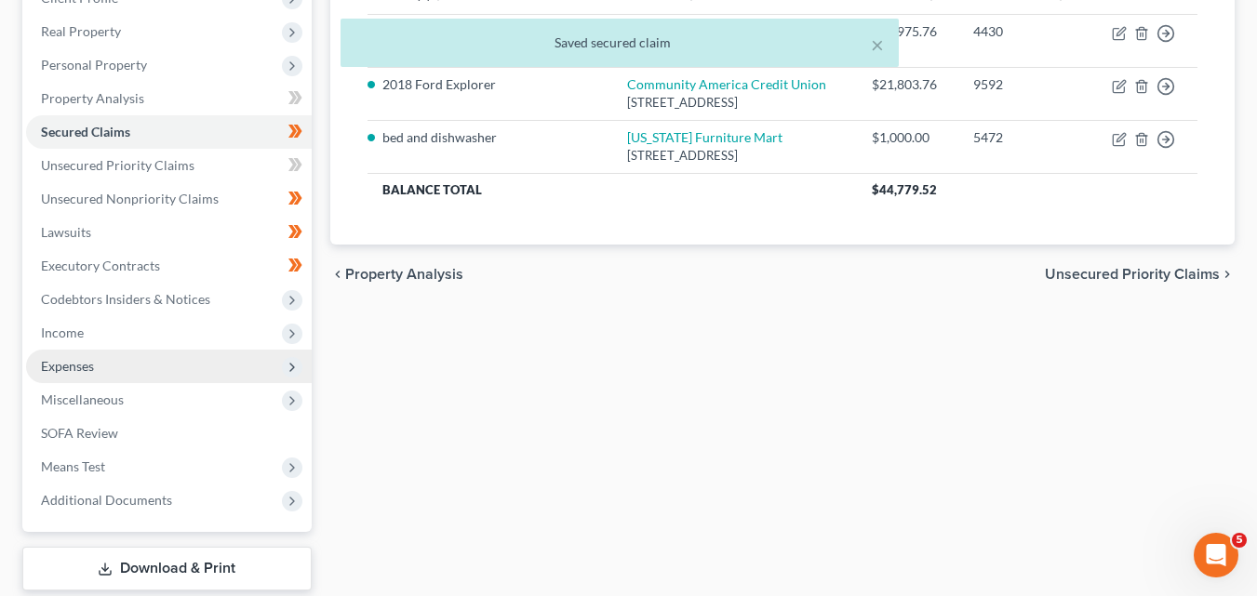
click at [87, 371] on span "Expenses" at bounding box center [67, 366] width 53 height 16
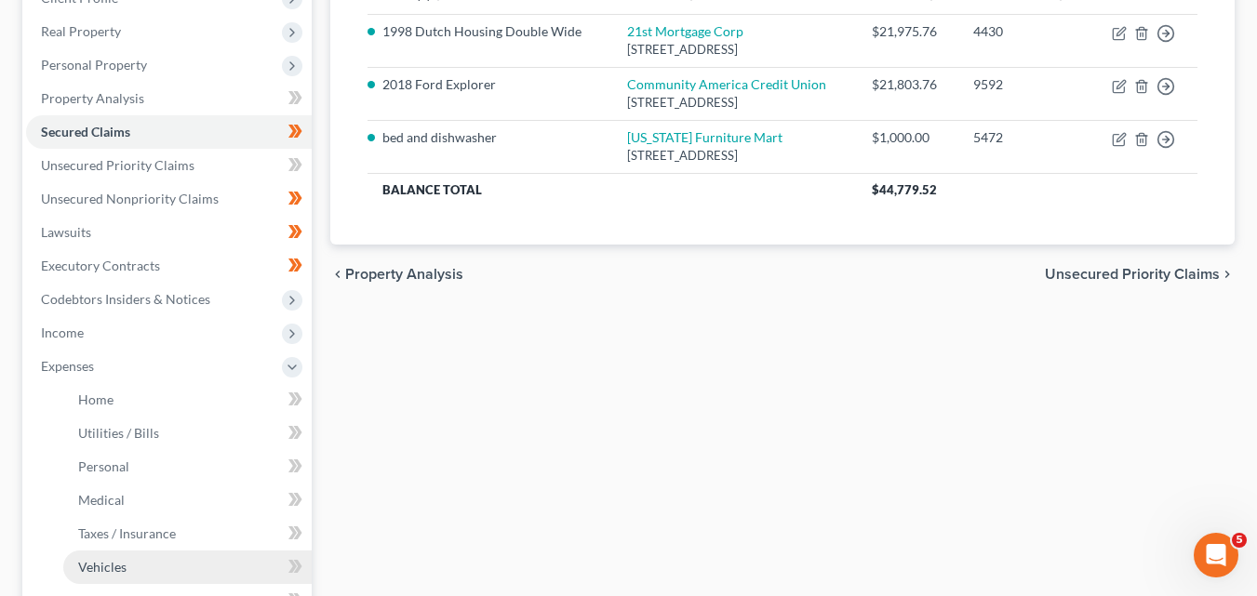
click at [133, 567] on link "Vehicles" at bounding box center [187, 567] width 248 height 33
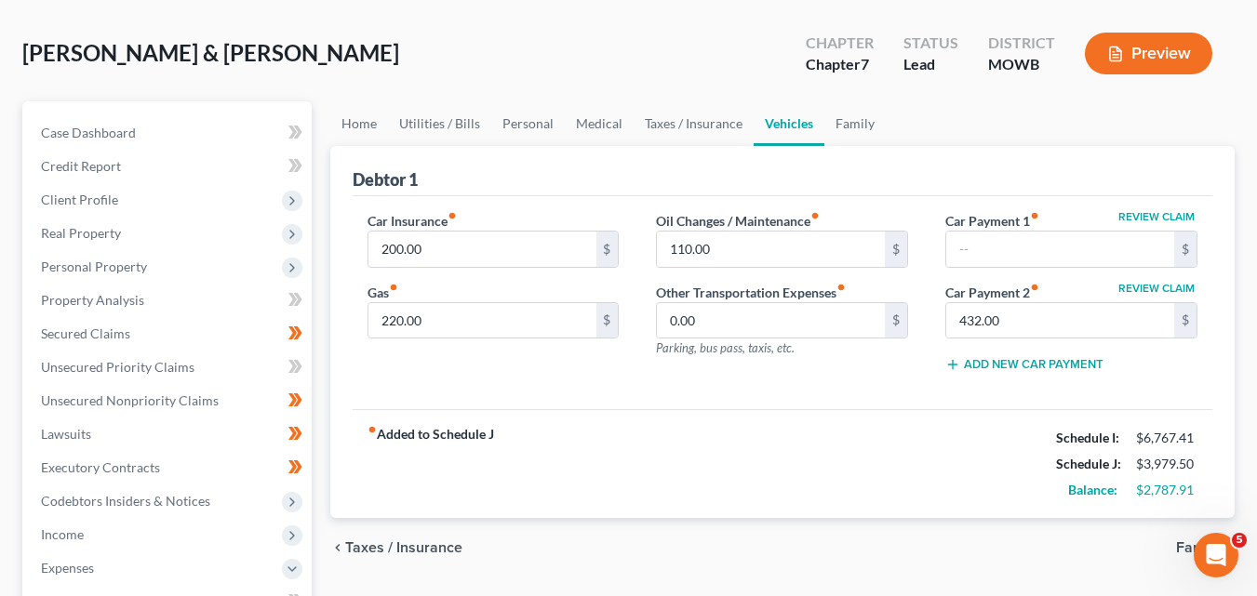
scroll to position [93, 0]
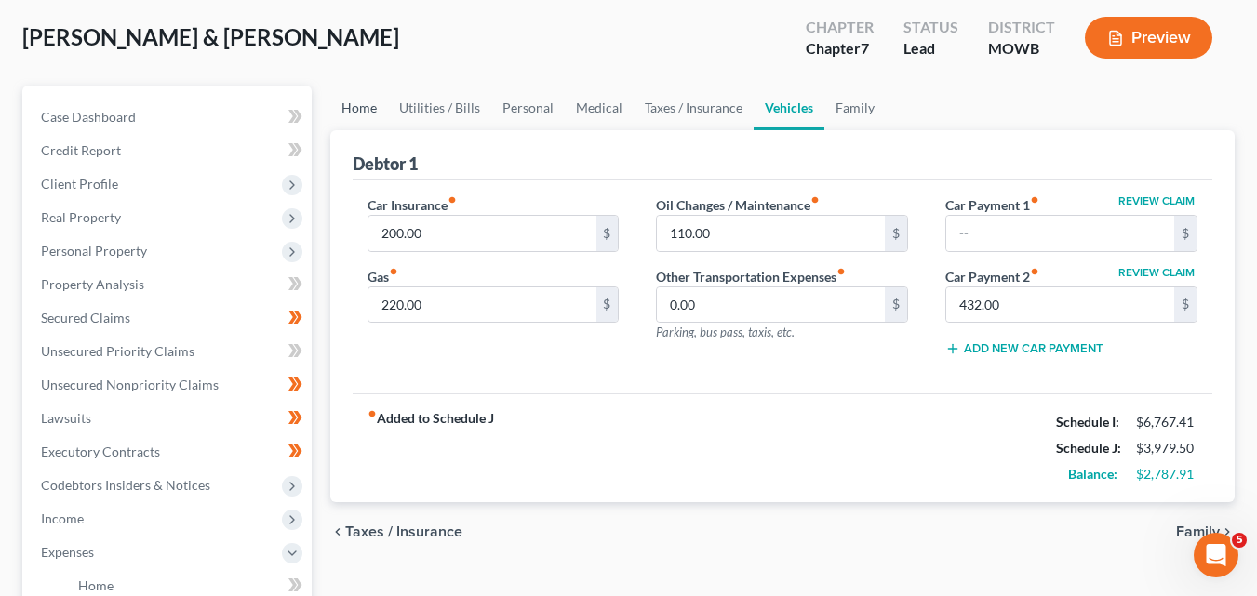
click at [371, 108] on link "Home" at bounding box center [359, 108] width 58 height 45
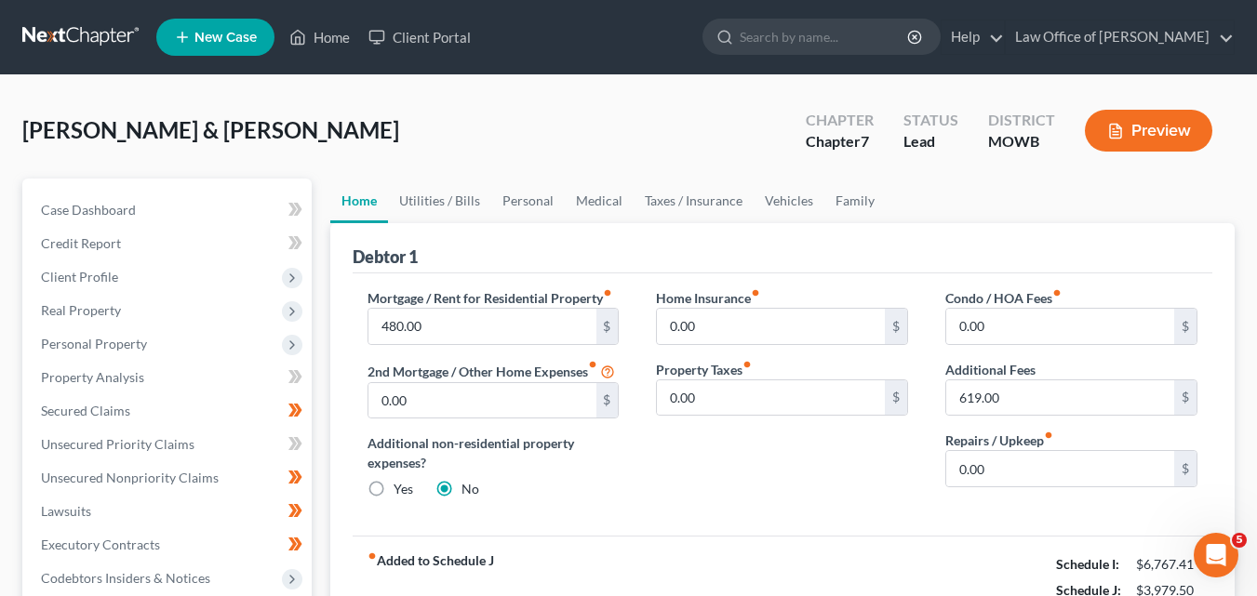
scroll to position [93, 0]
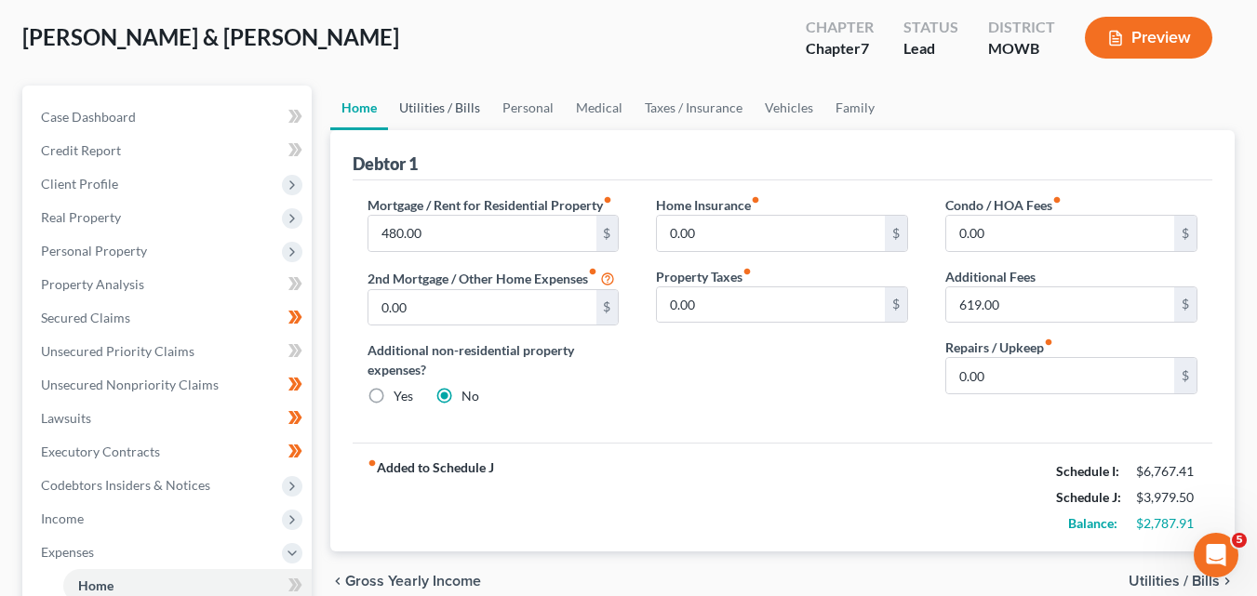
click at [436, 106] on link "Utilities / Bills" at bounding box center [439, 108] width 103 height 45
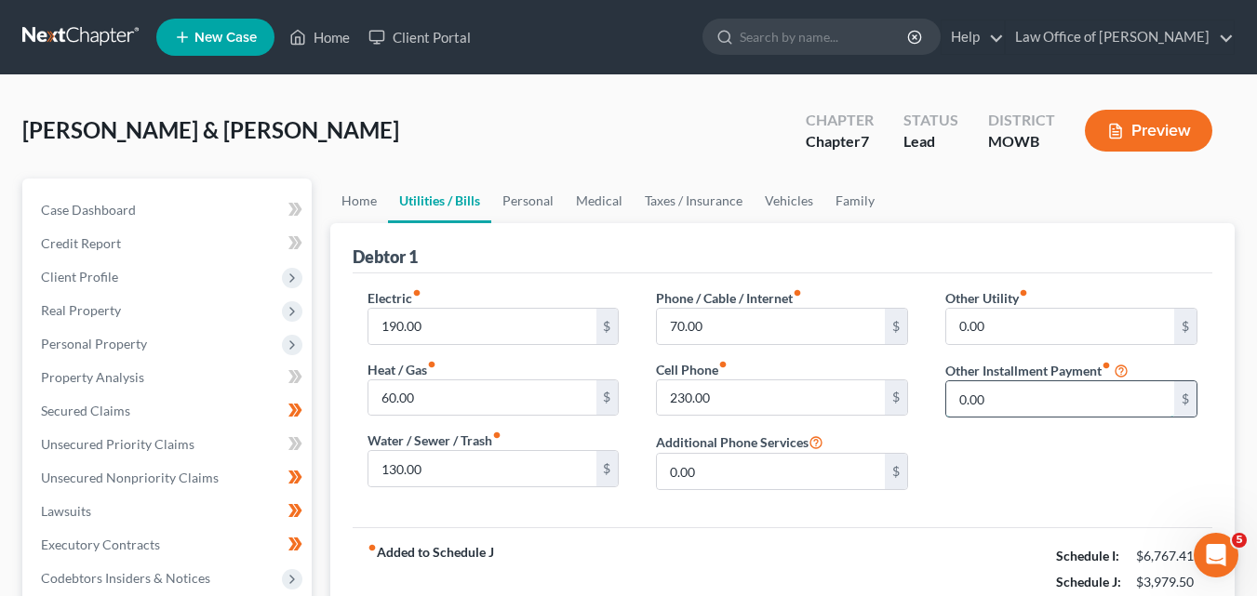
click at [959, 399] on input "0.00" at bounding box center [1060, 398] width 228 height 35
drag, startPoint x: 1006, startPoint y: 394, endPoint x: 968, endPoint y: 404, distance: 38.6
click at [968, 404] on input "215.00" at bounding box center [1060, 398] width 228 height 35
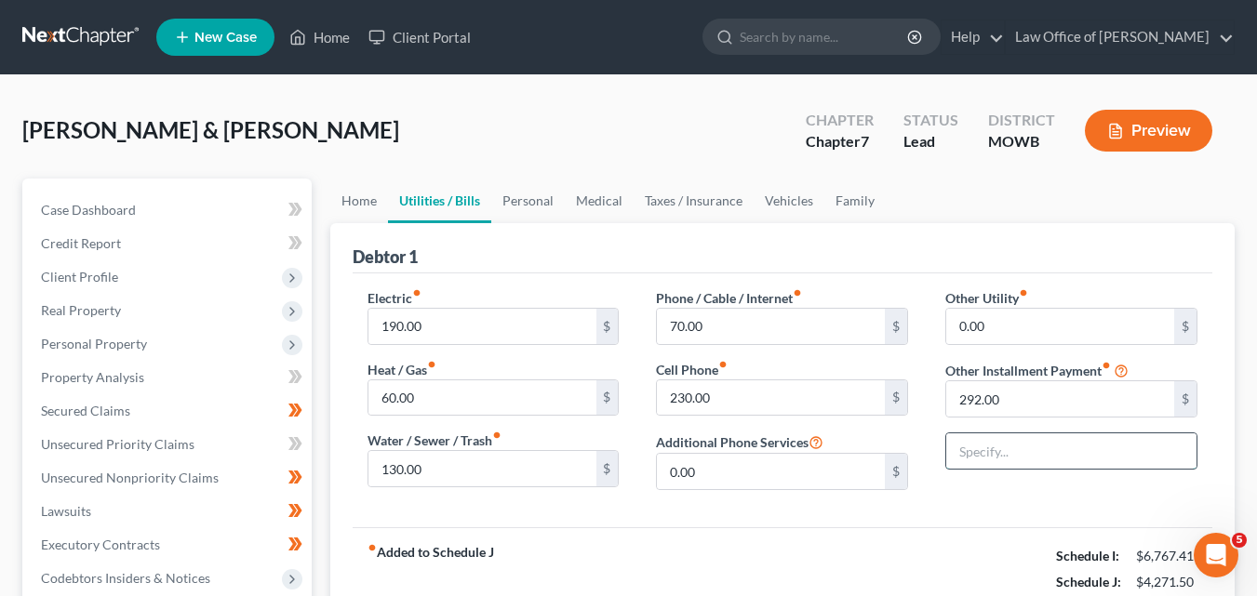
click at [958, 457] on input "text" at bounding box center [1071, 451] width 250 height 35
click at [848, 206] on link "Family" at bounding box center [854, 201] width 61 height 45
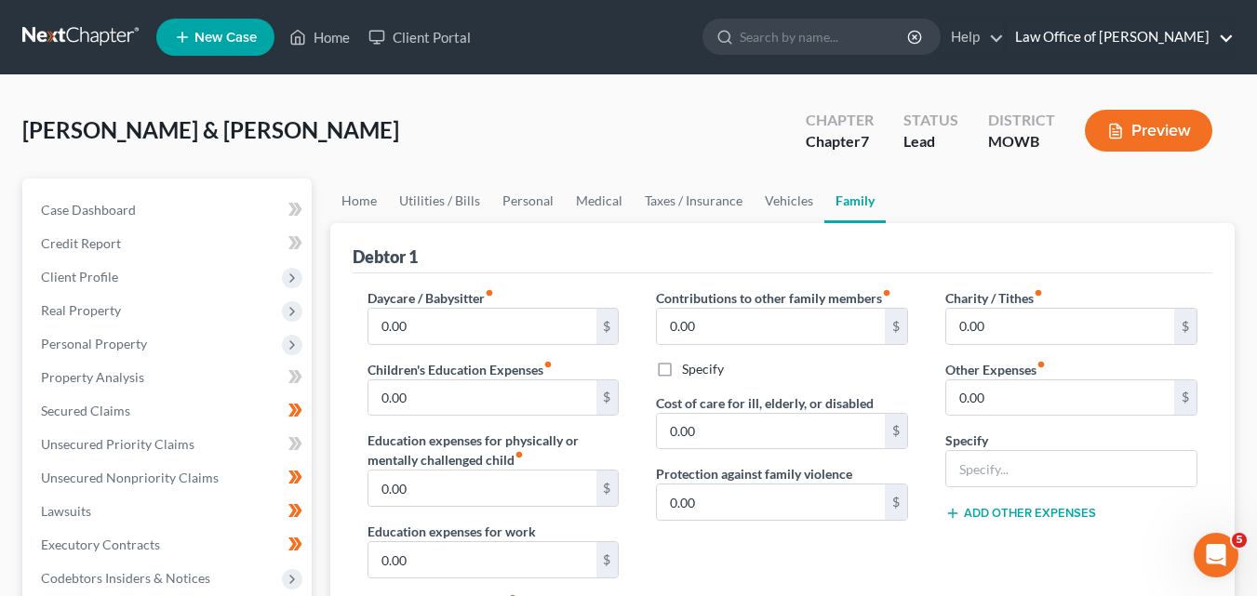
click at [1049, 40] on link "Law Office of [PERSON_NAME]" at bounding box center [1120, 36] width 228 height 33
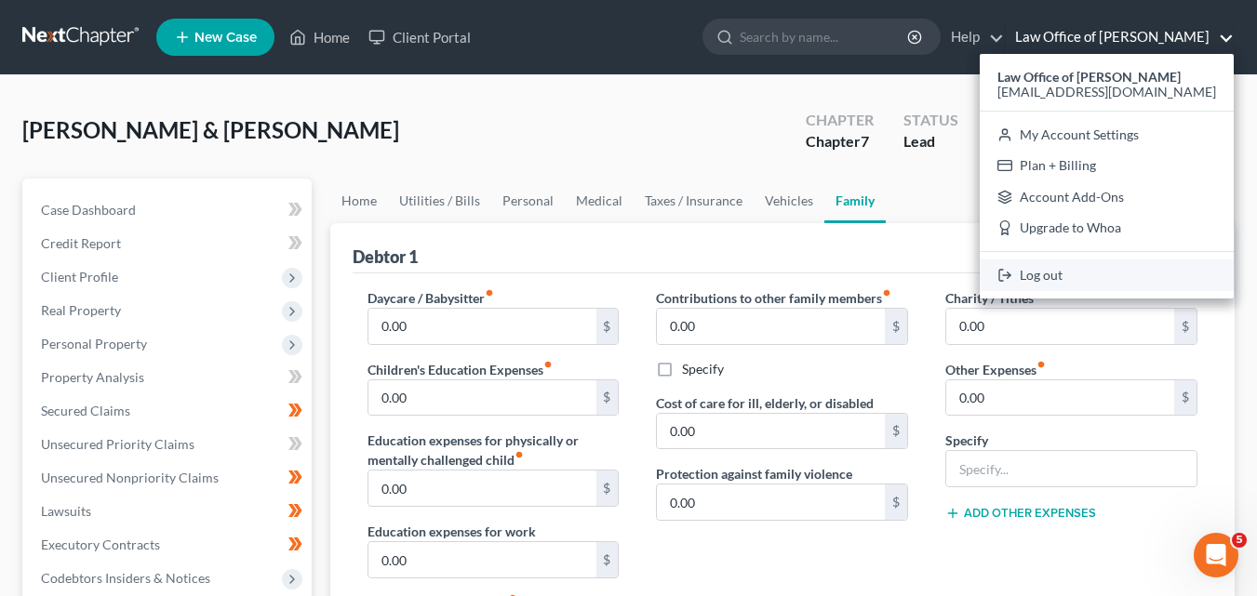
click at [1075, 275] on link "Log out" at bounding box center [1107, 276] width 254 height 32
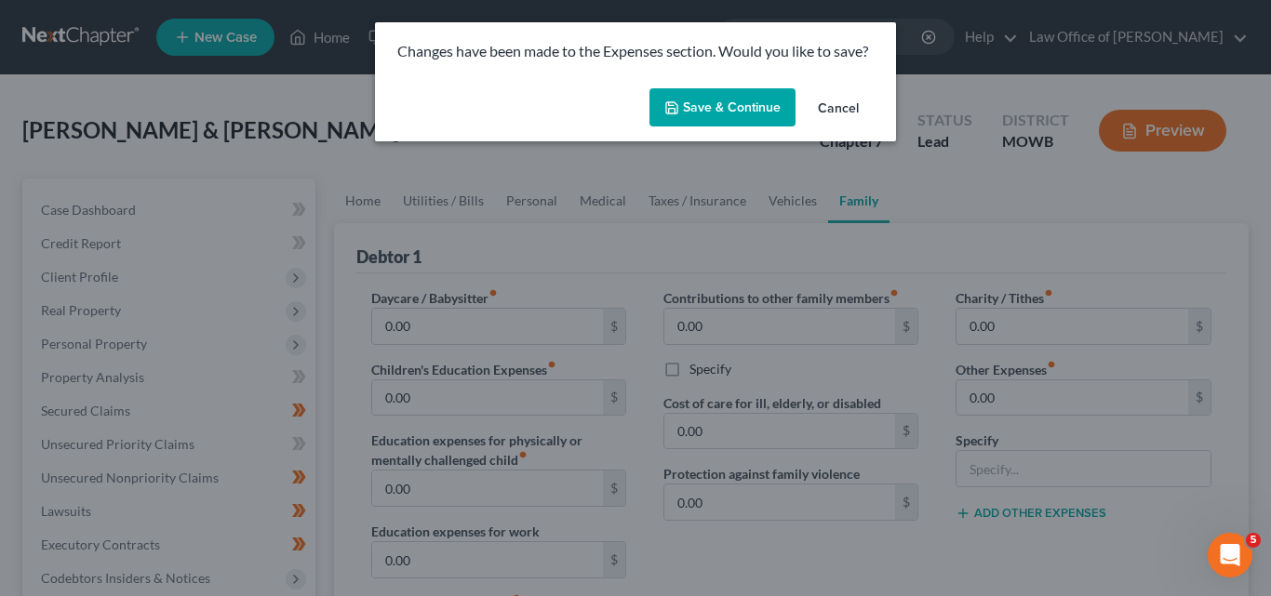
click at [726, 110] on button "Save & Continue" at bounding box center [722, 107] width 146 height 39
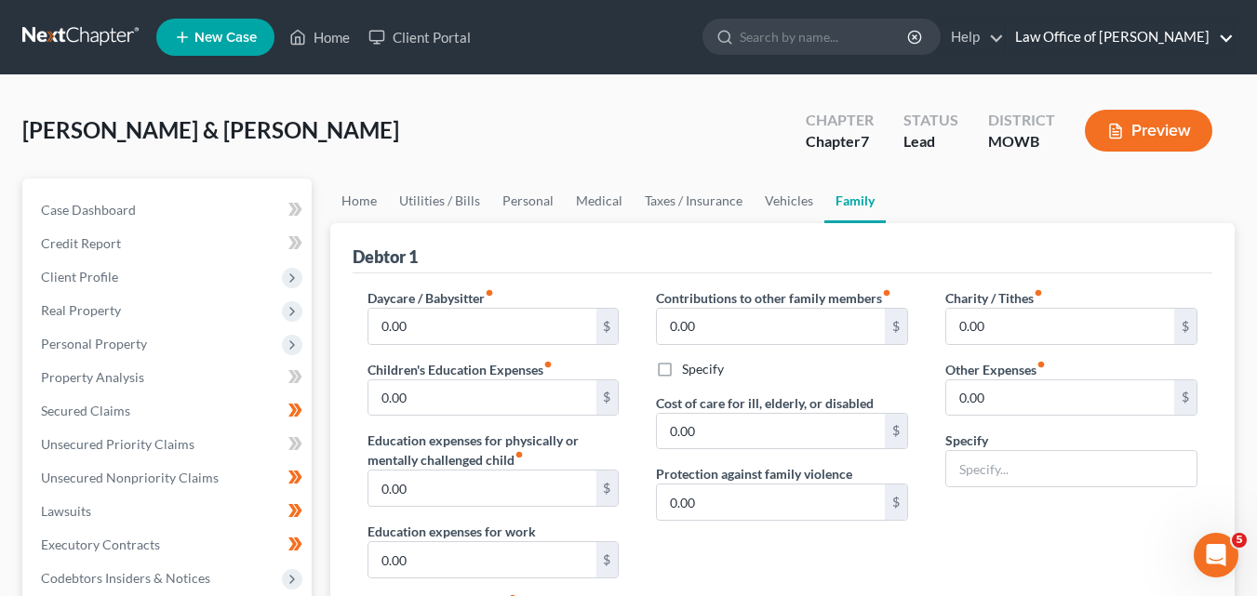
click at [1134, 36] on link "Law Office of [PERSON_NAME]" at bounding box center [1120, 36] width 228 height 33
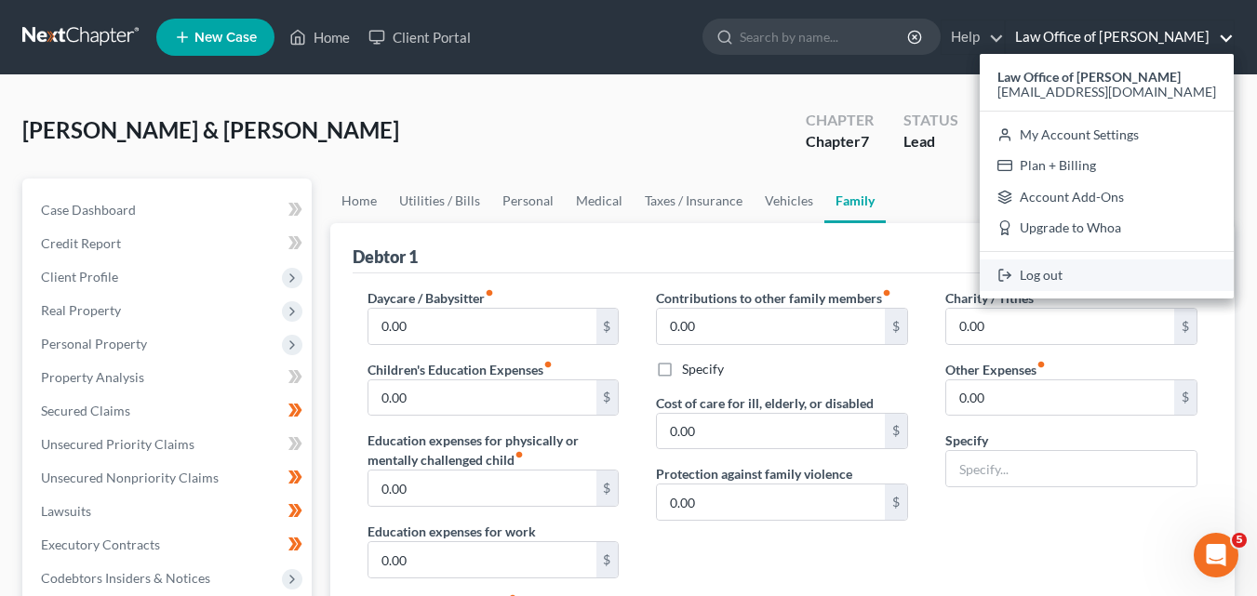
click at [1071, 275] on link "Log out" at bounding box center [1107, 276] width 254 height 32
